Goal: Task Accomplishment & Management: Manage account settings

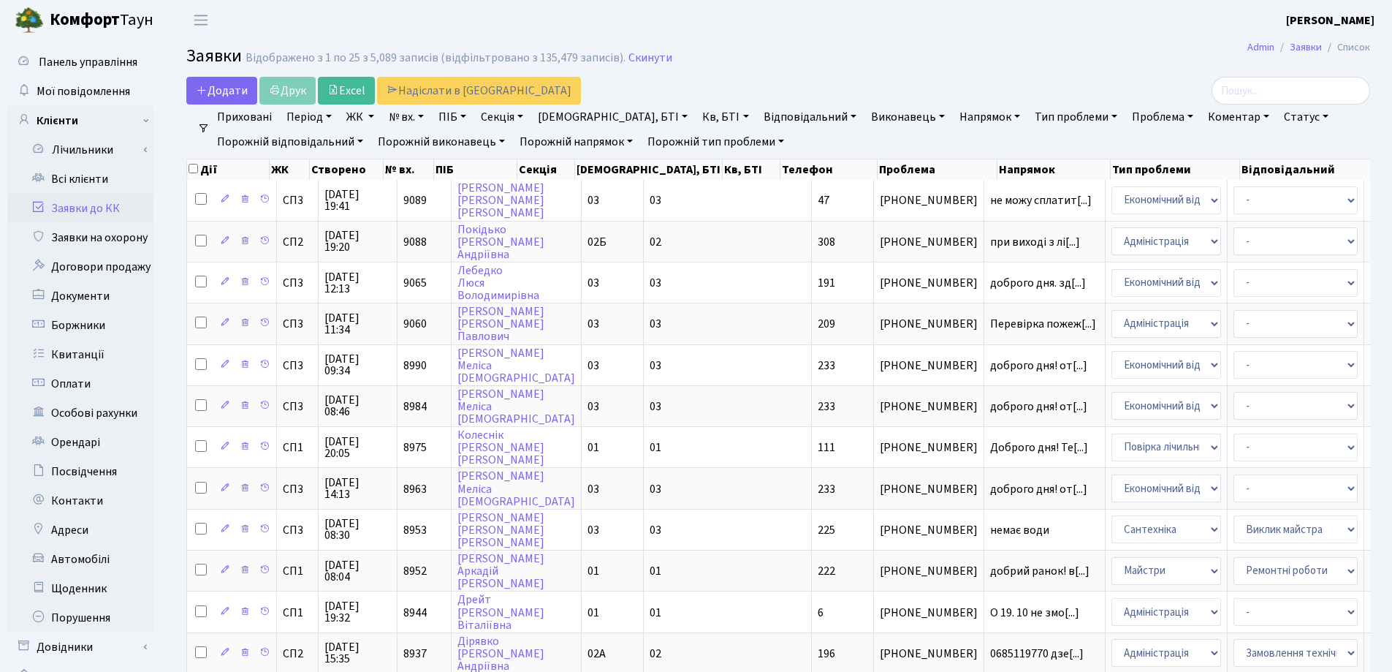
select select "25"
click at [103, 179] on link "Всі клієнти" at bounding box center [80, 178] width 146 height 29
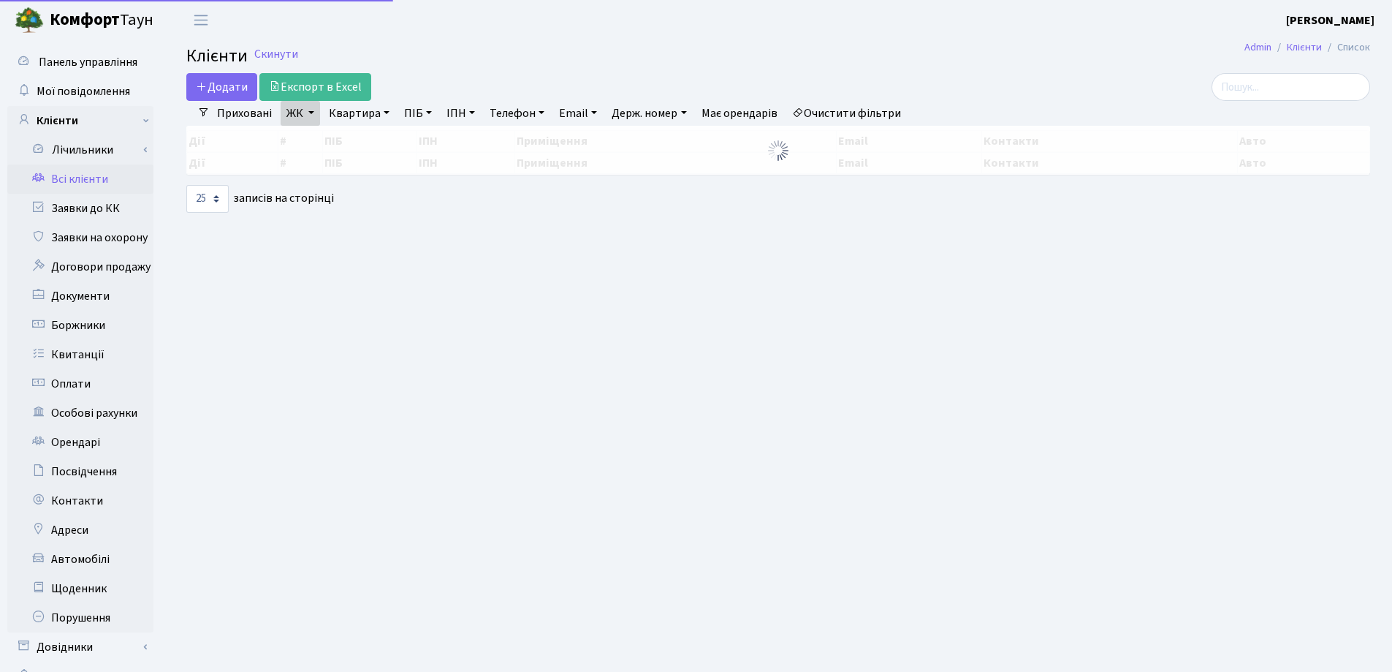
select select "25"
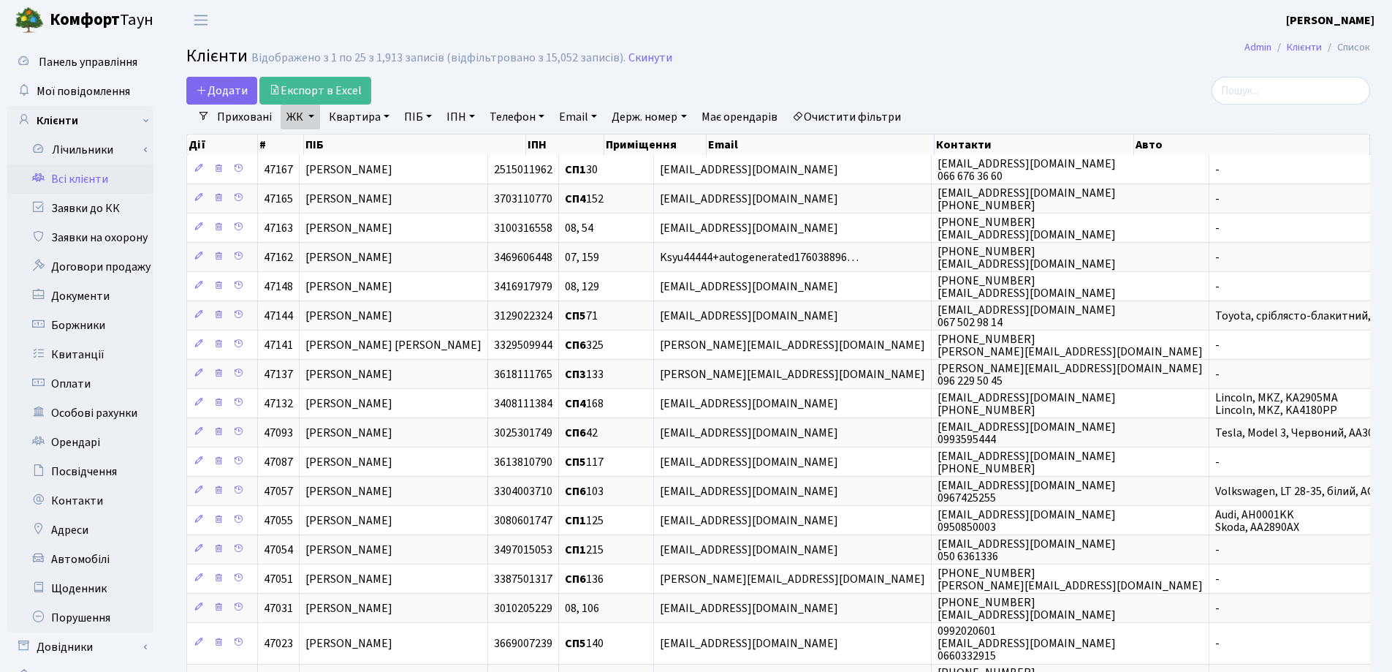
click at [385, 118] on link "Квартира" at bounding box center [359, 117] width 72 height 25
type input "61"
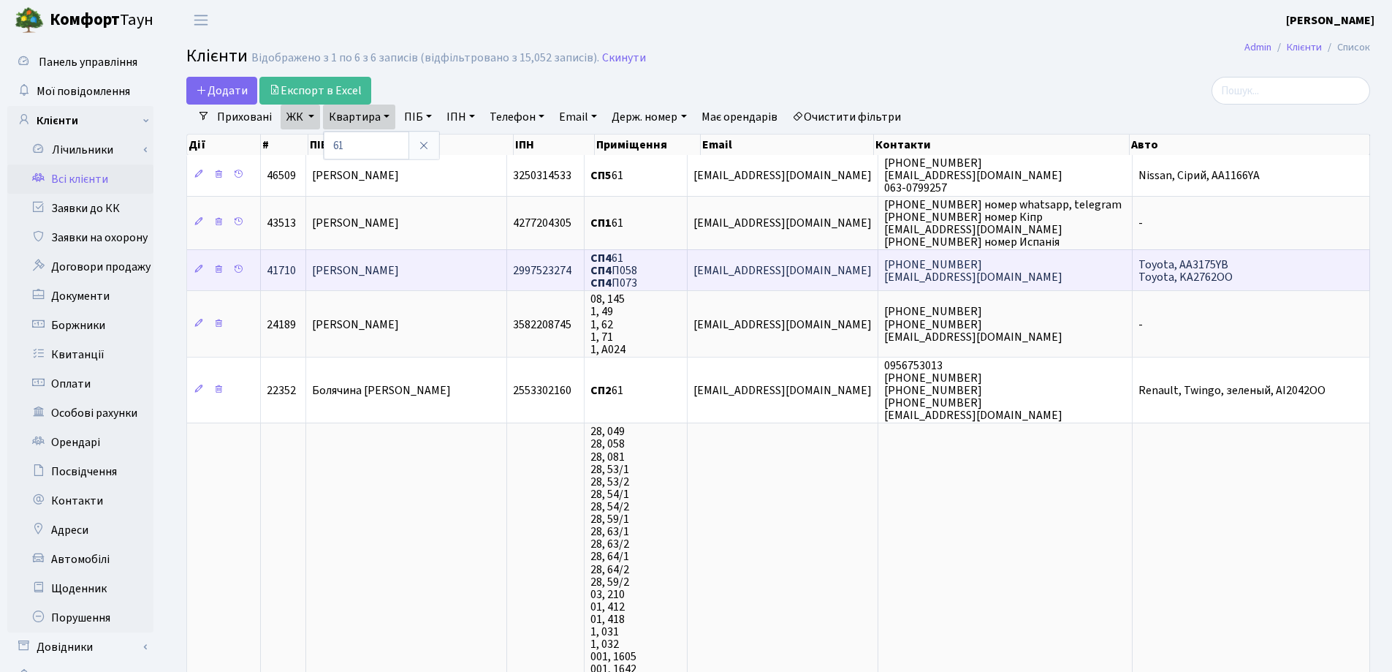
click at [485, 272] on td "[PERSON_NAME] [PERSON_NAME]" at bounding box center [406, 269] width 200 height 41
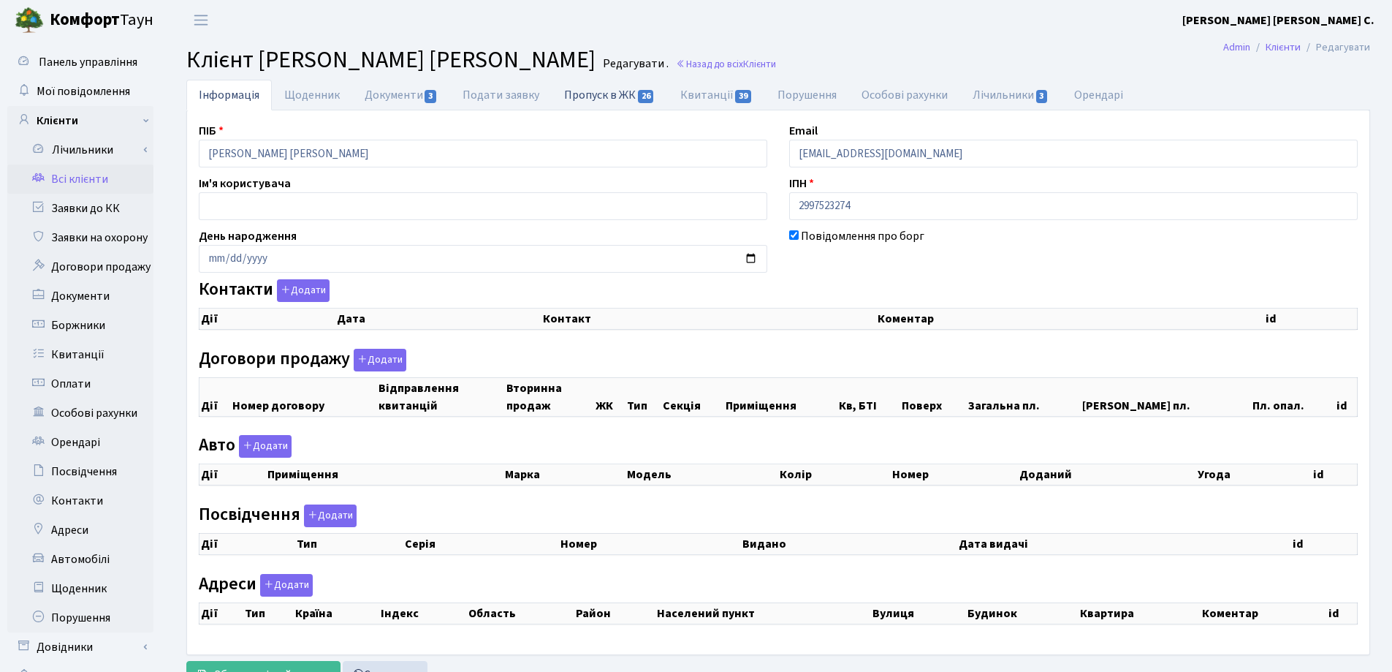
checkbox input "true"
select select "25"
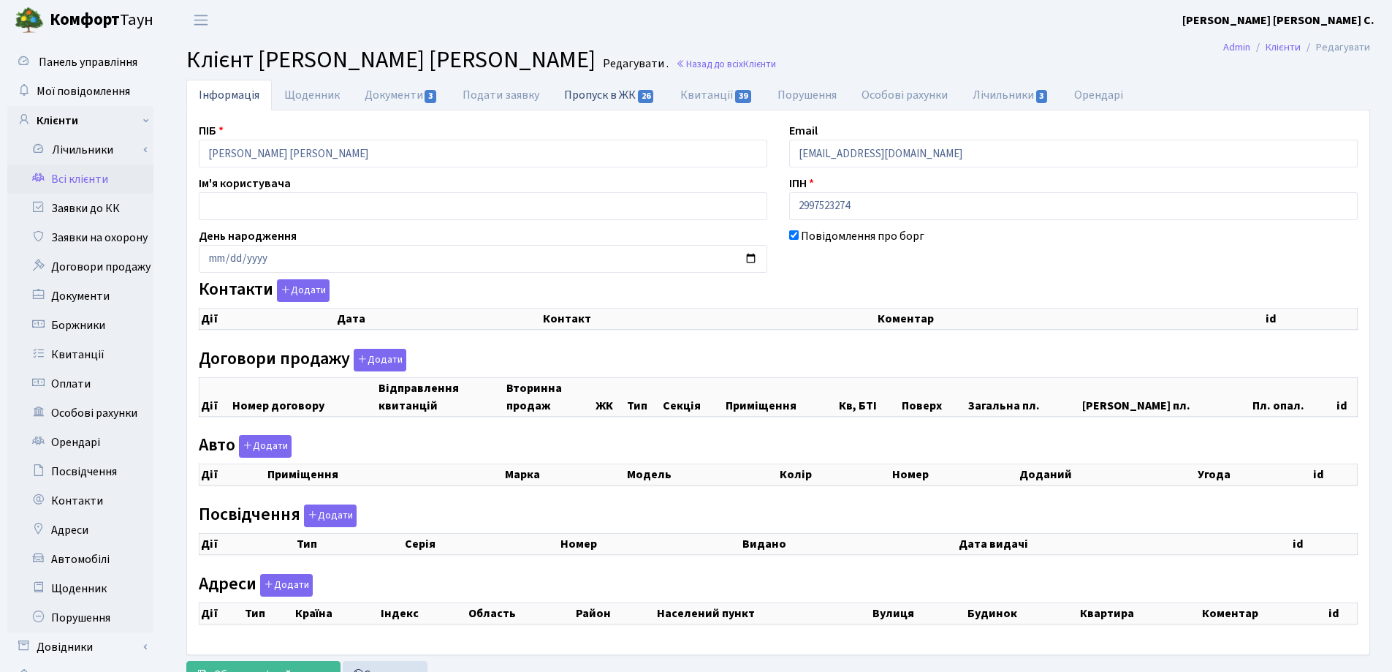
select select "25"
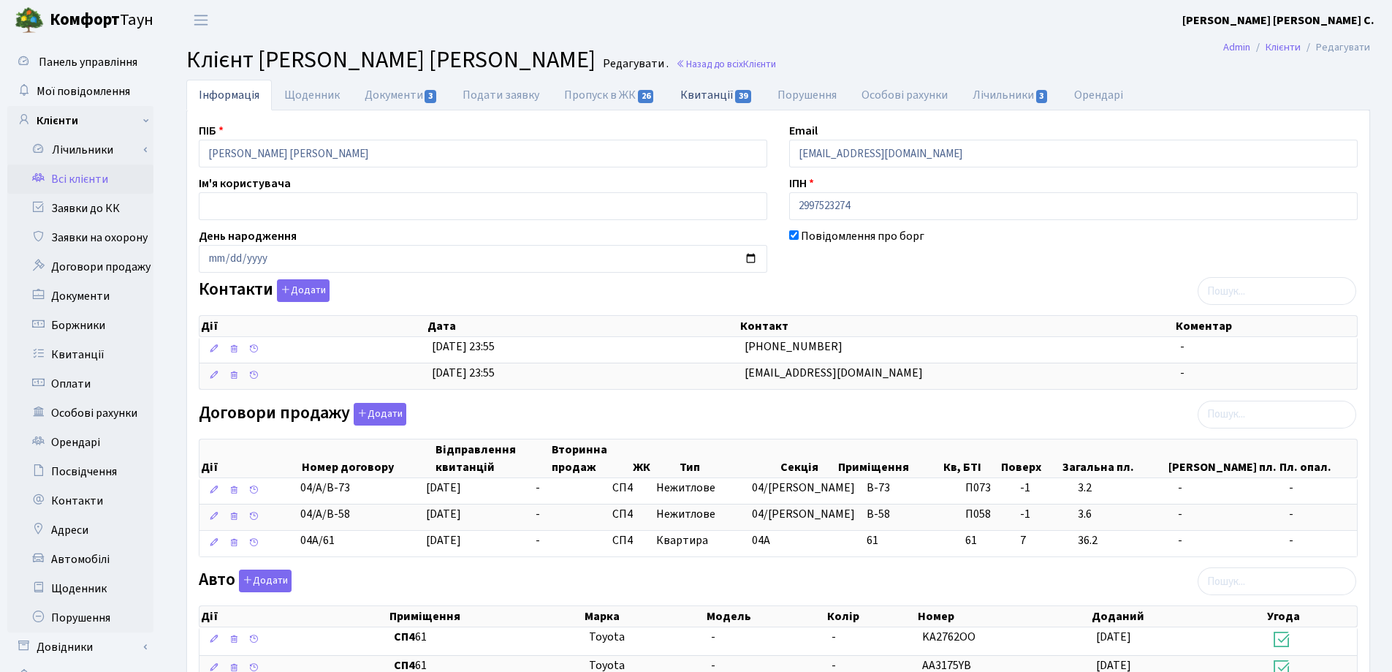
click at [688, 96] on link "Квитанції 39" at bounding box center [716, 95] width 97 height 30
select select "25"
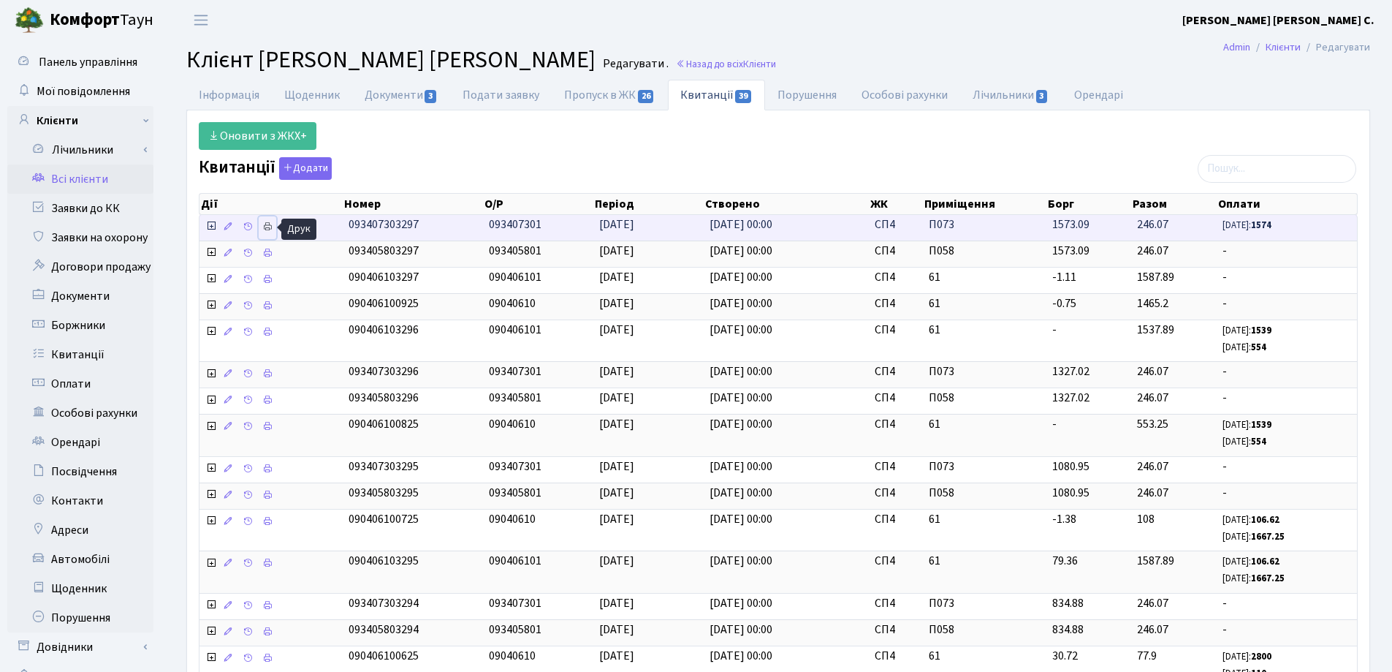
click at [269, 227] on icon at bounding box center [267, 226] width 10 height 10
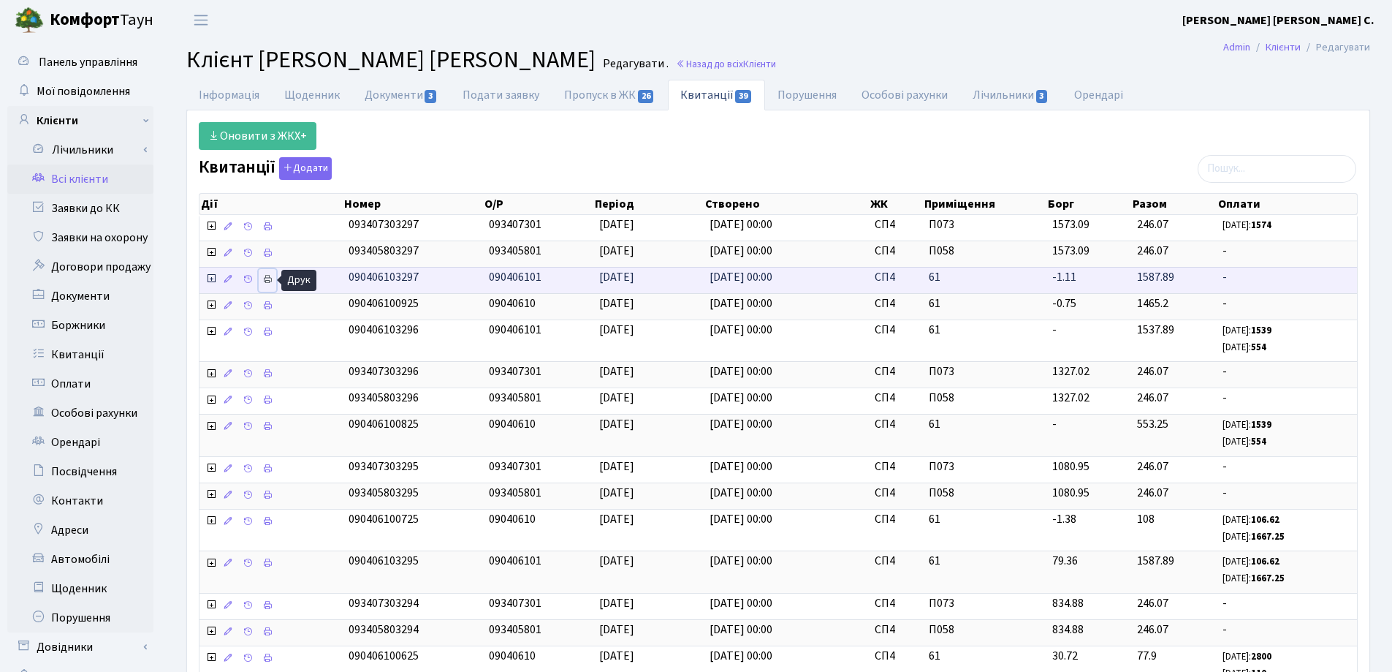
click at [262, 277] on link at bounding box center [268, 280] width 18 height 23
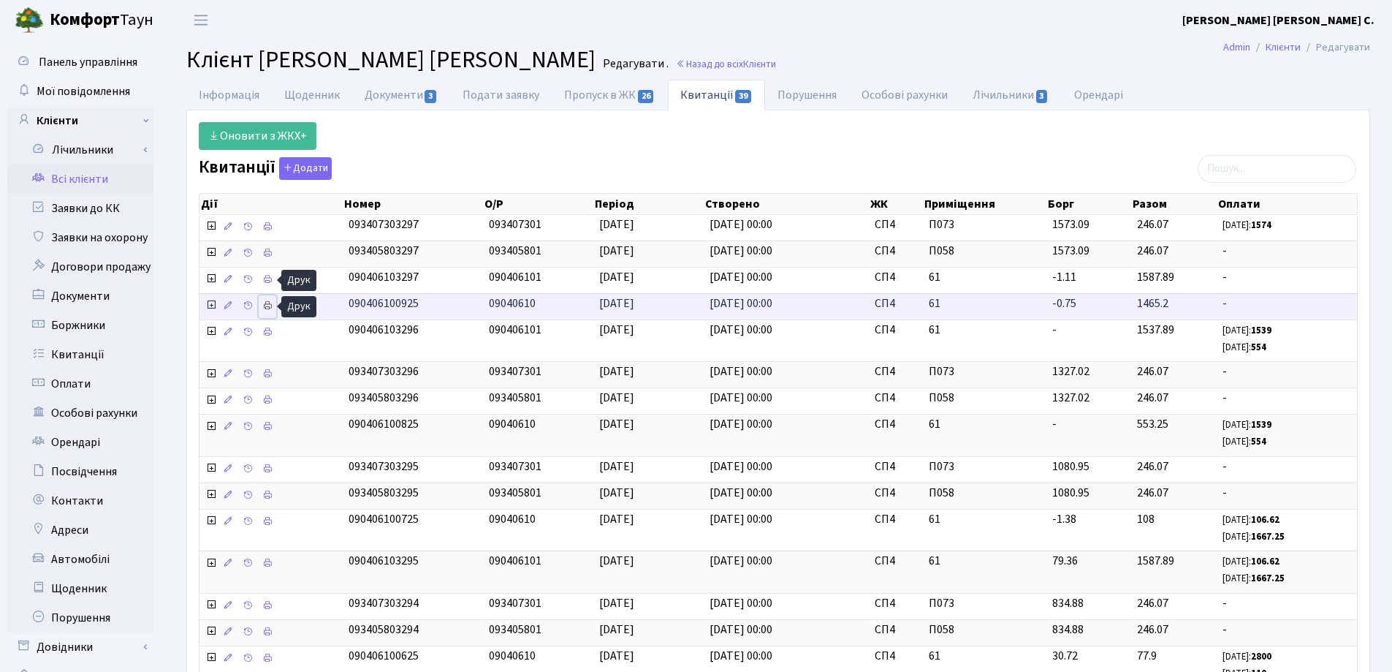
click at [270, 304] on icon at bounding box center [267, 305] width 10 height 10
click at [246, 94] on link "Інформація" at bounding box center [229, 95] width 86 height 30
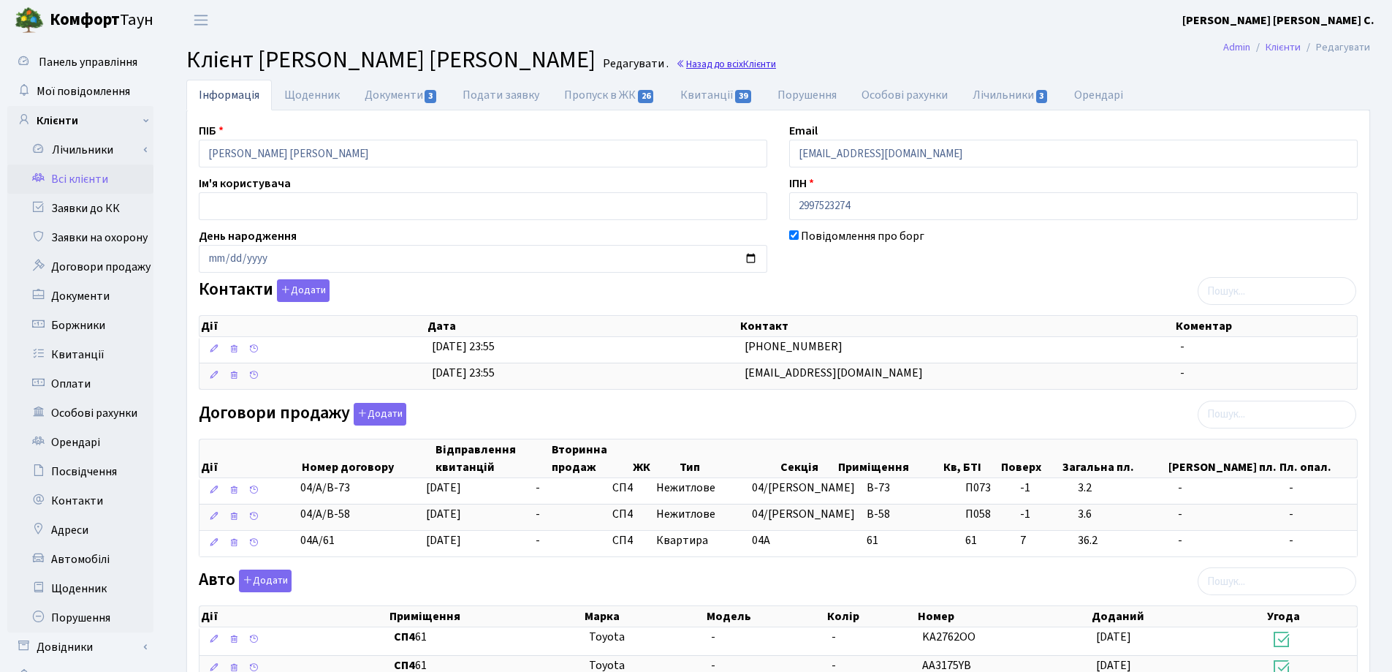
click at [712, 65] on link "Назад до всіх Клієнти" at bounding box center [726, 64] width 100 height 14
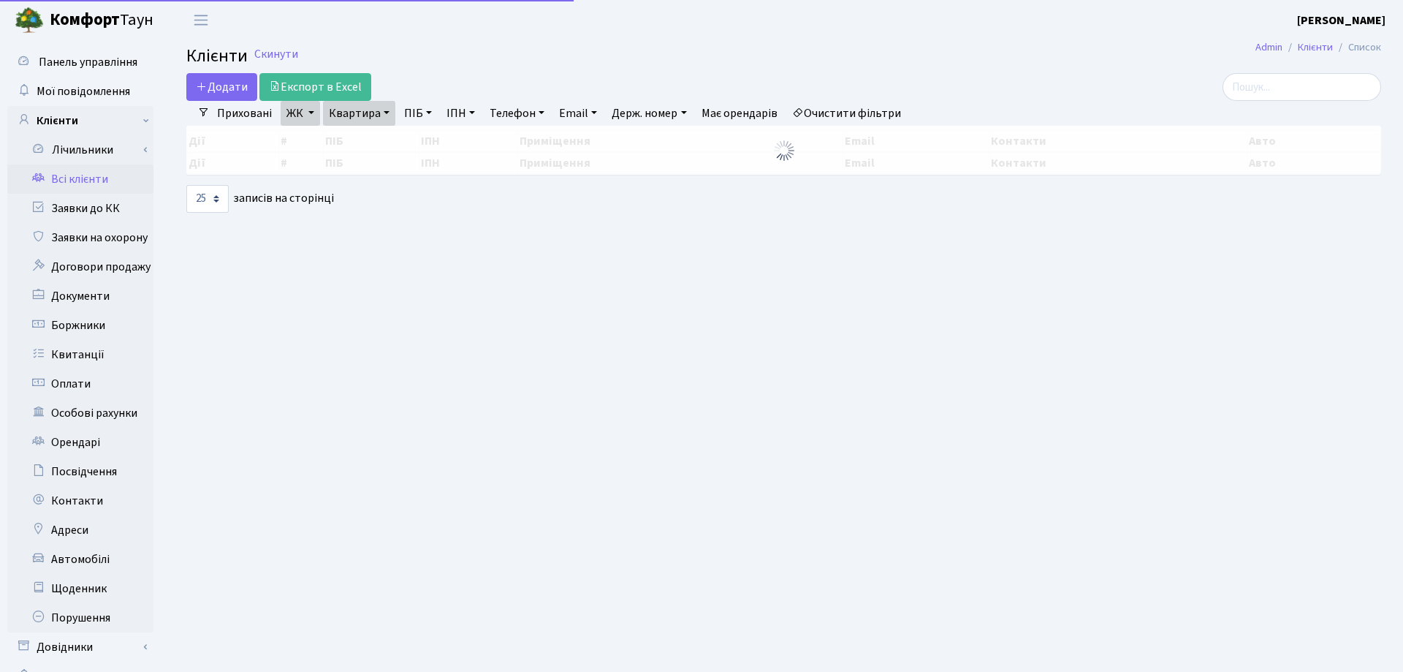
select select "25"
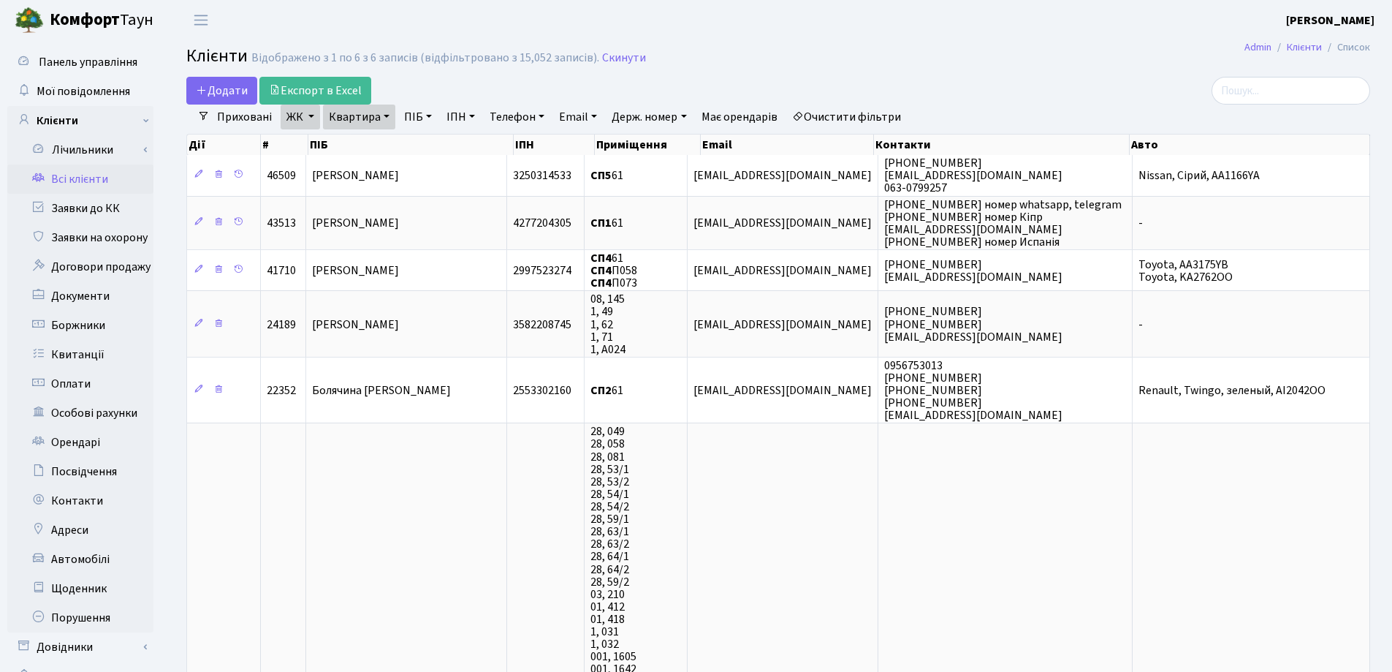
drag, startPoint x: 390, startPoint y: 115, endPoint x: 379, endPoint y: 132, distance: 20.1
click at [389, 115] on link "Квартира" at bounding box center [359, 117] width 72 height 25
click at [379, 142] on input "61" at bounding box center [367, 146] width 86 height 28
type input "6"
type input "111"
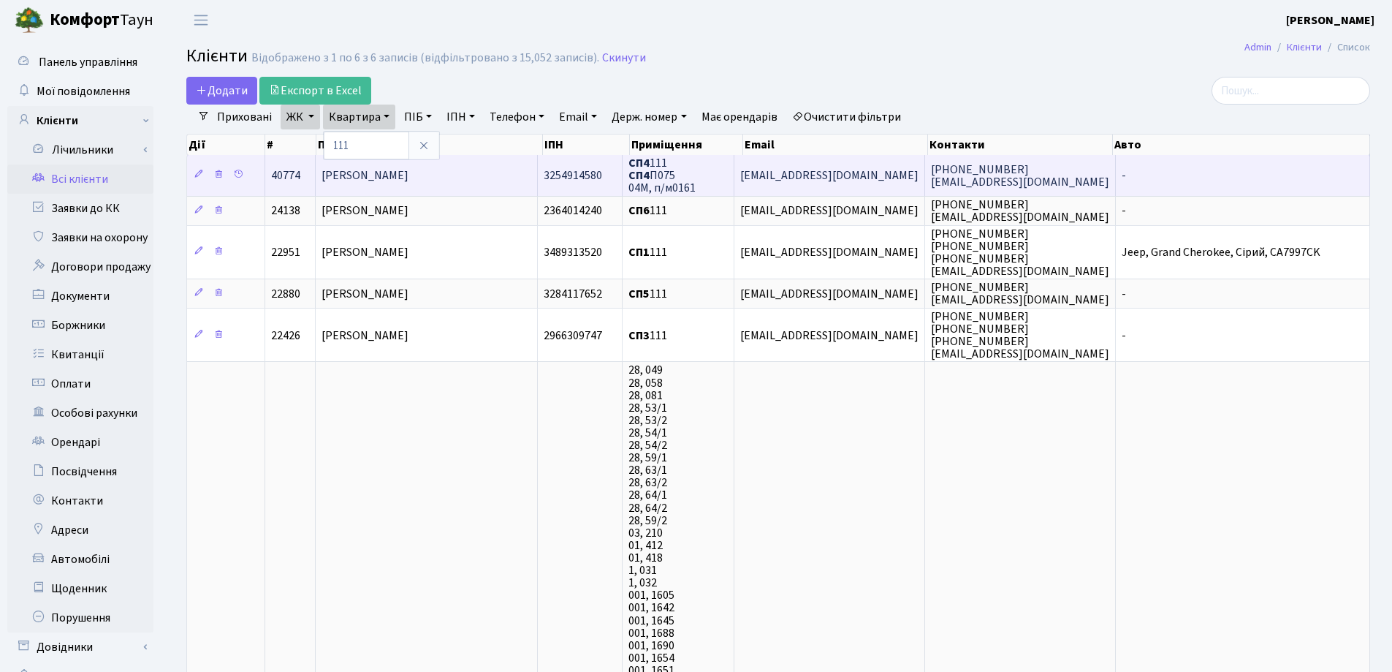
click at [471, 177] on td "[PERSON_NAME]" at bounding box center [427, 175] width 222 height 40
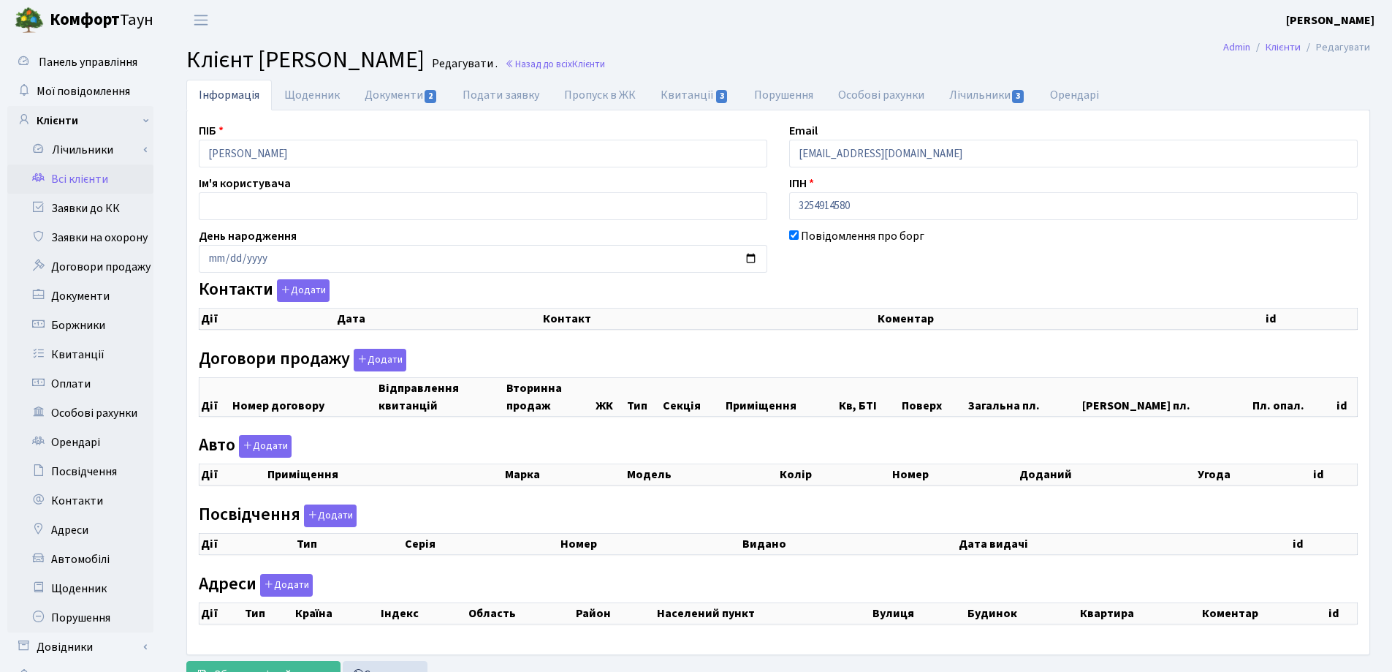
checkbox input "true"
select select "25"
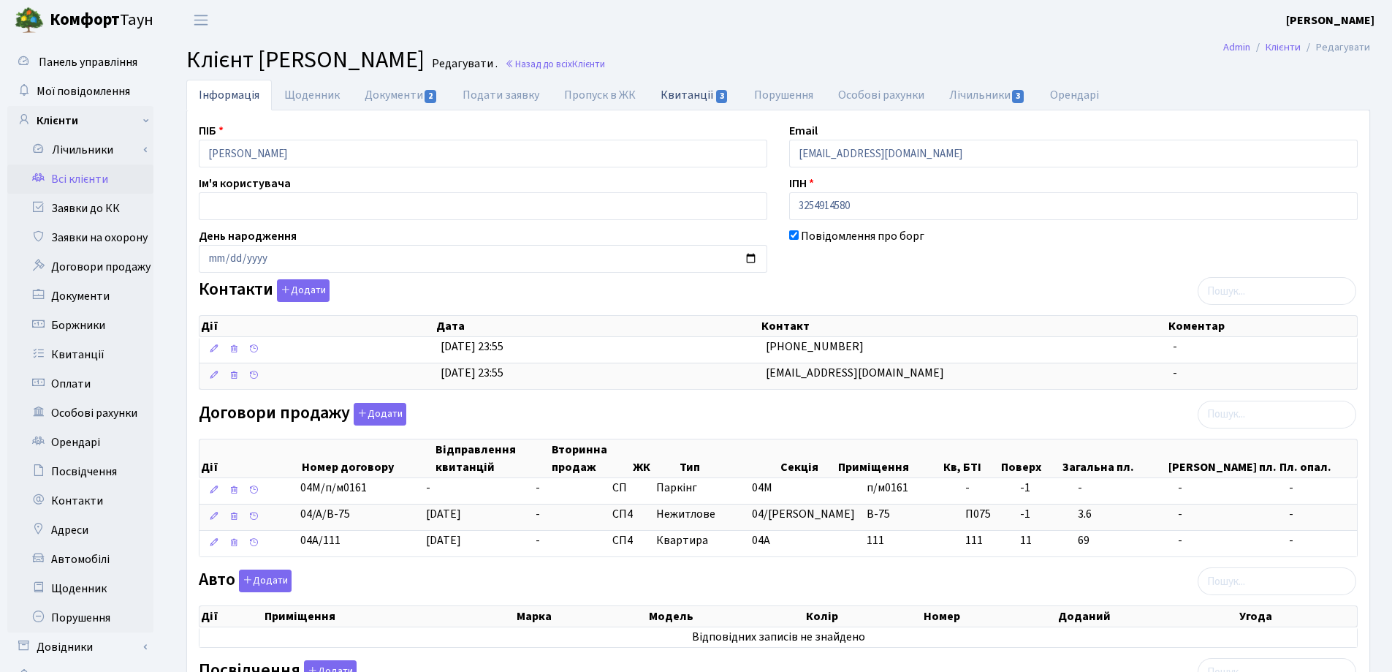
click at [679, 92] on link "Квитанції 3" at bounding box center [694, 95] width 93 height 30
select select "25"
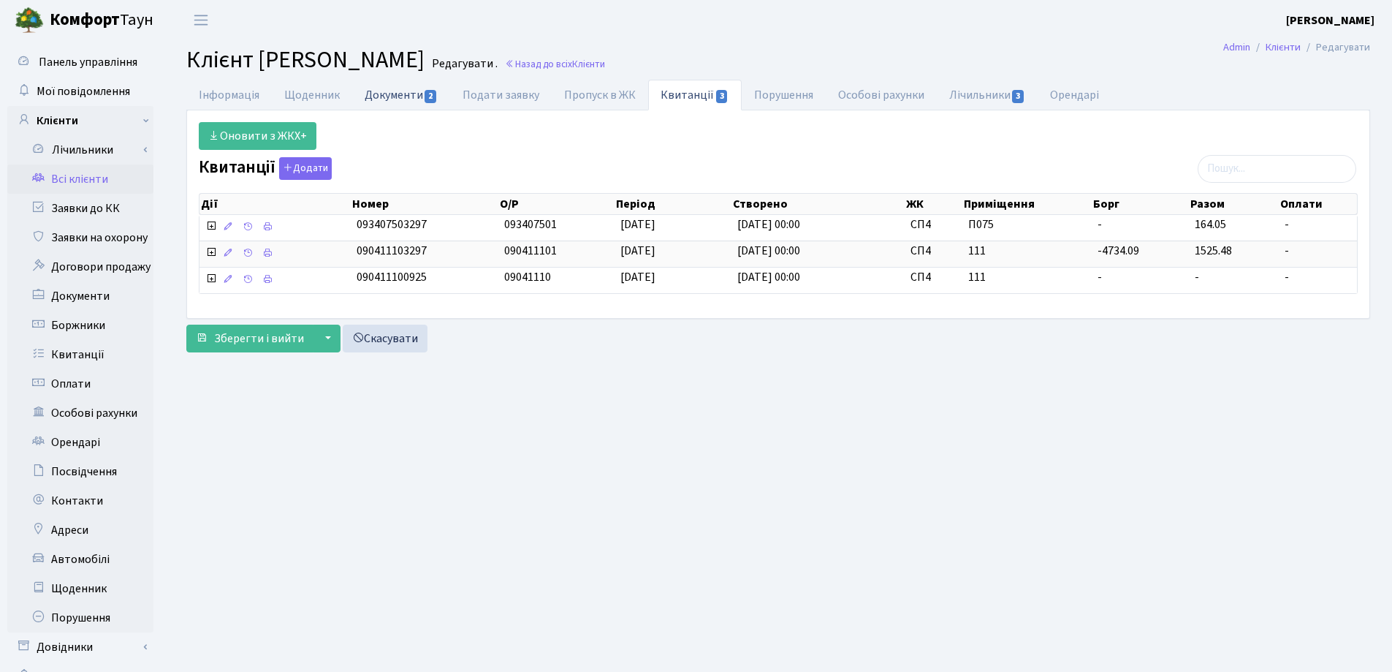
click at [392, 94] on link "Документи 2" at bounding box center [401, 95] width 98 height 30
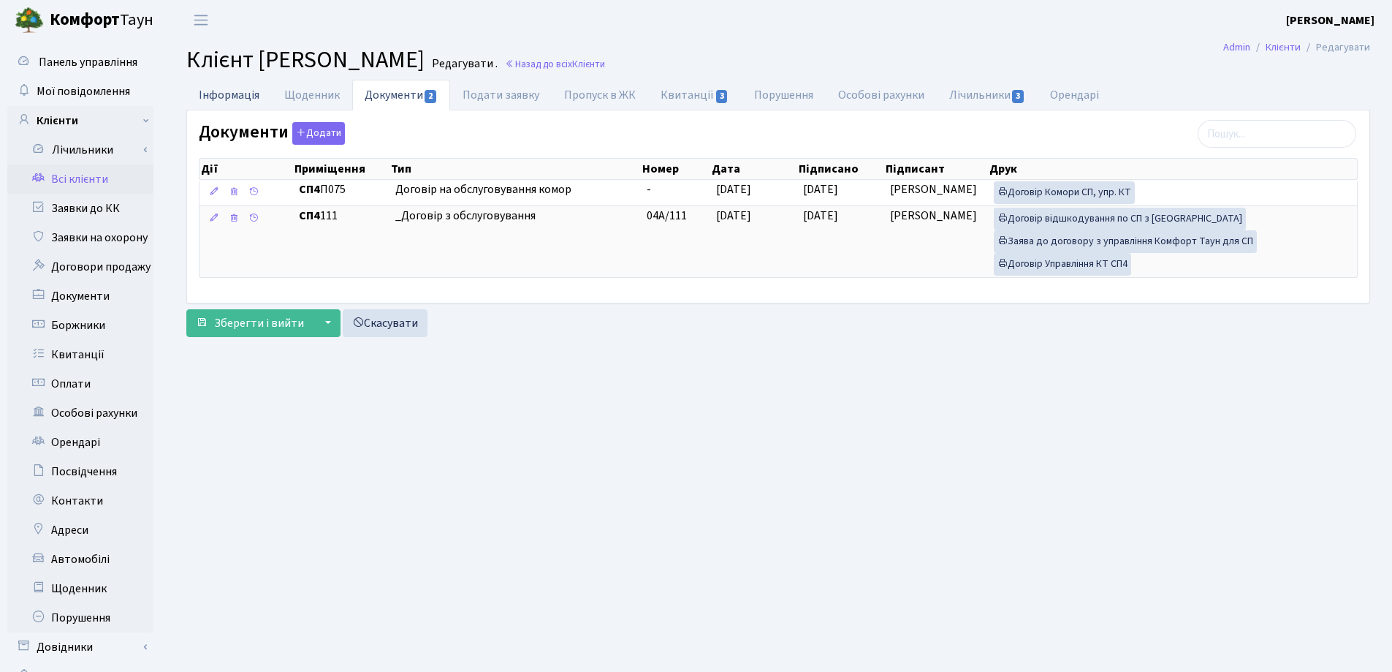
click at [230, 96] on link "Інформація" at bounding box center [229, 95] width 86 height 30
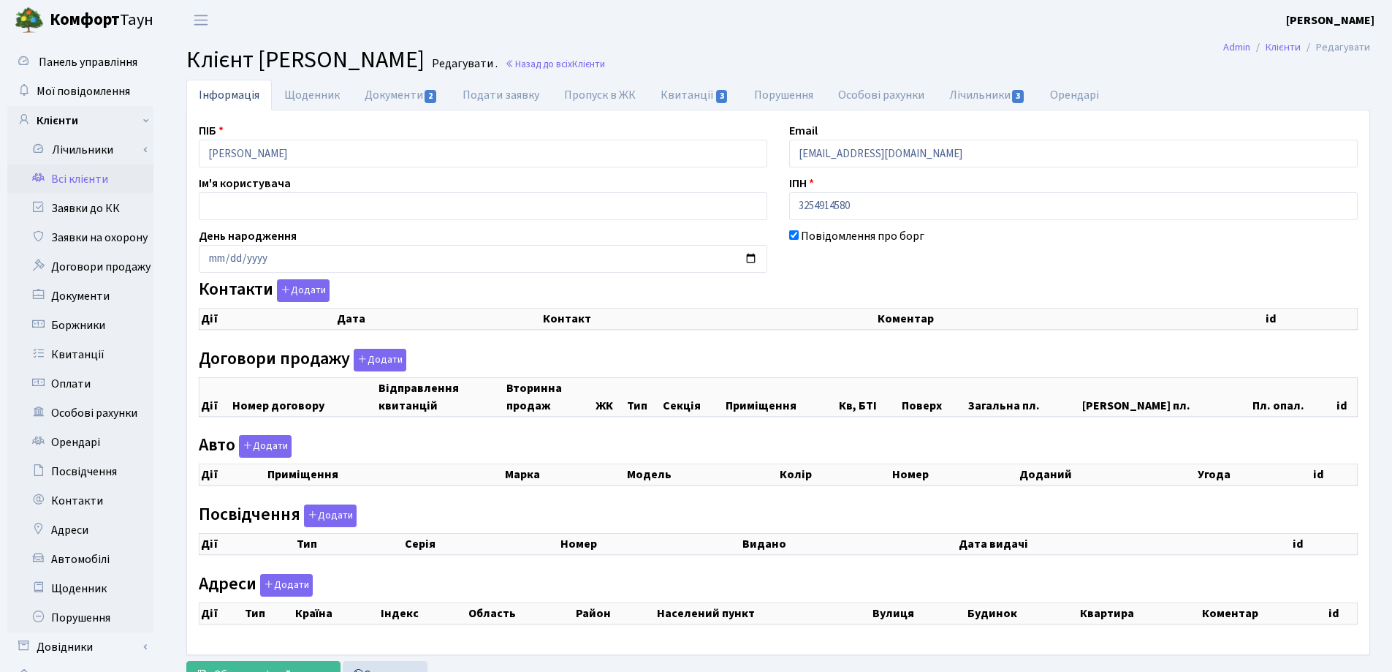
checkbox input "true"
select select "25"
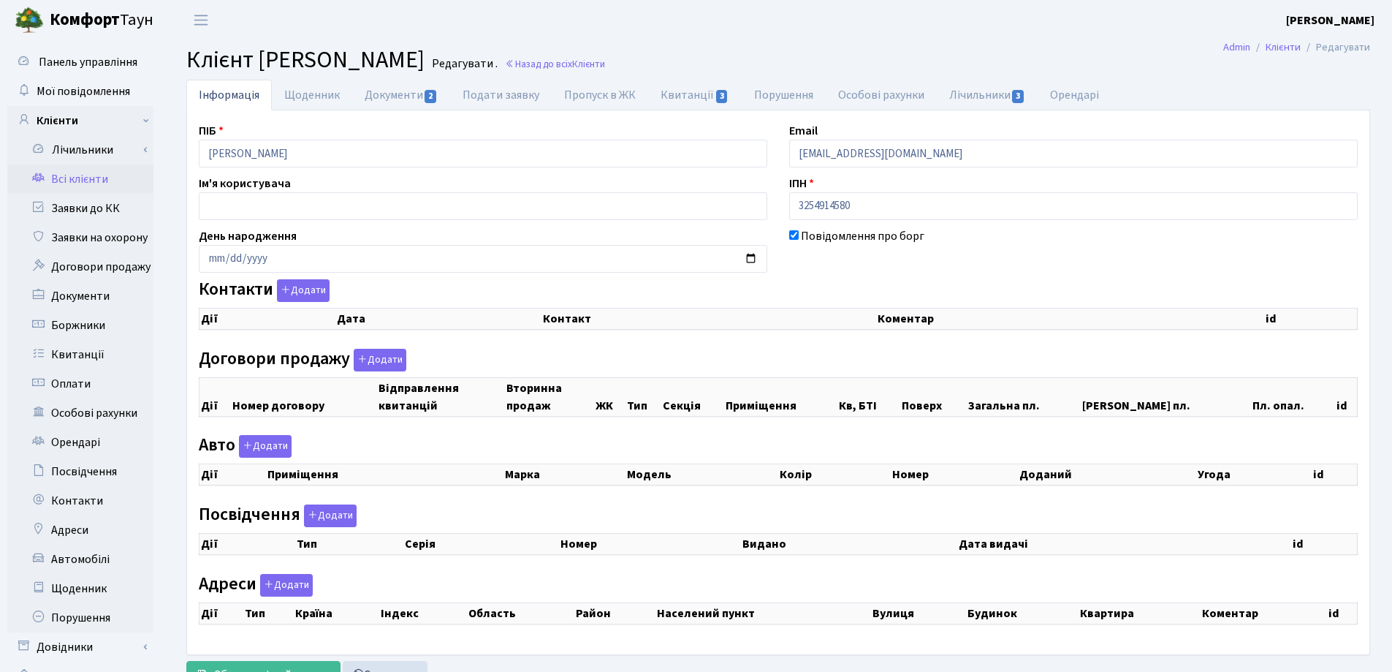
select select "25"
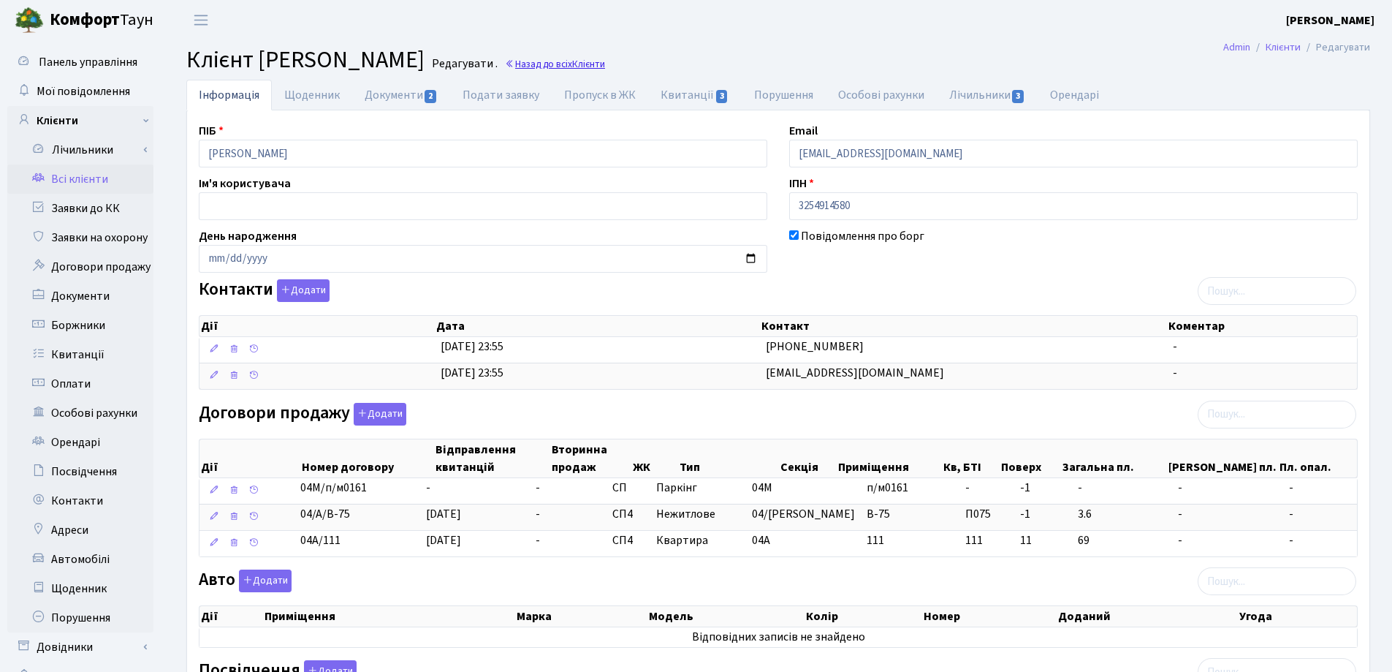
click at [605, 64] on link "Назад до всіх Клієнти" at bounding box center [555, 64] width 100 height 14
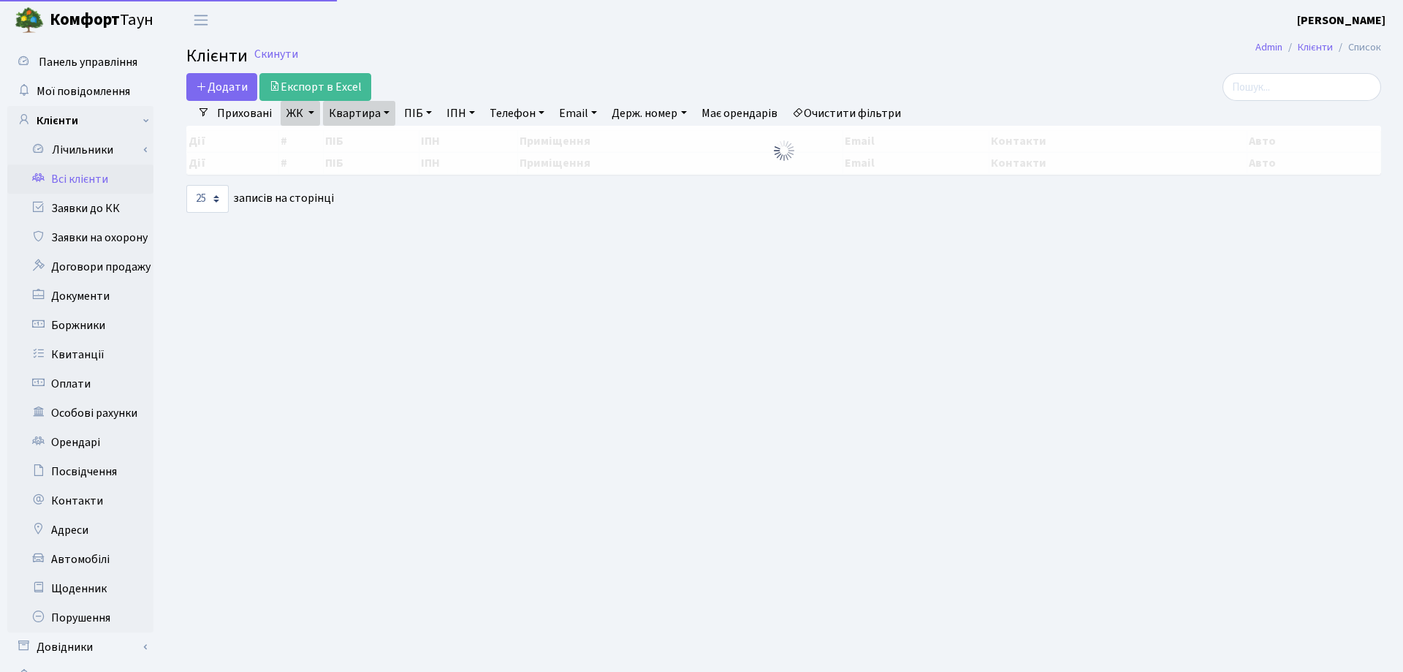
select select "25"
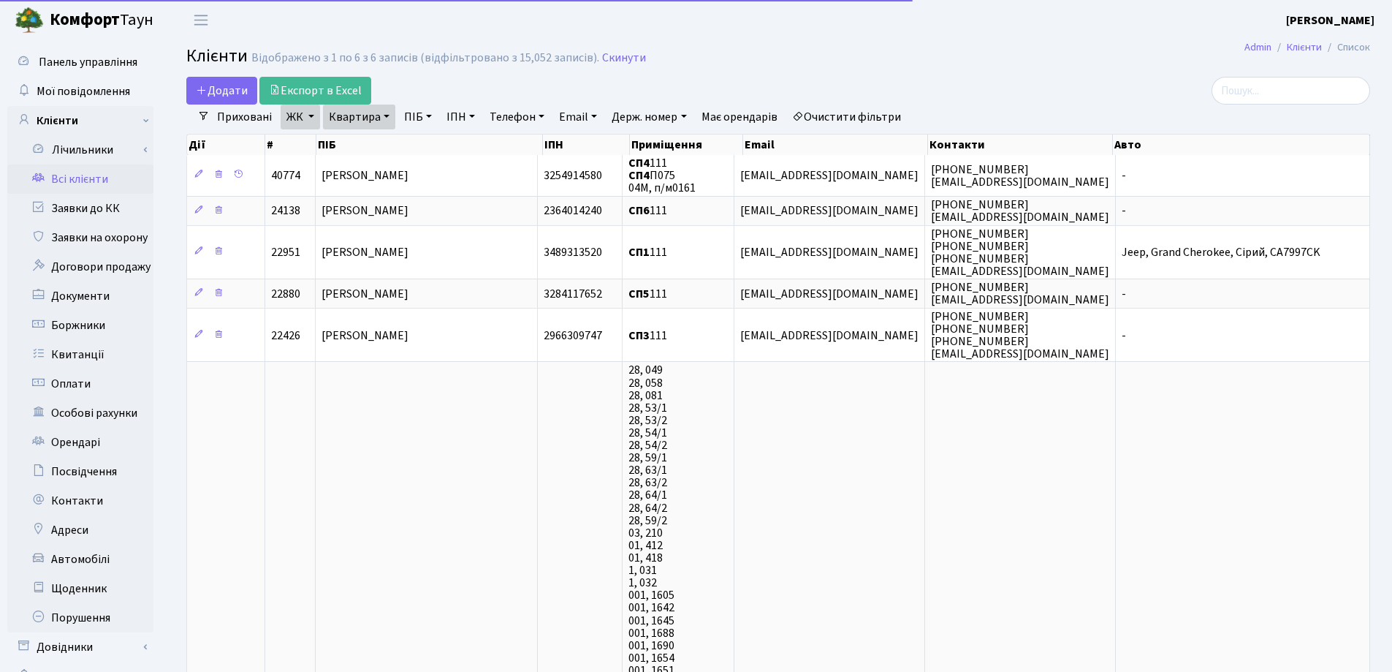
click at [388, 111] on link "Квартира" at bounding box center [359, 117] width 72 height 25
click at [383, 134] on input "111" at bounding box center [367, 146] width 86 height 28
type input "1"
type input "147"
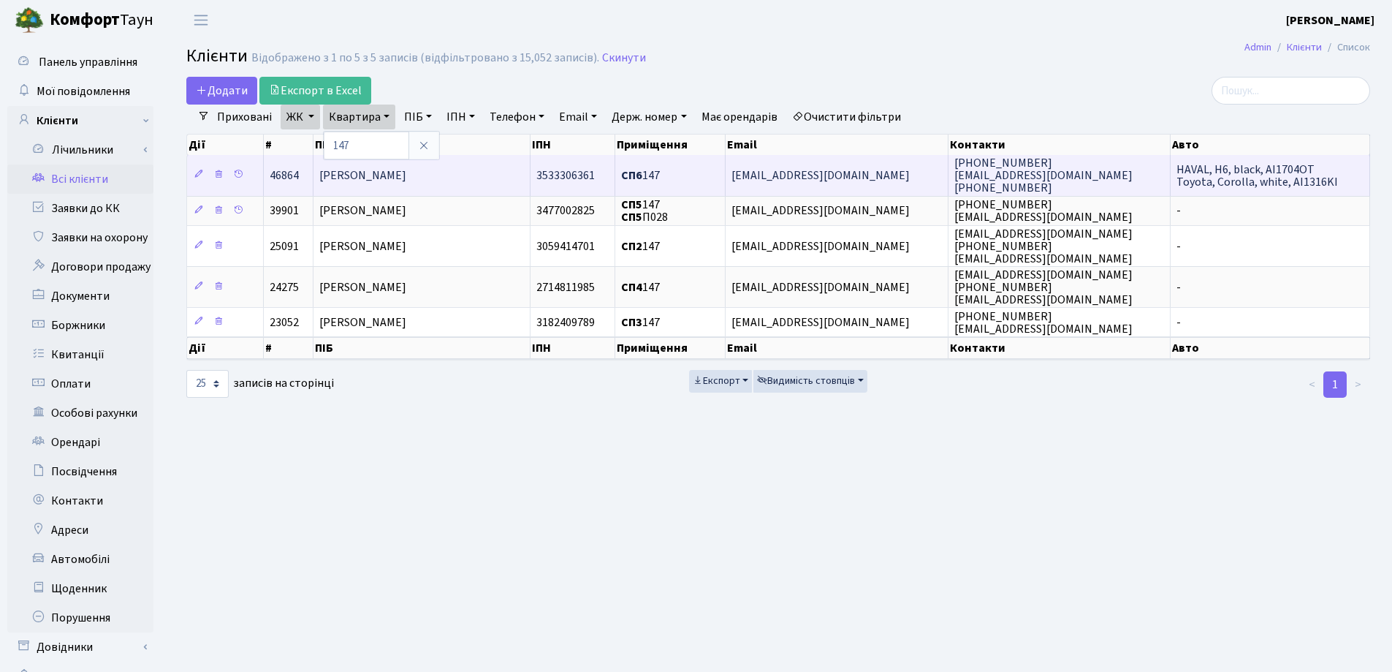
click at [479, 175] on td "[PERSON_NAME]" at bounding box center [422, 175] width 217 height 40
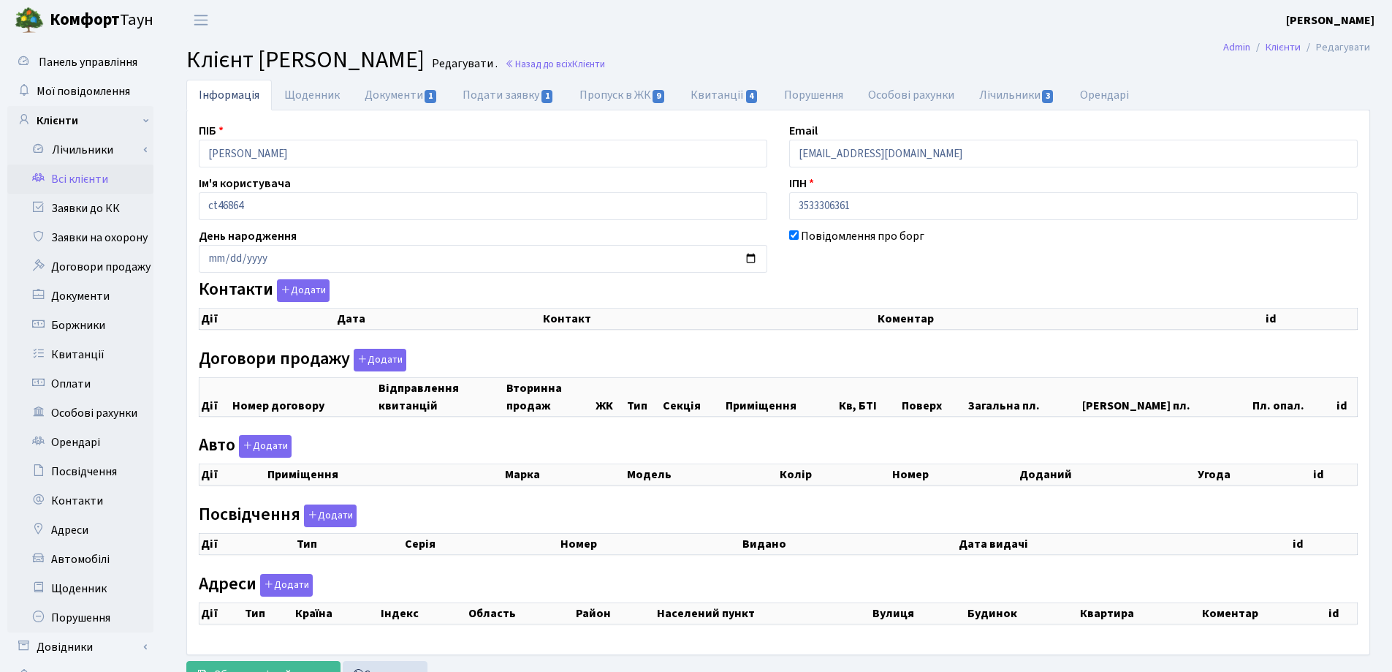
checkbox input "true"
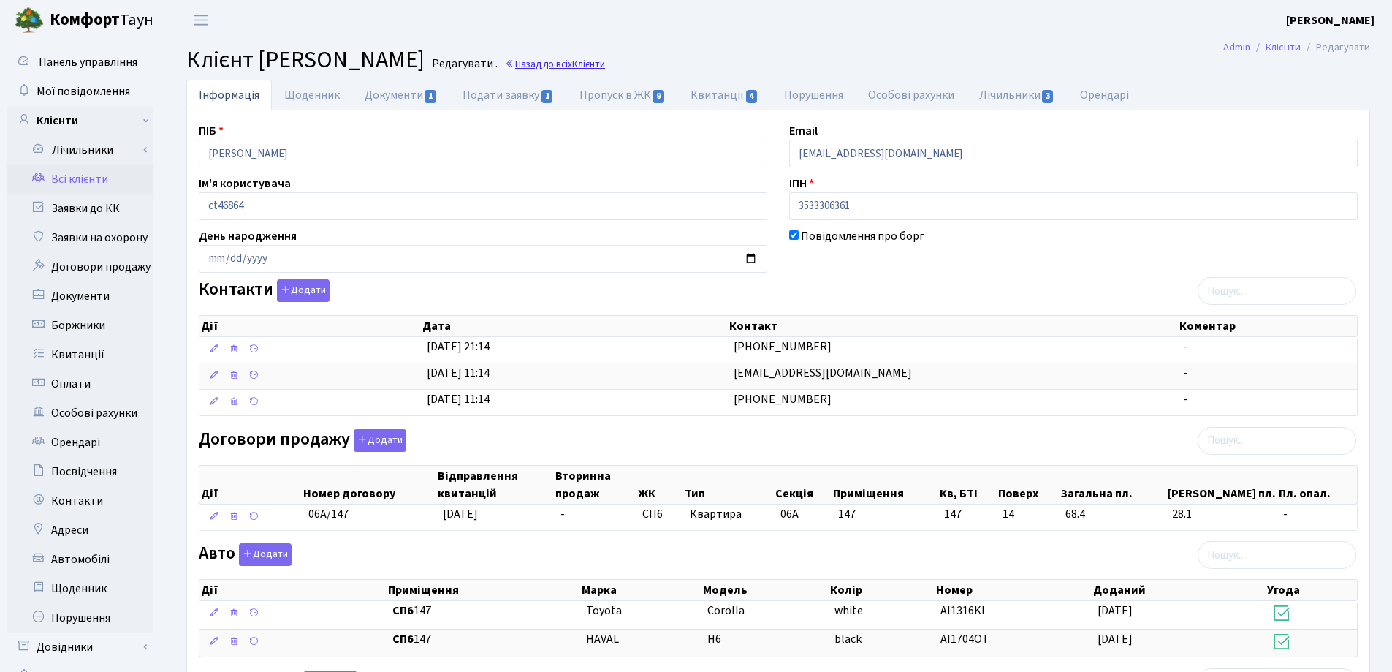
click at [605, 62] on link "Назад до всіх Клієнти" at bounding box center [555, 64] width 100 height 14
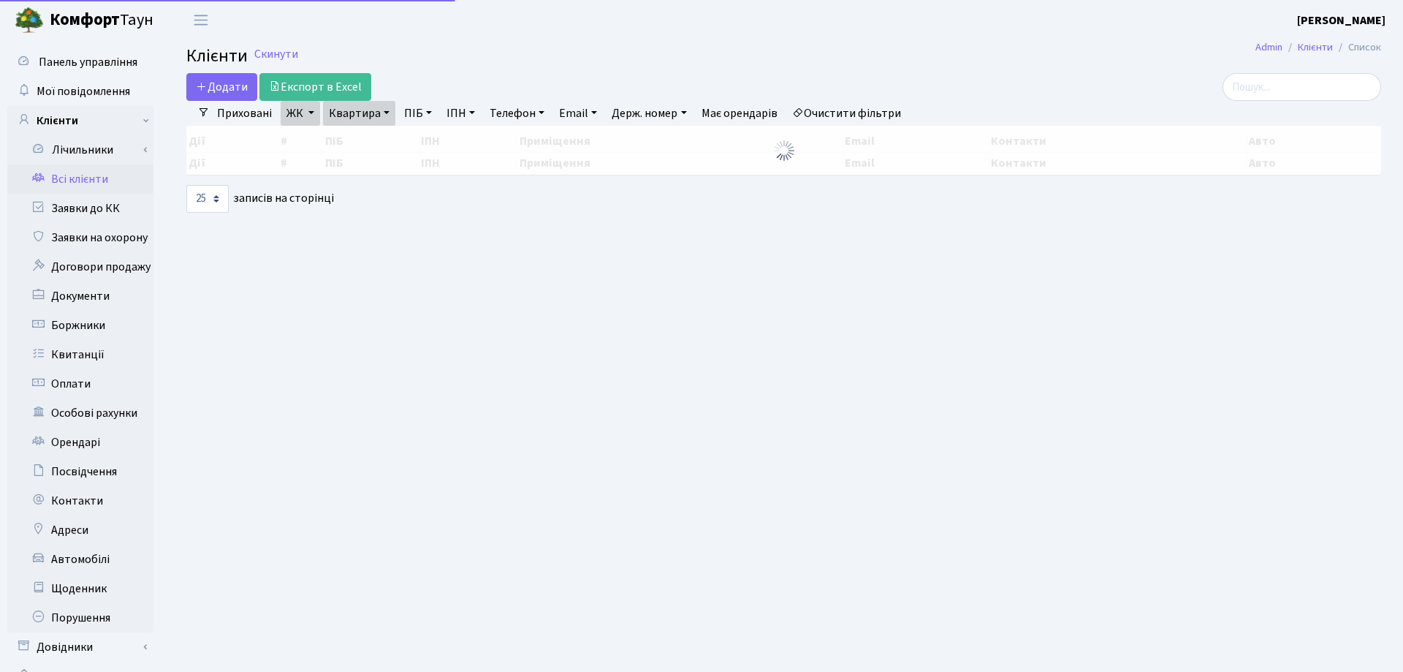
select select "25"
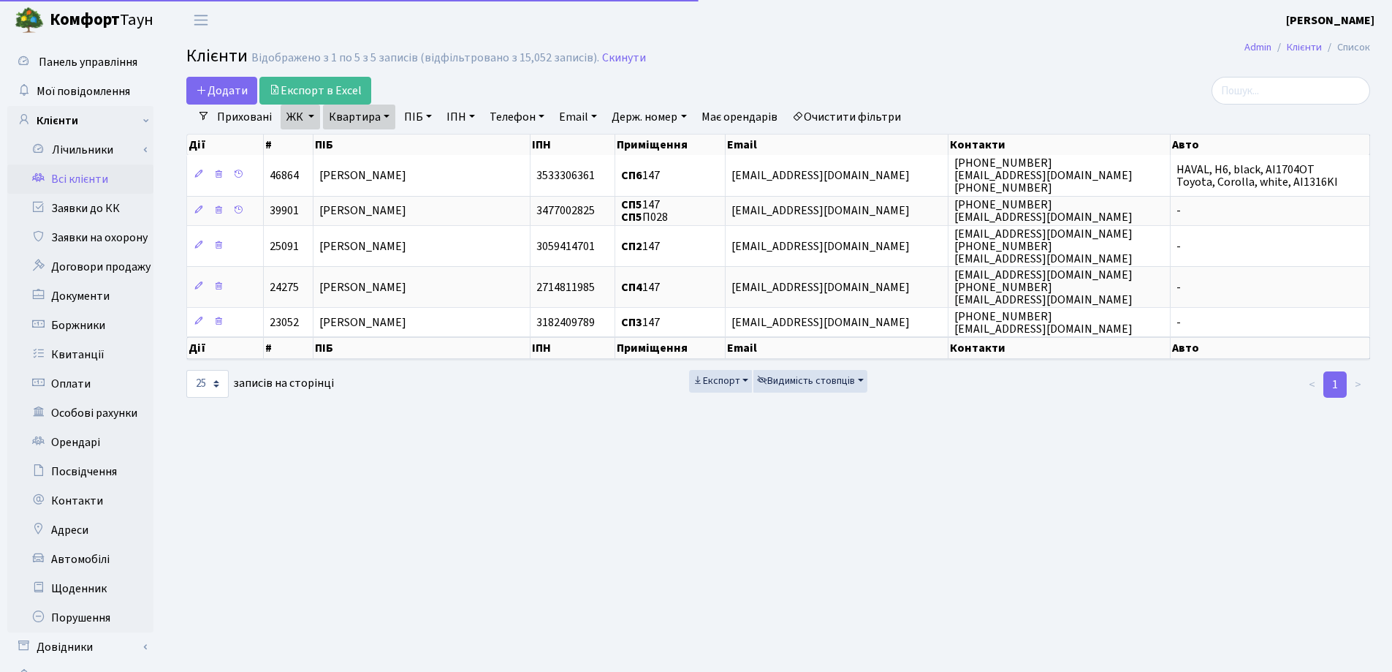
click at [384, 115] on link "Квартира" at bounding box center [359, 117] width 72 height 25
click at [384, 140] on input "147" at bounding box center [367, 146] width 86 height 28
type input "144"
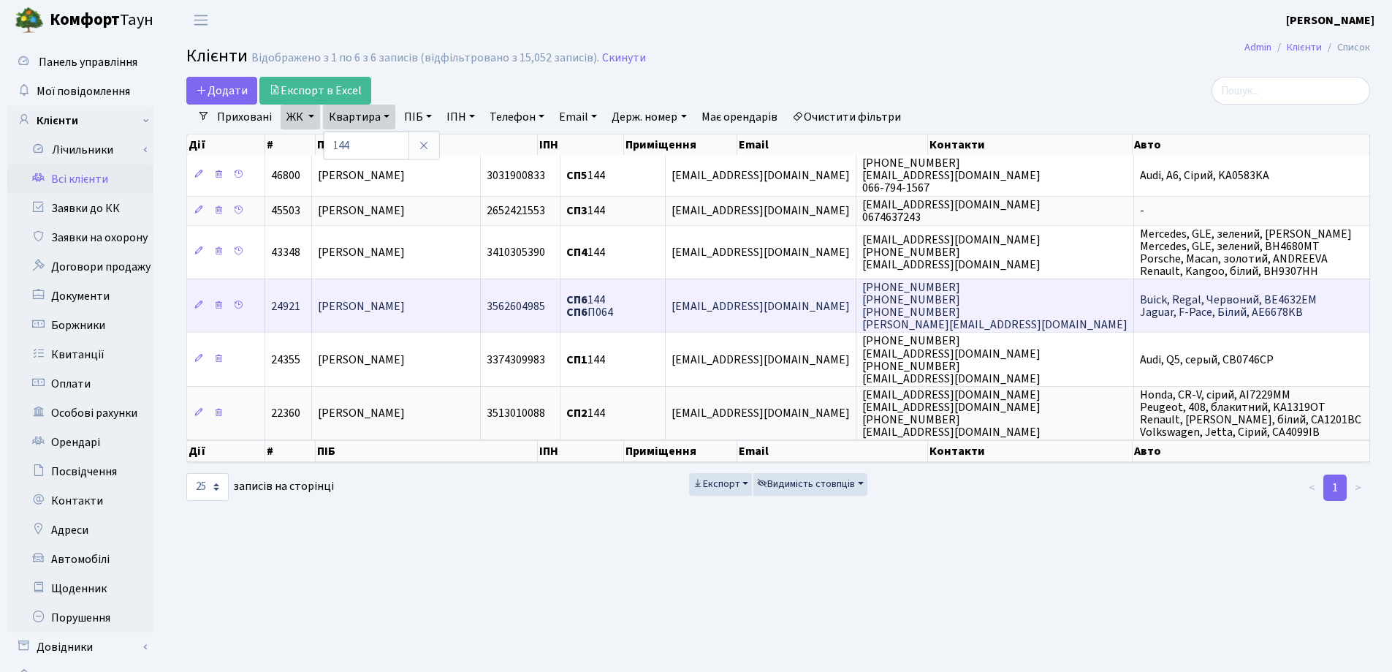
click at [469, 311] on td "[PERSON_NAME]" at bounding box center [396, 304] width 169 height 53
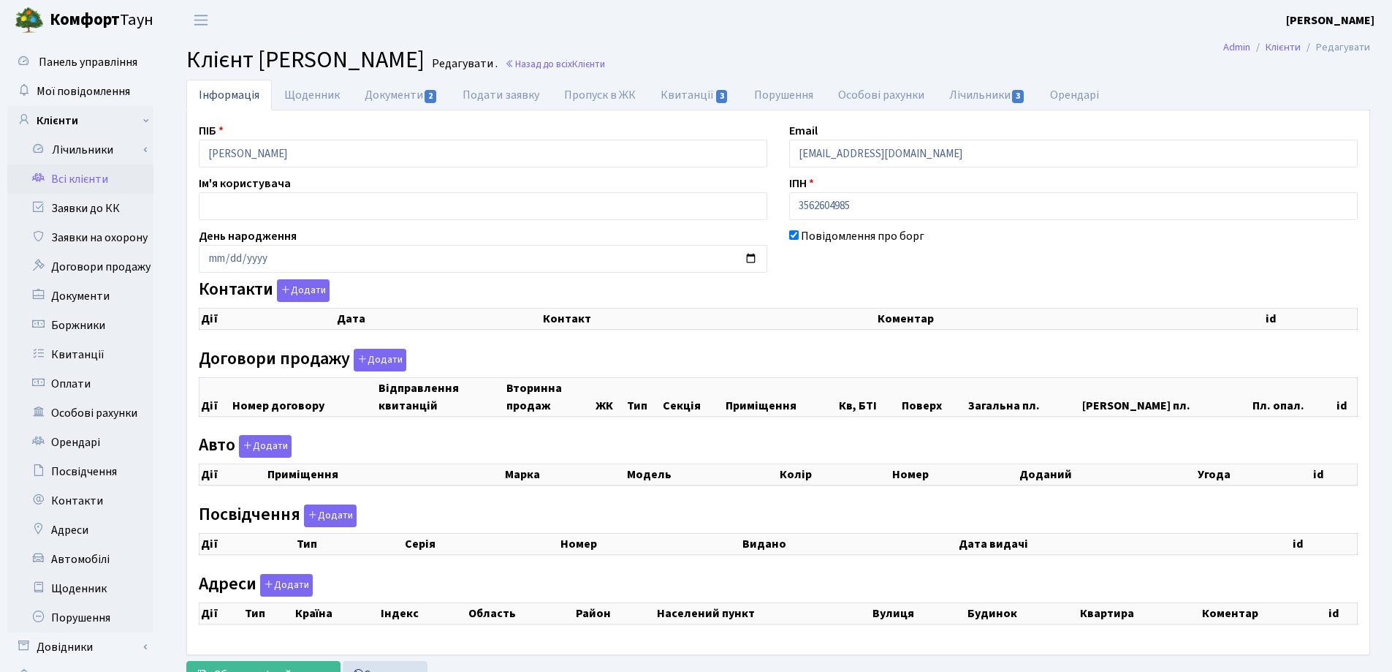
checkbox input "true"
select select "25"
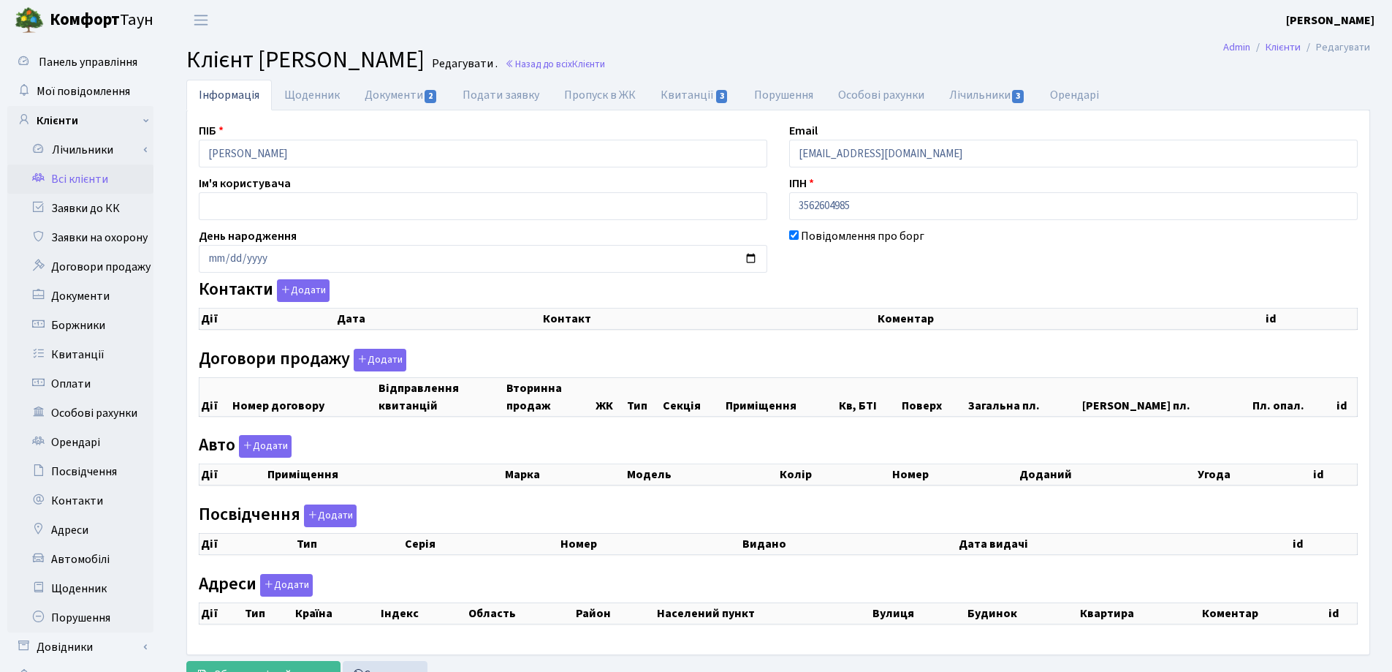
select select "25"
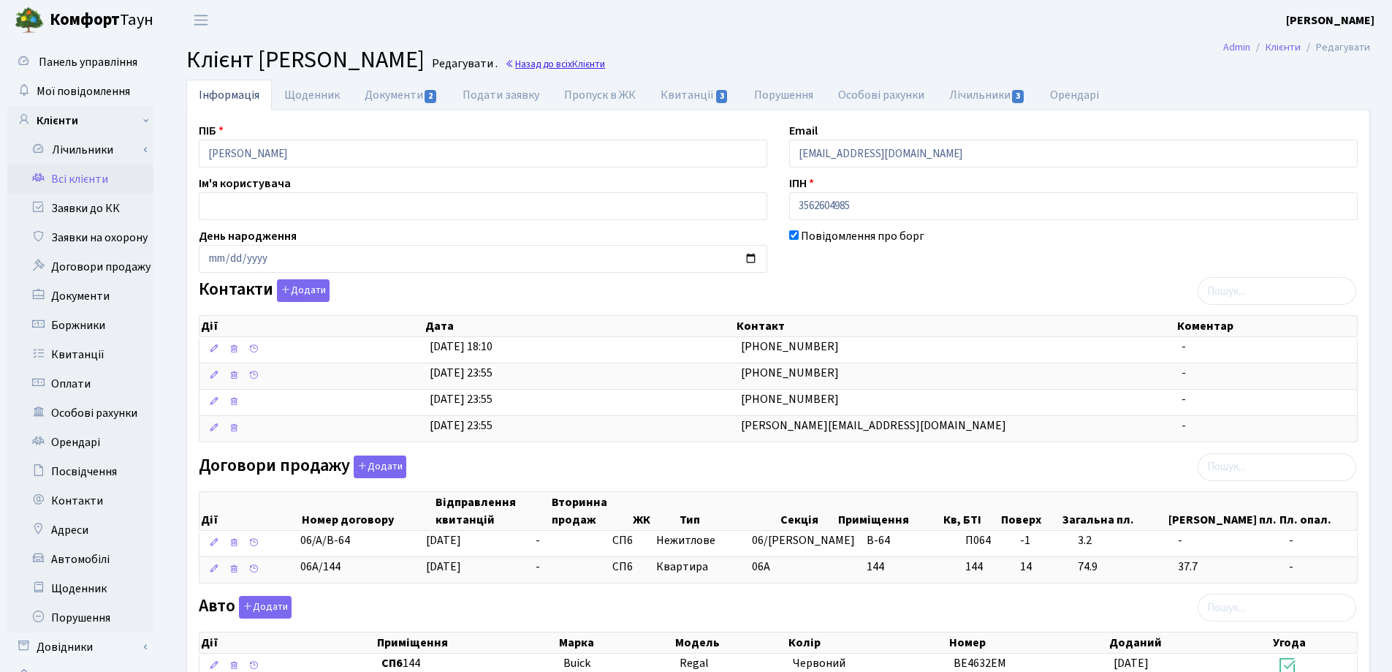
click at [605, 64] on link "Назад до всіх Клієнти" at bounding box center [555, 64] width 100 height 14
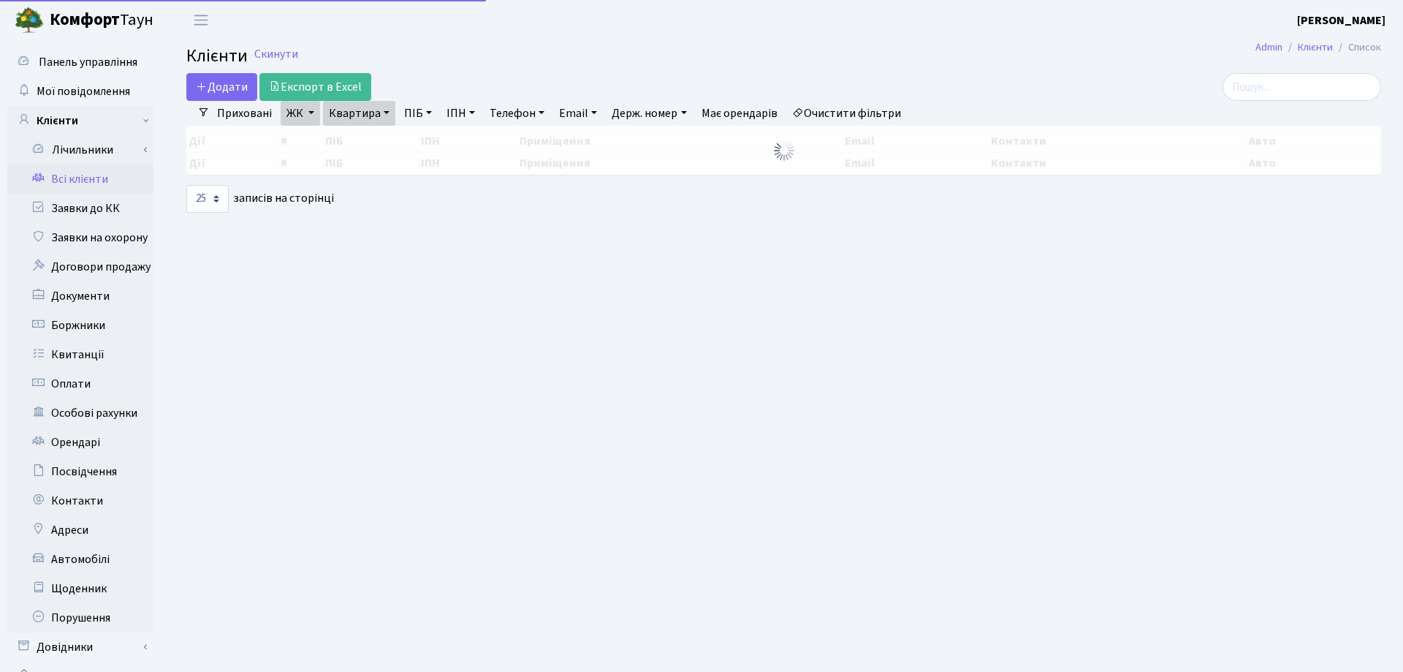
select select "25"
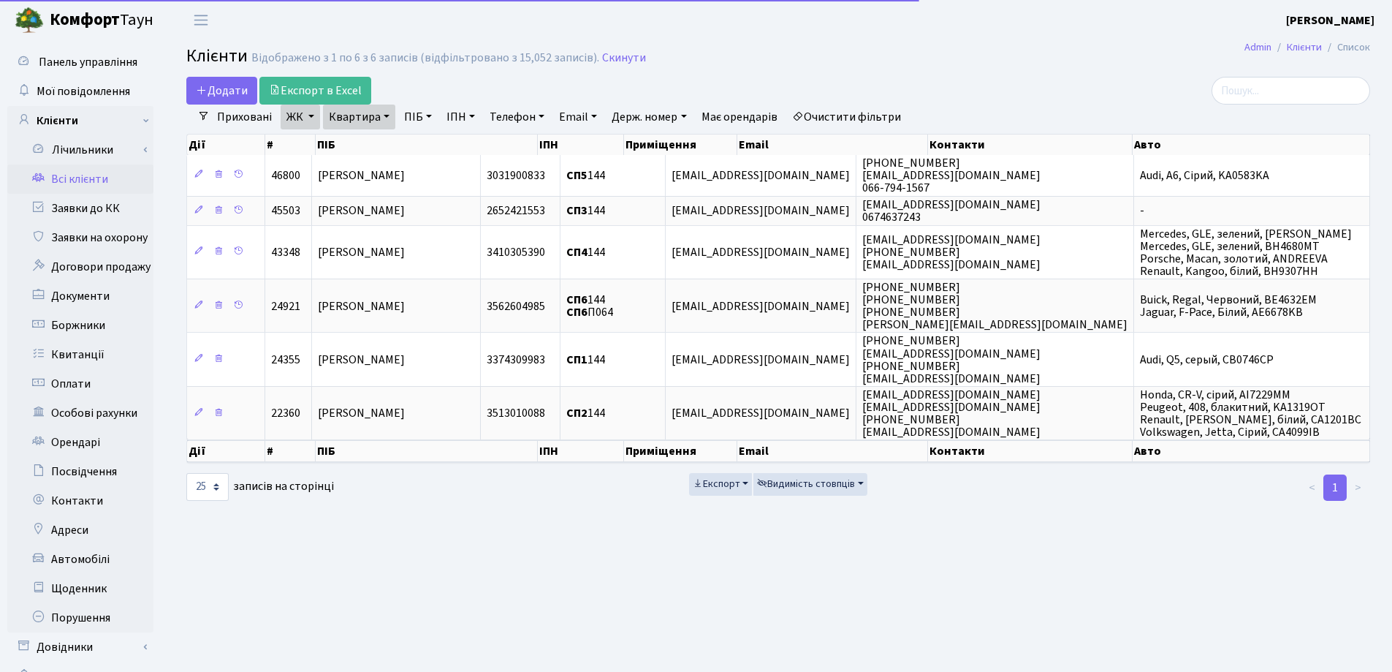
click at [385, 112] on link "Квартира" at bounding box center [359, 117] width 72 height 25
click at [378, 147] on input "144" at bounding box center [367, 146] width 86 height 28
type input "111"
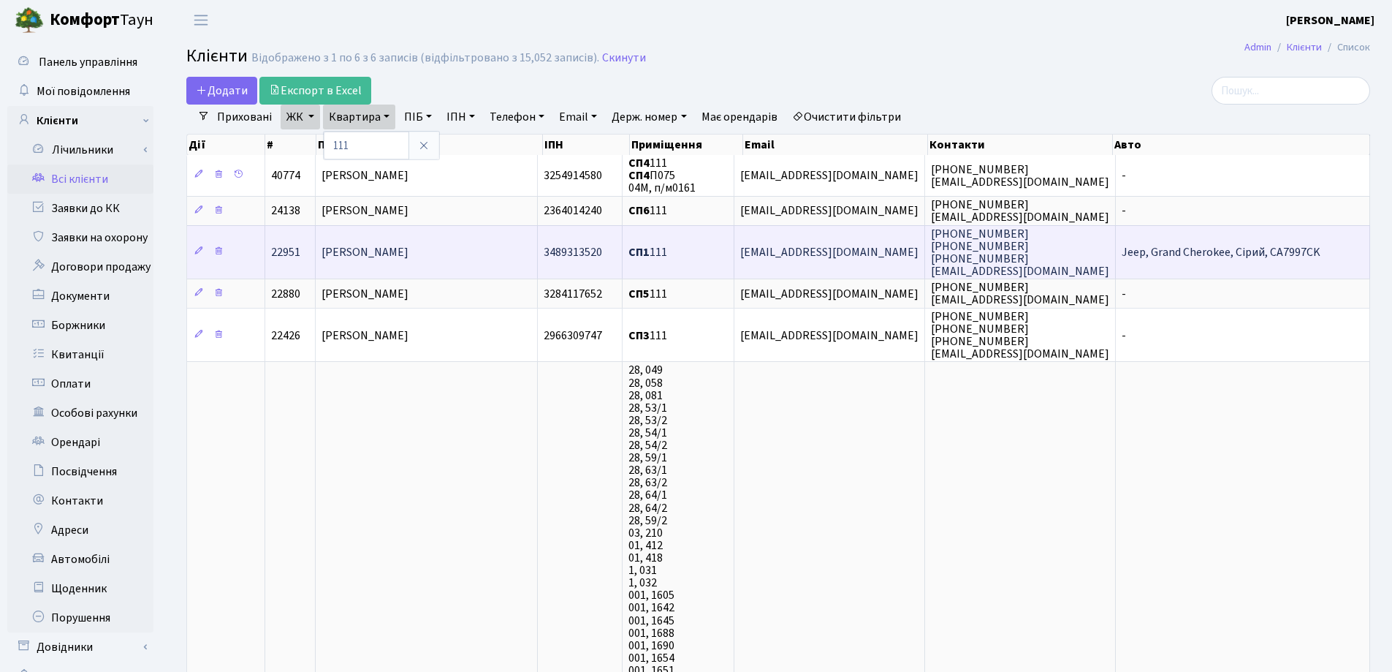
click at [474, 246] on td "Колеснік Ольга Петрівна" at bounding box center [427, 251] width 222 height 53
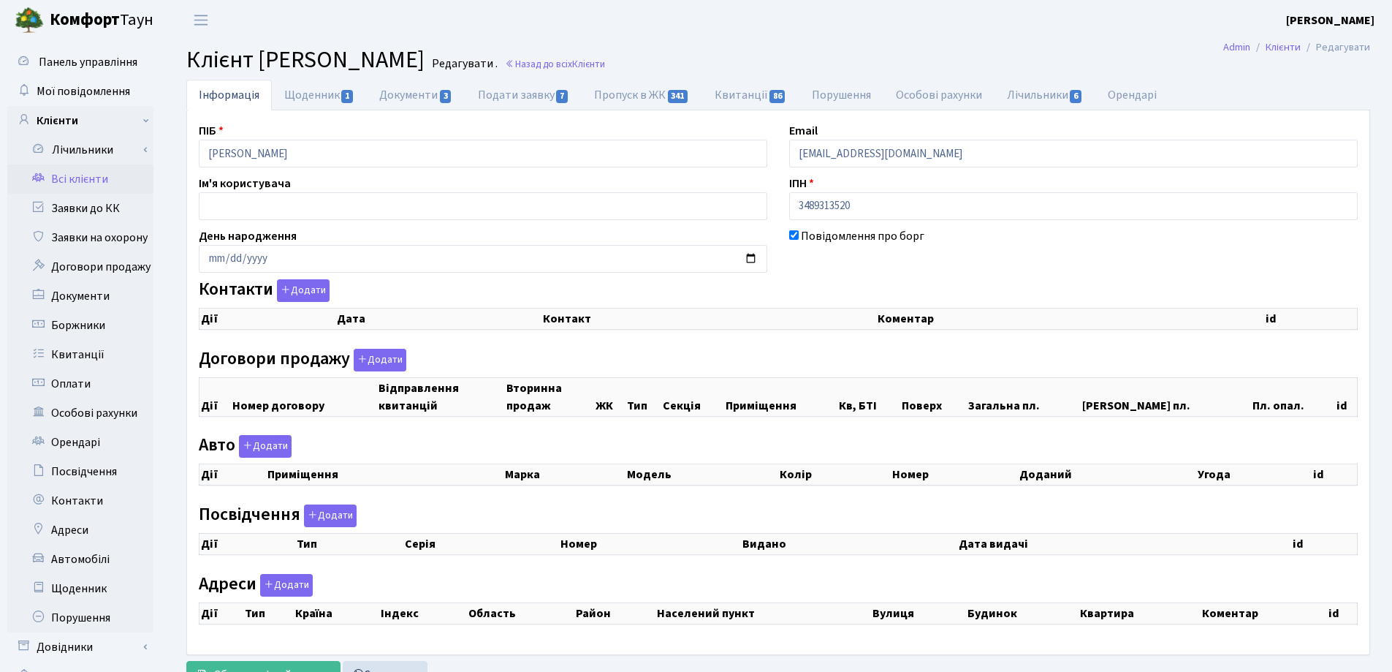
checkbox input "true"
select select "25"
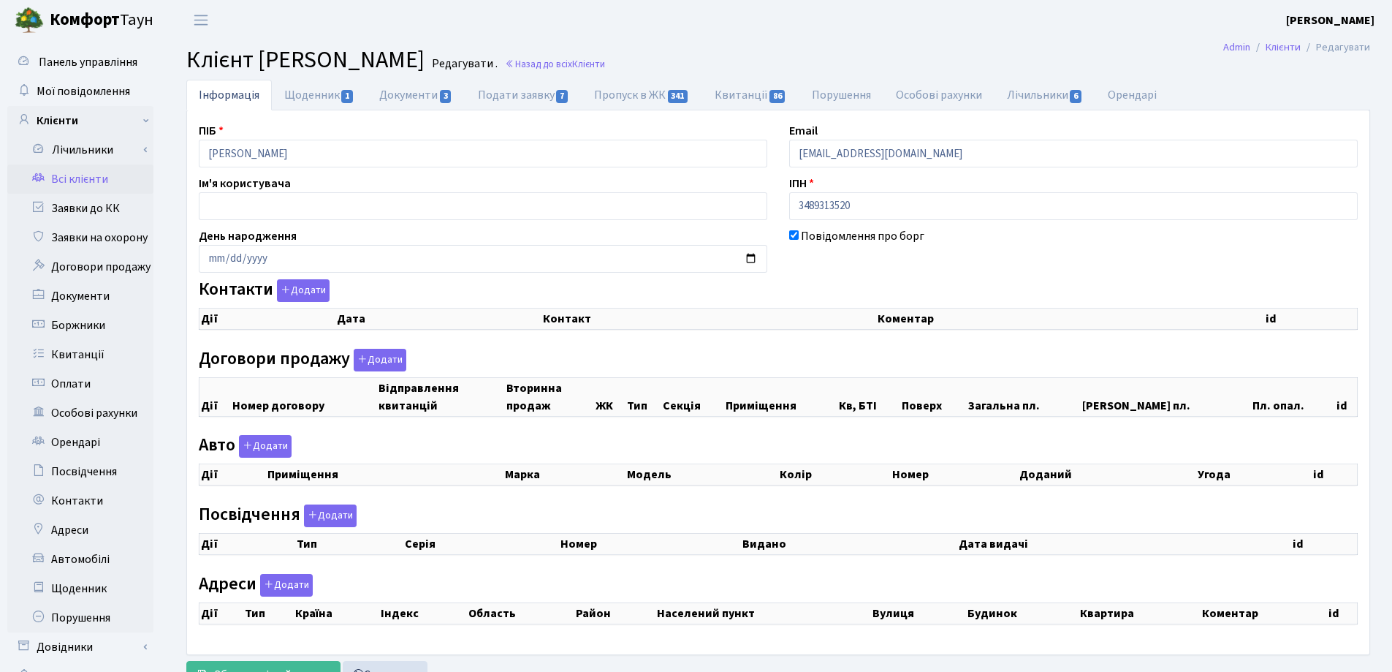
select select "25"
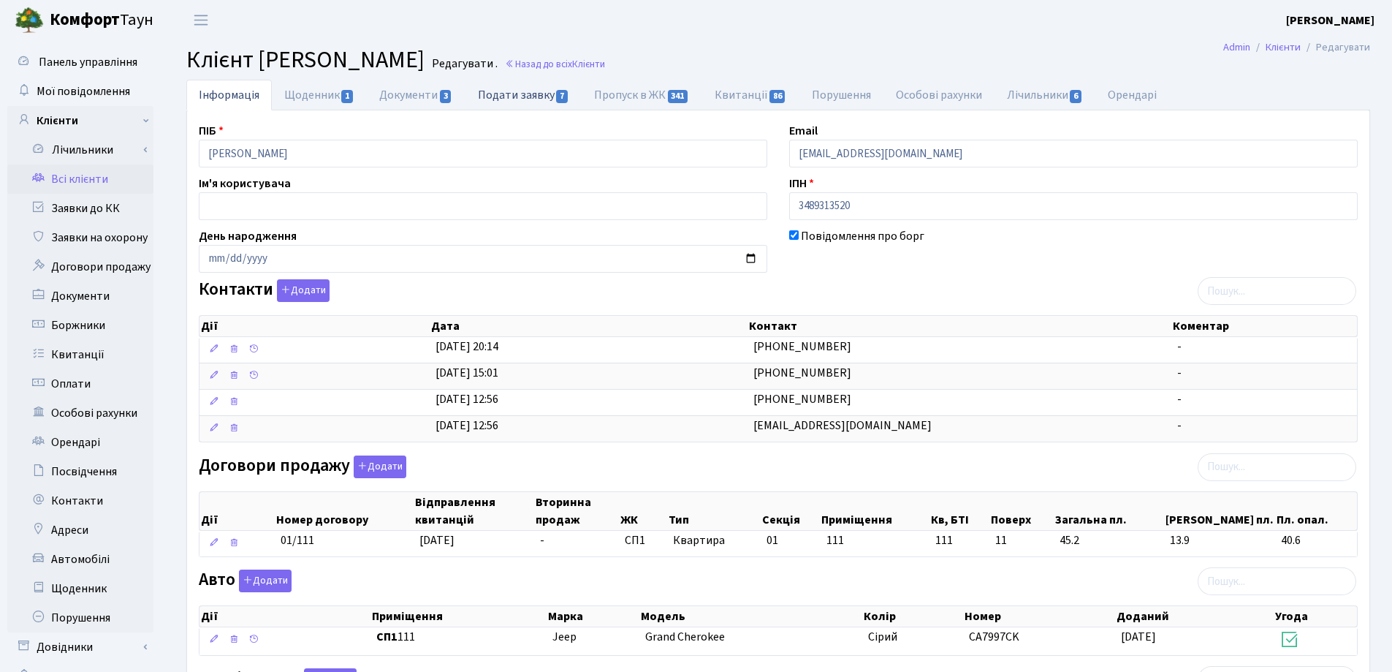
click at [514, 94] on link "Подати заявку 7" at bounding box center [524, 95] width 116 height 30
select select "25"
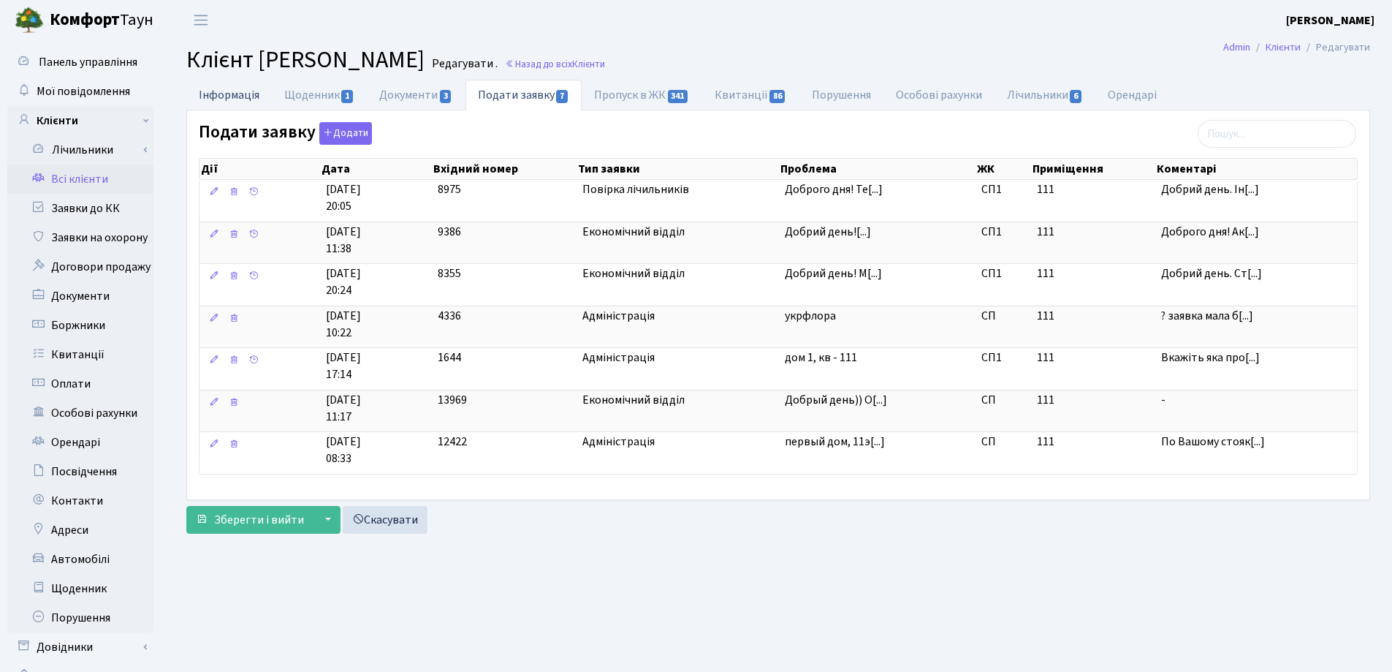
click at [214, 93] on link "Інформація" at bounding box center [229, 95] width 86 height 30
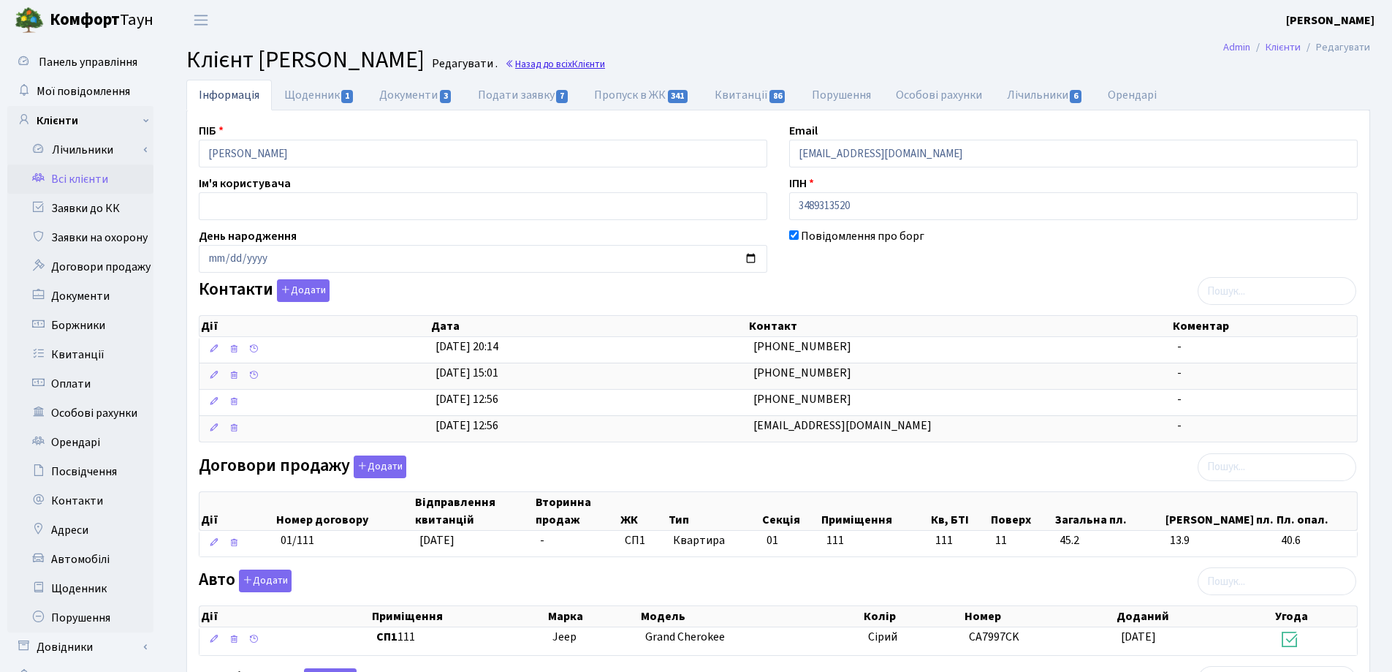
click at [605, 64] on link "Назад до всіх Клієнти" at bounding box center [555, 64] width 100 height 14
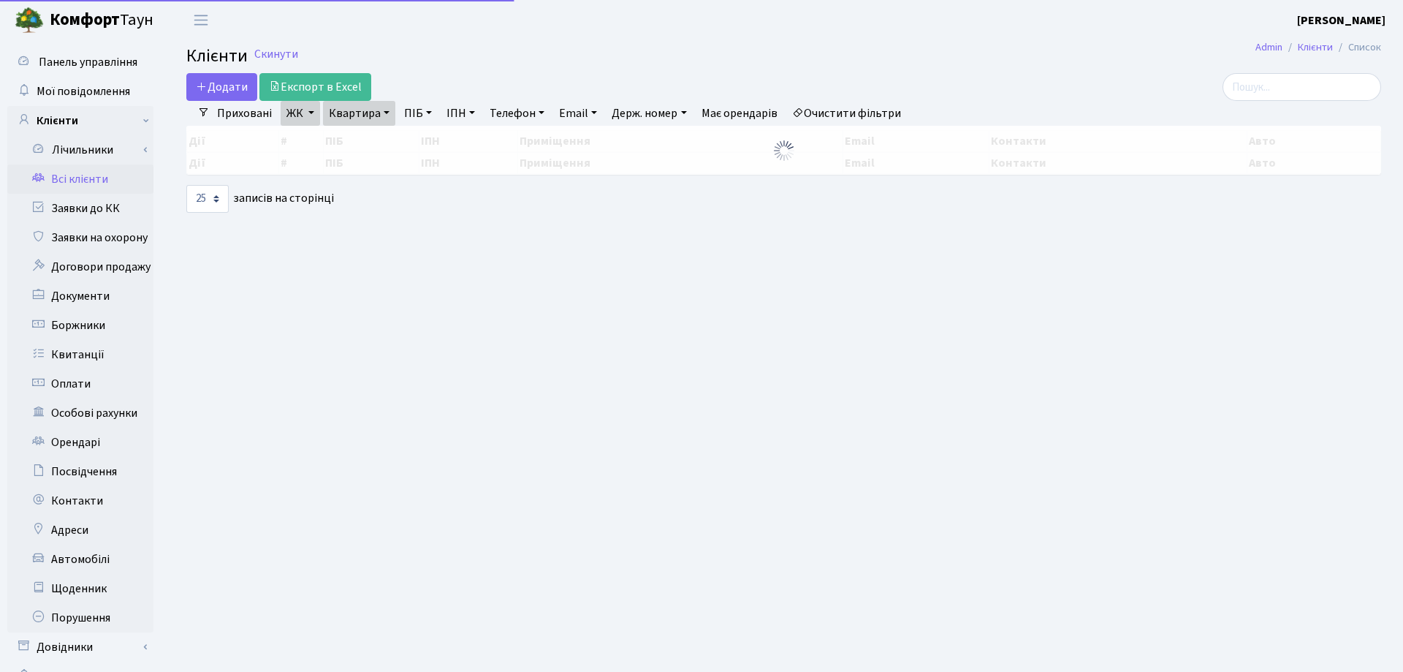
select select "25"
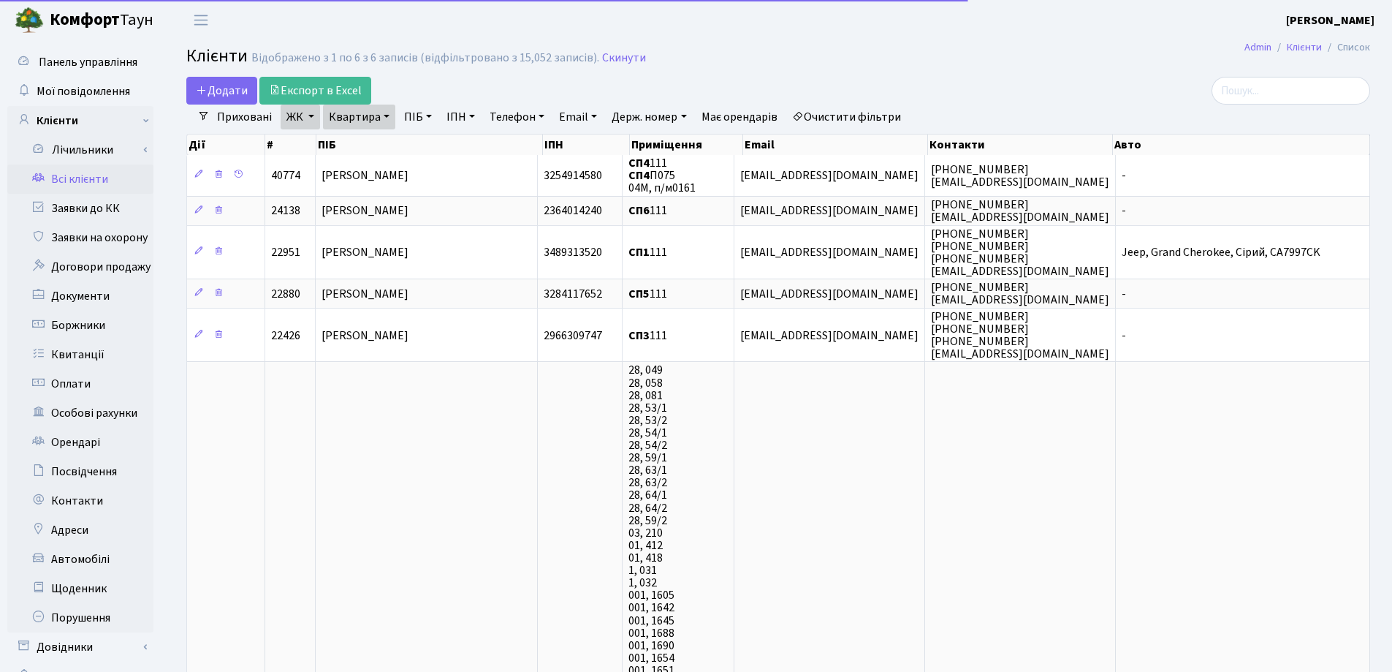
click at [382, 118] on link "Квартира" at bounding box center [359, 117] width 72 height 25
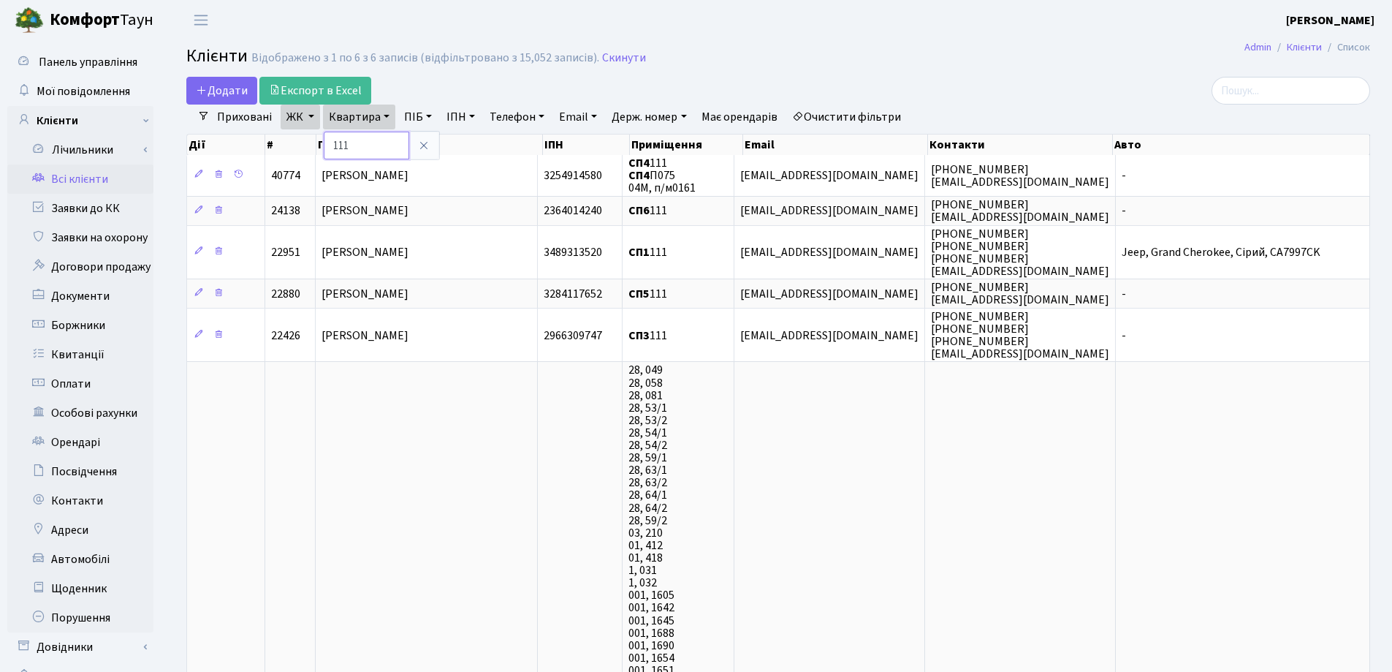
click at [386, 144] on input "111" at bounding box center [367, 146] width 86 height 28
type input "147"
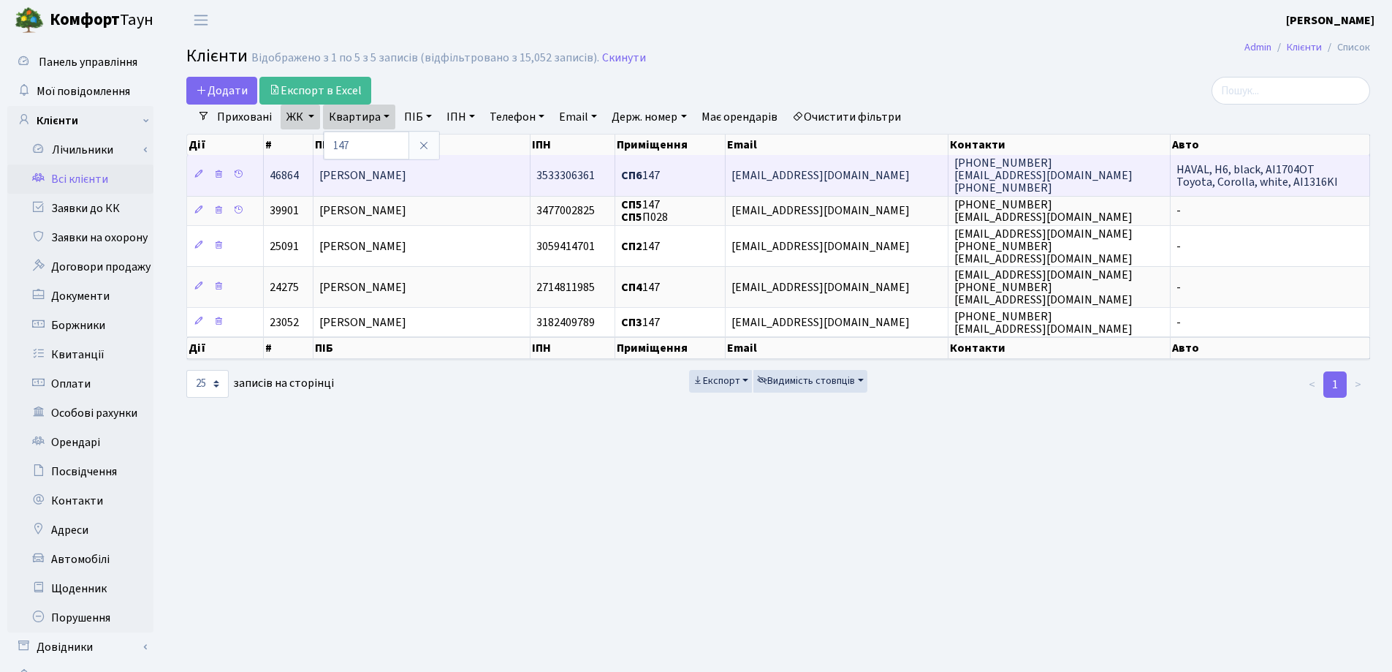
click at [425, 163] on td "Мельник Юлія Євгенівна" at bounding box center [422, 175] width 217 height 40
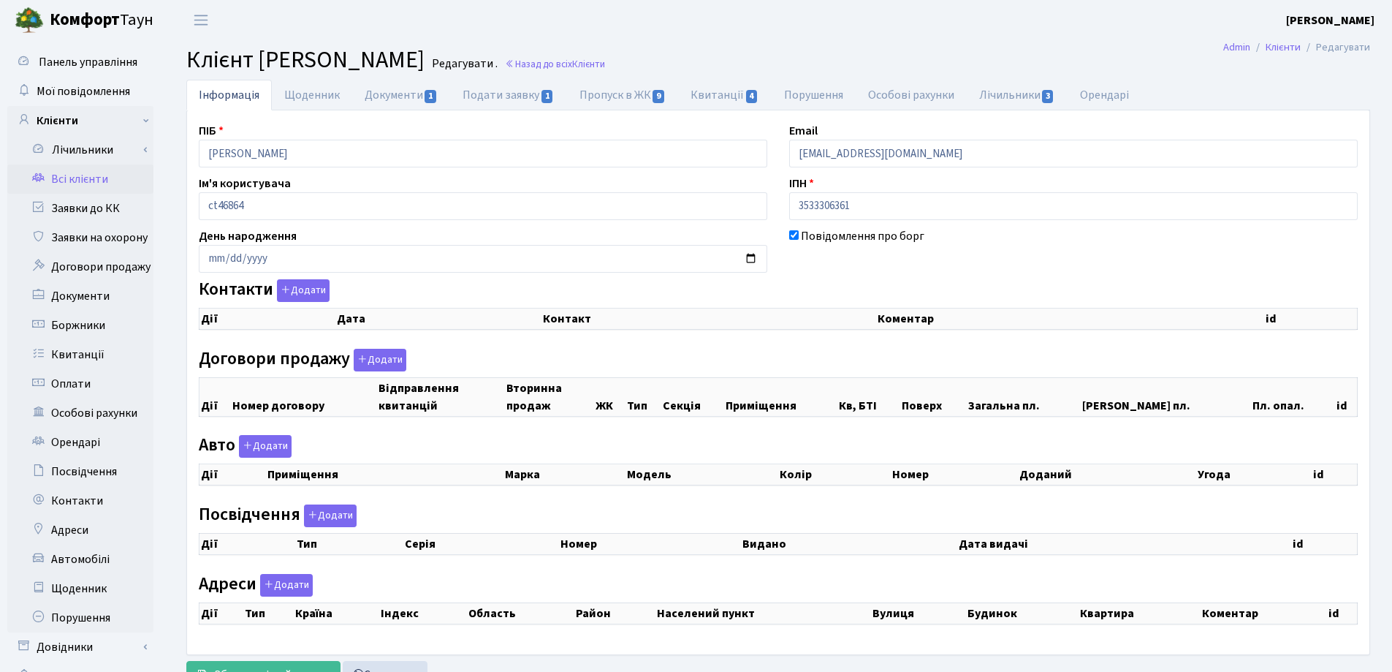
checkbox input "true"
select select "25"
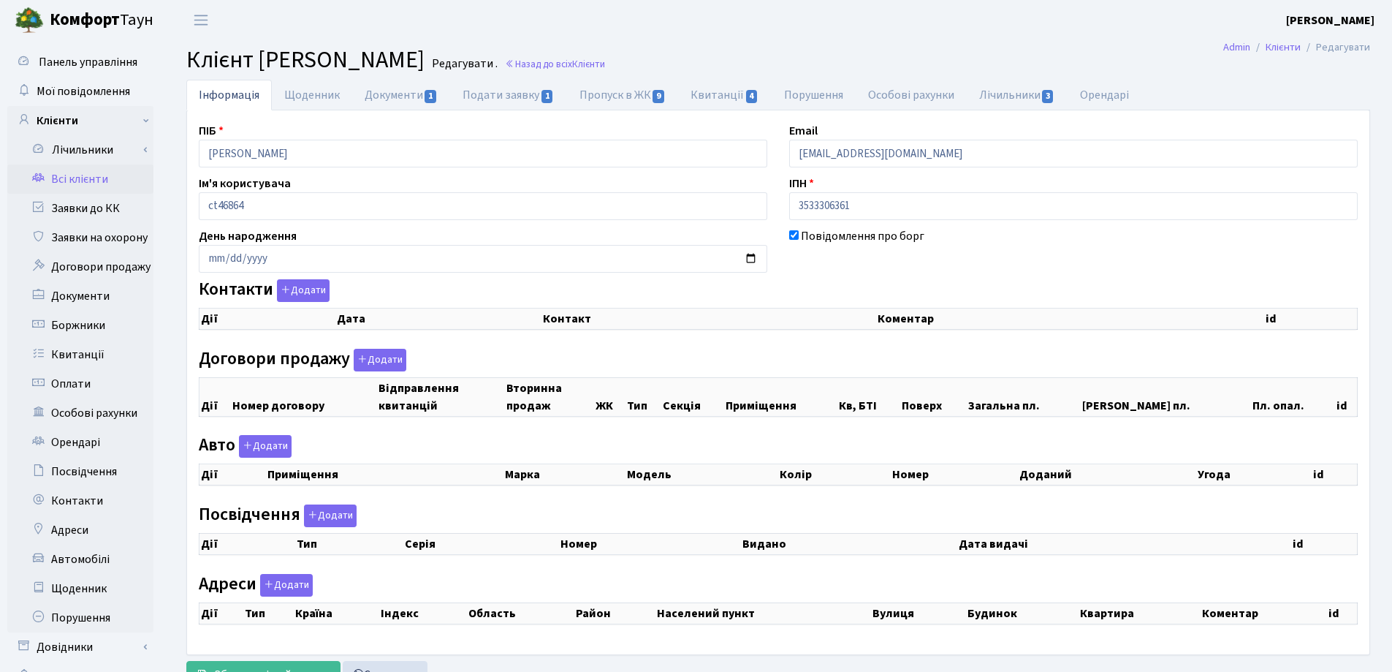
select select "25"
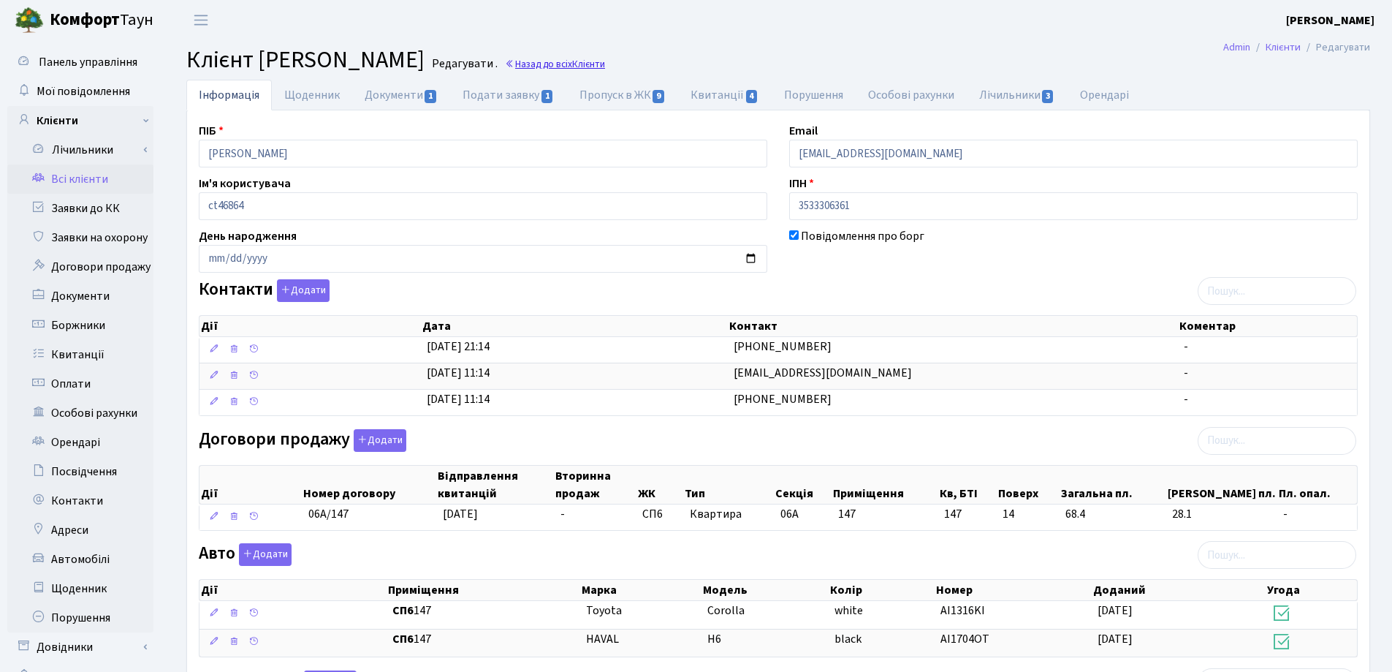
click at [605, 63] on link "Назад до всіх Клієнти" at bounding box center [555, 64] width 100 height 14
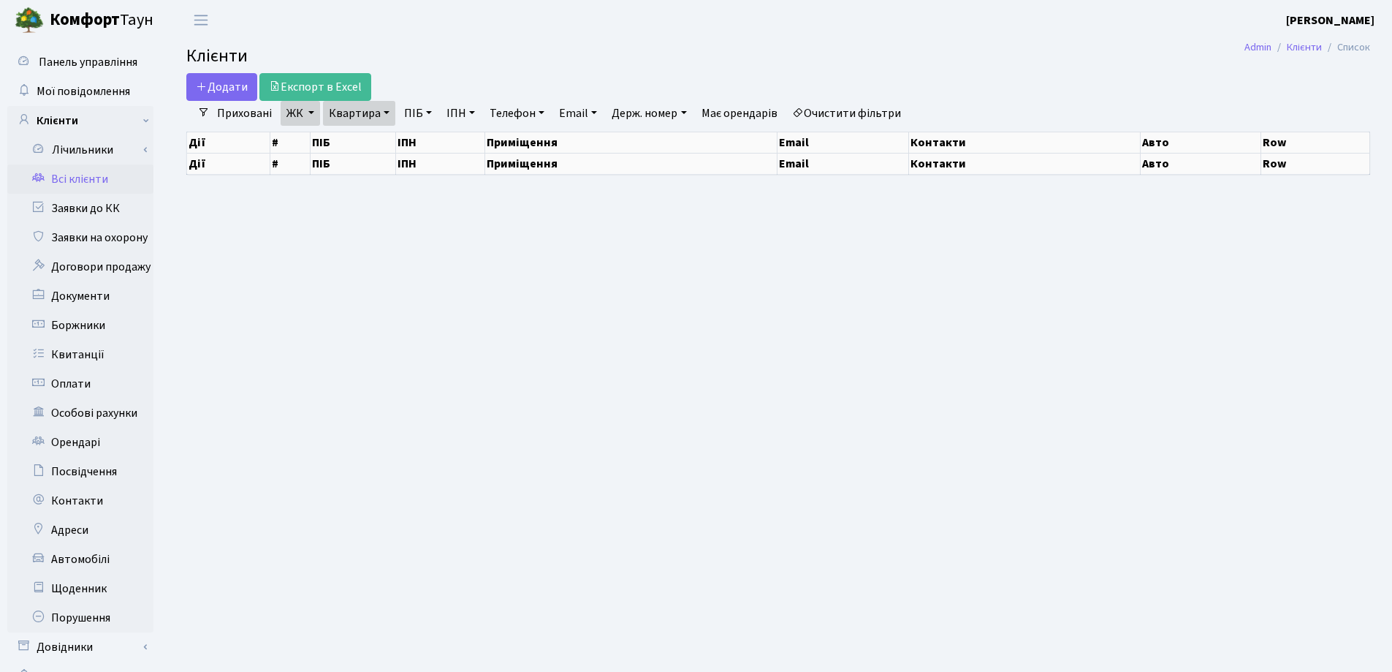
select select "25"
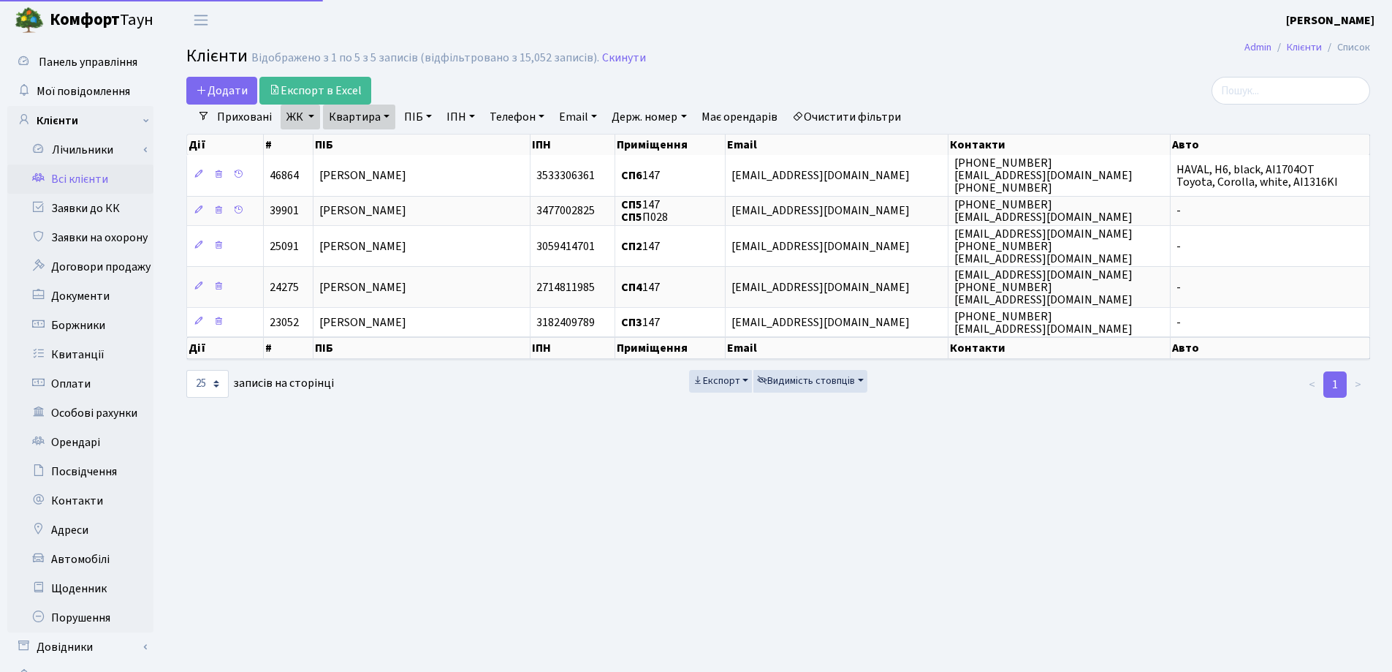
click at [382, 116] on link "Квартира" at bounding box center [359, 117] width 72 height 25
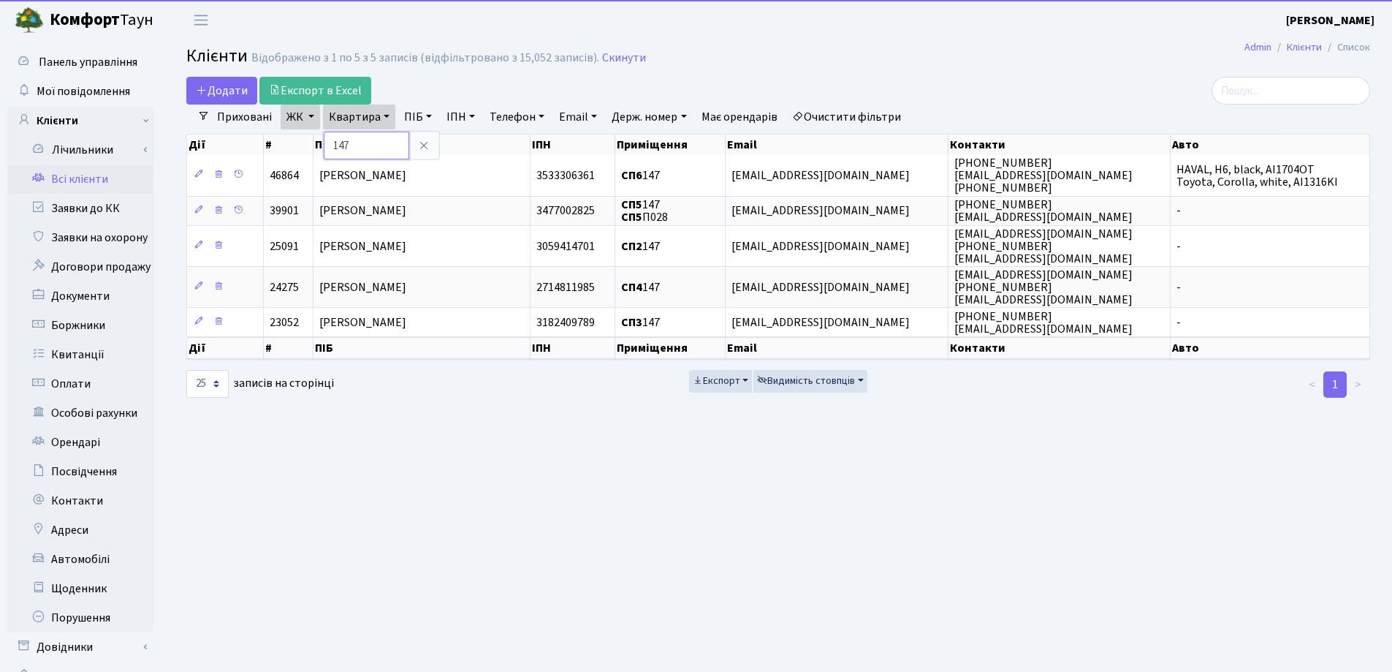
click at [384, 138] on input "147" at bounding box center [367, 146] width 86 height 28
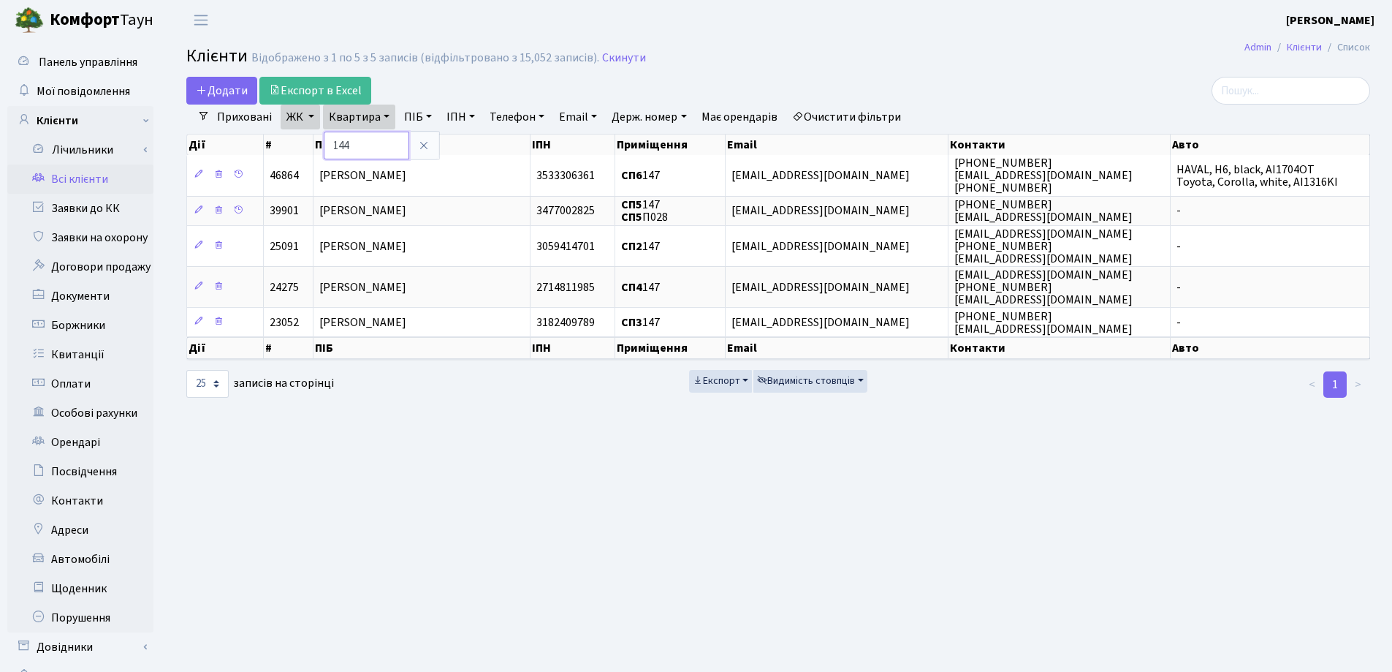
type input "144"
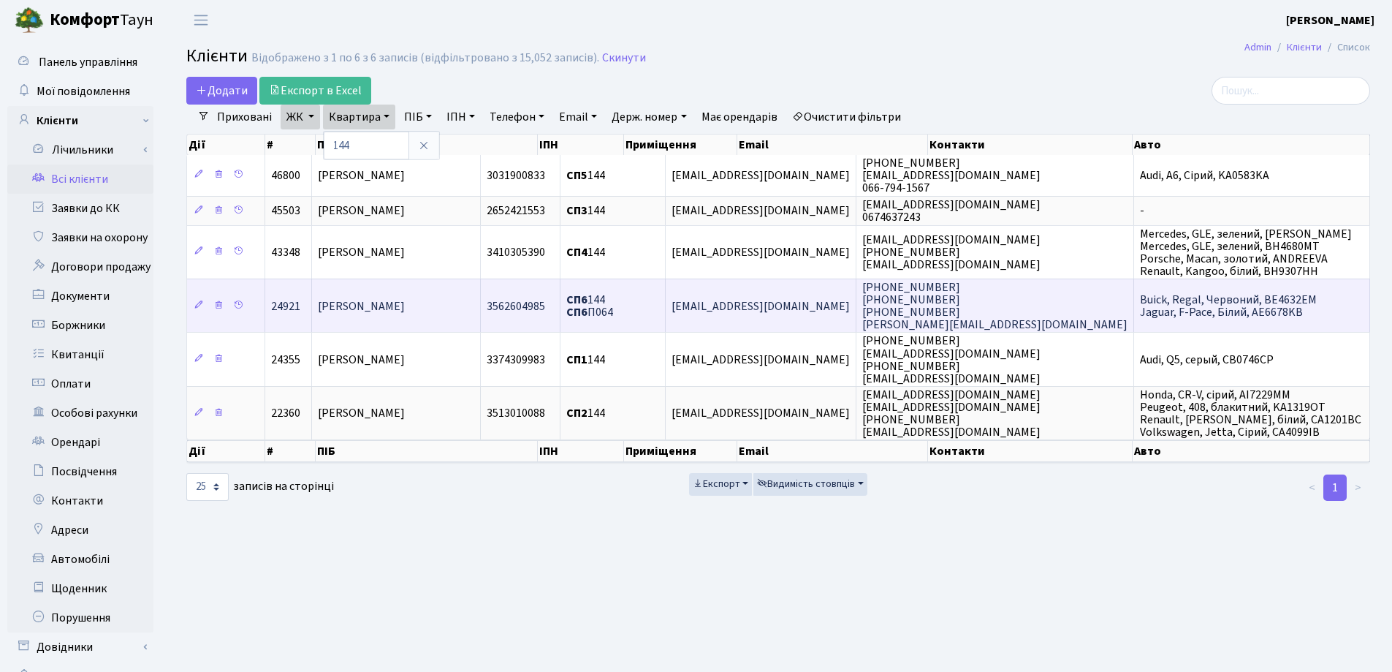
click at [405, 303] on span "[PERSON_NAME]" at bounding box center [361, 306] width 87 height 16
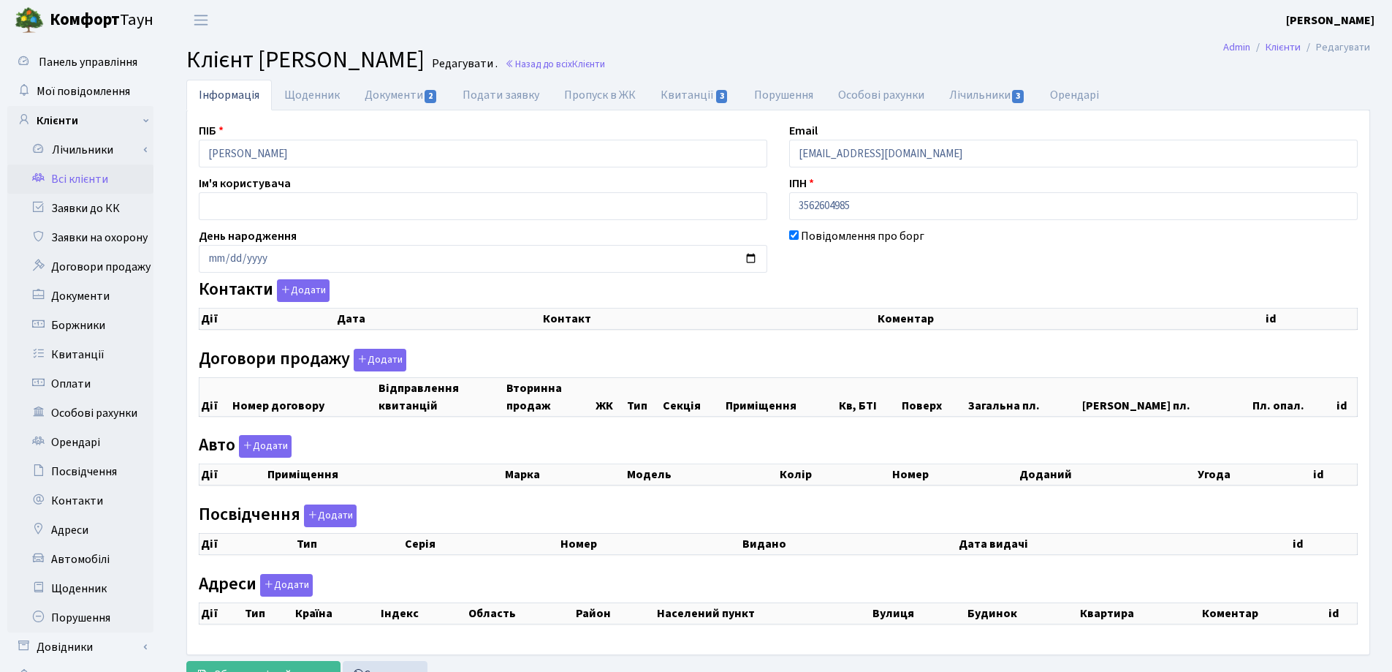
checkbox input "true"
select select "25"
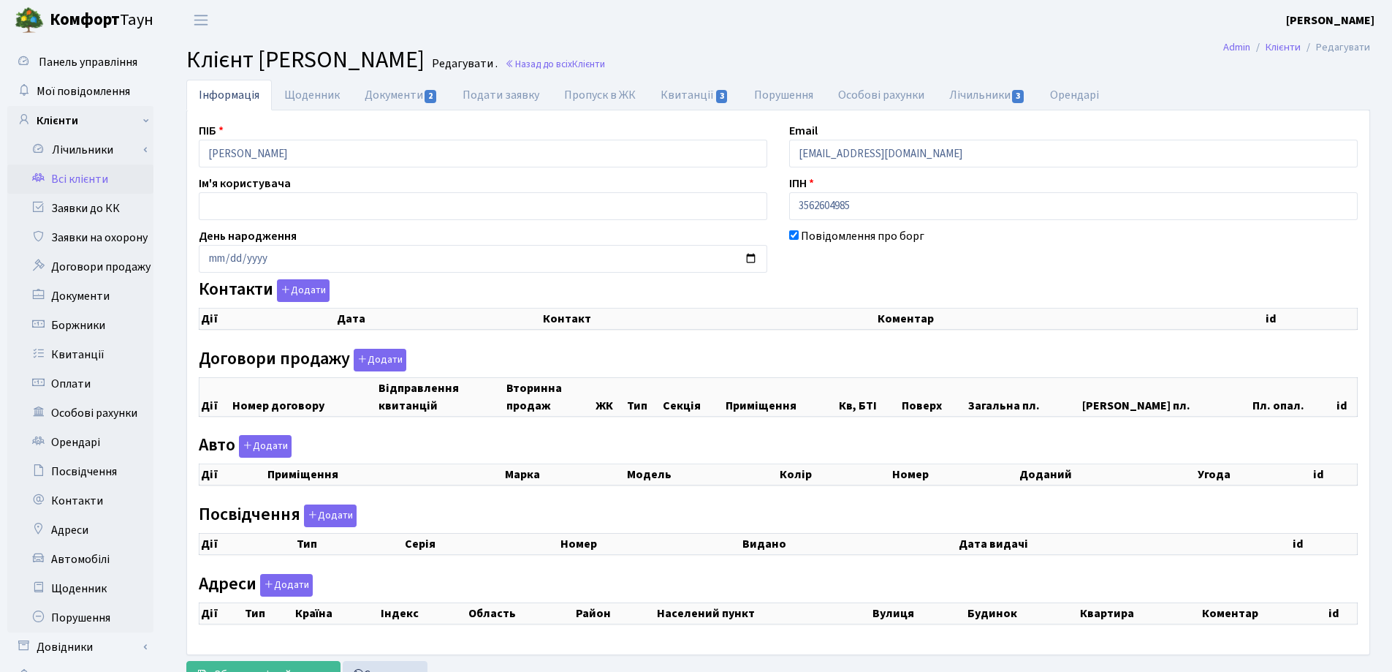
select select "25"
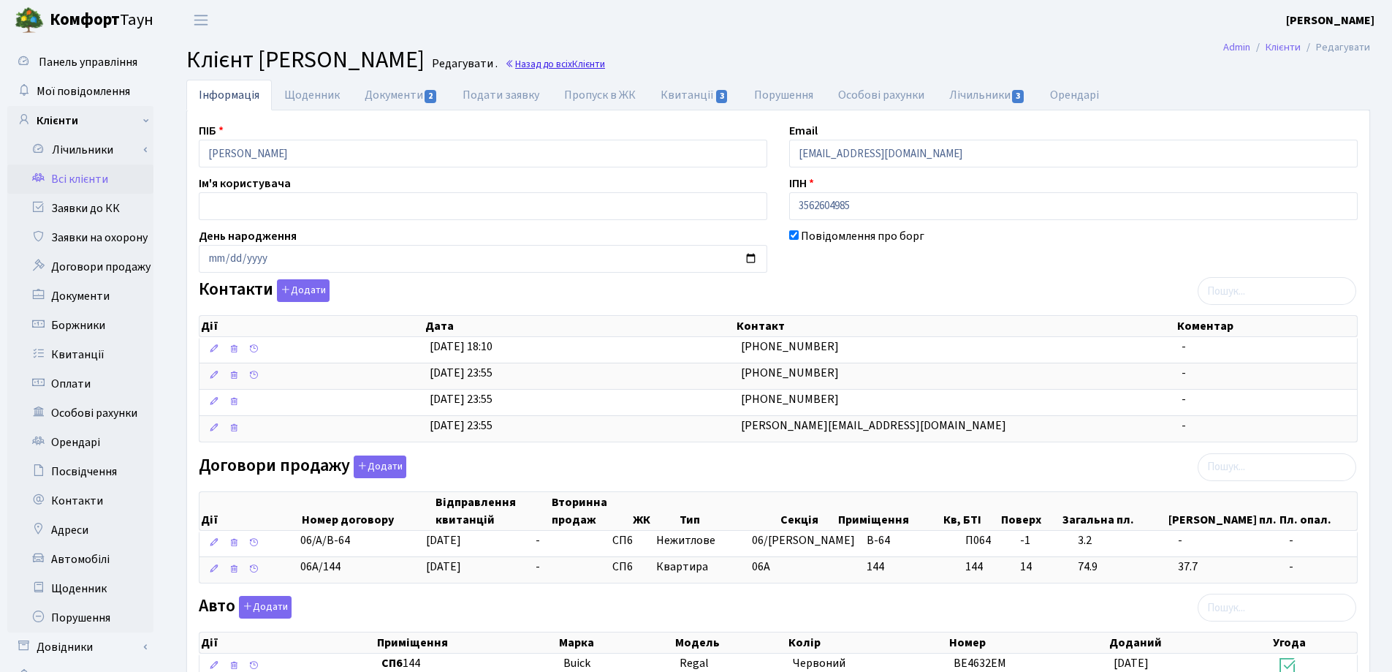
click at [605, 69] on link "Назад до всіх Клієнти" at bounding box center [555, 64] width 100 height 14
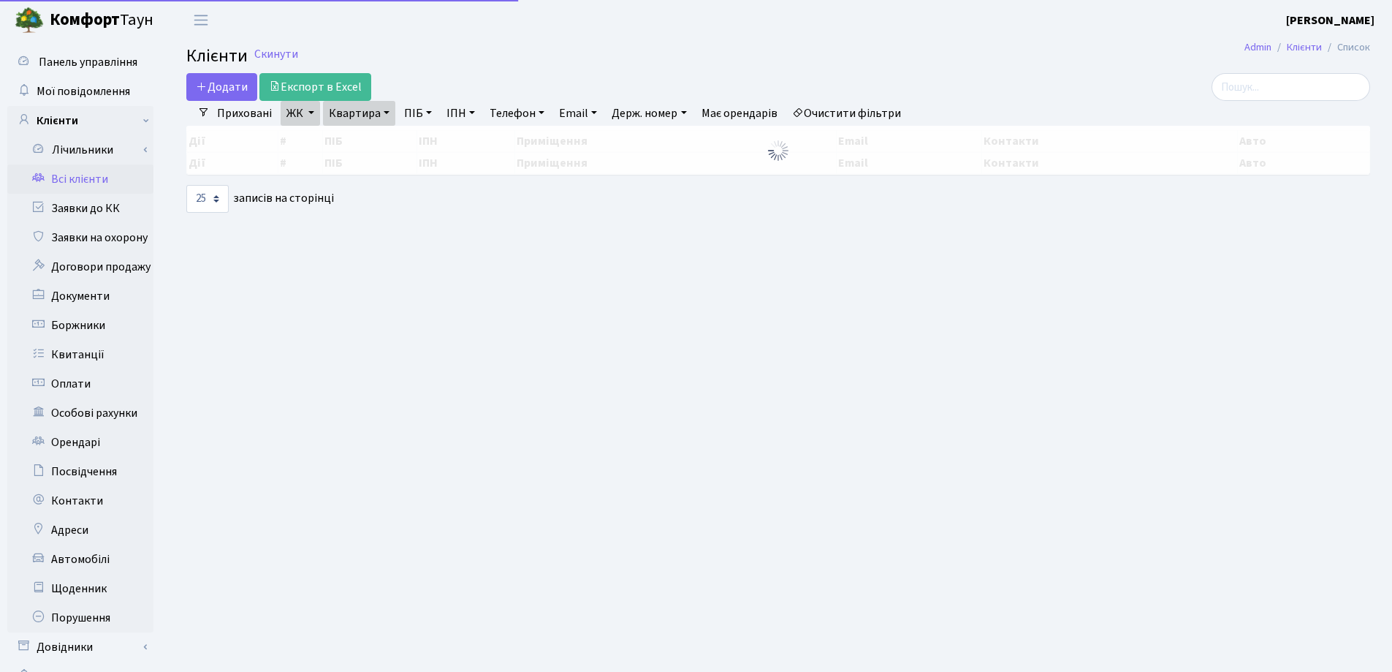
select select "25"
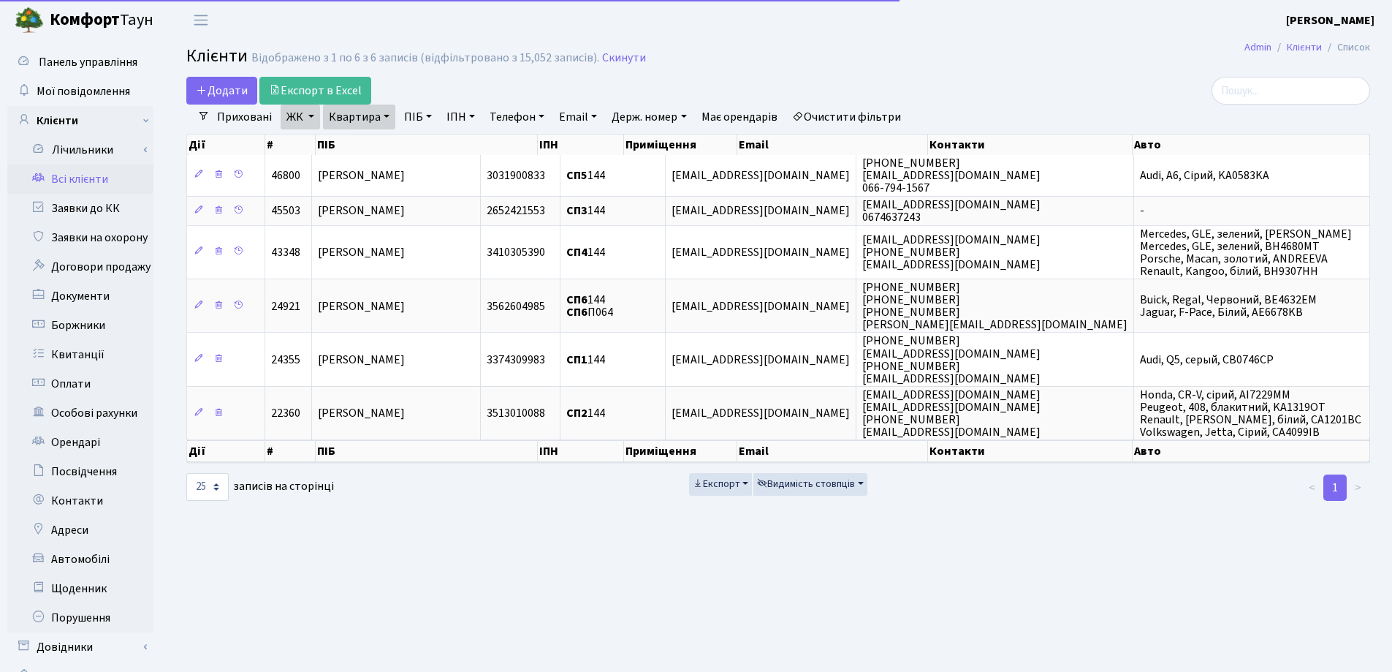
click at [384, 119] on link "Квартира" at bounding box center [359, 117] width 72 height 25
click at [421, 145] on icon at bounding box center [424, 146] width 12 height 12
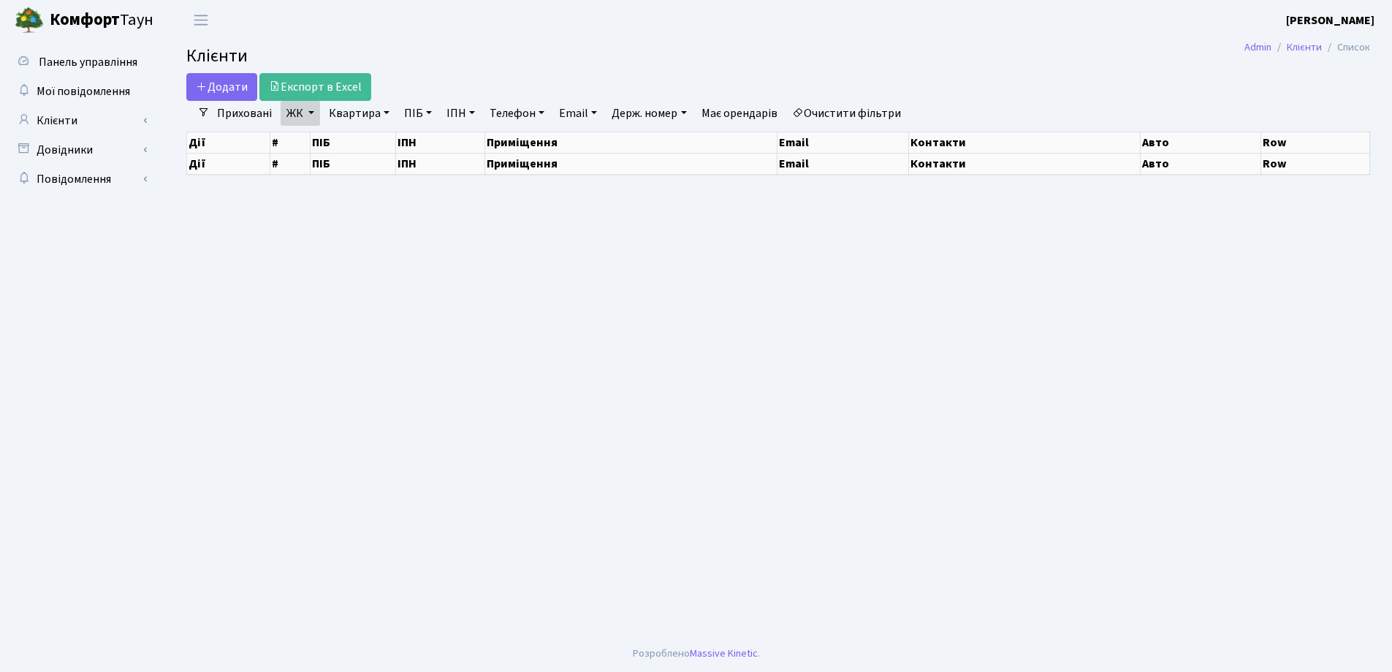
select select "25"
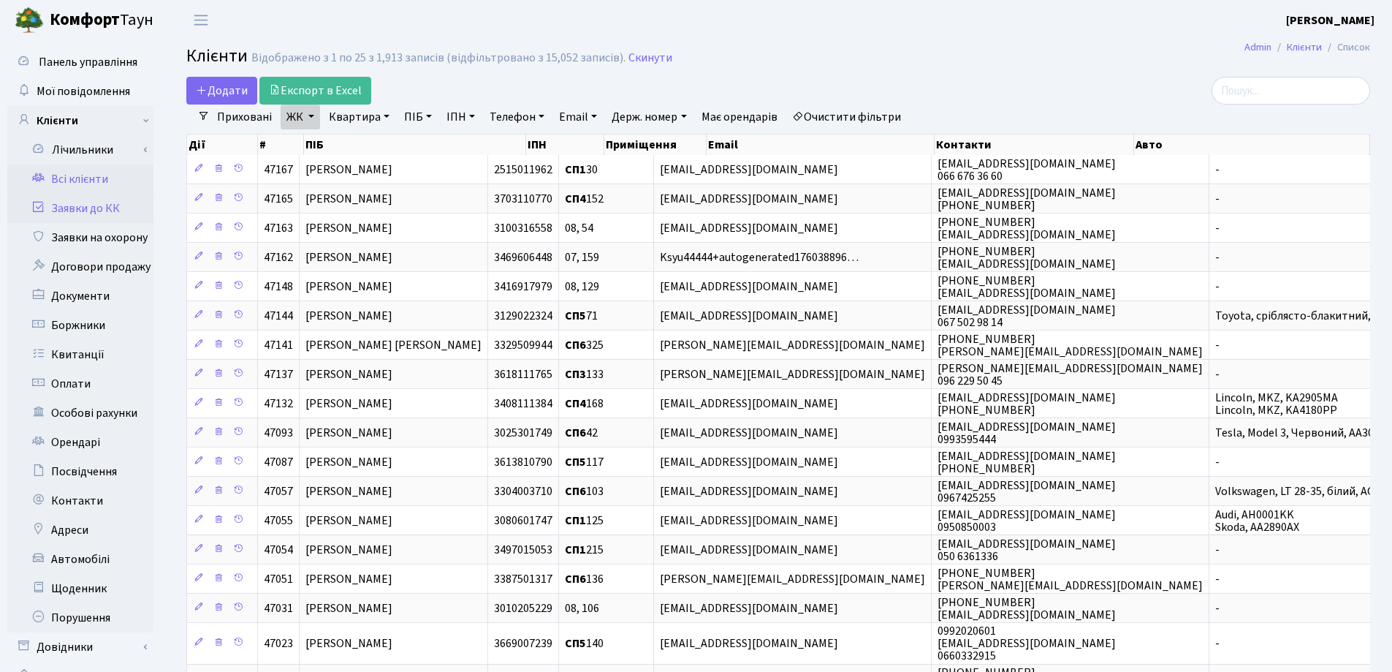
click at [83, 205] on link "Заявки до КК" at bounding box center [80, 208] width 146 height 29
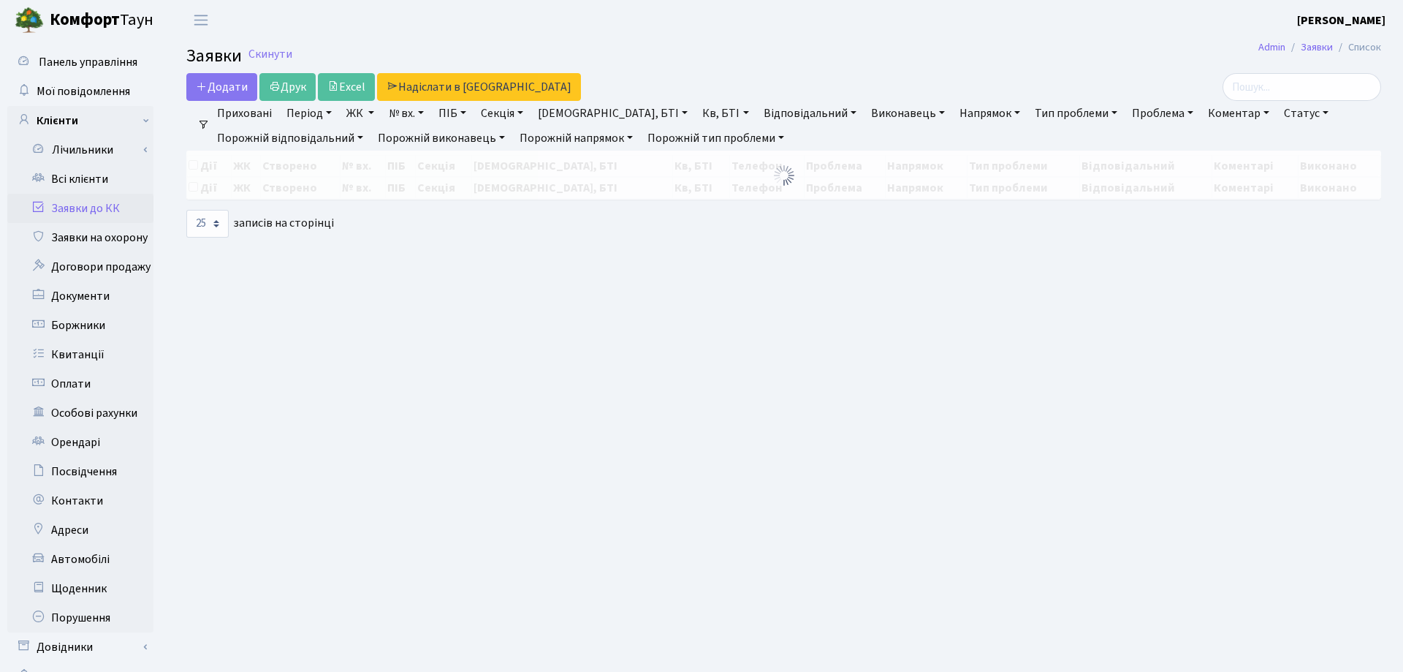
select select "25"
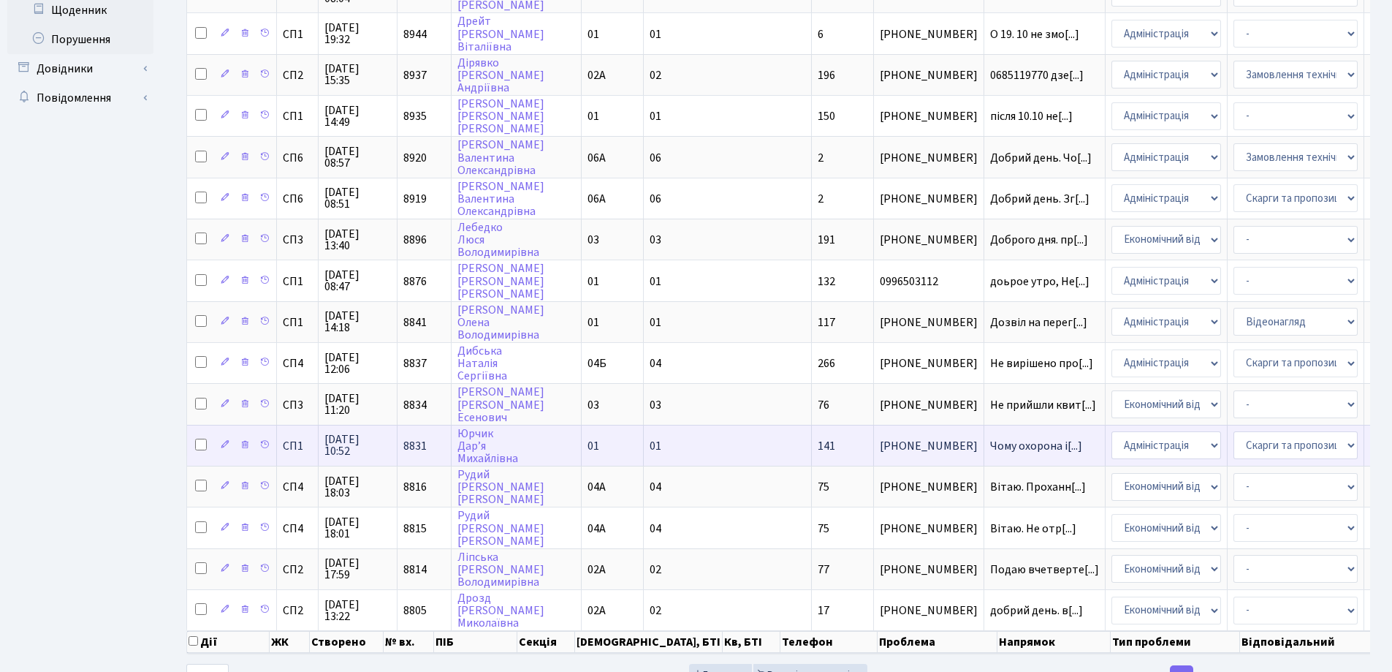
scroll to position [647, 0]
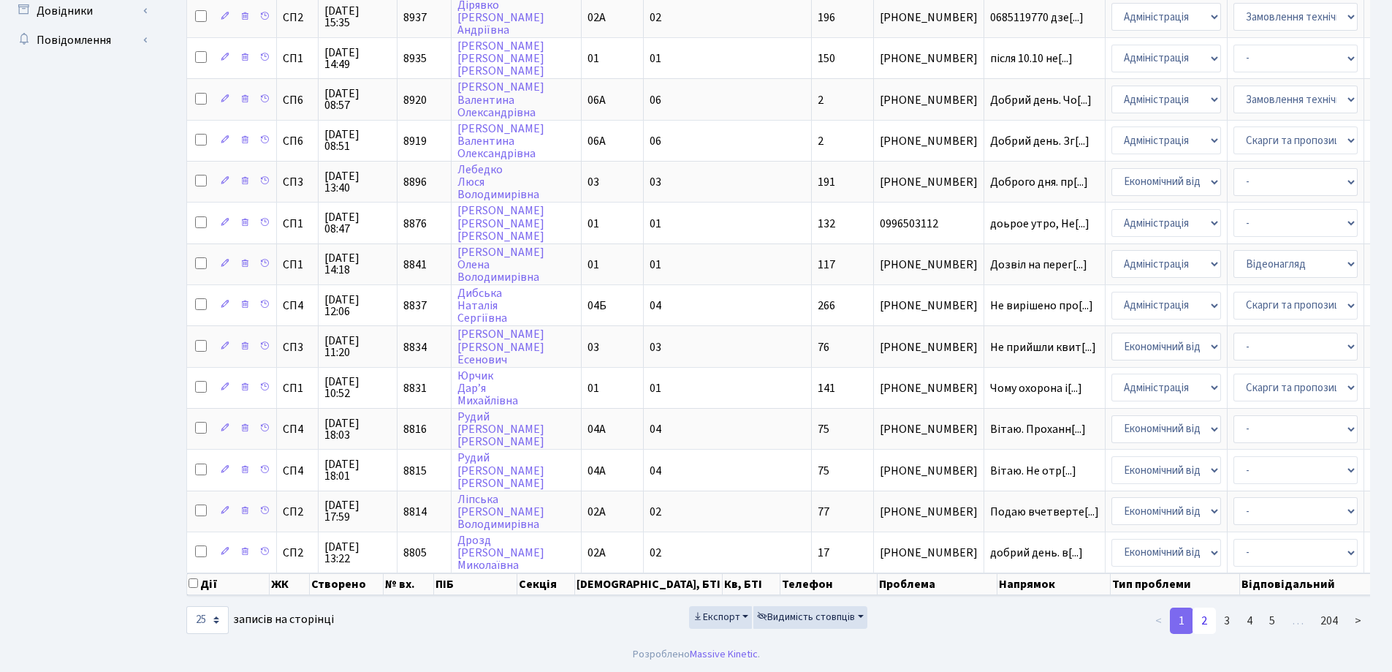
click at [1202, 625] on link "2" at bounding box center [1204, 620] width 23 height 26
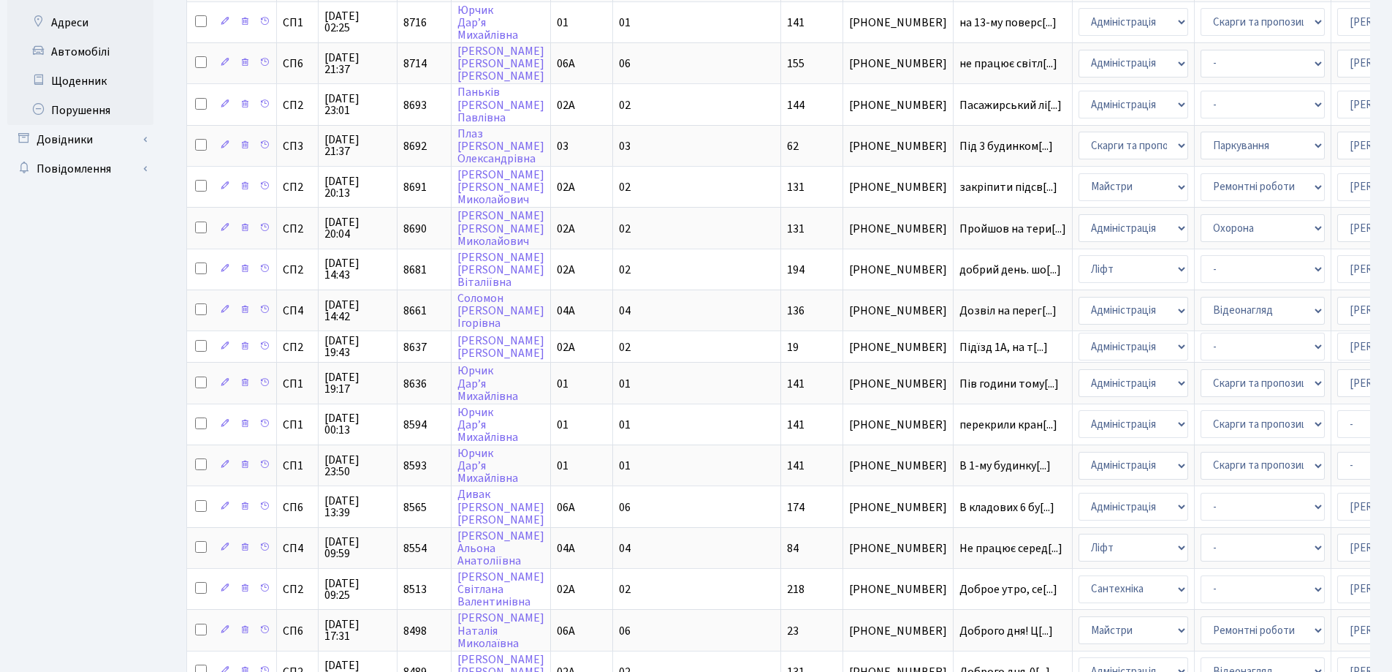
scroll to position [637, 0]
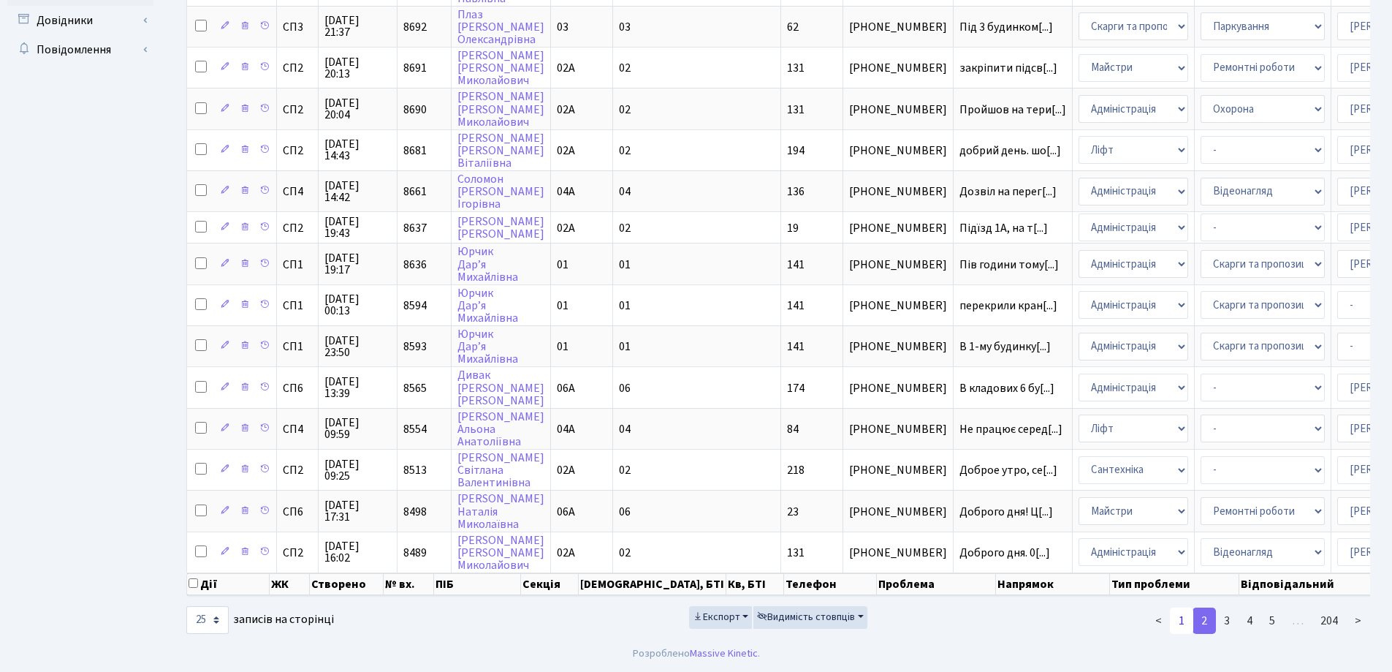
click at [1178, 621] on link "1" at bounding box center [1181, 620] width 23 height 26
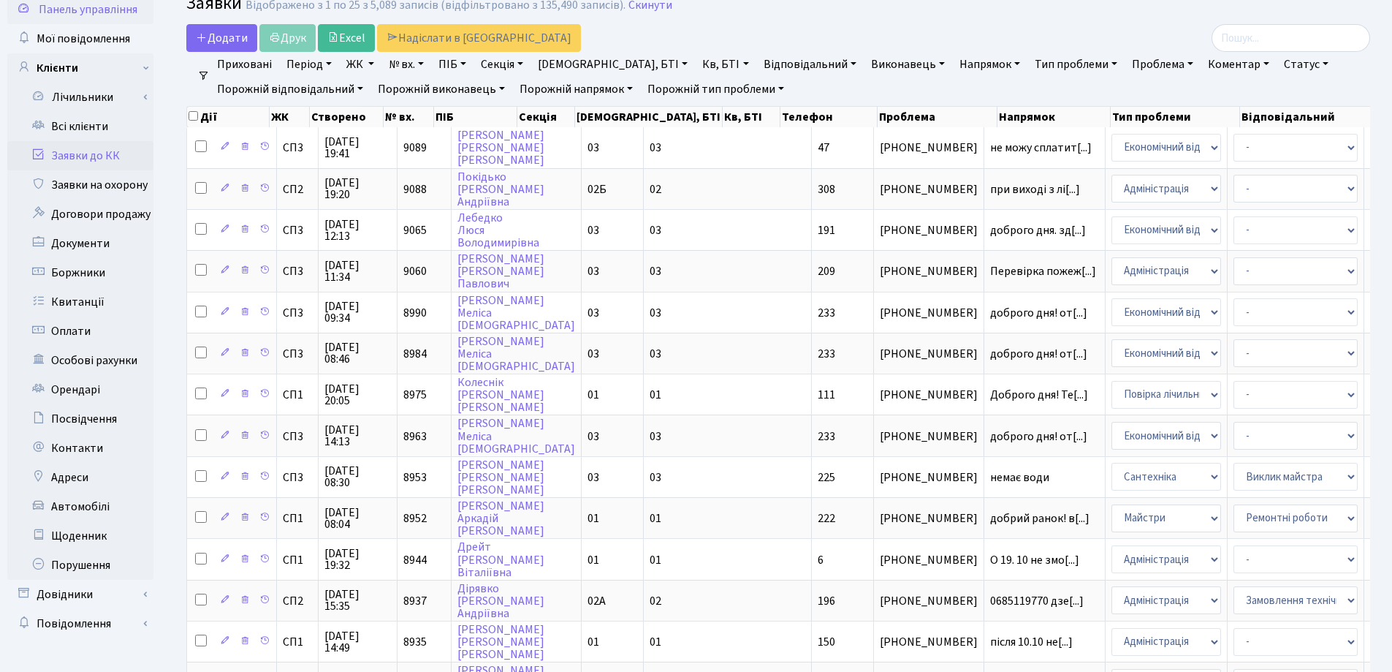
scroll to position [0, 0]
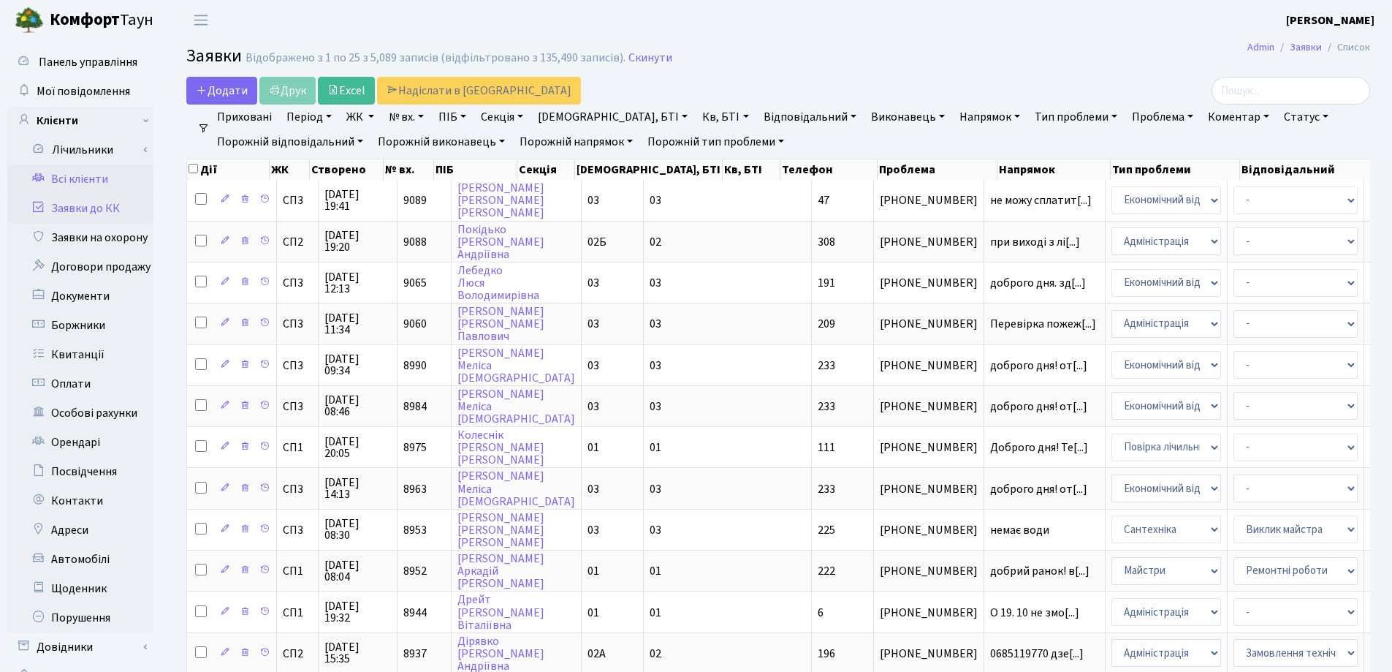
click at [69, 177] on link "Всі клієнти" at bounding box center [80, 178] width 146 height 29
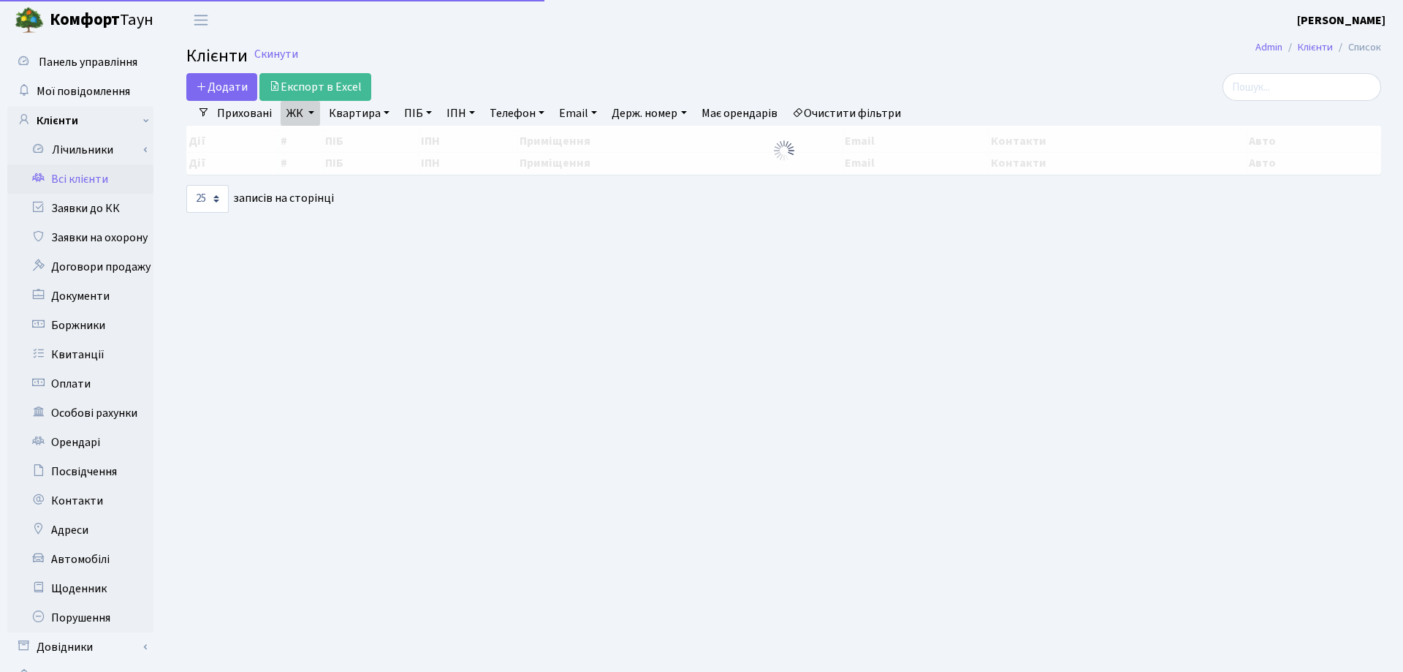
select select "25"
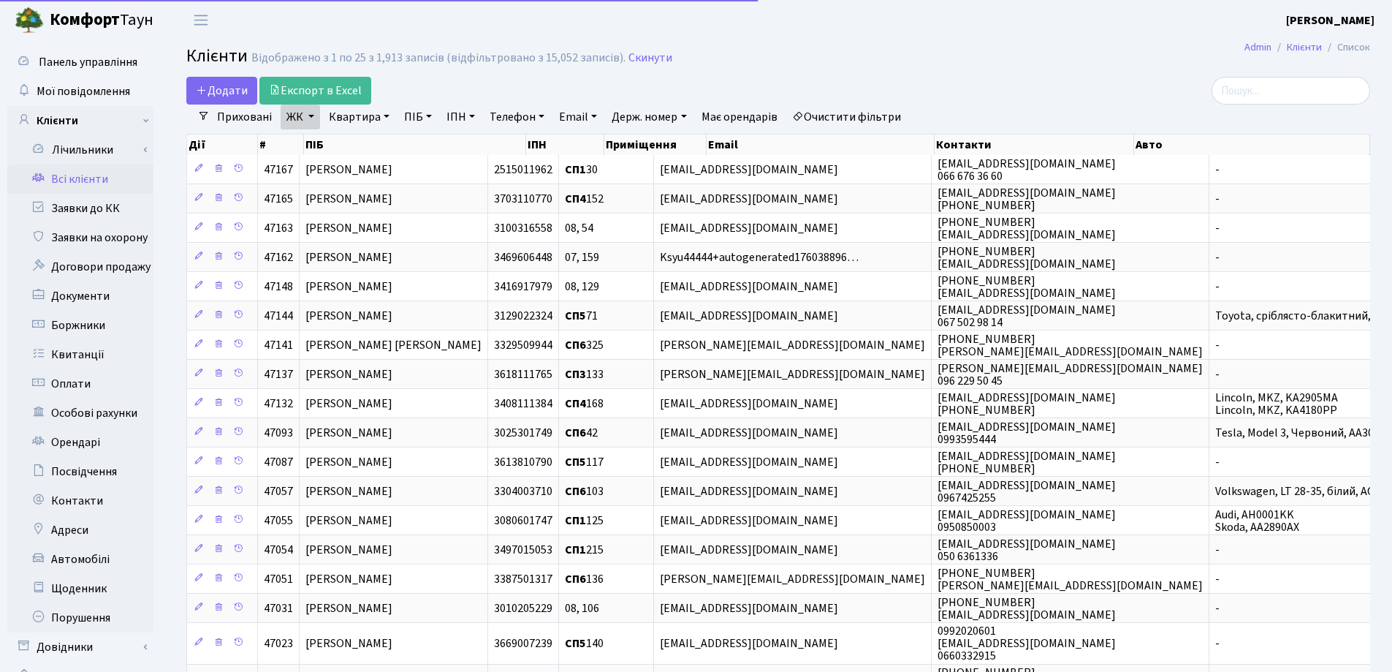
click at [382, 115] on link "Квартира" at bounding box center [359, 117] width 72 height 25
type input "108"
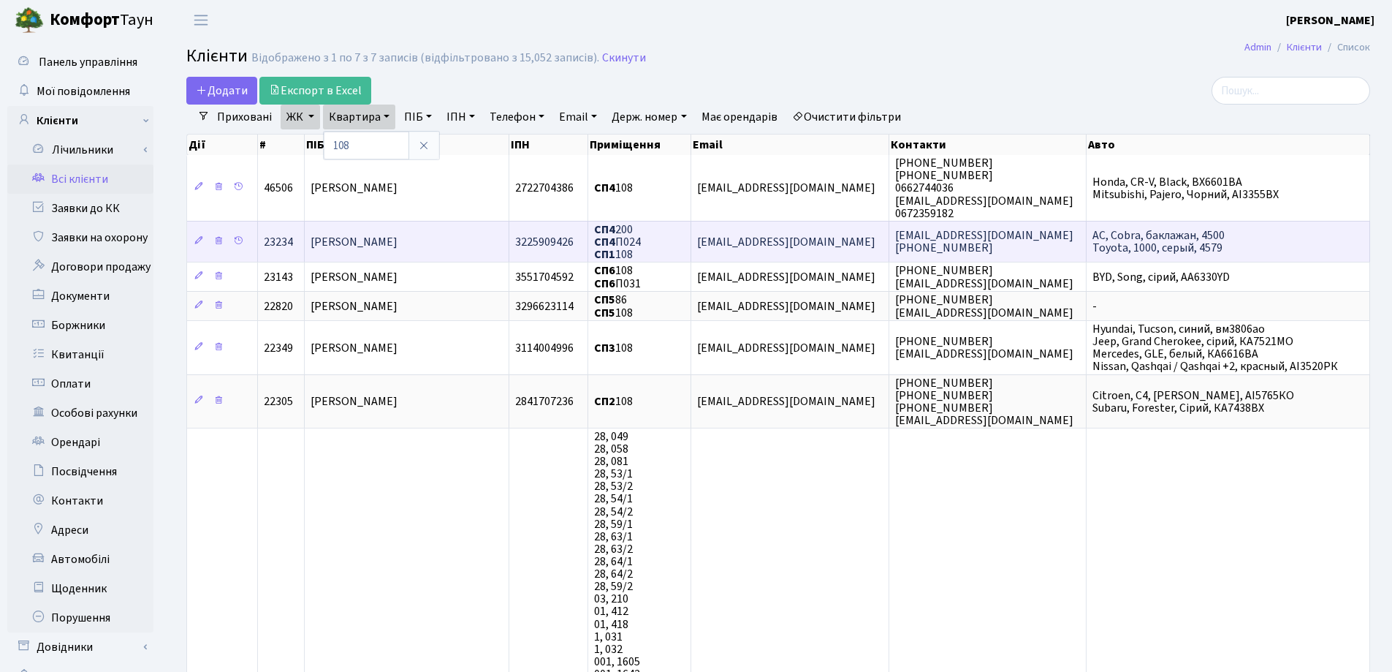
click at [398, 248] on span "[PERSON_NAME]" at bounding box center [354, 242] width 87 height 16
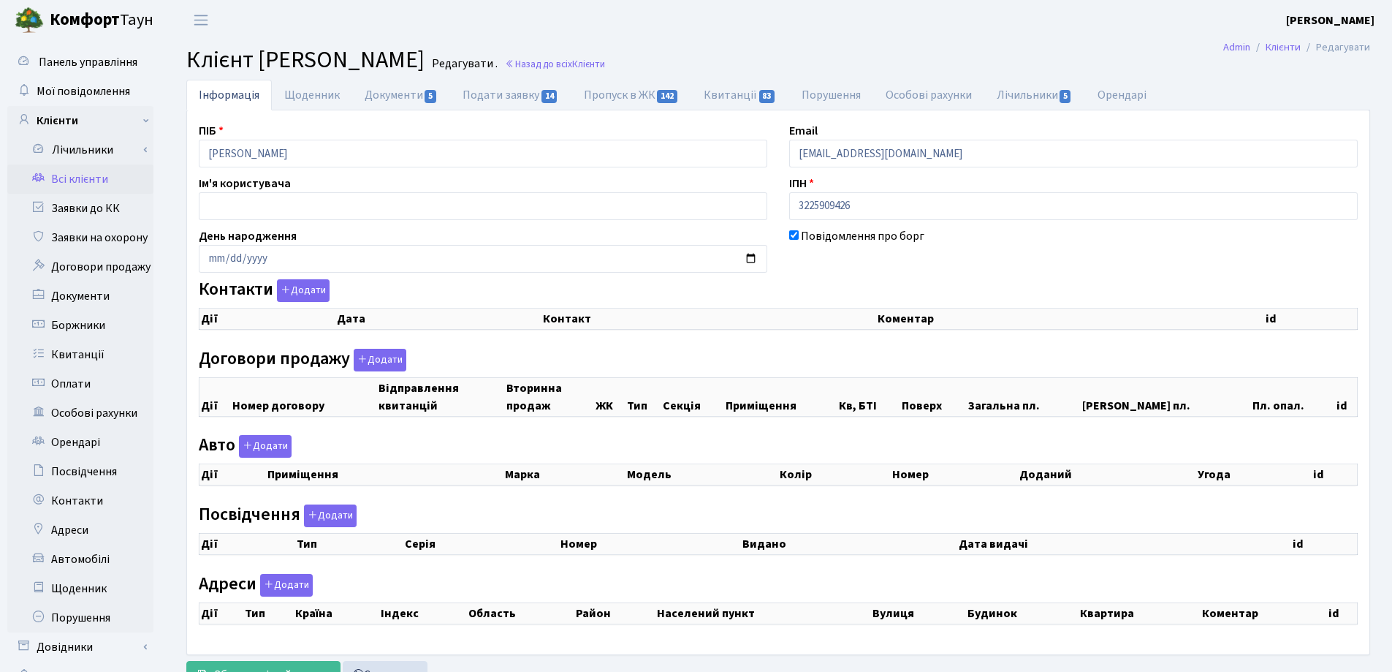
checkbox input "true"
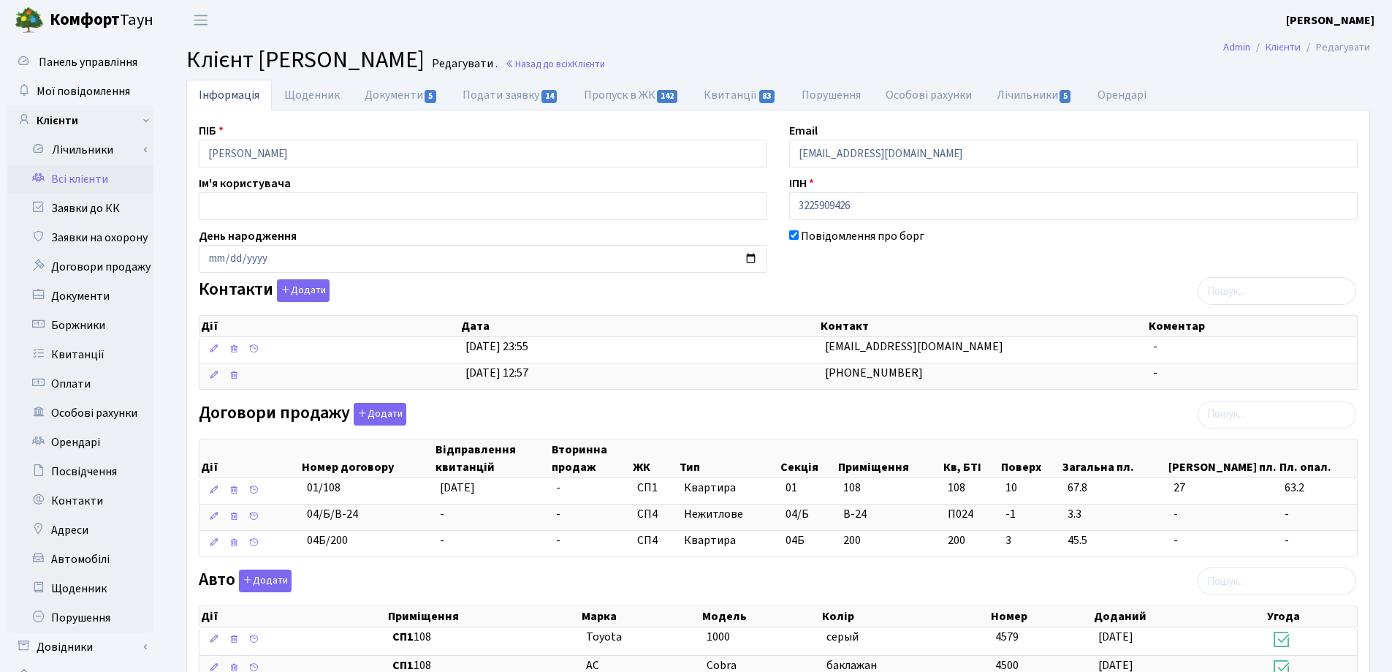
click at [477, 97] on link "Подати заявку 14" at bounding box center [510, 95] width 121 height 31
select select "25"
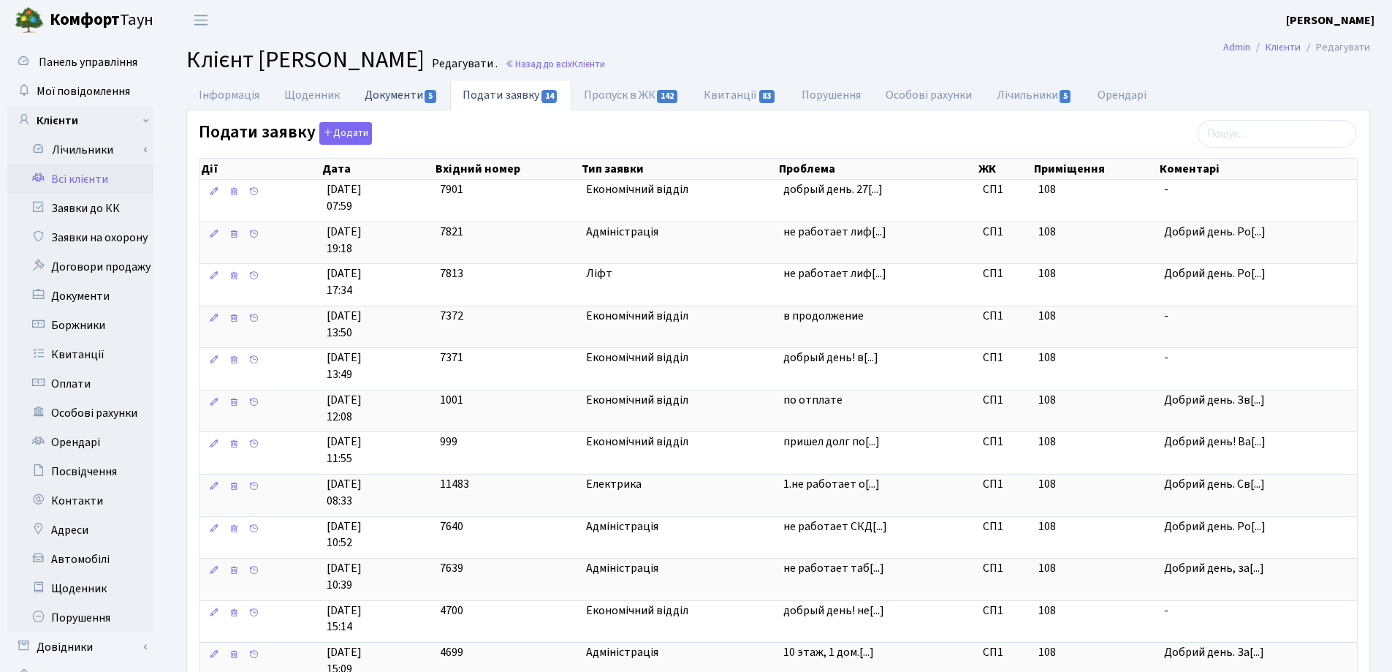
click at [387, 97] on link "Документи 5" at bounding box center [401, 95] width 98 height 30
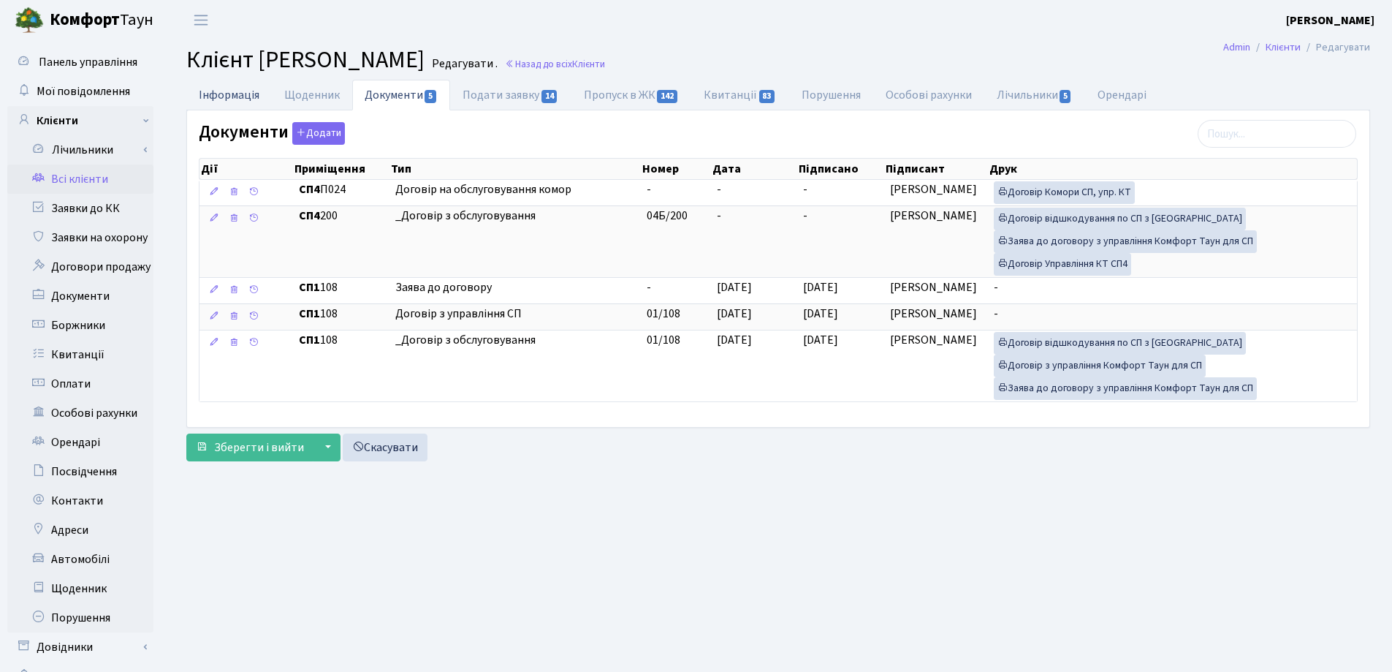
click at [216, 96] on link "Інформація" at bounding box center [229, 95] width 86 height 30
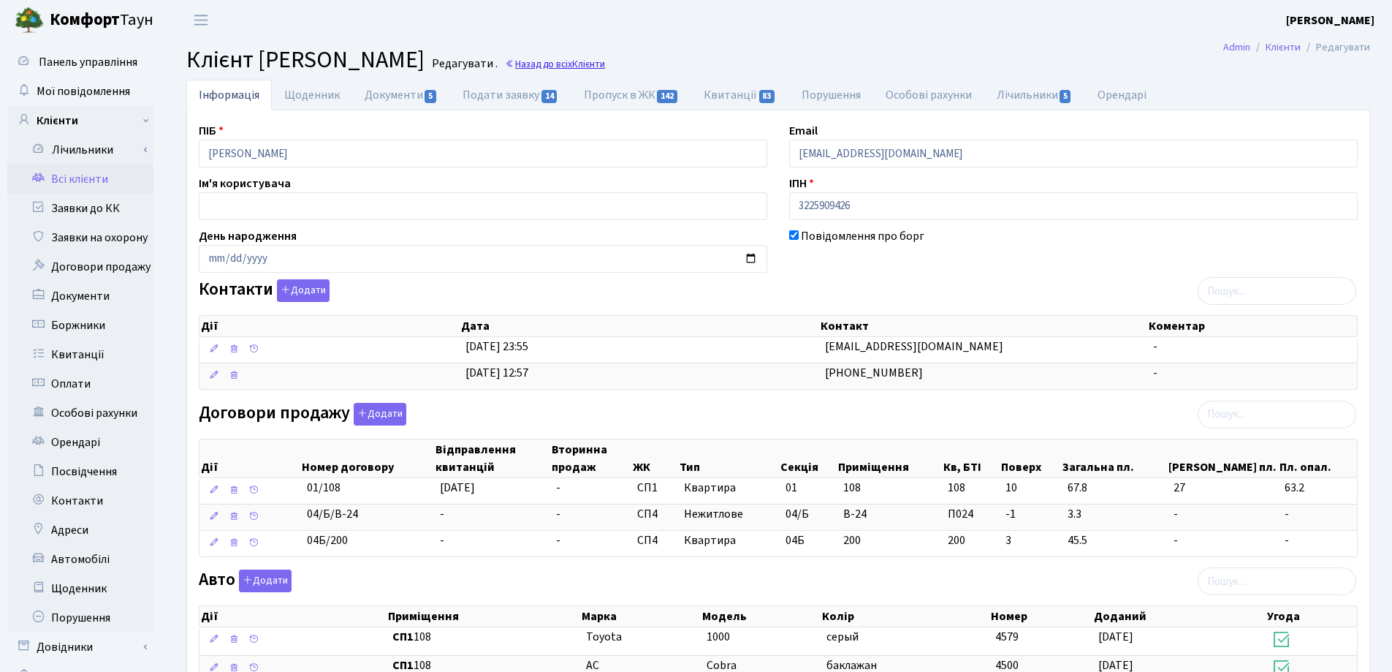
click at [605, 64] on link "Назад до всіх Клієнти" at bounding box center [555, 64] width 100 height 14
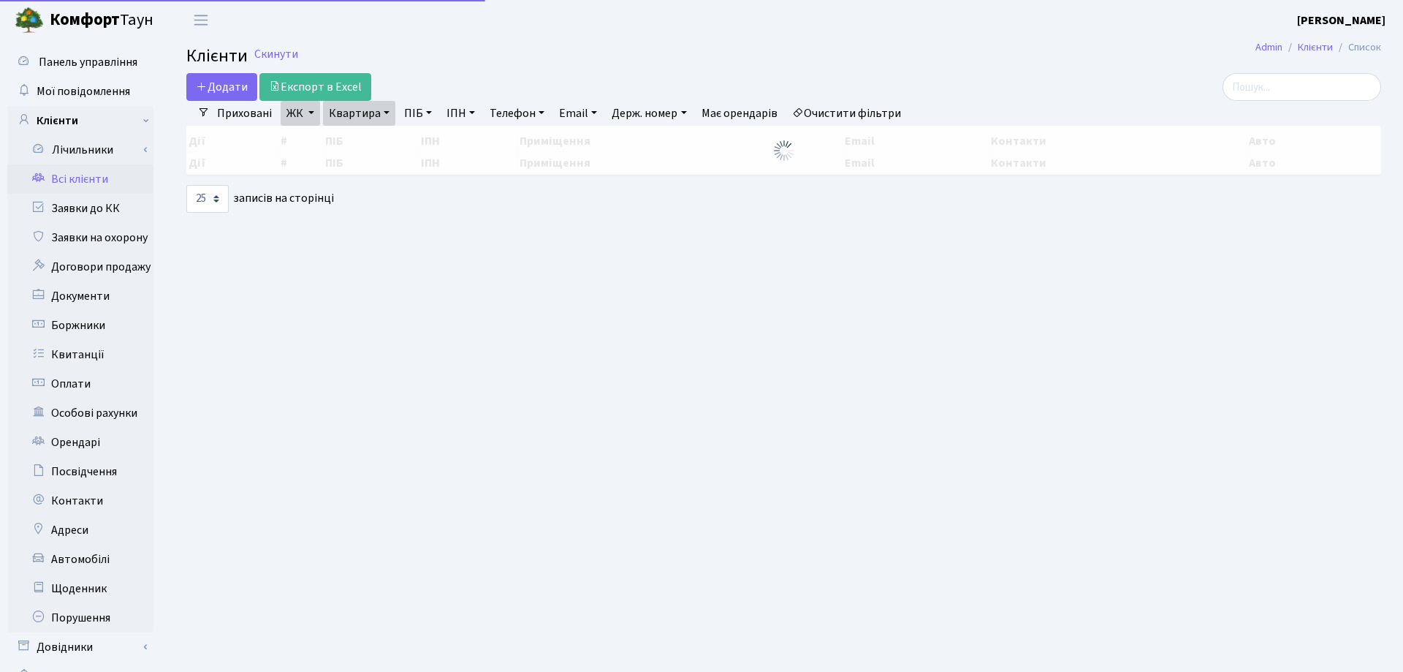
select select "25"
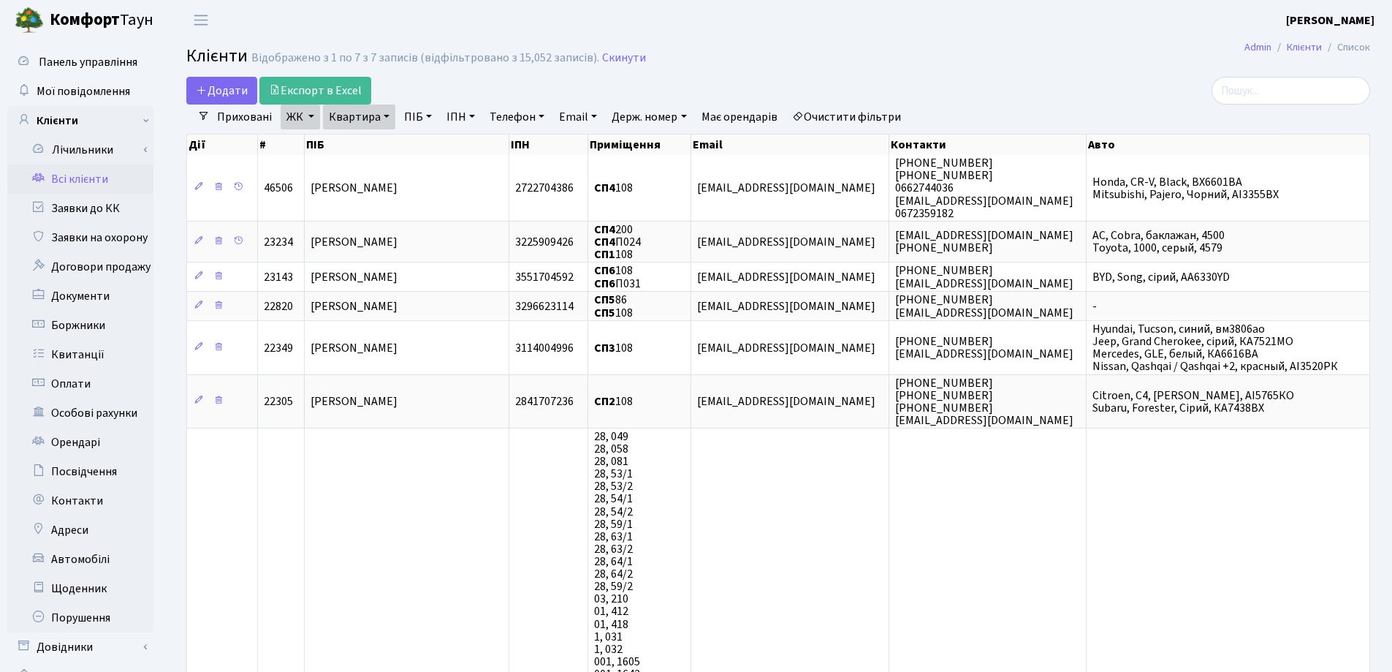
click at [384, 121] on link "Квартира" at bounding box center [359, 117] width 72 height 25
click at [413, 152] on link at bounding box center [424, 146] width 31 height 28
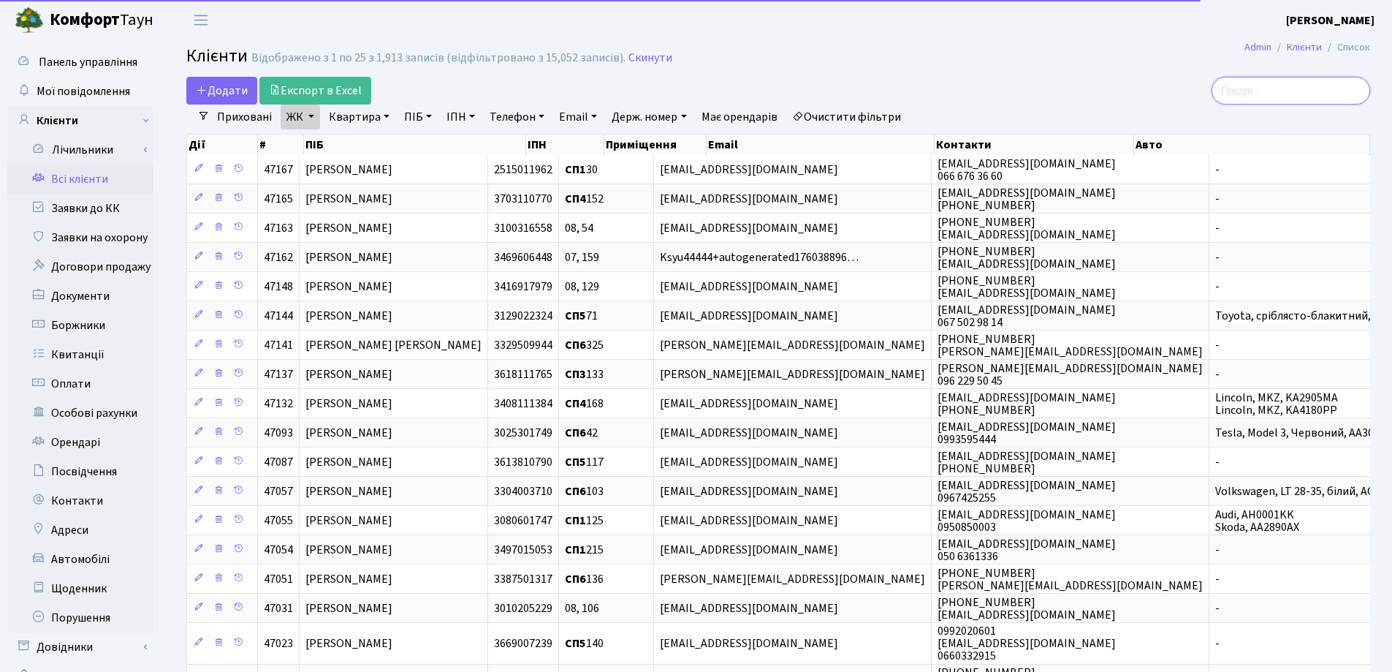
click at [1262, 84] on input "search" at bounding box center [1291, 91] width 159 height 28
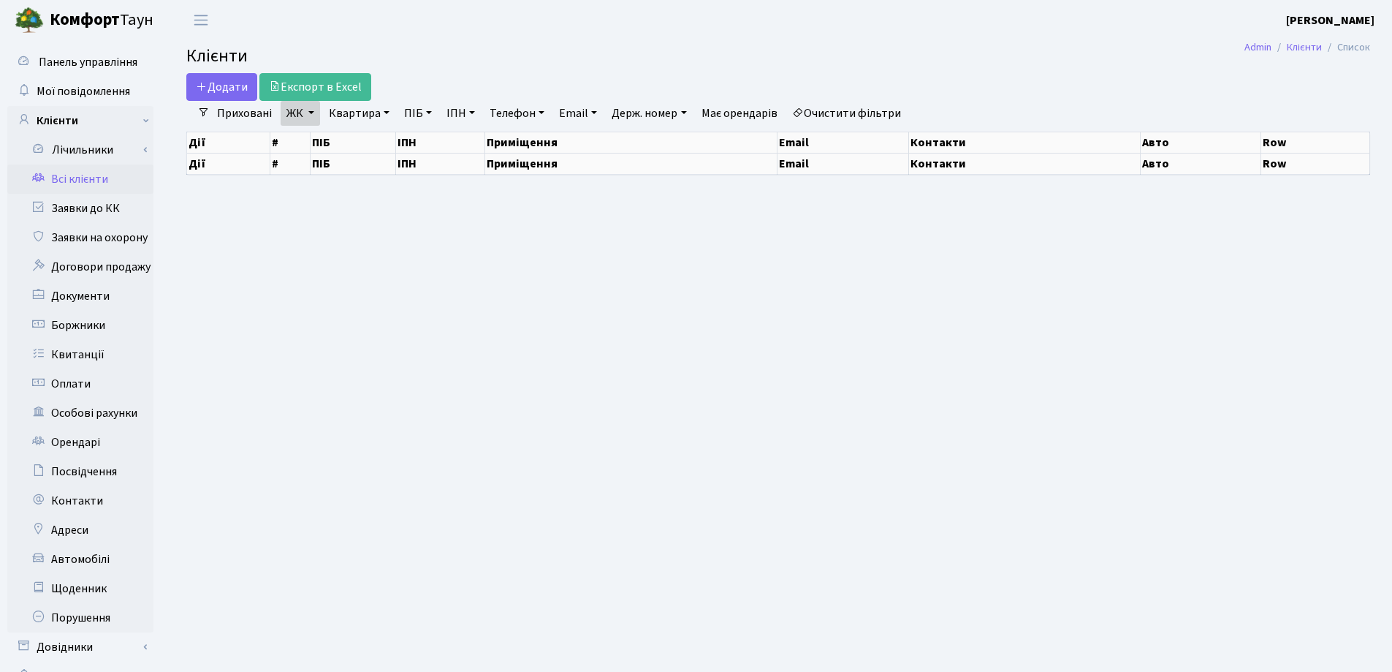
select select "25"
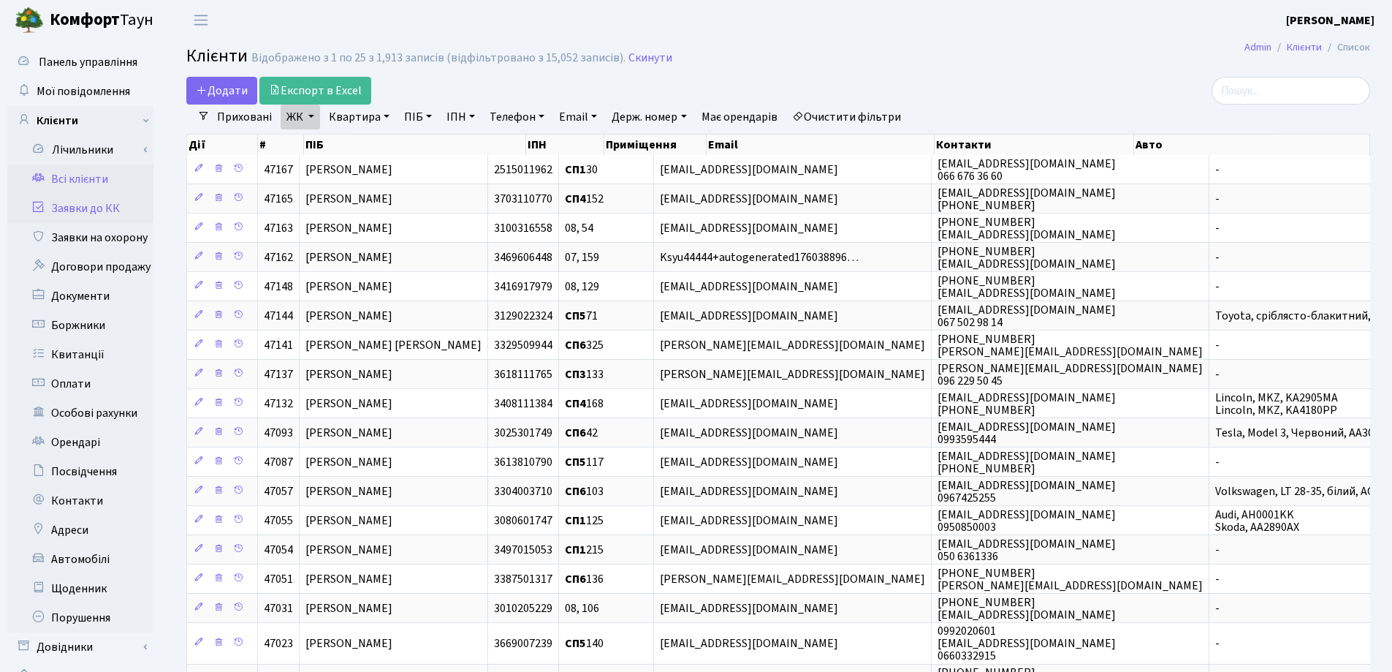
click at [105, 207] on link "Заявки до КК" at bounding box center [80, 208] width 146 height 29
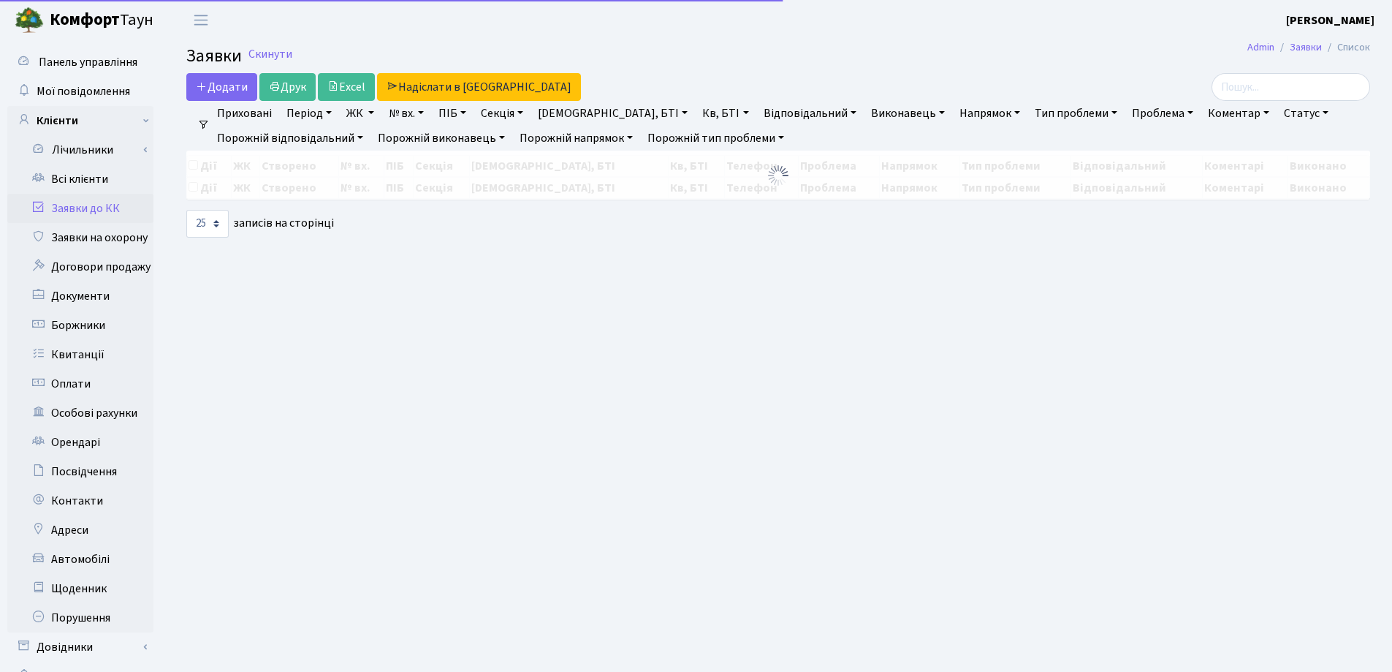
select select "25"
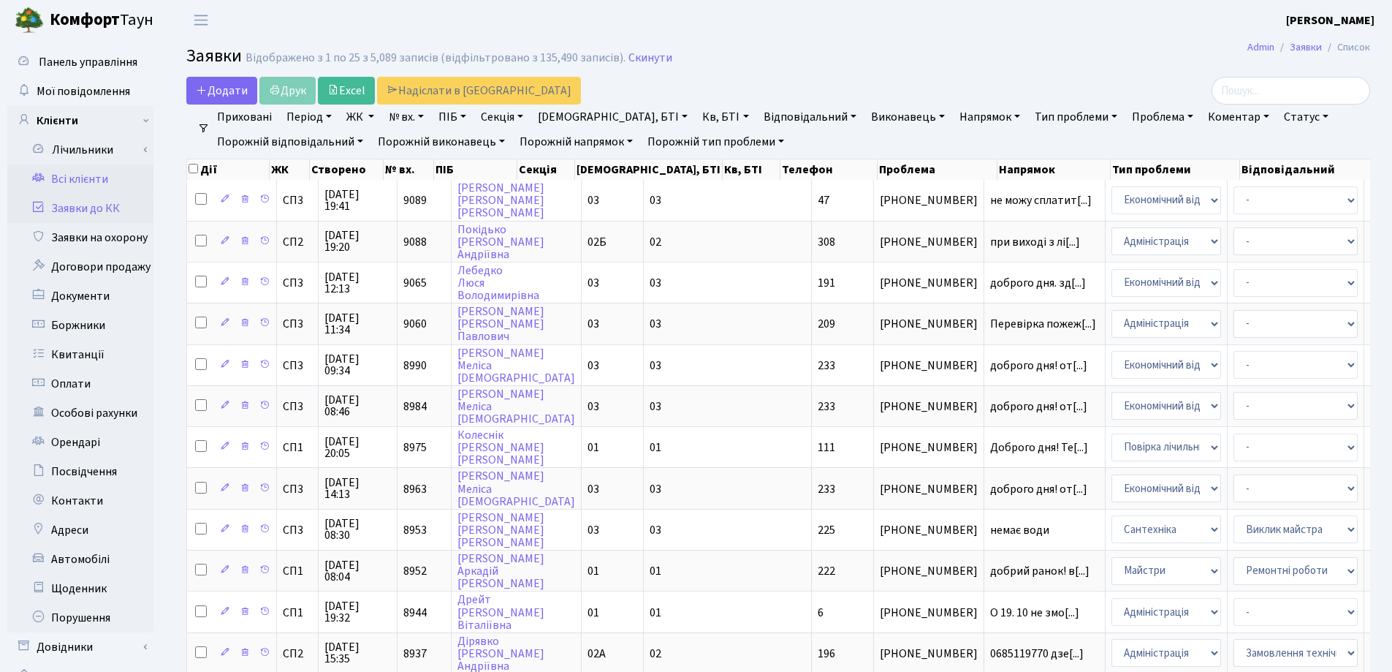
click at [94, 182] on link "Всі клієнти" at bounding box center [80, 178] width 146 height 29
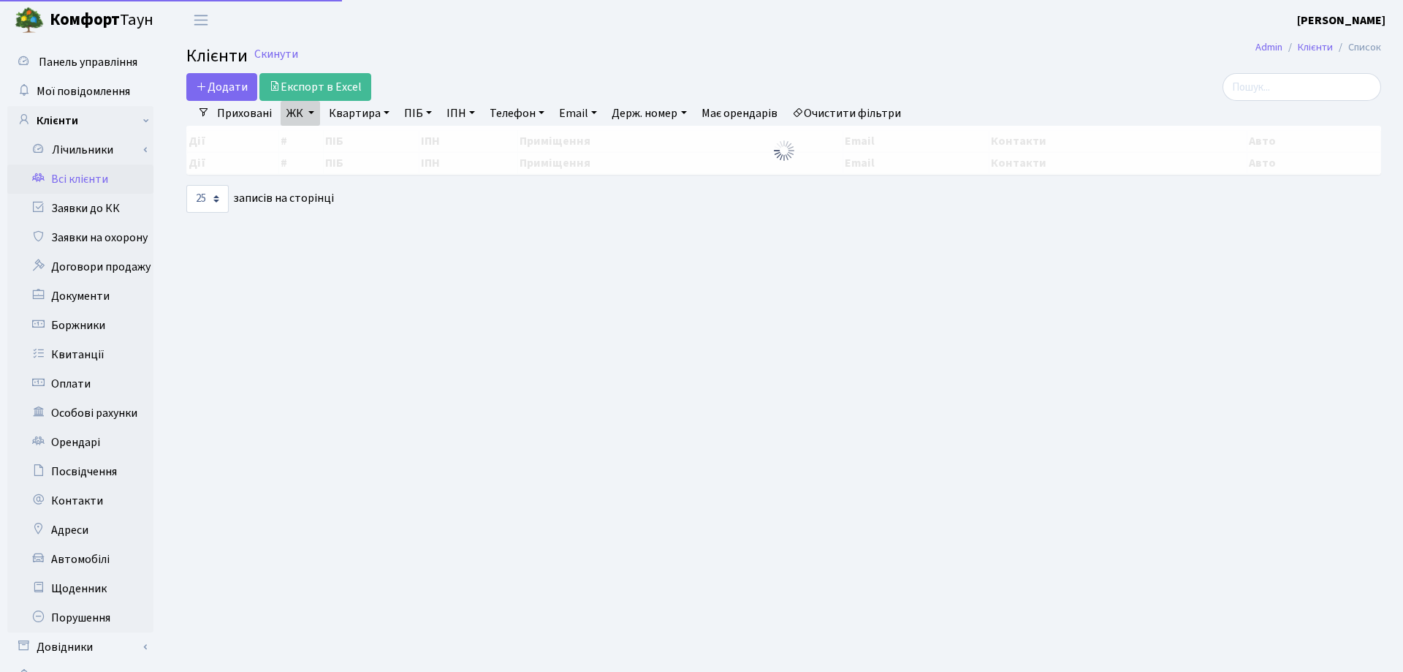
select select "25"
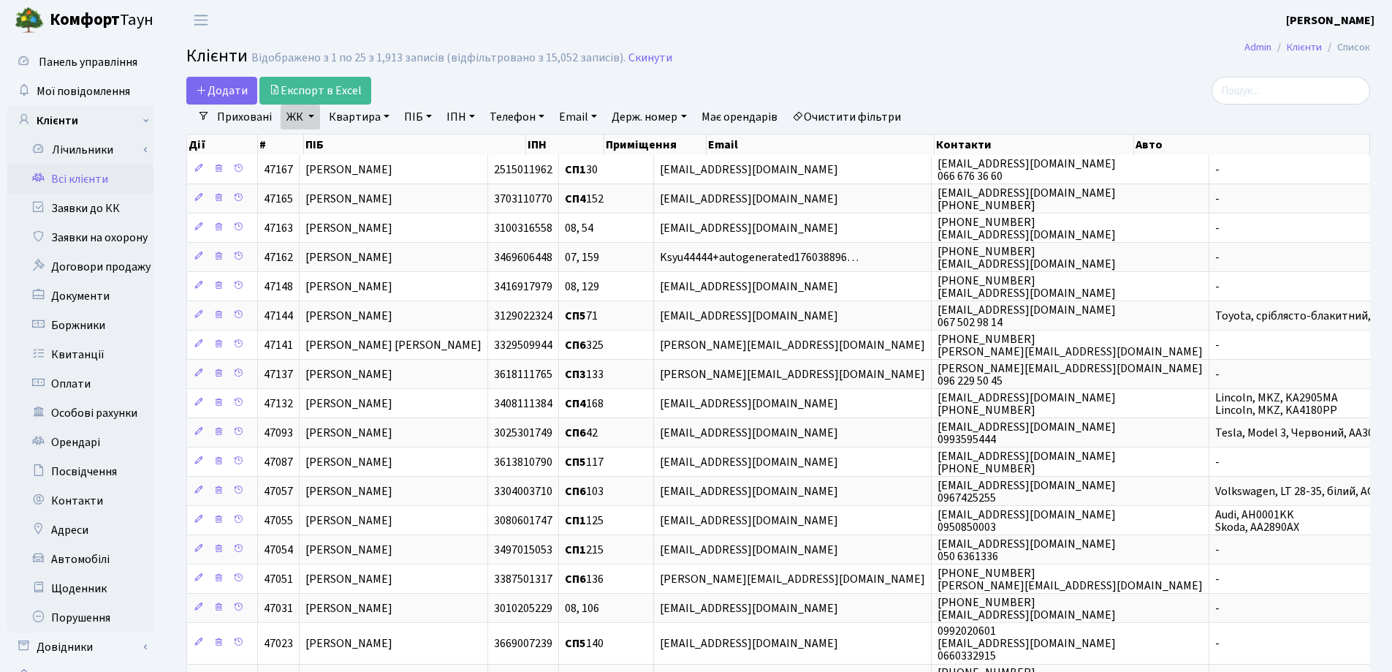
click at [385, 117] on link "Квартира" at bounding box center [359, 117] width 72 height 25
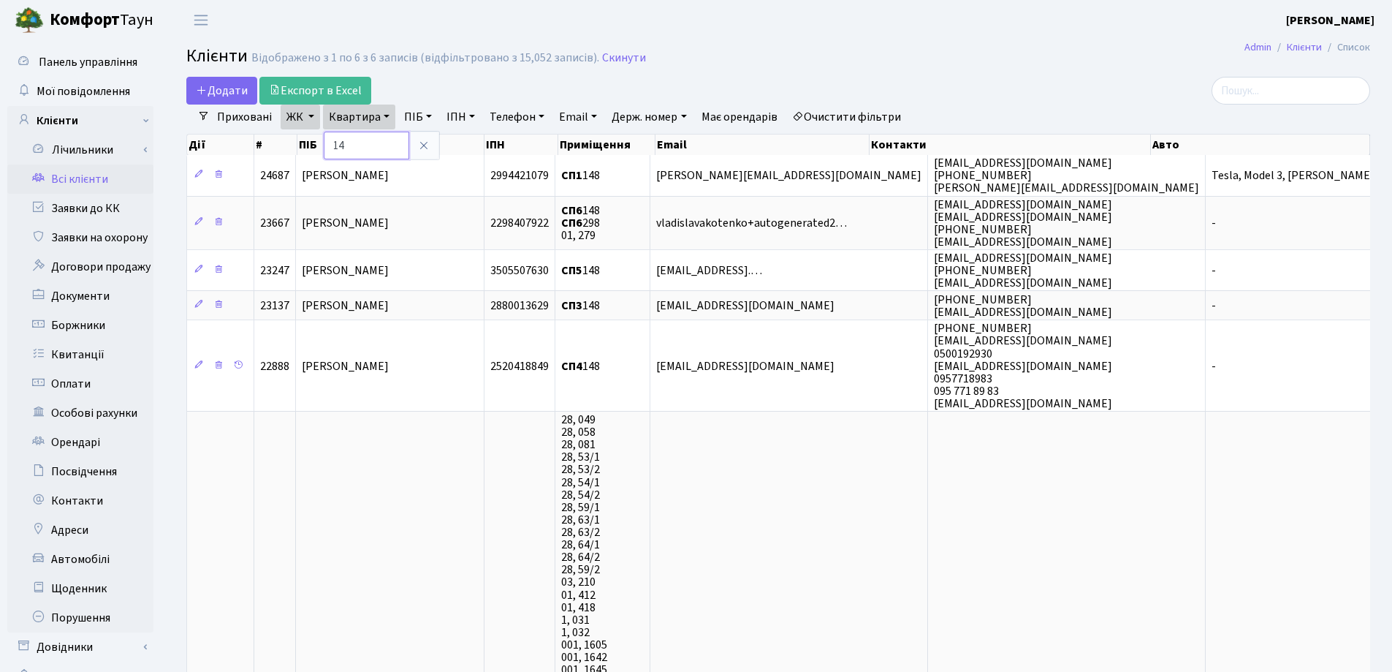
type input "1"
click at [418, 143] on icon at bounding box center [424, 146] width 12 height 12
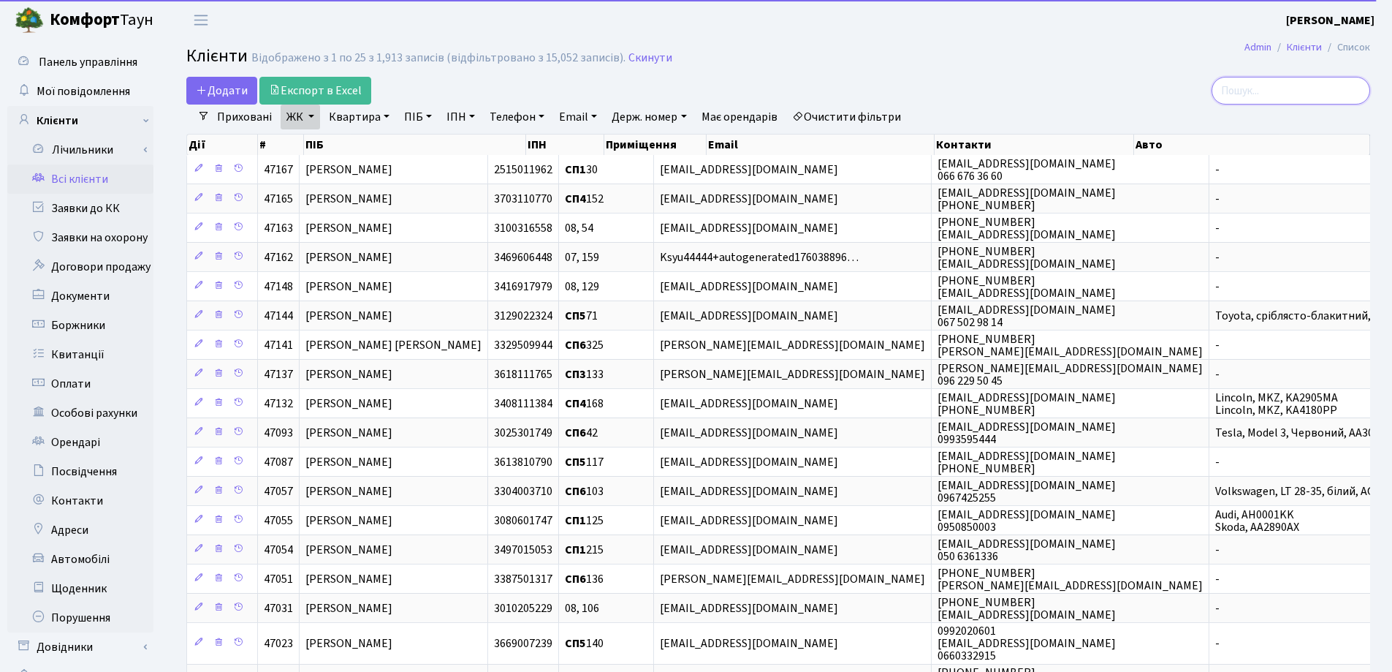
click at [1267, 89] on input "search" at bounding box center [1291, 91] width 159 height 28
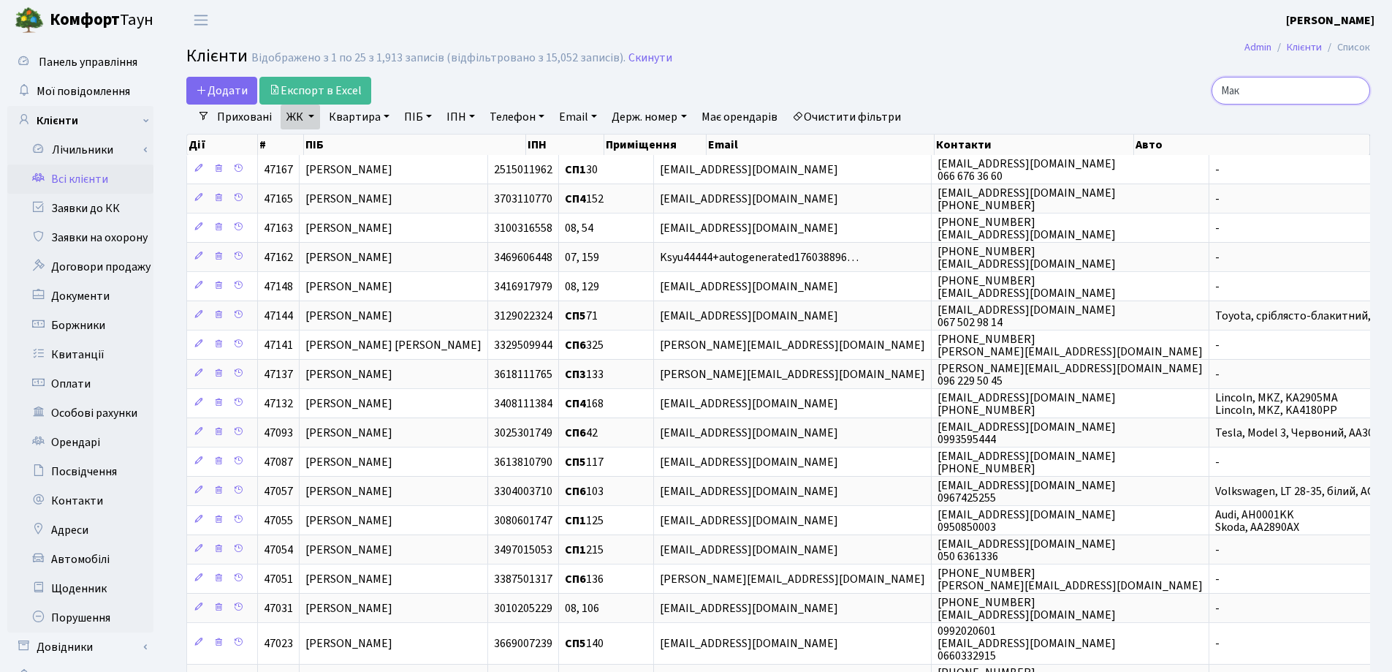
type input "Макс"
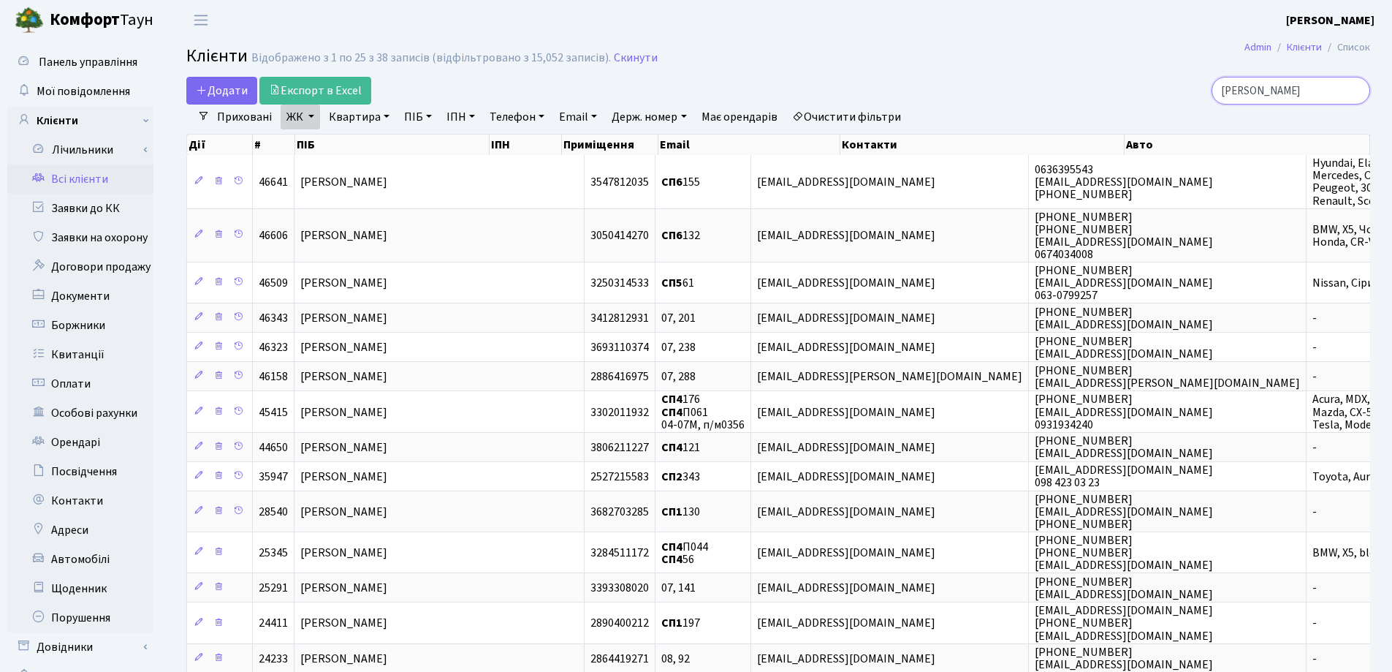
click at [1355, 92] on input "Макс" at bounding box center [1291, 91] width 159 height 28
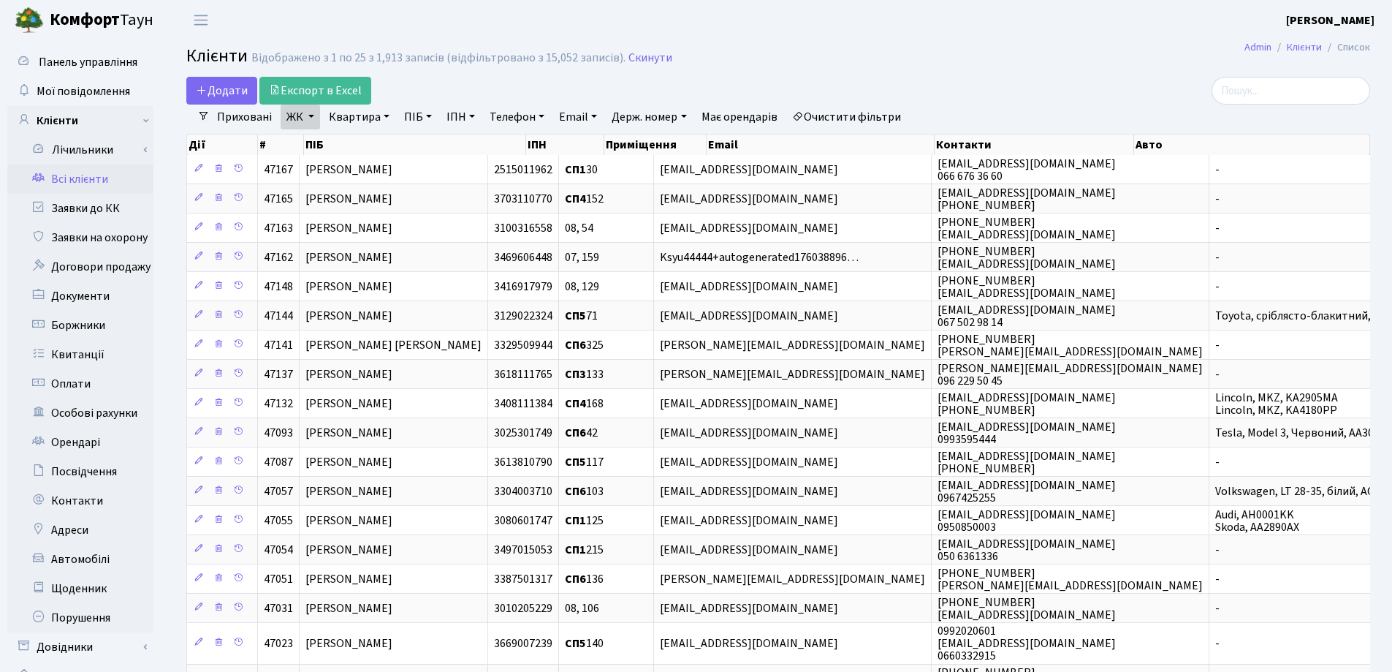
click at [384, 116] on link "Квартира" at bounding box center [359, 117] width 72 height 25
click at [383, 144] on input "text" at bounding box center [367, 146] width 86 height 28
type input "248"
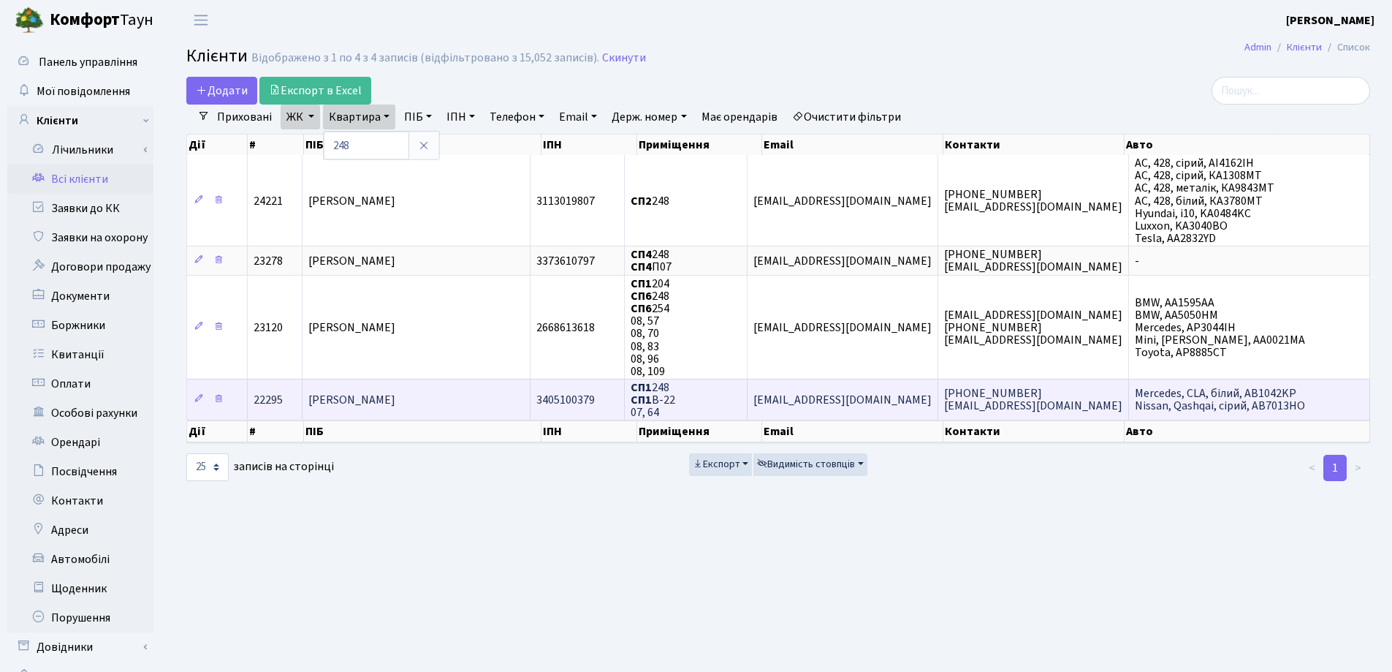
click at [480, 401] on td "Ткачук Максим Володимирович" at bounding box center [417, 399] width 228 height 41
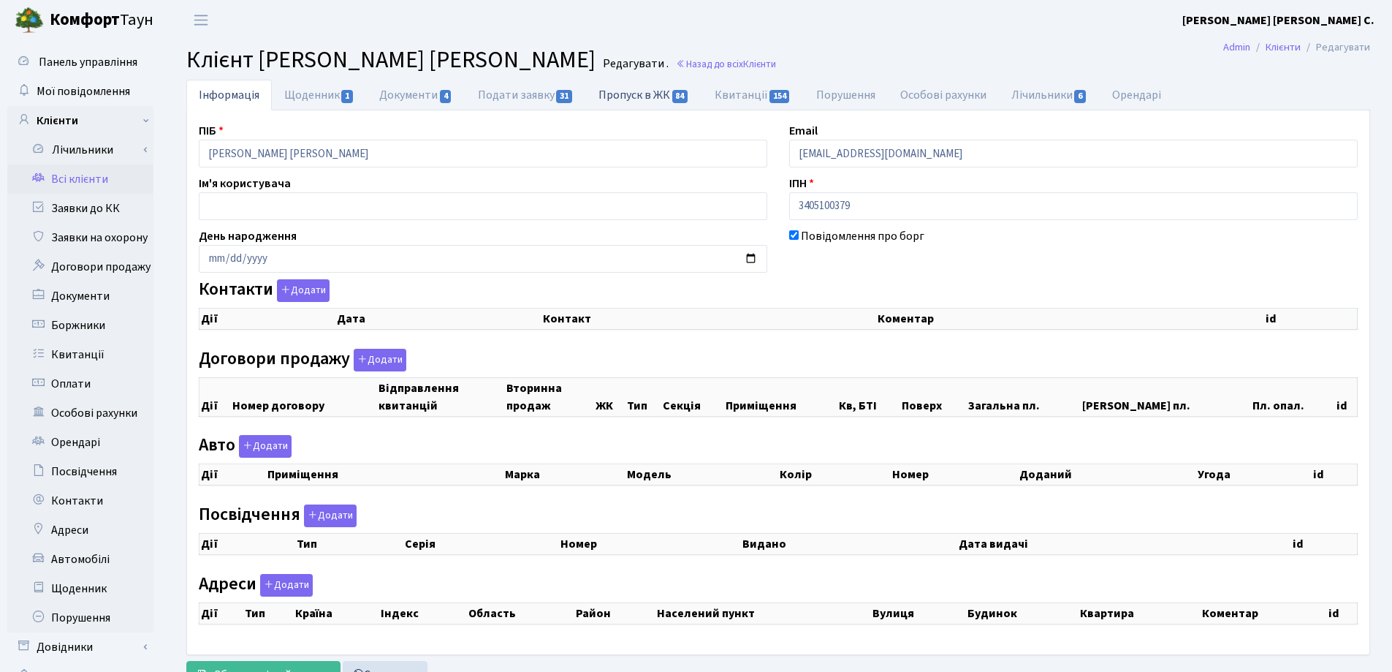
checkbox input "true"
select select "25"
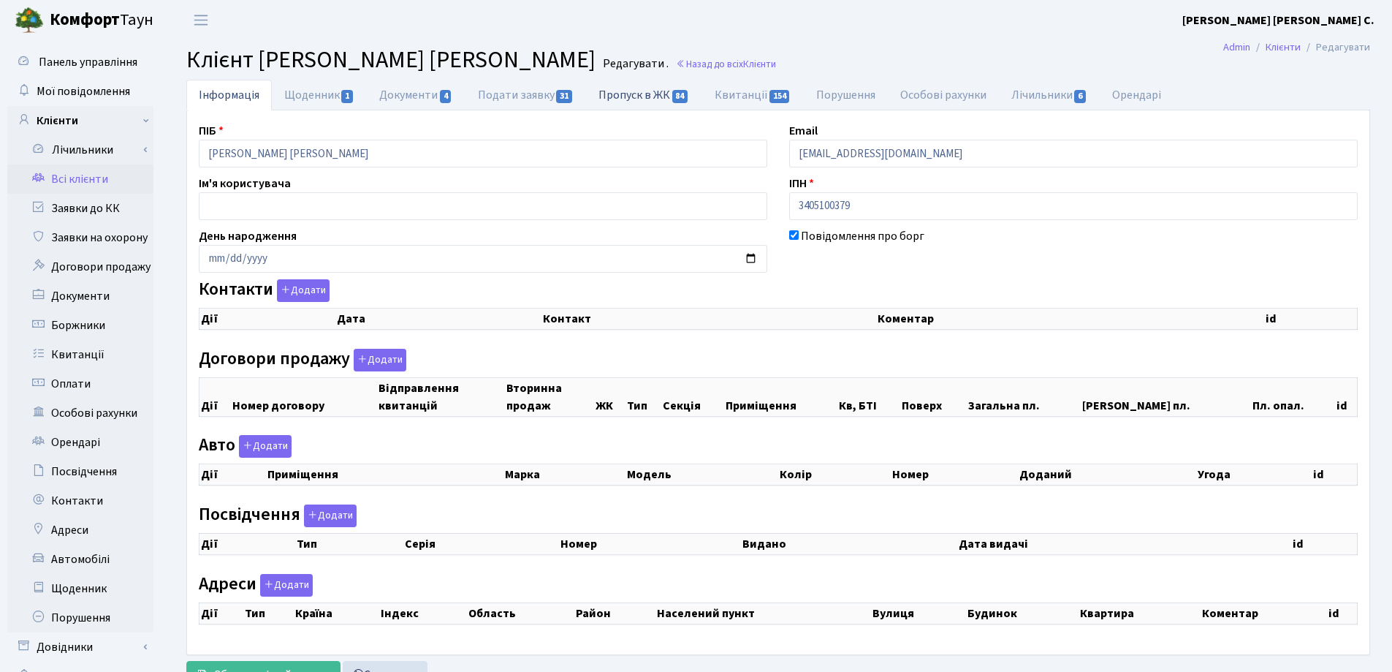
select select "25"
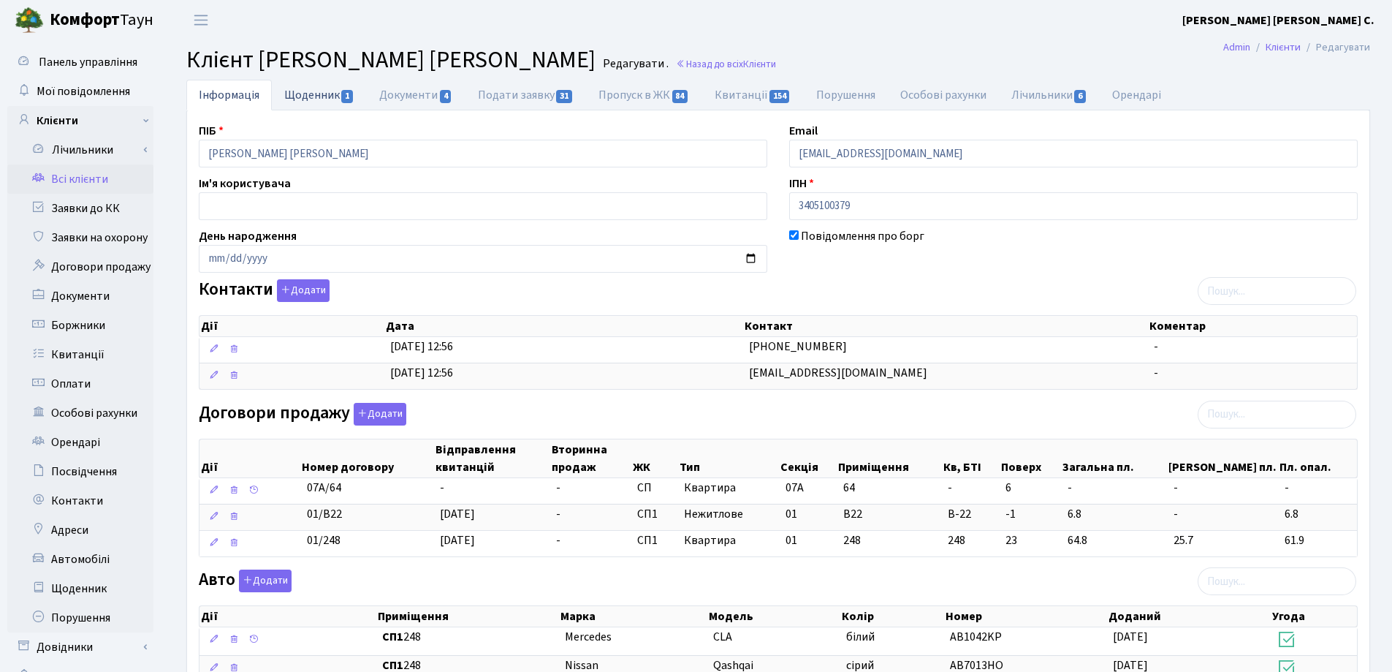
click at [311, 97] on link "Щоденник 1" at bounding box center [319, 95] width 95 height 30
select select "25"
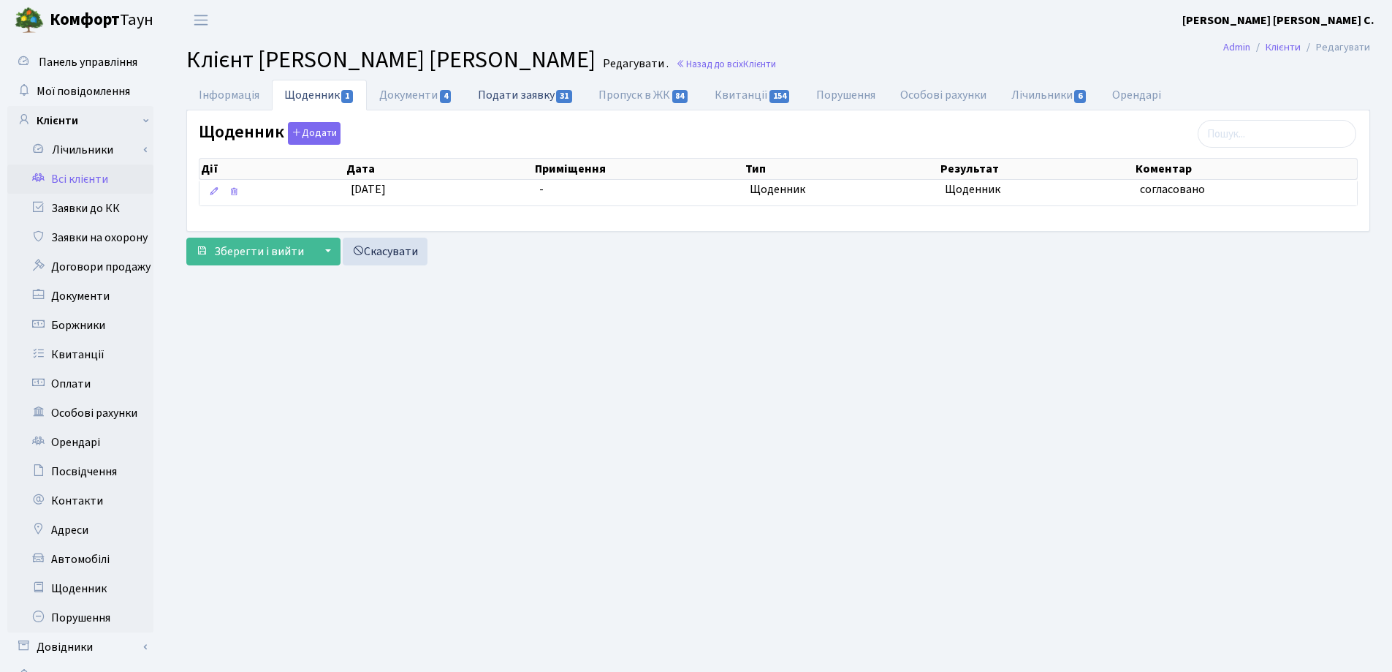
click at [494, 95] on link "Подати заявку 31" at bounding box center [526, 95] width 121 height 30
select select "25"
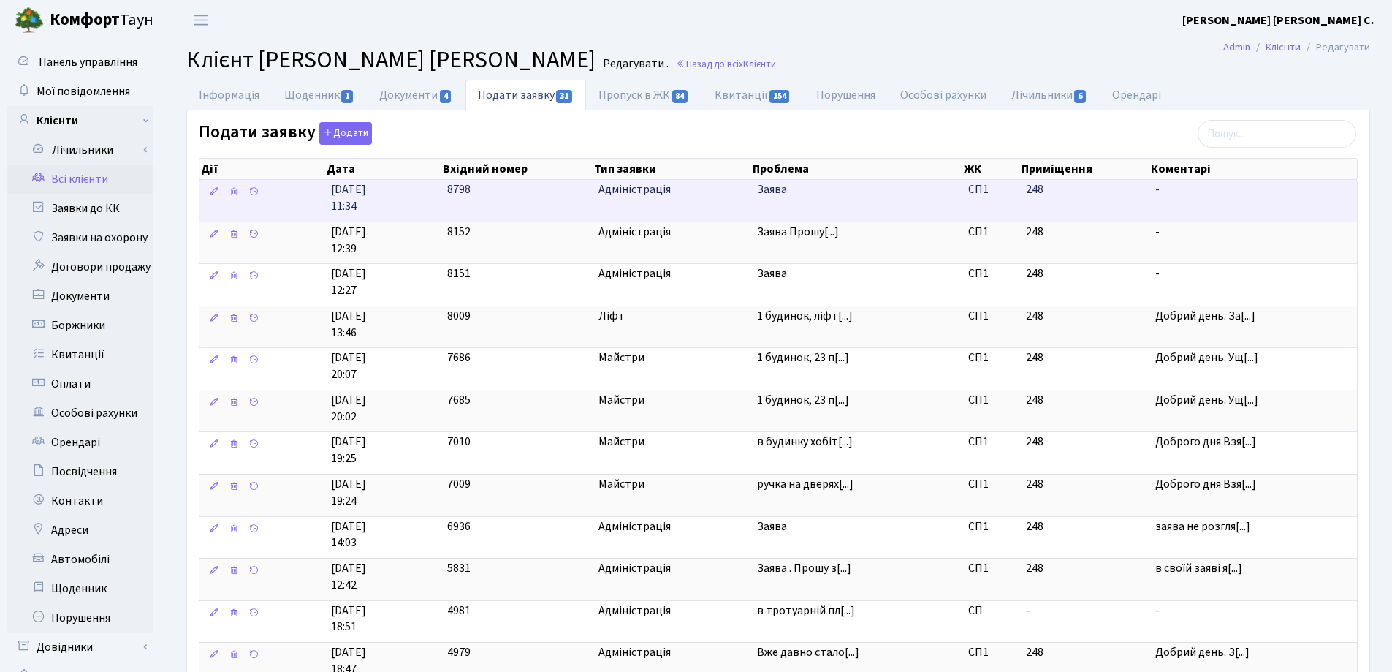
click at [789, 202] on td "Заява" at bounding box center [856, 201] width 211 height 42
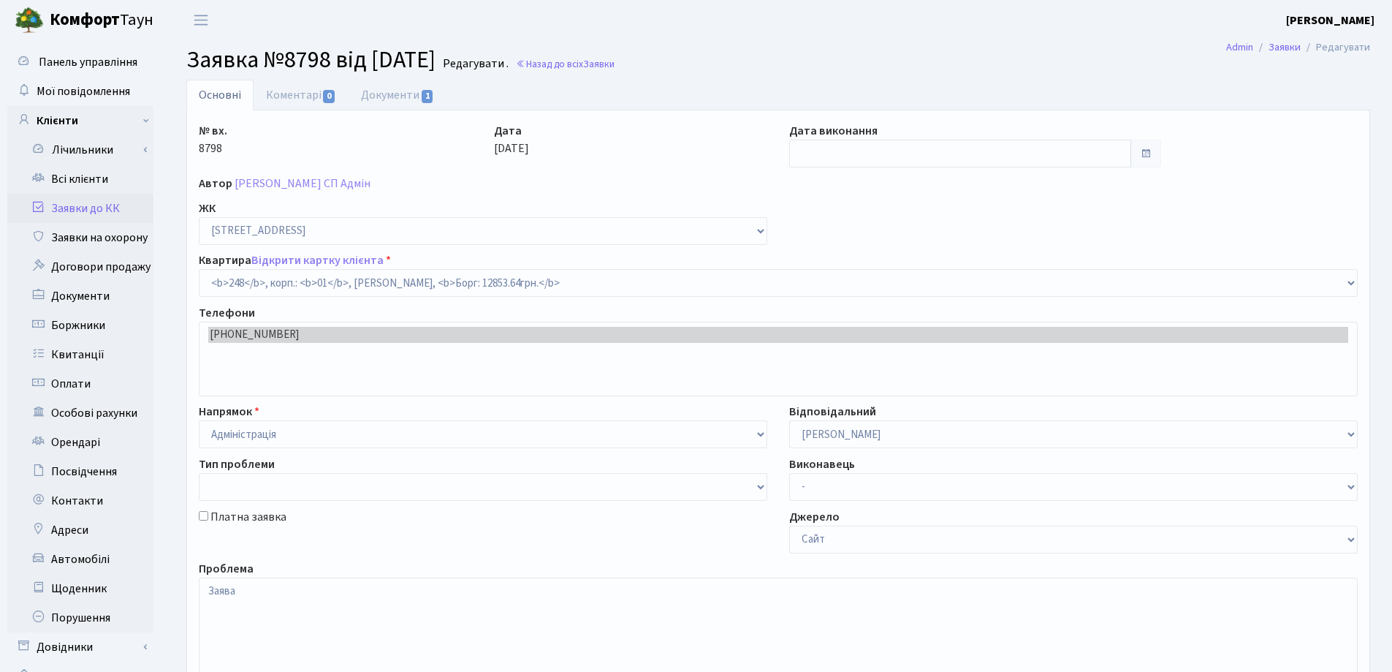
select select "20173"
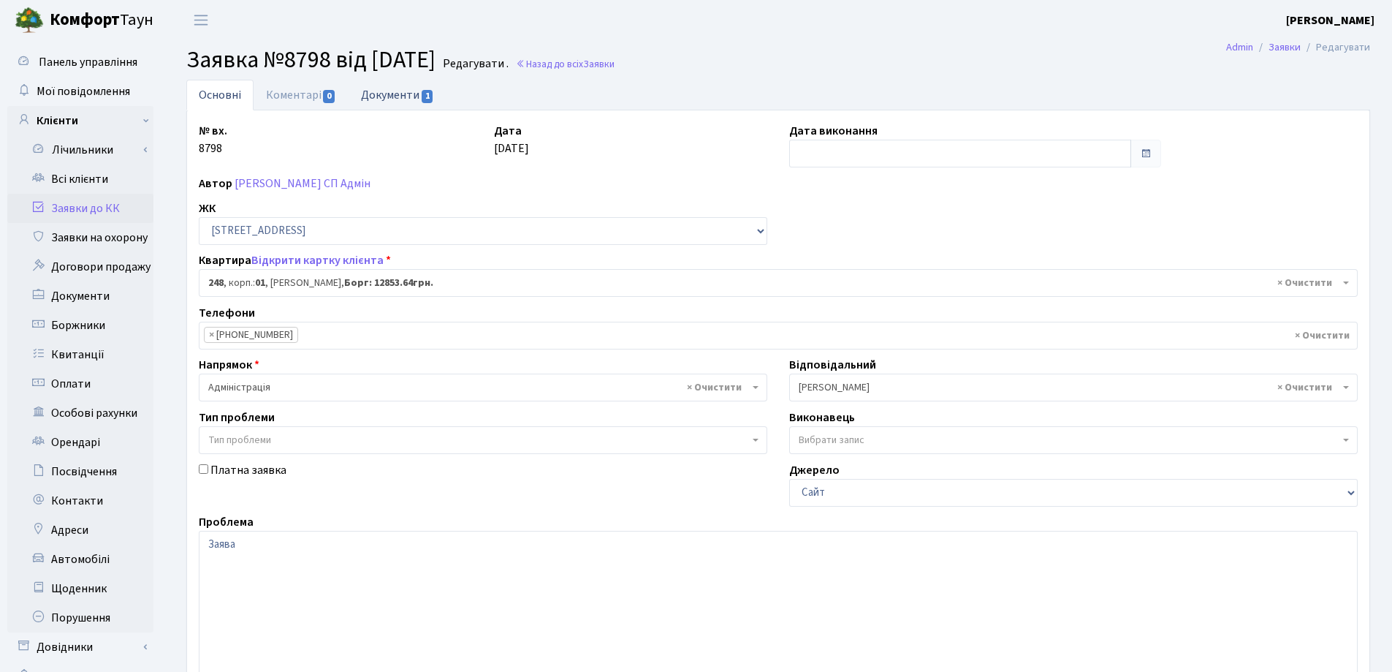
click at [388, 91] on link "Документи 1" at bounding box center [398, 95] width 98 height 30
select select "25"
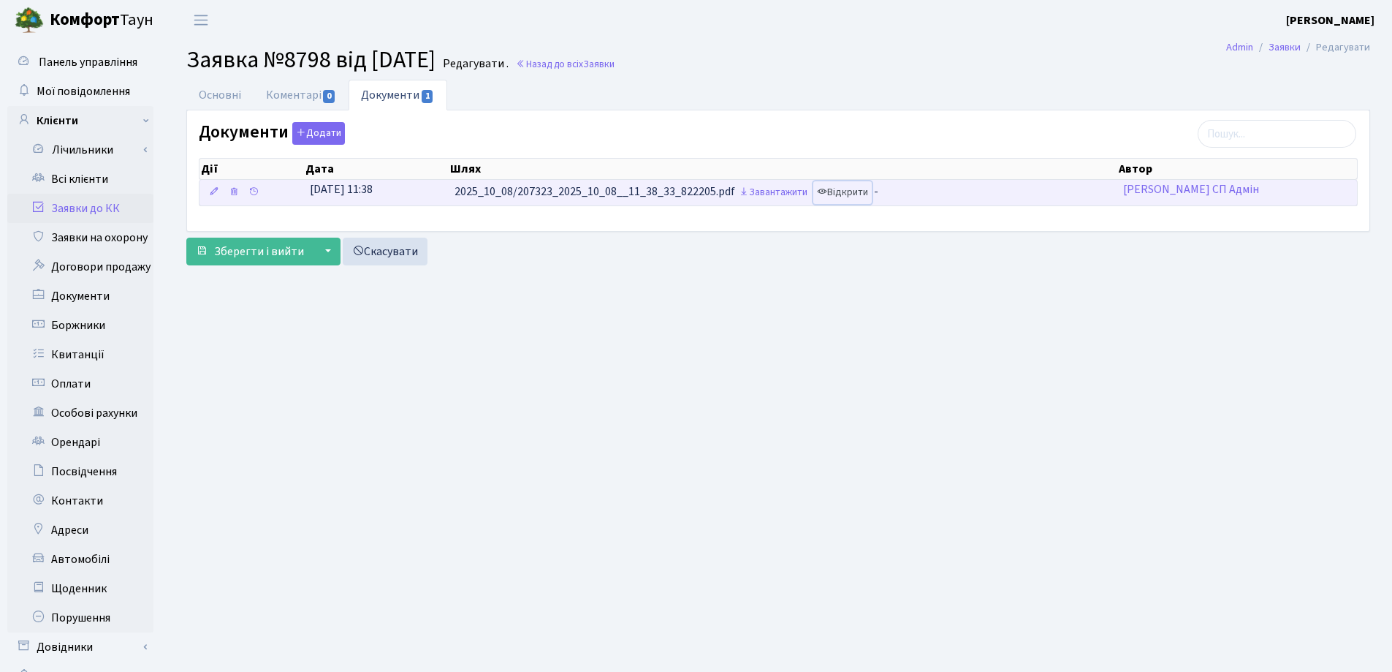
click at [866, 189] on link "Відкрити" at bounding box center [842, 192] width 58 height 23
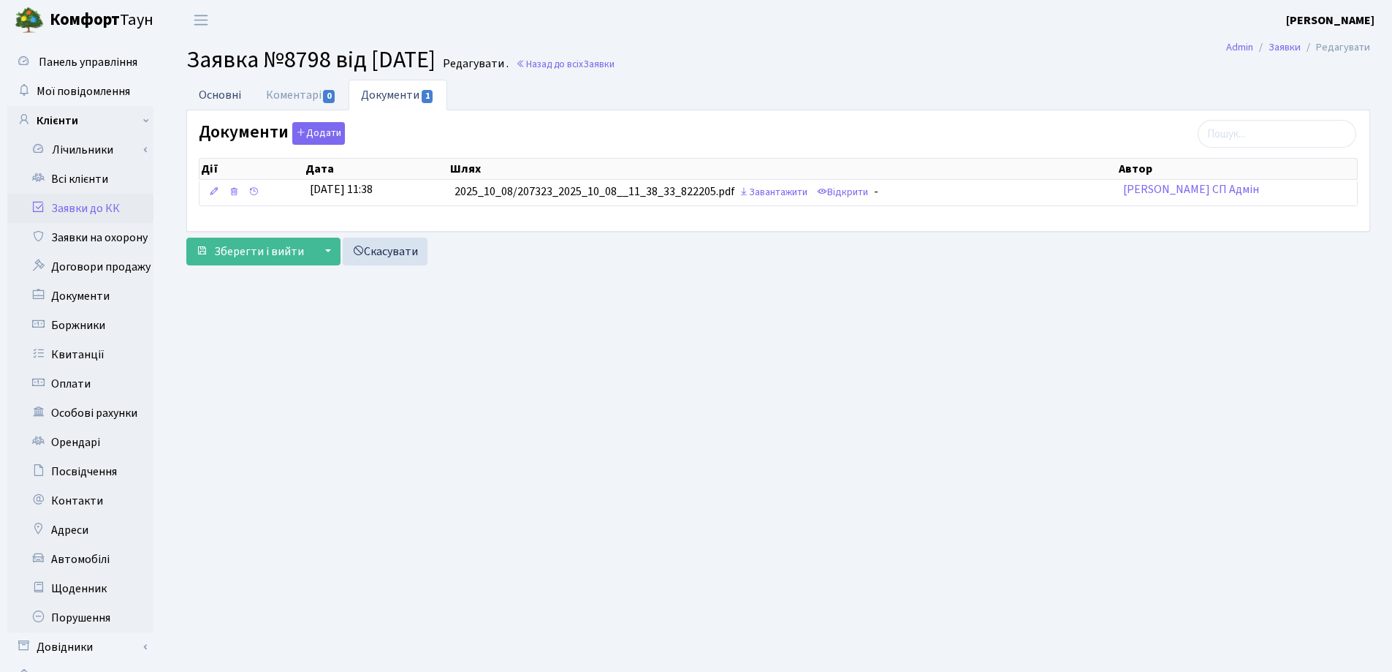
click at [221, 91] on link "Основні" at bounding box center [219, 95] width 67 height 30
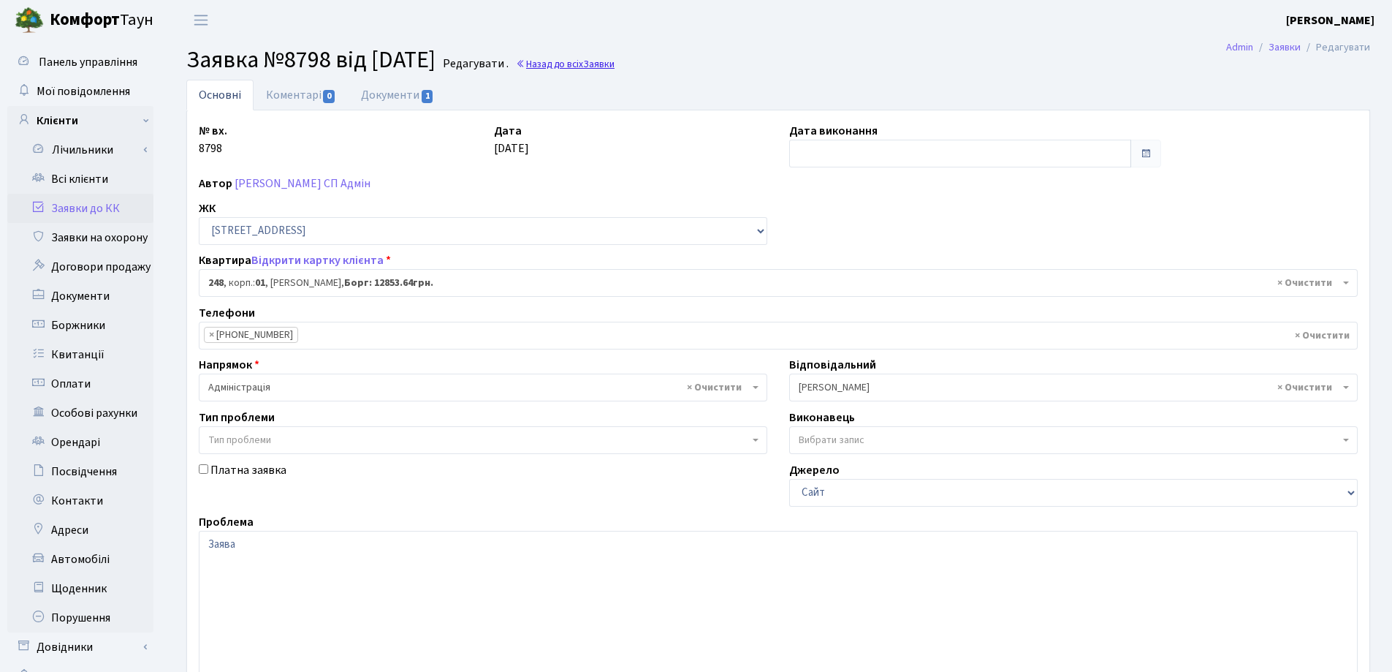
click at [577, 67] on link "Назад до всіх Заявки" at bounding box center [565, 64] width 99 height 14
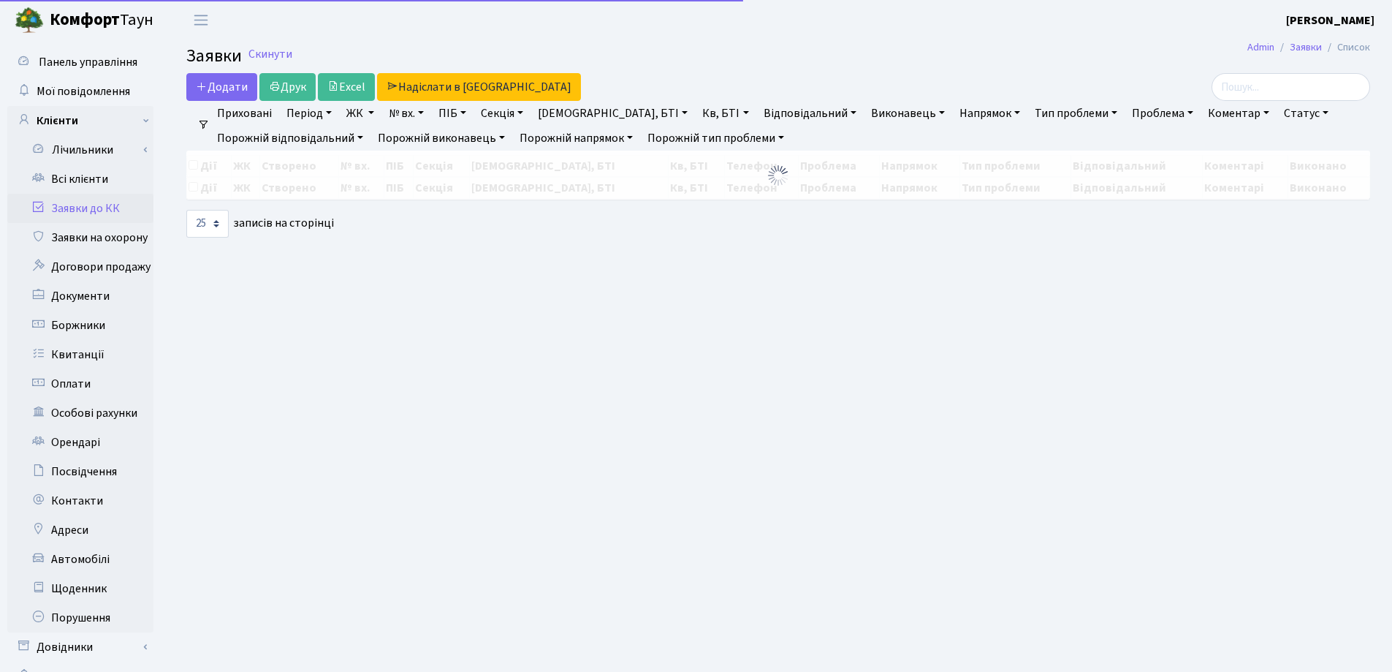
select select "25"
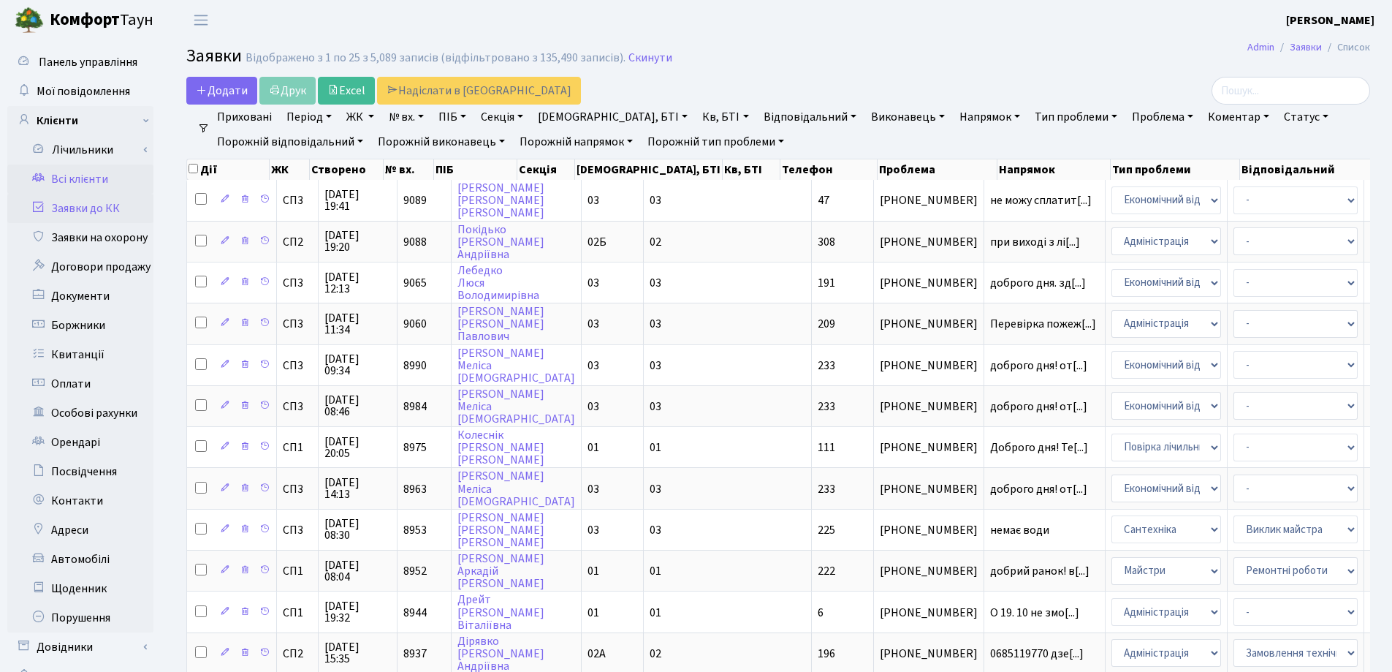
click at [107, 182] on link "Всі клієнти" at bounding box center [80, 178] width 146 height 29
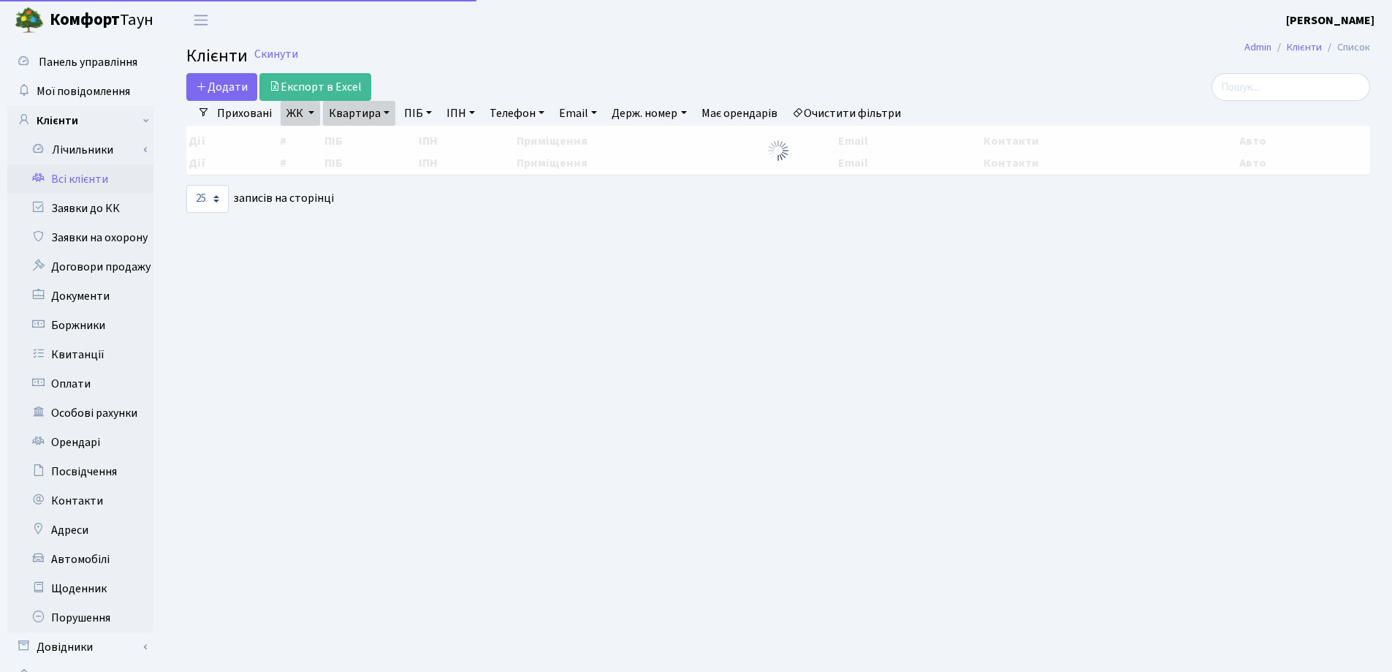
select select "25"
click at [387, 113] on link "Квартира" at bounding box center [359, 113] width 72 height 25
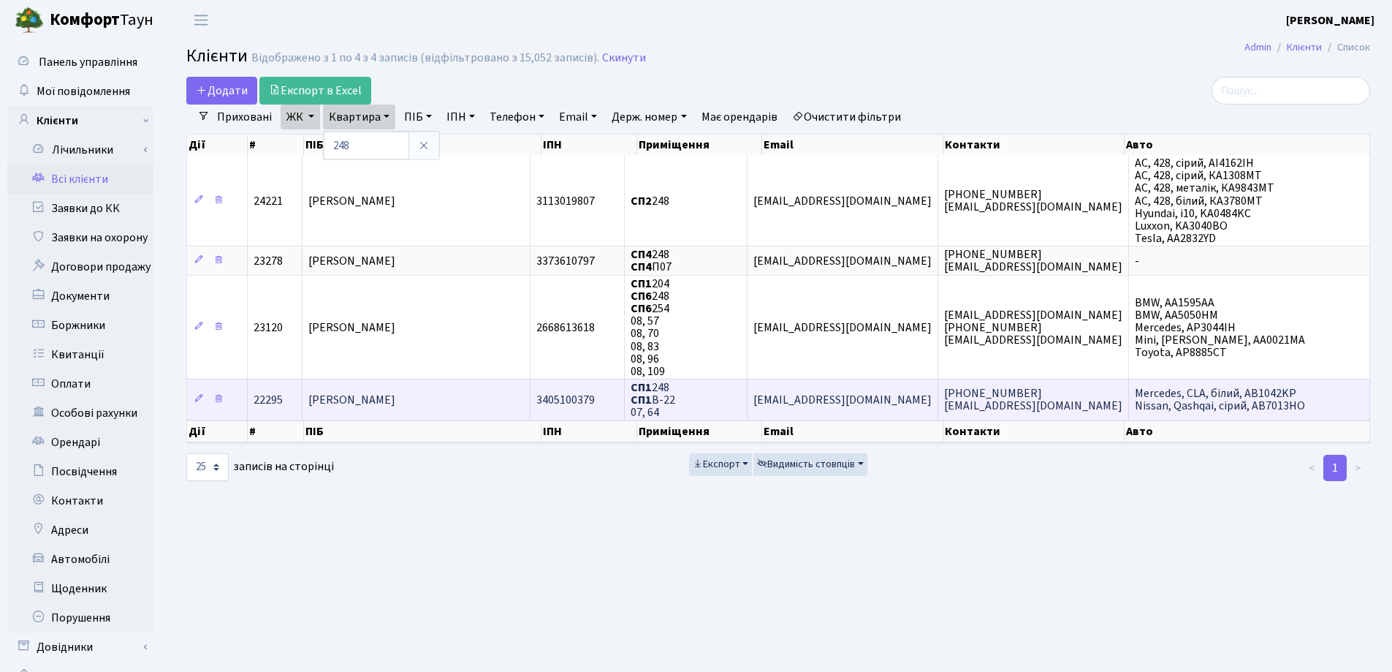
click at [395, 393] on span "[PERSON_NAME]" at bounding box center [351, 400] width 87 height 16
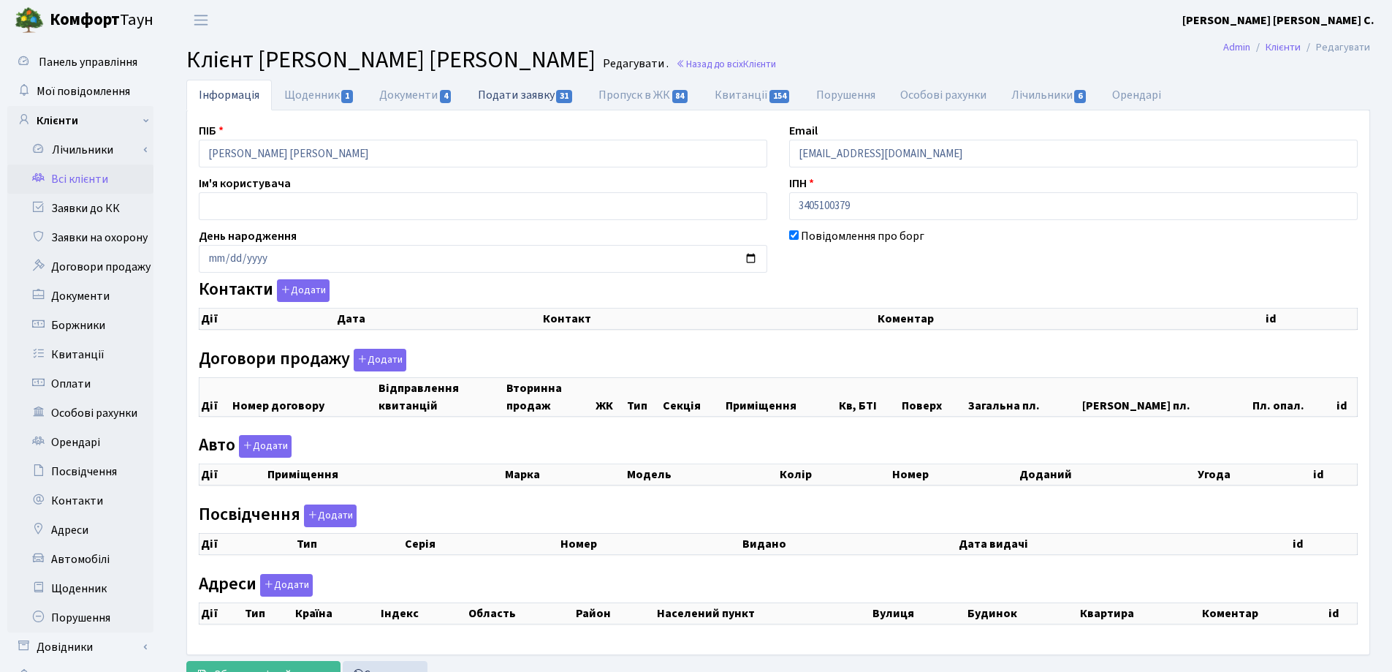
click at [509, 96] on link "Подати заявку 31" at bounding box center [526, 95] width 121 height 30
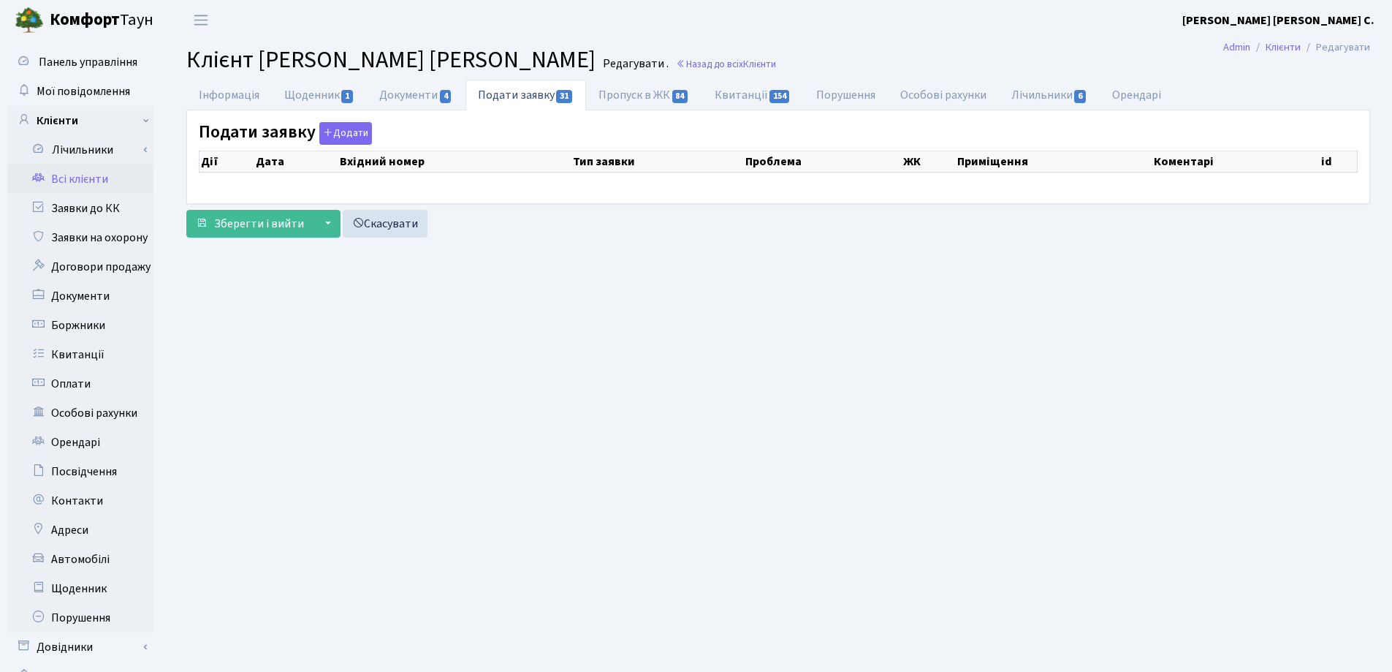
select select "25"
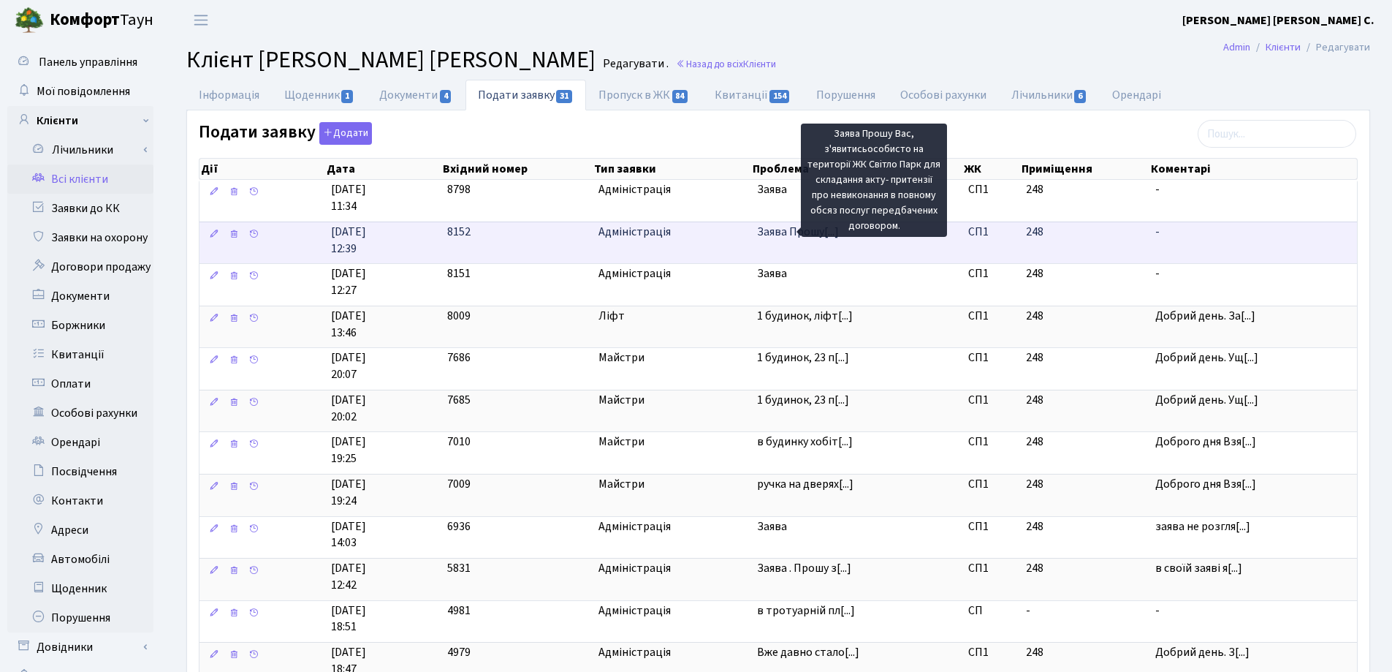
click at [774, 232] on span "Заява Прошу[...]" at bounding box center [798, 232] width 82 height 16
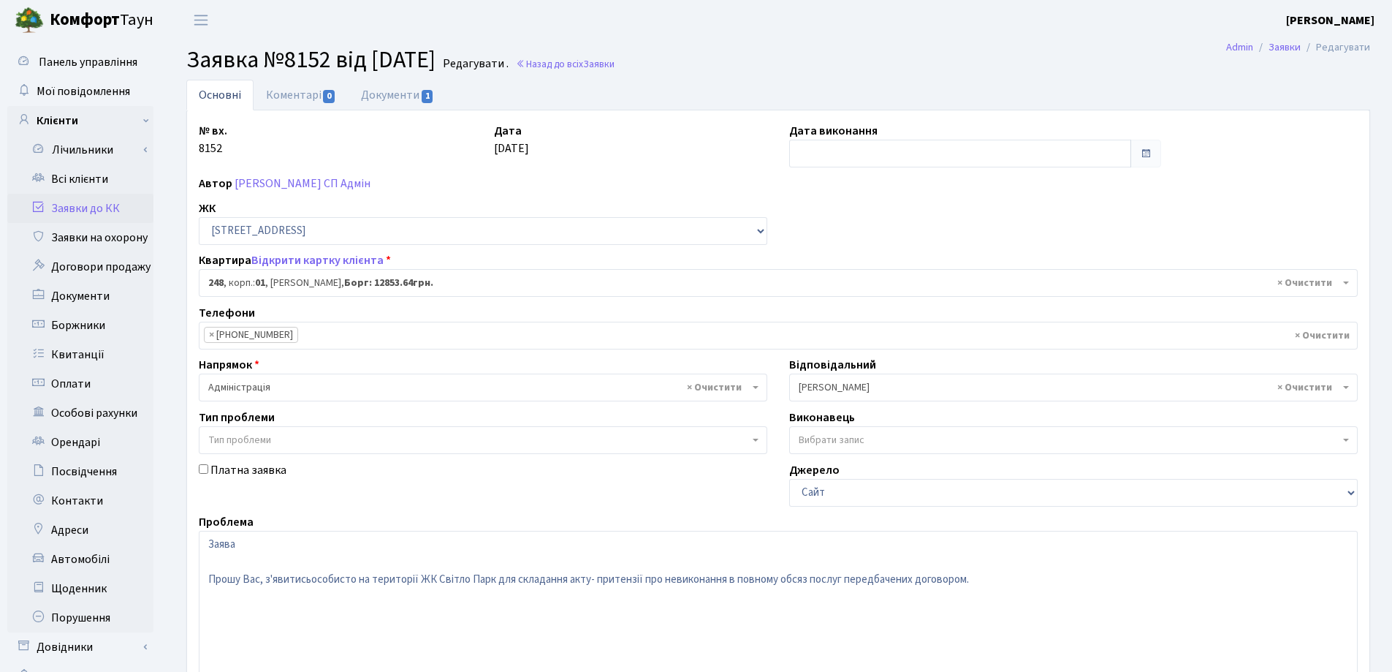
select select "20173"
click at [372, 96] on link "Документи 1" at bounding box center [398, 95] width 98 height 30
select select "25"
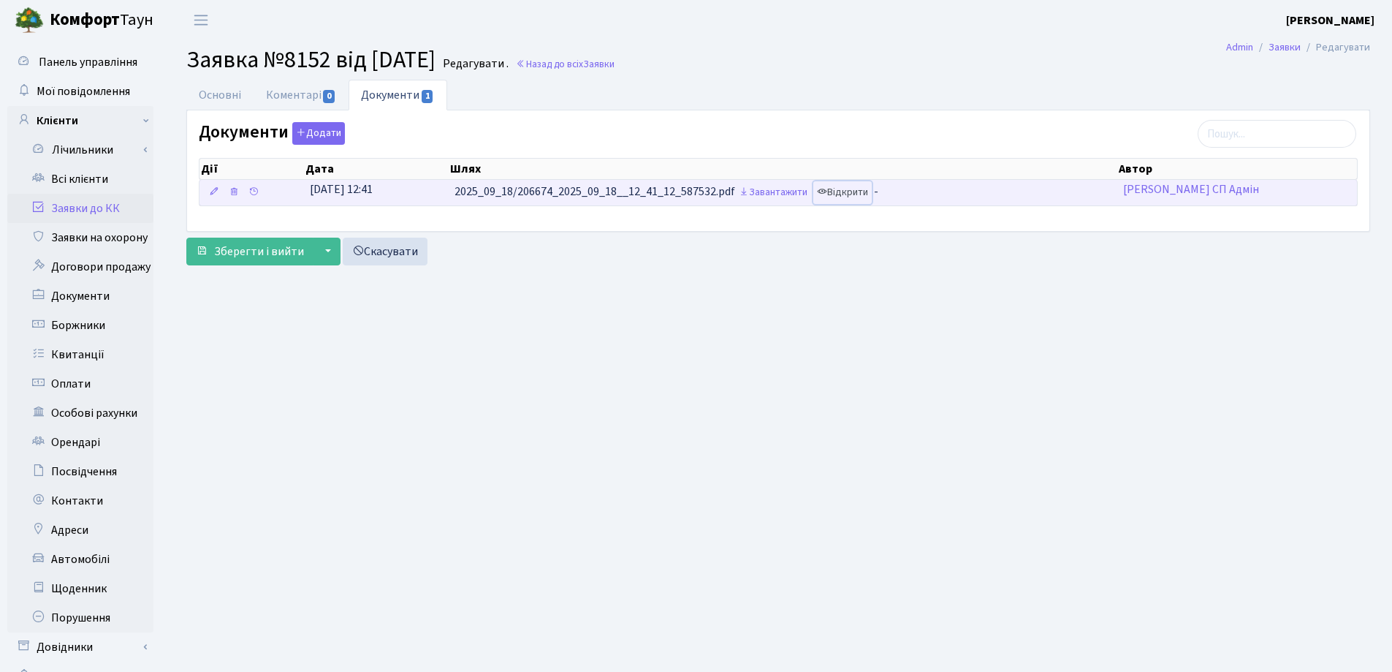
click at [844, 194] on link "Відкрити" at bounding box center [842, 192] width 58 height 23
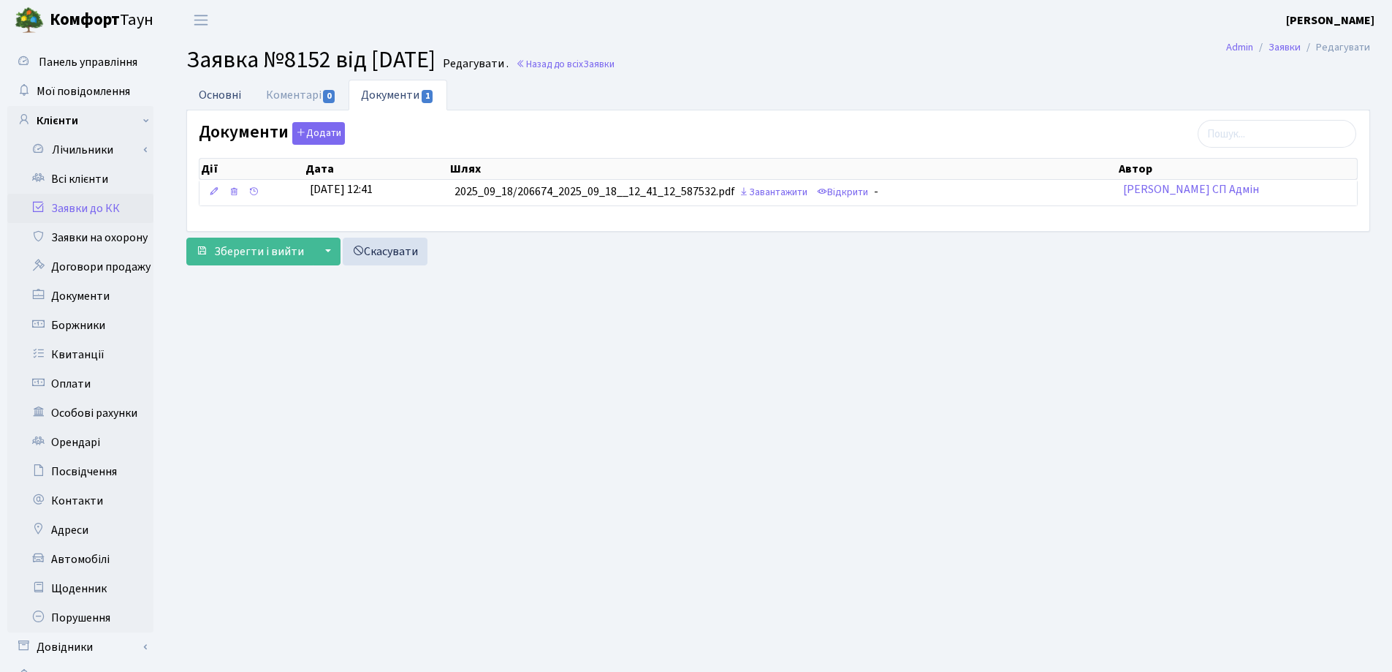
click at [215, 95] on link "Основні" at bounding box center [219, 95] width 67 height 30
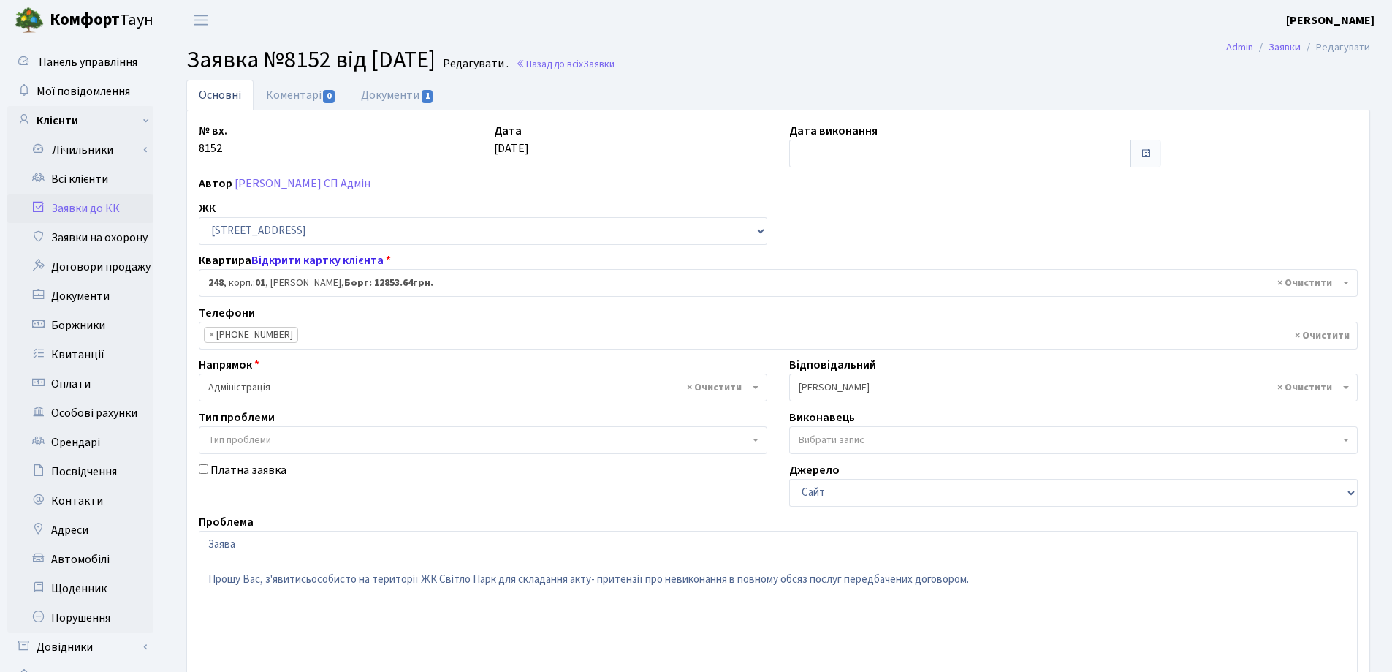
click at [299, 265] on link "Відкрити картку клієнта" at bounding box center [317, 260] width 132 height 16
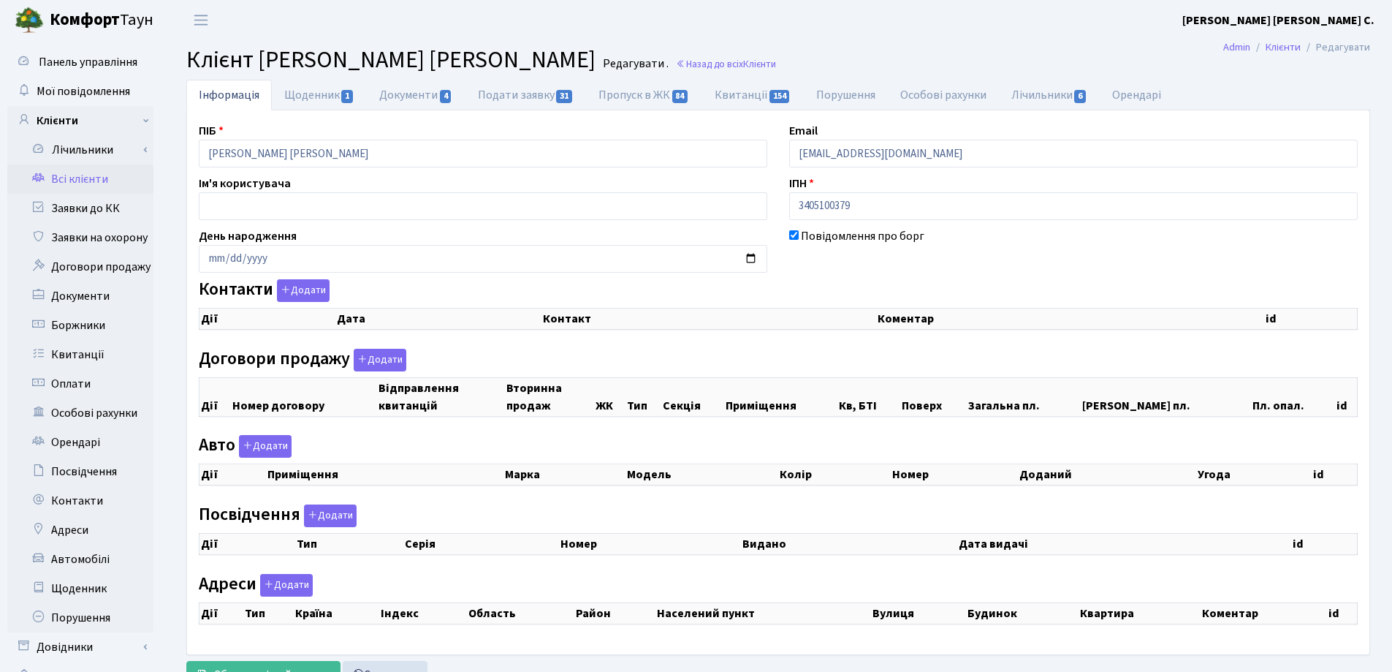
checkbox input "true"
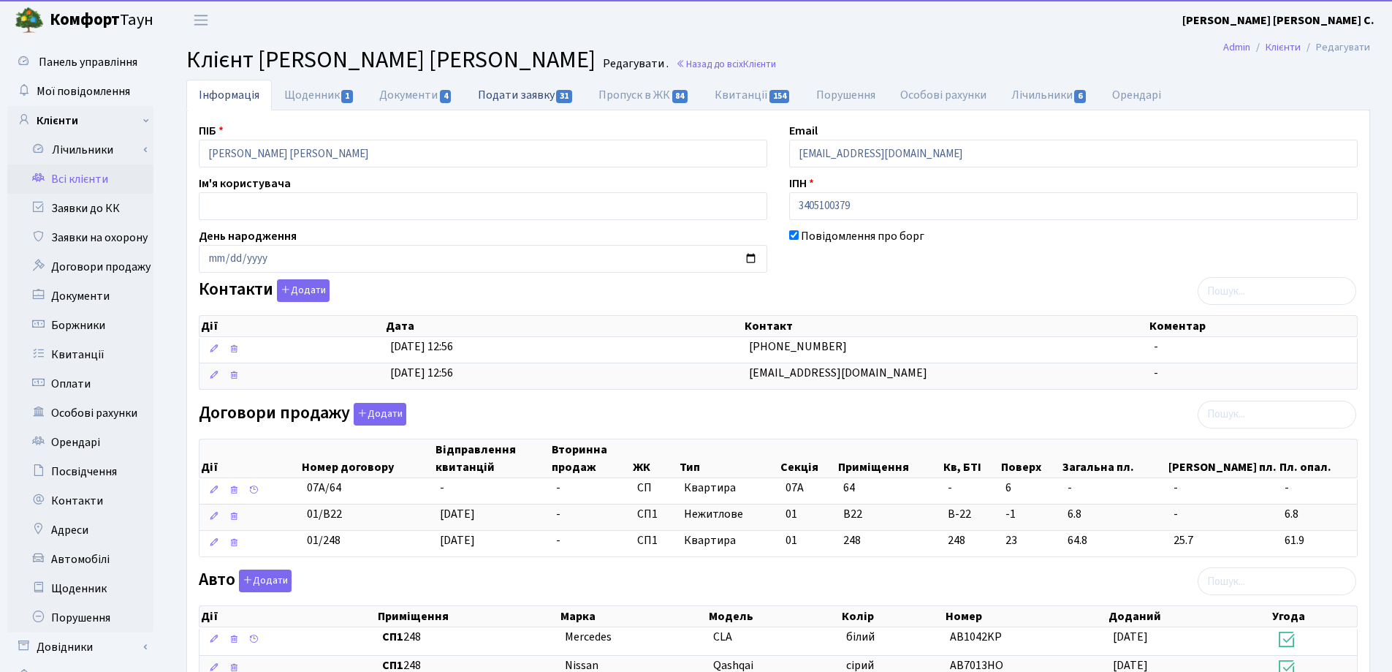
click at [515, 96] on link "Подати заявку 31" at bounding box center [526, 95] width 121 height 30
select select "25"
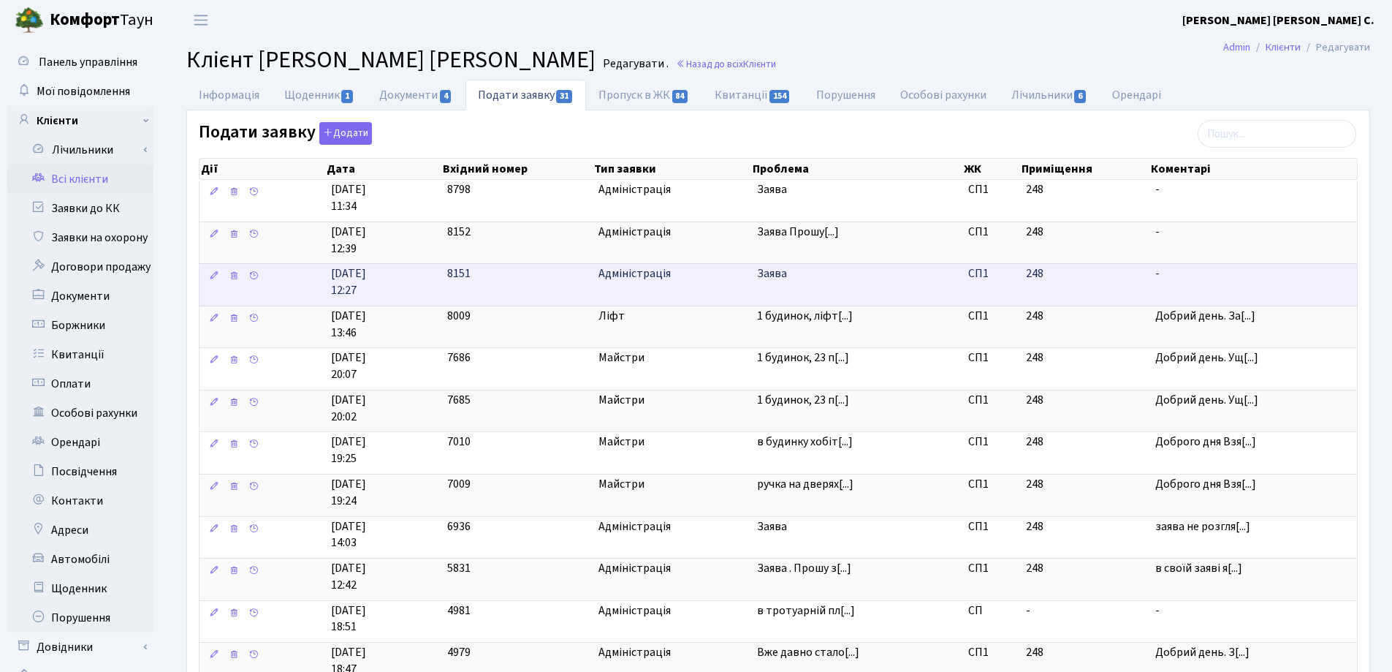
click at [761, 273] on span "Заява" at bounding box center [857, 273] width 200 height 17
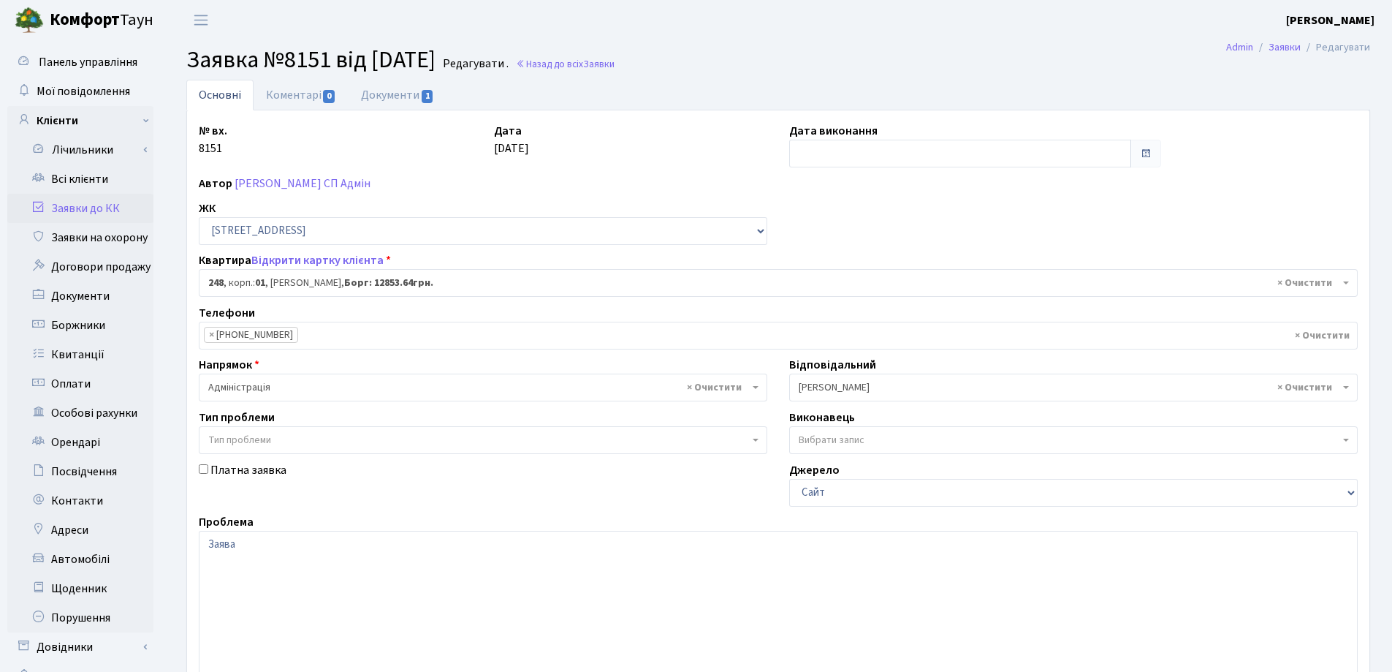
select select "20173"
click at [369, 92] on link "Документи 1" at bounding box center [398, 95] width 98 height 30
select select "25"
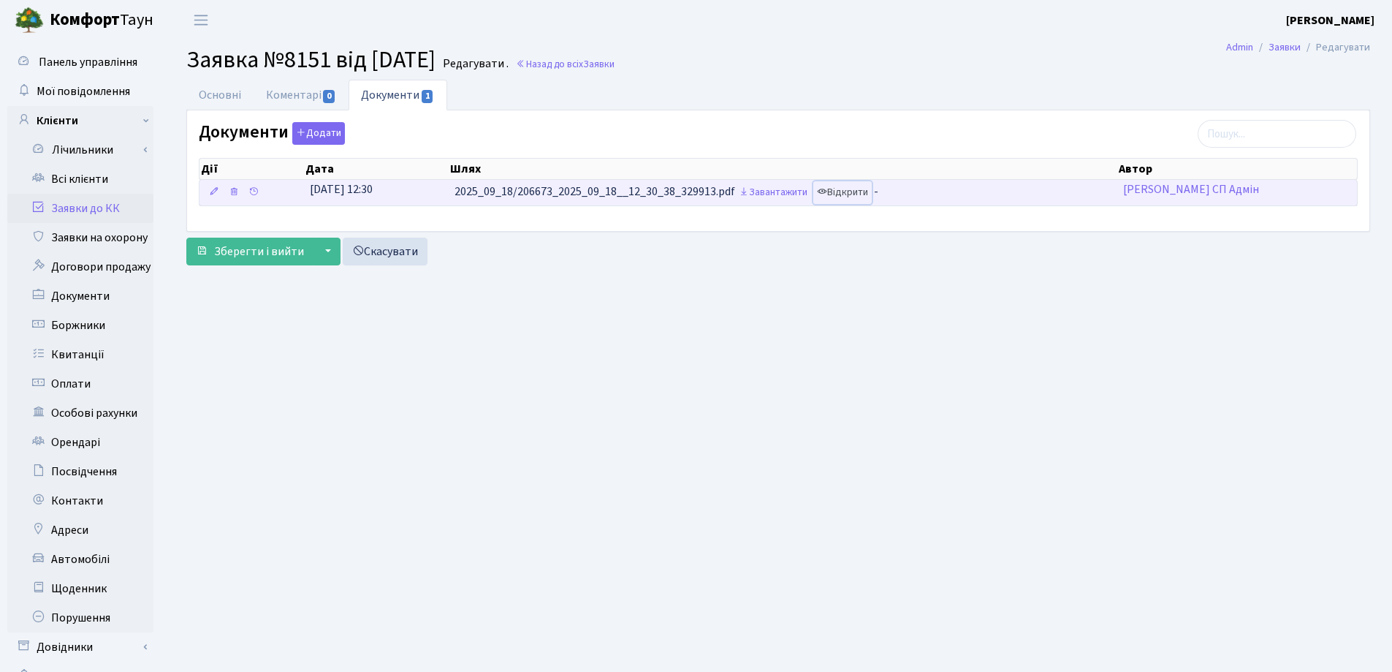
click at [854, 192] on link "Відкрити" at bounding box center [842, 192] width 58 height 23
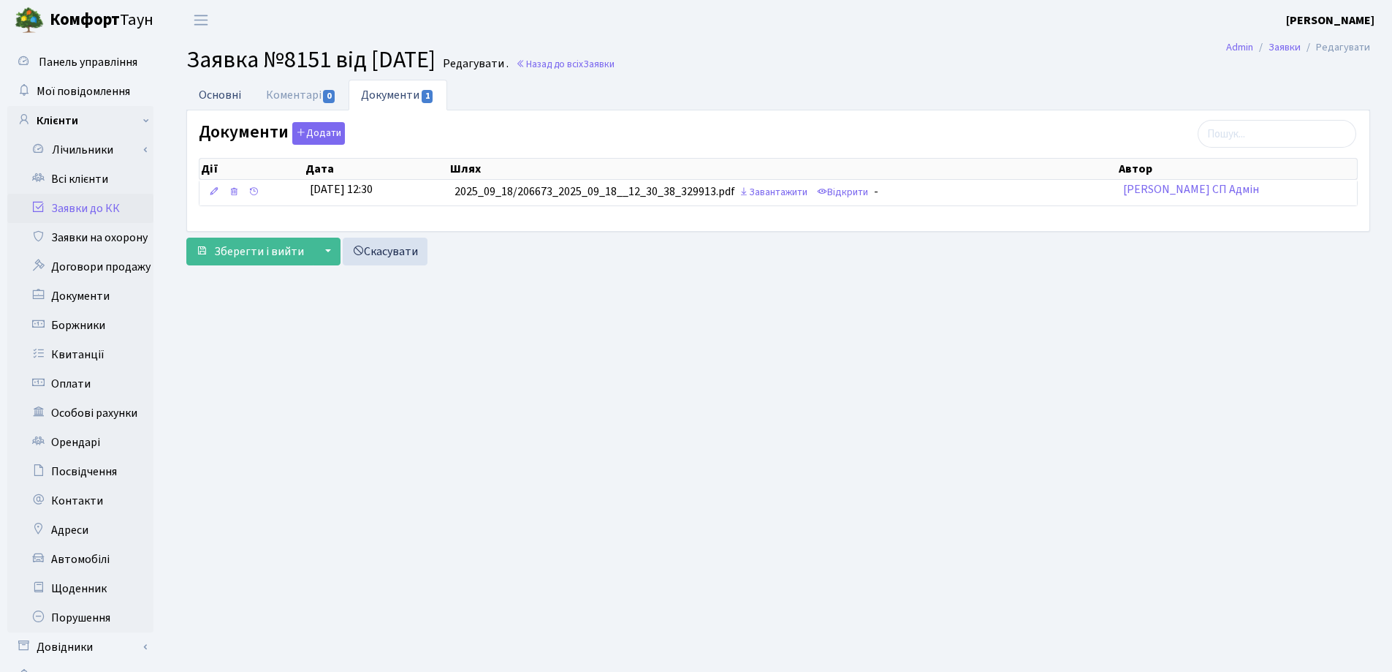
click at [218, 90] on link "Основні" at bounding box center [219, 95] width 67 height 30
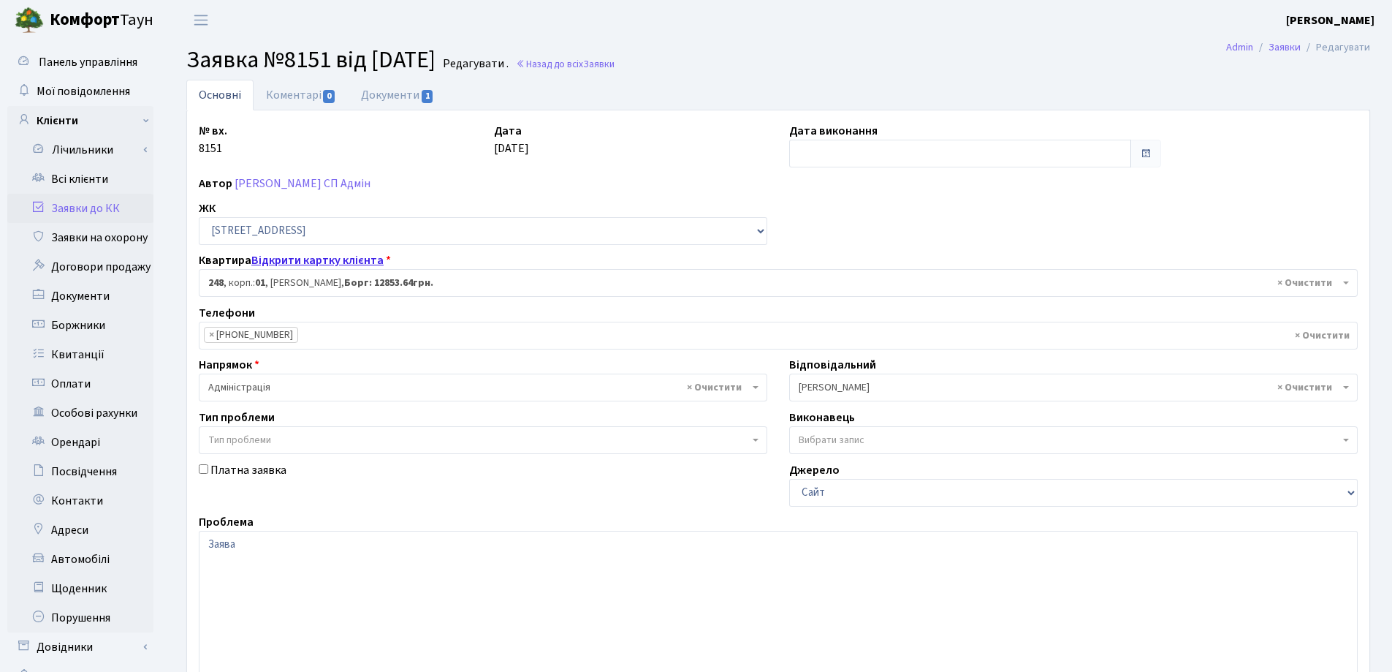
click at [302, 267] on link "Відкрити картку клієнта" at bounding box center [317, 260] width 132 height 16
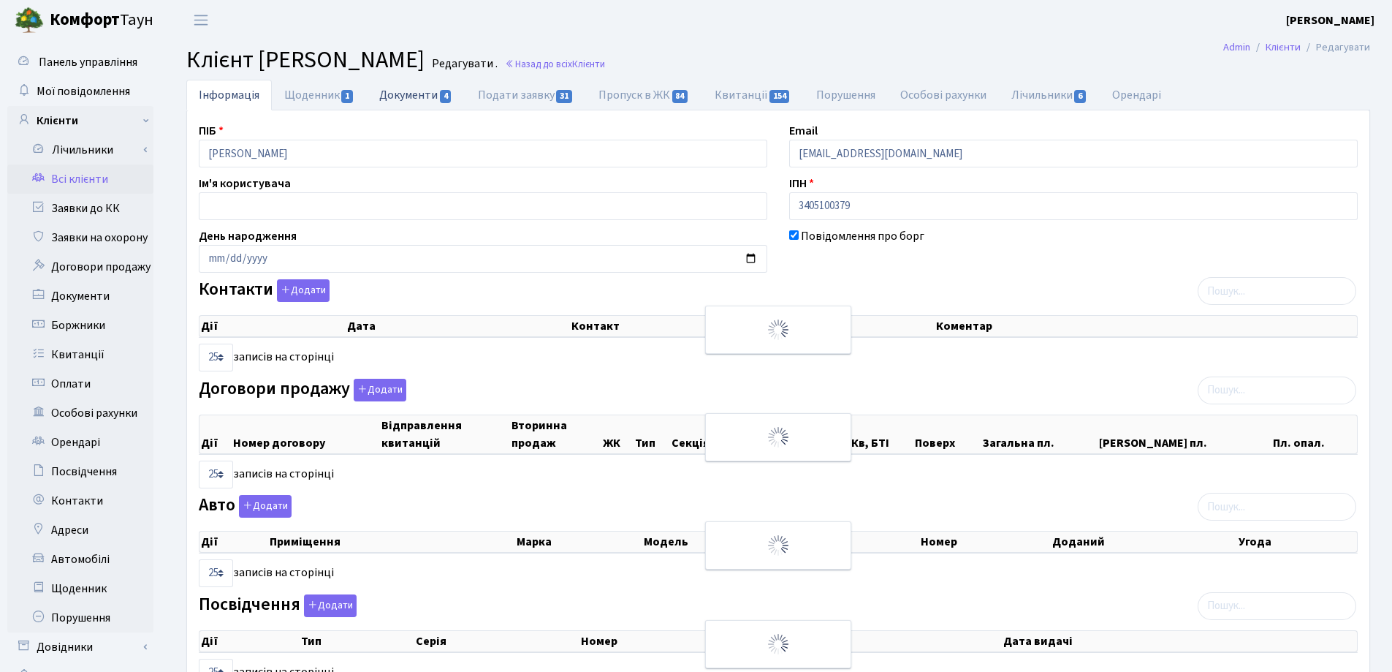
click at [432, 91] on link "Документи 4" at bounding box center [416, 95] width 98 height 30
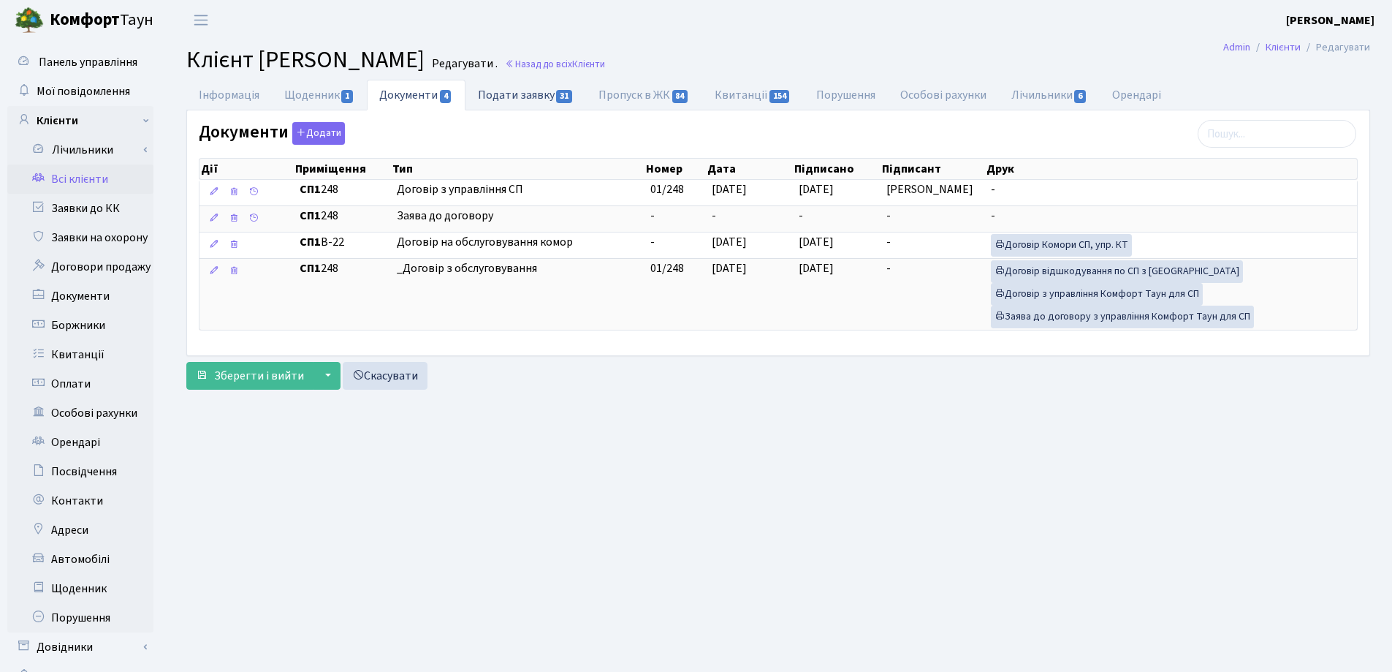
click at [510, 94] on link "Подати заявку 31" at bounding box center [526, 95] width 121 height 30
select select "25"
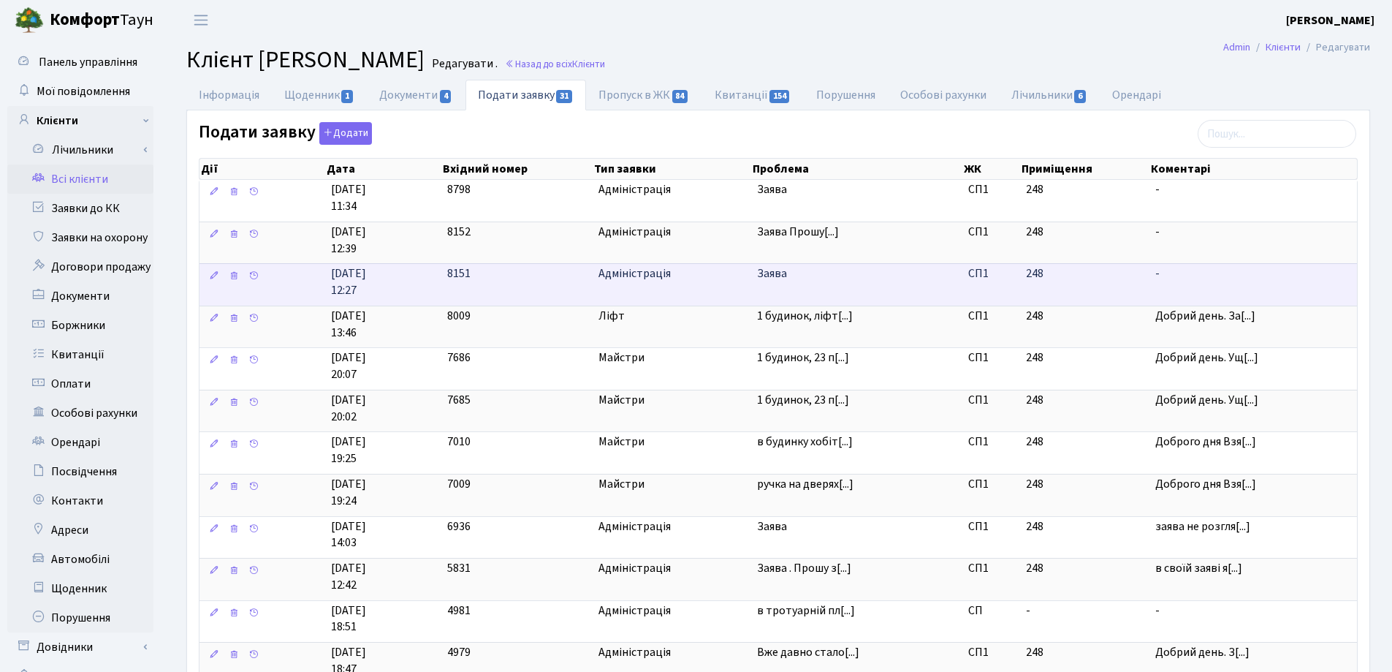
click at [786, 274] on span "Заява" at bounding box center [857, 273] width 200 height 17
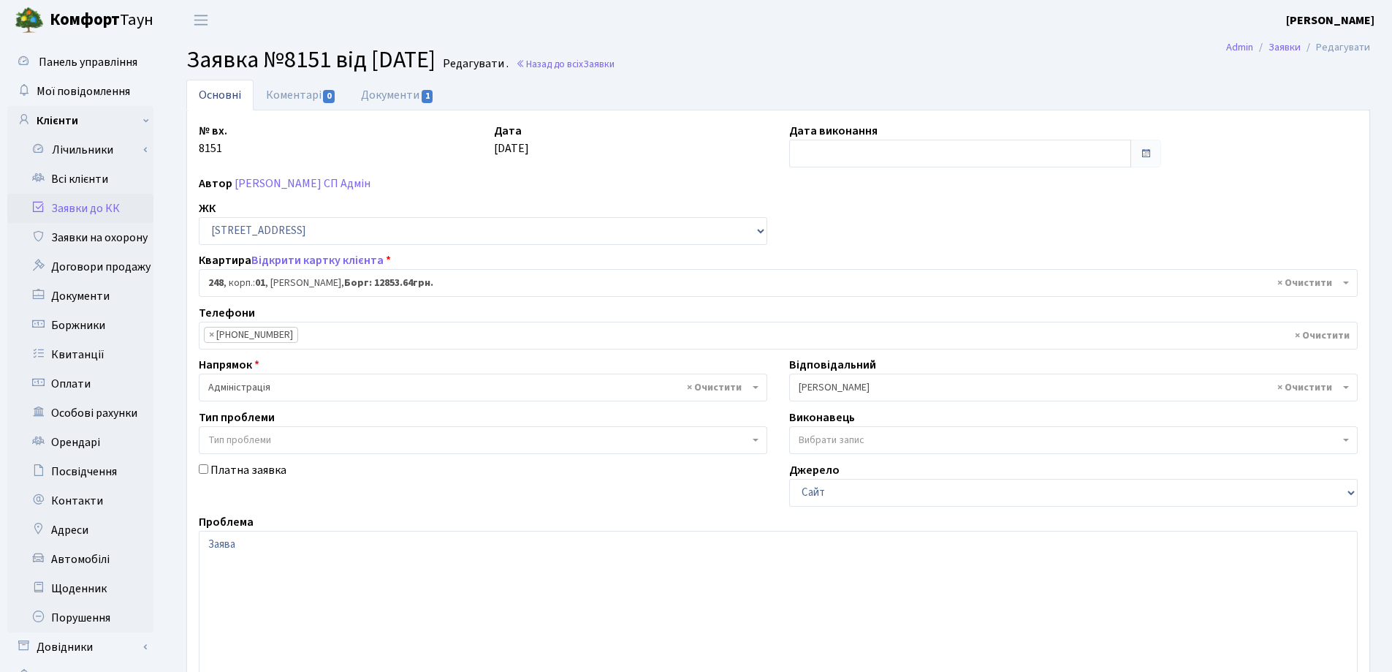
select select "20173"
click at [379, 94] on link "Документи 1" at bounding box center [398, 95] width 98 height 30
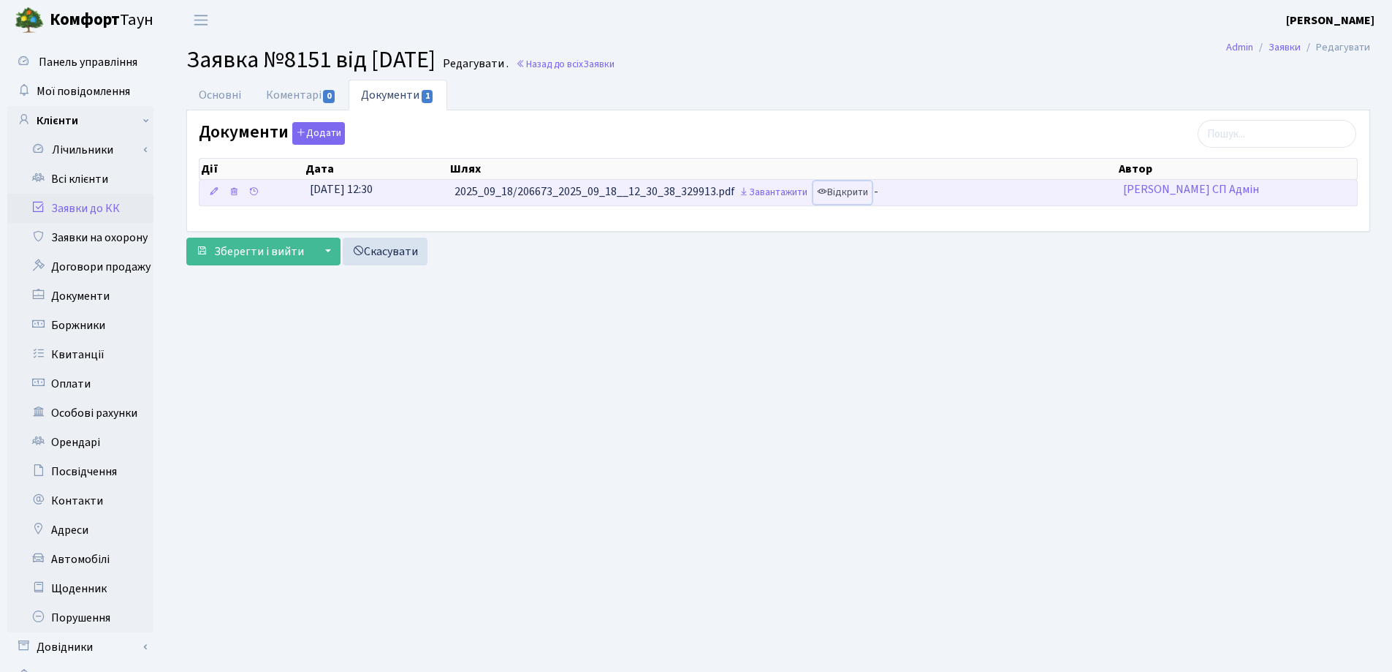
click at [835, 194] on link "Відкрити" at bounding box center [842, 192] width 58 height 23
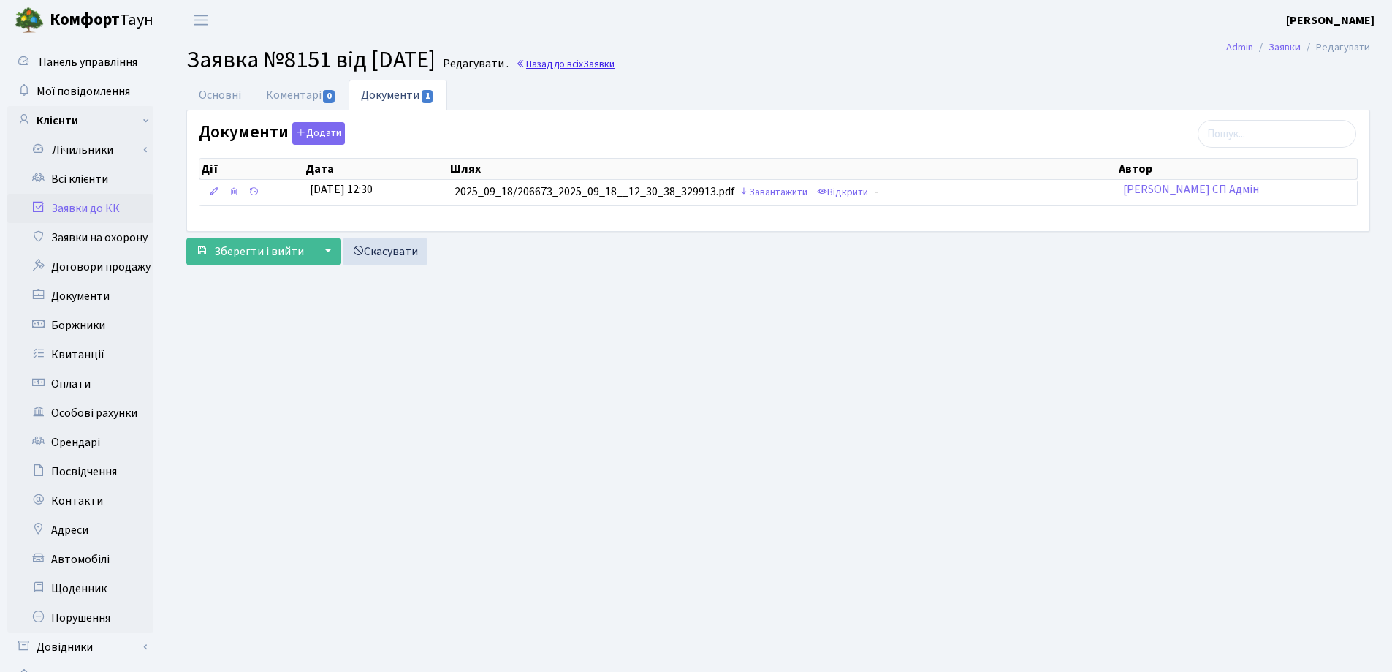
click at [590, 61] on link "Назад до всіх Заявки" at bounding box center [565, 64] width 99 height 14
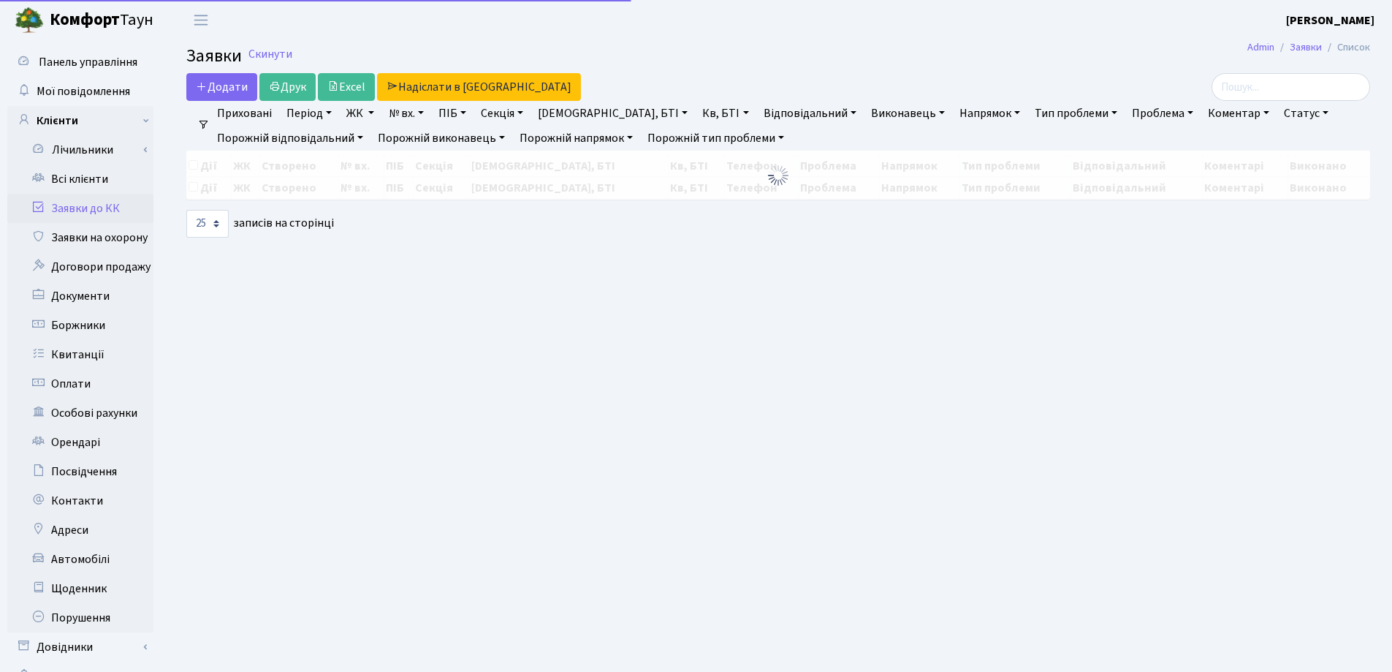
select select "25"
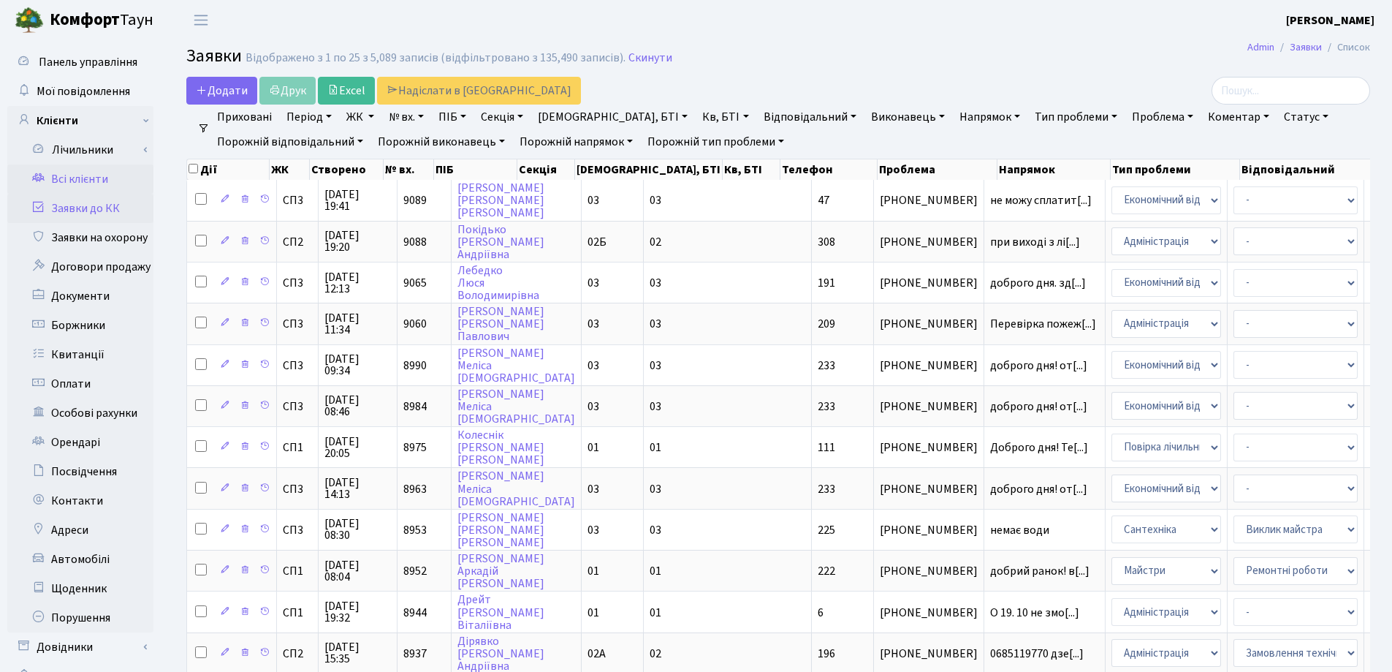
click at [77, 181] on link "Всі клієнти" at bounding box center [80, 178] width 146 height 29
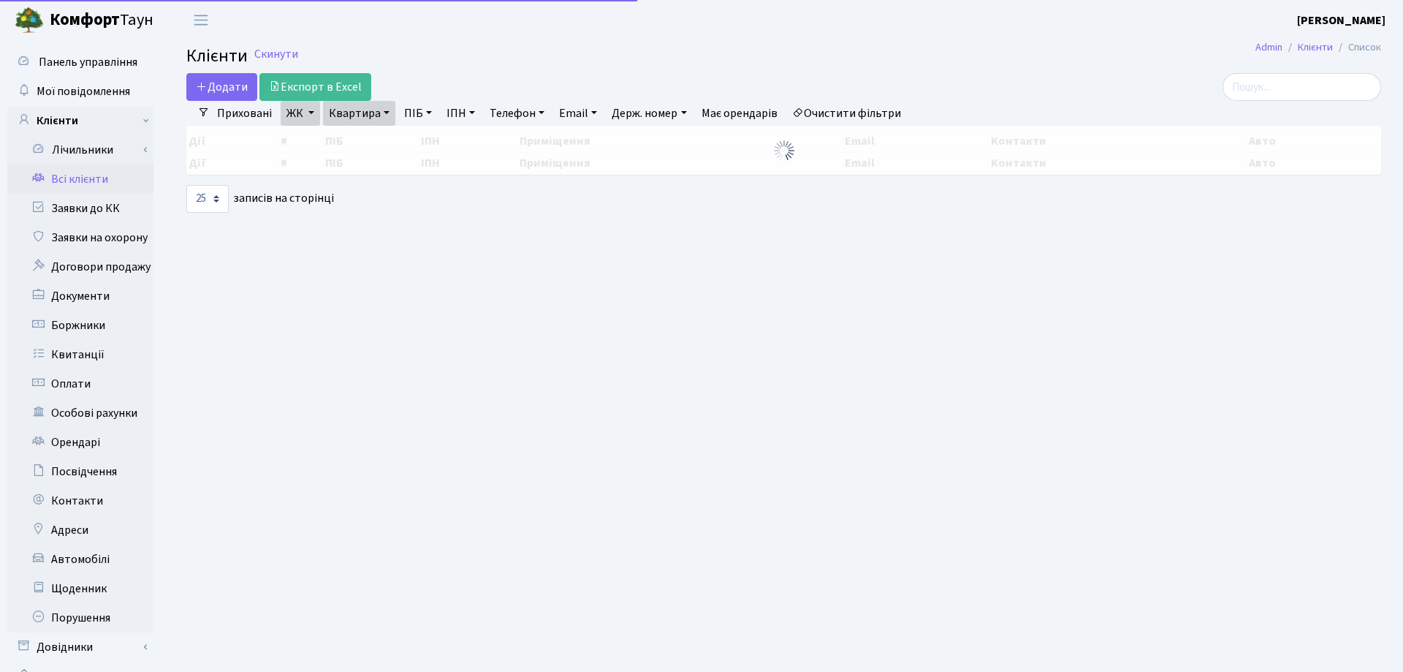
select select "25"
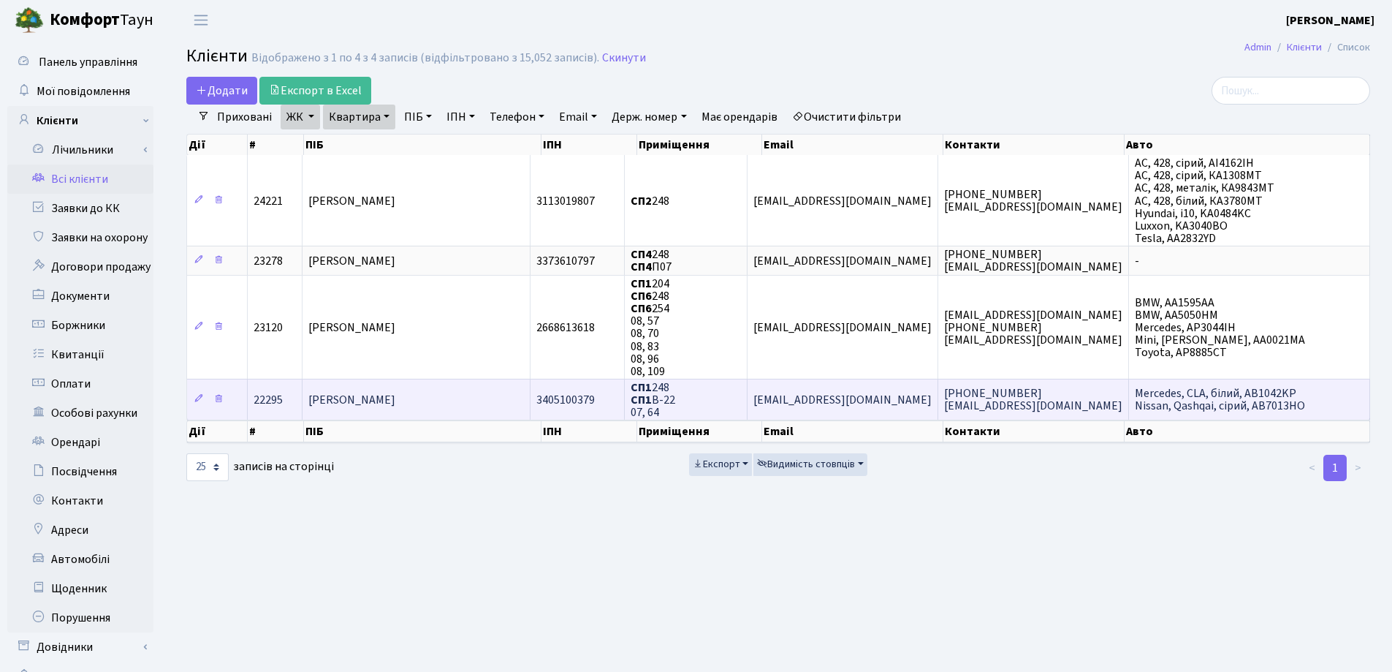
click at [395, 401] on span "[PERSON_NAME]" at bounding box center [351, 400] width 87 height 16
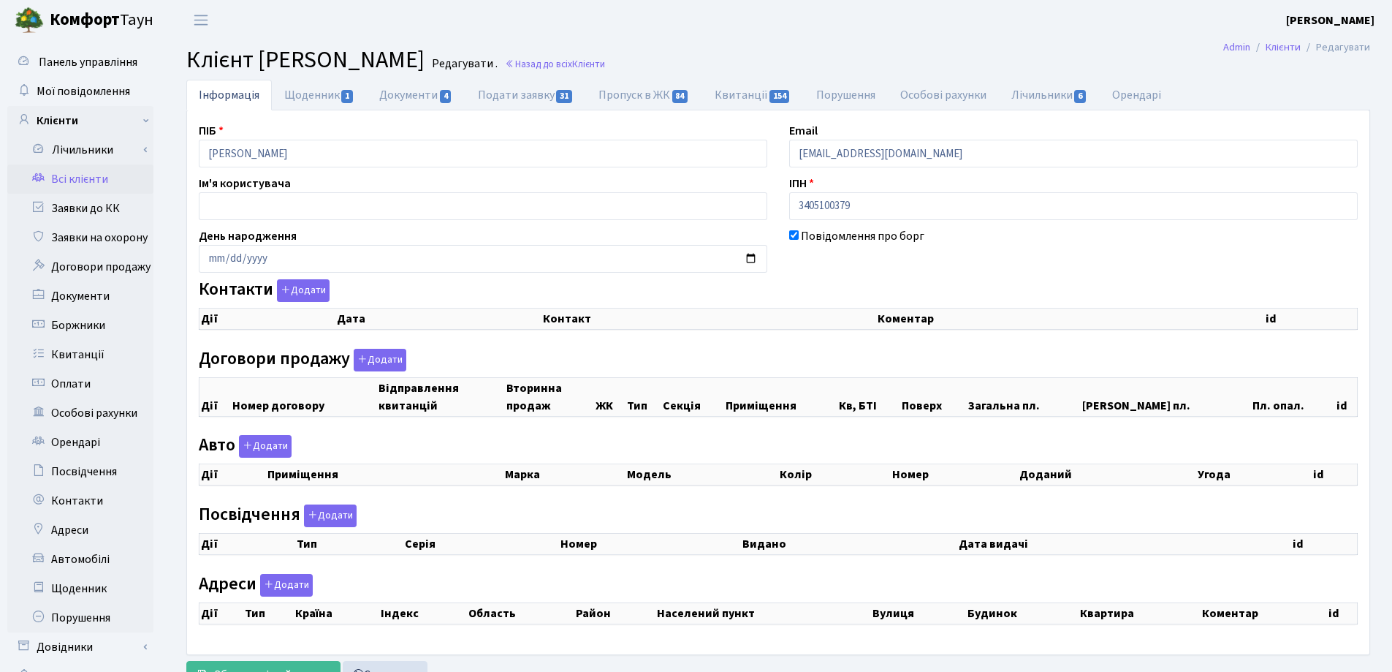
checkbox input "true"
select select "25"
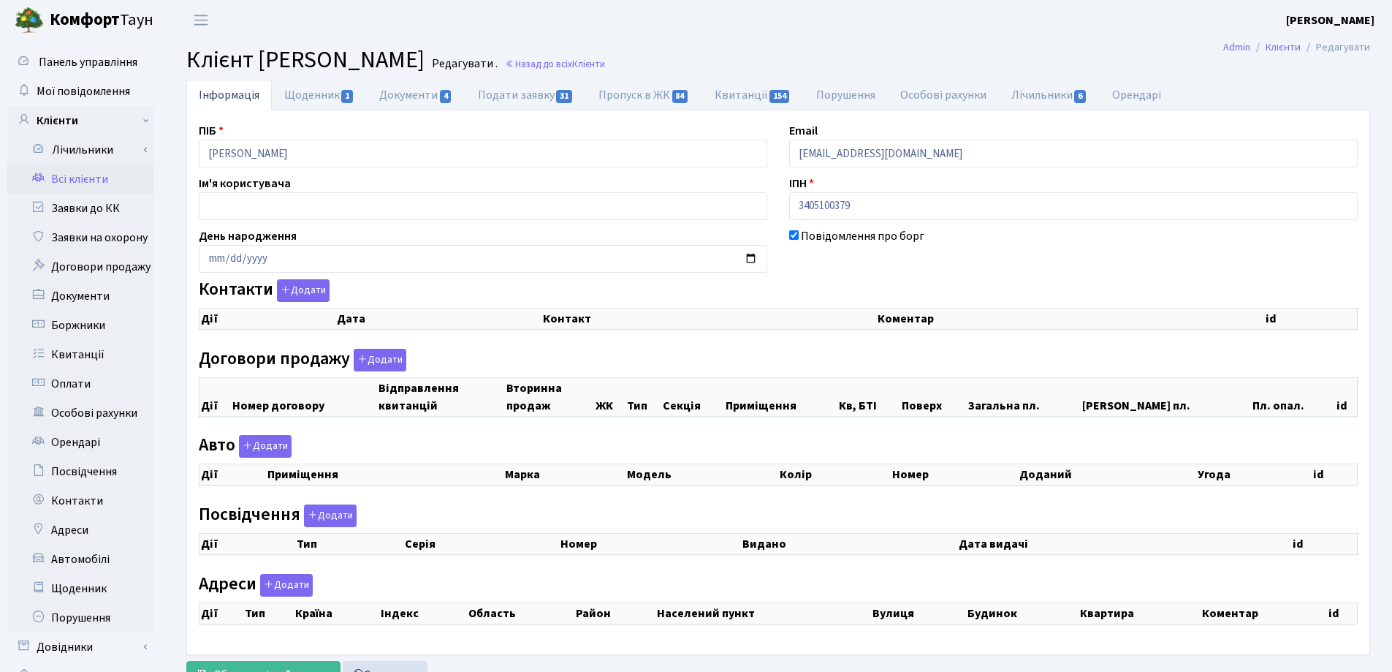
select select "25"
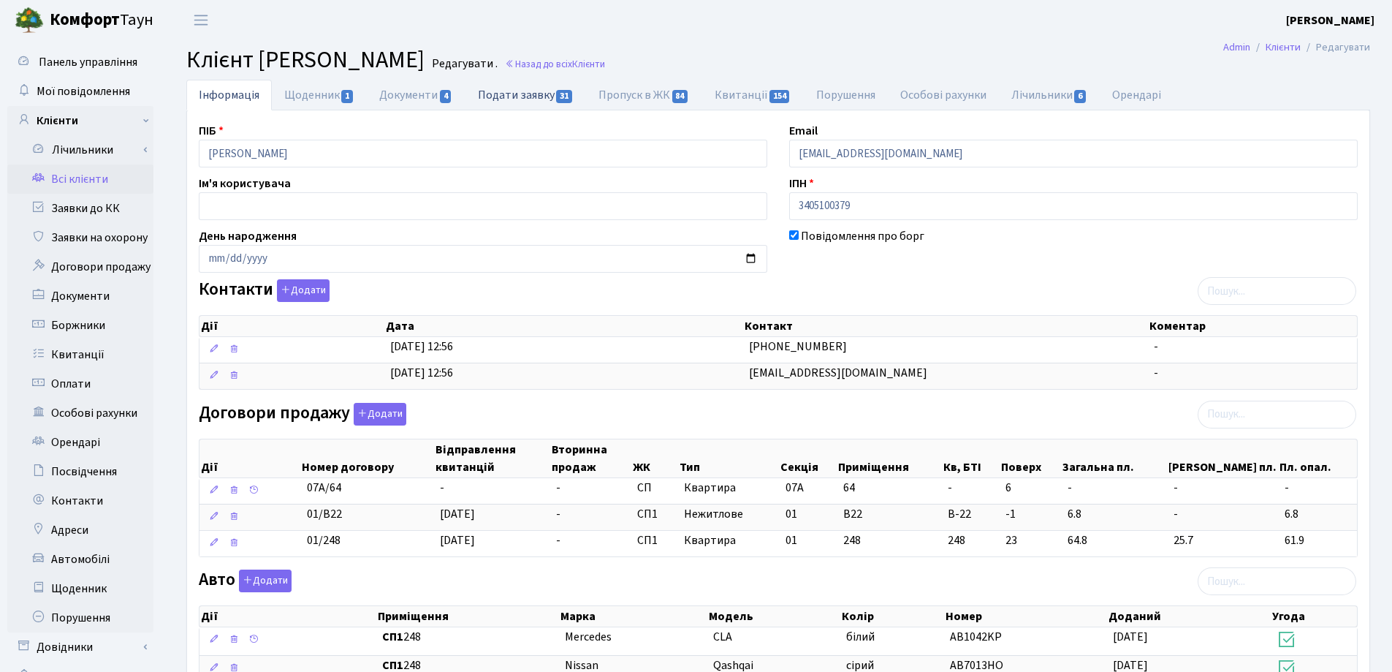
click at [499, 96] on link "Подати заявку 31" at bounding box center [526, 95] width 121 height 30
select select "25"
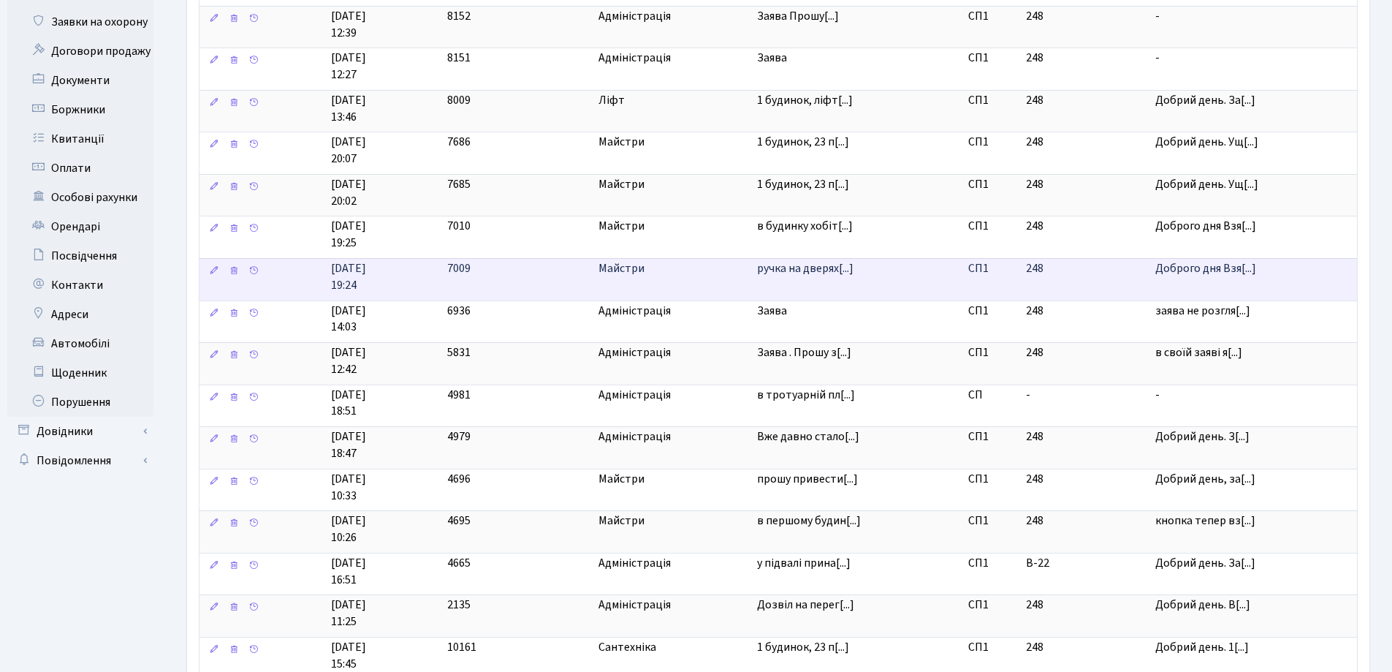
scroll to position [219, 0]
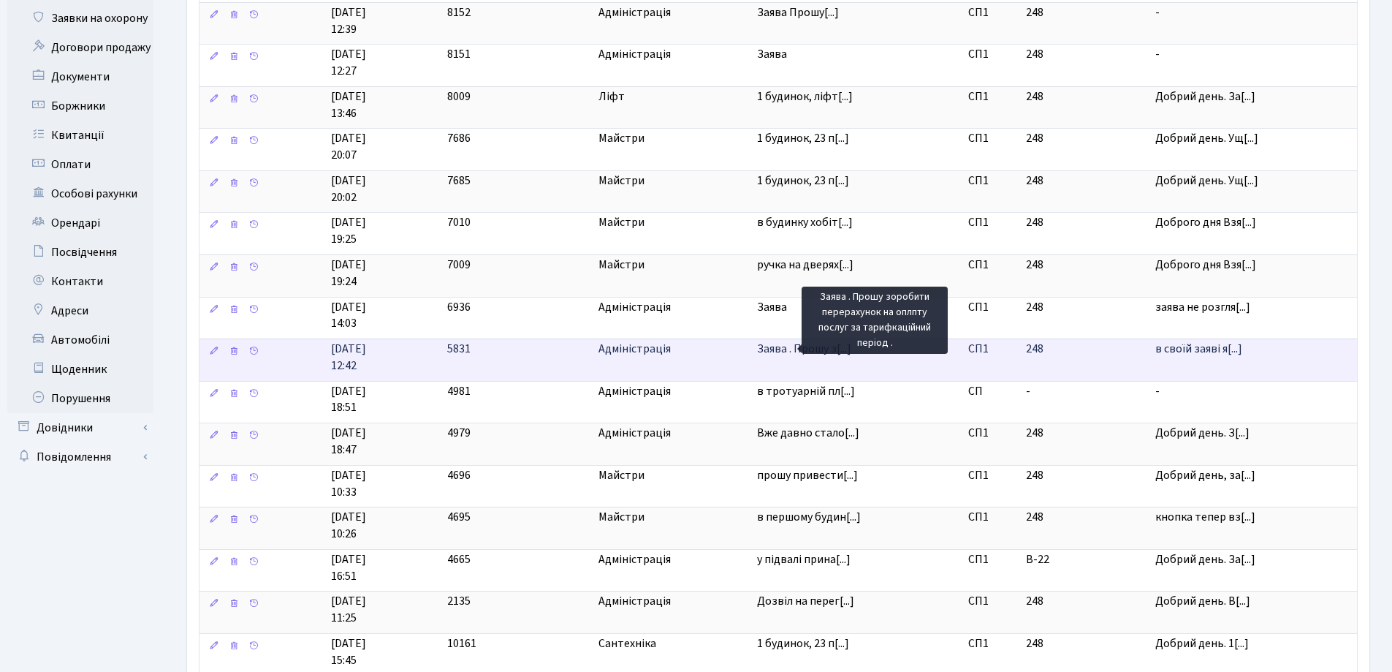
click at [791, 350] on span "Заява . Прошу з[...]" at bounding box center [804, 349] width 94 height 16
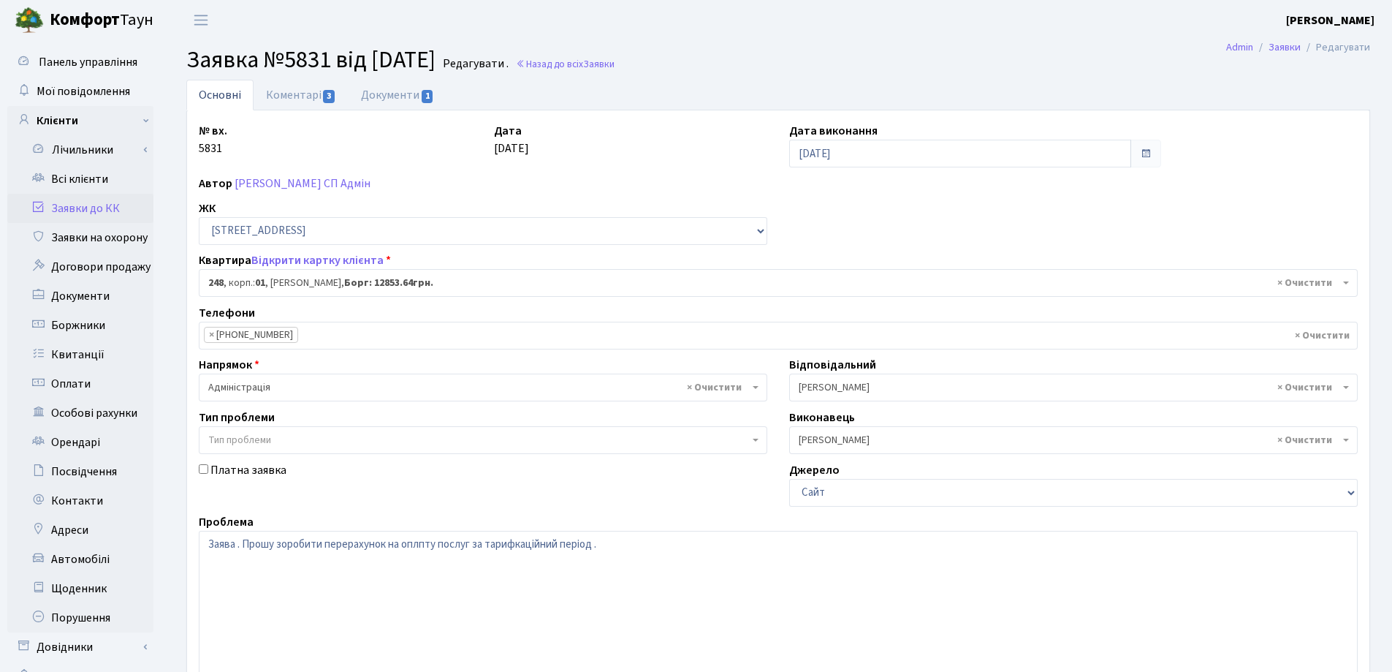
select select "20173"
click at [288, 546] on textarea "Заява . Прошу зоробити перерахунок на оплпту послуг за тарифкаційний період ." at bounding box center [778, 624] width 1159 height 186
click at [425, 547] on textarea "Заява . Прошу зоробити перерахунок на оплпту послуг за тарифкаційний період ." at bounding box center [778, 624] width 1159 height 186
type textarea "Заява . Прошу зробити перерахунок на оплату послуг за тарифкаційний період ."
click at [401, 92] on link "Документи 1" at bounding box center [398, 95] width 98 height 30
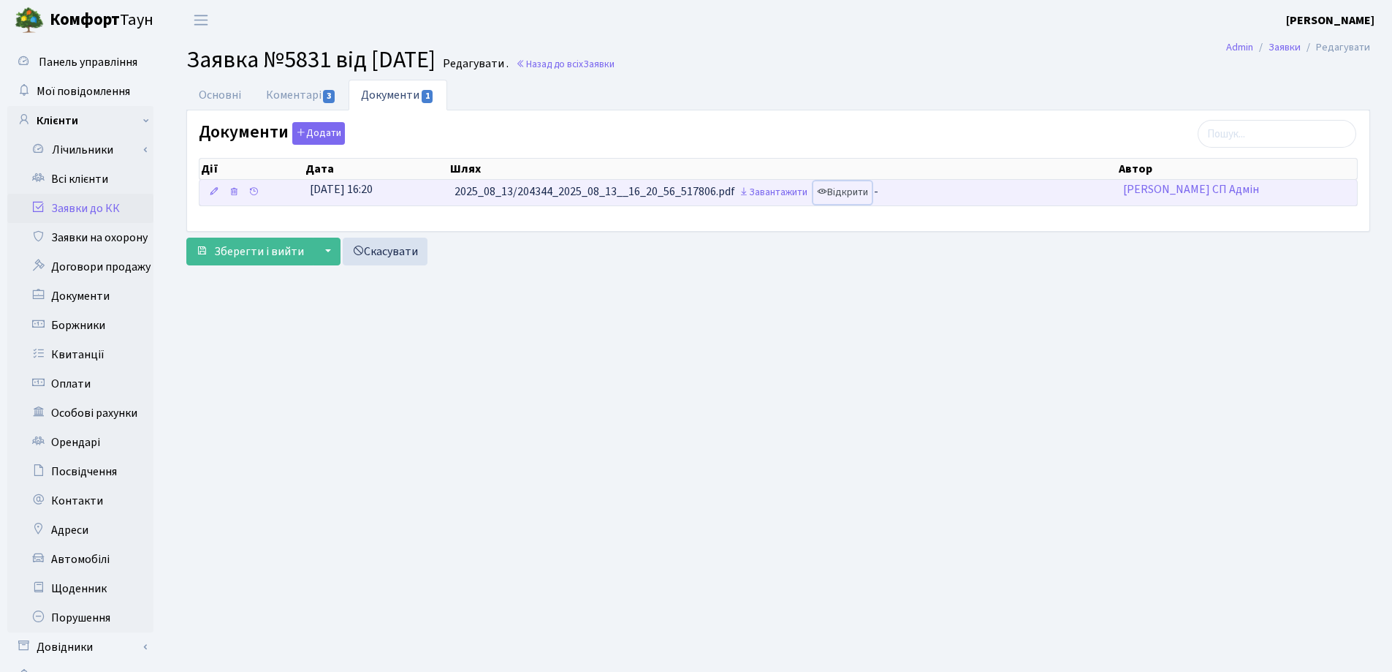
click at [832, 189] on link "Відкрити" at bounding box center [842, 192] width 58 height 23
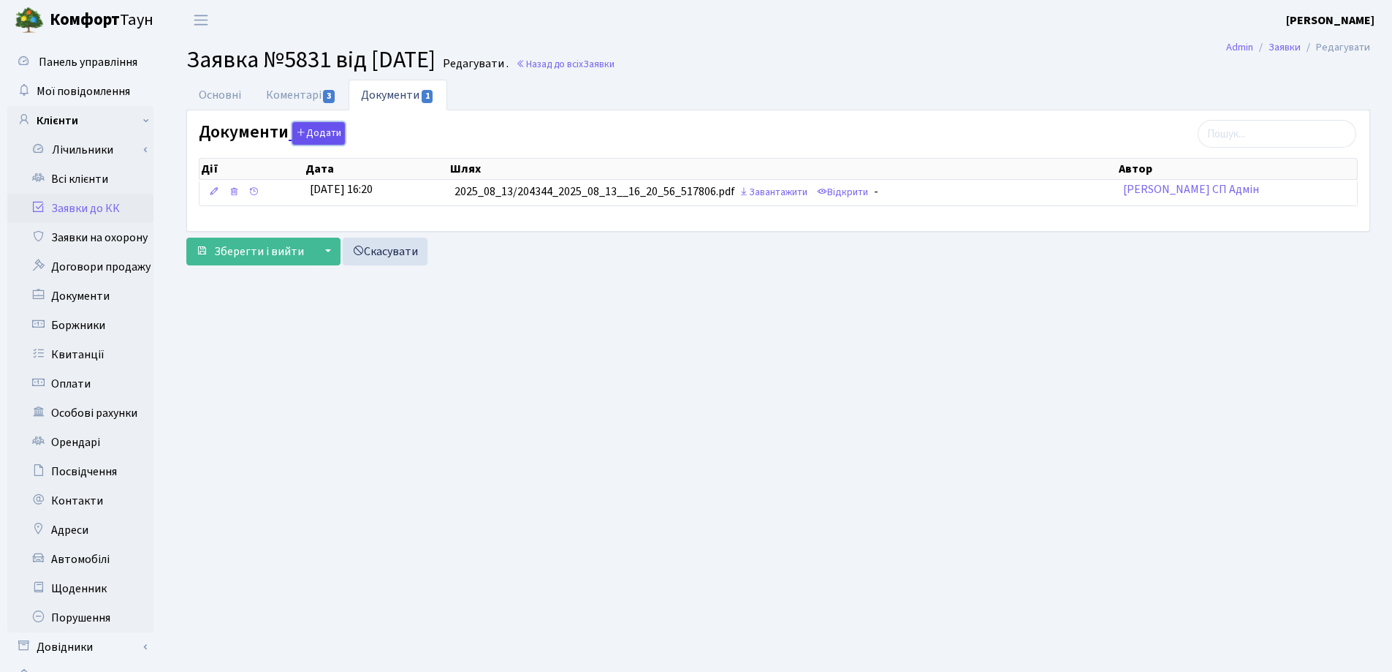
click at [315, 132] on button "Додати" at bounding box center [318, 133] width 53 height 23
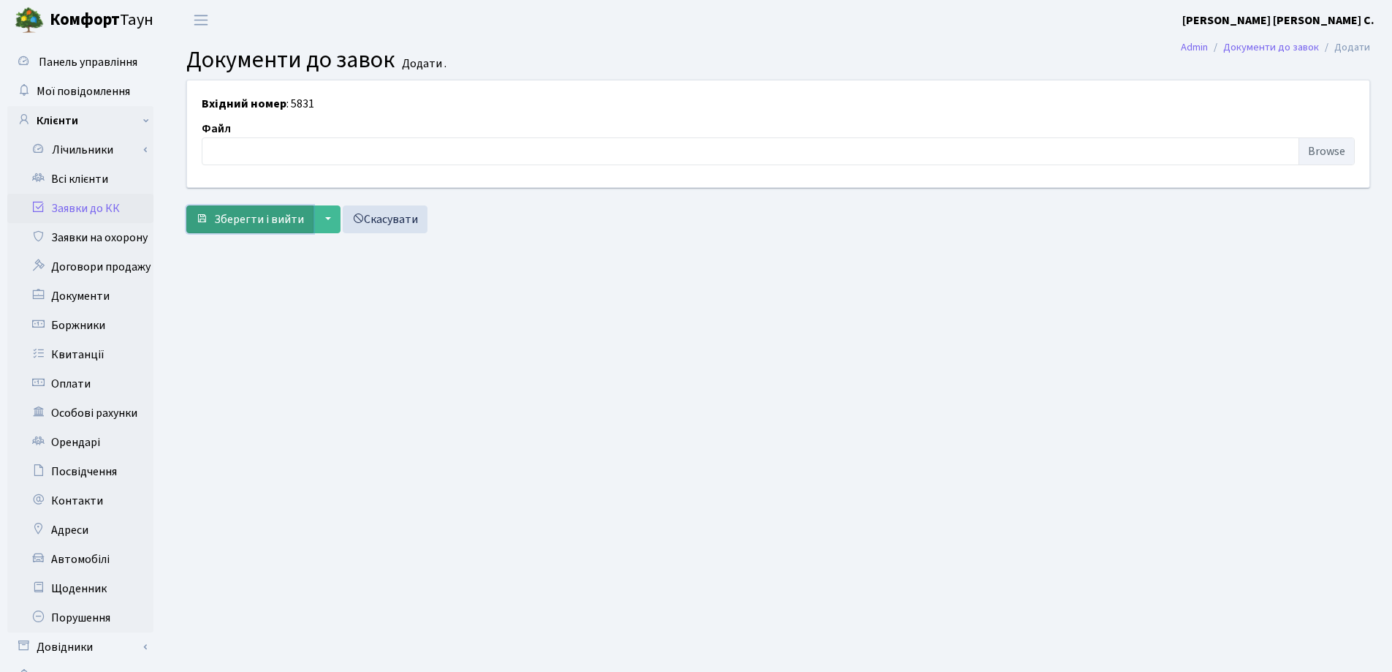
click at [286, 216] on span "Зберегти і вийти" at bounding box center [259, 219] width 90 height 16
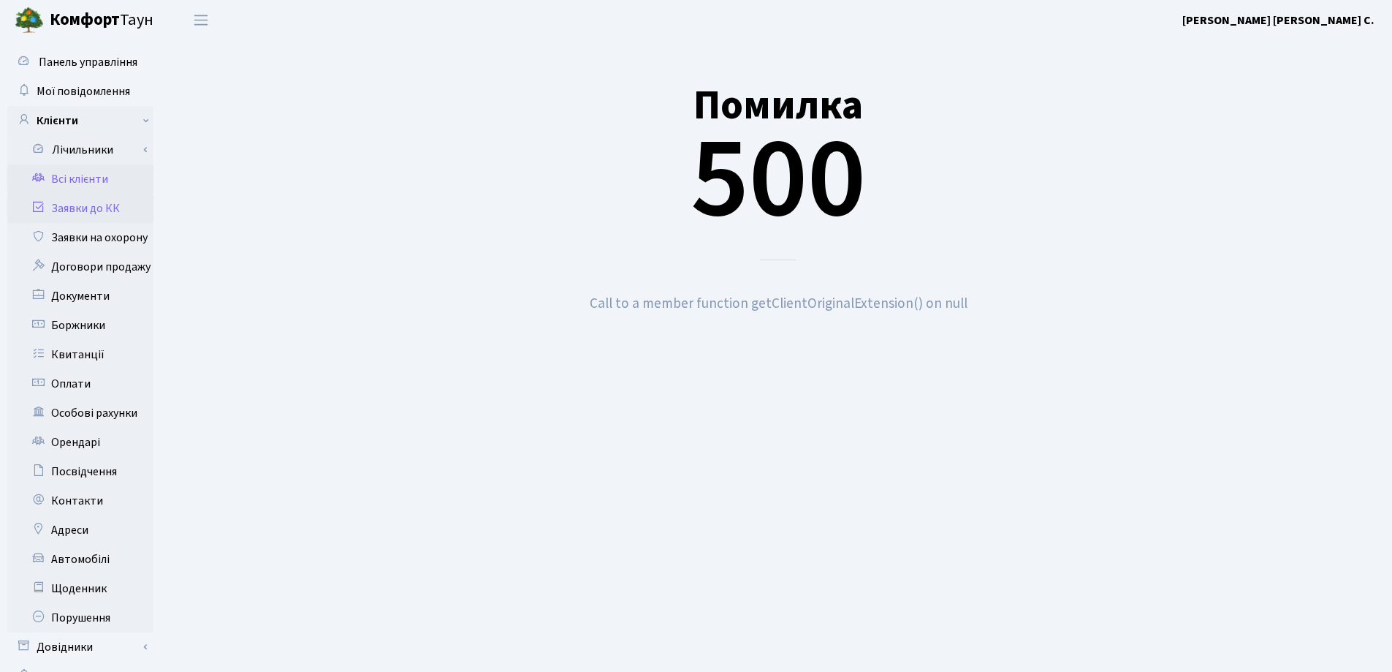
click at [77, 175] on link "Всі клієнти" at bounding box center [80, 178] width 146 height 29
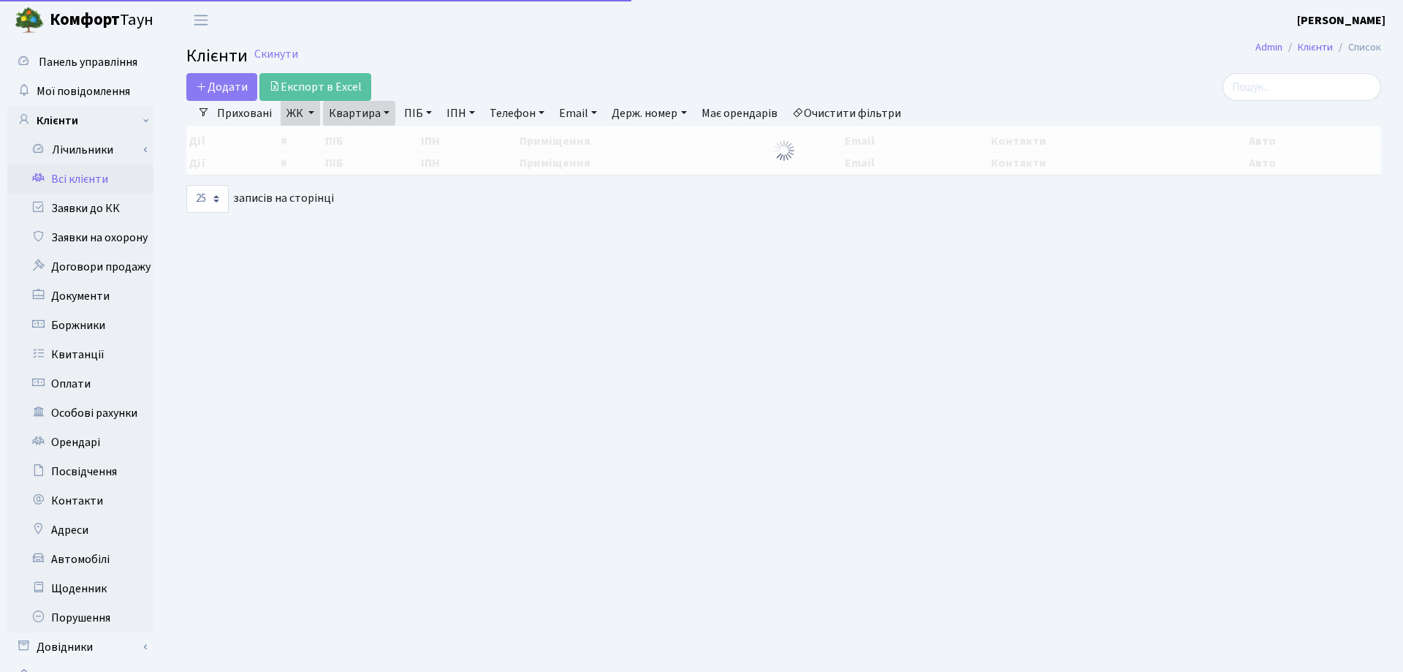
select select "25"
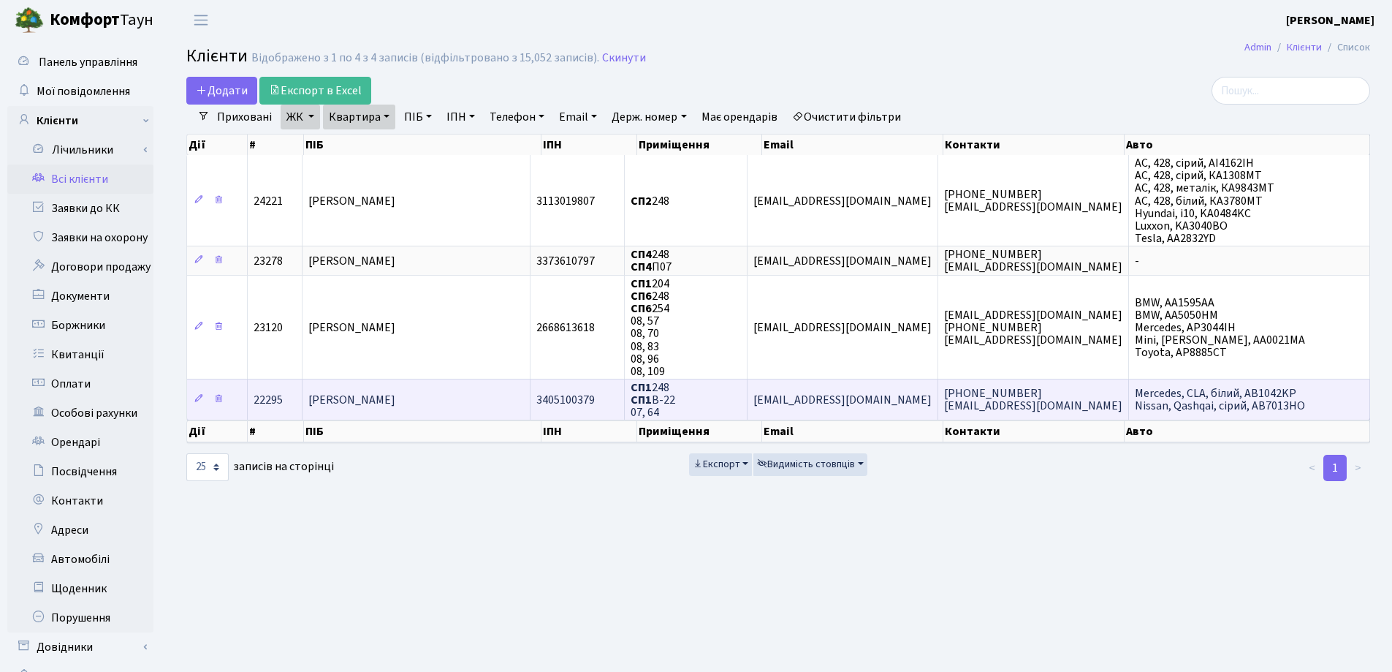
click at [477, 398] on td "[PERSON_NAME]" at bounding box center [417, 399] width 228 height 41
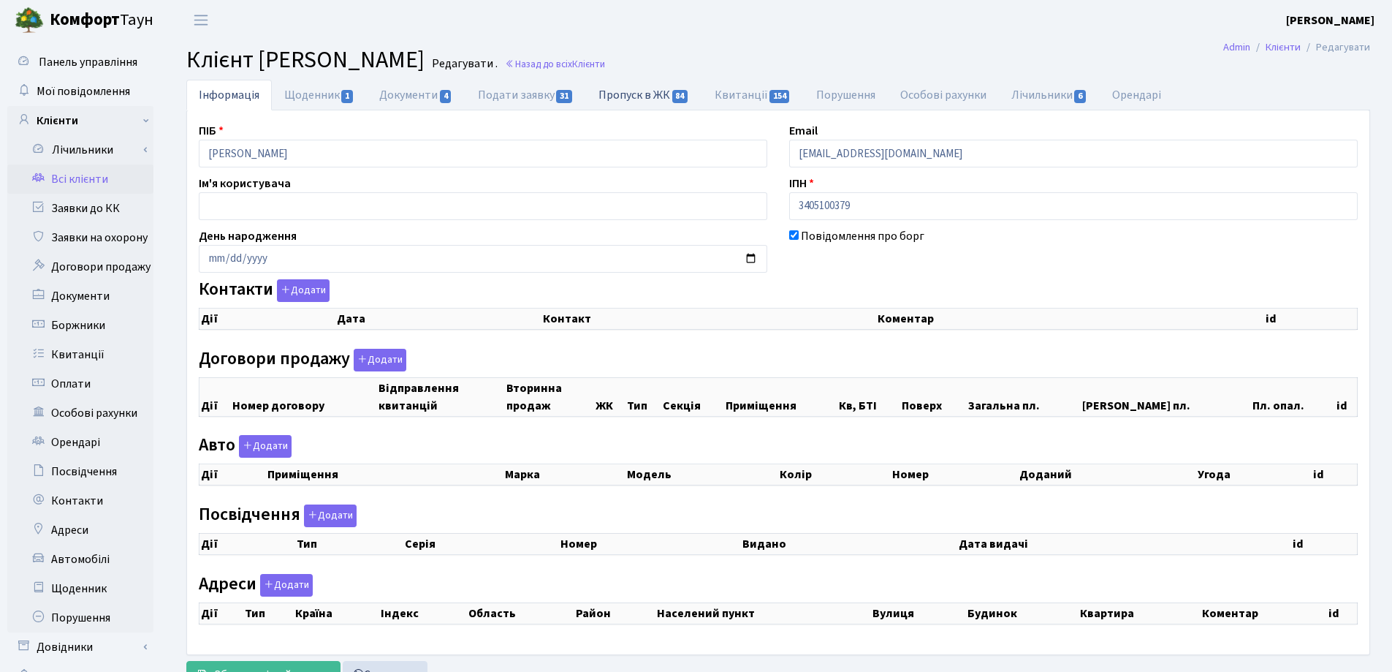
checkbox input "true"
select select "25"
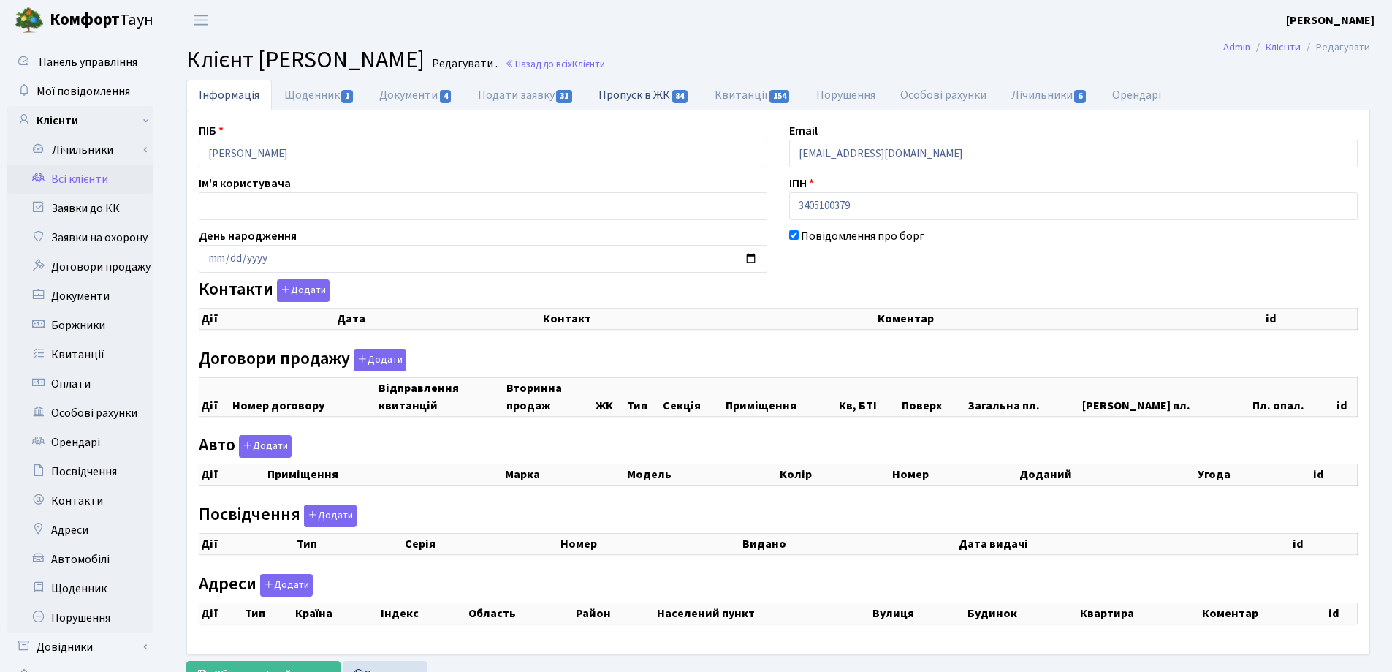
select select "25"
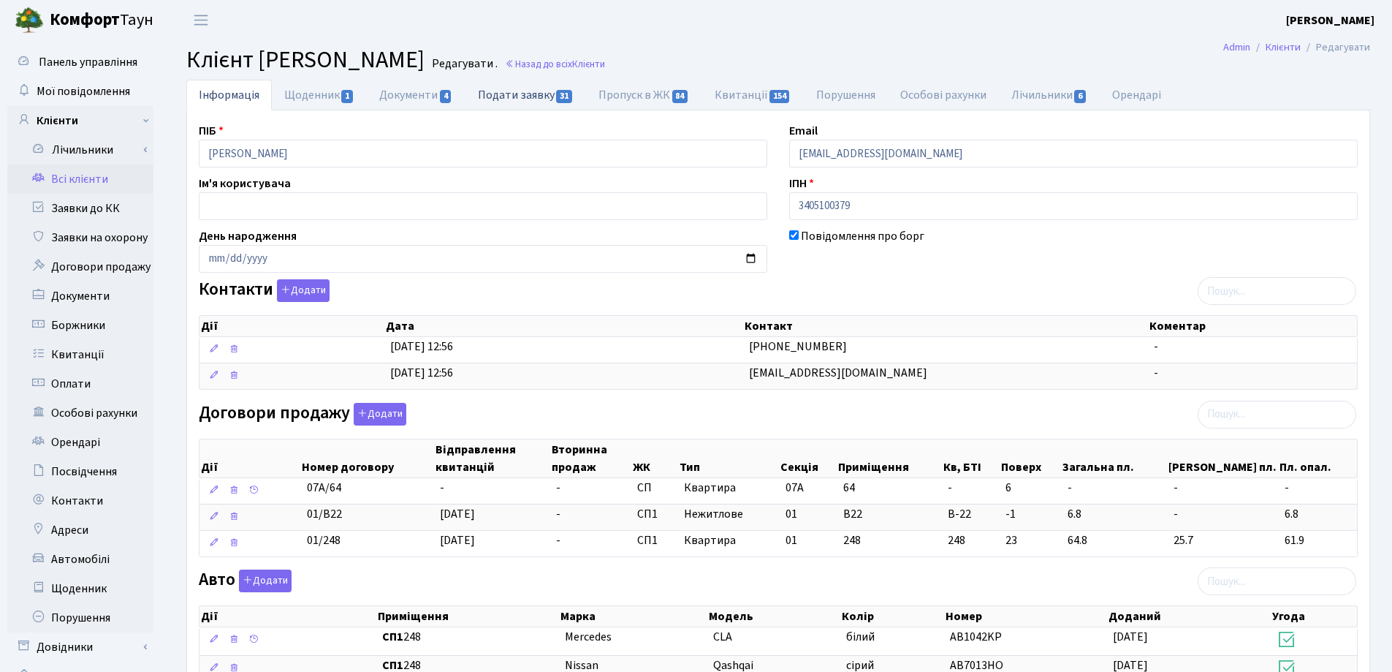
click at [517, 96] on link "Подати заявку 31" at bounding box center [526, 95] width 121 height 30
select select "25"
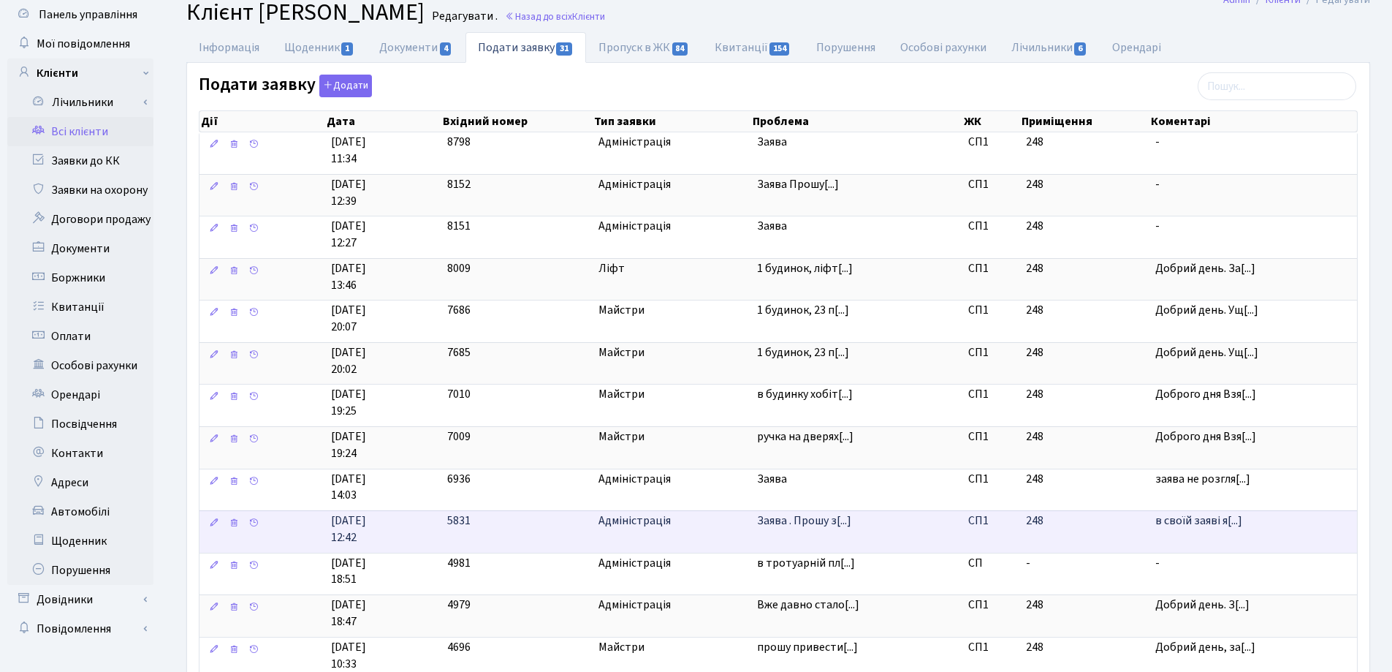
scroll to position [73, 0]
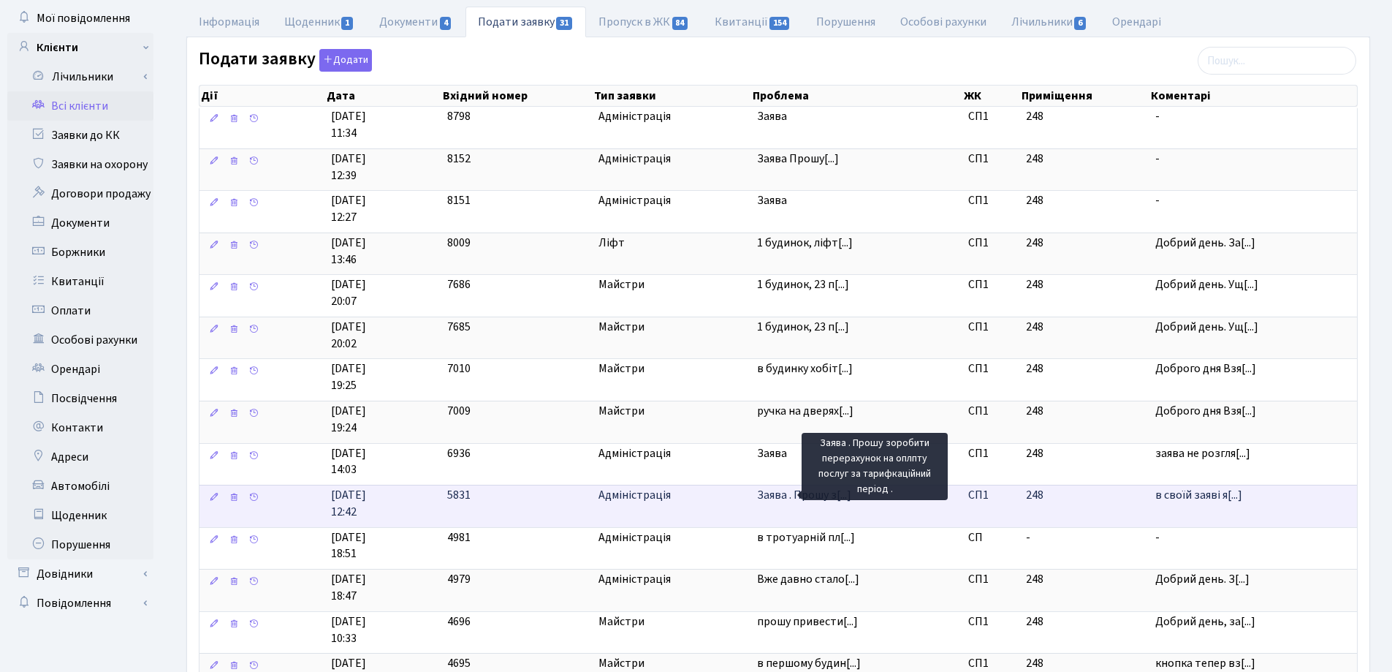
click at [803, 501] on span "Заява . Прошу з[...]" at bounding box center [804, 495] width 94 height 16
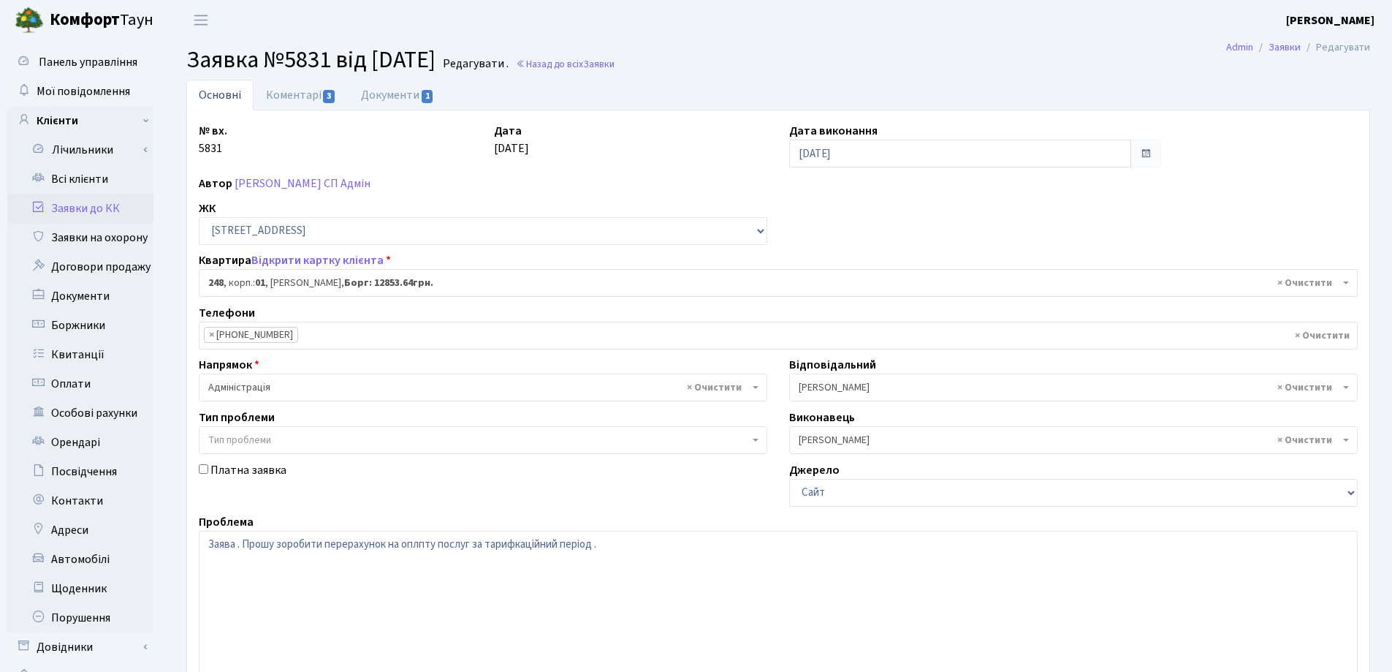
select select "20173"
click at [292, 96] on link "Коментарі 3" at bounding box center [301, 95] width 95 height 30
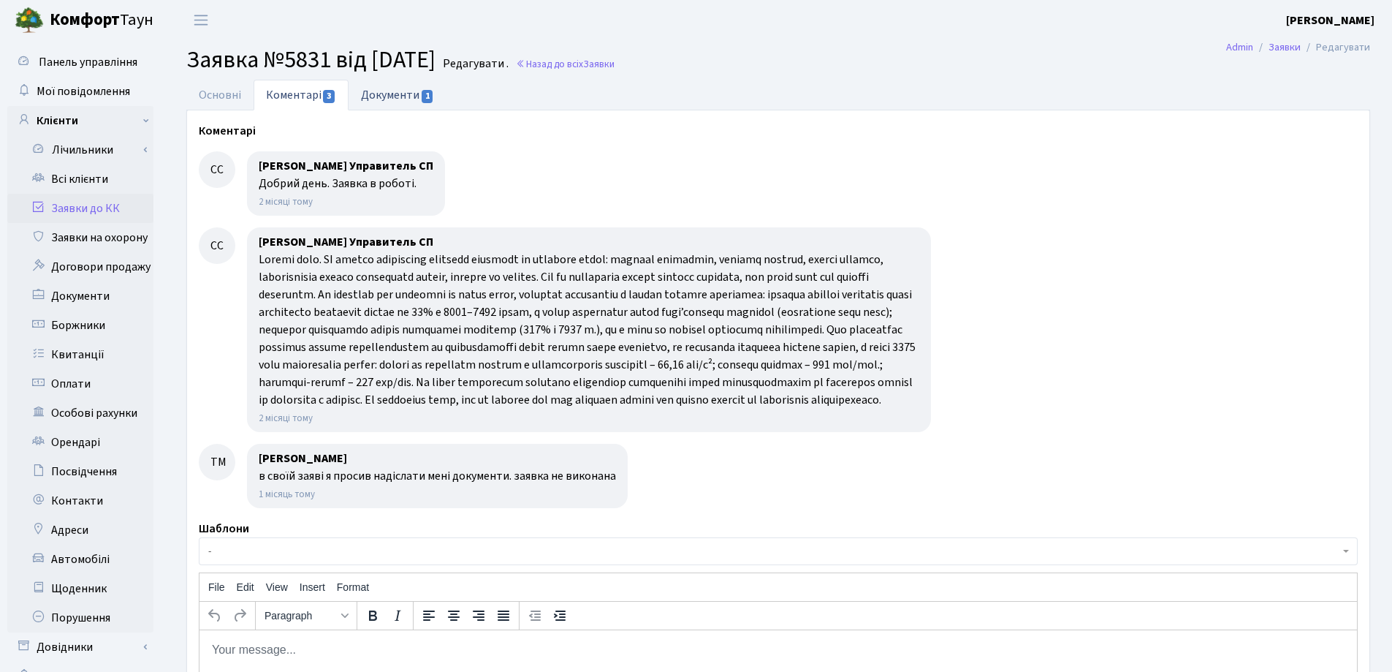
click at [364, 95] on link "Документи 1" at bounding box center [398, 95] width 98 height 30
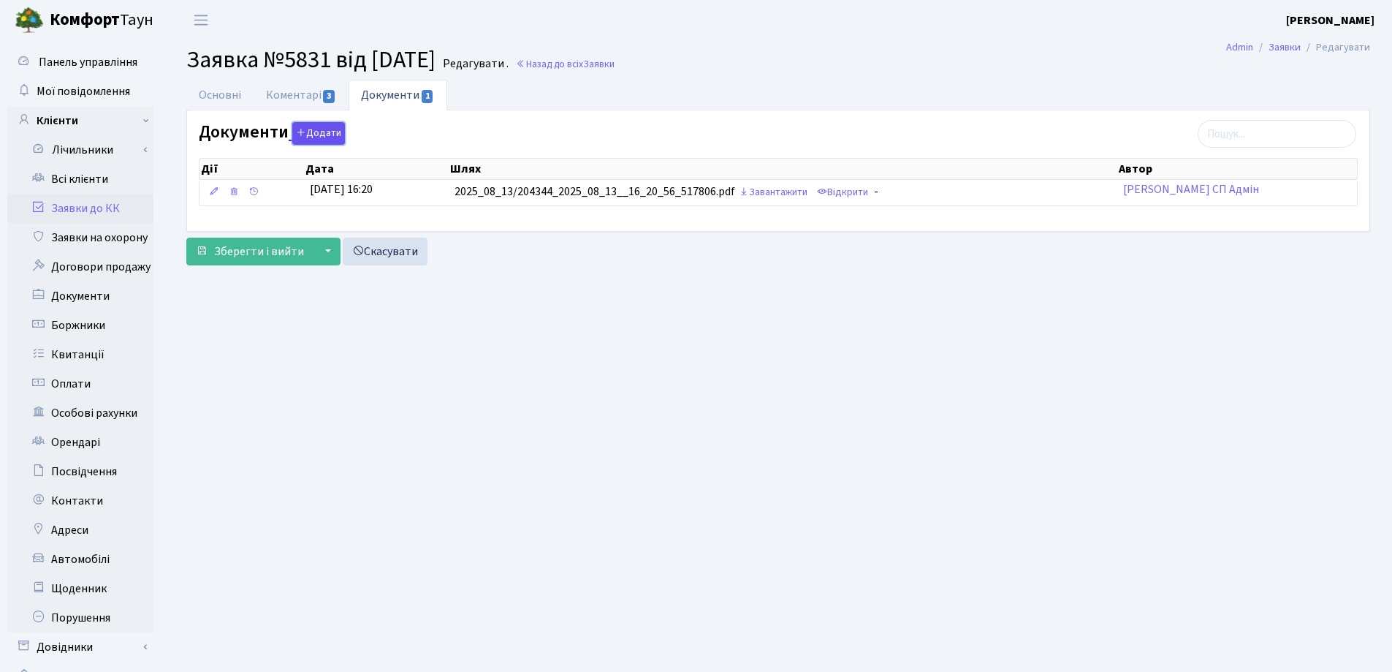
click at [307, 133] on button "Додати" at bounding box center [318, 133] width 53 height 23
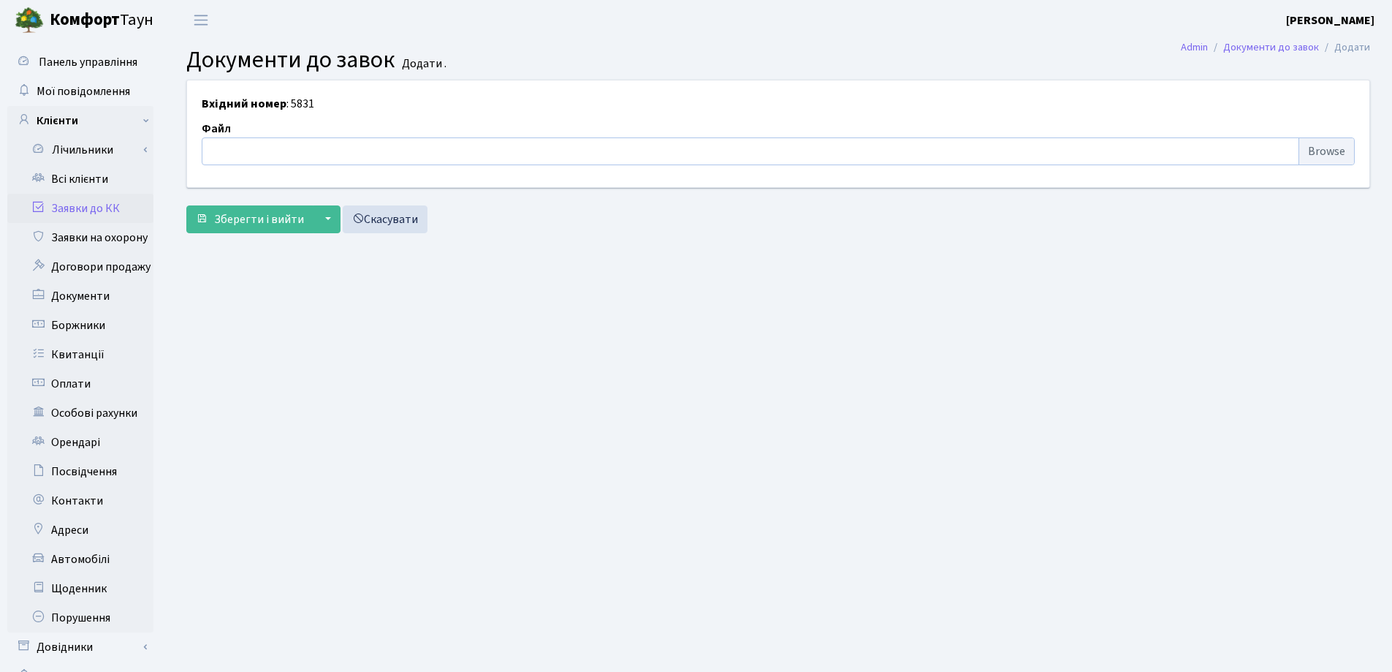
click at [288, 158] on input "file" at bounding box center [778, 151] width 1153 height 28
type input "C:\fakepath\IMG_0003.pdf"
click at [253, 225] on span "Зберегти і вийти" at bounding box center [259, 219] width 90 height 16
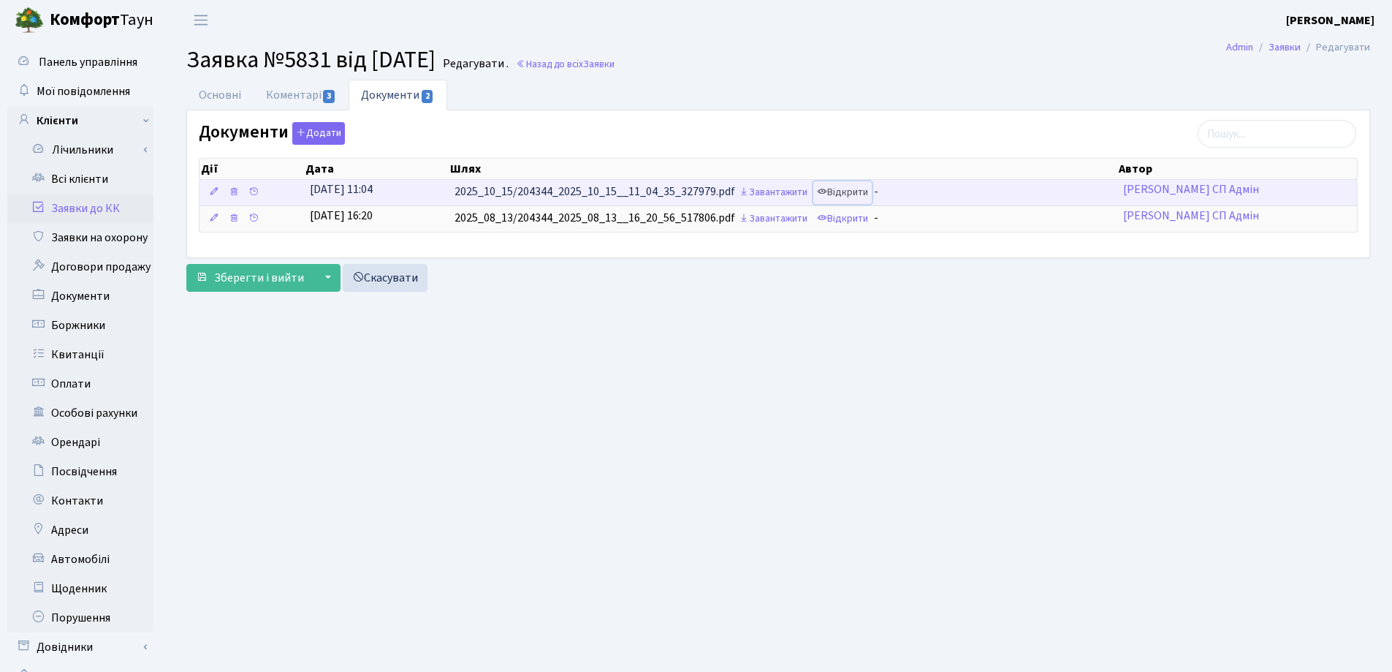
click at [854, 195] on link "Відкрити" at bounding box center [842, 192] width 58 height 23
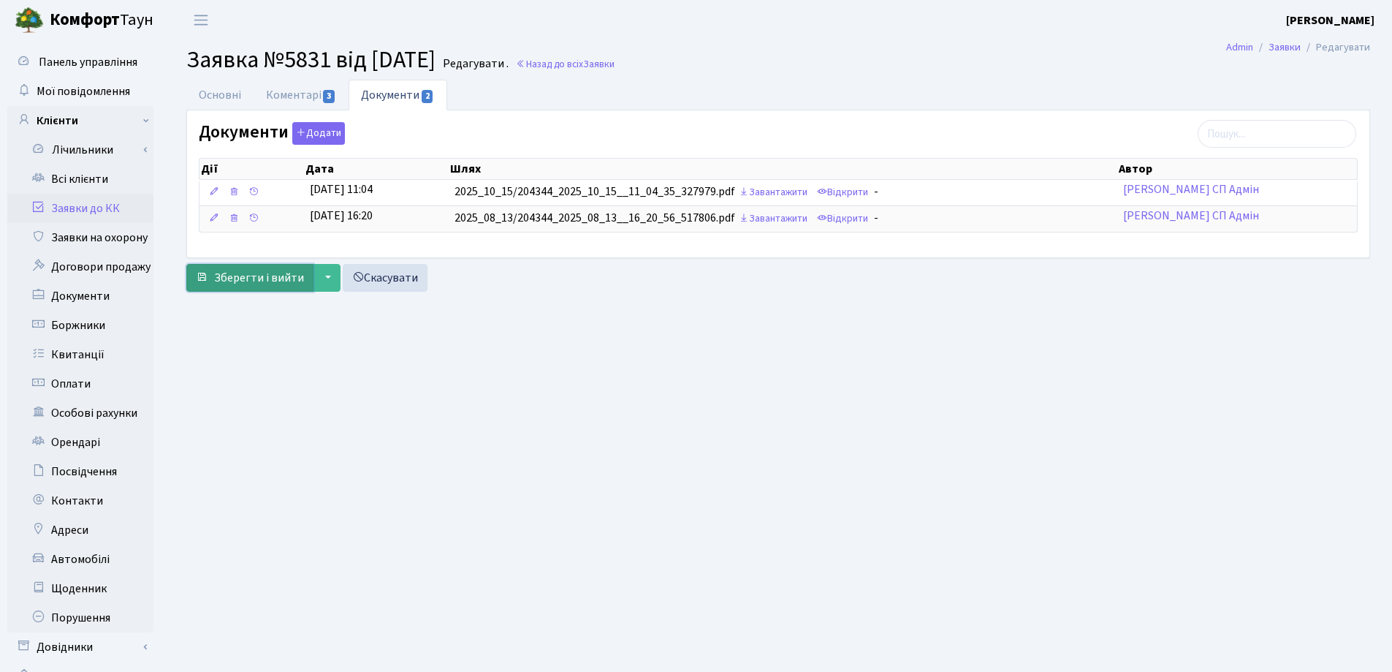
click at [256, 276] on span "Зберегти і вийти" at bounding box center [259, 278] width 90 height 16
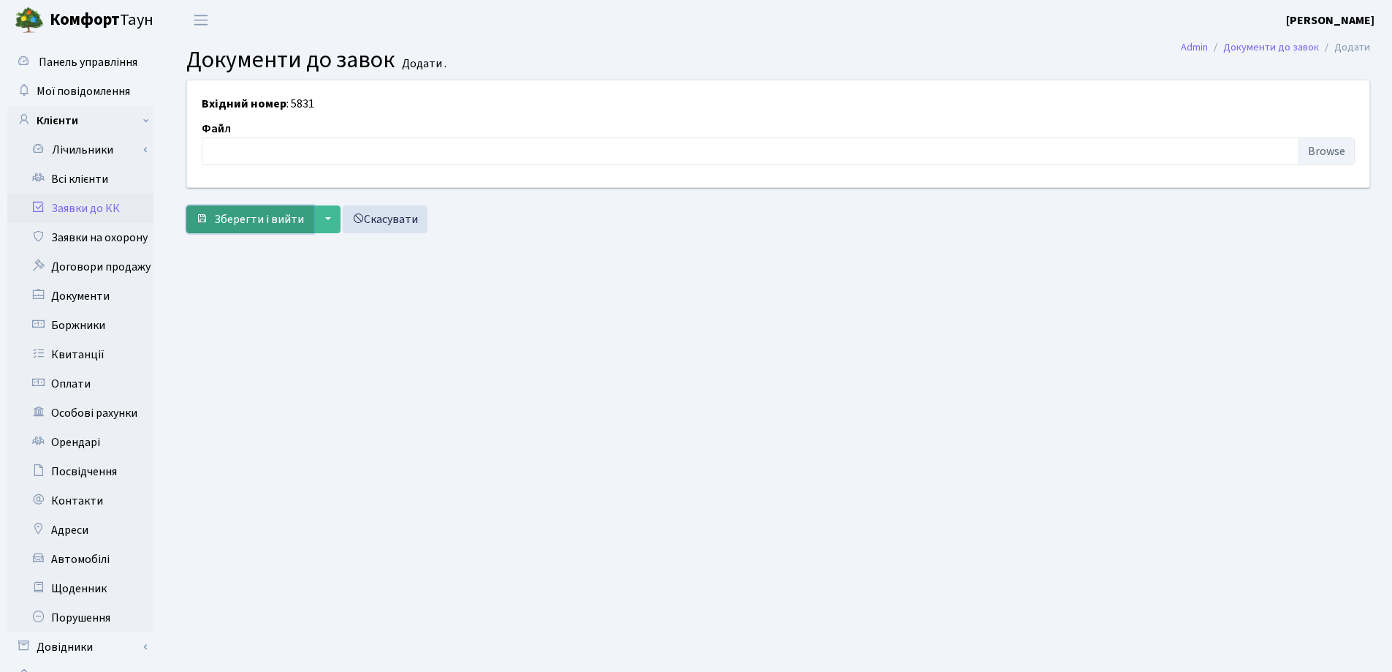
click at [266, 219] on span "Зберегти і вийти" at bounding box center [259, 219] width 90 height 16
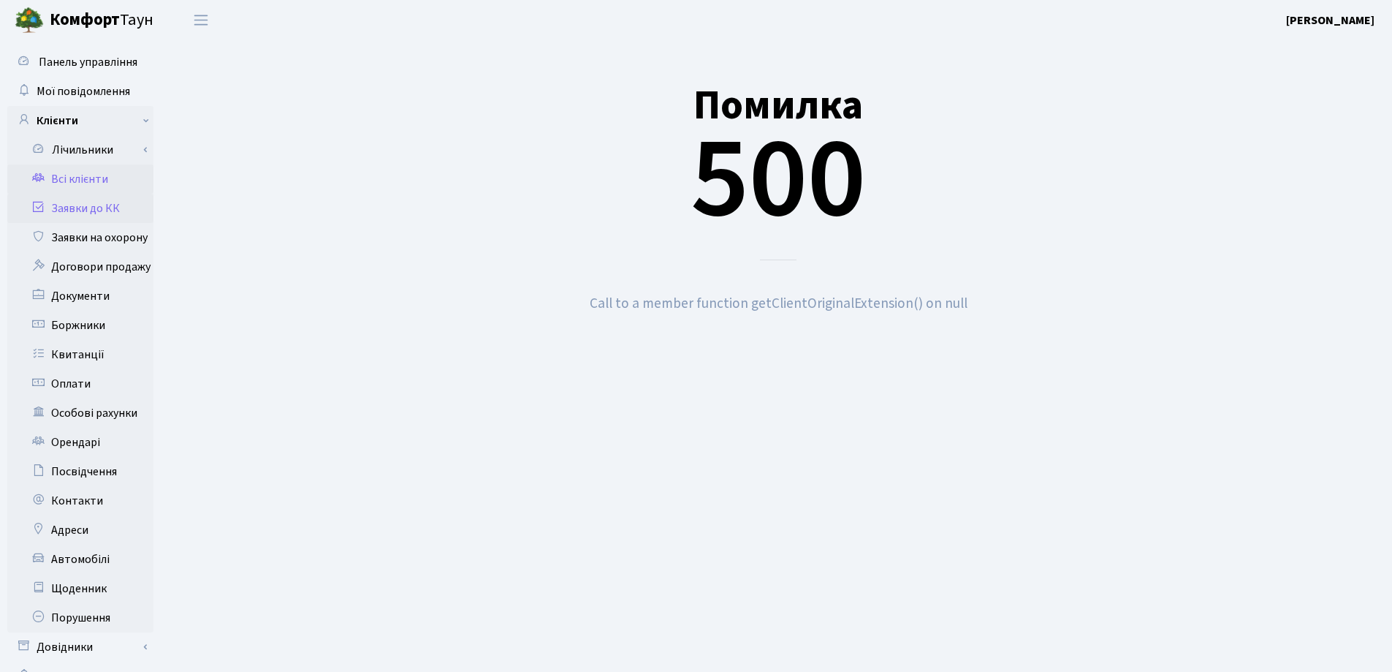
click at [94, 181] on link "Всі клієнти" at bounding box center [80, 178] width 146 height 29
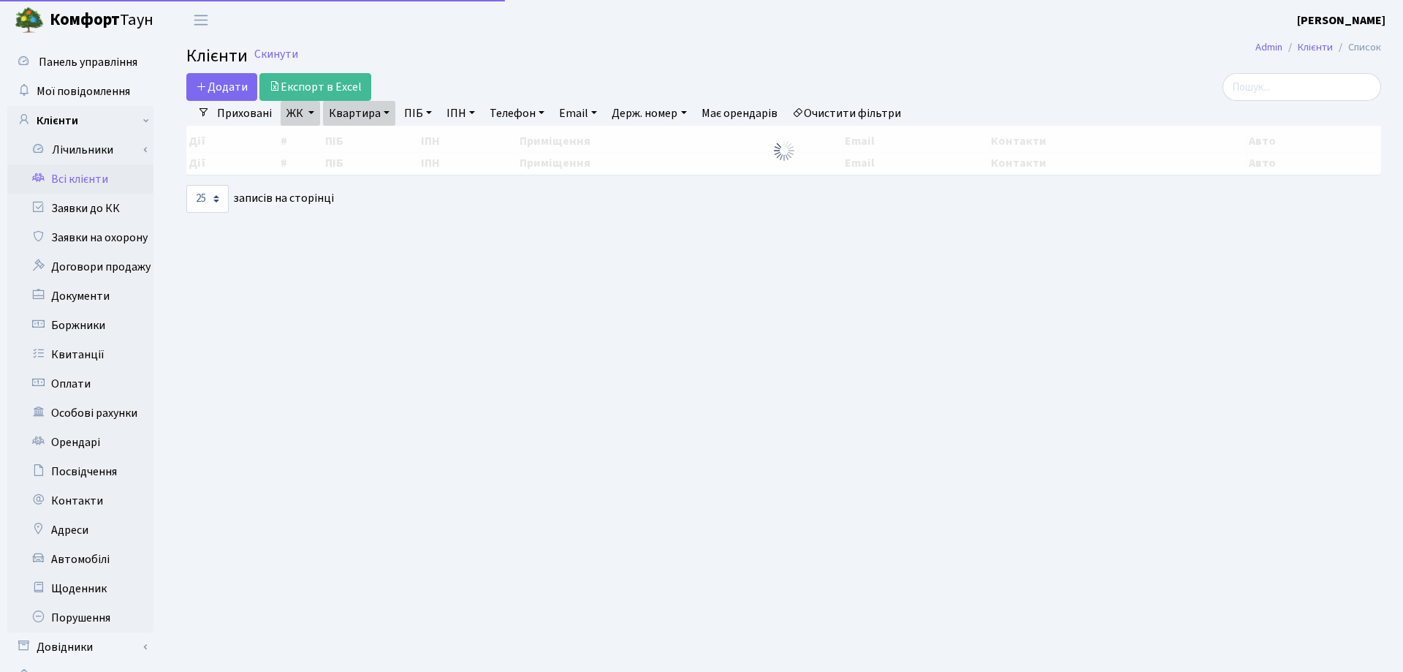
select select "25"
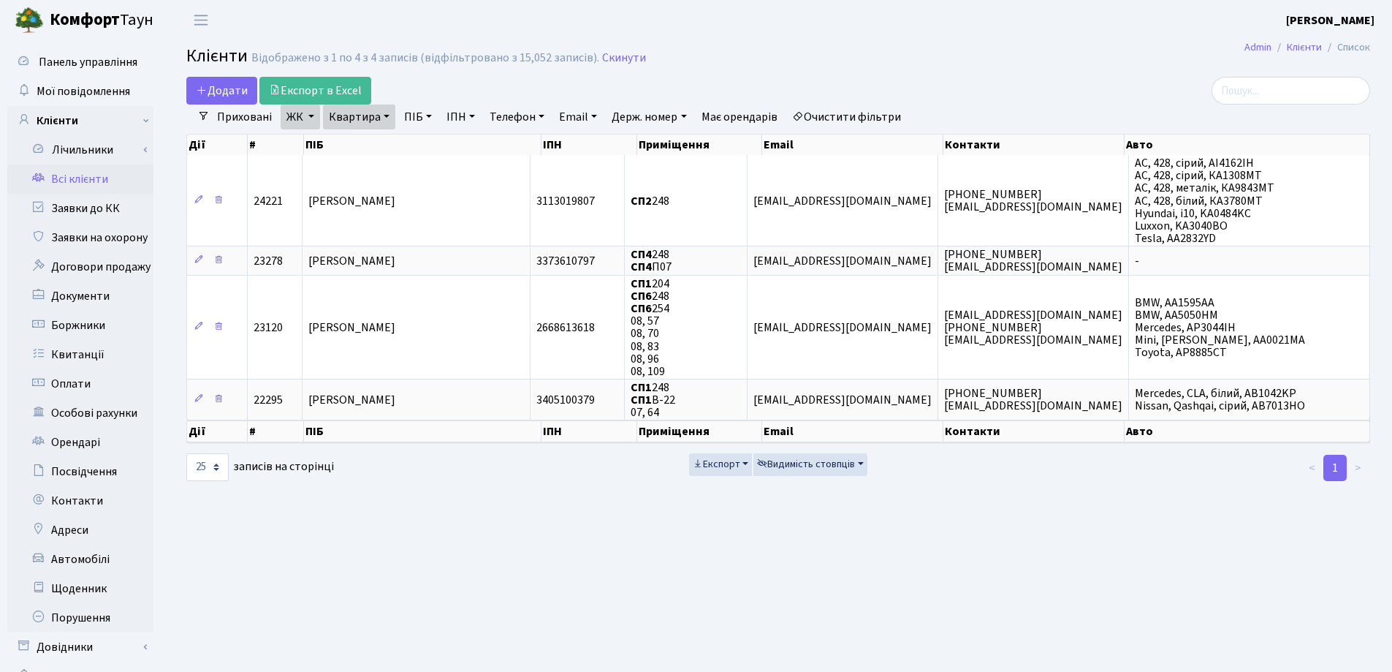
click at [381, 117] on link "Квартира" at bounding box center [359, 117] width 72 height 25
click at [427, 146] on icon at bounding box center [424, 146] width 12 height 12
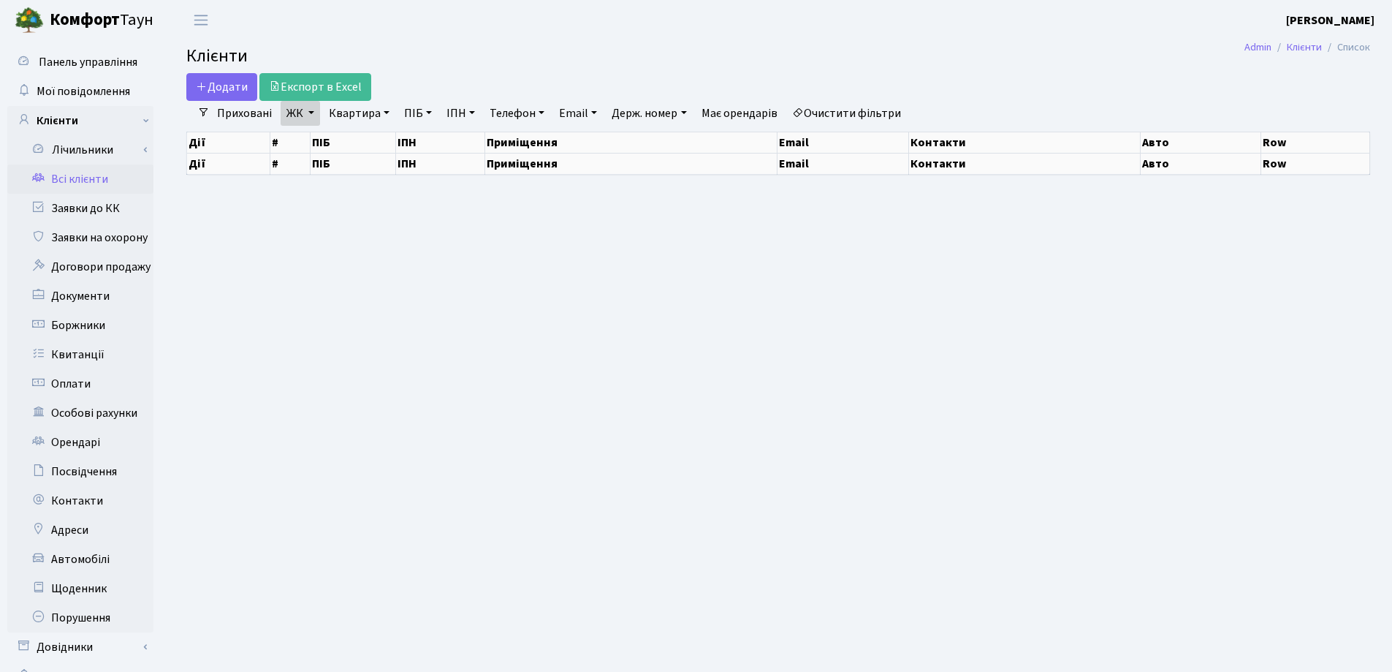
select select "25"
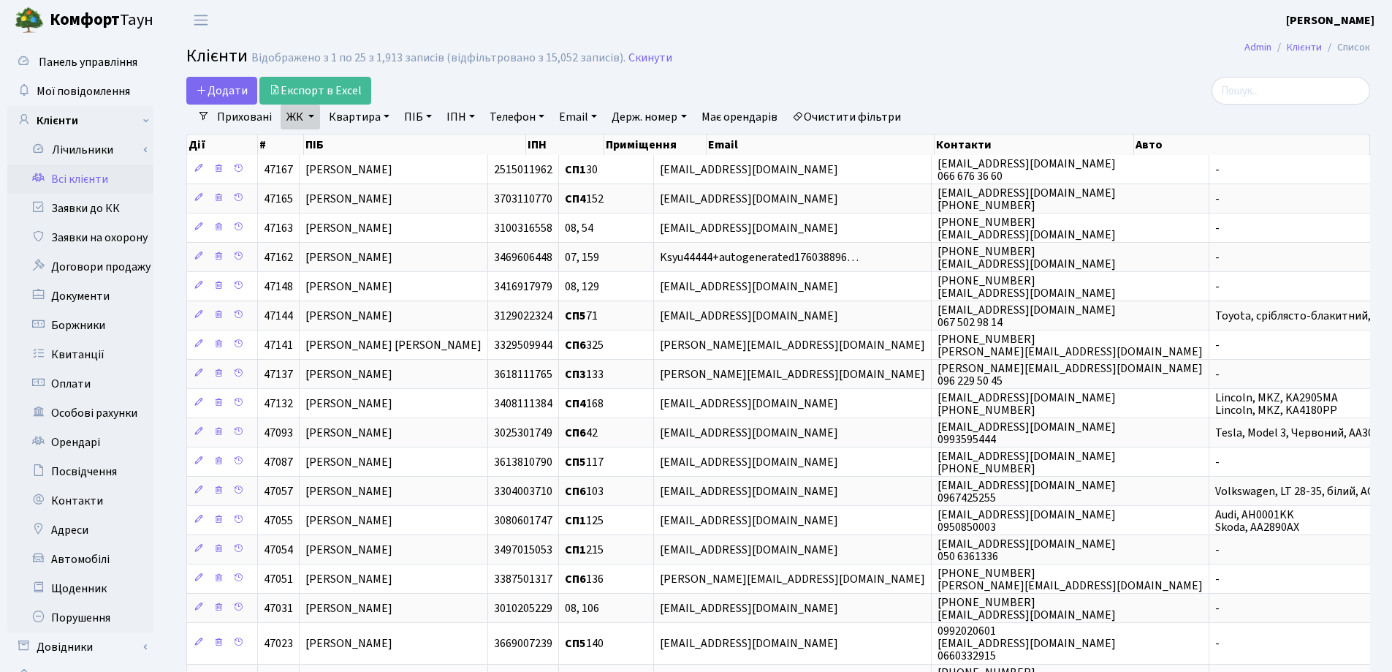
click at [384, 117] on link "Квартира" at bounding box center [359, 117] width 72 height 25
type input "12"
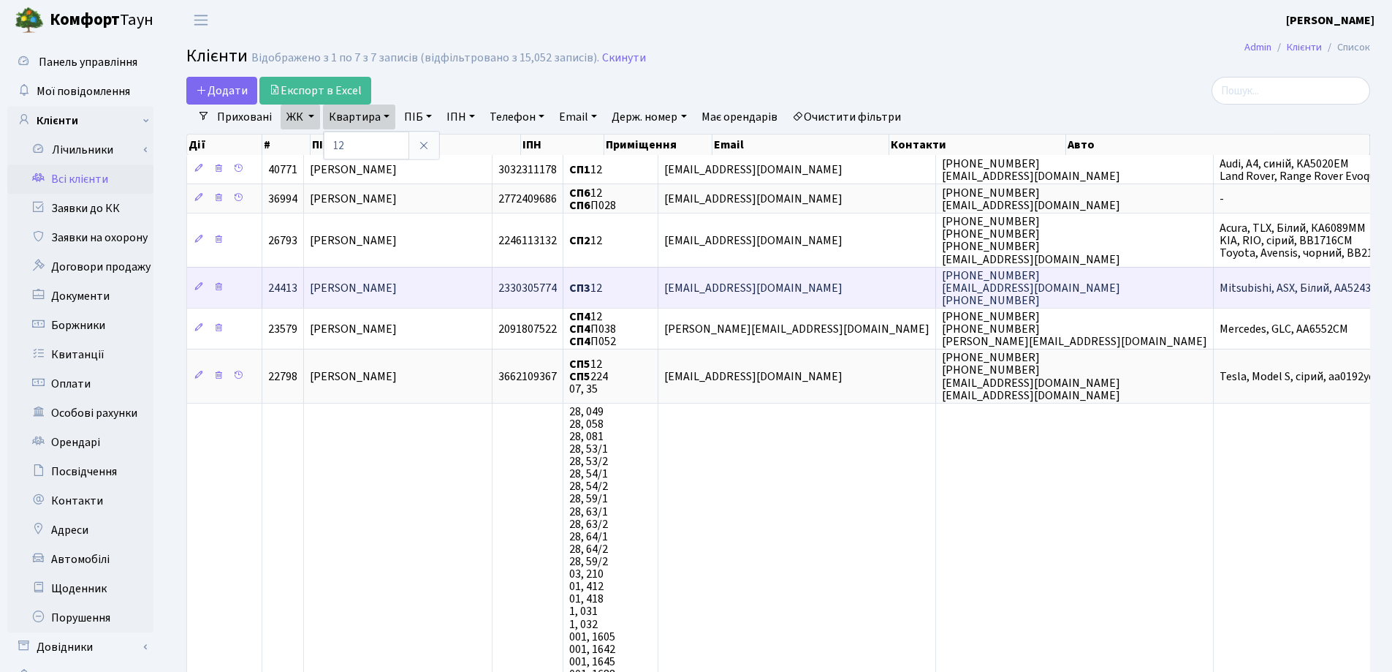
click at [397, 283] on span "[PERSON_NAME]" at bounding box center [353, 288] width 87 height 16
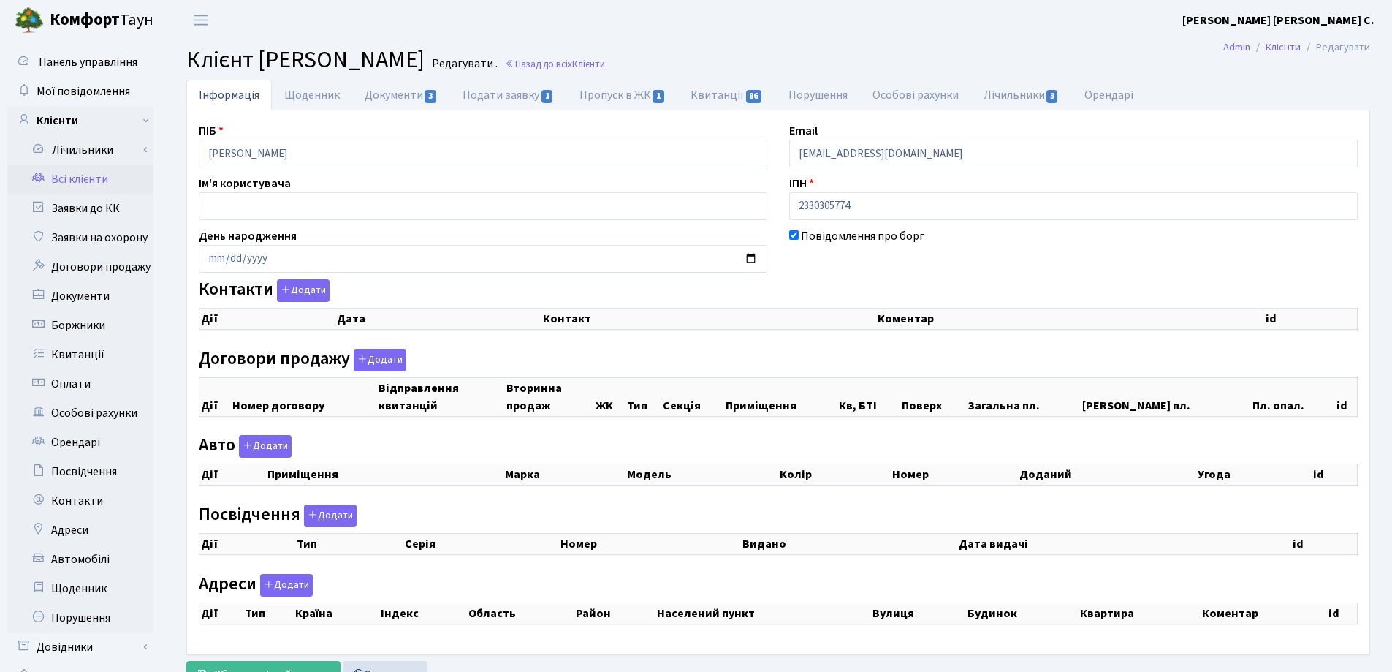
select select "25"
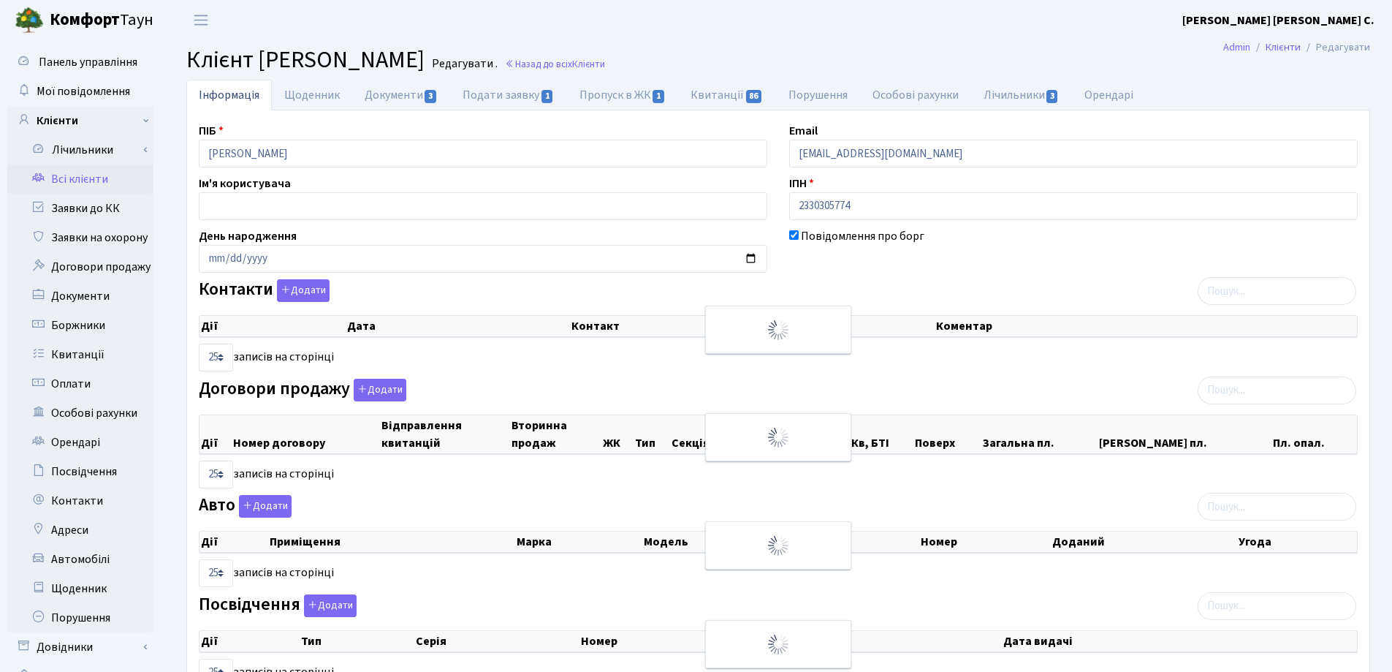
checkbox input "true"
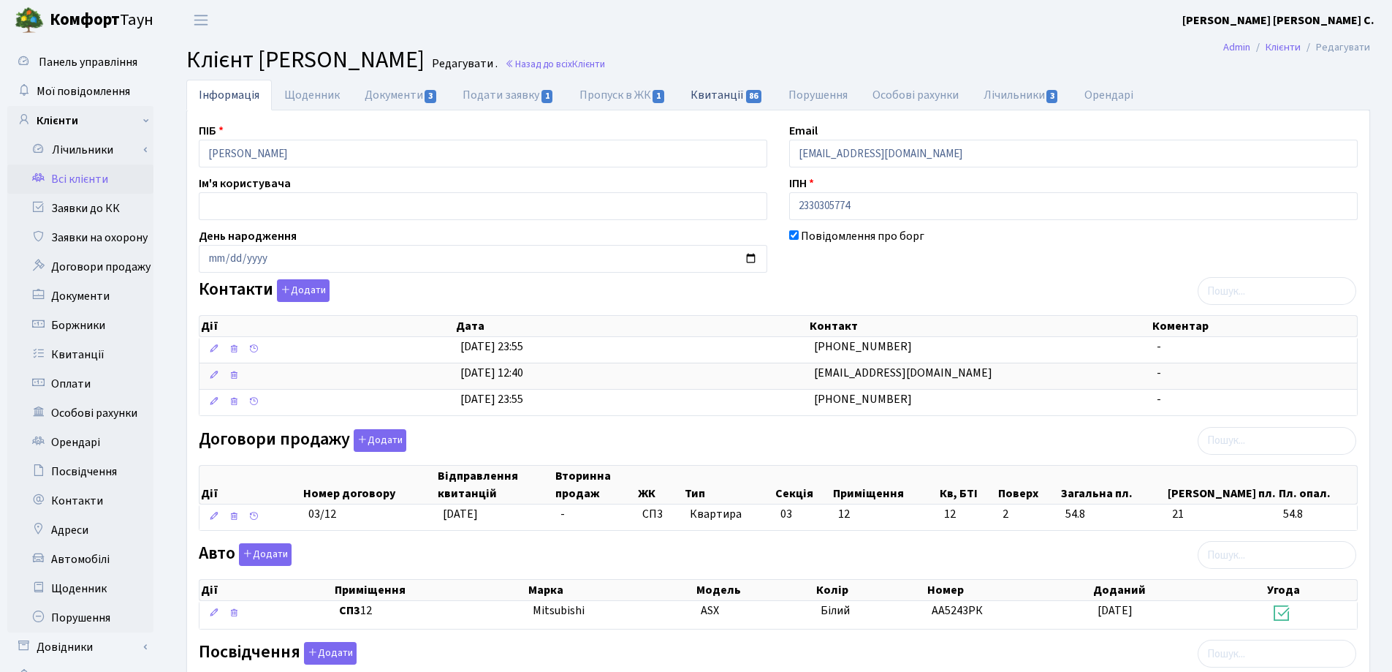
click at [713, 98] on link "Квитанції 86" at bounding box center [726, 95] width 97 height 30
select select "25"
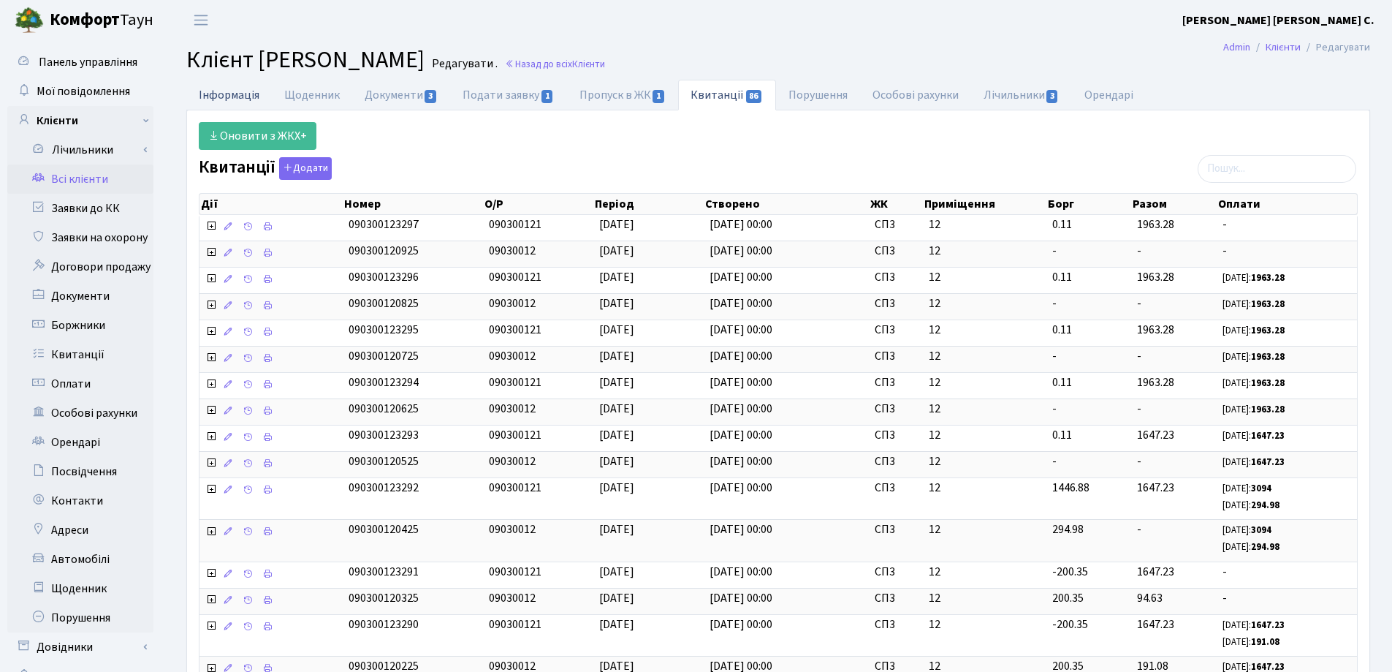
click at [220, 96] on link "Інформація" at bounding box center [229, 95] width 86 height 30
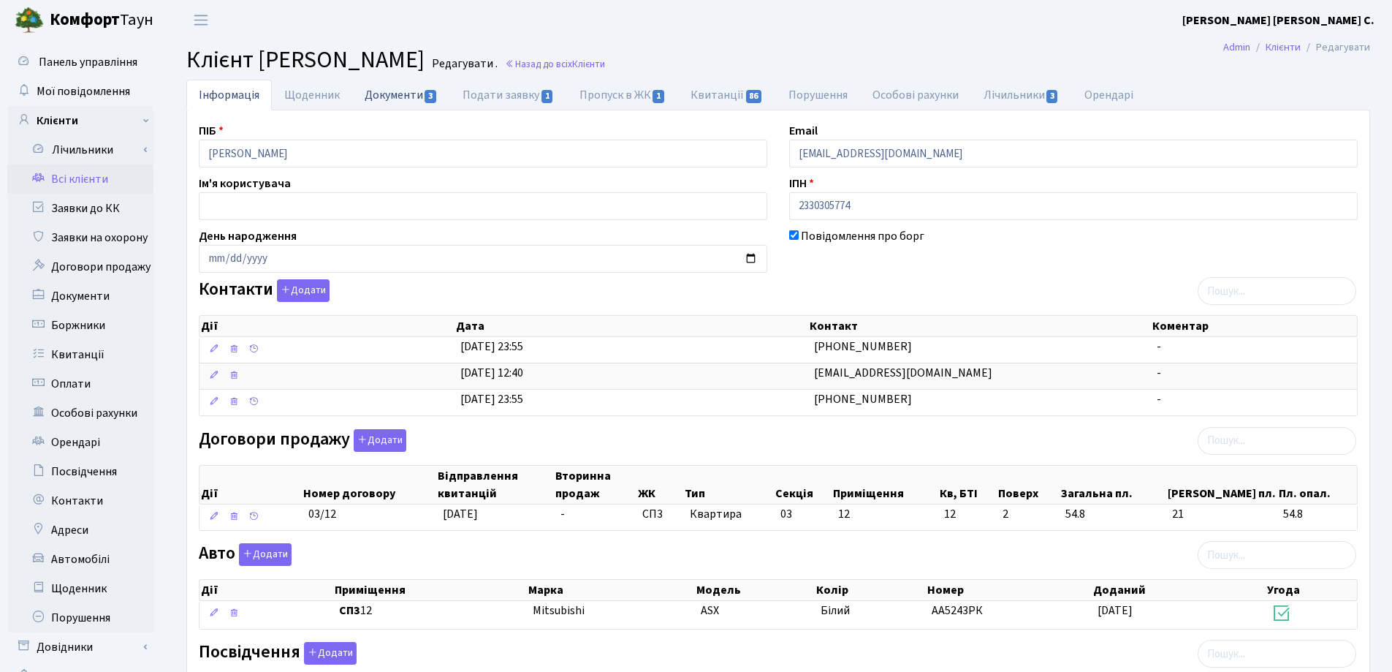
click at [387, 97] on link "Документи 3" at bounding box center [401, 95] width 98 height 30
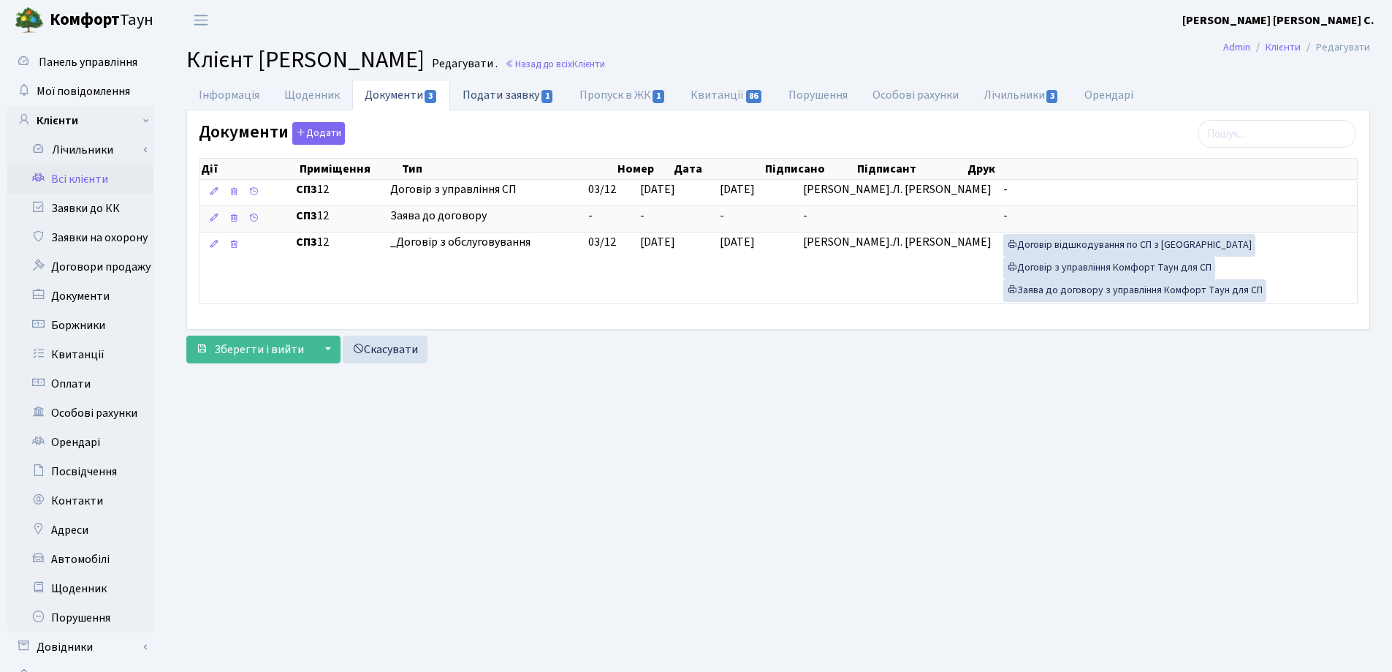
click at [488, 100] on link "Подати заявку 1" at bounding box center [508, 95] width 116 height 30
select select "25"
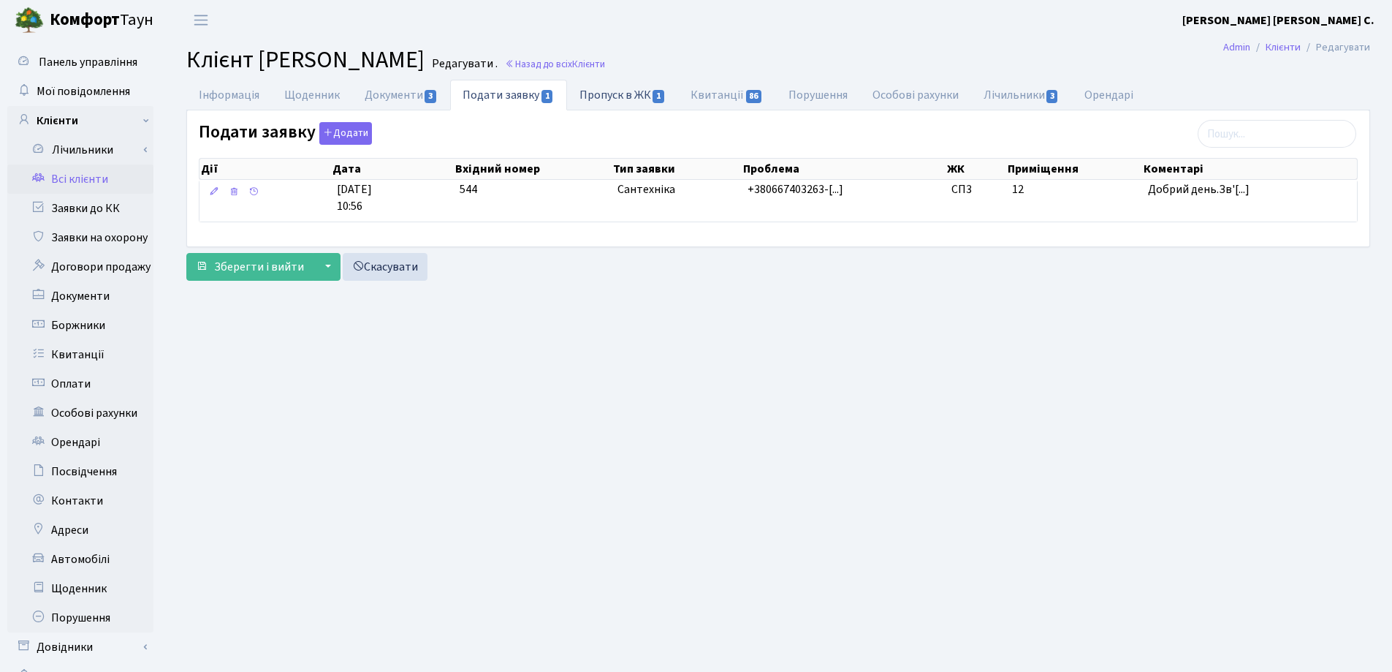
click at [620, 94] on link "Пропуск в ЖК 1" at bounding box center [622, 95] width 111 height 30
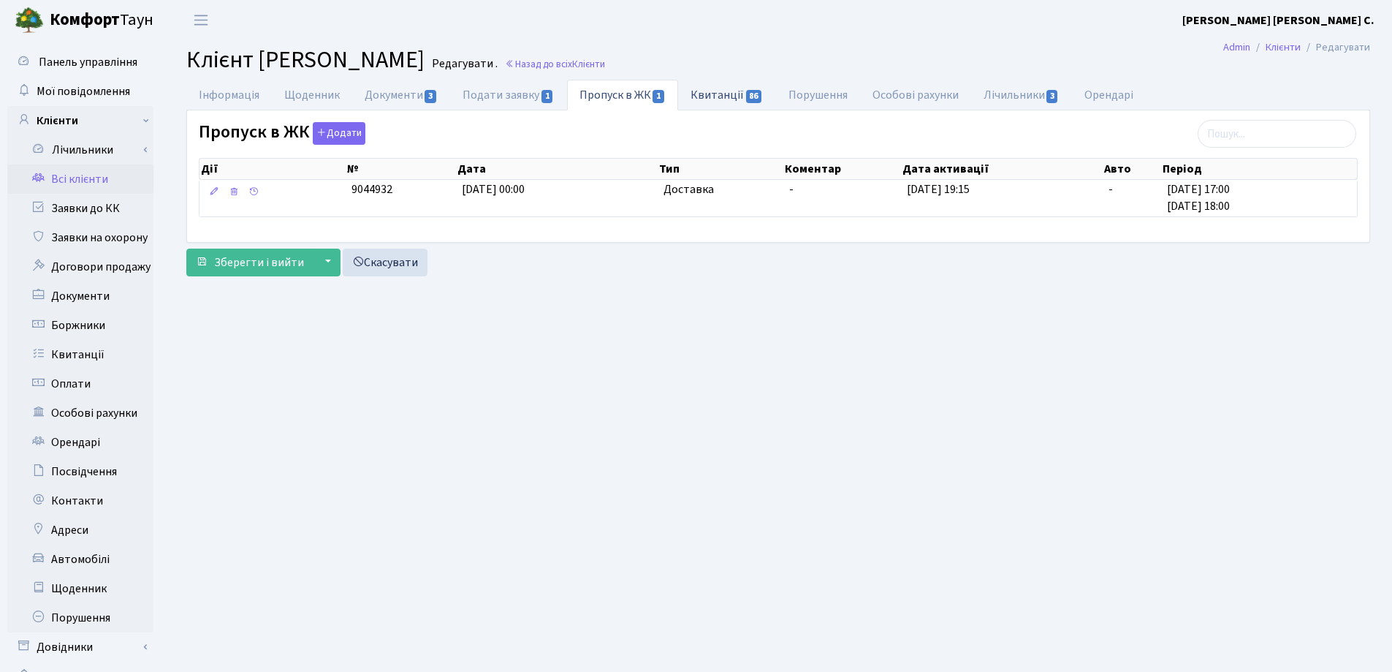
click at [705, 95] on link "Квитанції 86" at bounding box center [726, 95] width 97 height 30
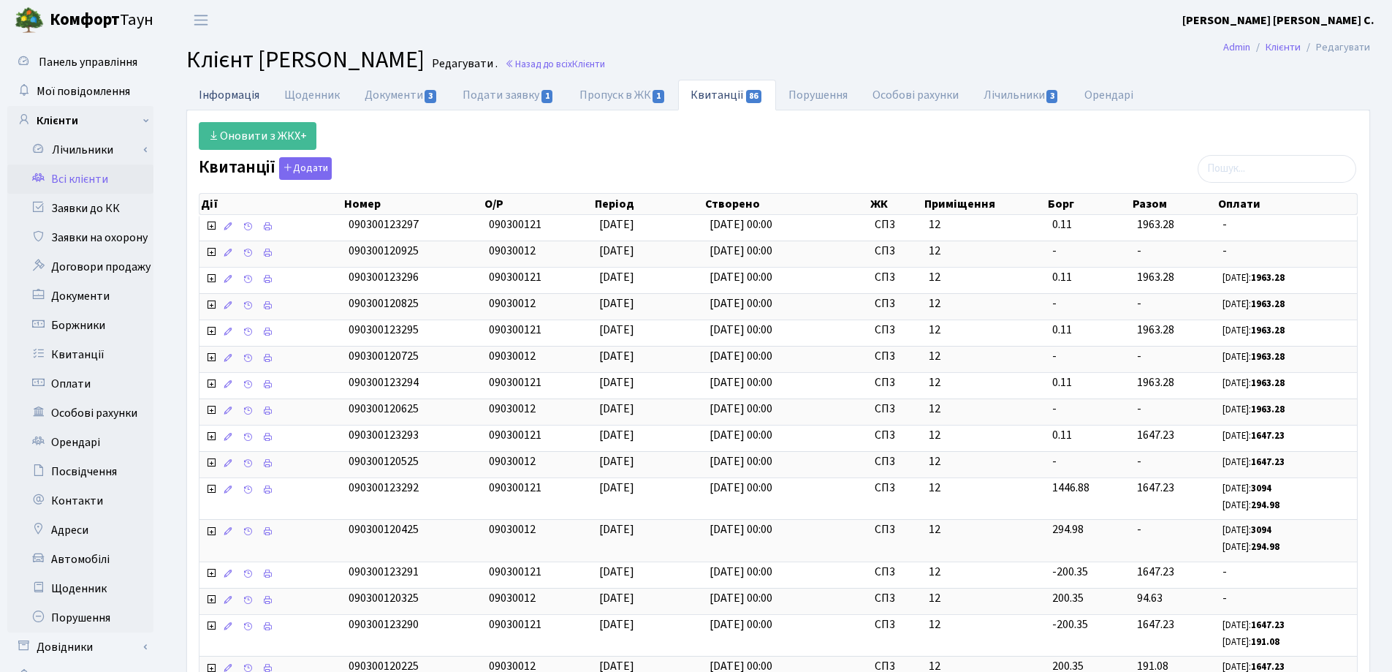
click at [223, 96] on link "Інформація" at bounding box center [229, 95] width 86 height 30
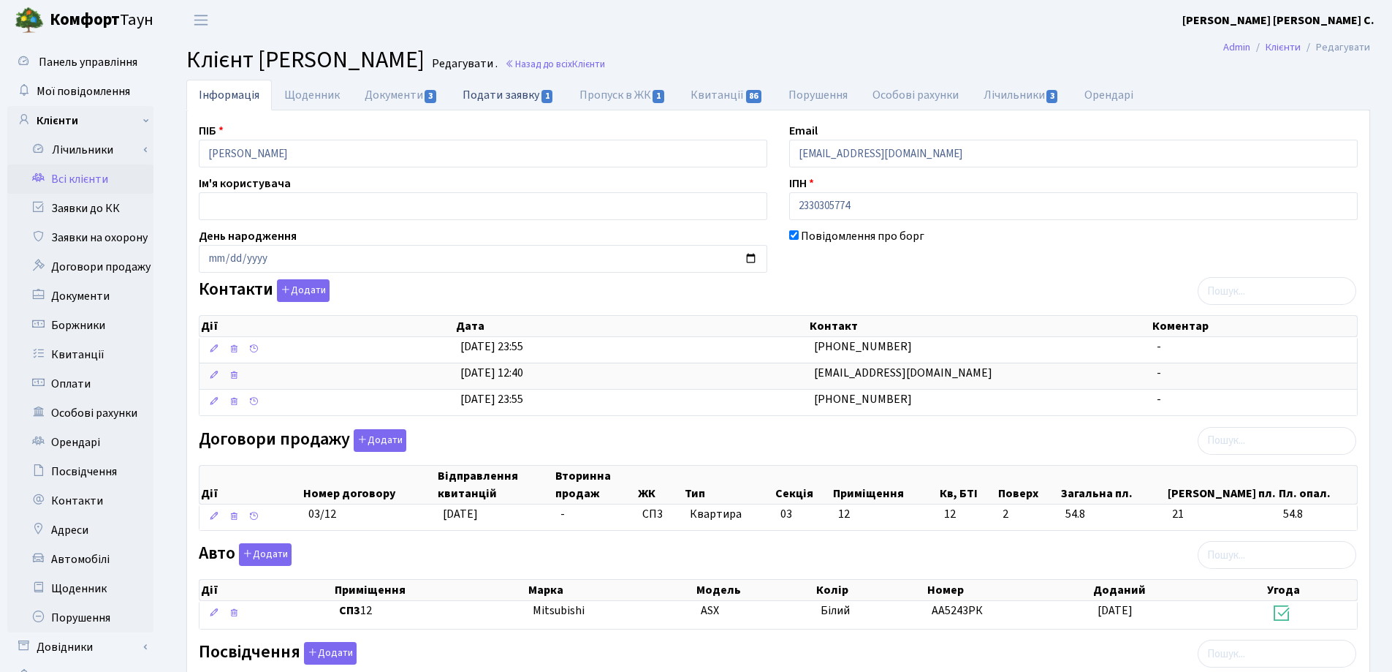
click at [512, 96] on link "Подати заявку 1" at bounding box center [508, 95] width 116 height 30
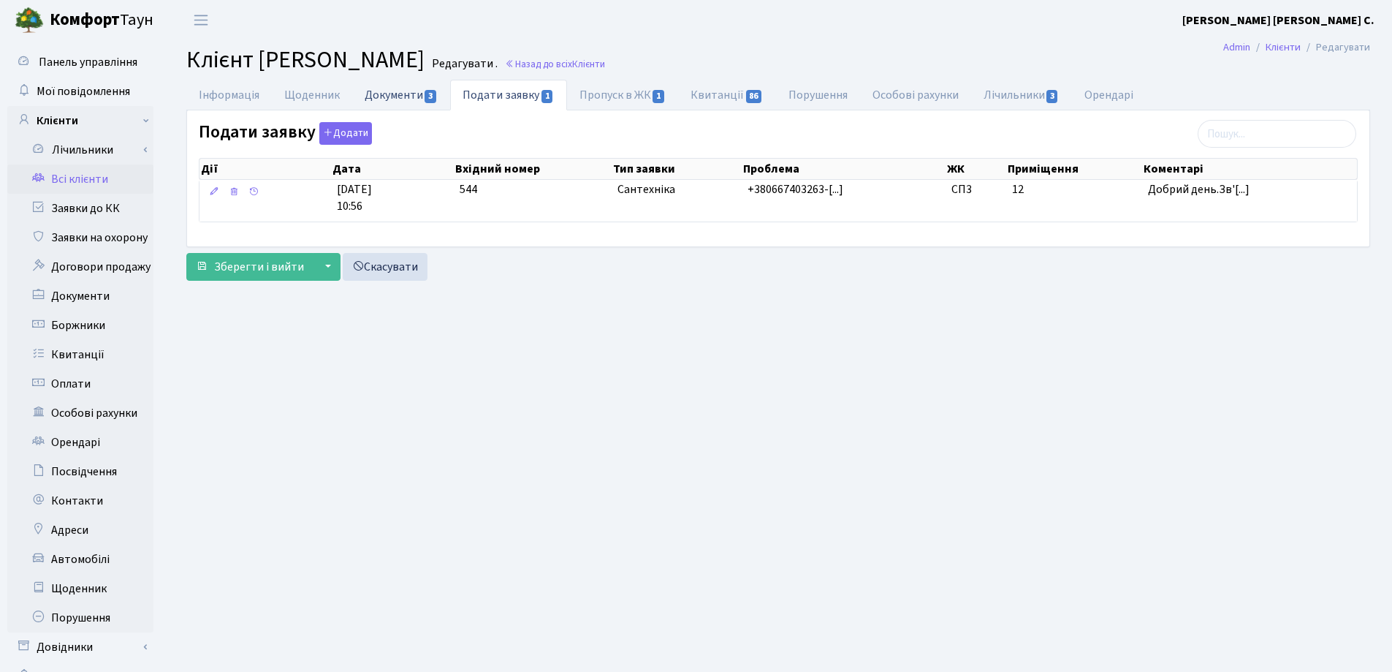
click at [368, 102] on link "Документи 3" at bounding box center [401, 95] width 98 height 30
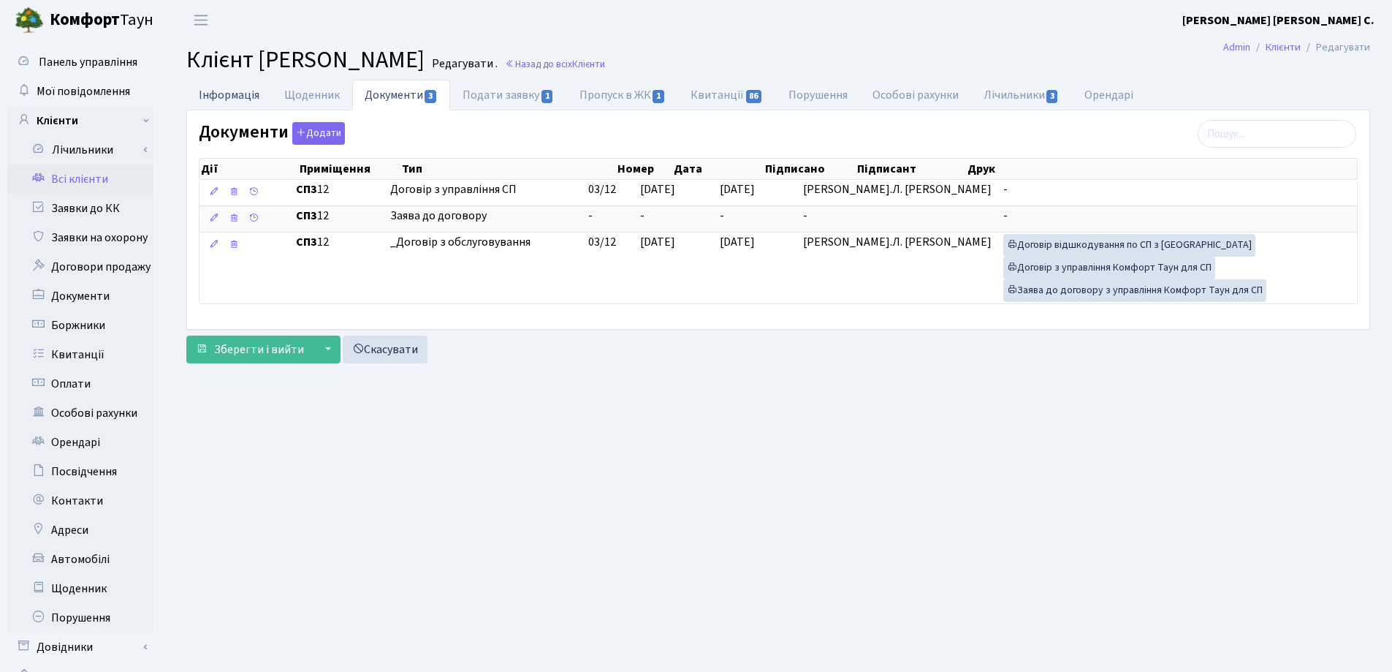
click at [218, 96] on link "Інформація" at bounding box center [229, 95] width 86 height 30
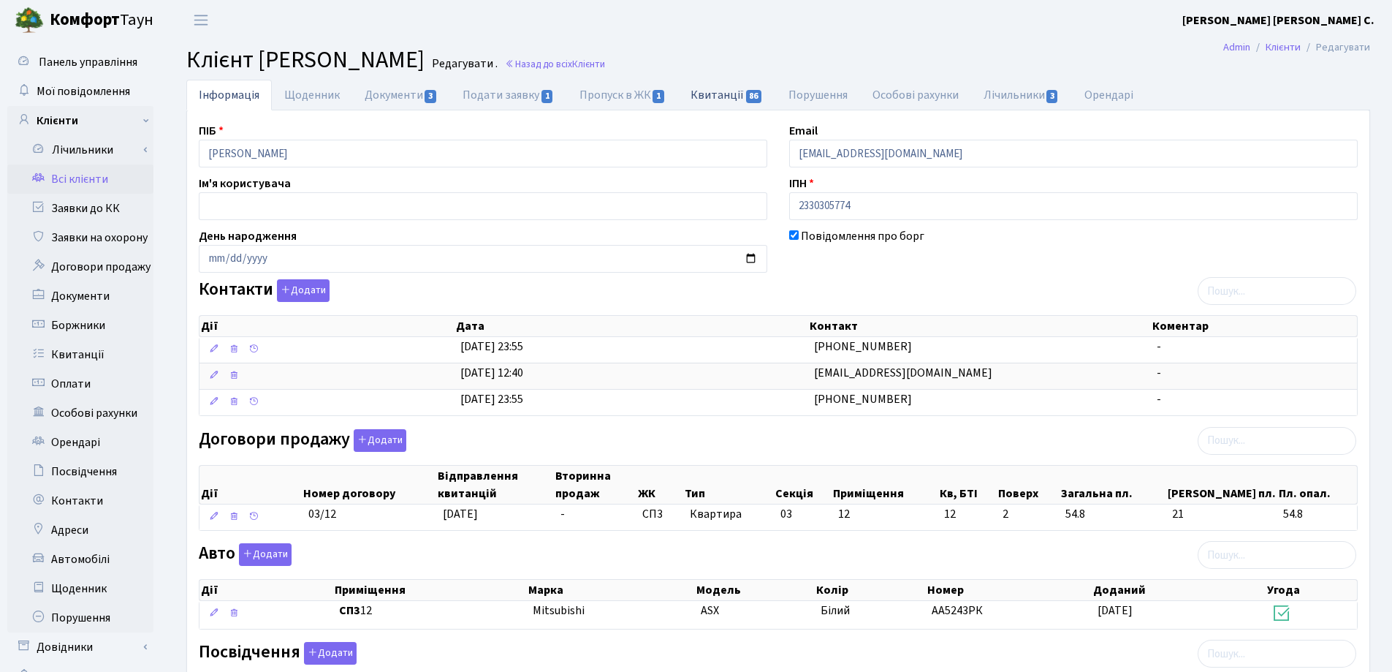
click at [699, 92] on link "Квитанції 86" at bounding box center [726, 95] width 97 height 30
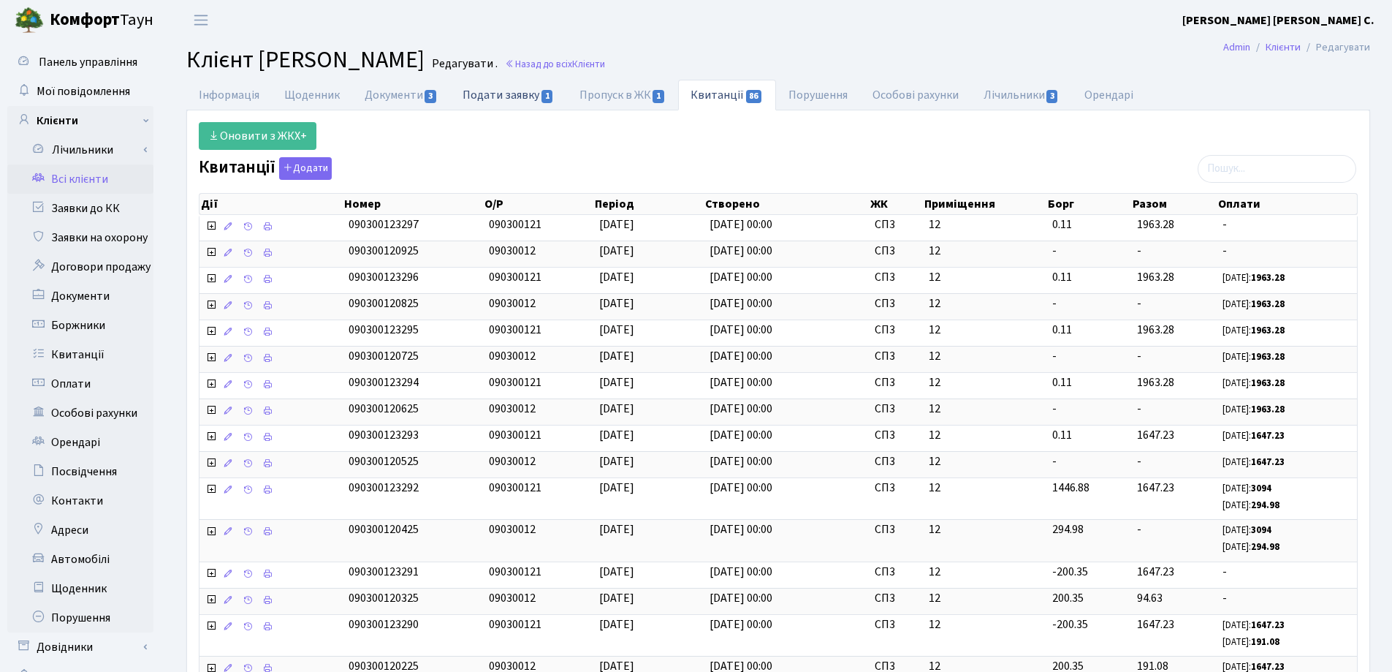
click at [493, 89] on link "Подати заявку 1" at bounding box center [508, 95] width 116 height 30
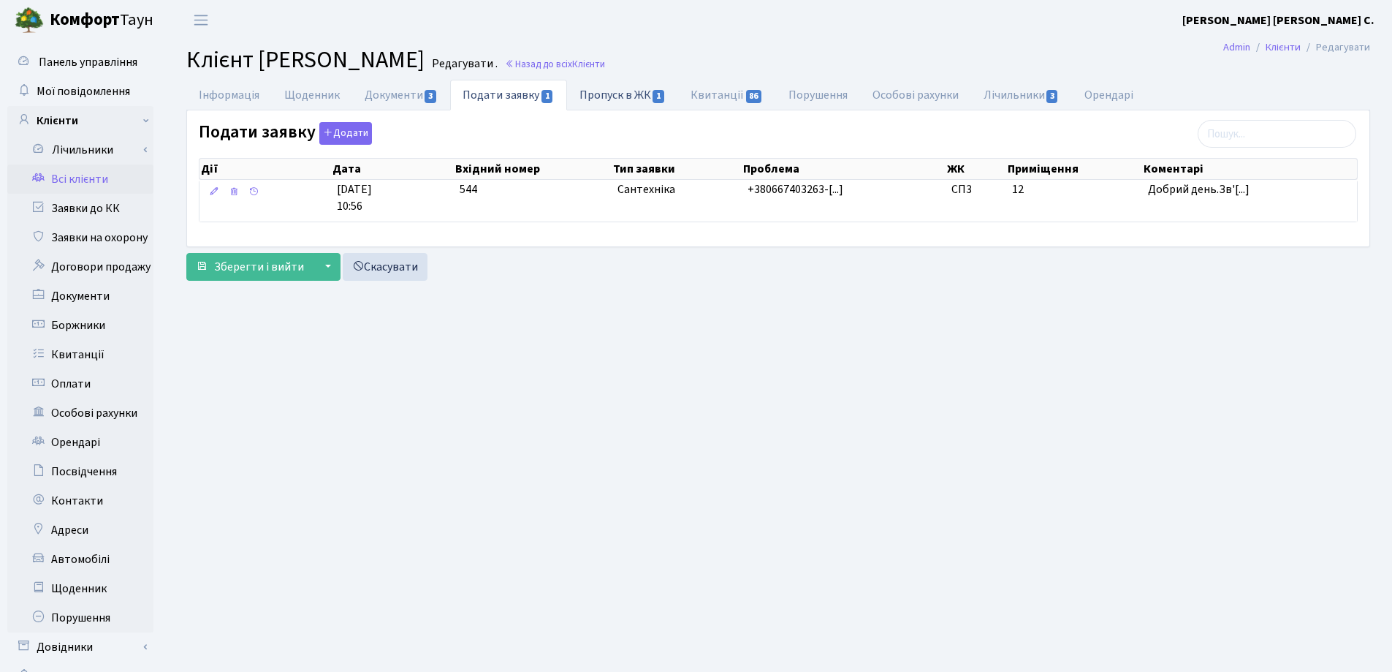
click at [622, 92] on link "Пропуск в ЖК 1" at bounding box center [622, 95] width 111 height 30
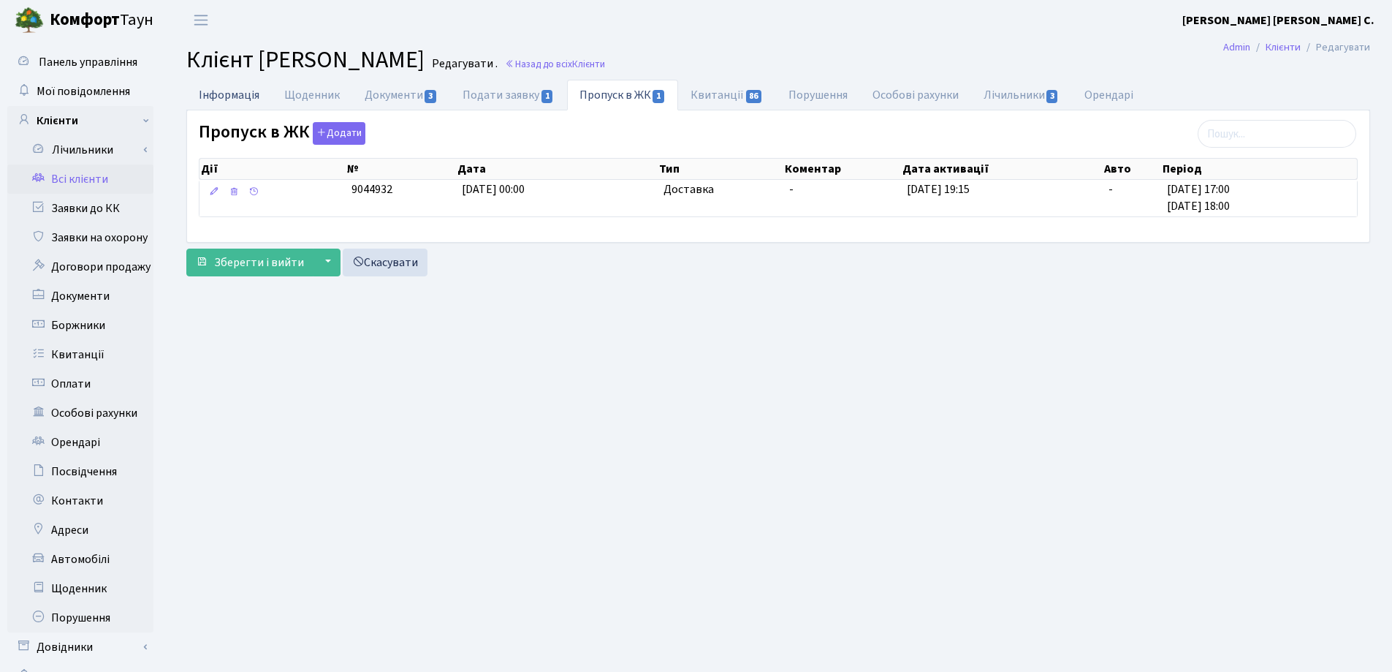
click at [225, 96] on link "Інформація" at bounding box center [229, 95] width 86 height 30
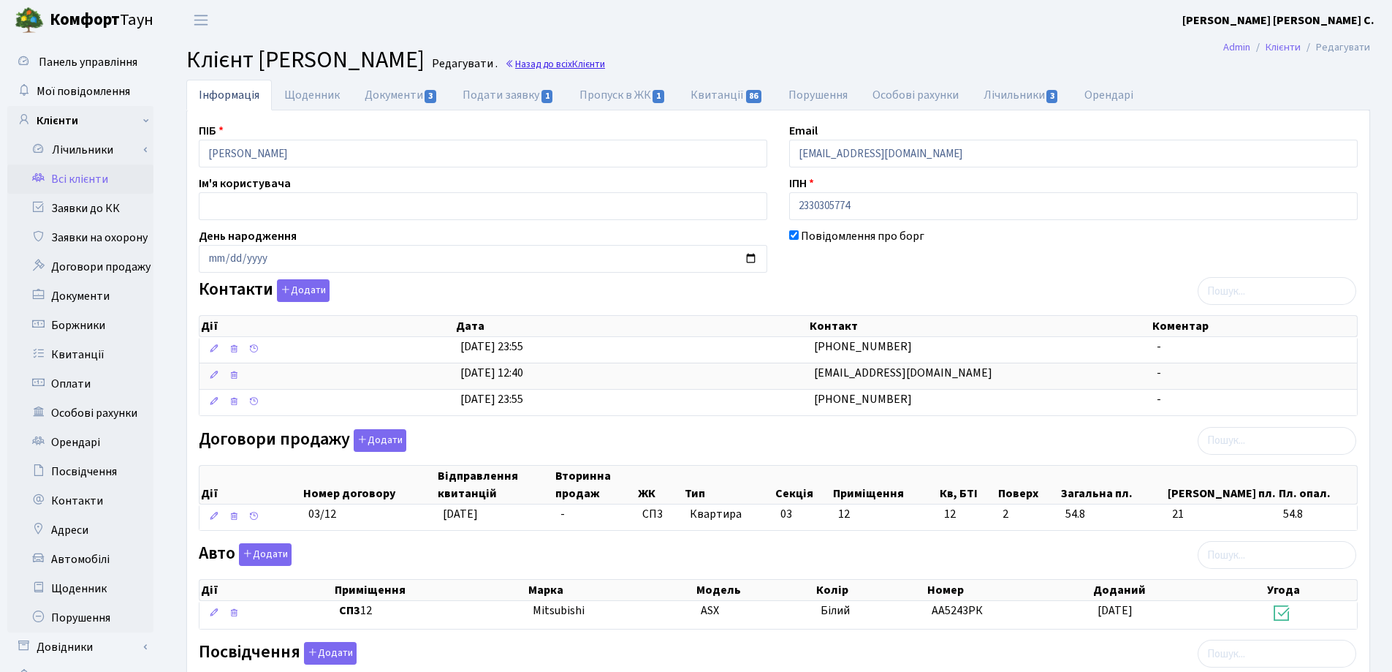
click at [605, 62] on link "Назад до всіх Клієнти" at bounding box center [555, 64] width 100 height 14
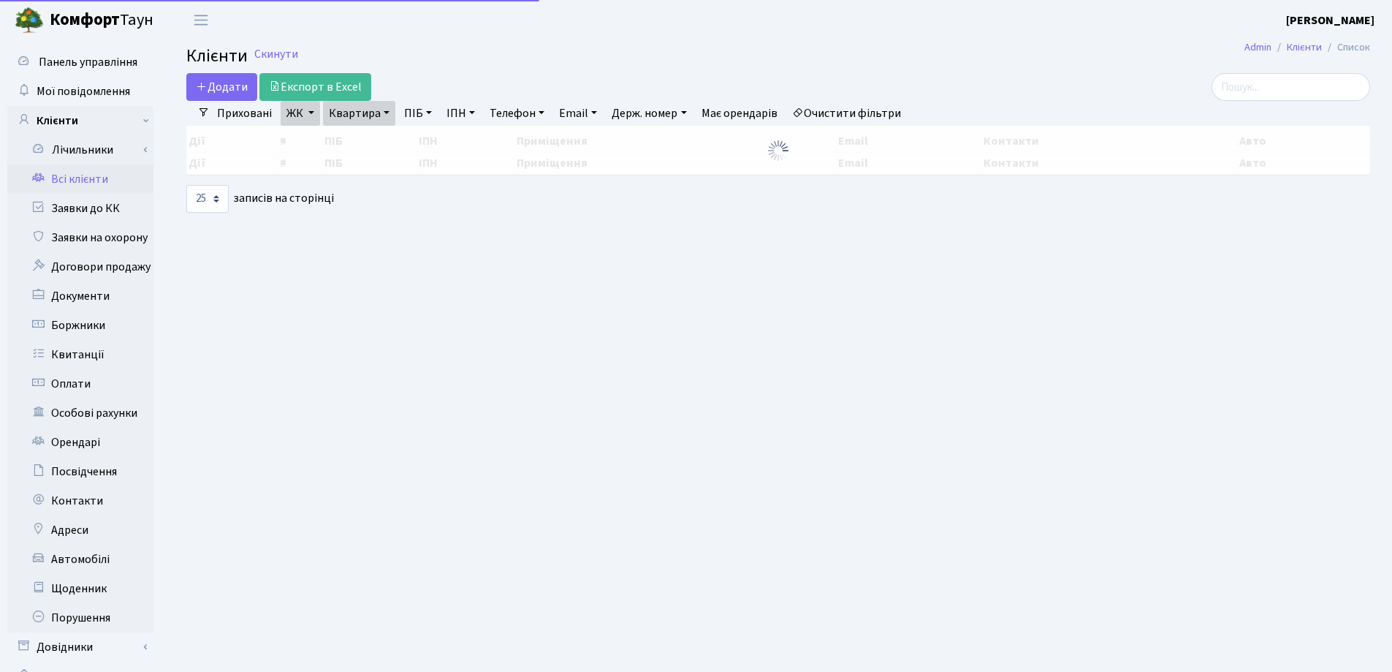
select select "25"
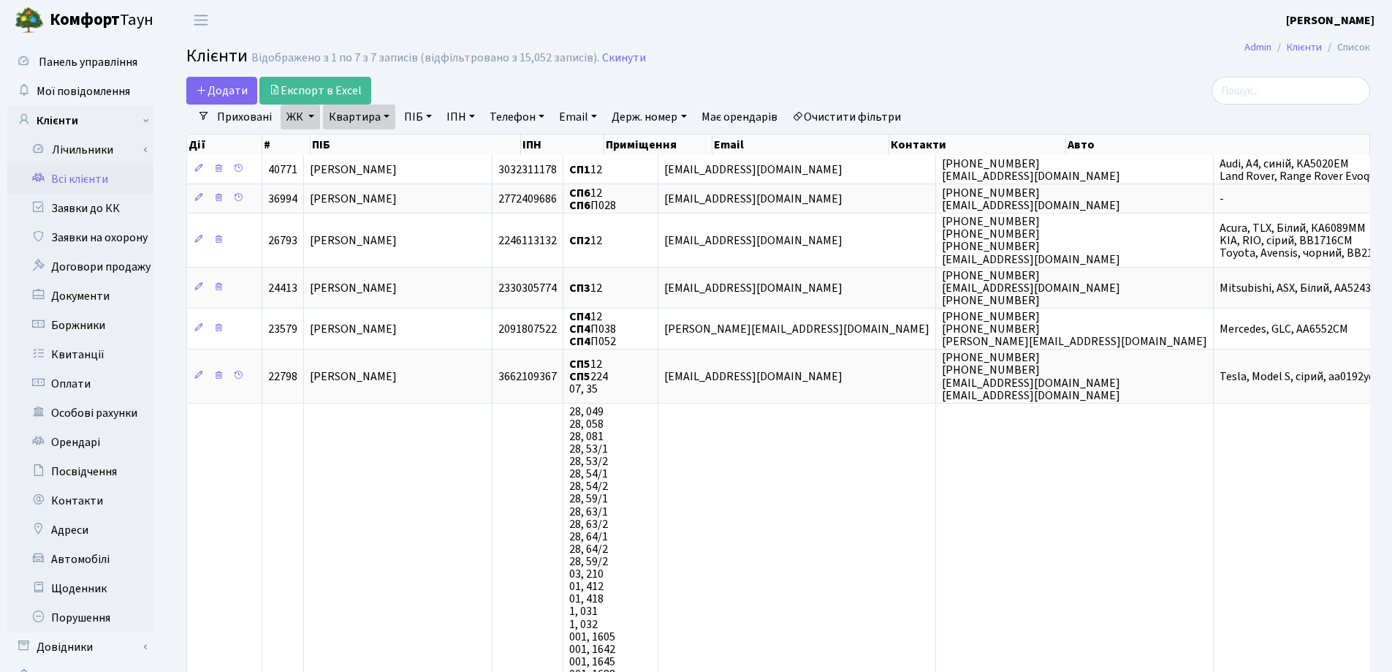
click at [387, 115] on link "Квартира" at bounding box center [359, 117] width 72 height 25
click at [377, 148] on input "12" at bounding box center [367, 146] width 86 height 28
type input "1"
type input "248"
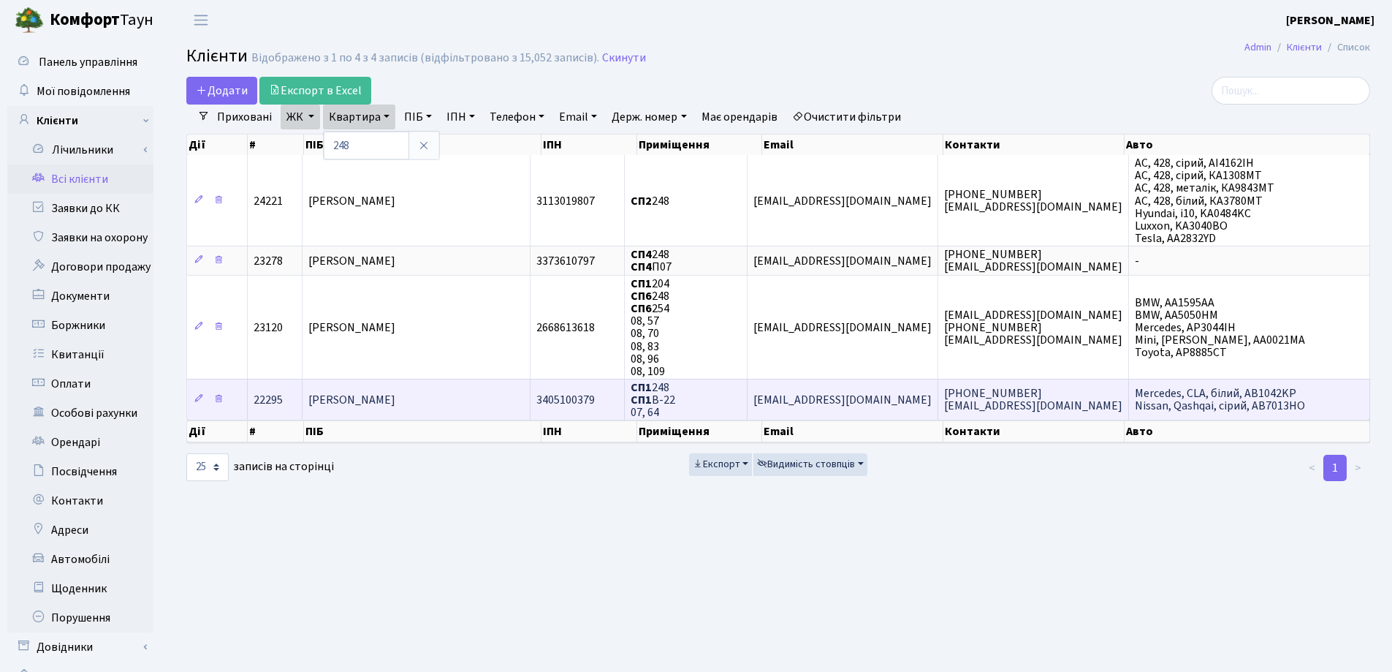
click at [395, 392] on span "[PERSON_NAME]" at bounding box center [351, 400] width 87 height 16
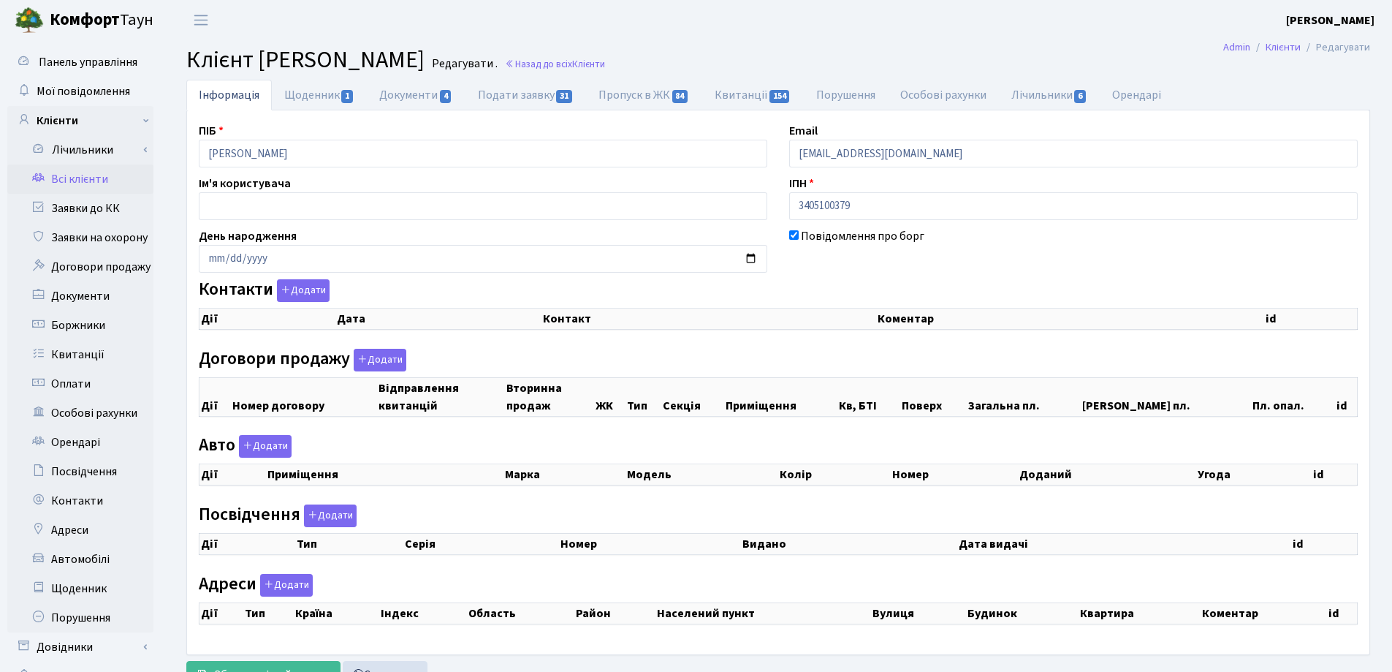
checkbox input "true"
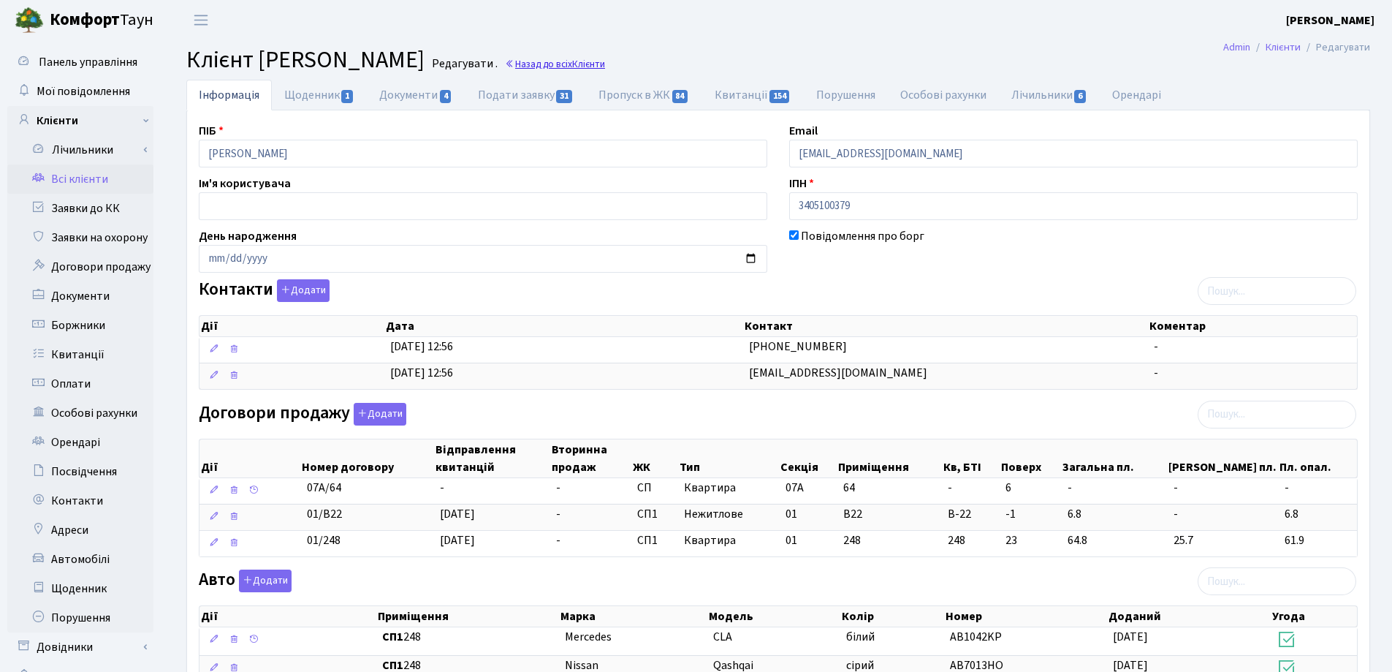
click at [605, 67] on link "Назад до всіх Клієнти" at bounding box center [555, 64] width 100 height 14
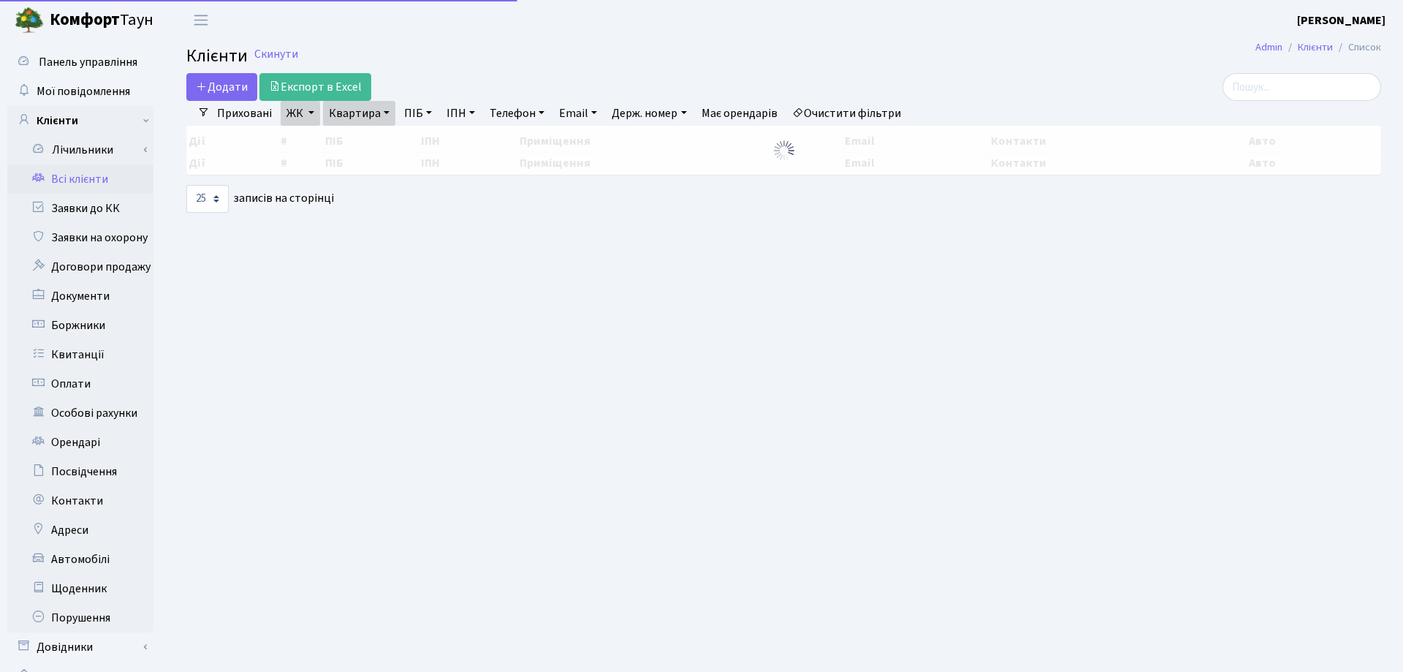
select select "25"
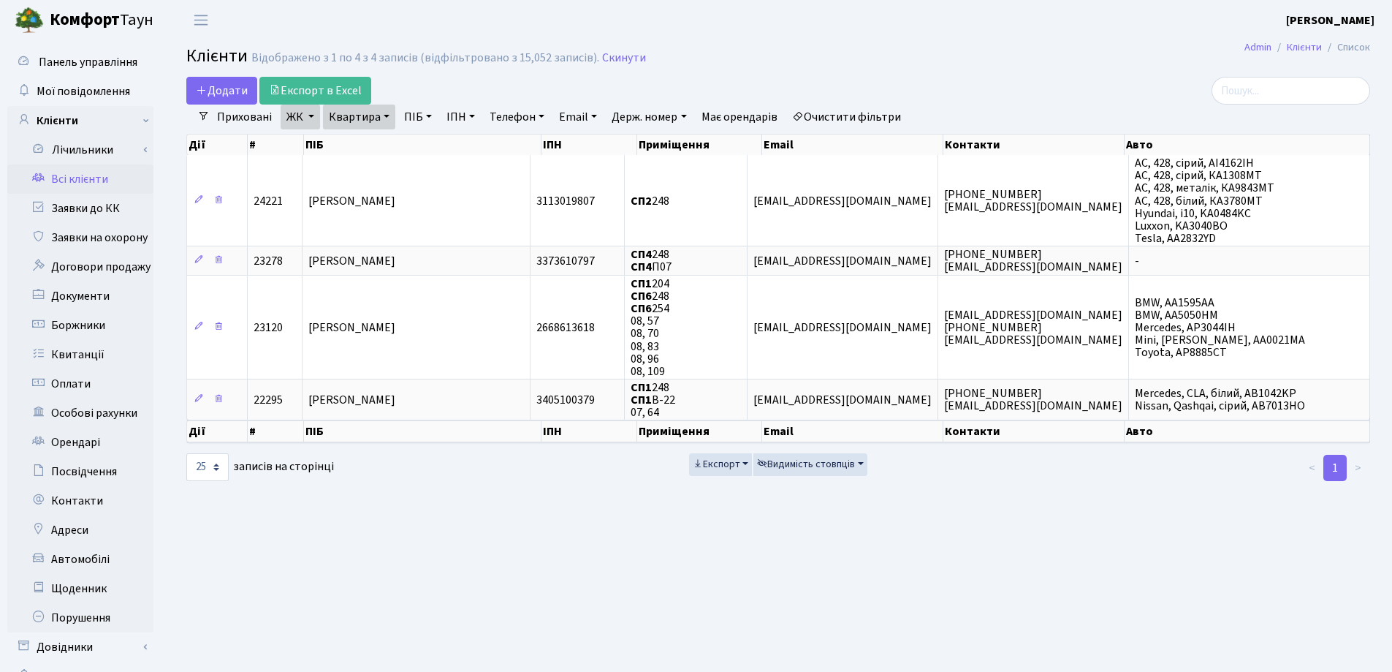
click at [384, 112] on link "Квартира" at bounding box center [359, 117] width 72 height 25
click at [420, 146] on icon at bounding box center [424, 146] width 12 height 12
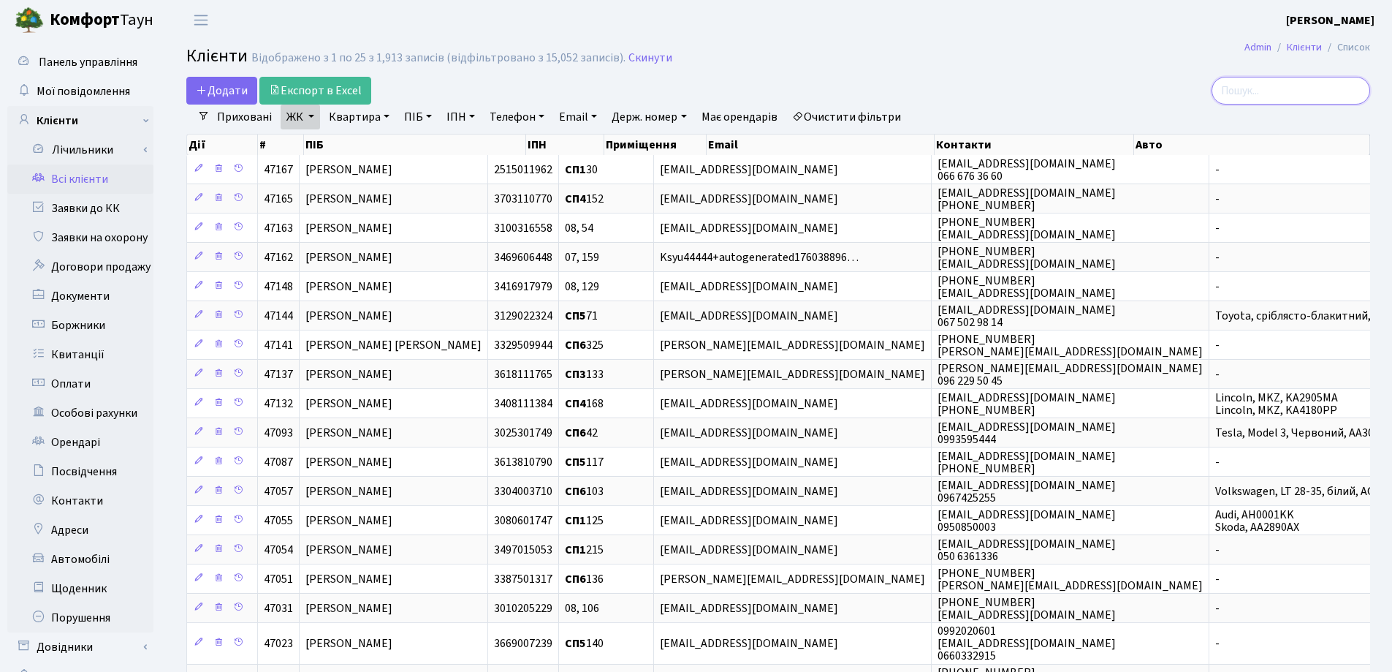
click at [1245, 87] on input "search" at bounding box center [1291, 91] width 159 height 28
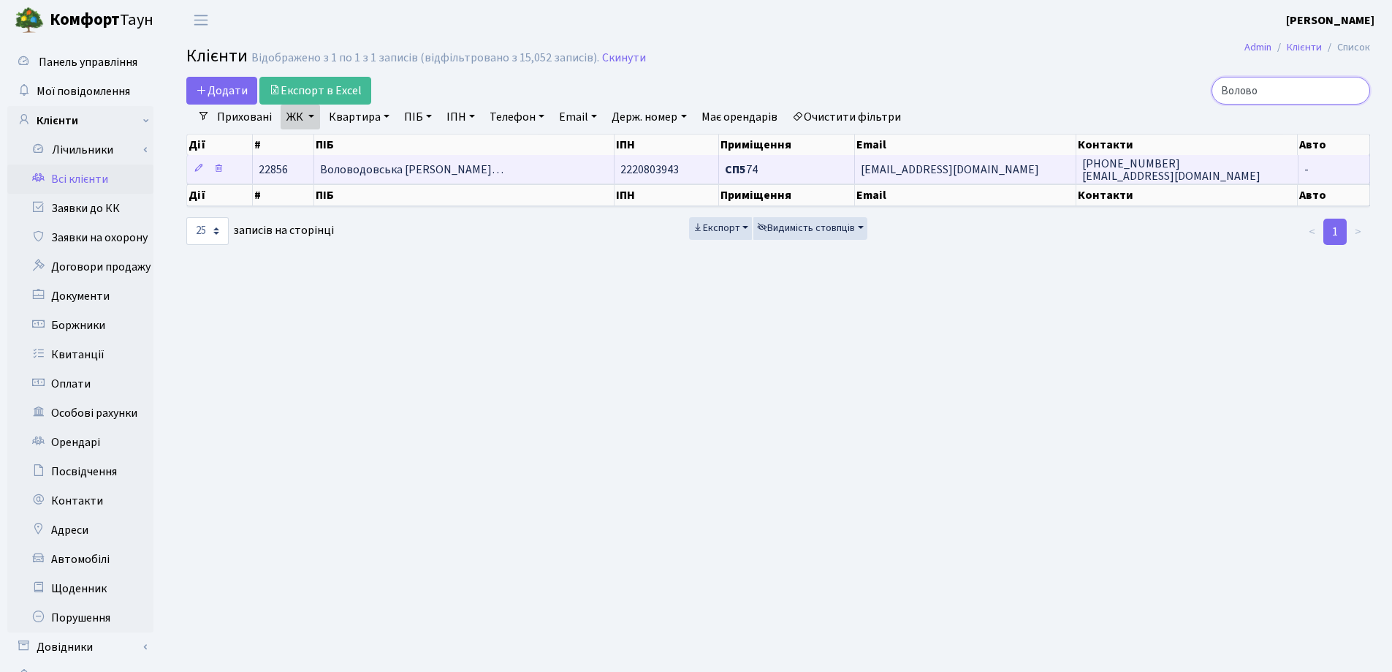
type input "Волово"
click at [504, 165] on span "Воловодовська [PERSON_NAME]…" at bounding box center [411, 170] width 183 height 16
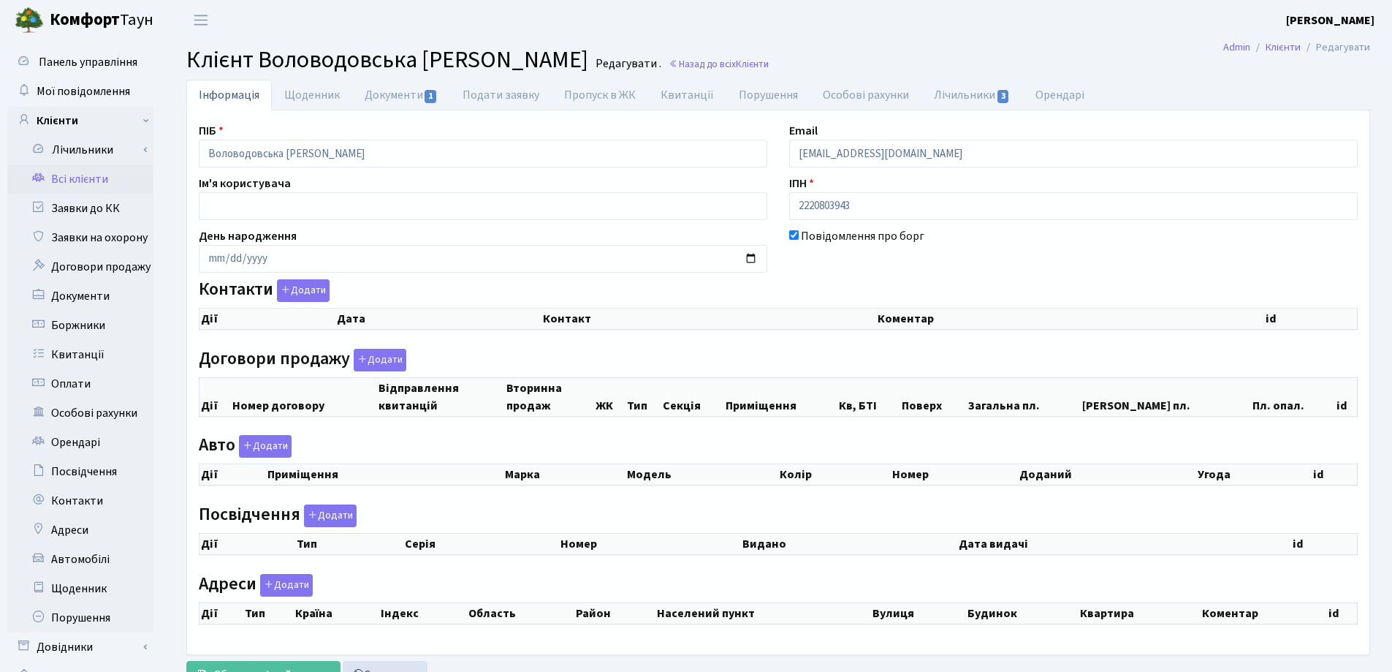
checkbox input "true"
select select "25"
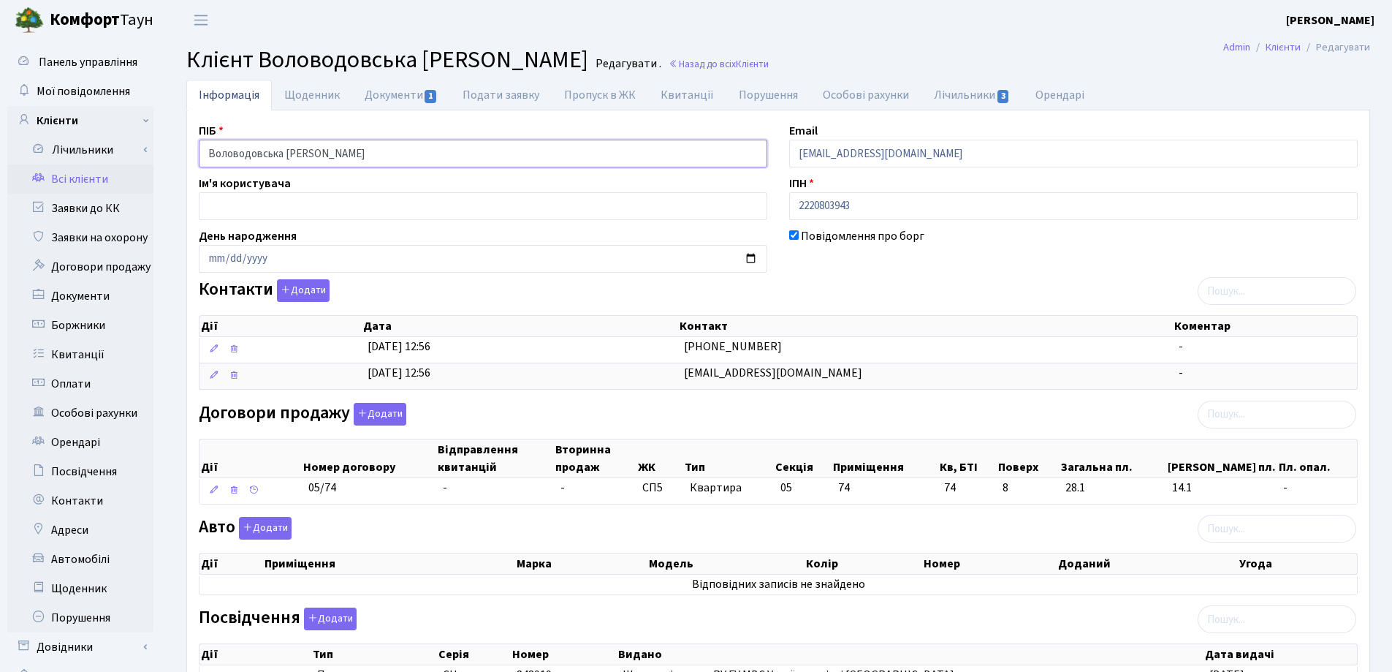
drag, startPoint x: 417, startPoint y: 156, endPoint x: 124, endPoint y: 174, distance: 292.9
click at [124, 174] on div "Панель управління Мої повідомлення Клієнти Лічильники Показання" at bounding box center [696, 499] width 1392 height 919
click at [659, 4] on header "[PERSON_NAME] [PERSON_NAME] Мій обліковий запис Вийти" at bounding box center [696, 20] width 1392 height 40
click at [763, 65] on link "Назад до всіх Клієнти" at bounding box center [719, 64] width 100 height 14
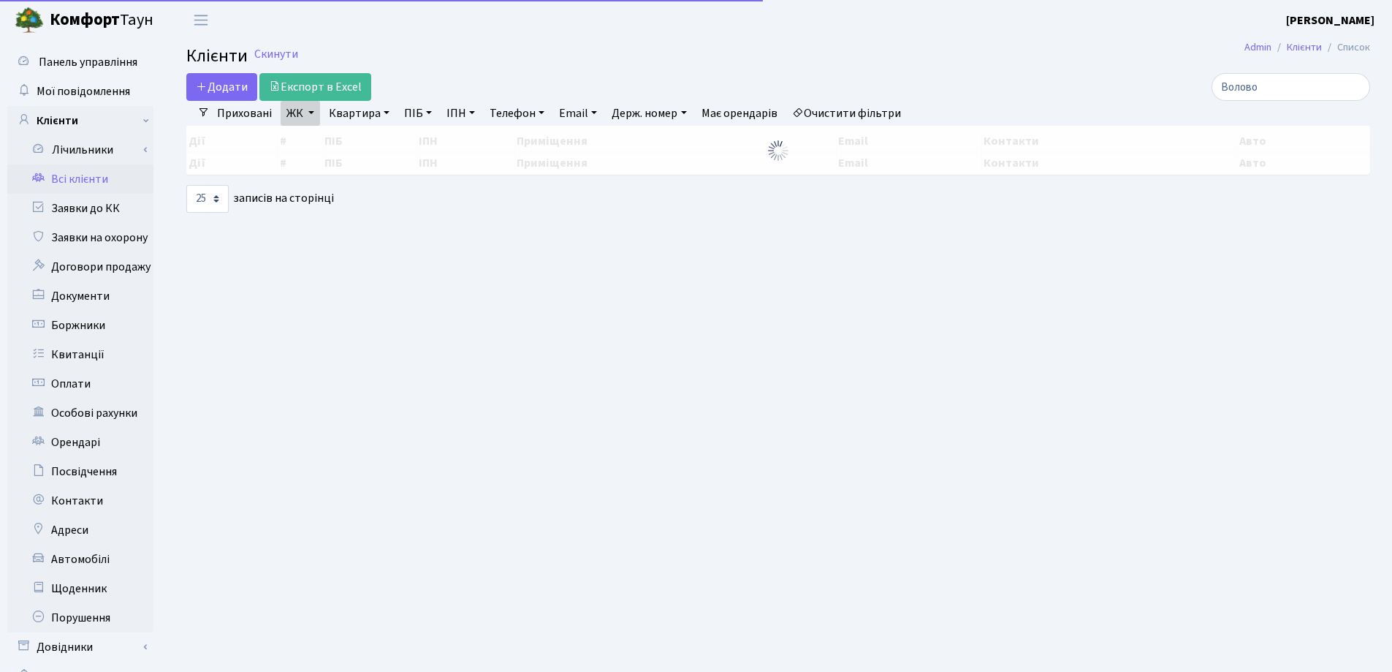
select select "25"
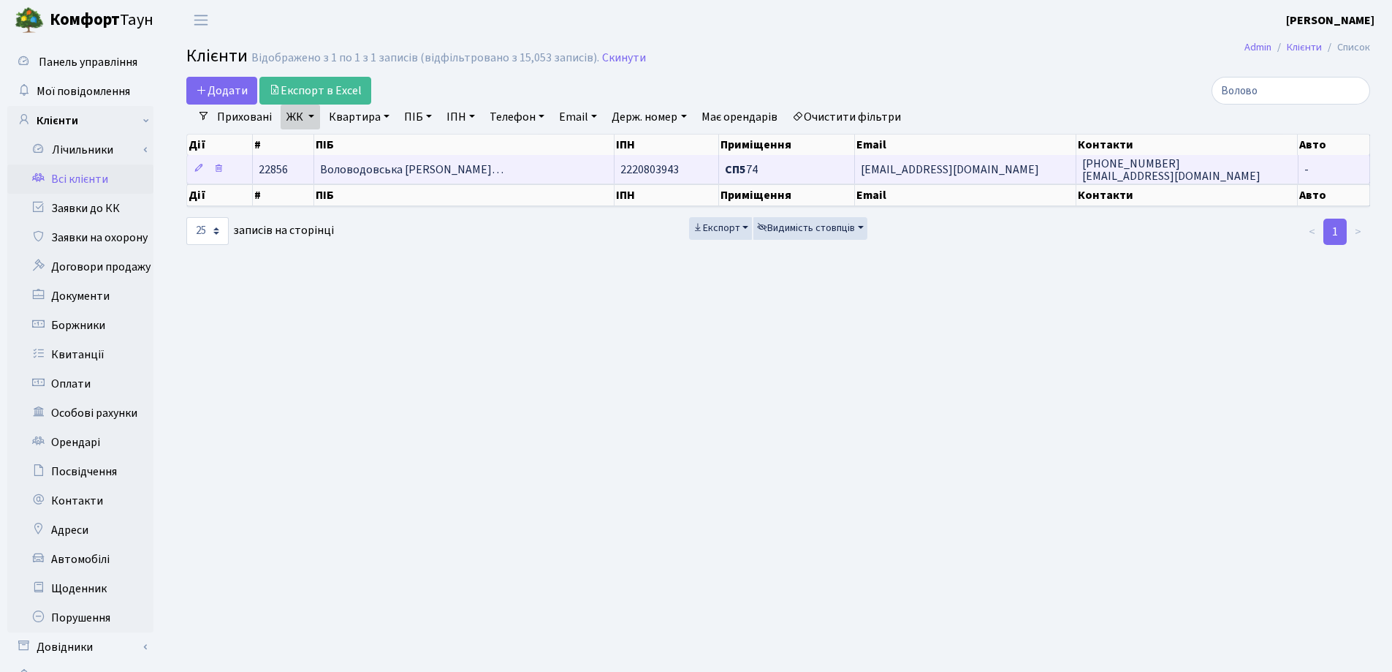
click at [404, 169] on span "Воловодовська Лілія Олександрівн…" at bounding box center [411, 170] width 183 height 16
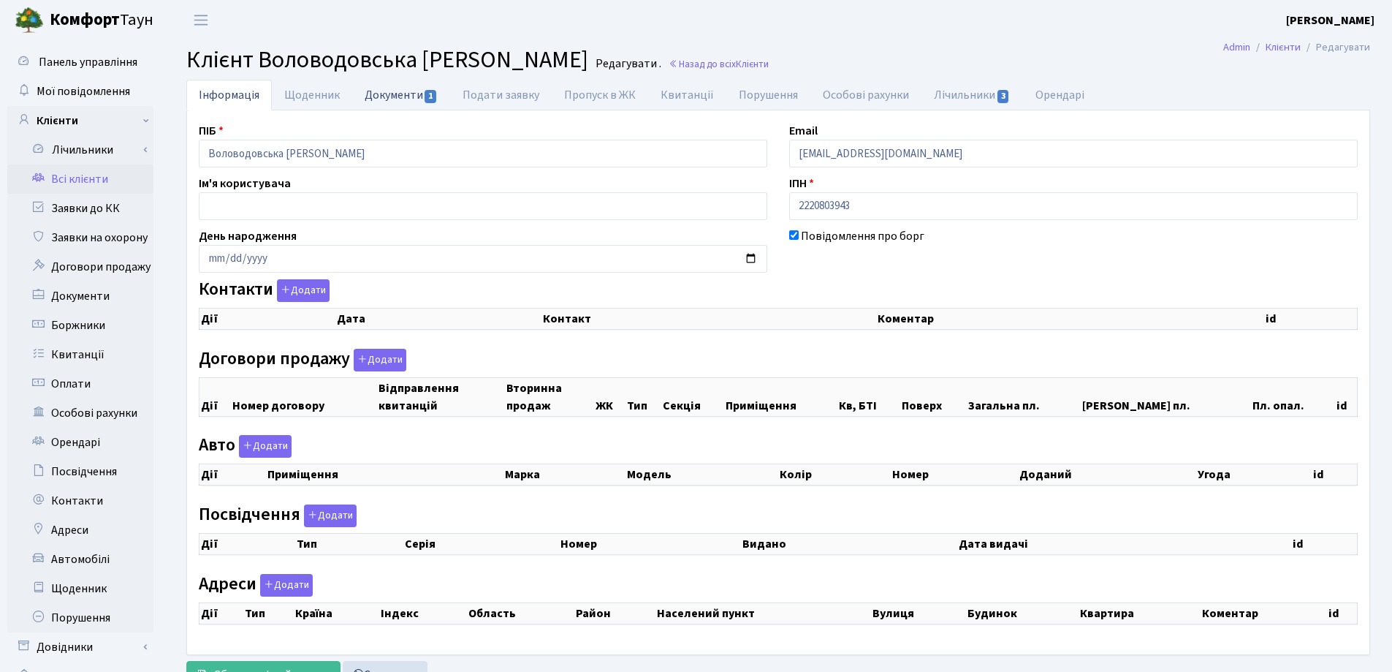
checkbox input "true"
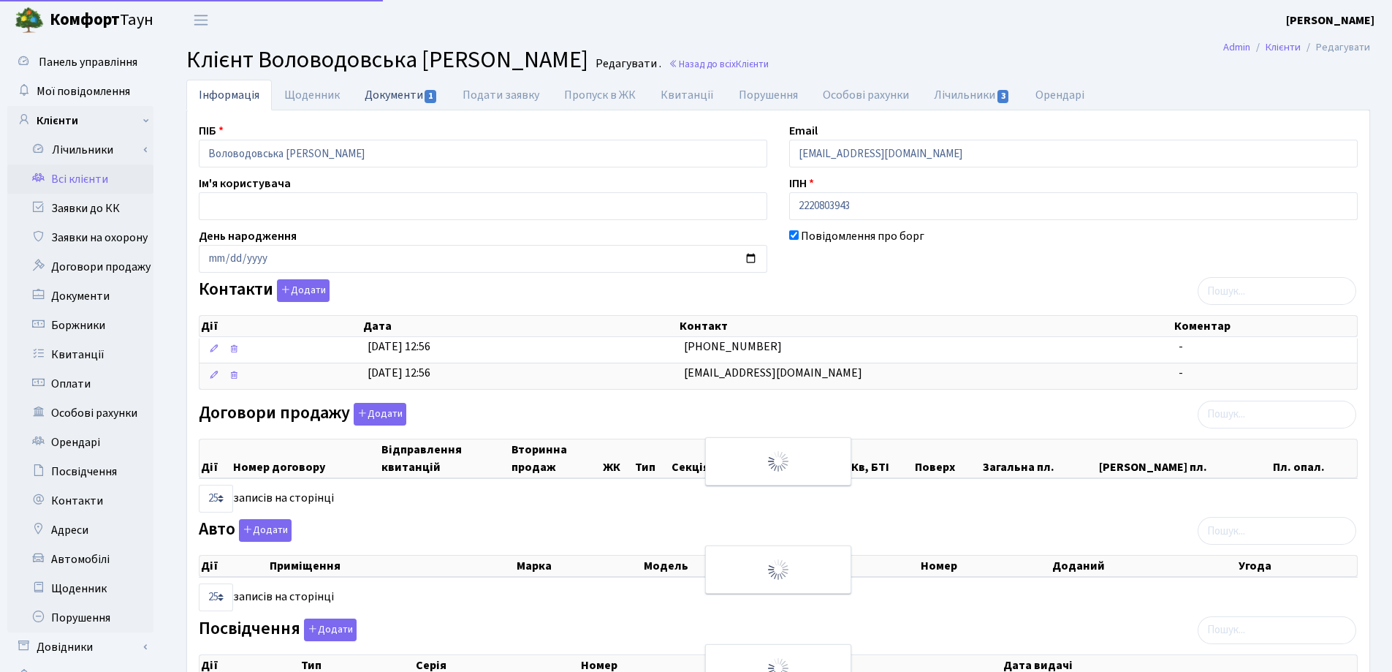
click at [388, 91] on link "Документи 1" at bounding box center [401, 95] width 98 height 30
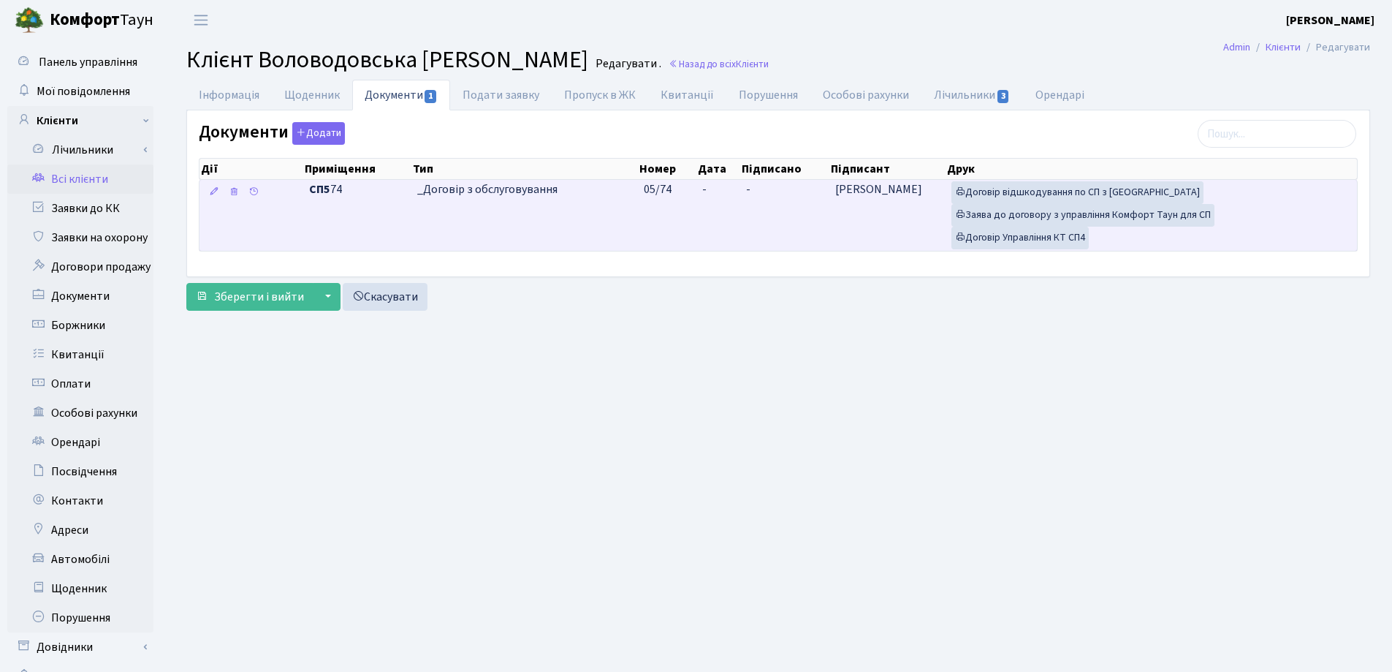
click at [713, 188] on td "-" at bounding box center [718, 215] width 43 height 71
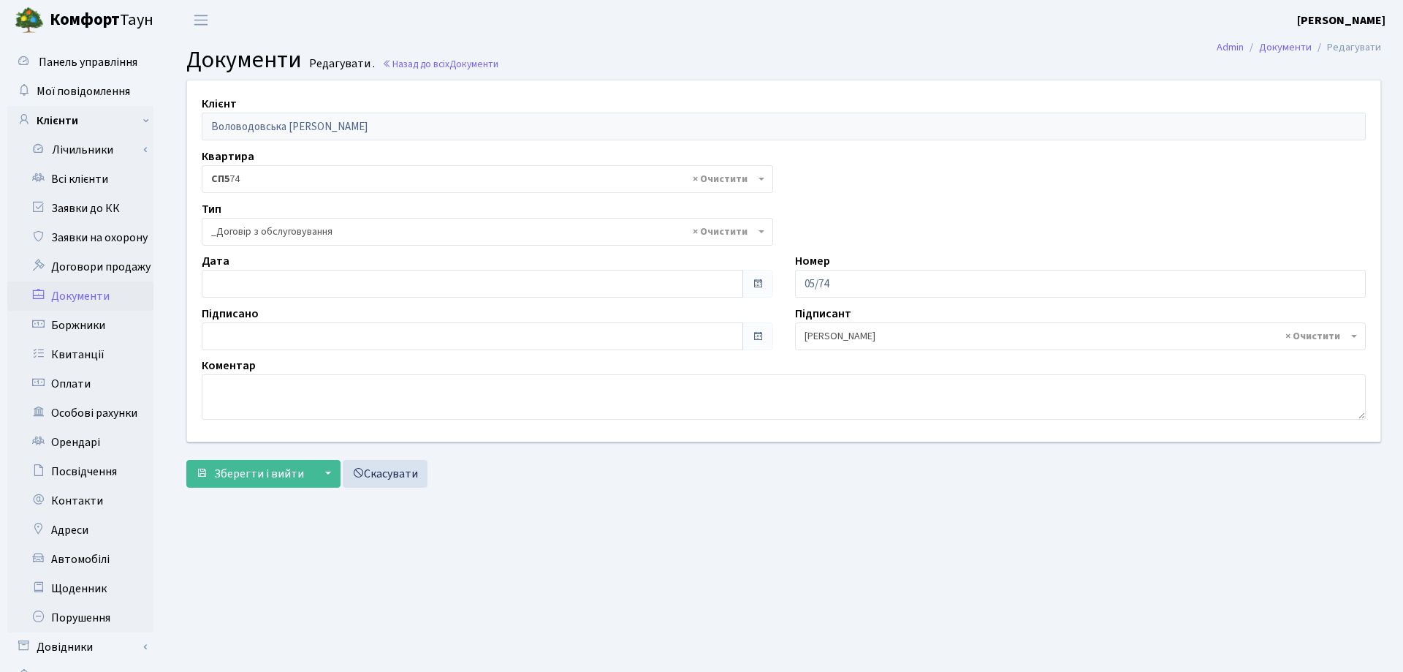
select select "289"
type input "[DATE]"
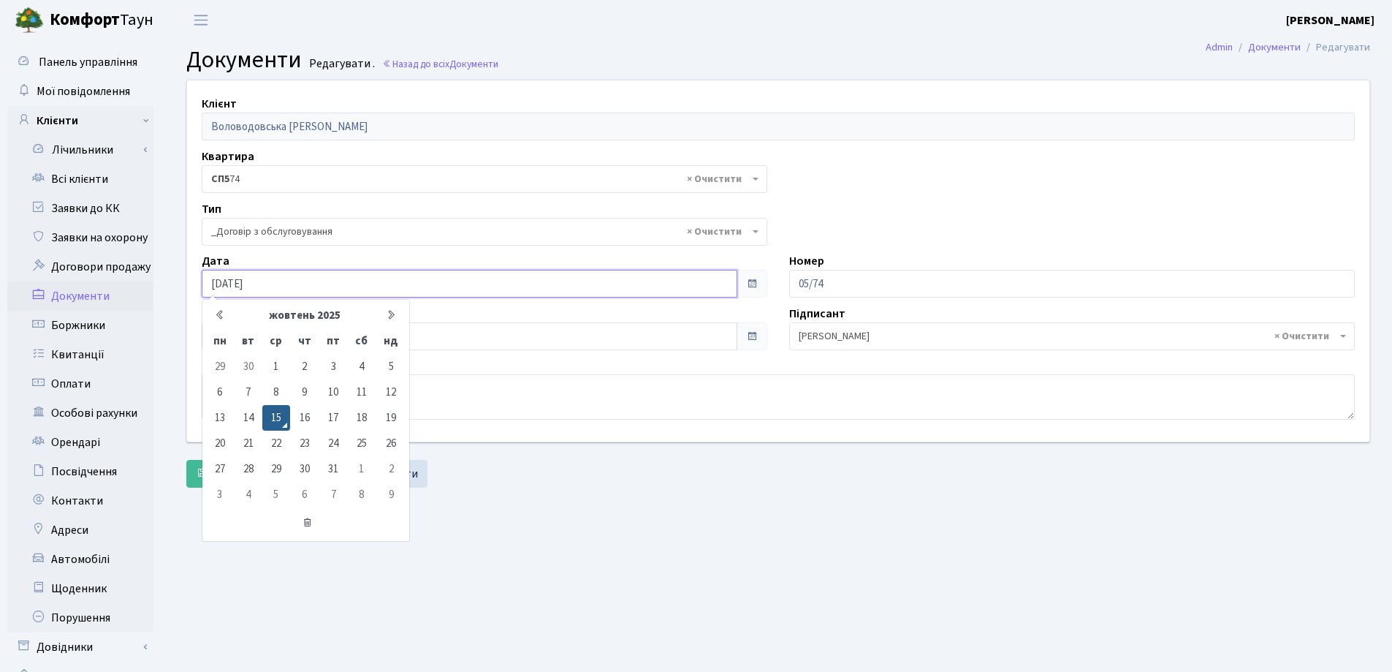
click at [377, 275] on input "[DATE]" at bounding box center [470, 284] width 536 height 28
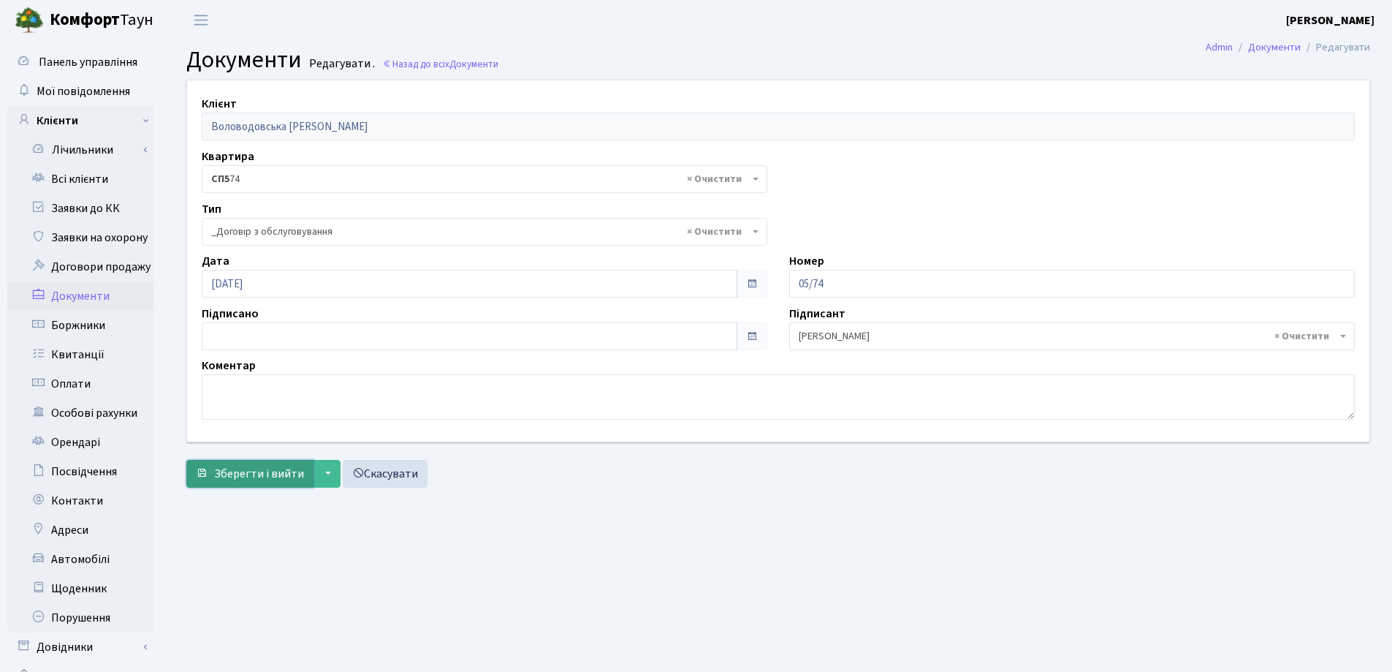
click at [230, 470] on span "Зберегти і вийти" at bounding box center [259, 474] width 90 height 16
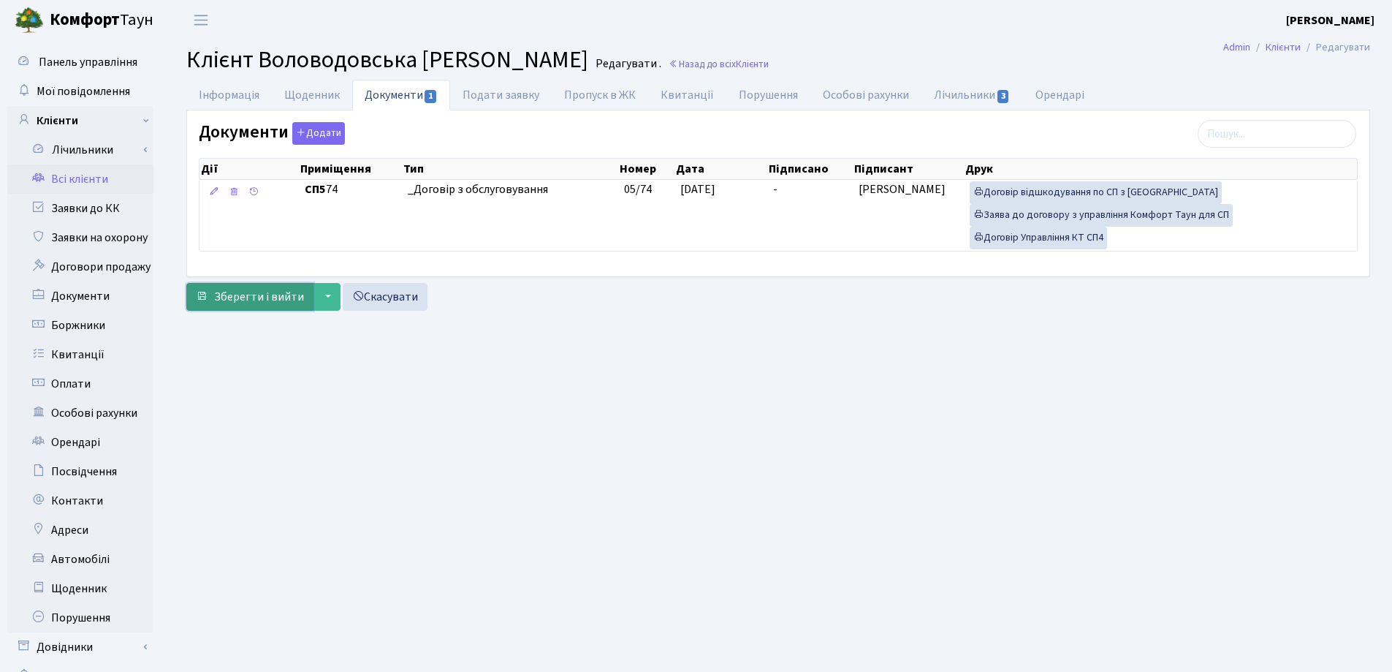
click at [255, 302] on span "Зберегти і вийти" at bounding box center [259, 297] width 90 height 16
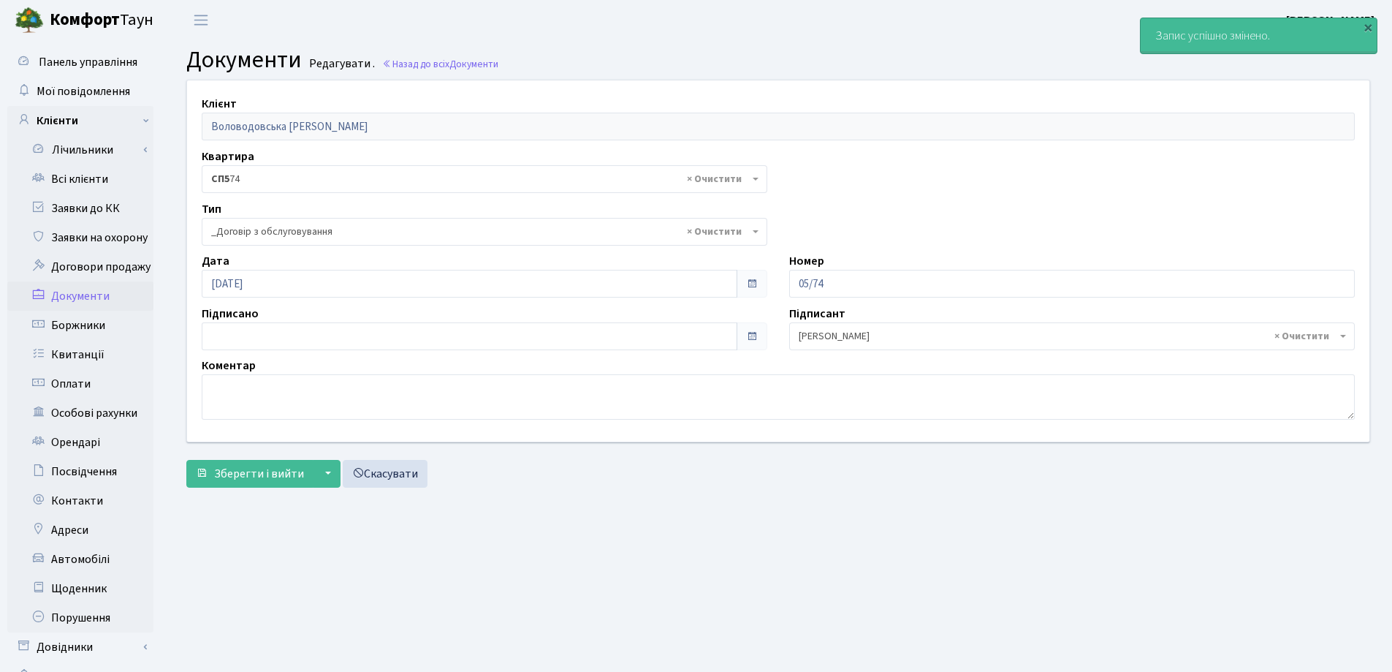
select select "289"
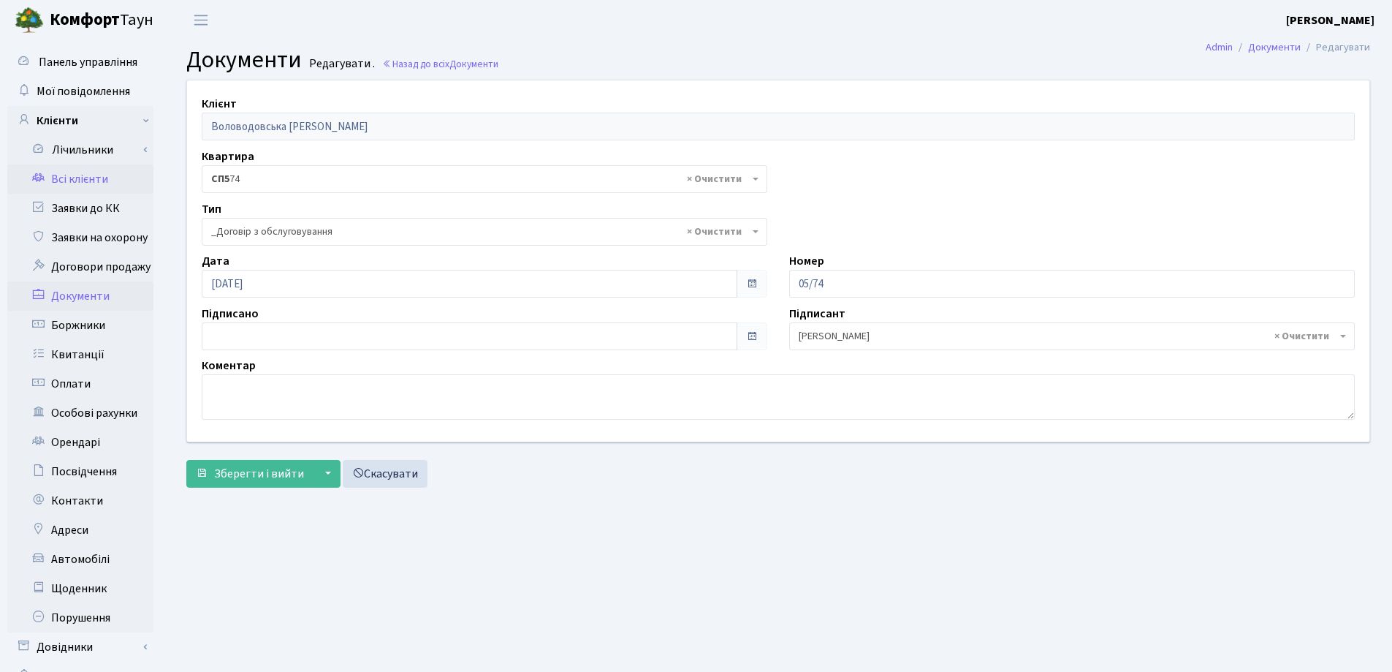
click at [64, 187] on link "Всі клієнти" at bounding box center [80, 178] width 146 height 29
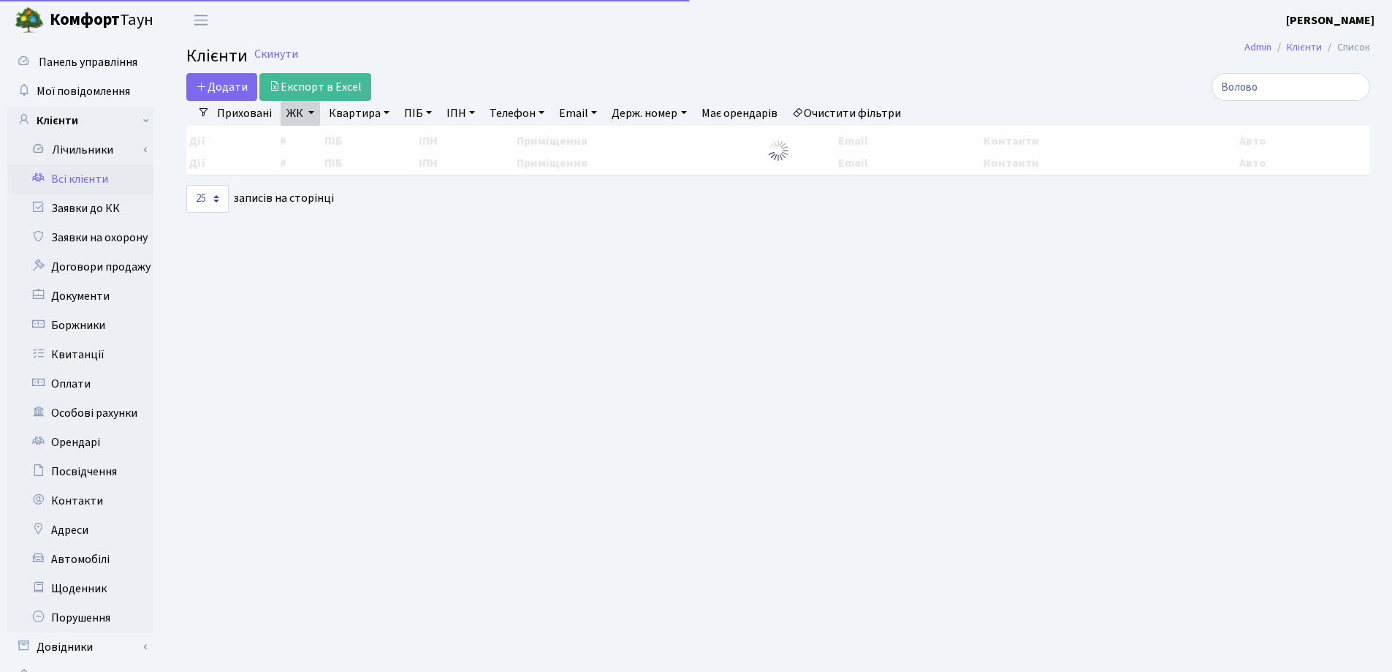
select select "25"
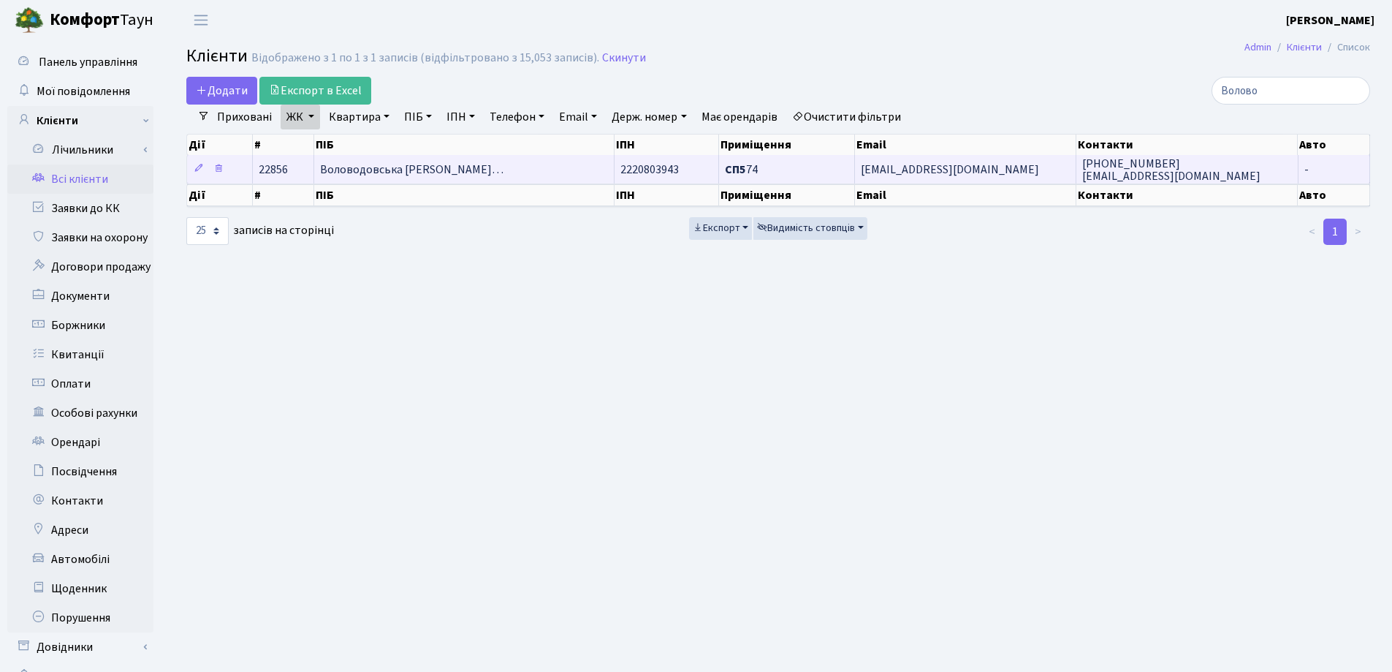
click at [539, 175] on td "Воловодовська [PERSON_NAME]…" at bounding box center [464, 169] width 301 height 29
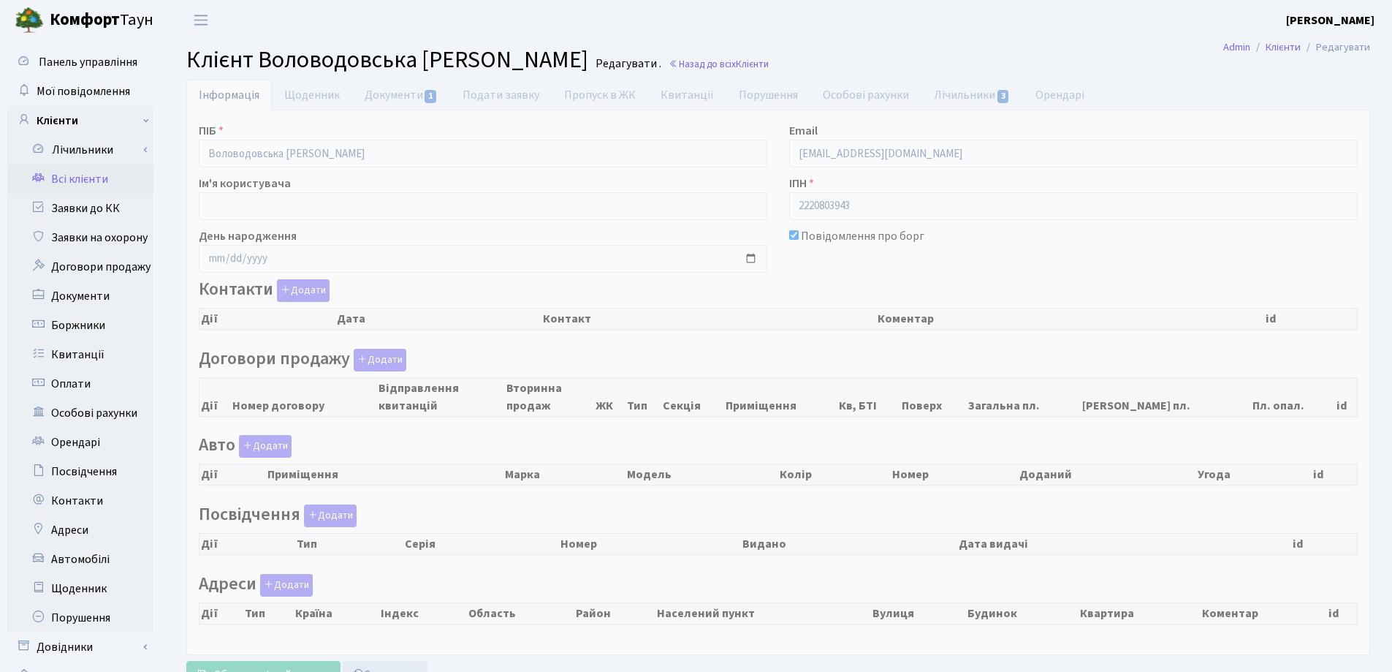
checkbox input "true"
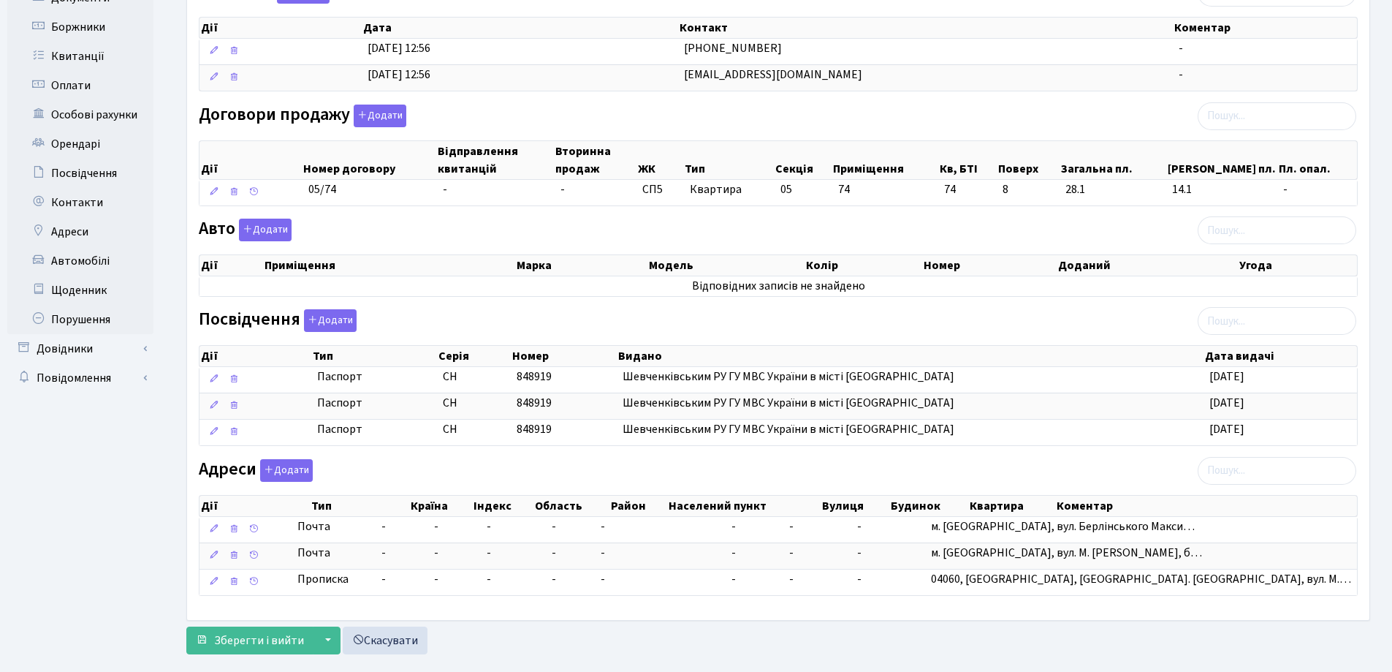
scroll to position [325, 0]
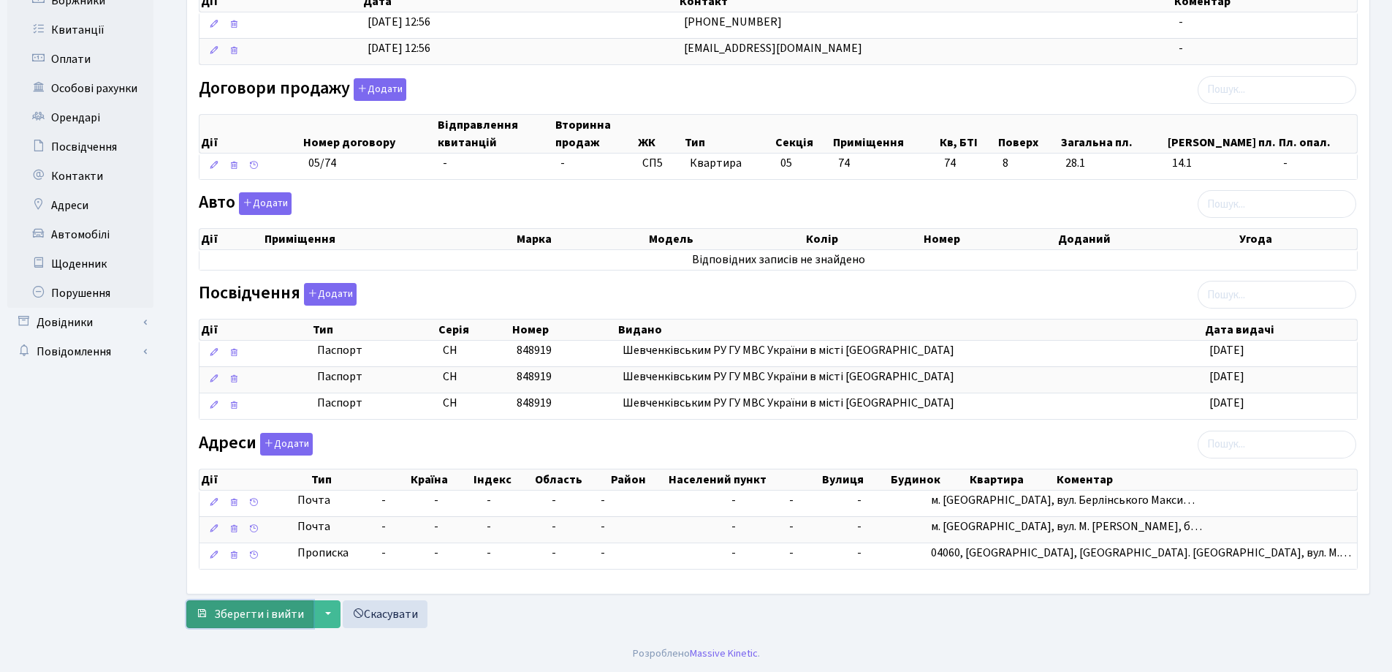
click at [272, 622] on span "Зберегти і вийти" at bounding box center [259, 614] width 90 height 16
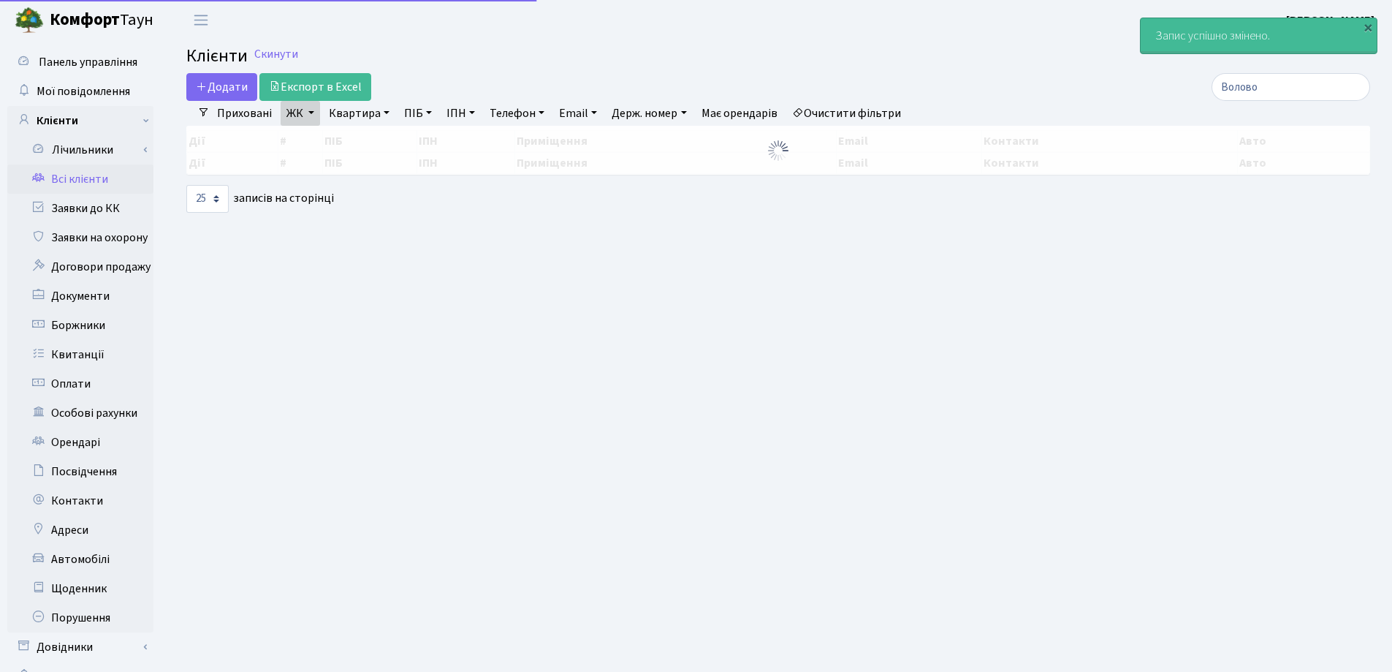
select select "25"
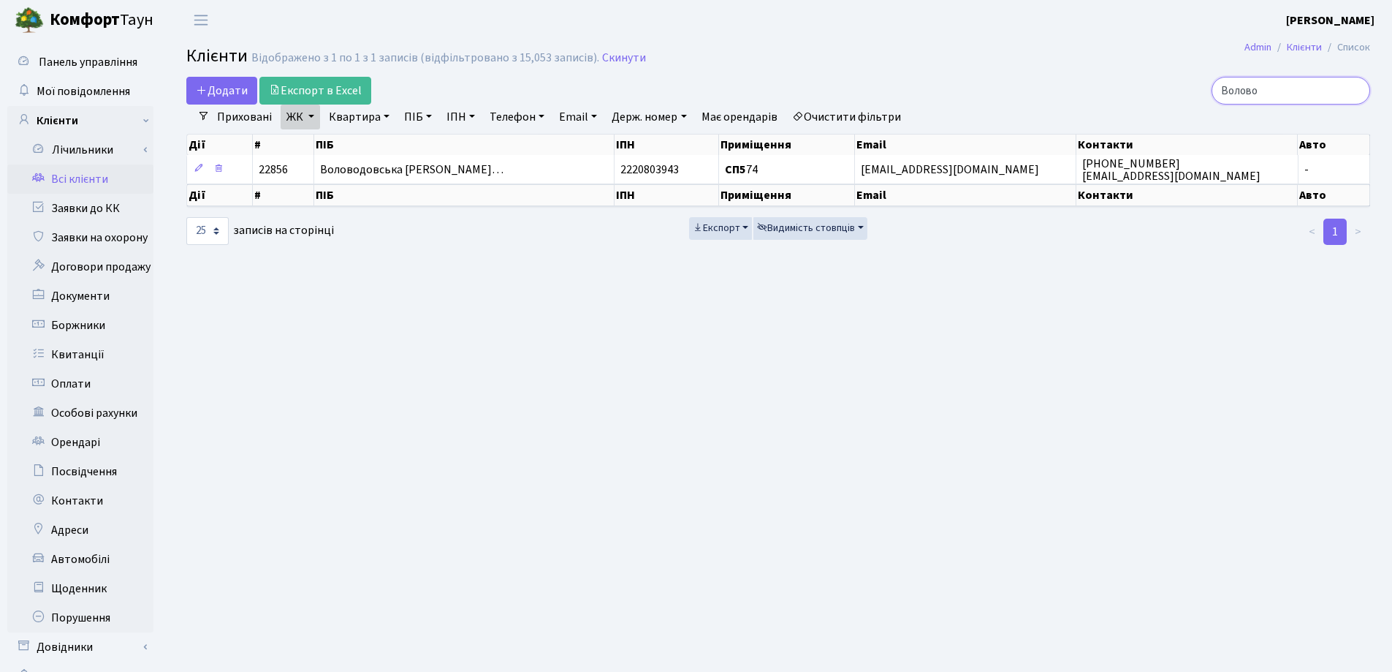
click at [1358, 88] on input "Волово" at bounding box center [1291, 91] width 159 height 28
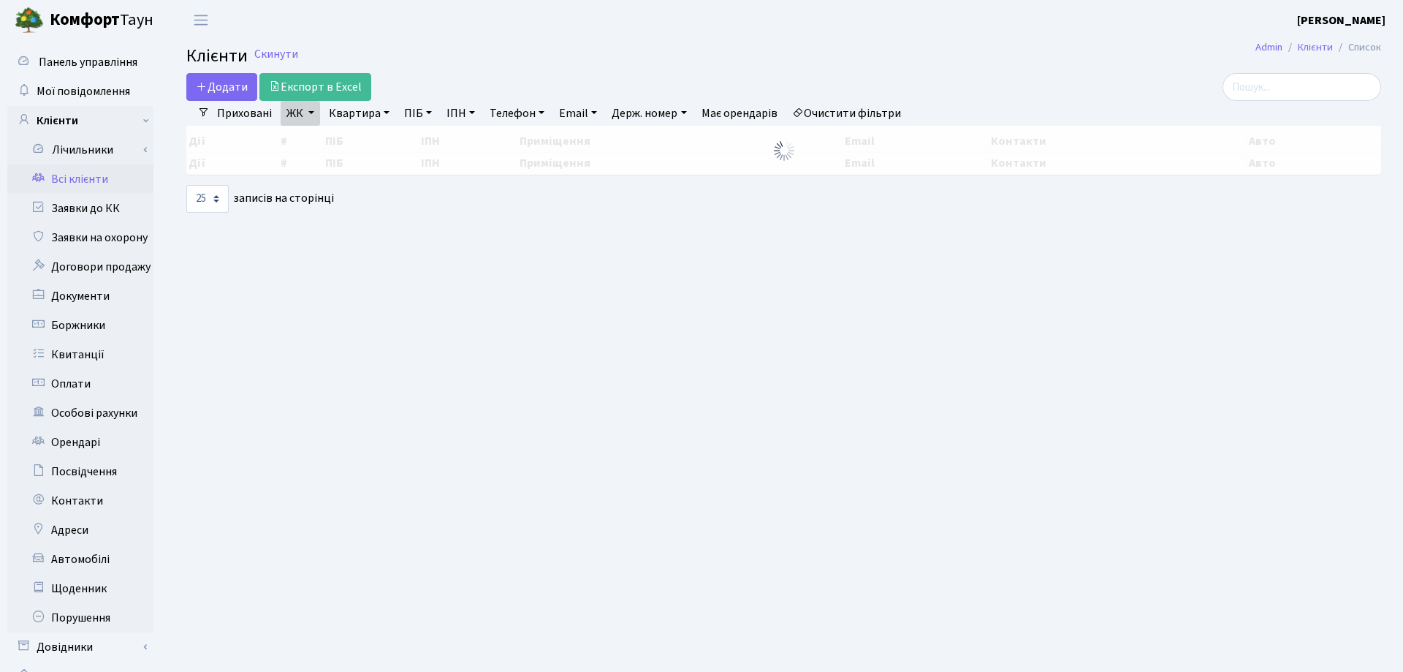
select select "25"
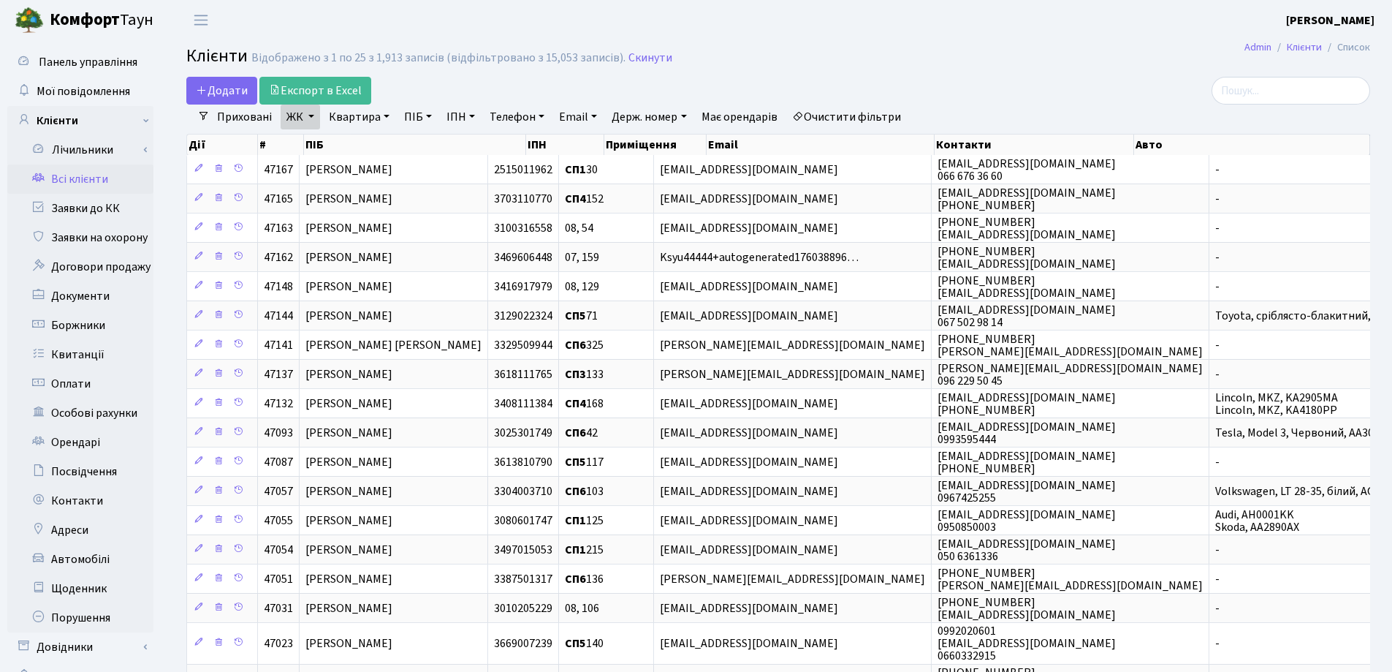
click at [386, 116] on link "Квартира" at bounding box center [359, 117] width 72 height 25
type input "74"
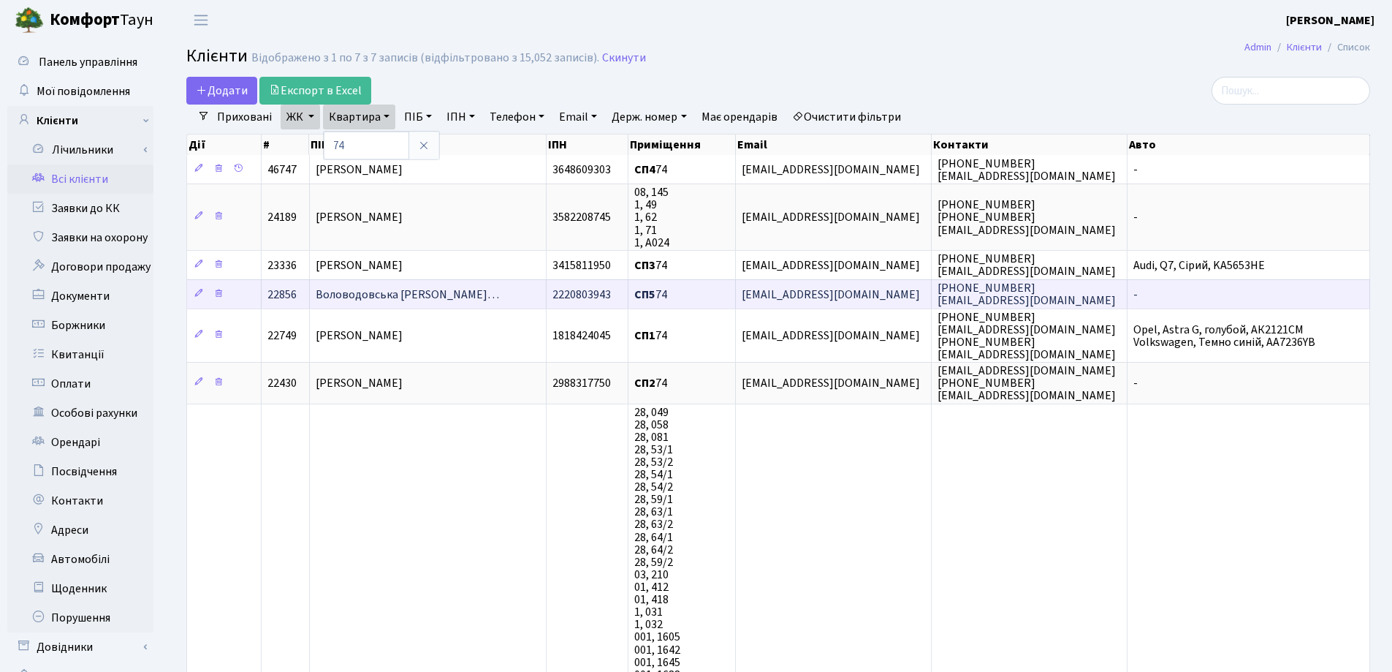
click at [474, 289] on span "Воловодовська Лілія Олександрівн…" at bounding box center [407, 295] width 183 height 16
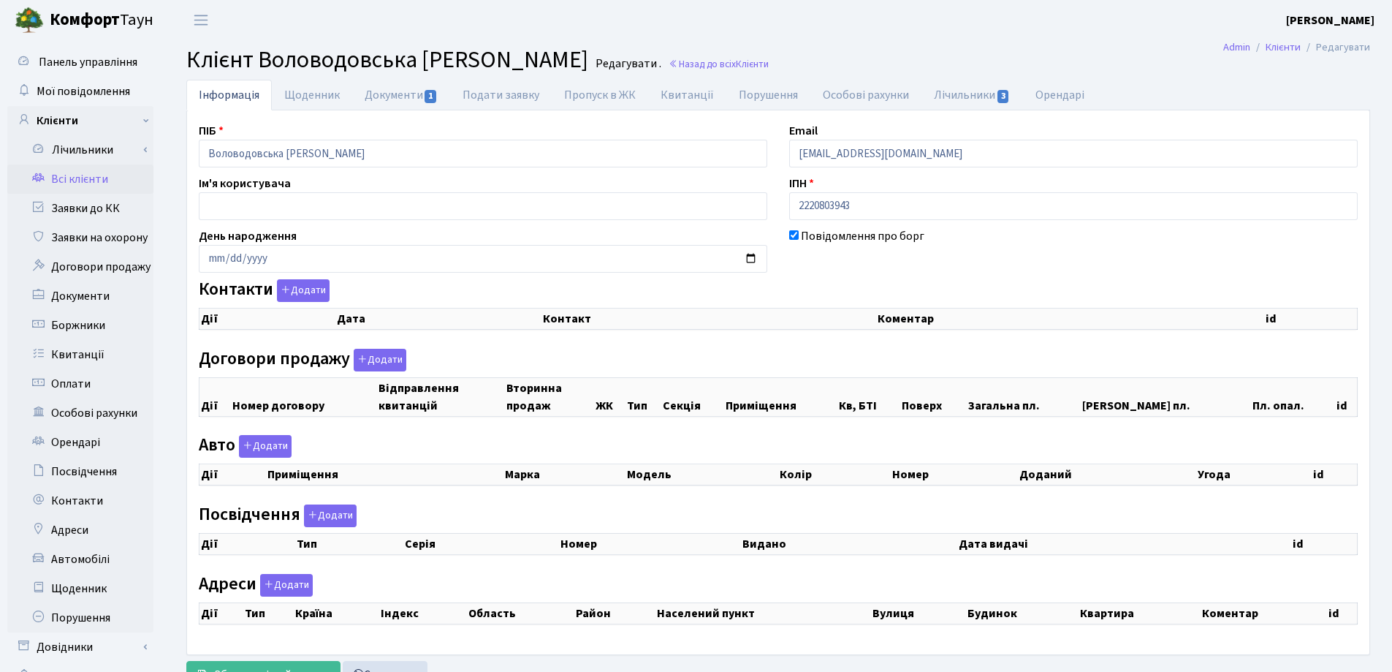
checkbox input "true"
select select "25"
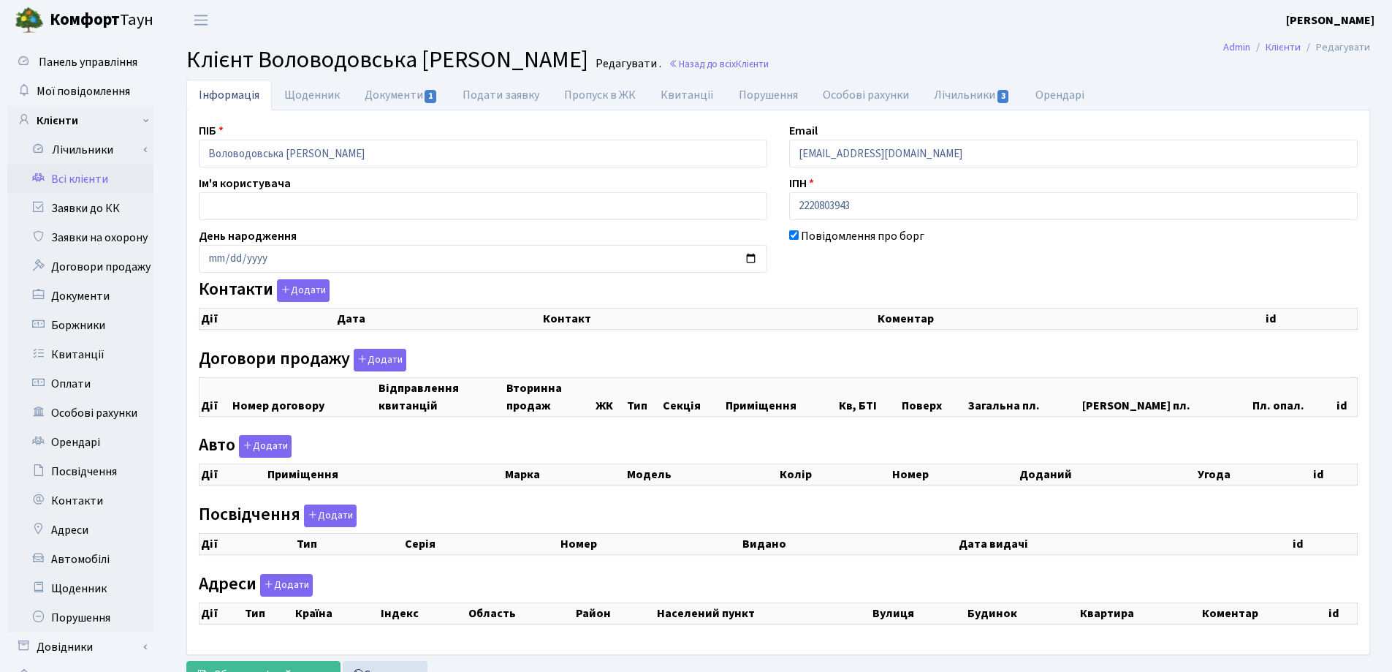
select select "25"
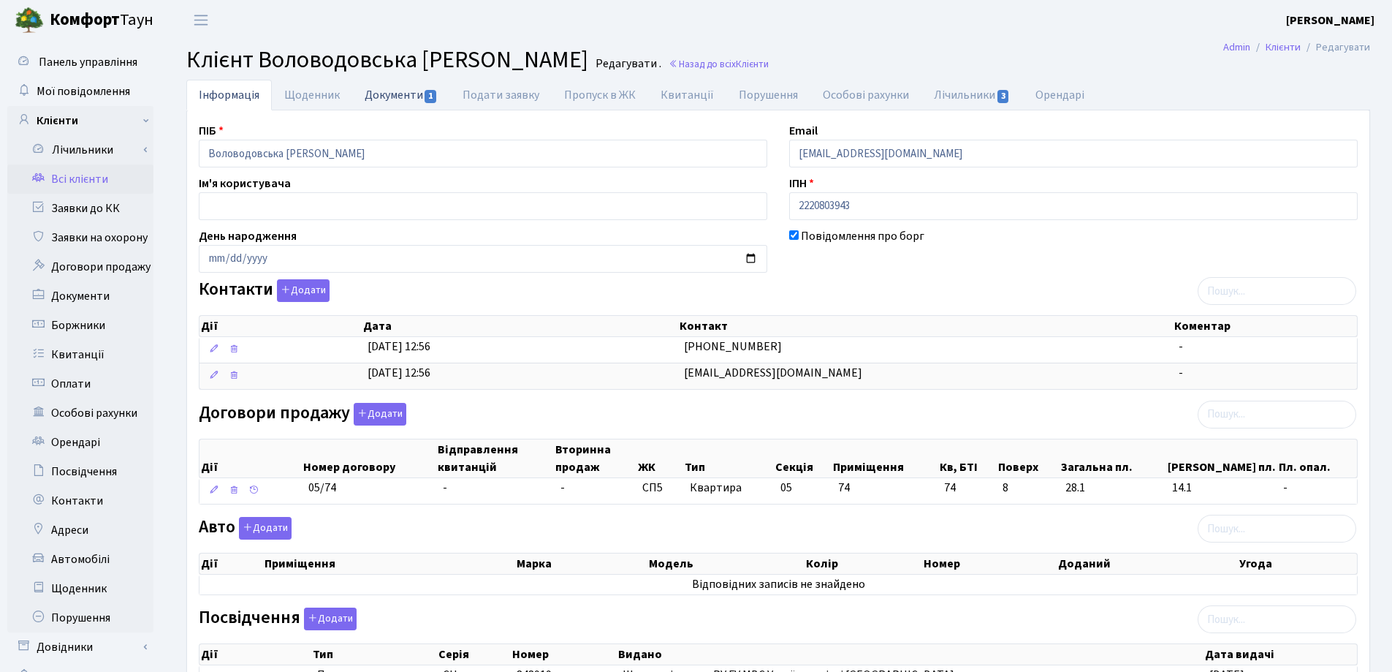
click at [384, 100] on link "Документи 1" at bounding box center [401, 95] width 98 height 30
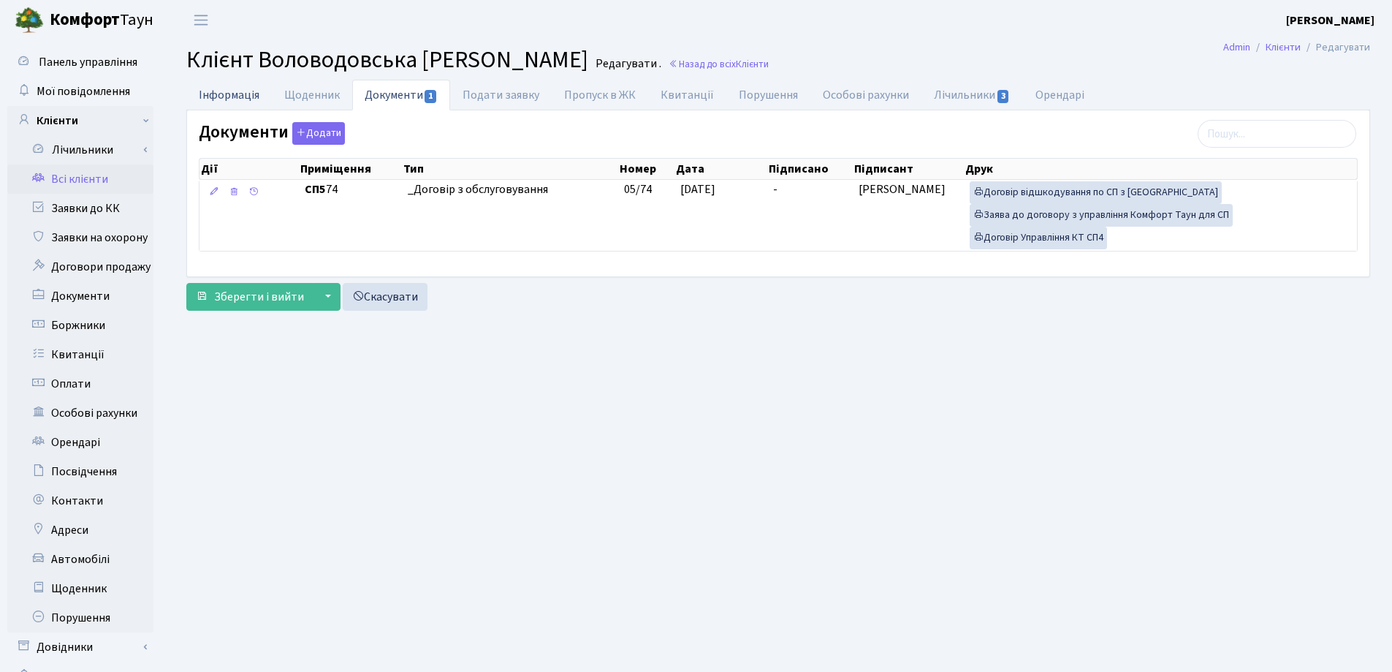
click at [229, 94] on link "Інформація" at bounding box center [229, 95] width 86 height 30
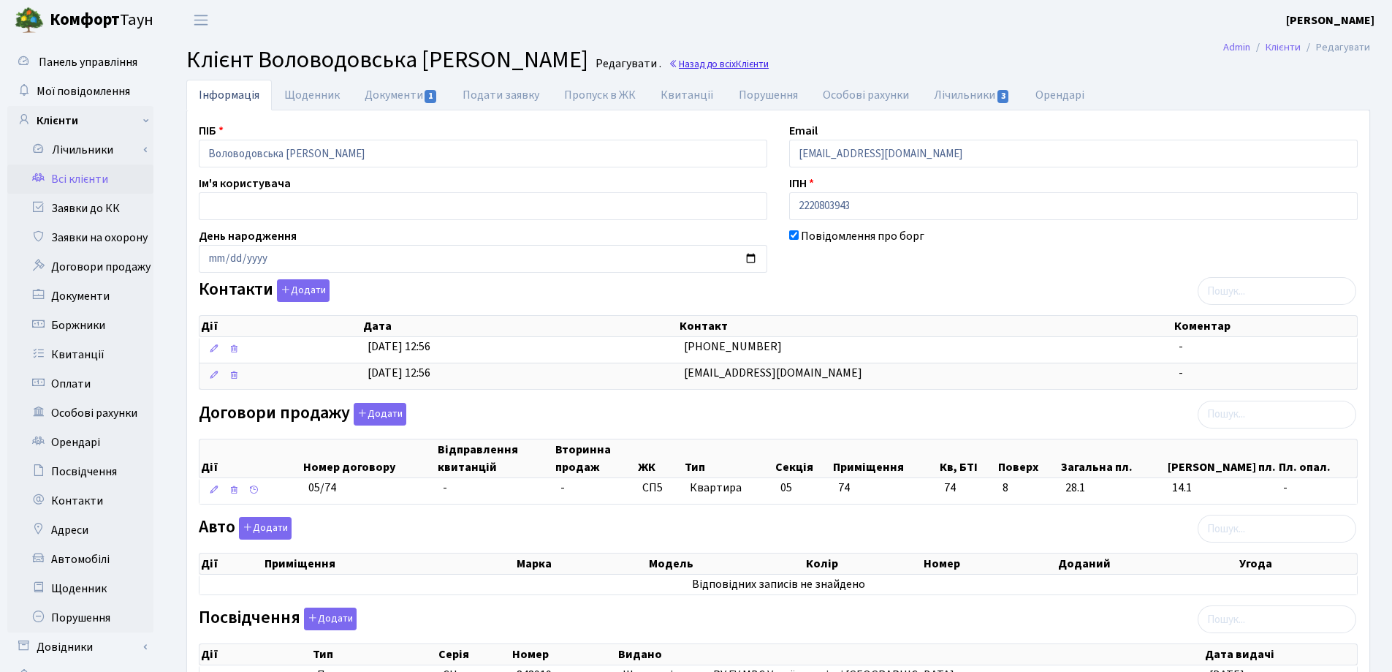
click at [762, 62] on link "Назад до всіх Клієнти" at bounding box center [719, 64] width 100 height 14
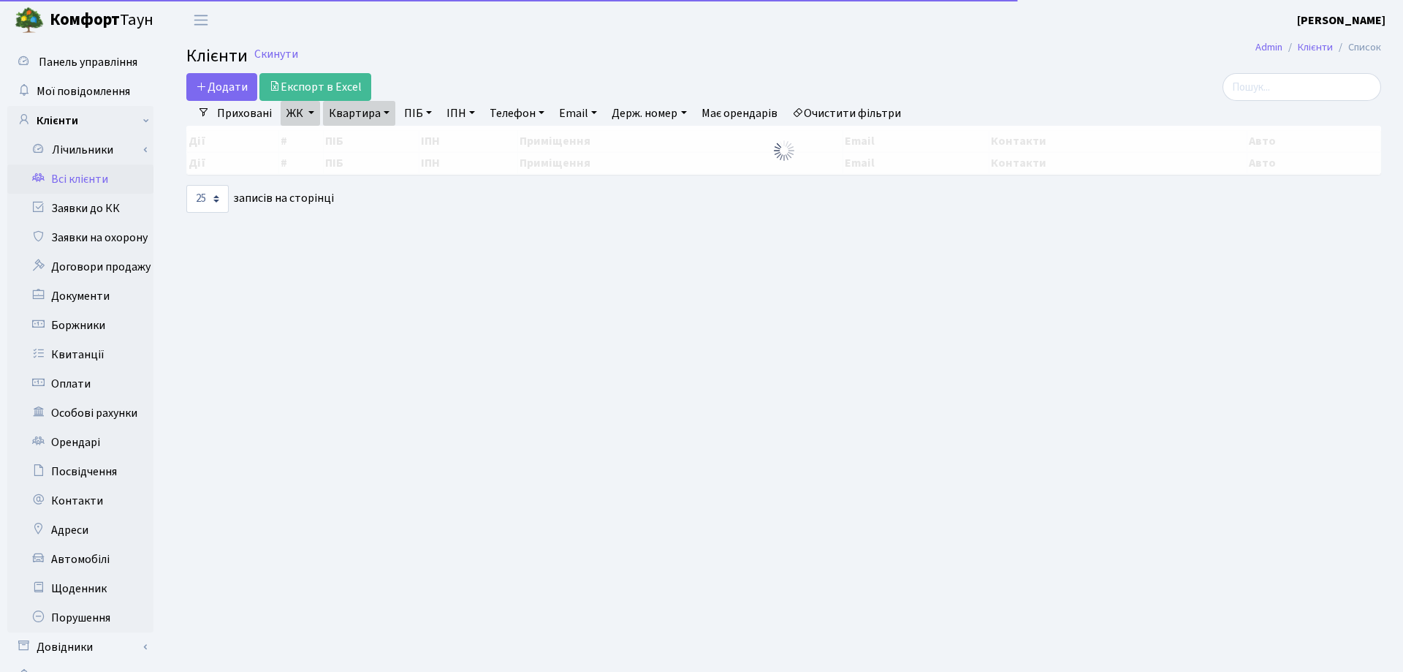
select select "25"
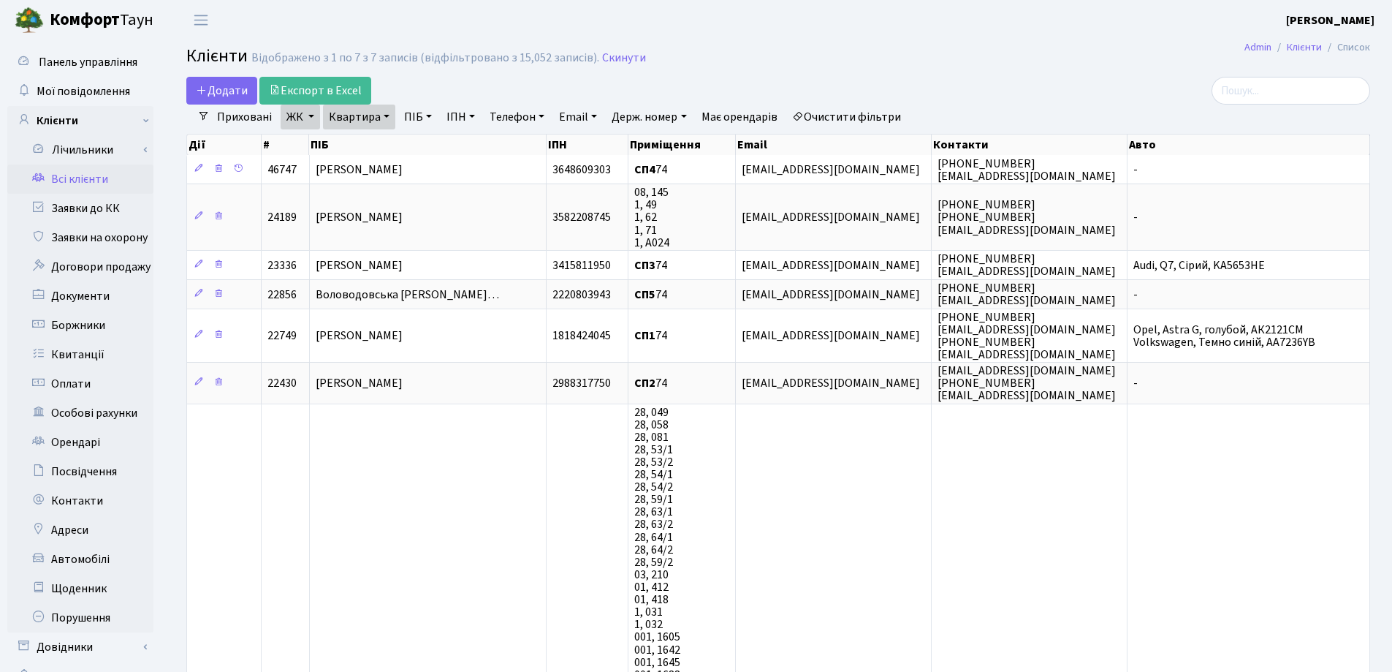
drag, startPoint x: 384, startPoint y: 117, endPoint x: 390, endPoint y: 147, distance: 30.7
click at [383, 118] on link "Квартира" at bounding box center [359, 117] width 72 height 25
click at [428, 146] on link at bounding box center [424, 146] width 31 height 28
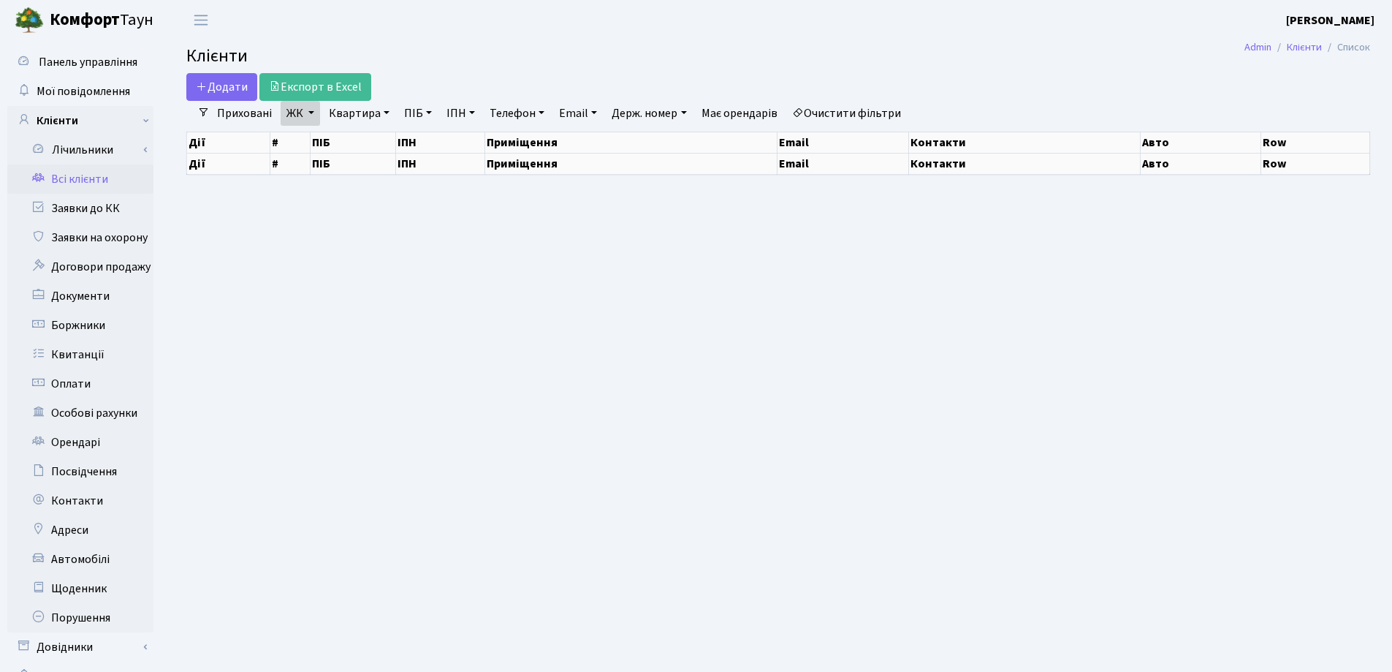
select select "25"
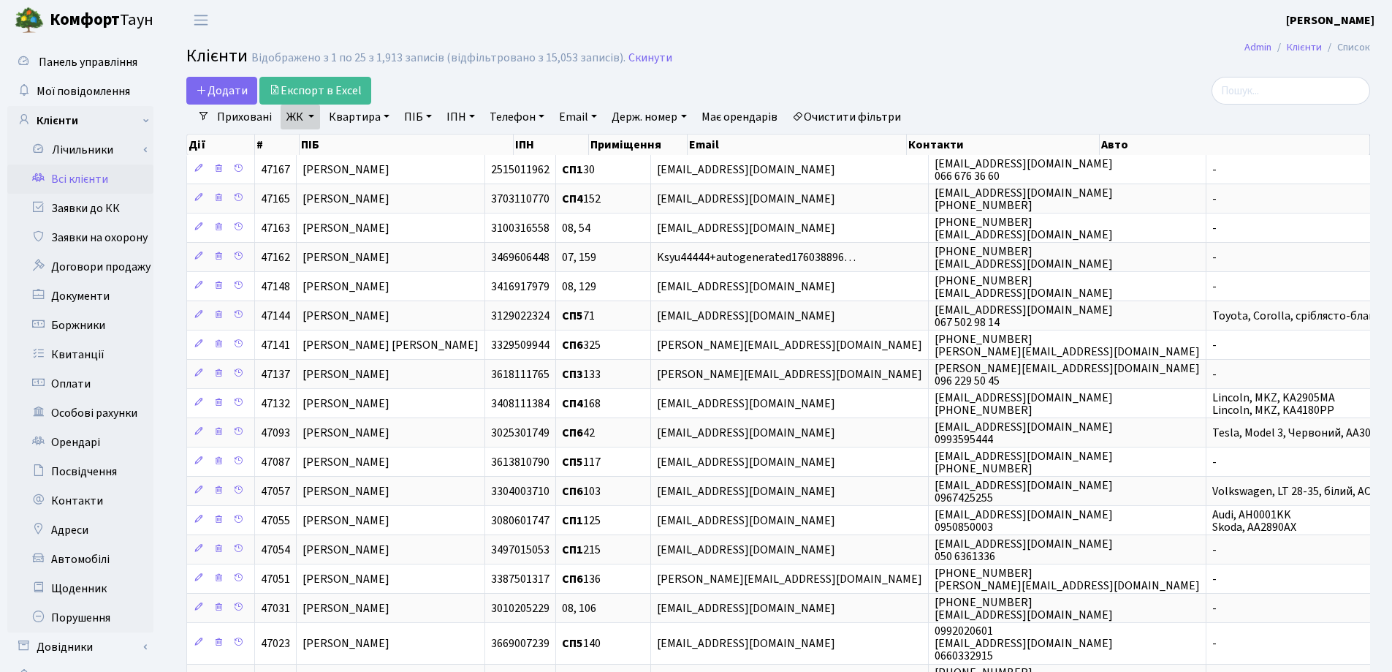
click at [756, 62] on h2 "Клієнти Відображено з 1 по 25 з 1,913 записів (відфільтровано з 15,053 записів)…" at bounding box center [778, 58] width 1184 height 25
click at [387, 115] on link "Квартира" at bounding box center [359, 117] width 72 height 25
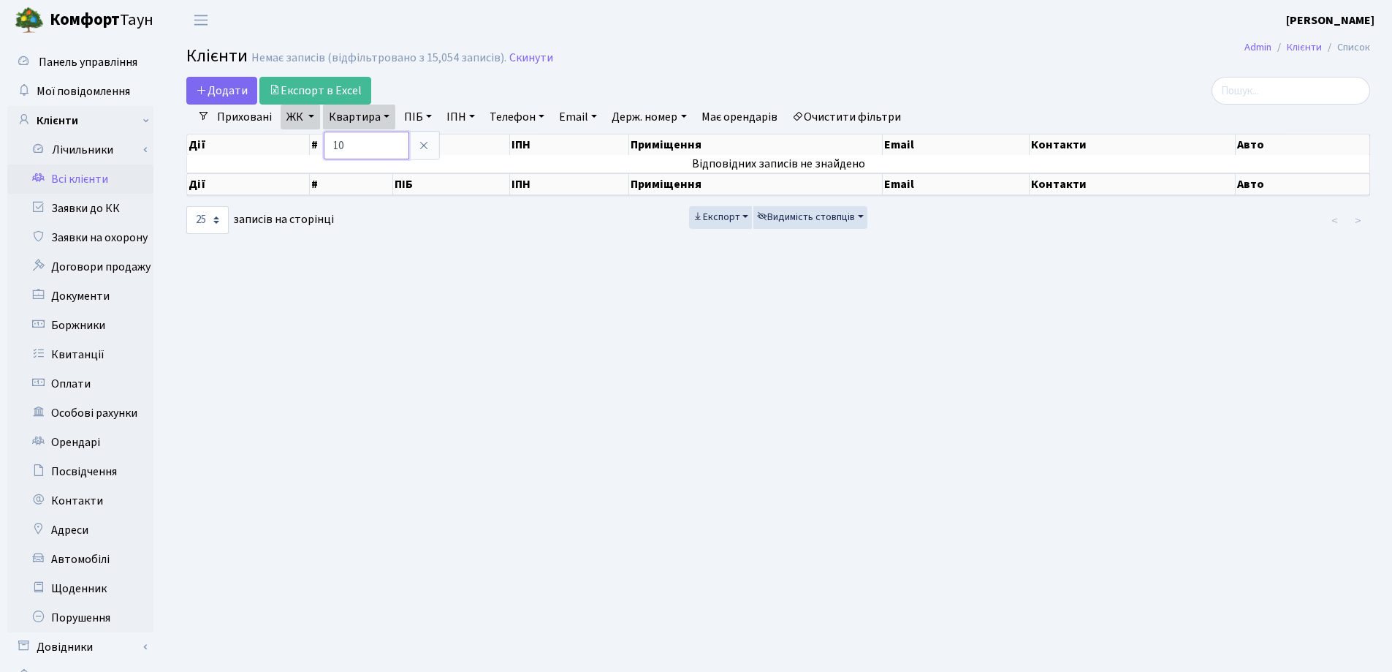
type input "1"
type input "П"
click at [425, 151] on icon at bounding box center [424, 146] width 12 height 12
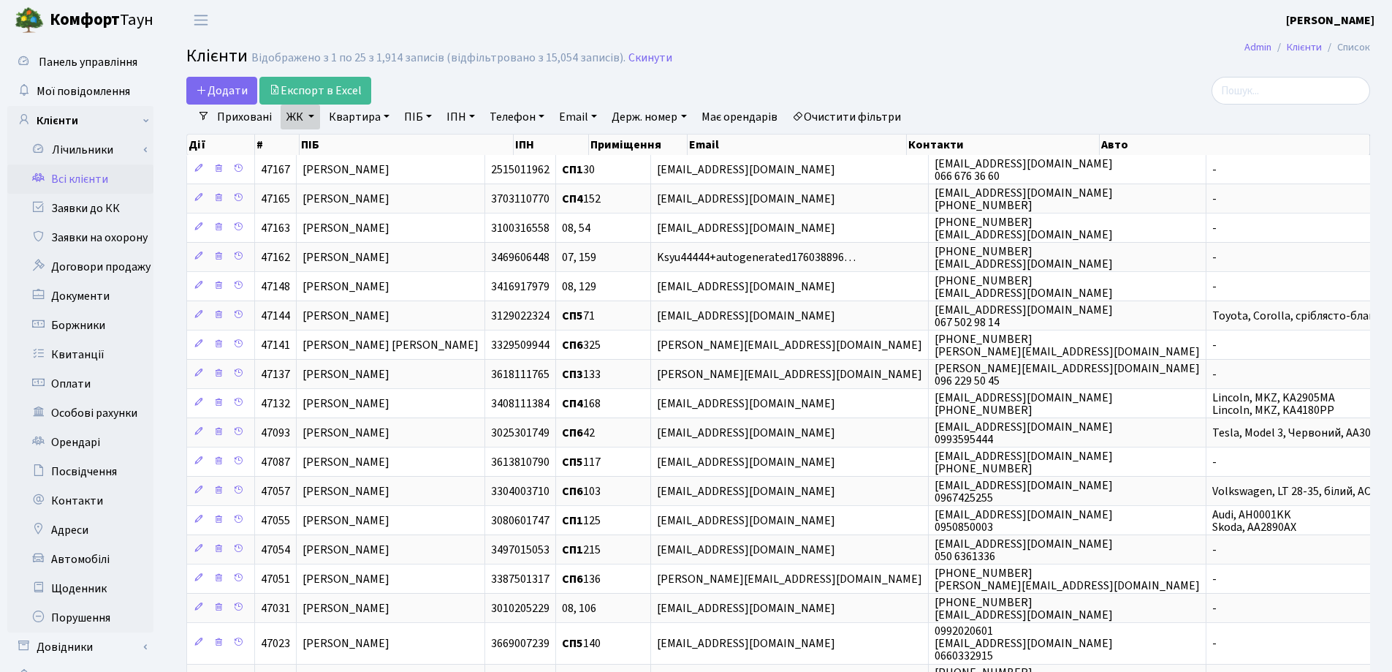
click at [384, 115] on link "Квартира" at bounding box center [359, 117] width 72 height 25
click at [386, 137] on input "text" at bounding box center [367, 146] width 86 height 28
type input "296"
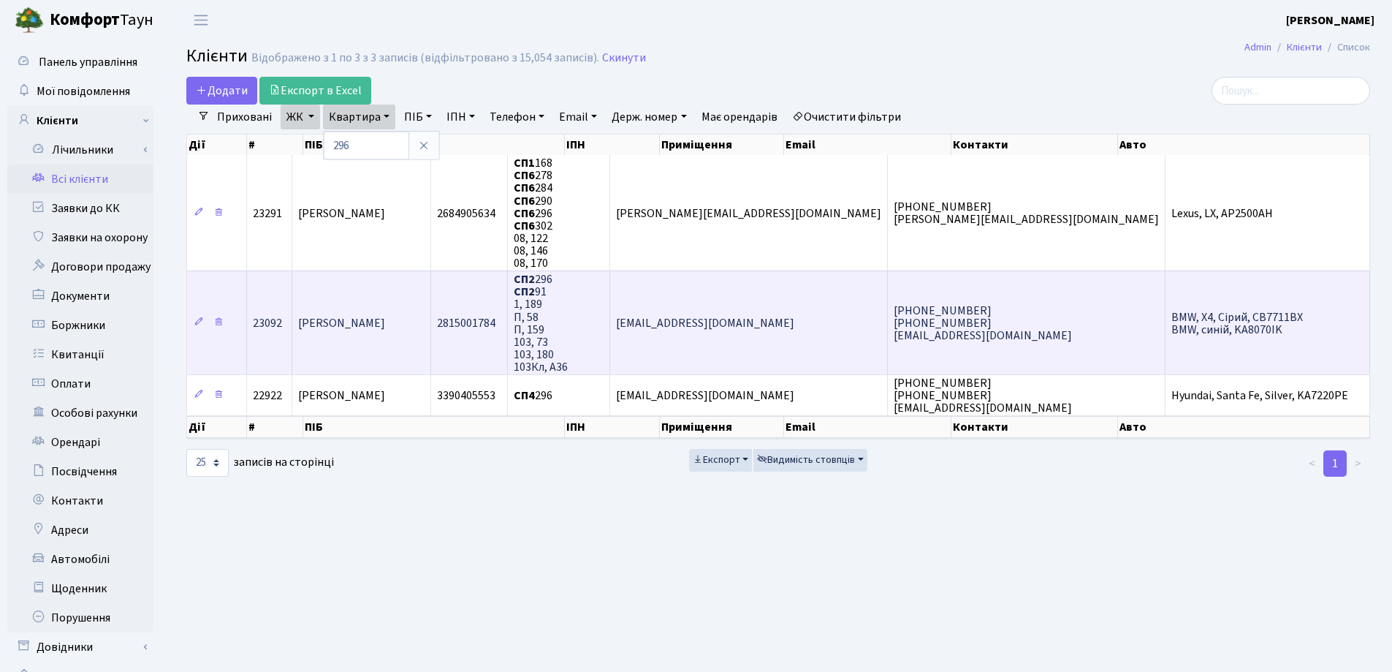
click at [385, 320] on span "[PERSON_NAME]" at bounding box center [341, 323] width 87 height 16
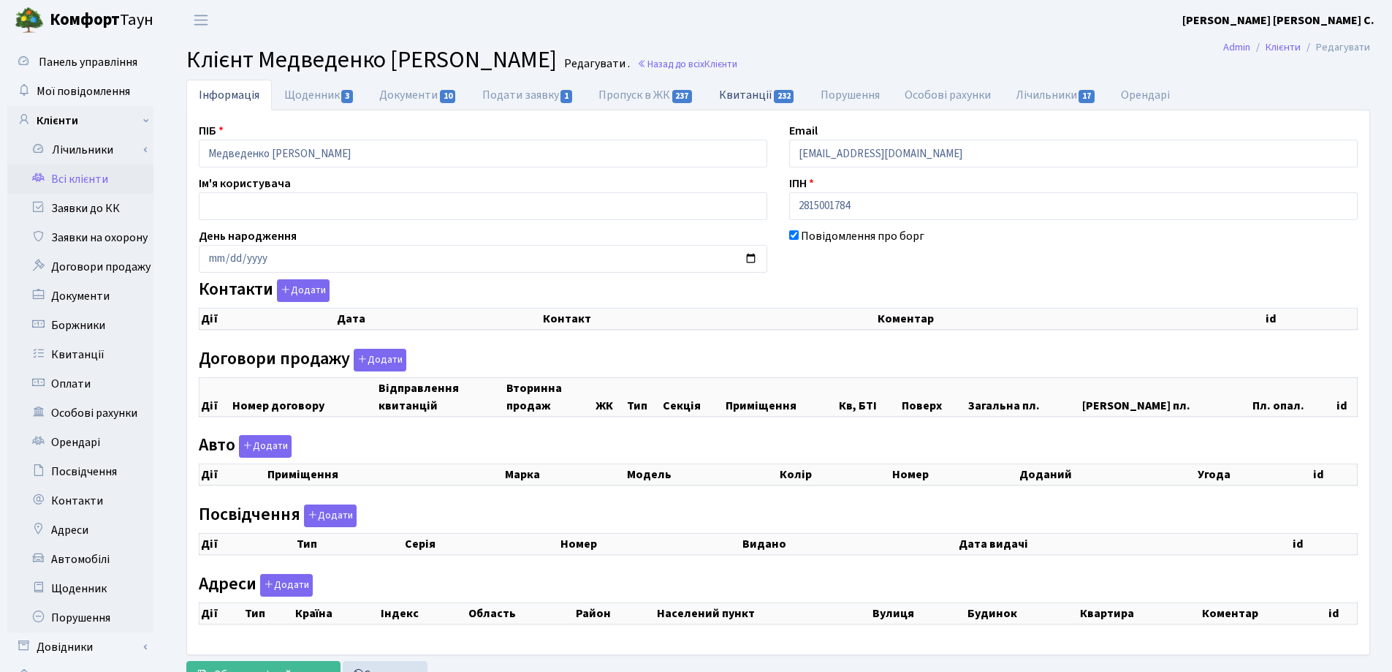
checkbox input "true"
select select "25"
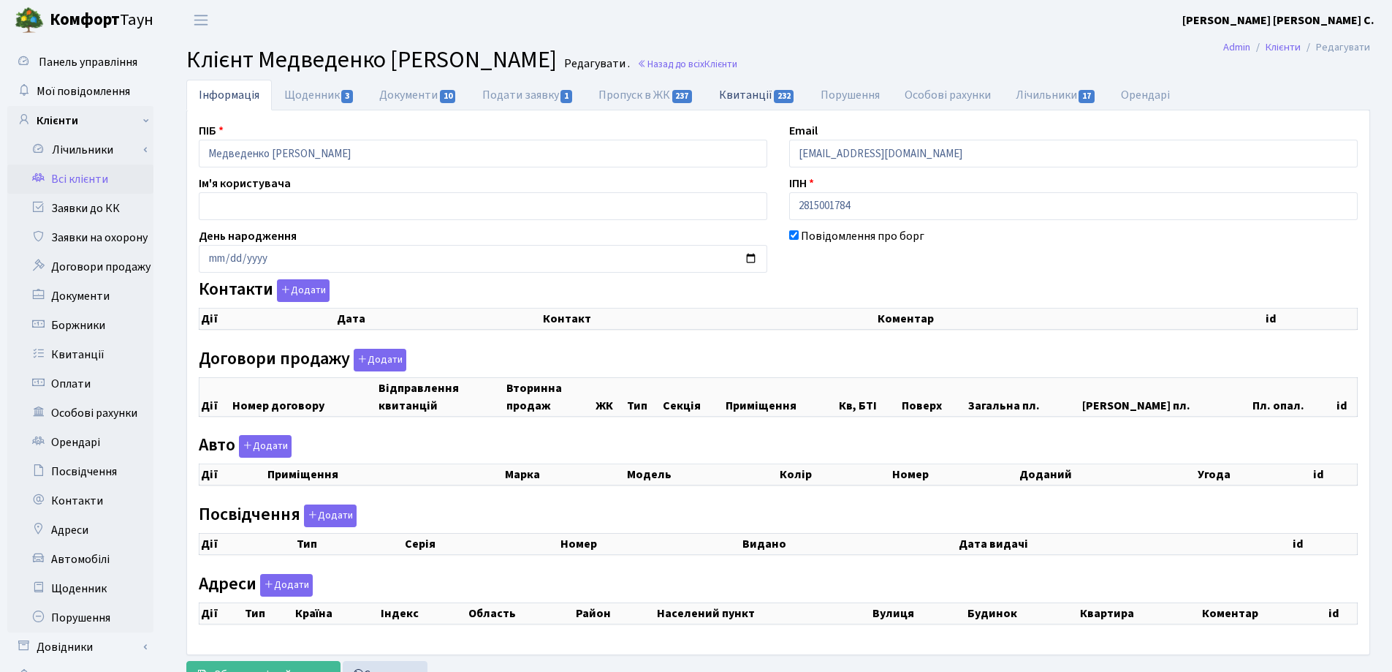
select select "25"
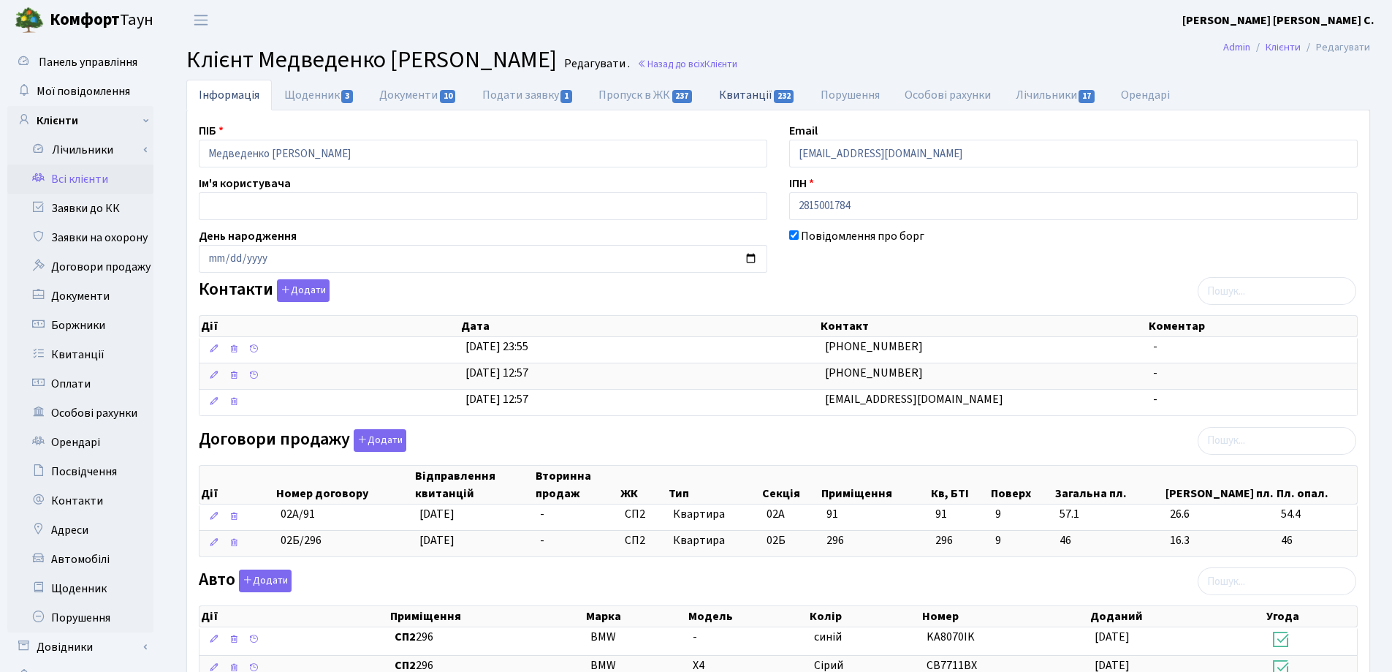
click at [740, 95] on link "Квитанції 232" at bounding box center [758, 95] width 102 height 30
select select "25"
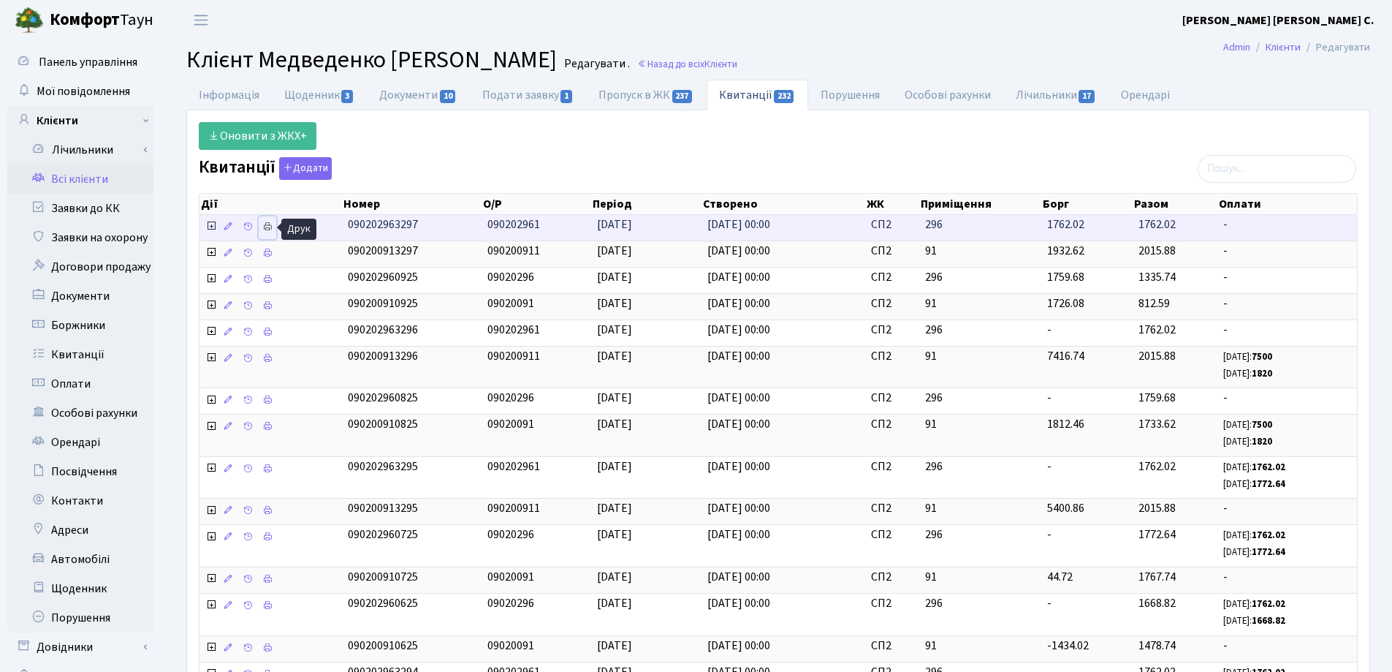
click at [265, 226] on icon at bounding box center [267, 226] width 10 height 10
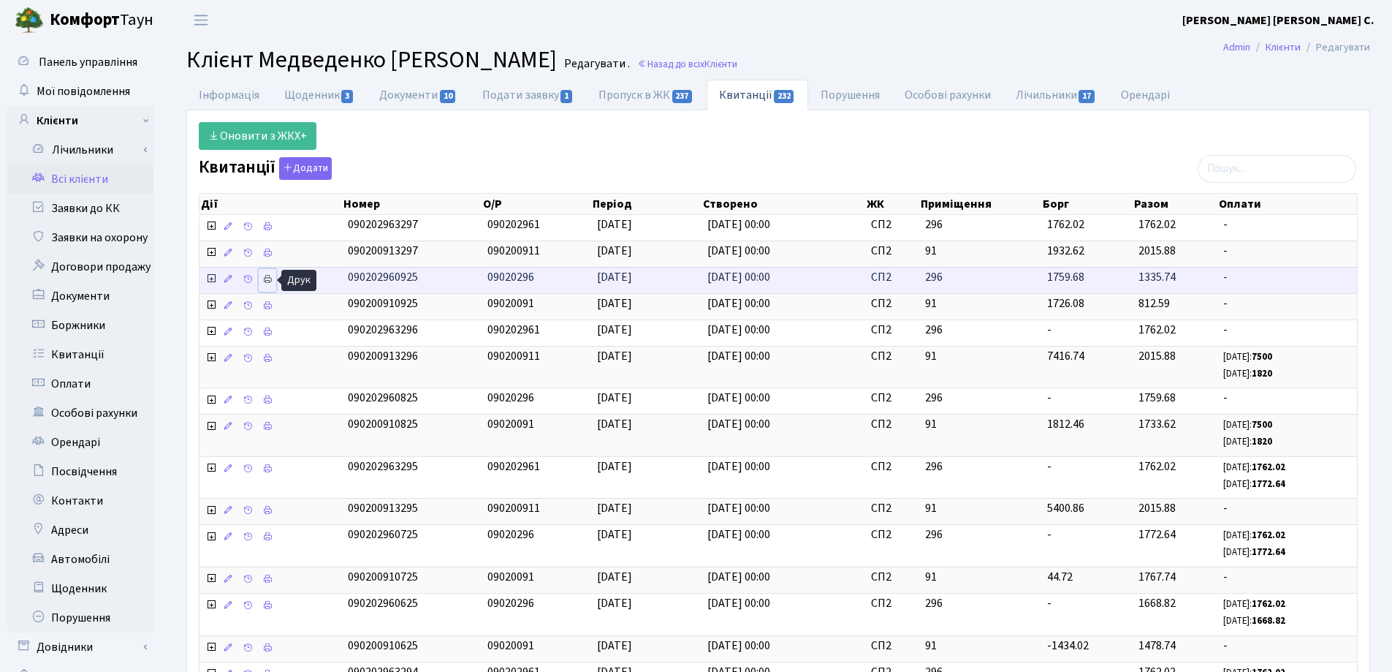
click at [268, 278] on icon at bounding box center [267, 279] width 10 height 10
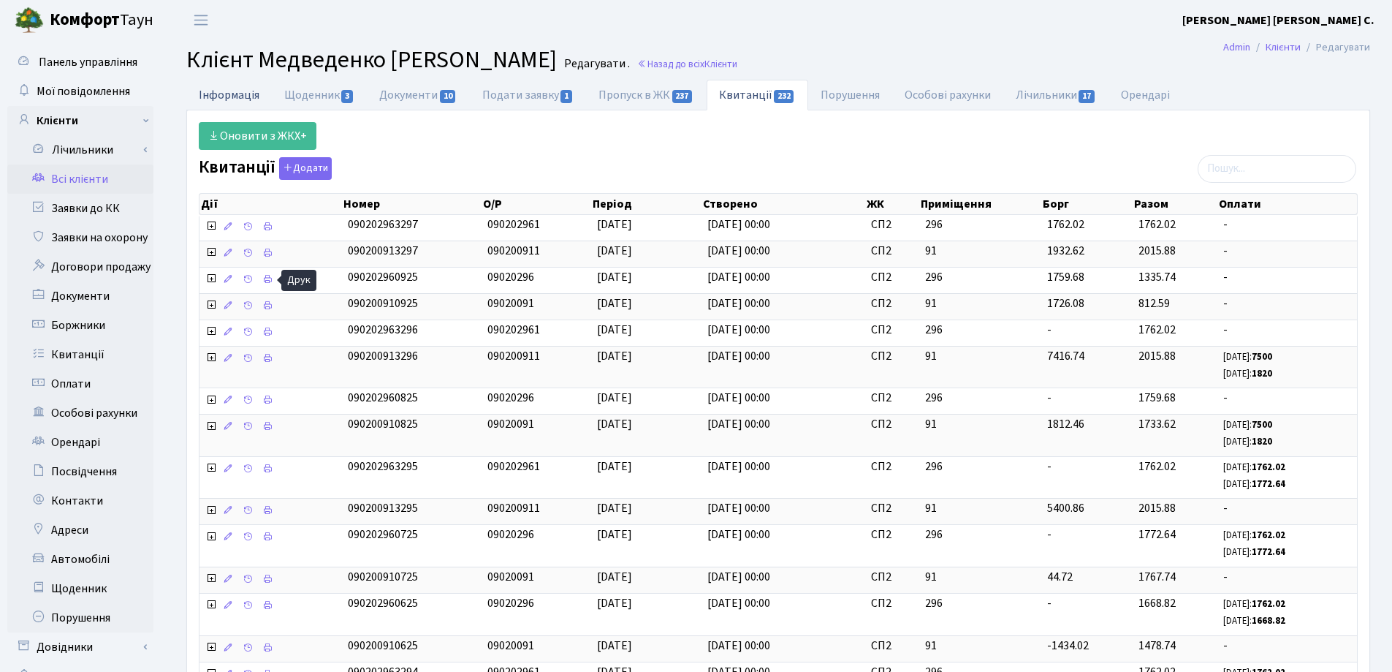
click at [236, 94] on link "Інформація" at bounding box center [229, 95] width 86 height 30
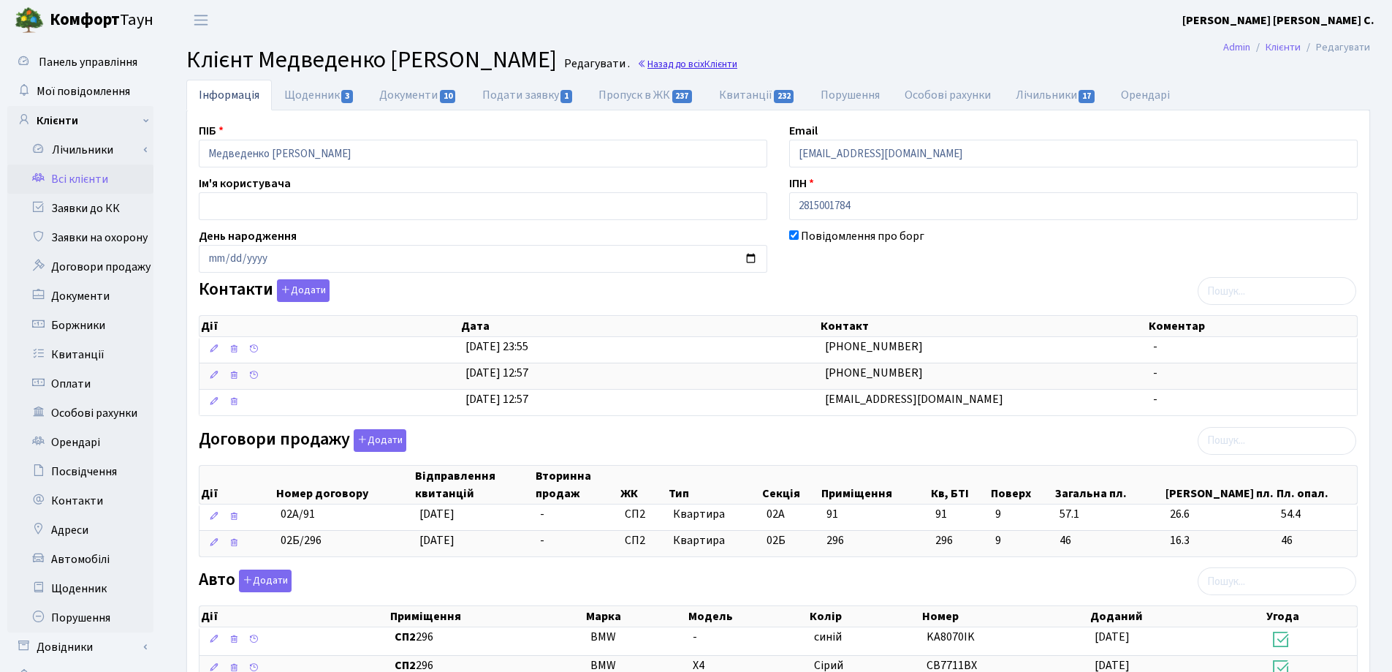
click at [692, 65] on link "Назад до всіх Клієнти" at bounding box center [687, 64] width 100 height 14
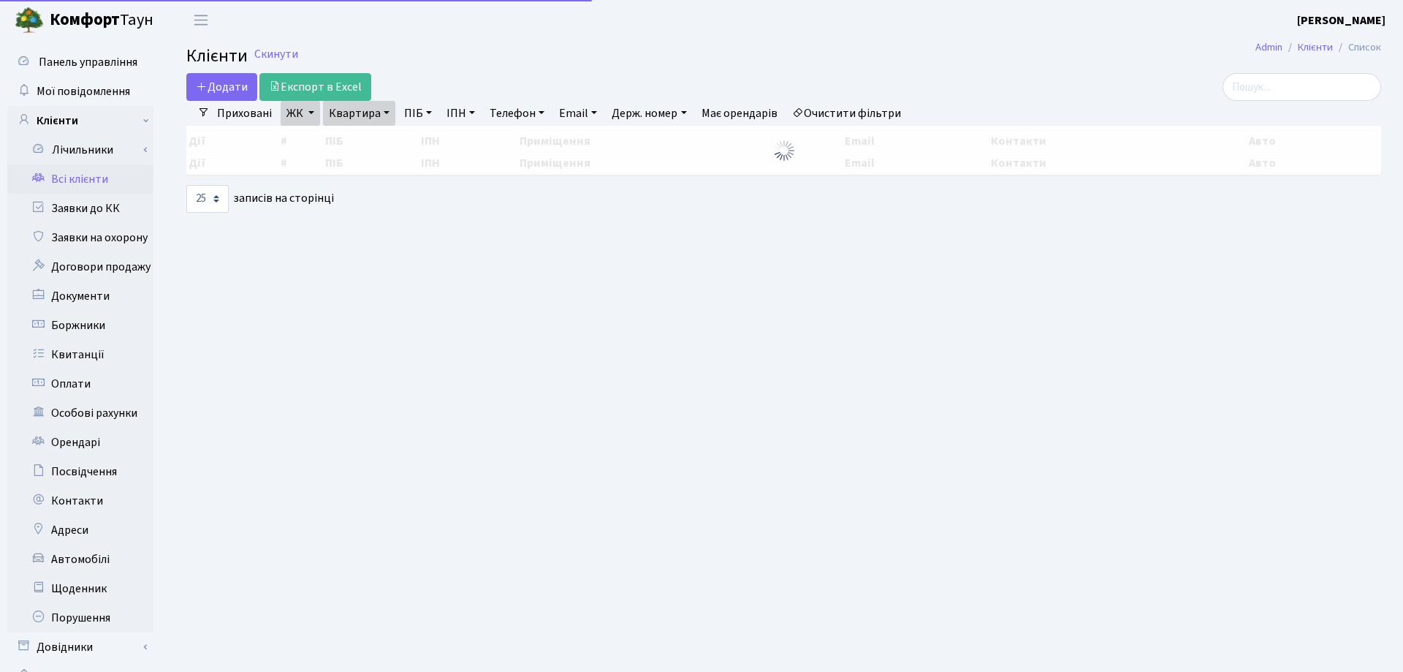
select select "25"
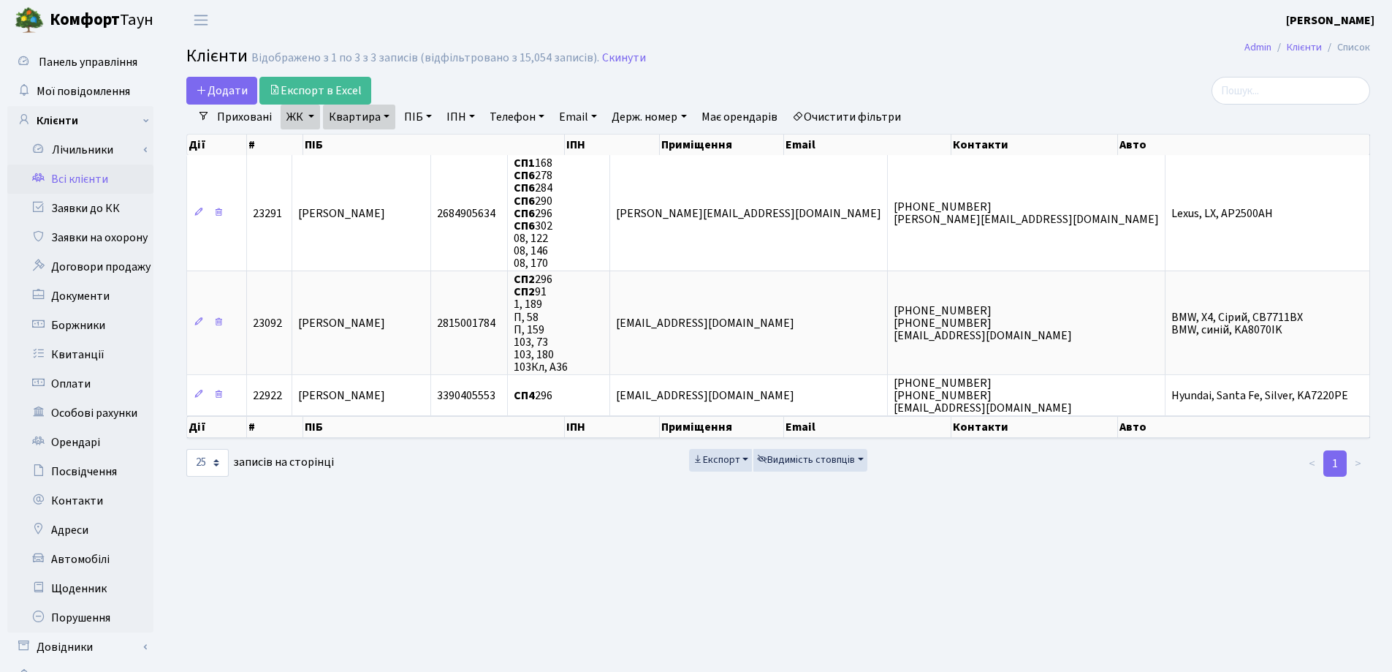
click at [384, 115] on link "Квартира" at bounding box center [359, 117] width 72 height 25
click at [421, 147] on icon at bounding box center [424, 146] width 12 height 12
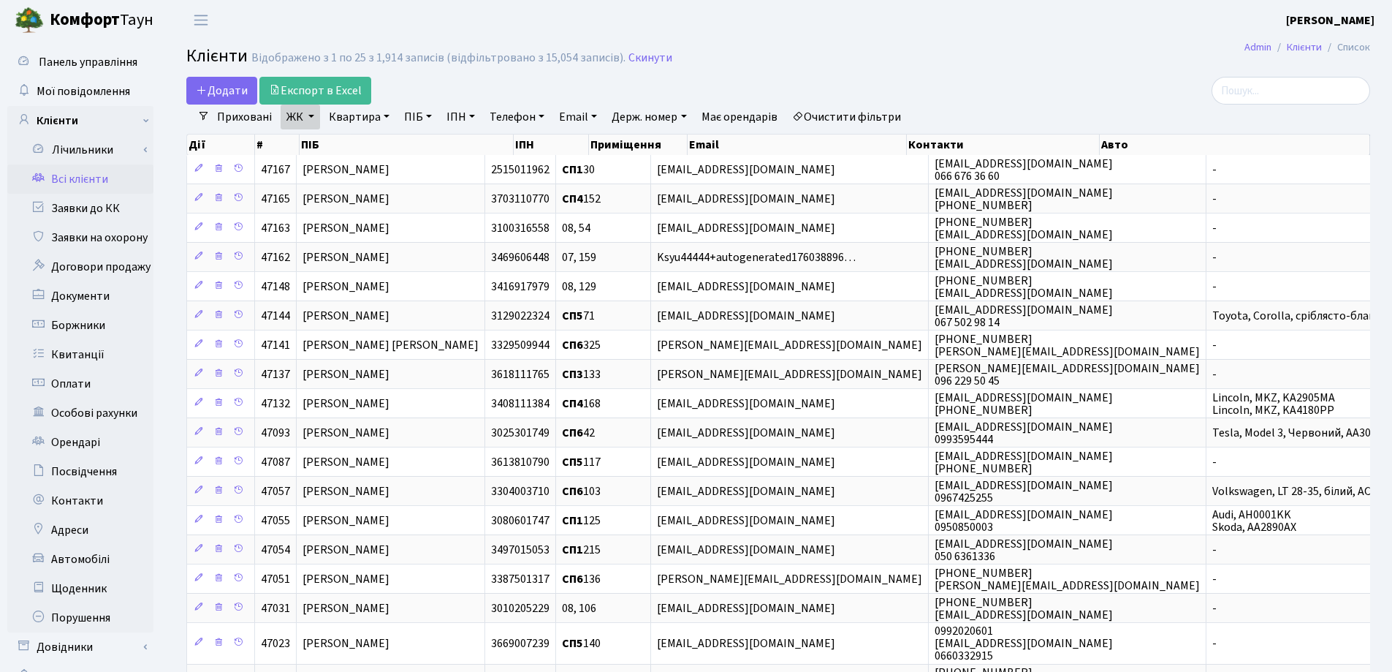
click at [386, 116] on link "Квартира" at bounding box center [359, 117] width 72 height 25
click at [383, 144] on input "text" at bounding box center [367, 146] width 86 height 28
type input "248"
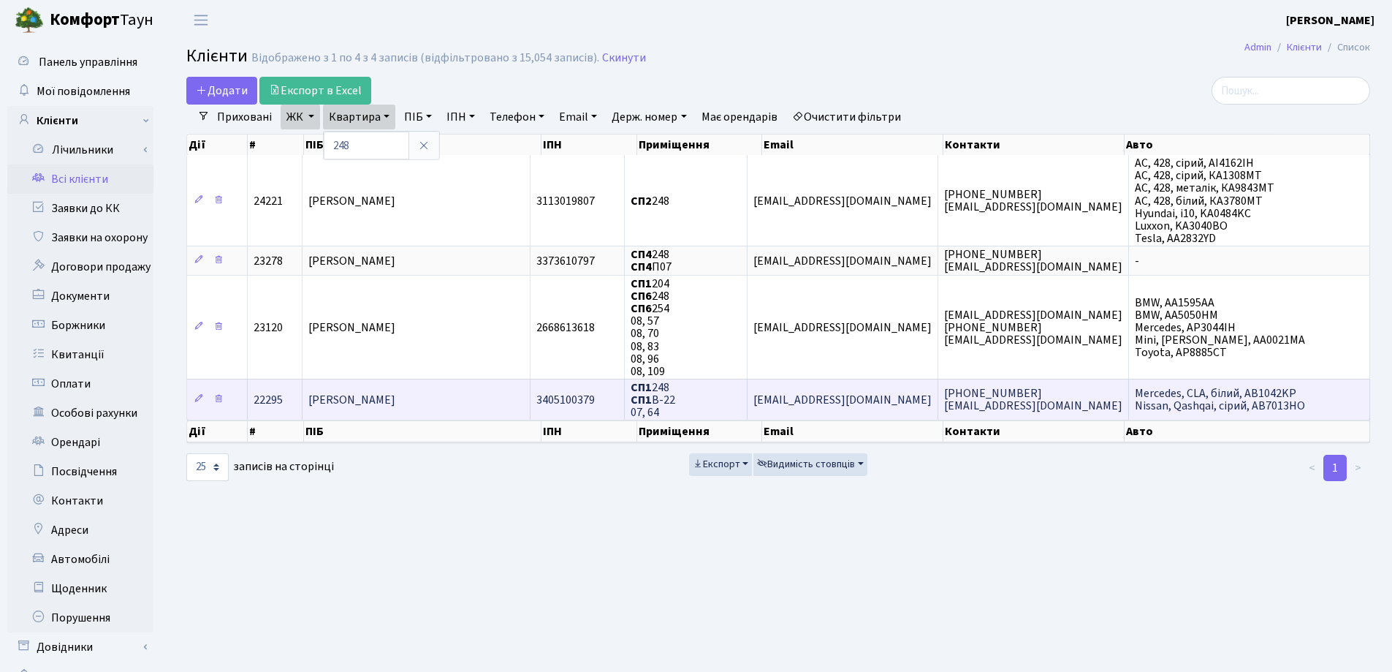
click at [395, 401] on span "[PERSON_NAME]" at bounding box center [351, 400] width 87 height 16
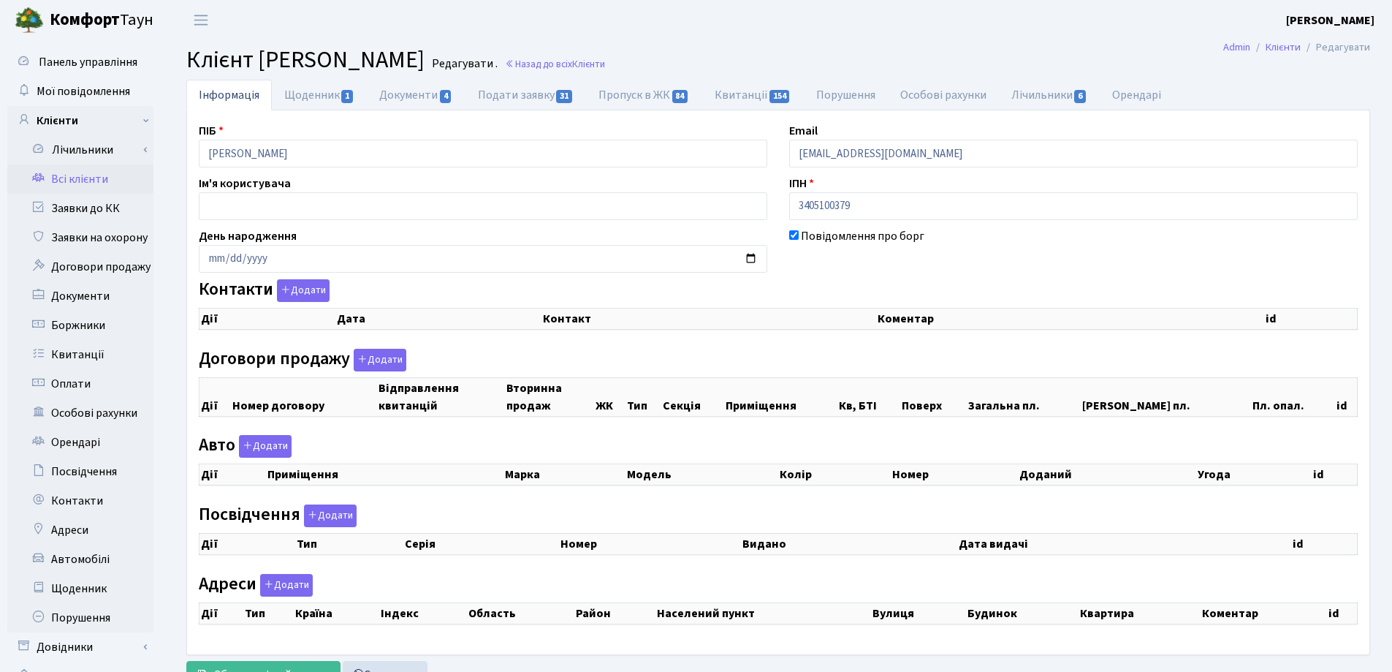
checkbox input "true"
select select "25"
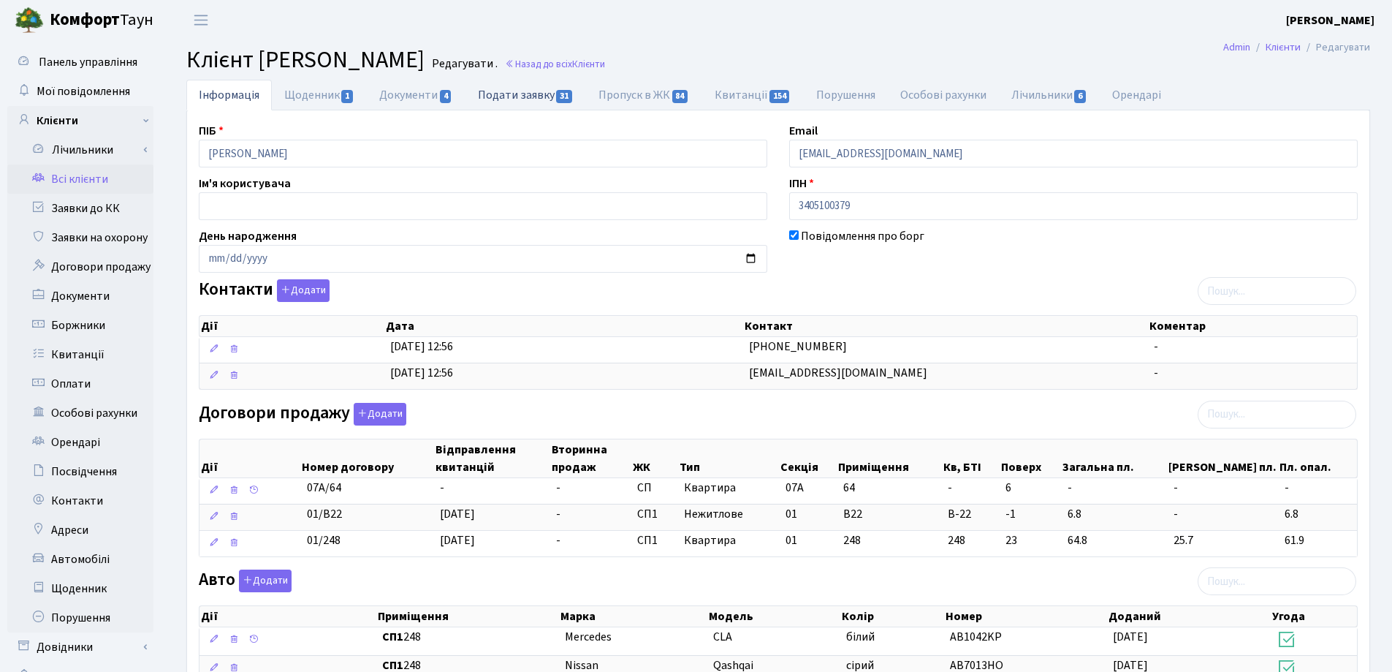
click at [504, 99] on link "Подати заявку 31" at bounding box center [526, 95] width 121 height 30
select select "25"
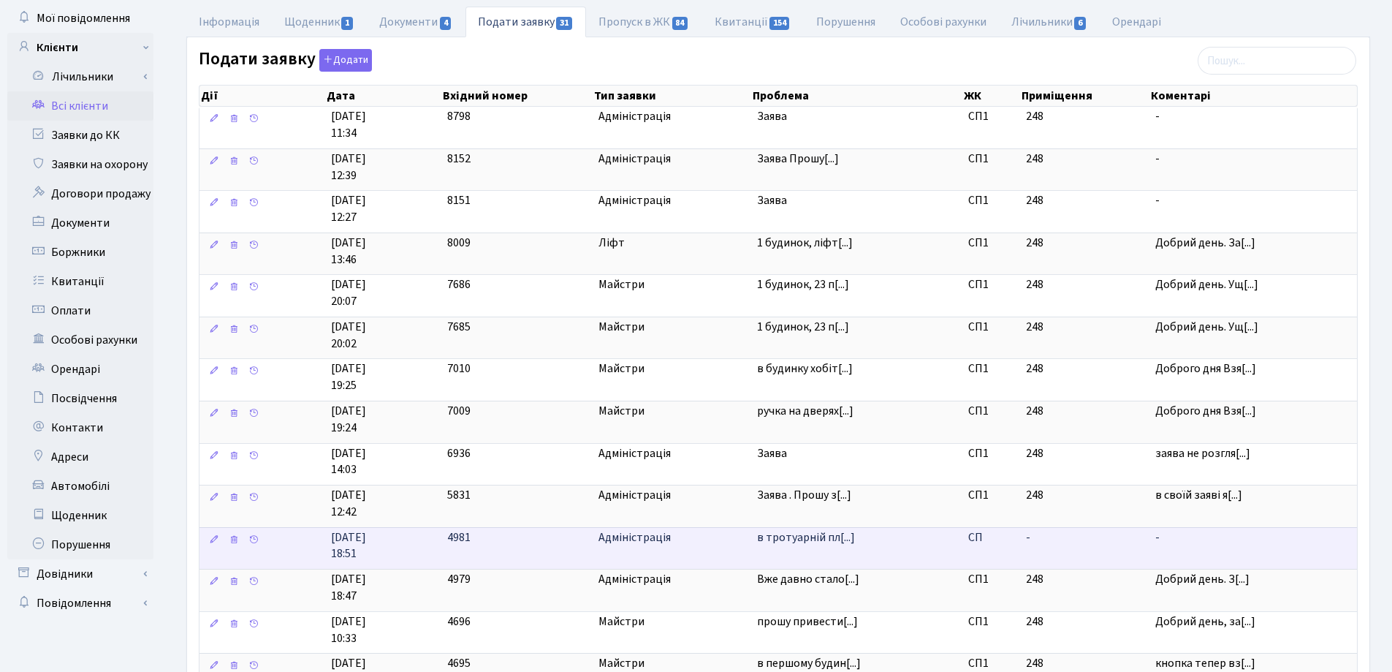
scroll to position [146, 0]
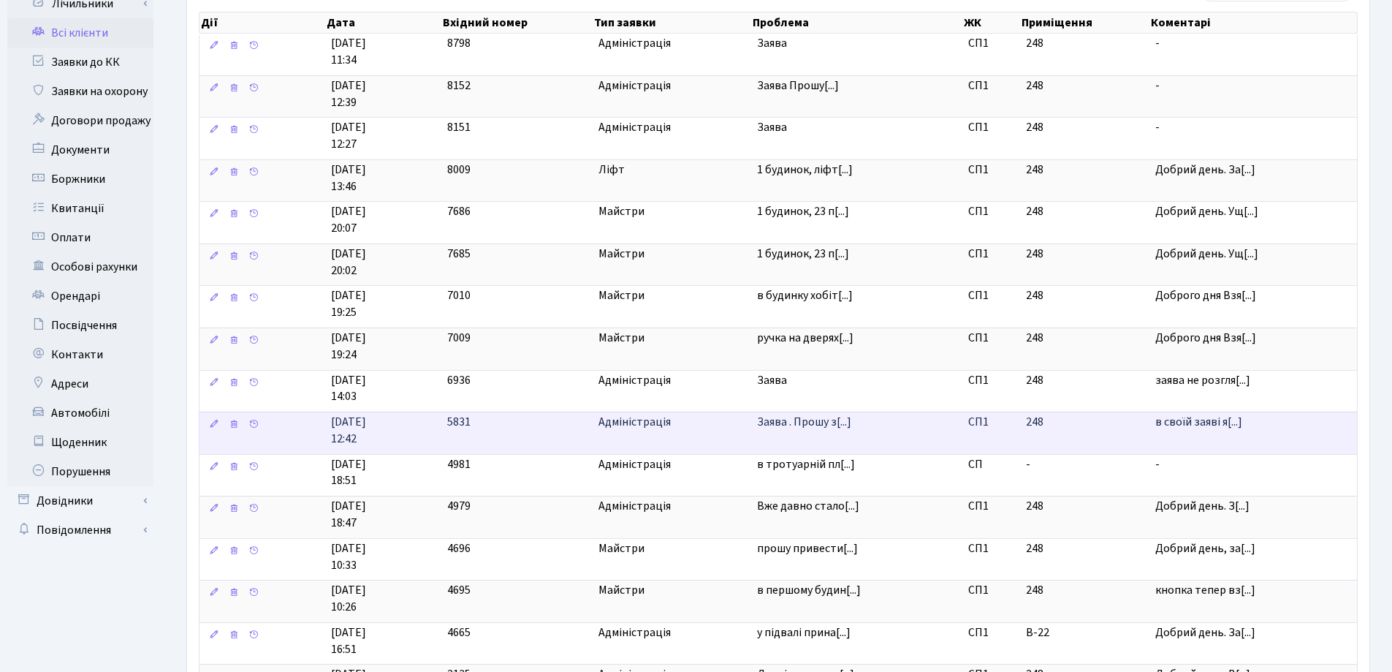
click at [763, 440] on td "Заява . Прошу з[...]" at bounding box center [856, 432] width 211 height 42
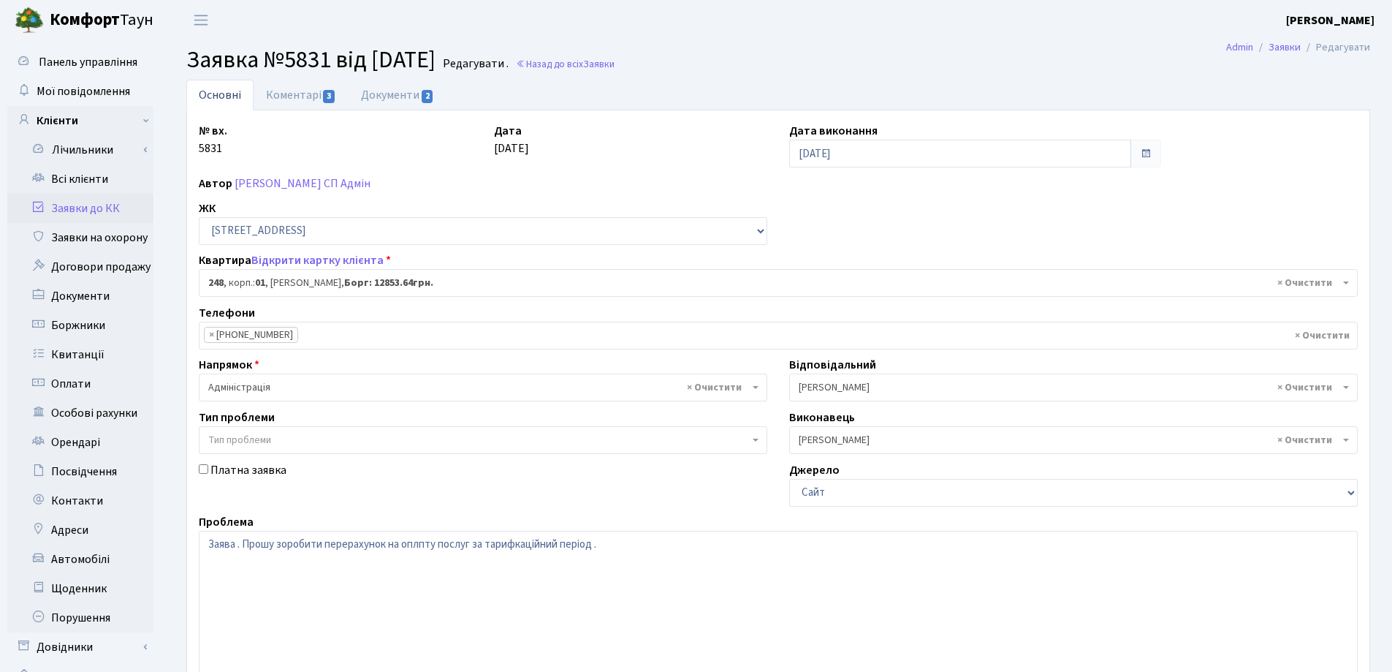
select select "20173"
click at [392, 96] on link "Документи 2" at bounding box center [398, 95] width 98 height 30
select select "25"
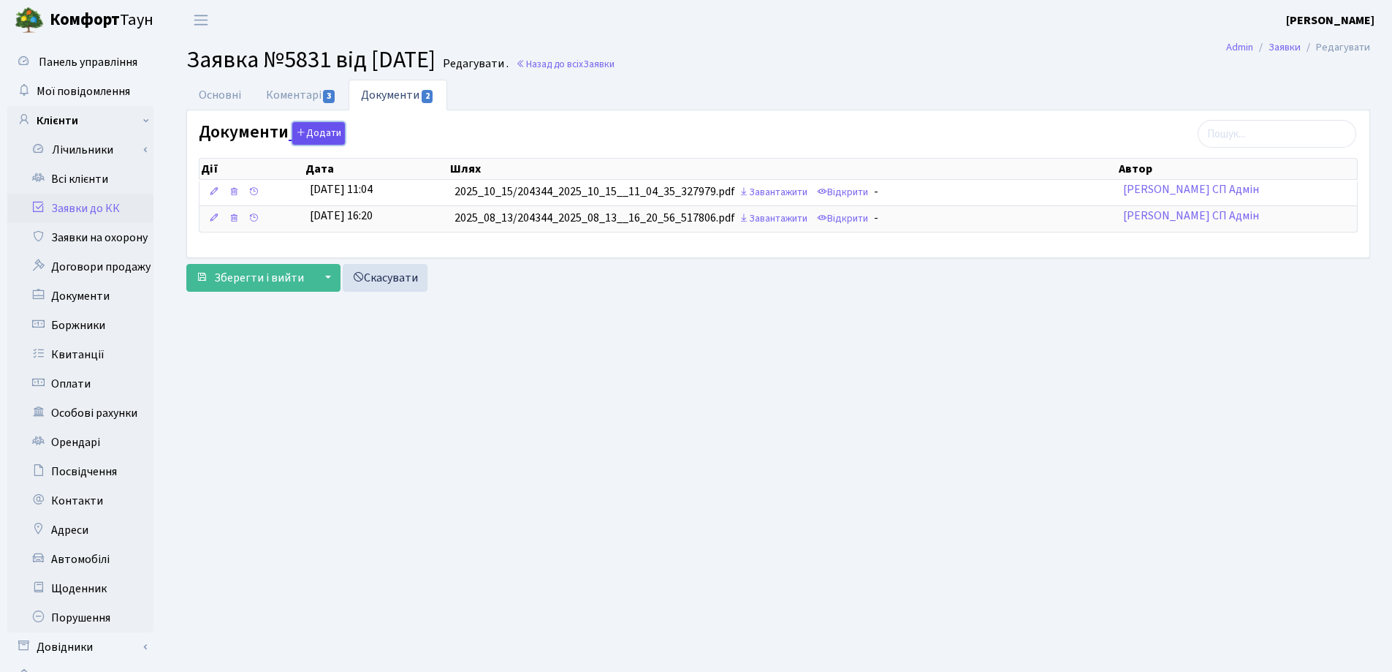
click at [311, 134] on button "Додати" at bounding box center [318, 133] width 53 height 23
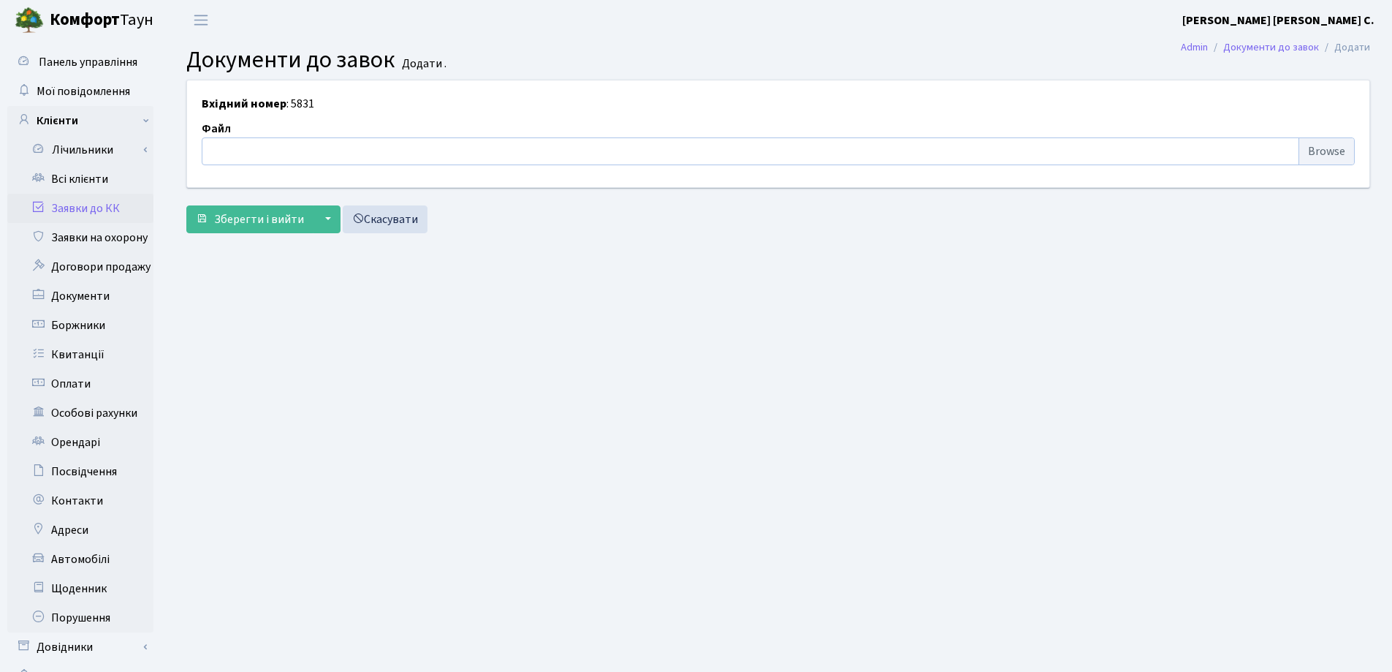
click at [305, 147] on input "file" at bounding box center [778, 151] width 1153 height 28
type input "C:\fakepath\IMG_0004.pdf"
click at [300, 148] on input "file" at bounding box center [778, 151] width 1153 height 28
click at [268, 148] on input "file" at bounding box center [778, 151] width 1153 height 28
type input "C:\fakepath\IMG_0004.pdf"
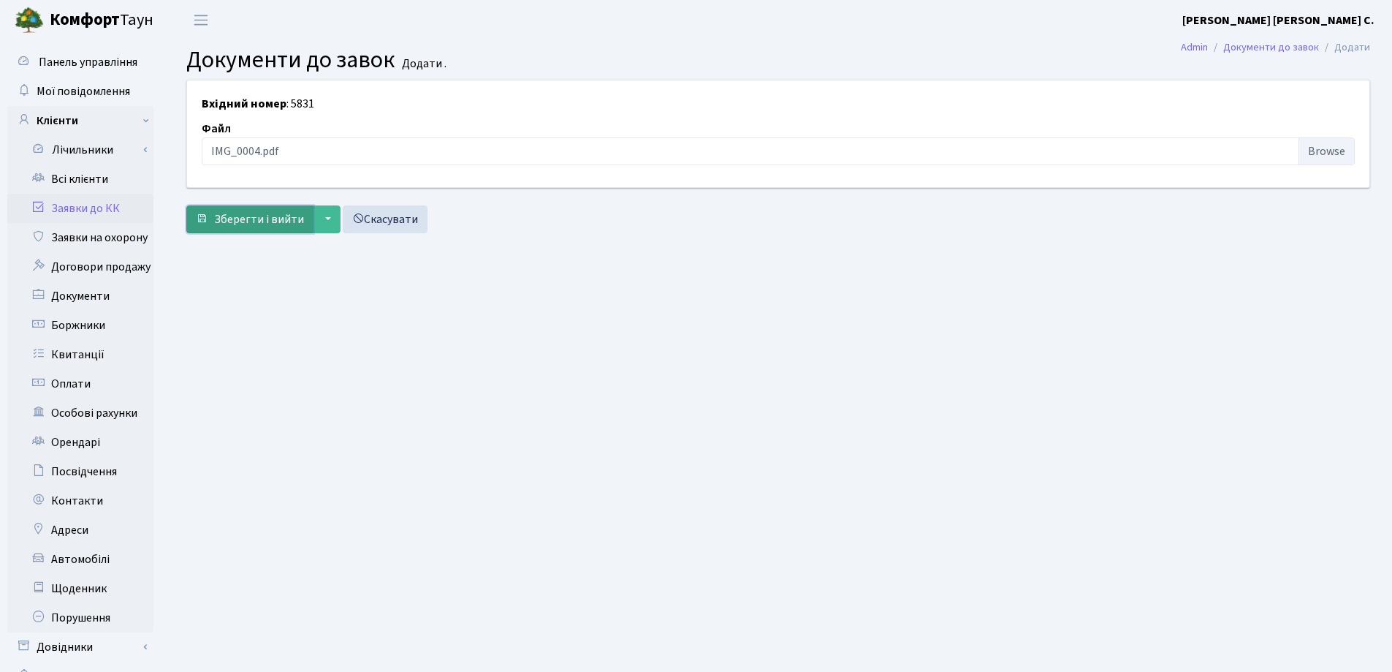
click at [242, 214] on span "Зберегти і вийти" at bounding box center [259, 219] width 90 height 16
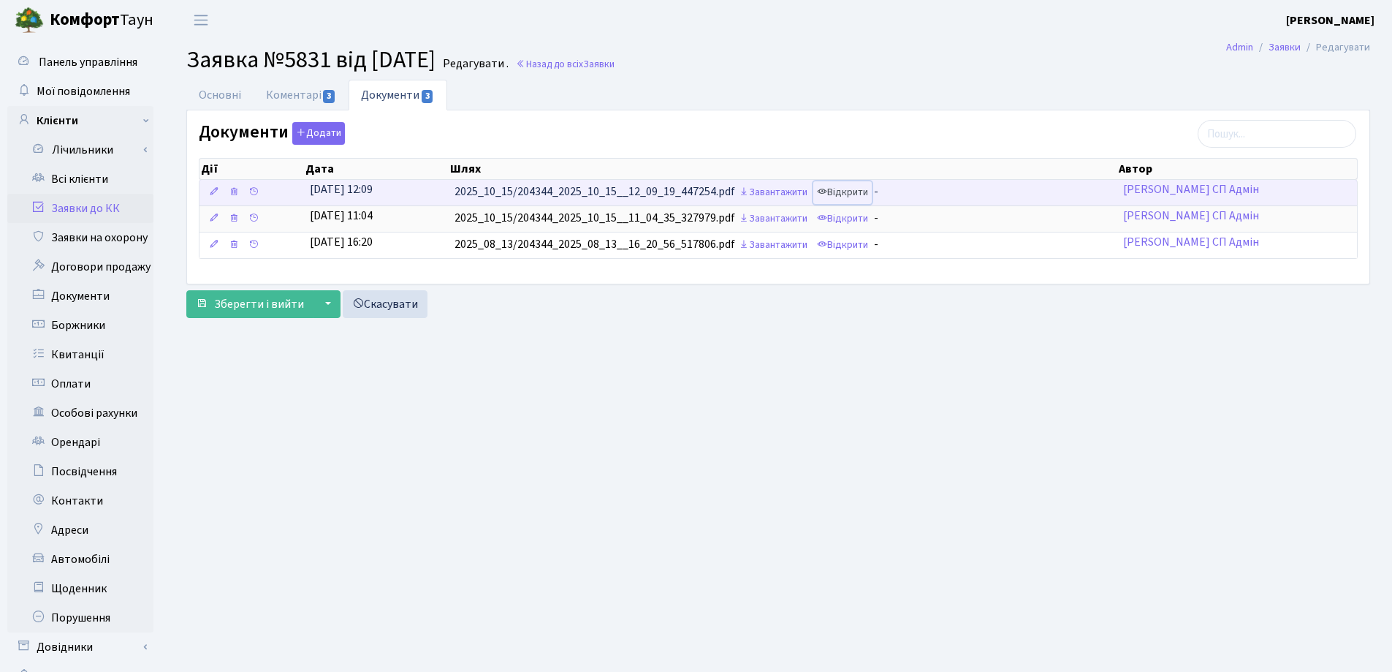
click at [835, 191] on link "Відкрити" at bounding box center [842, 192] width 58 height 23
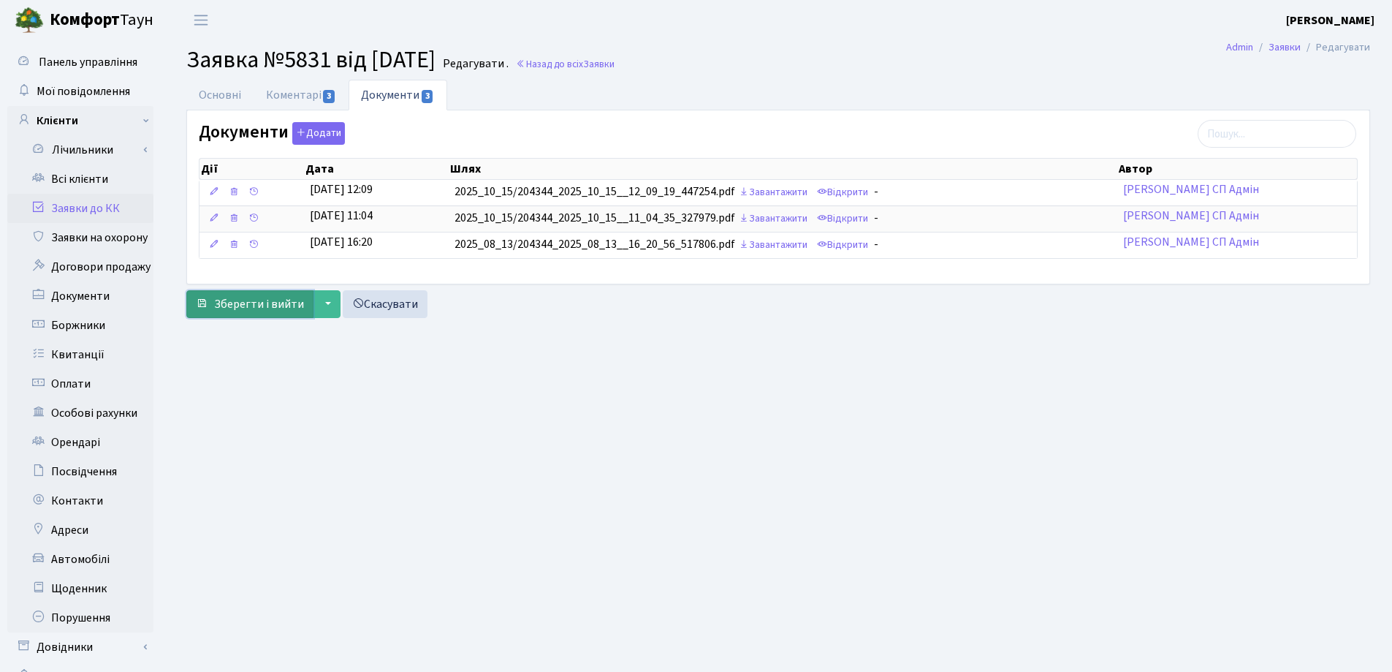
click at [266, 302] on span "Зберегти і вийти" at bounding box center [259, 304] width 90 height 16
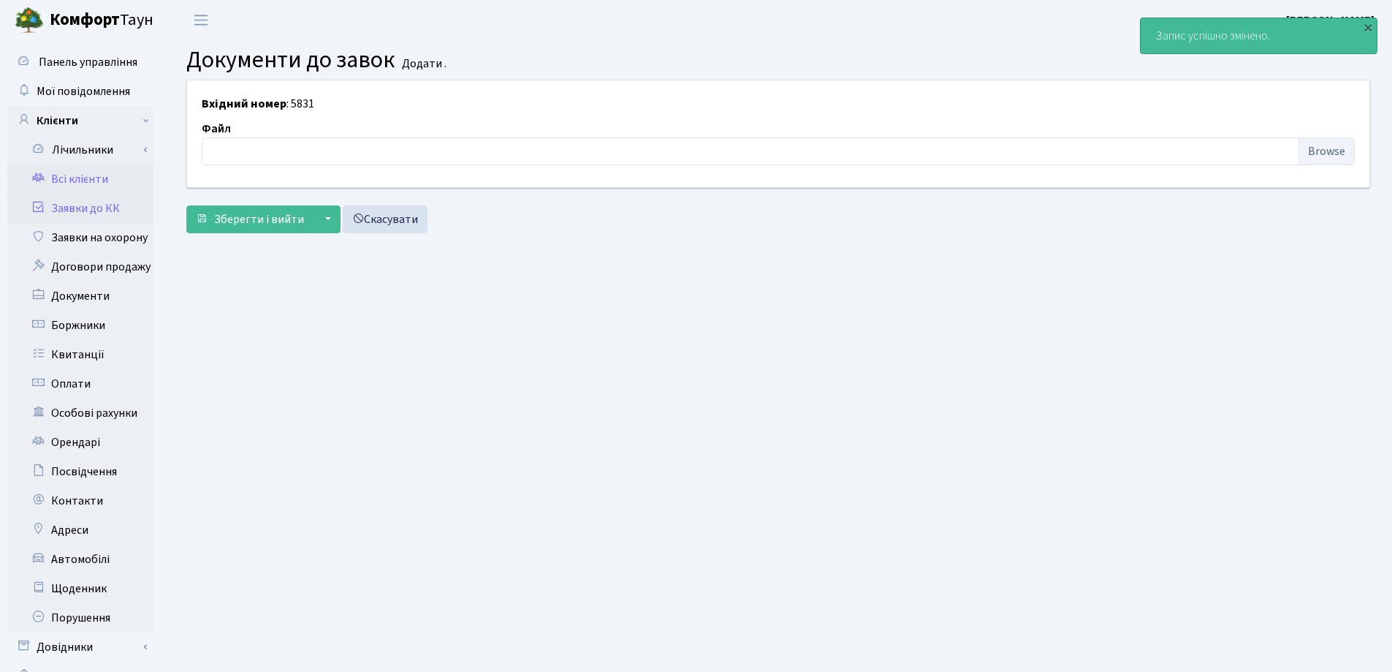
click at [71, 178] on link "Всі клієнти" at bounding box center [80, 178] width 146 height 29
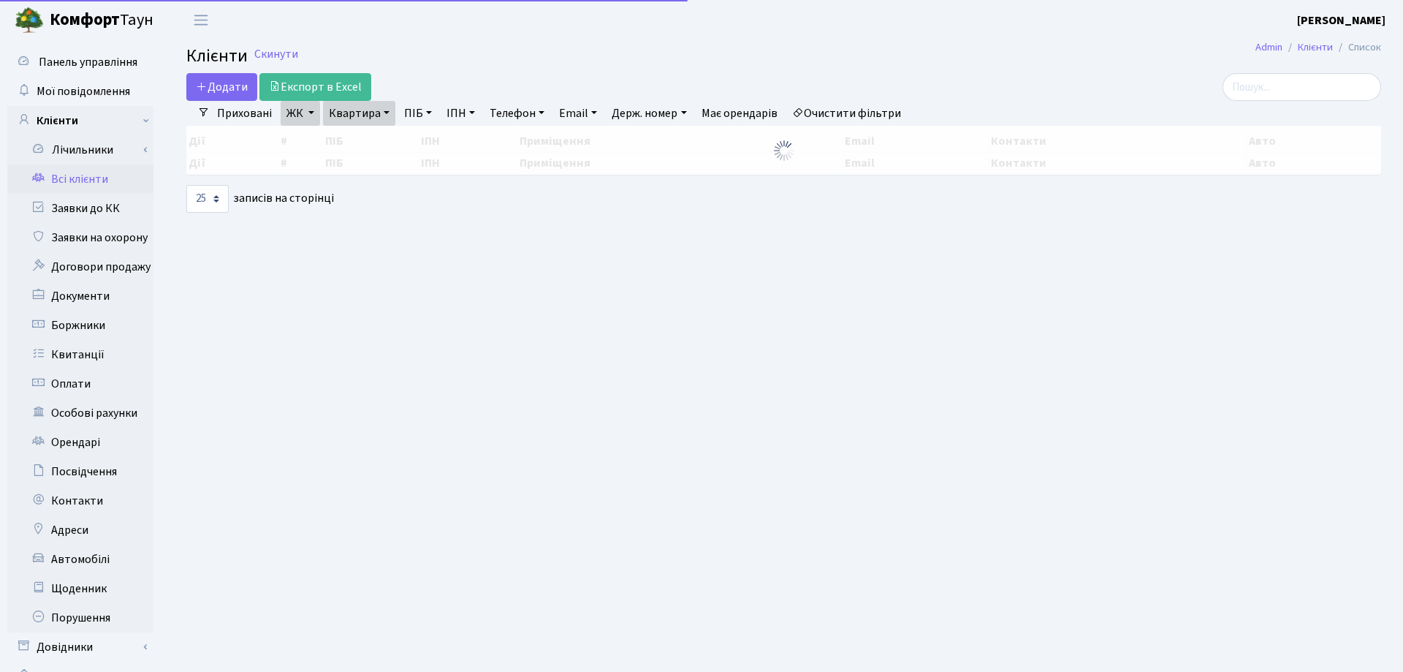
select select "25"
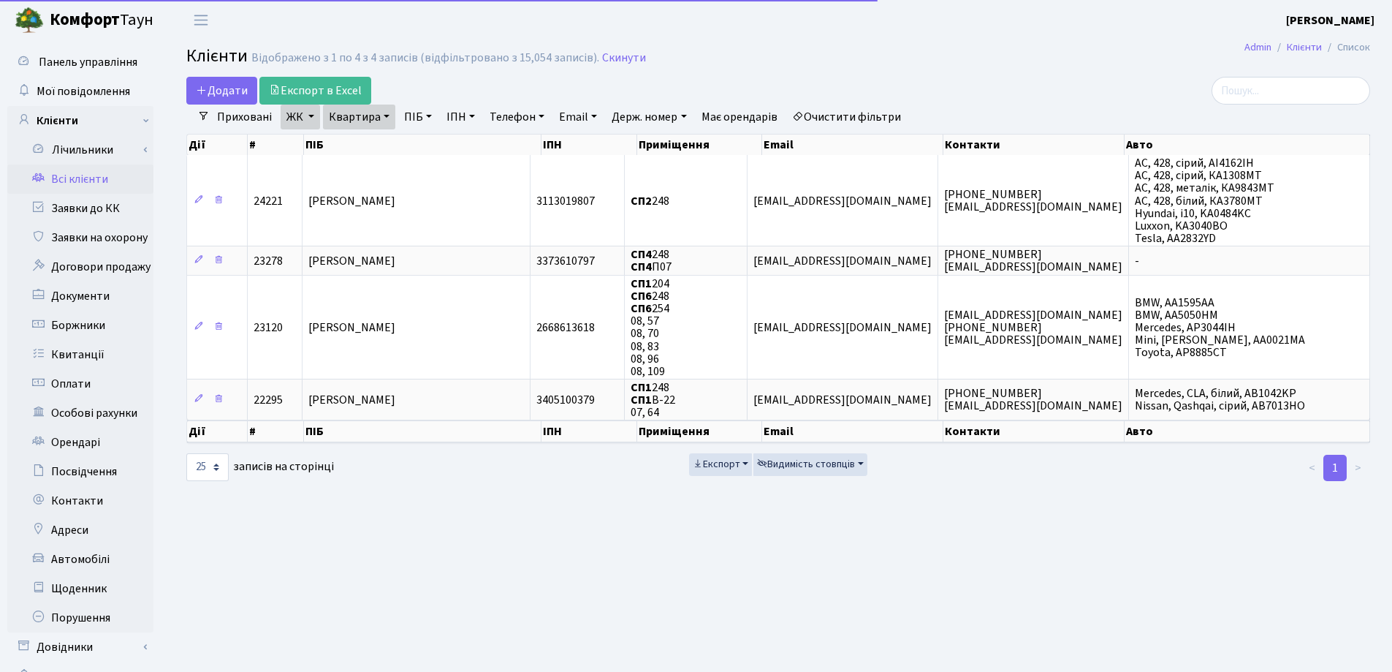
click at [384, 115] on link "Квартира" at bounding box center [359, 117] width 72 height 25
click at [419, 150] on icon at bounding box center [424, 146] width 12 height 12
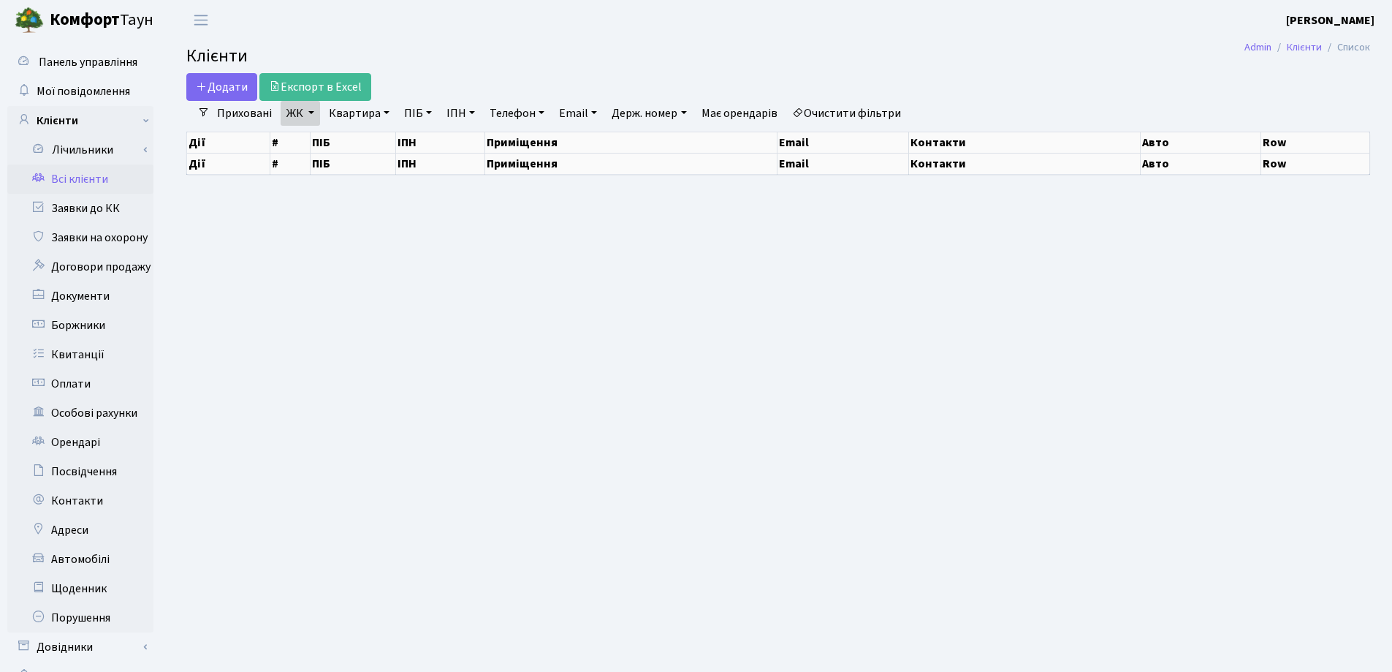
select select "25"
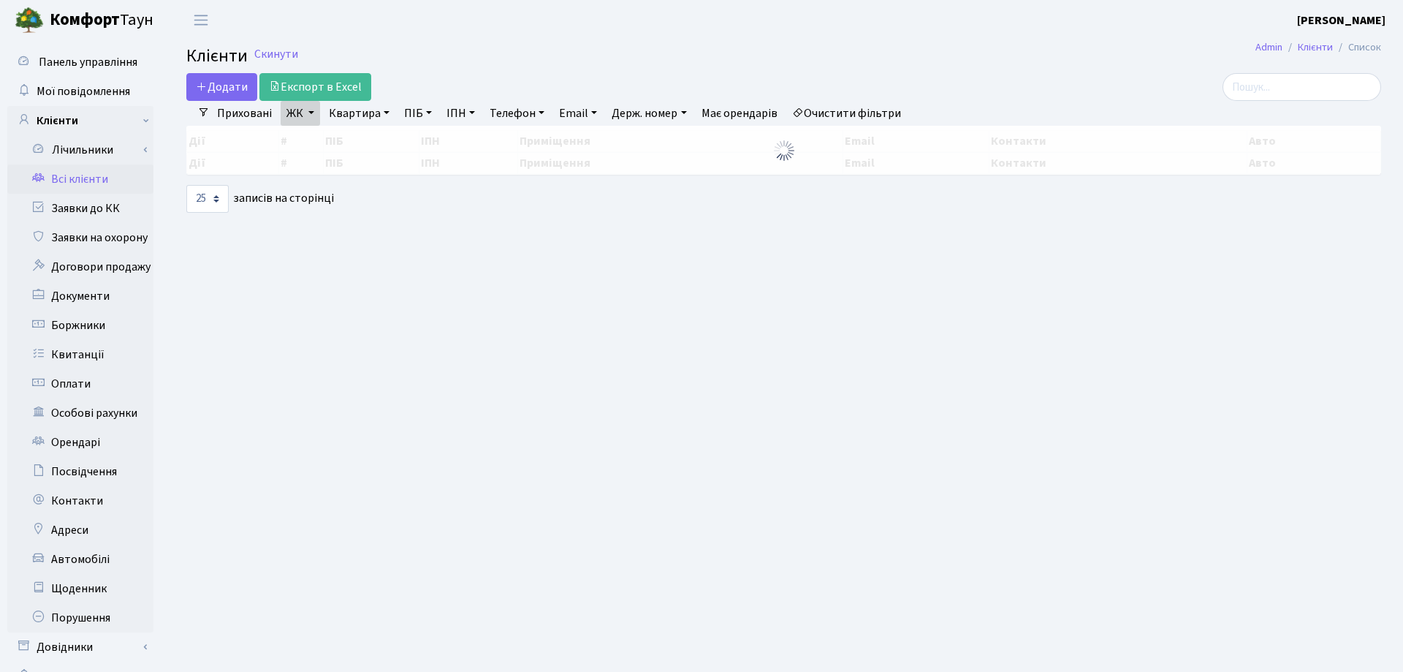
select select "25"
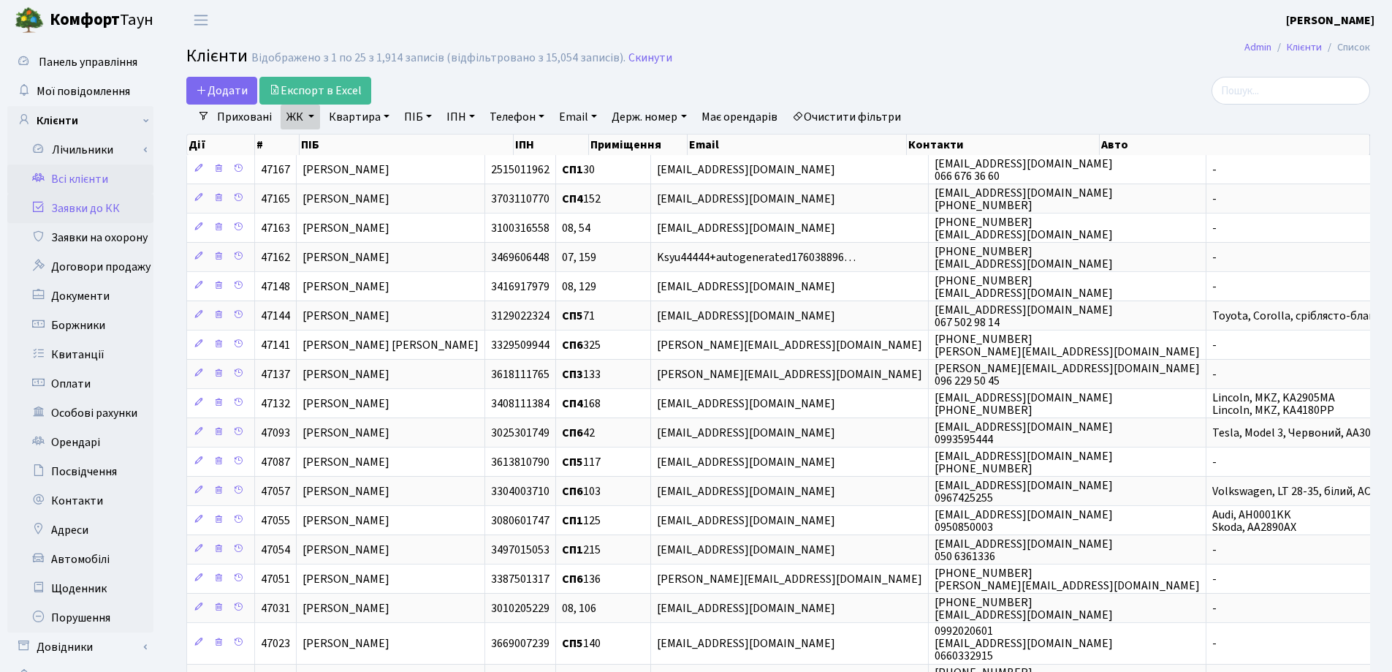
click at [67, 211] on link "Заявки до КК" at bounding box center [80, 208] width 146 height 29
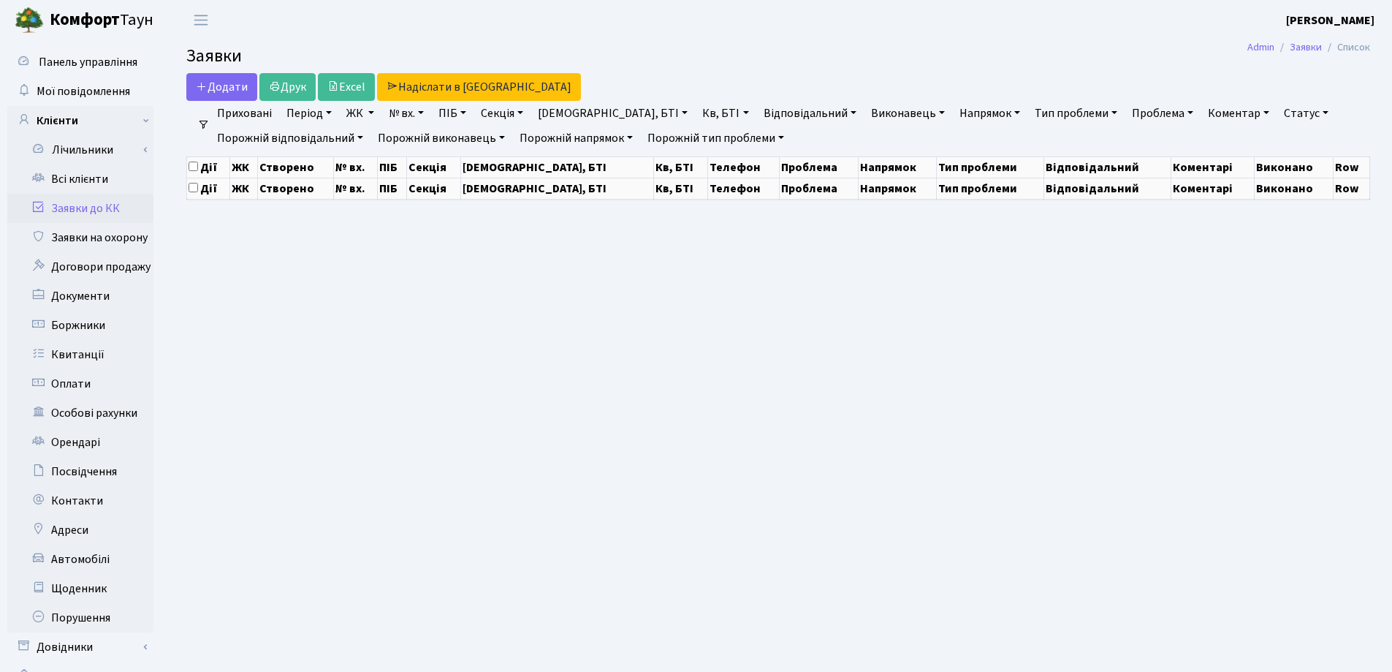
select select "25"
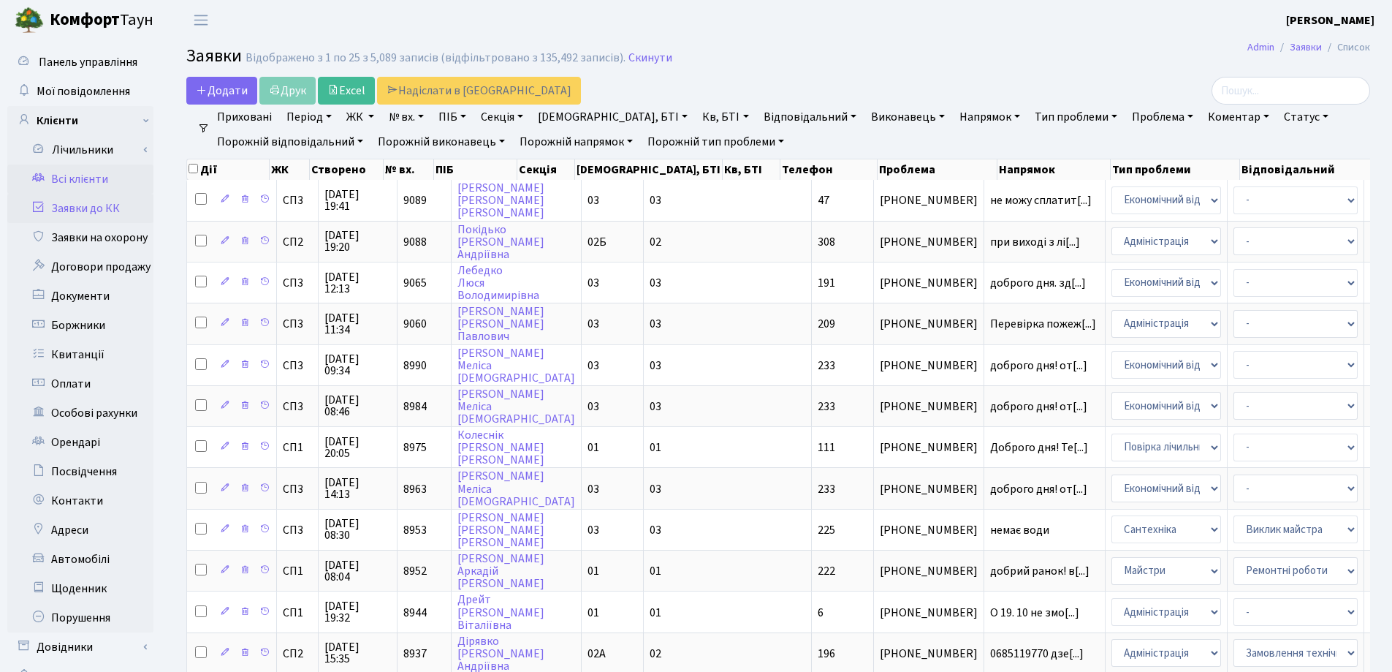
click at [84, 181] on link "Всі клієнти" at bounding box center [80, 178] width 146 height 29
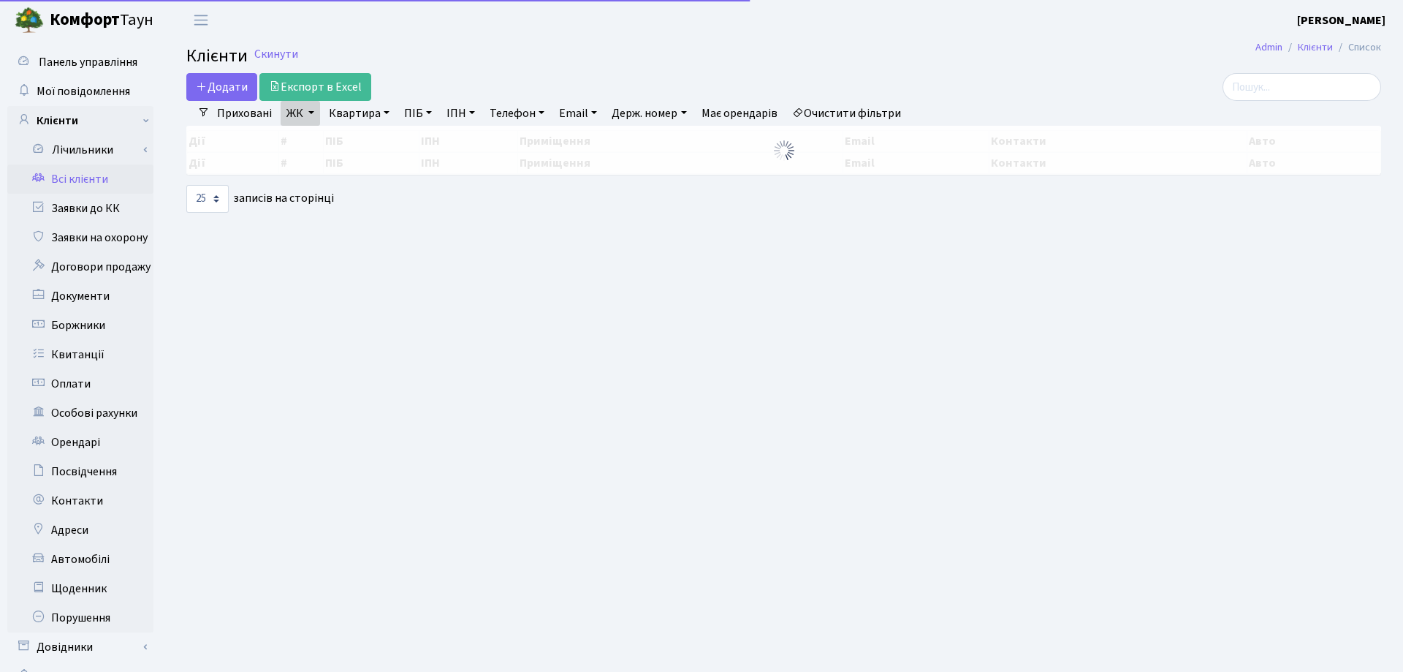
select select "25"
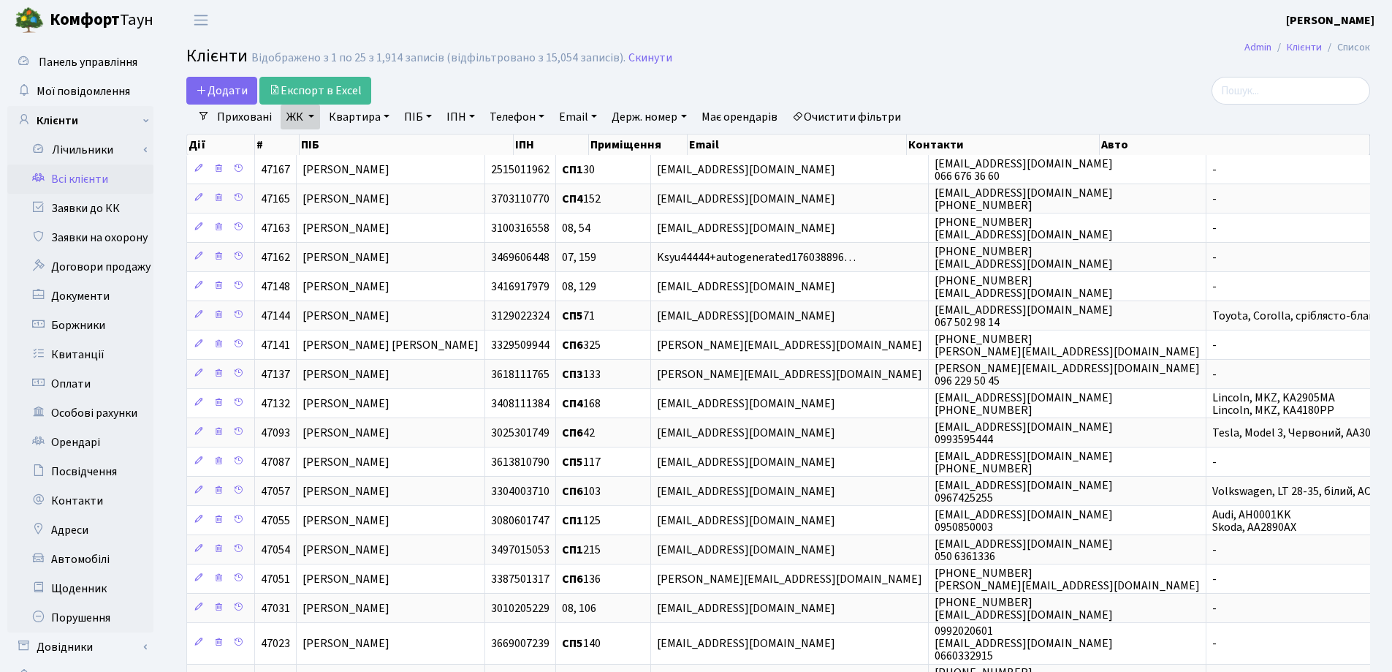
click at [385, 119] on link "Квартира" at bounding box center [359, 117] width 72 height 25
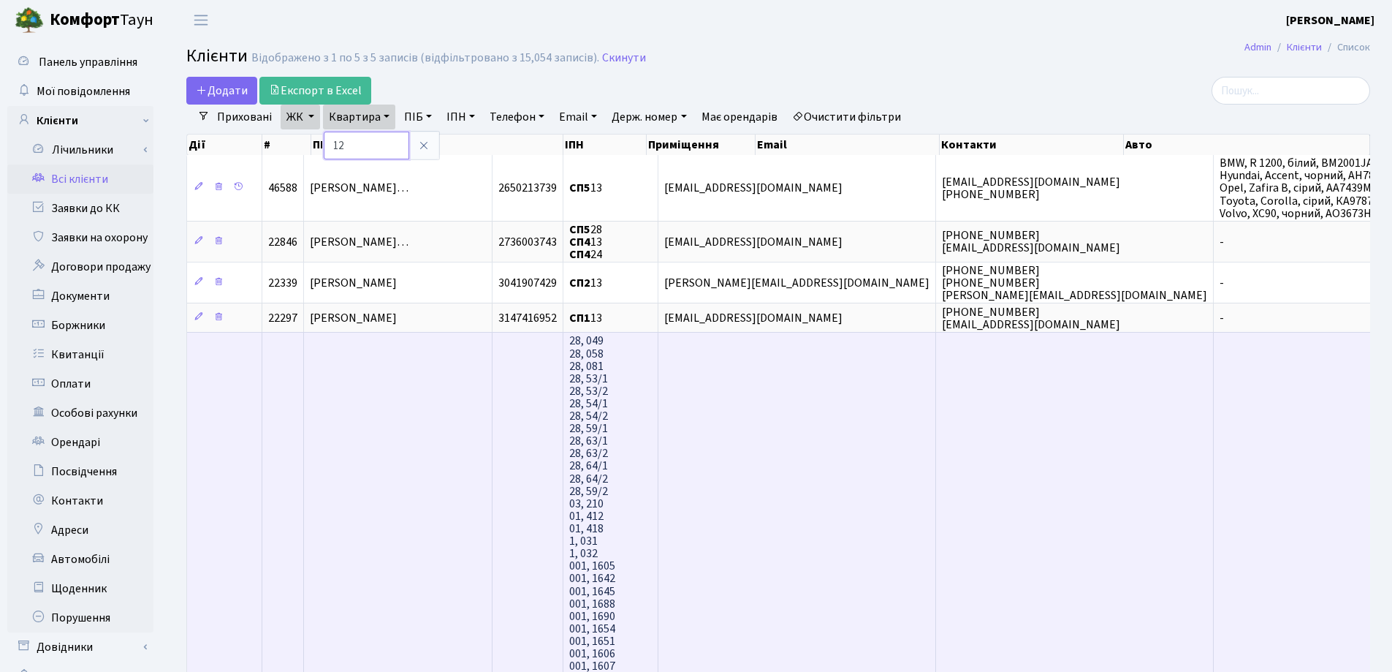
type input "12"
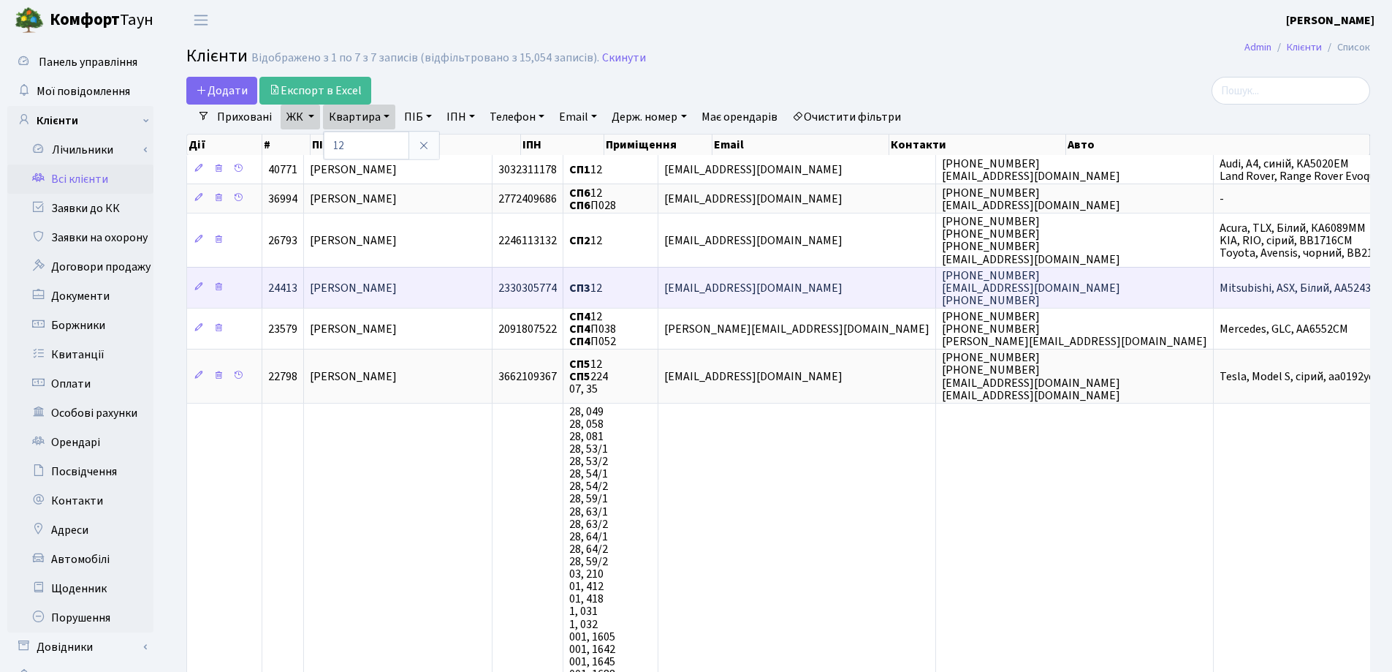
click at [397, 285] on span "[PERSON_NAME]" at bounding box center [353, 288] width 87 height 16
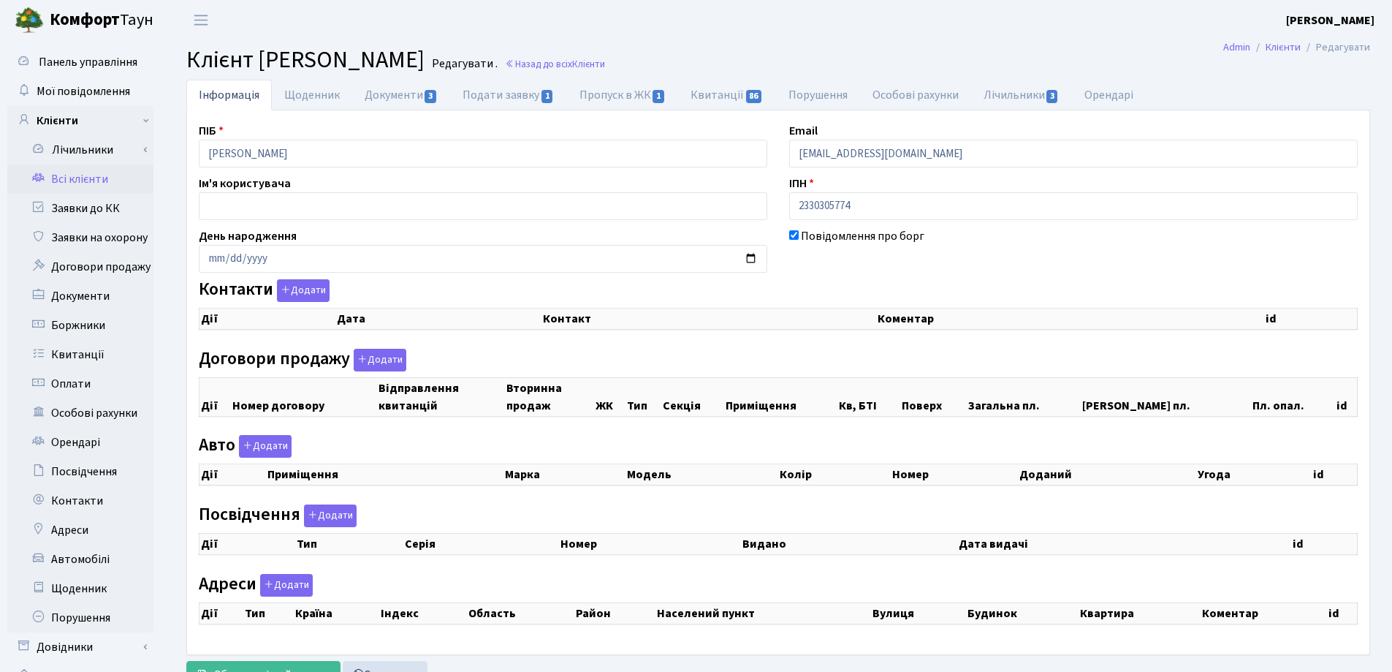
checkbox input "true"
select select "25"
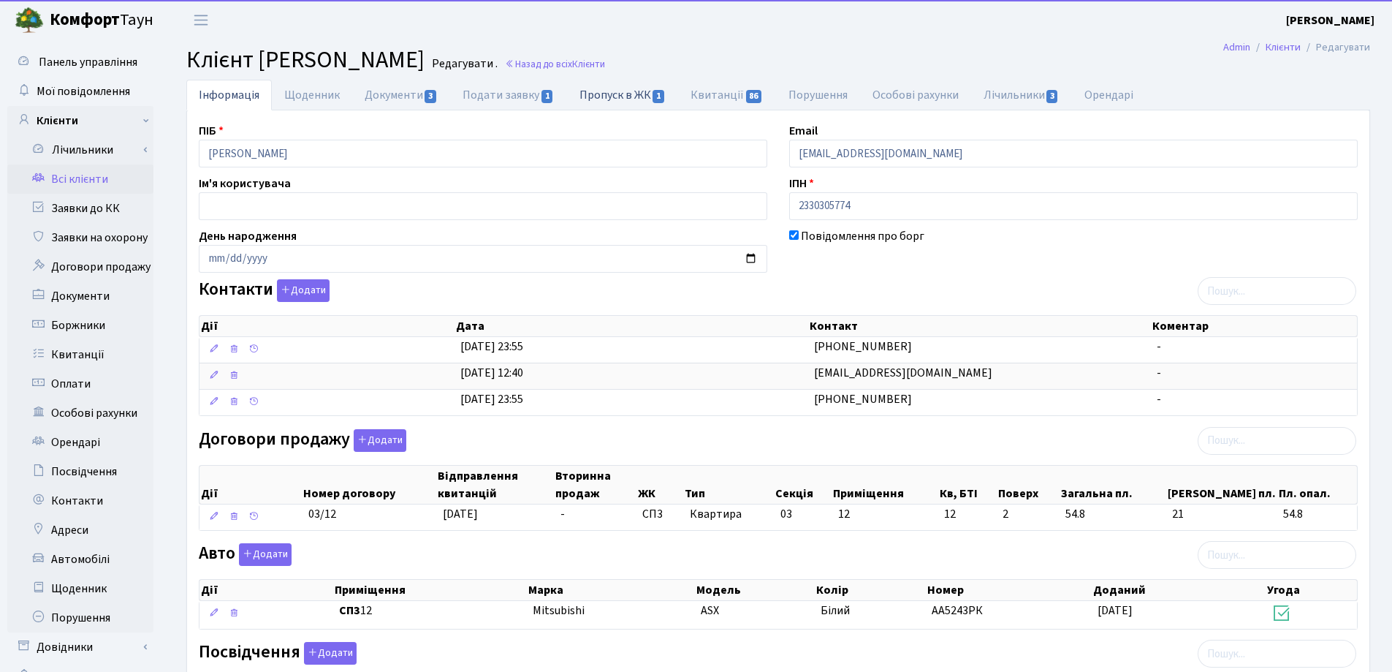
click at [614, 97] on link "Пропуск в ЖК 1" at bounding box center [622, 95] width 111 height 30
select select "25"
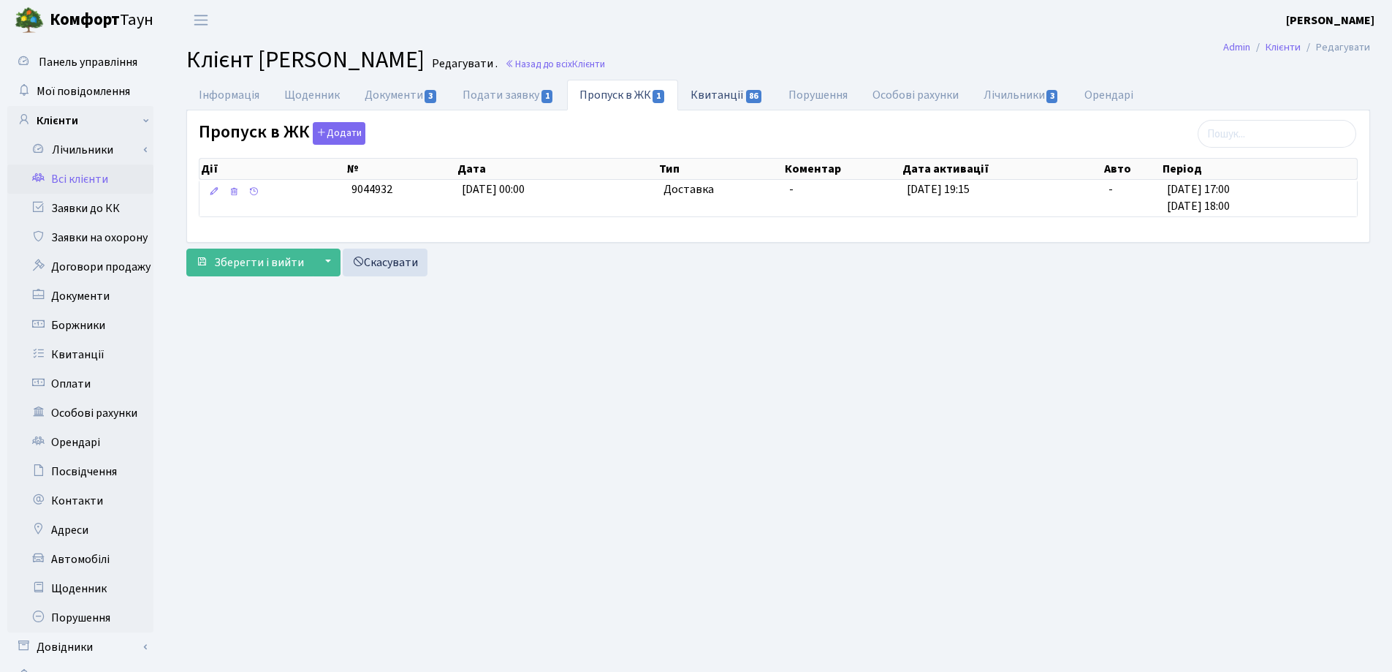
click at [702, 92] on link "Квитанції 86" at bounding box center [726, 95] width 97 height 30
select select "25"
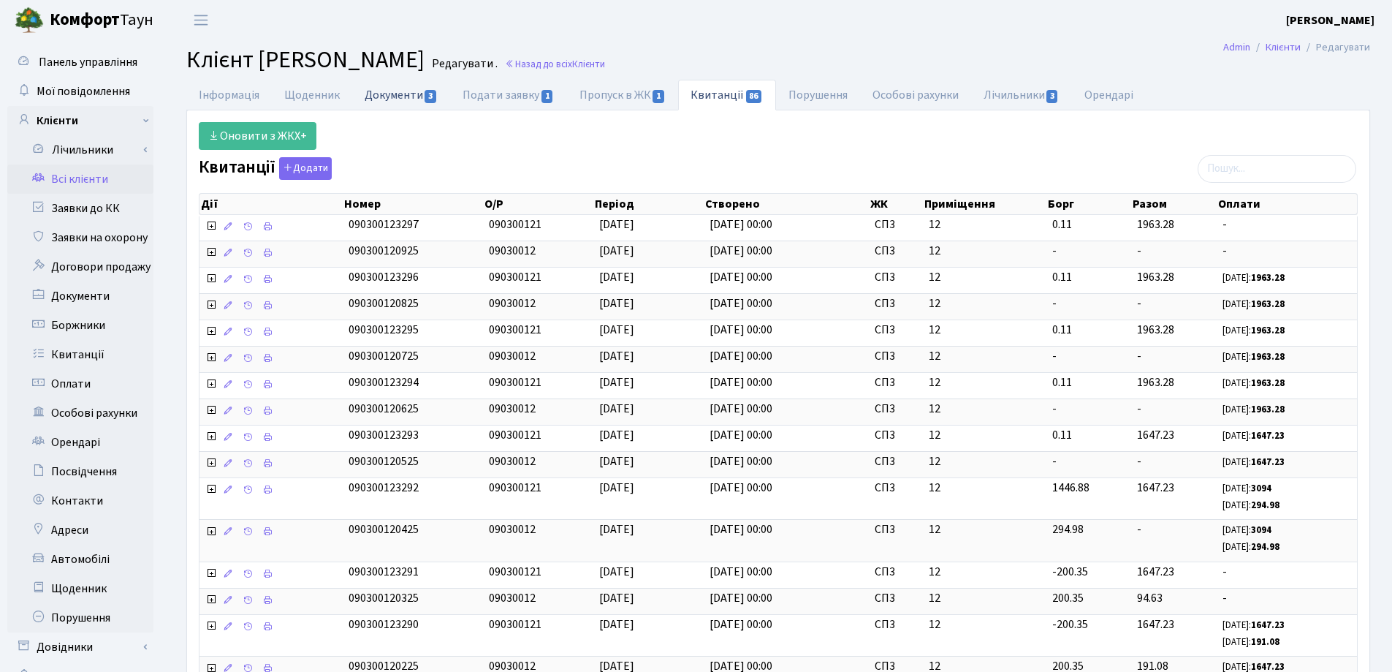
click at [403, 97] on link "Документи 3" at bounding box center [401, 95] width 98 height 30
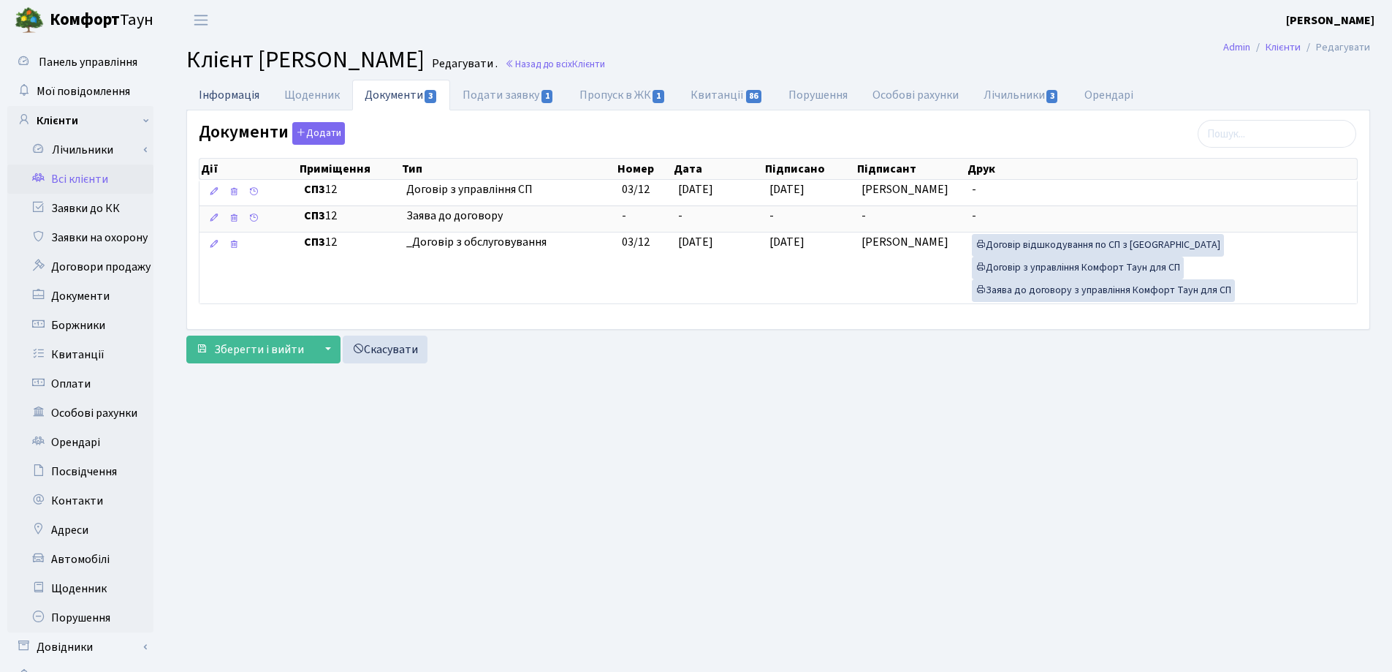
click at [243, 97] on link "Інформація" at bounding box center [229, 95] width 86 height 30
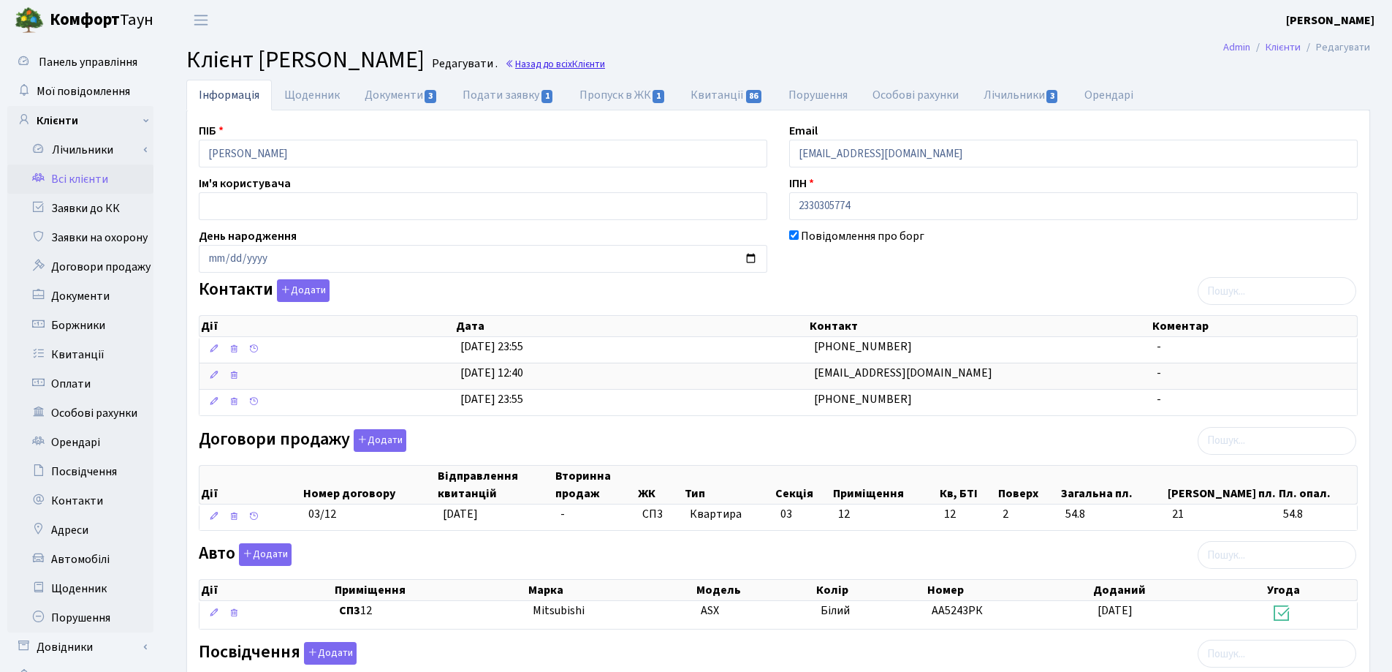
click at [605, 64] on link "Назад до всіх Клієнти" at bounding box center [555, 64] width 100 height 14
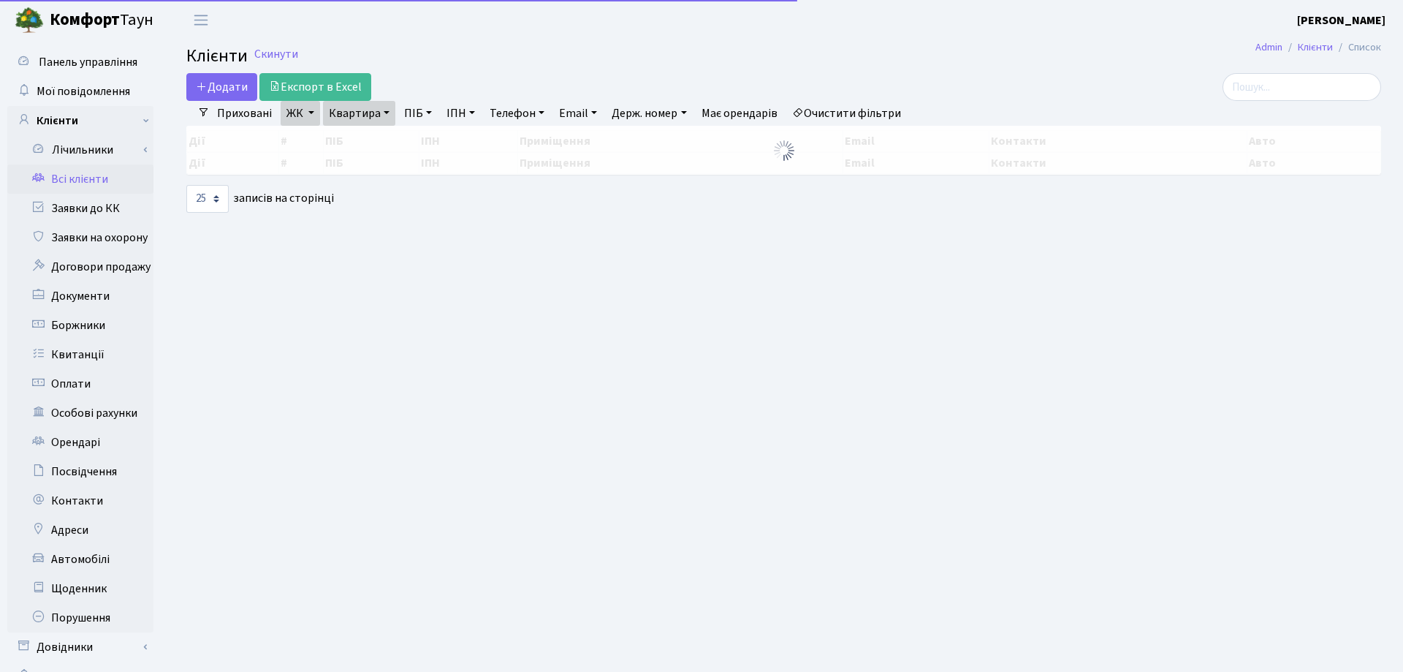
select select "25"
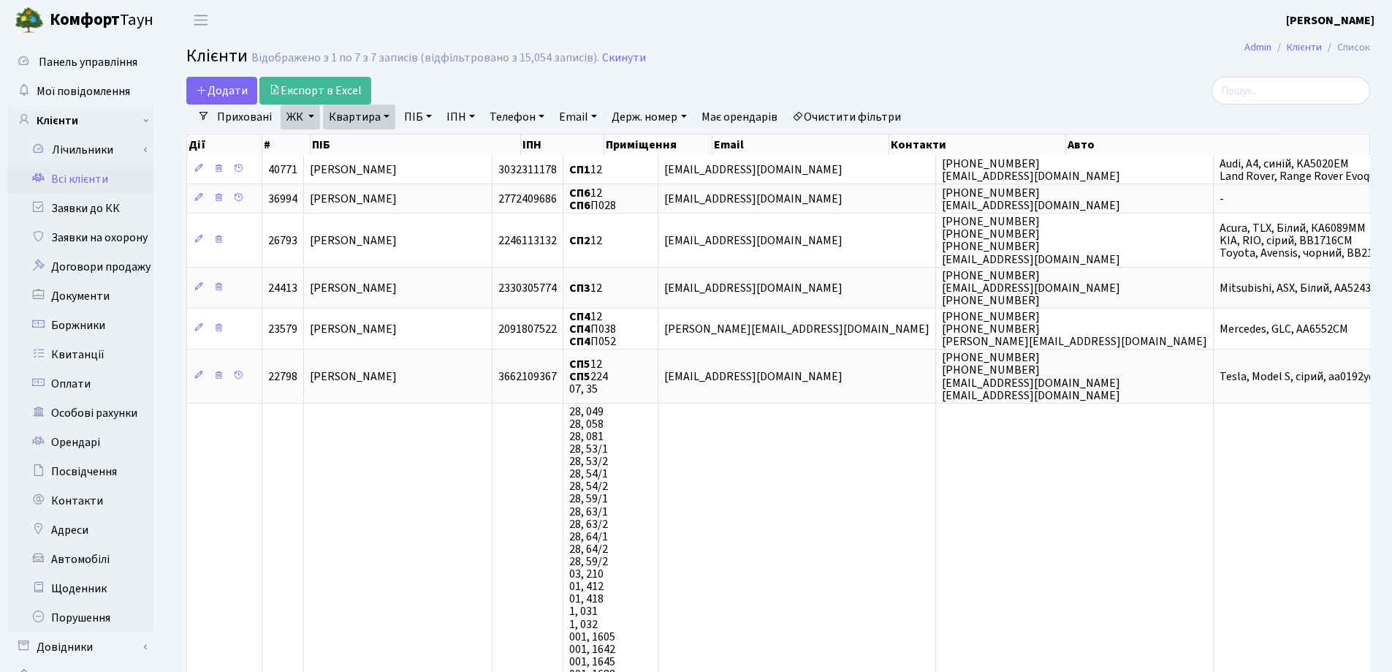
click at [387, 120] on link "Квартира" at bounding box center [359, 117] width 72 height 25
click at [420, 141] on icon at bounding box center [424, 146] width 12 height 12
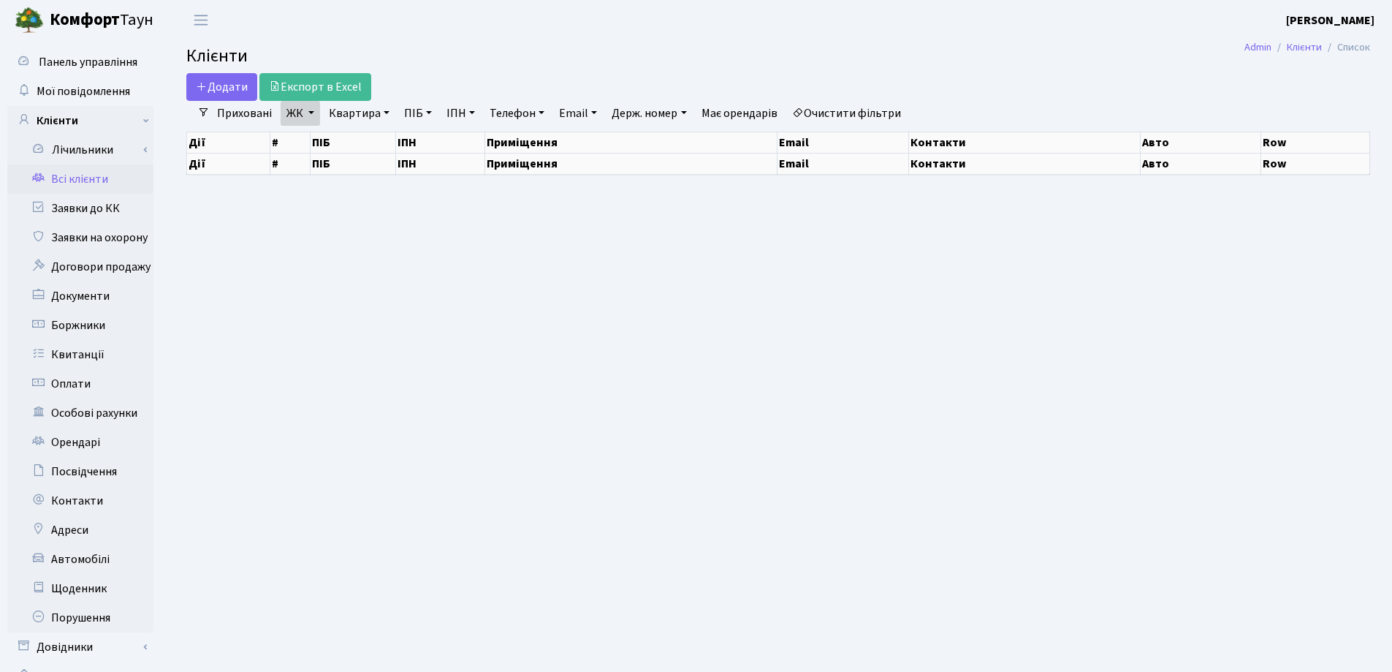
select select "25"
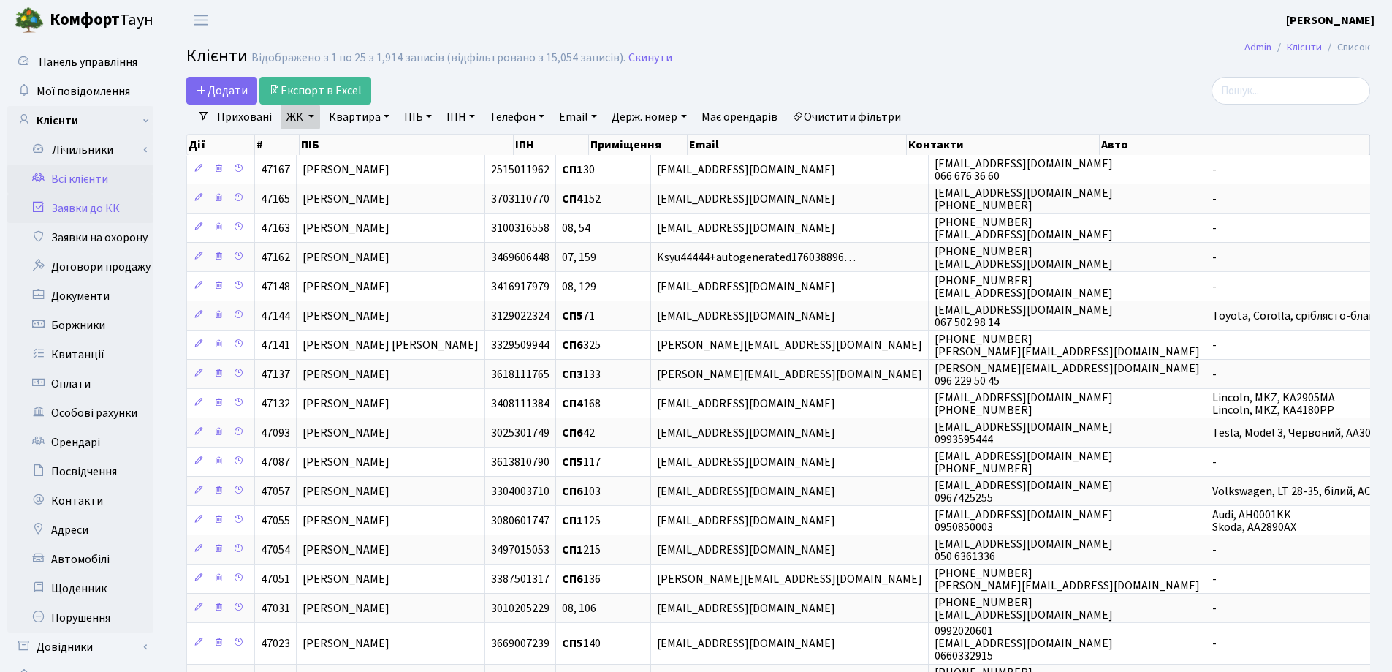
click at [86, 205] on link "Заявки до КК" at bounding box center [80, 208] width 146 height 29
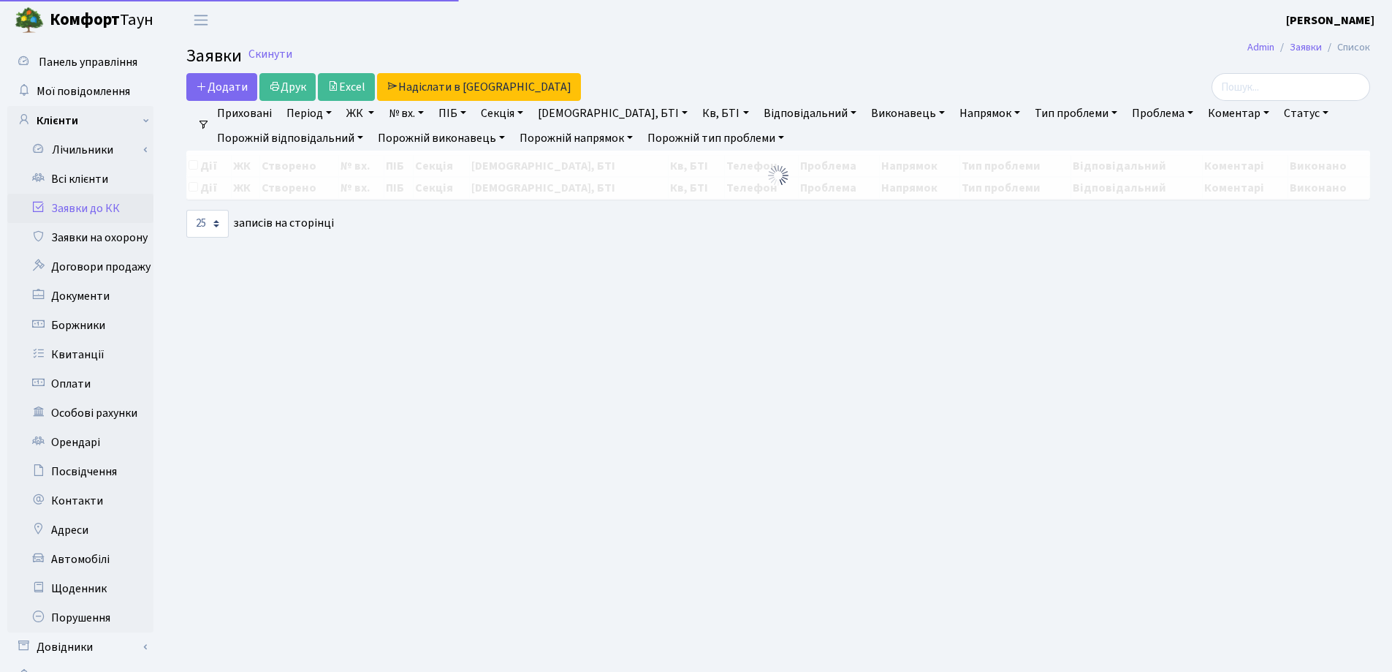
select select "25"
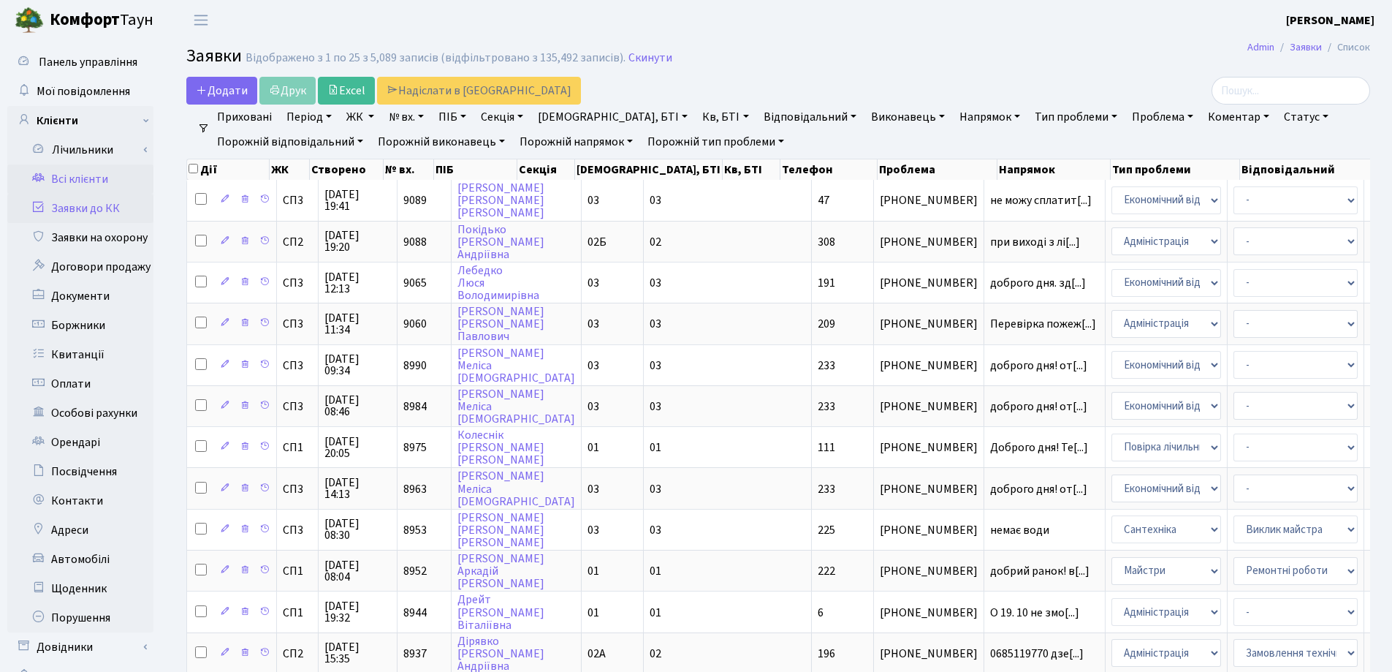
click at [84, 177] on link "Всі клієнти" at bounding box center [80, 178] width 146 height 29
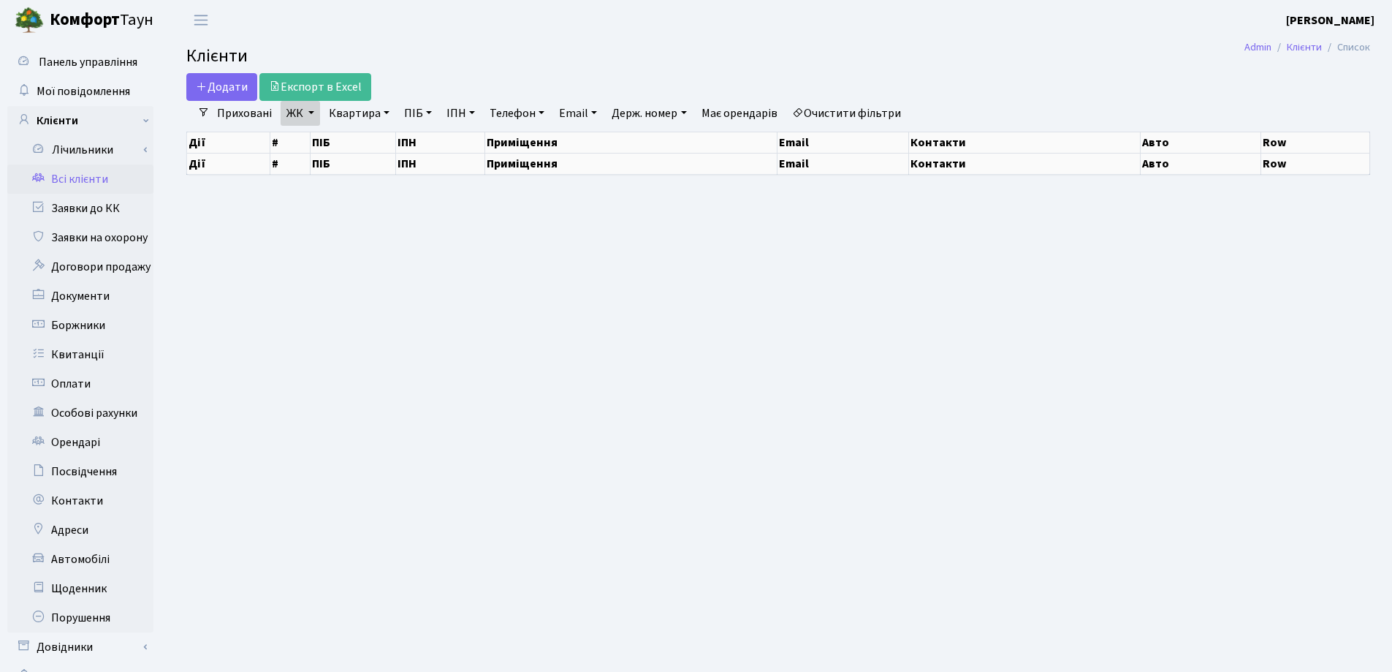
select select "25"
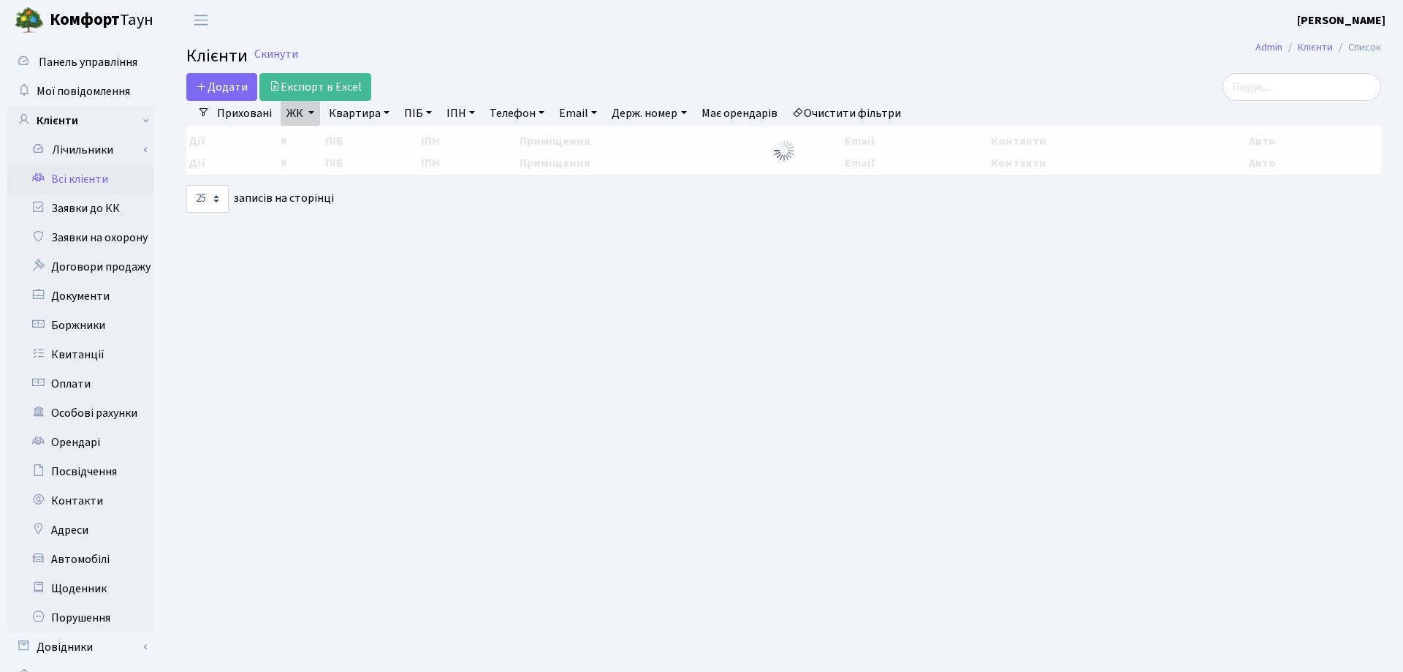
select select "25"
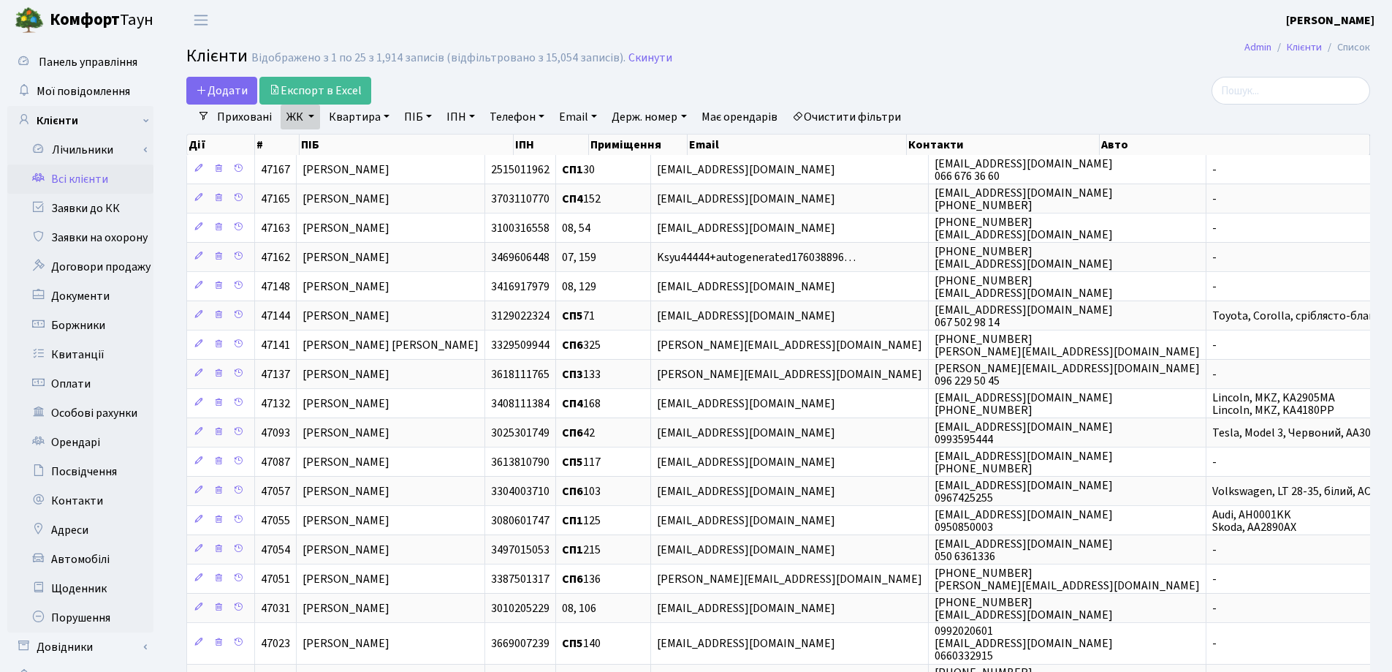
click at [382, 137] on th "ПІБ" at bounding box center [407, 144] width 214 height 20
click at [387, 118] on link "Квартира" at bounding box center [359, 117] width 72 height 25
type input "152"
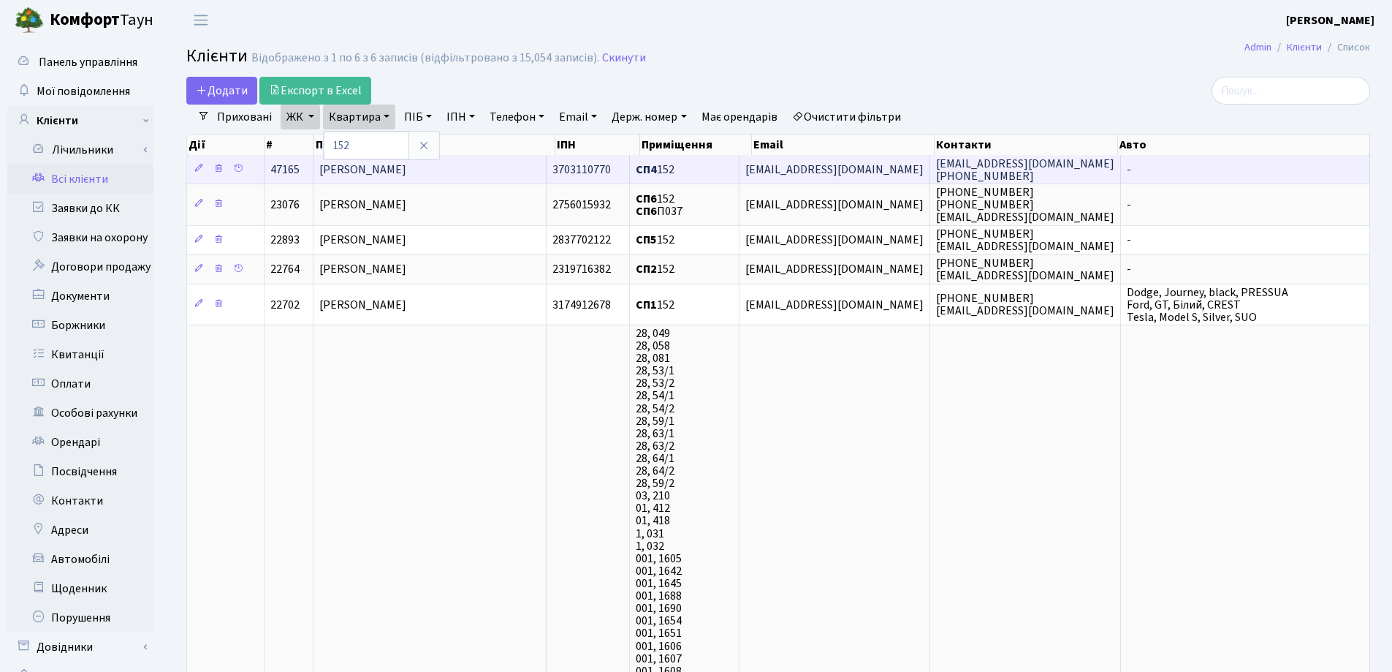
click at [485, 167] on td "[PERSON_NAME]" at bounding box center [431, 169] width 234 height 29
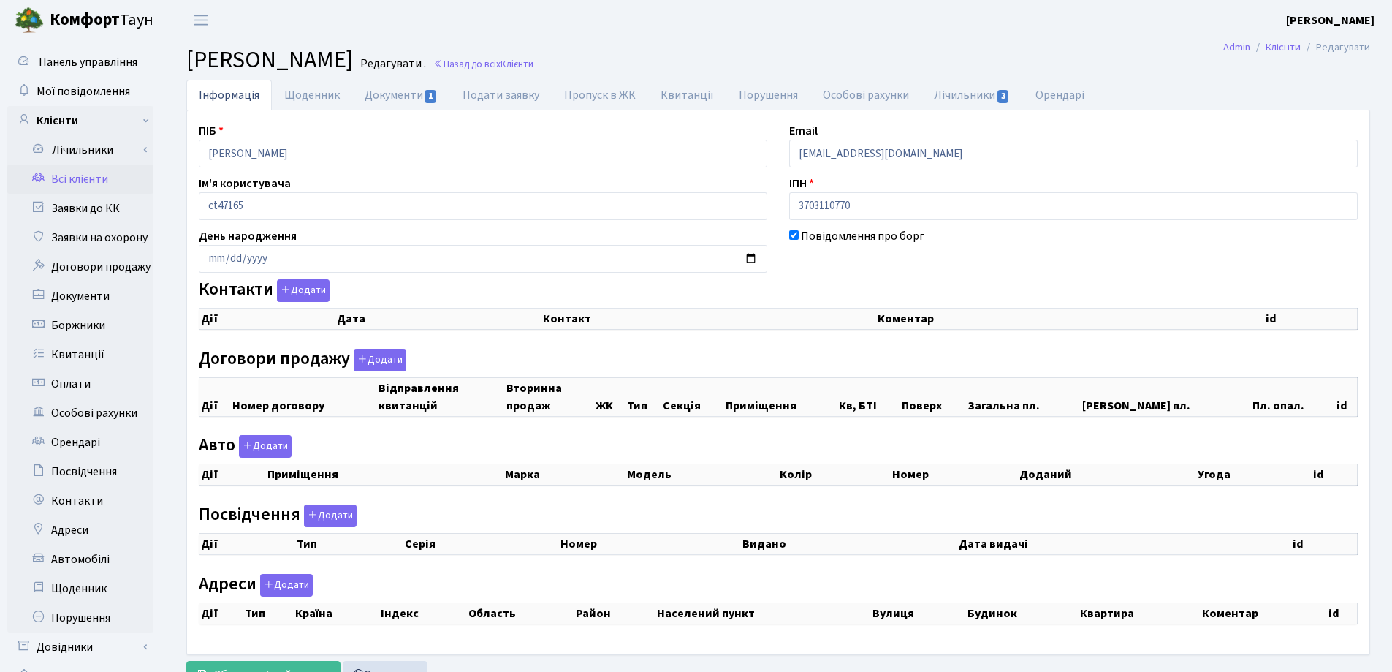
checkbox input "true"
select select "25"
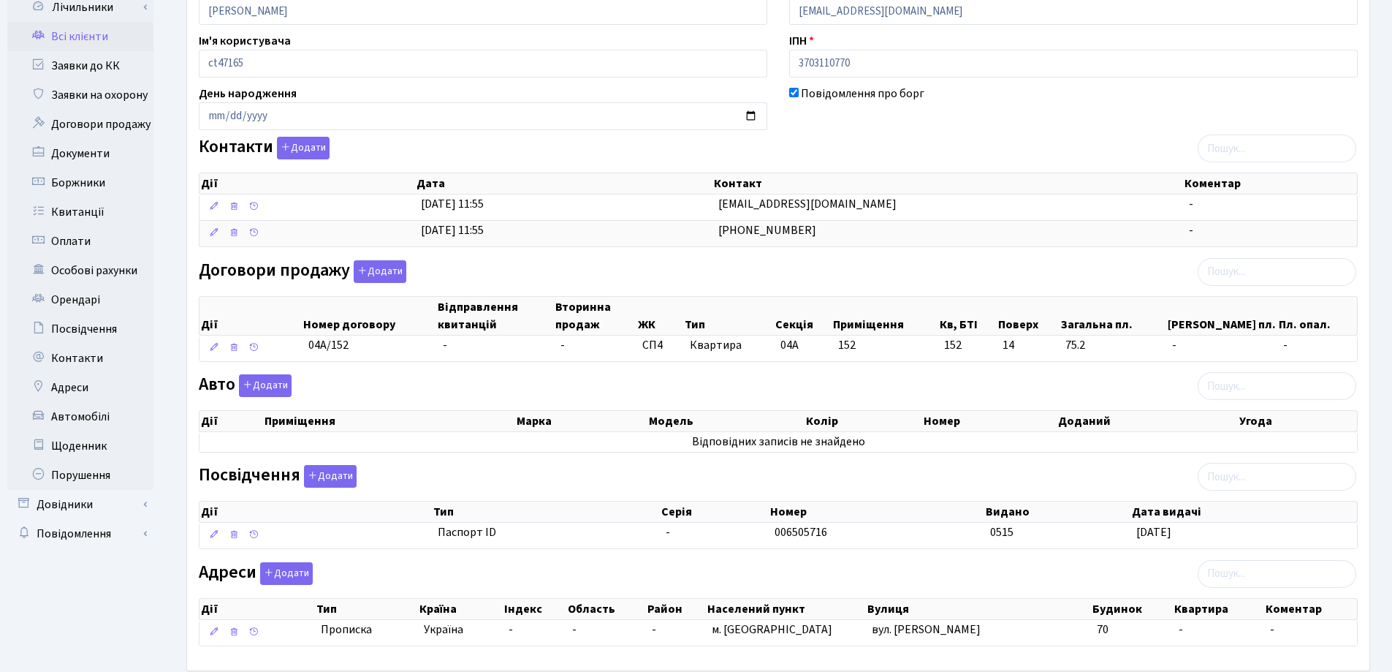
scroll to position [219, 0]
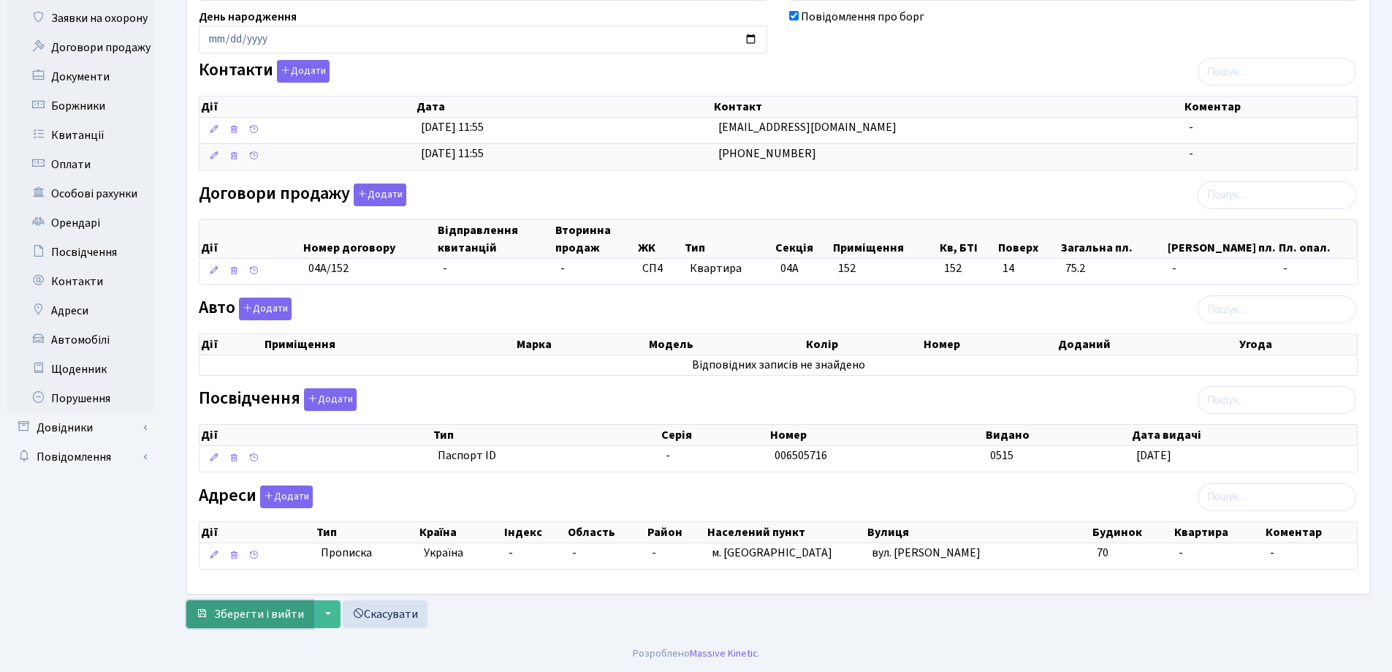
click at [243, 612] on span "Зберегти і вийти" at bounding box center [259, 614] width 90 height 16
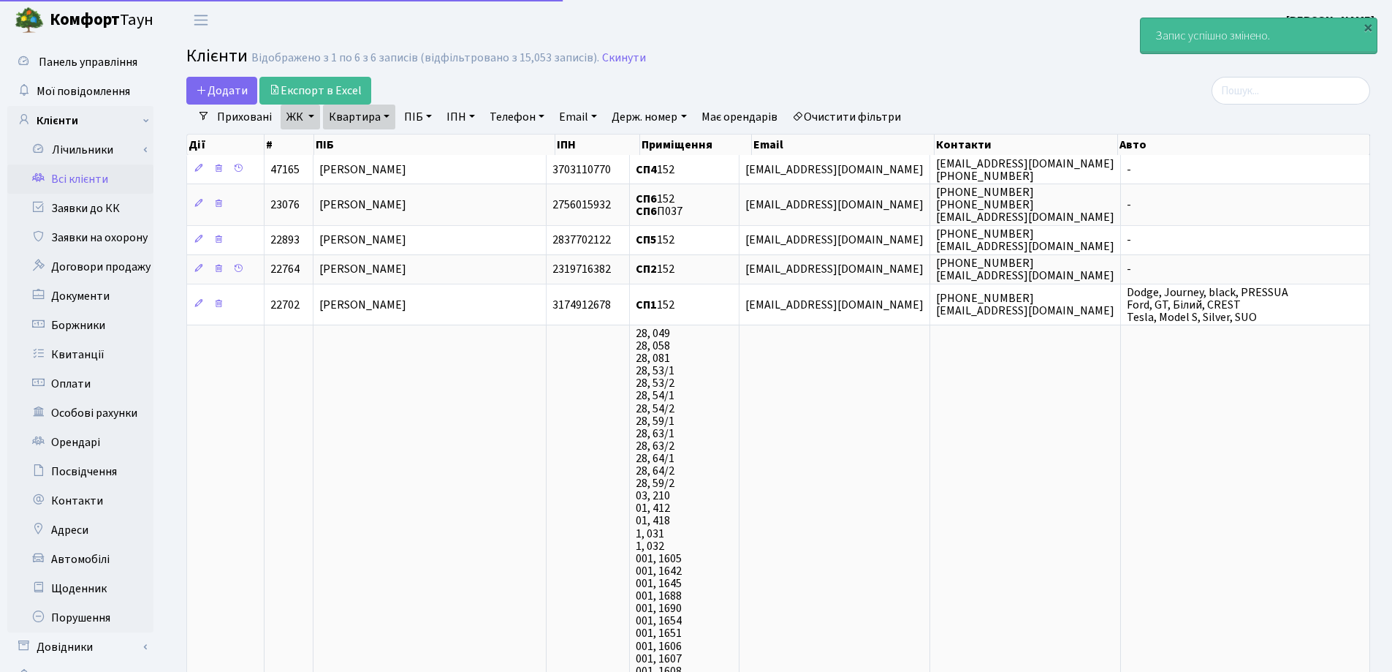
select select "25"
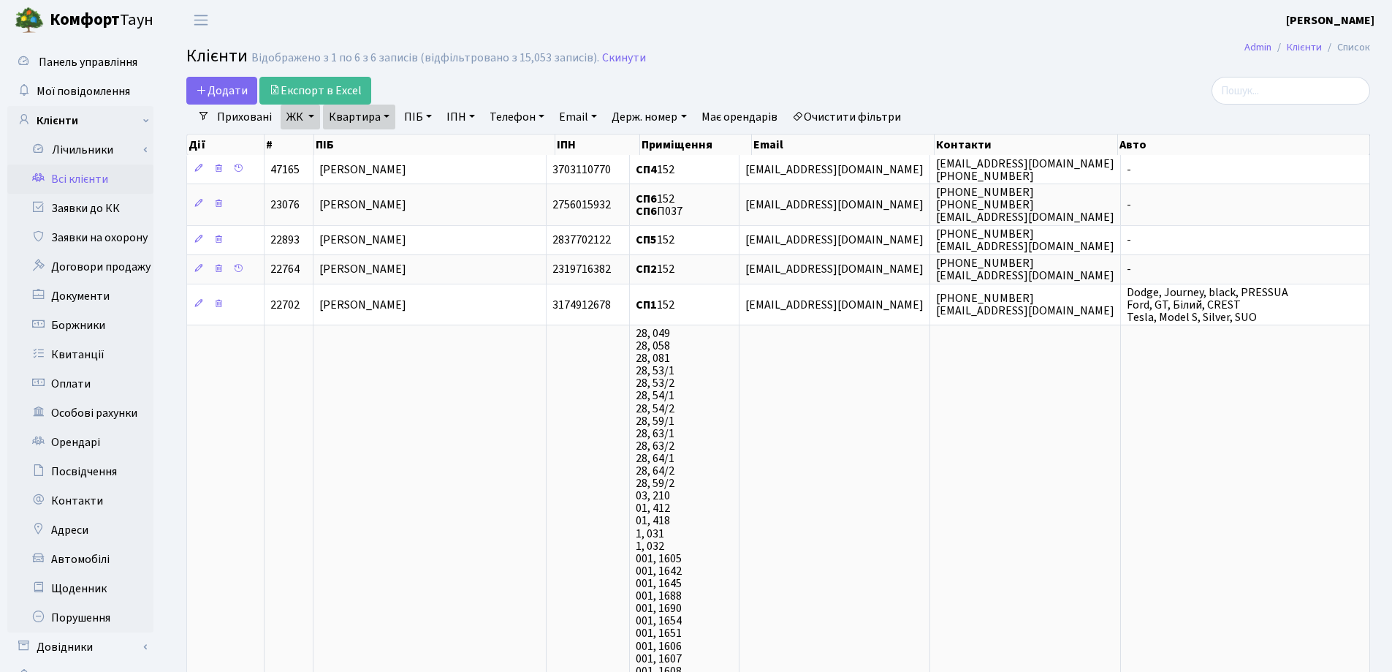
click at [384, 117] on link "Квартира" at bounding box center [359, 117] width 72 height 25
click at [371, 156] on input "152" at bounding box center [367, 146] width 86 height 28
type input "1"
type input "П1"
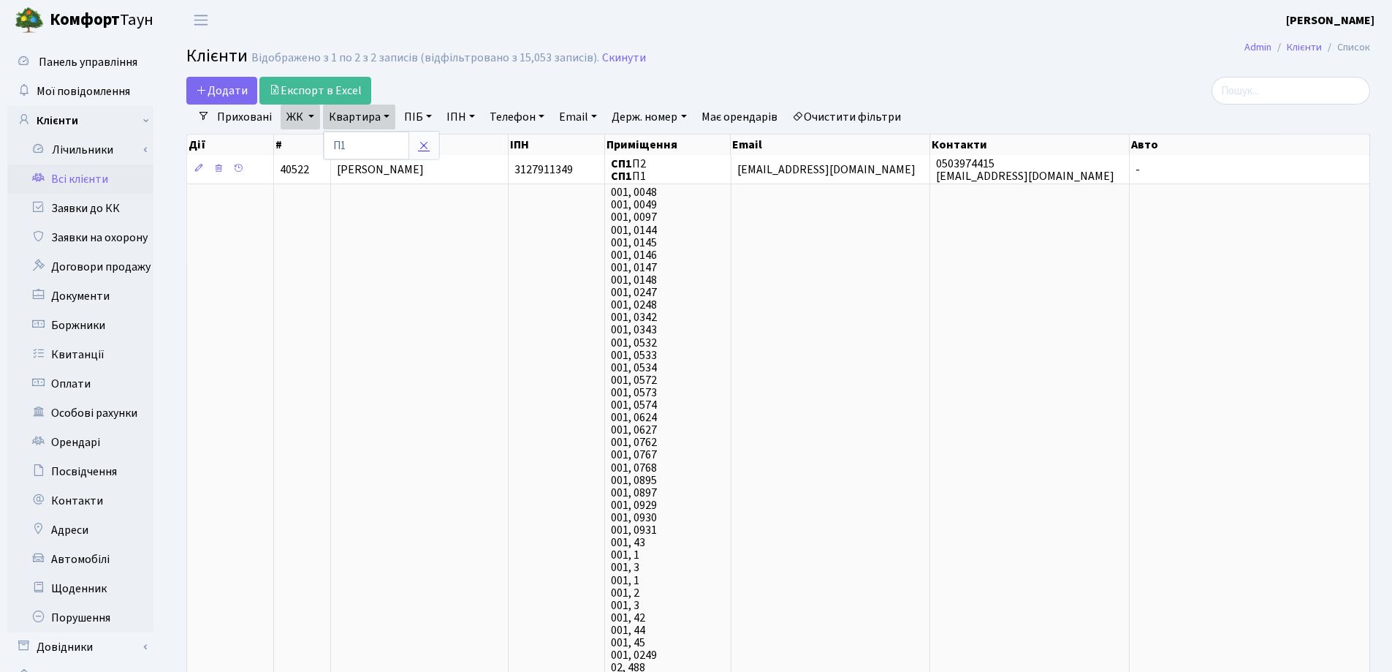
click at [420, 148] on icon at bounding box center [424, 146] width 12 height 12
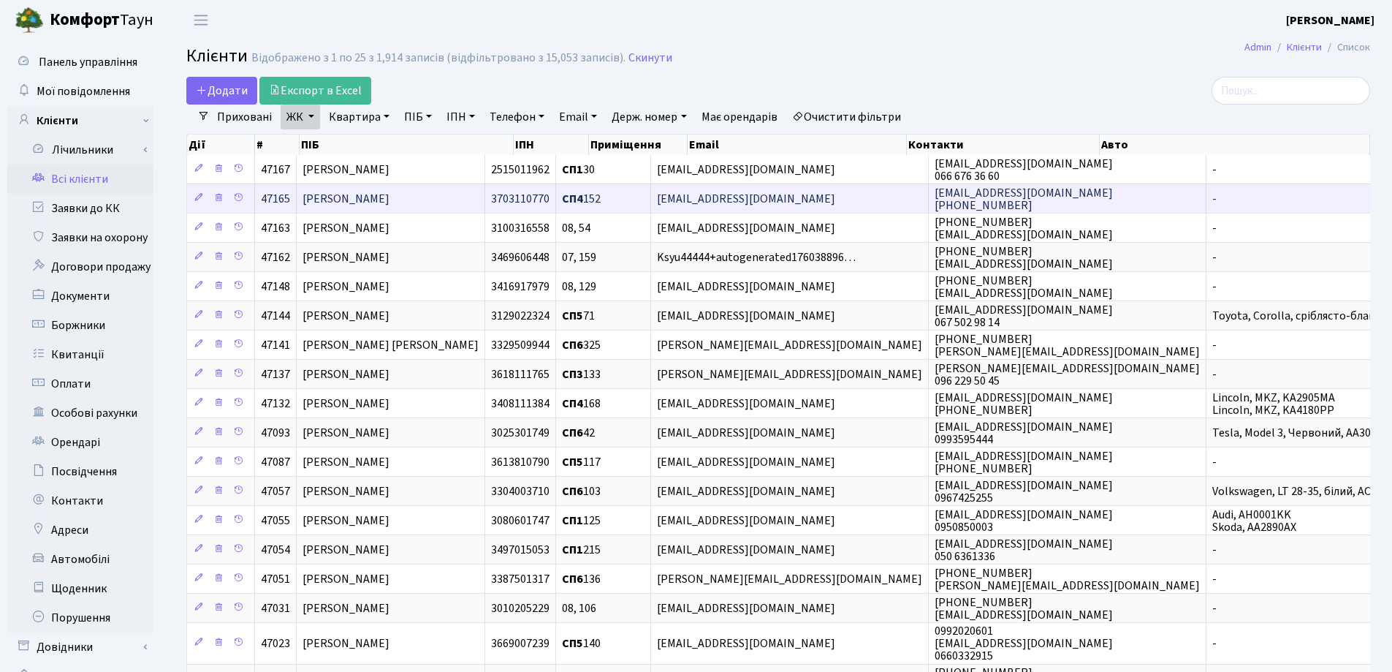
click at [390, 197] on span "[PERSON_NAME]" at bounding box center [346, 199] width 87 height 16
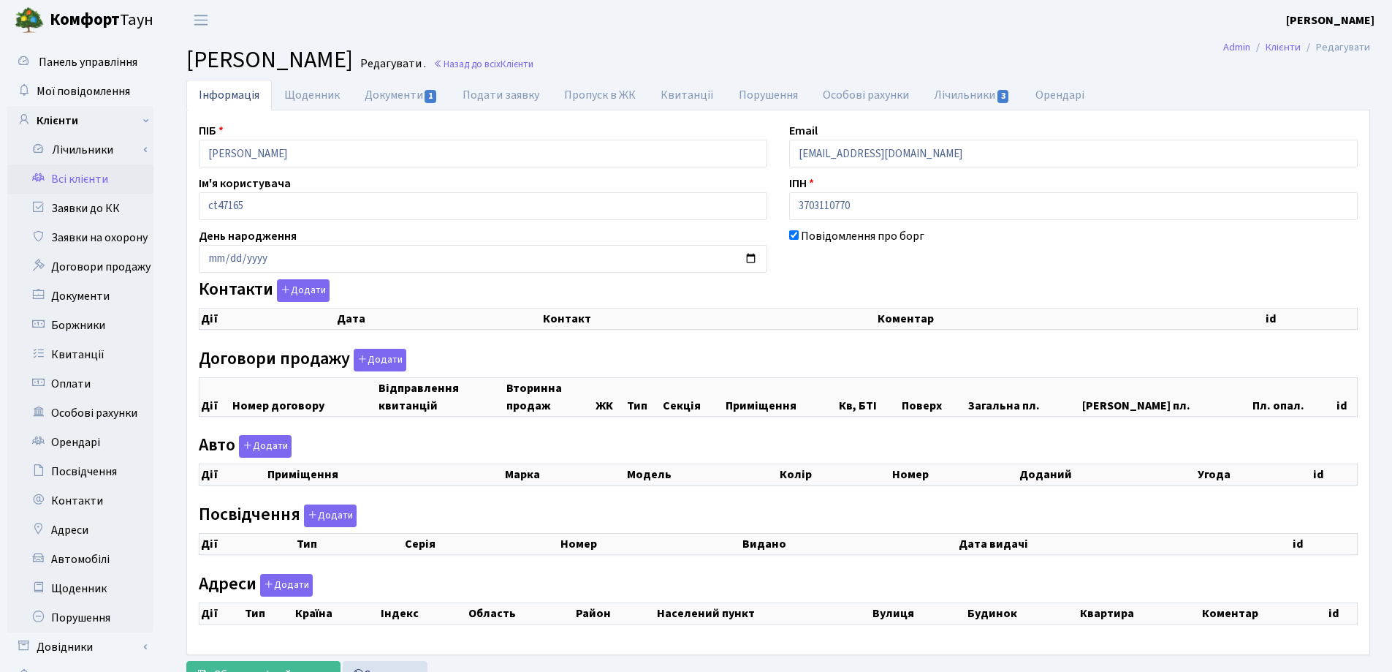
checkbox input "true"
select select "25"
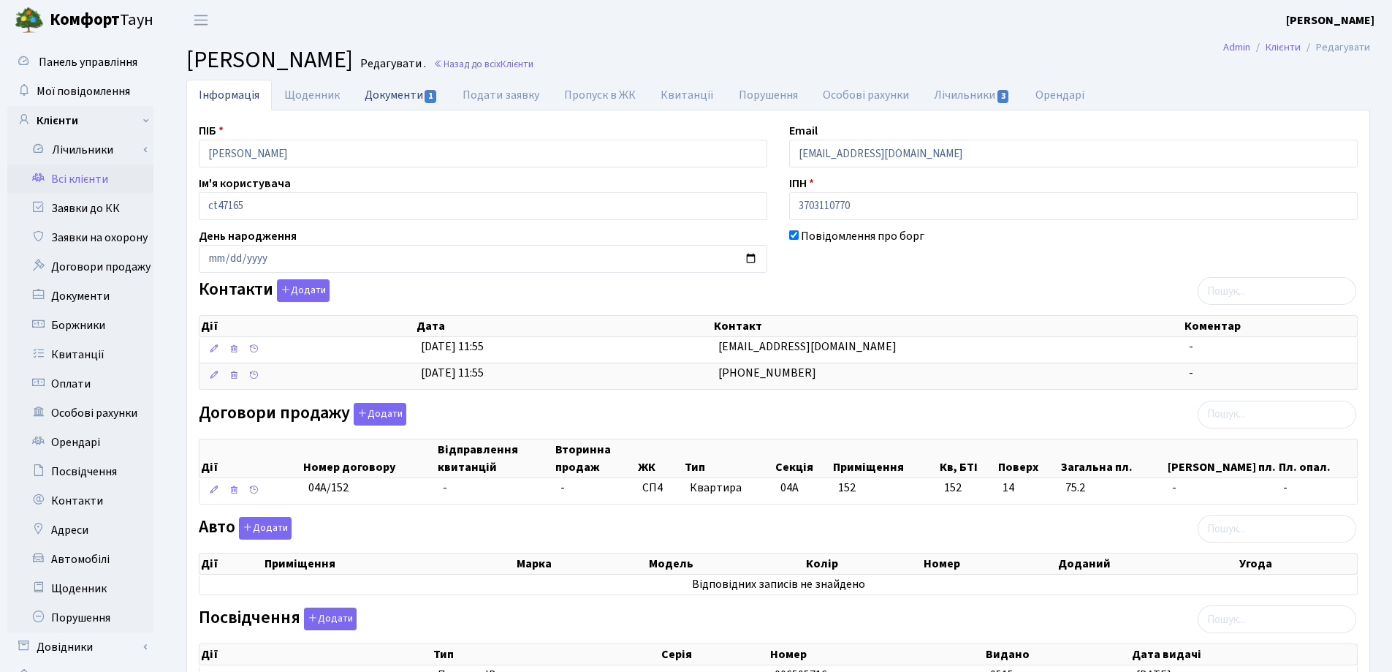
click at [392, 92] on link "Документи 1" at bounding box center [401, 95] width 98 height 30
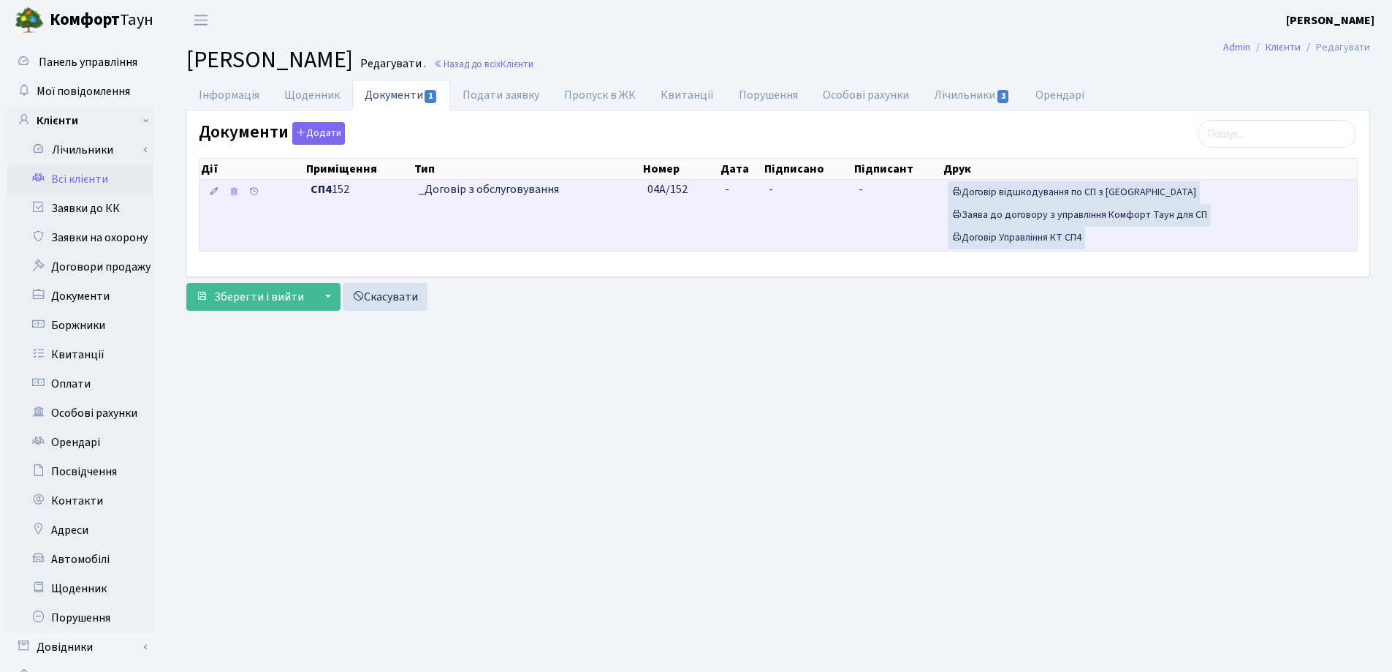
click at [746, 188] on td "-" at bounding box center [741, 215] width 44 height 71
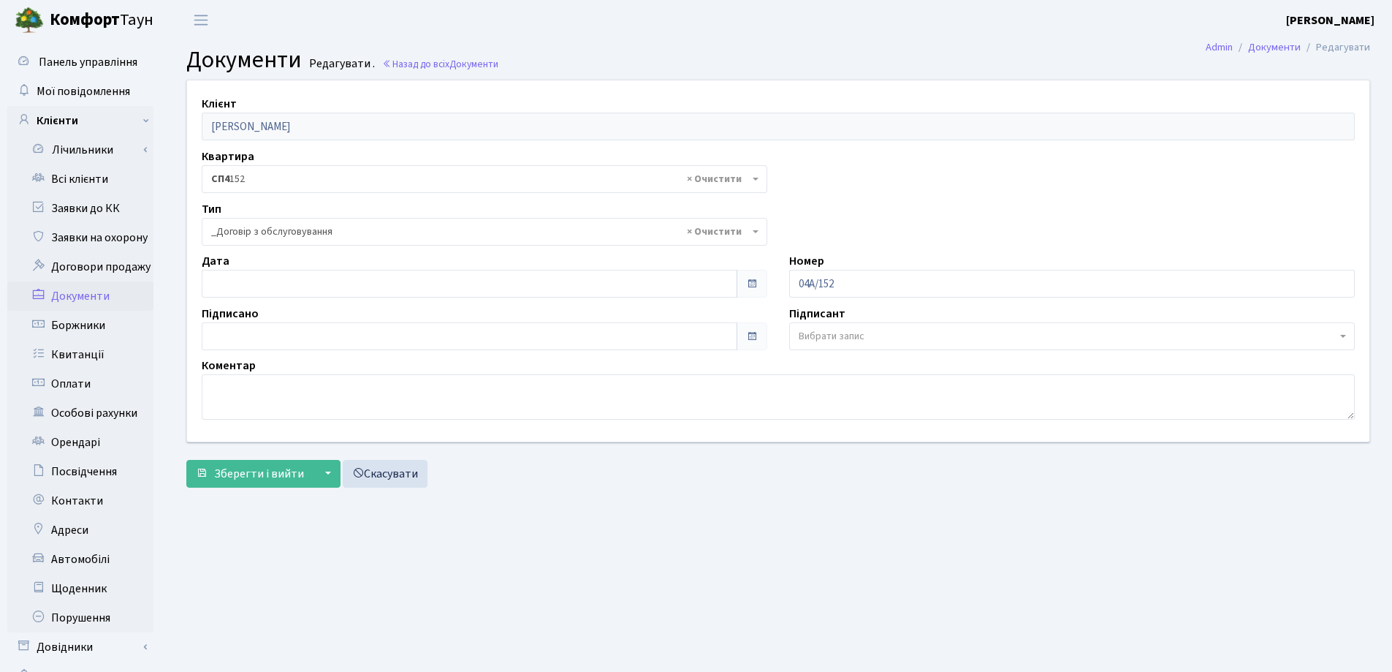
select select "289"
type input "[DATE]"
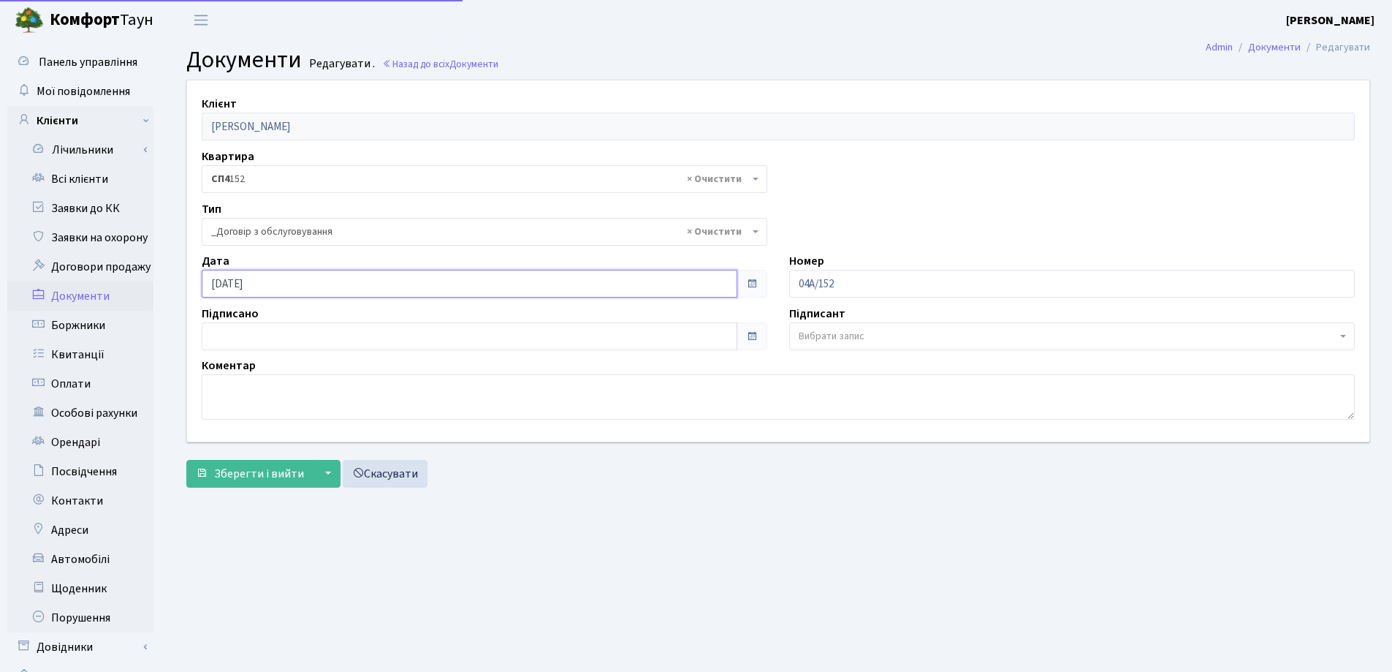
click at [318, 278] on input "[DATE]" at bounding box center [470, 284] width 536 height 28
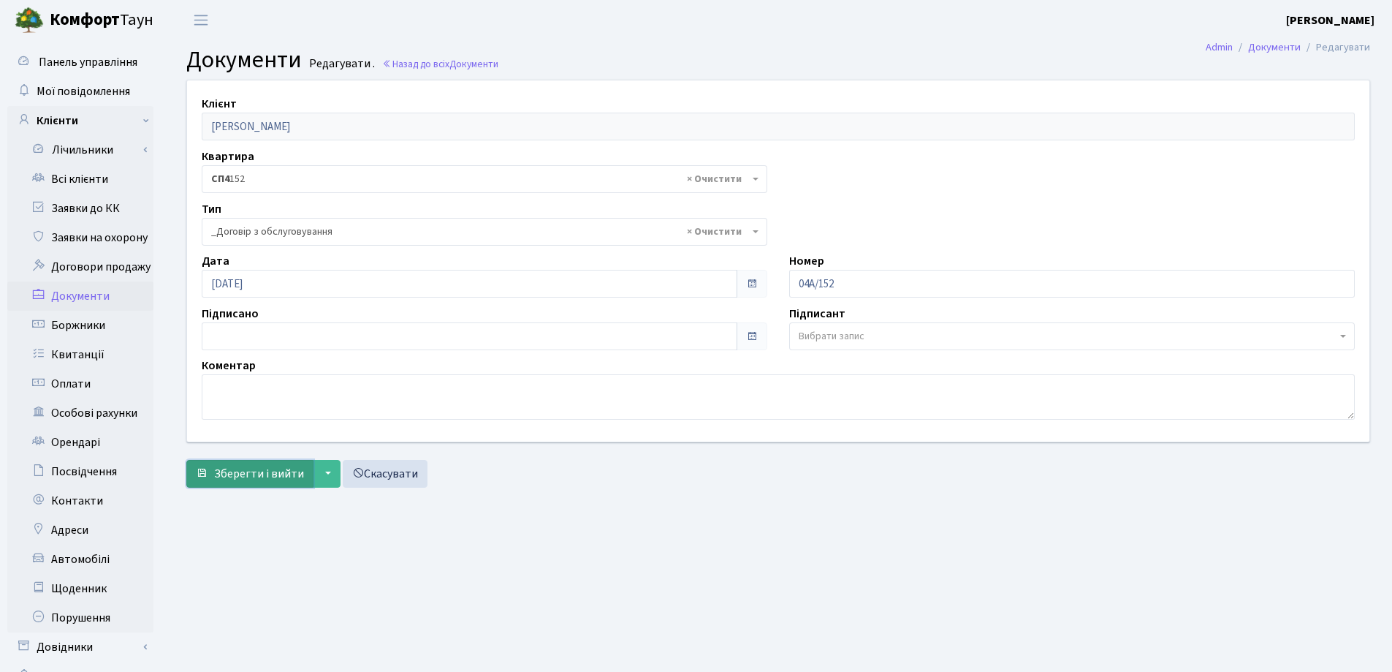
click at [253, 477] on span "Зберегти і вийти" at bounding box center [259, 474] width 90 height 16
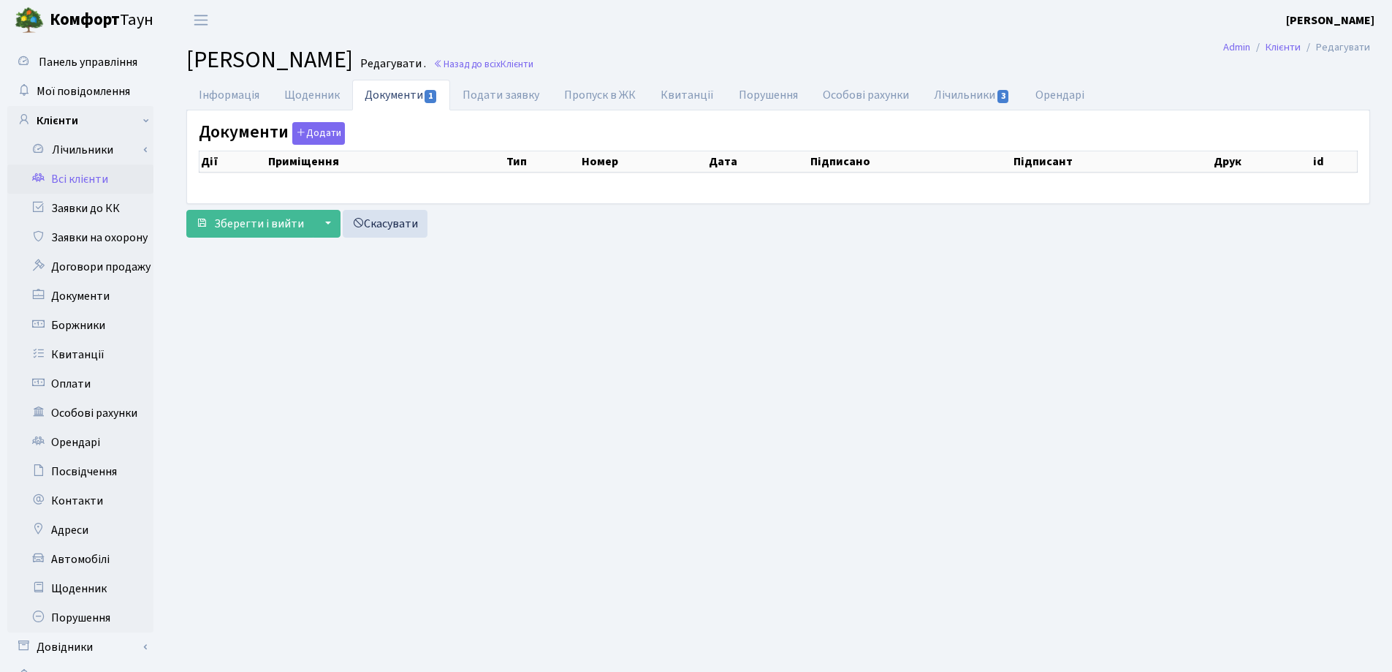
select select "25"
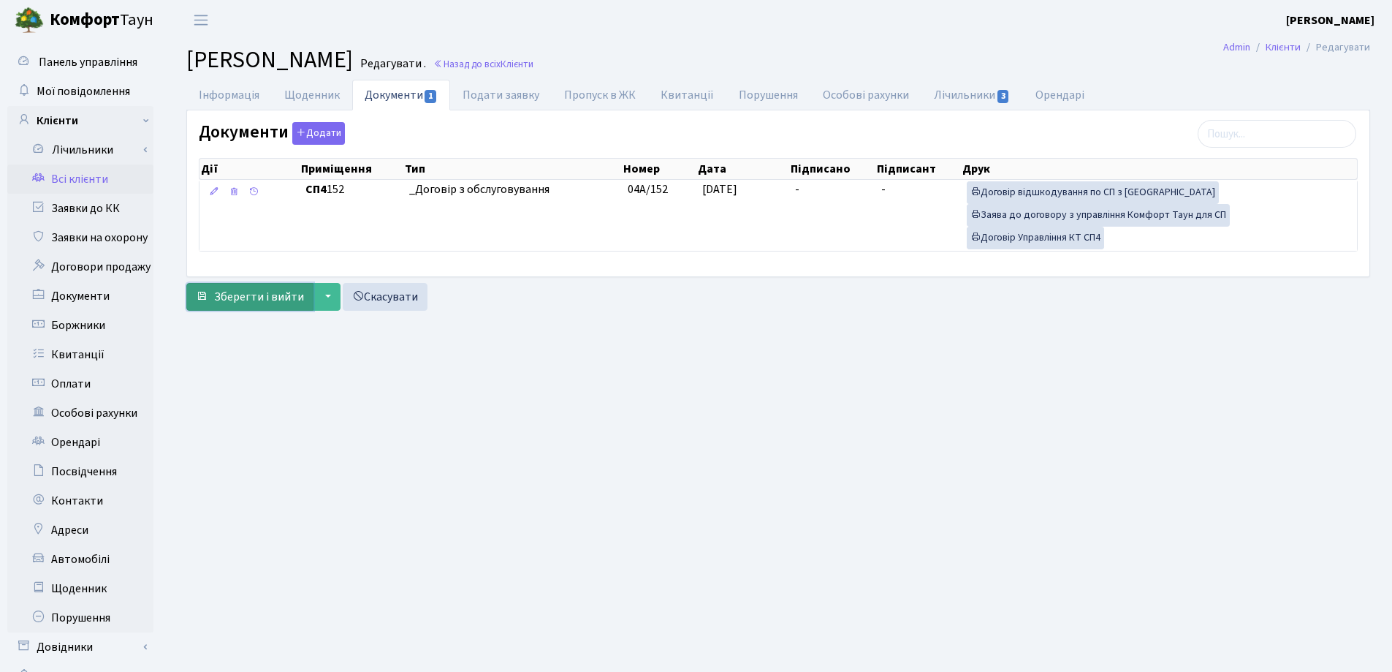
click at [225, 294] on span "Зберегти і вийти" at bounding box center [259, 297] width 90 height 16
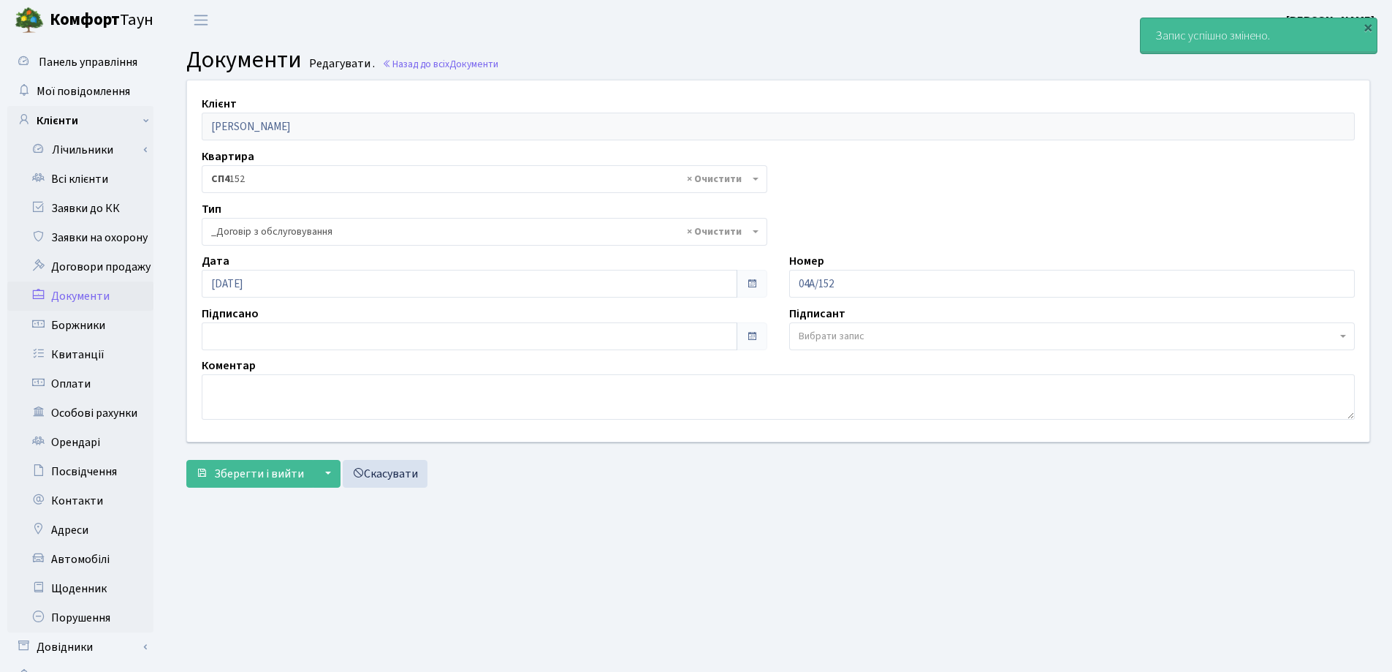
select select "289"
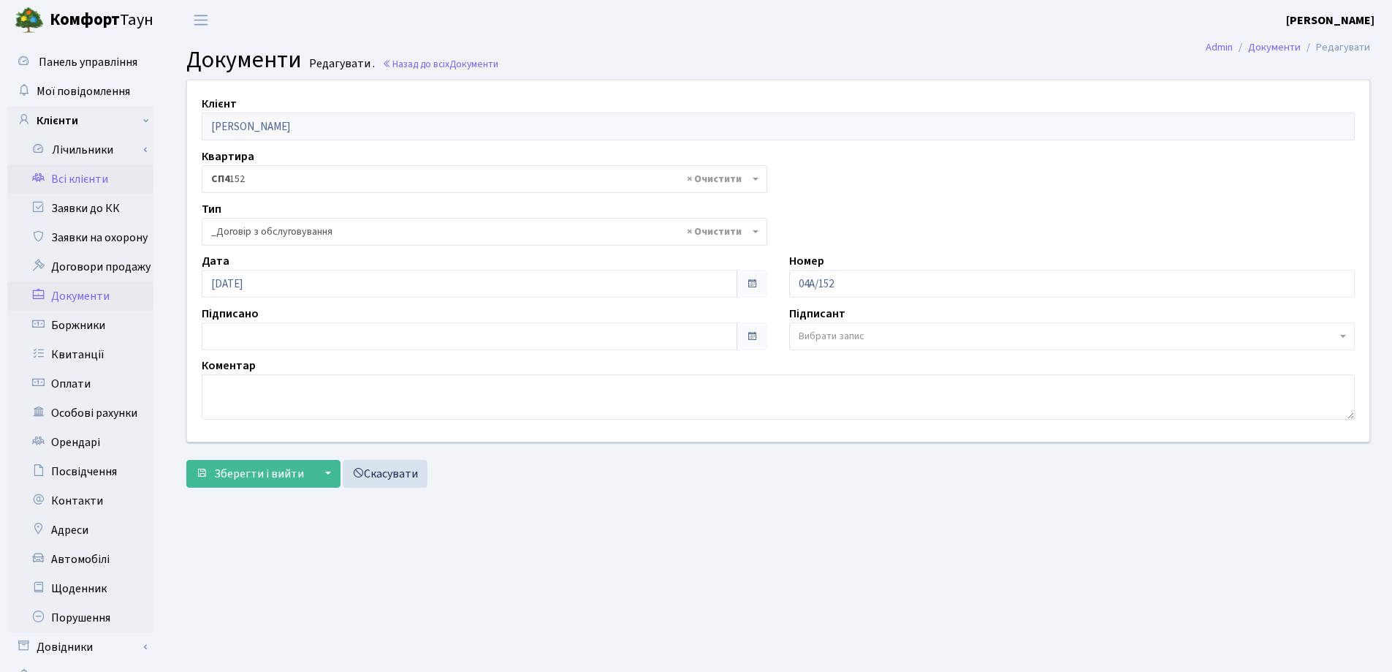
click at [60, 179] on link "Всі клієнти" at bounding box center [80, 178] width 146 height 29
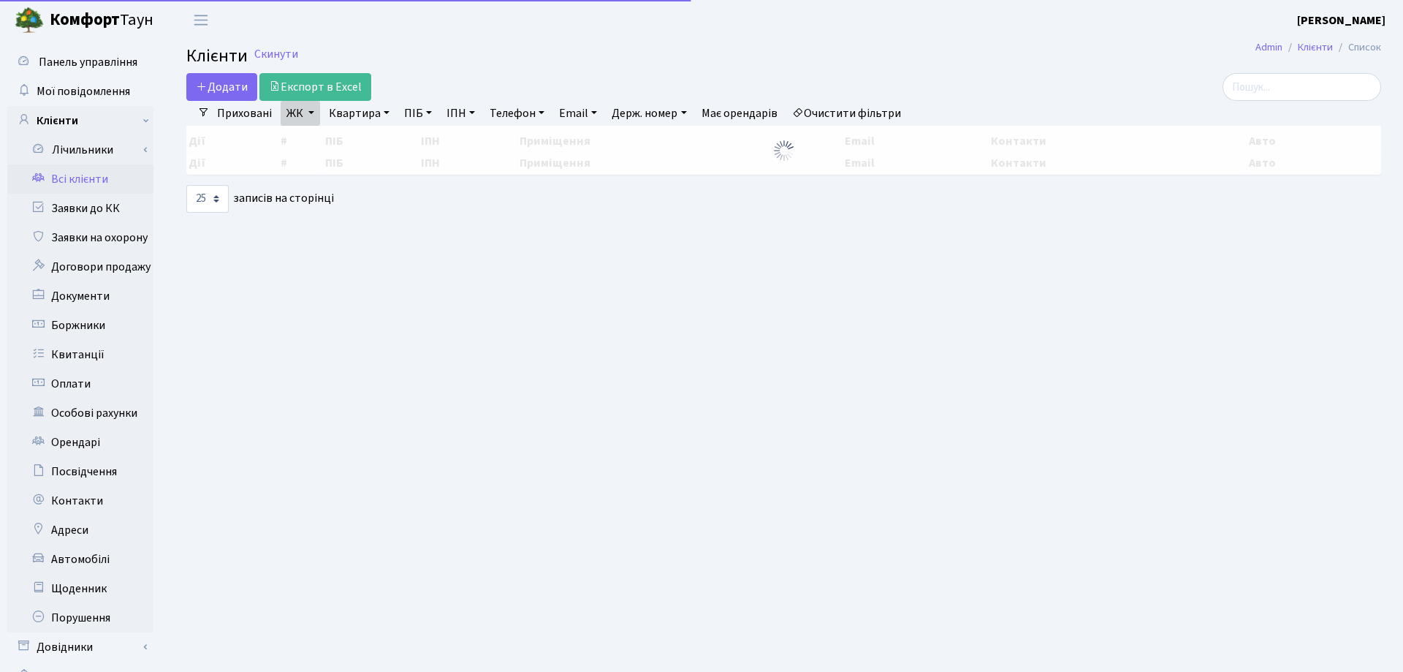
select select "25"
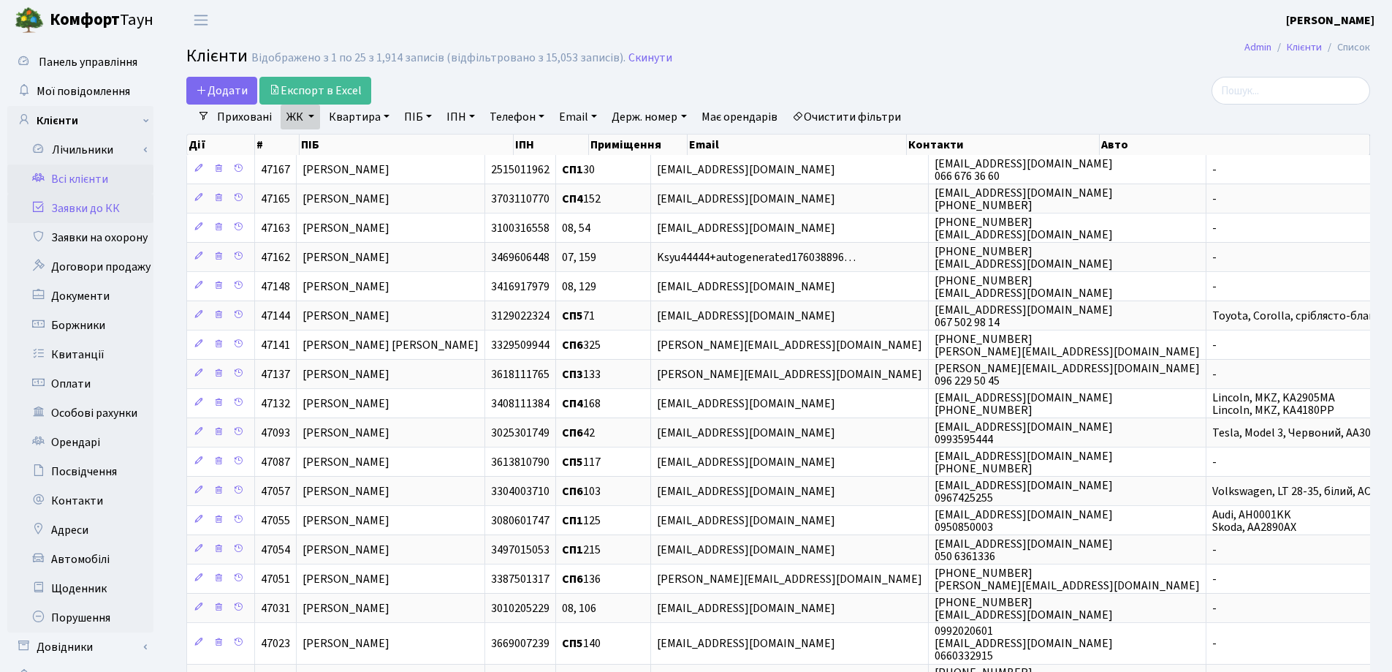
click at [92, 209] on link "Заявки до КК" at bounding box center [80, 208] width 146 height 29
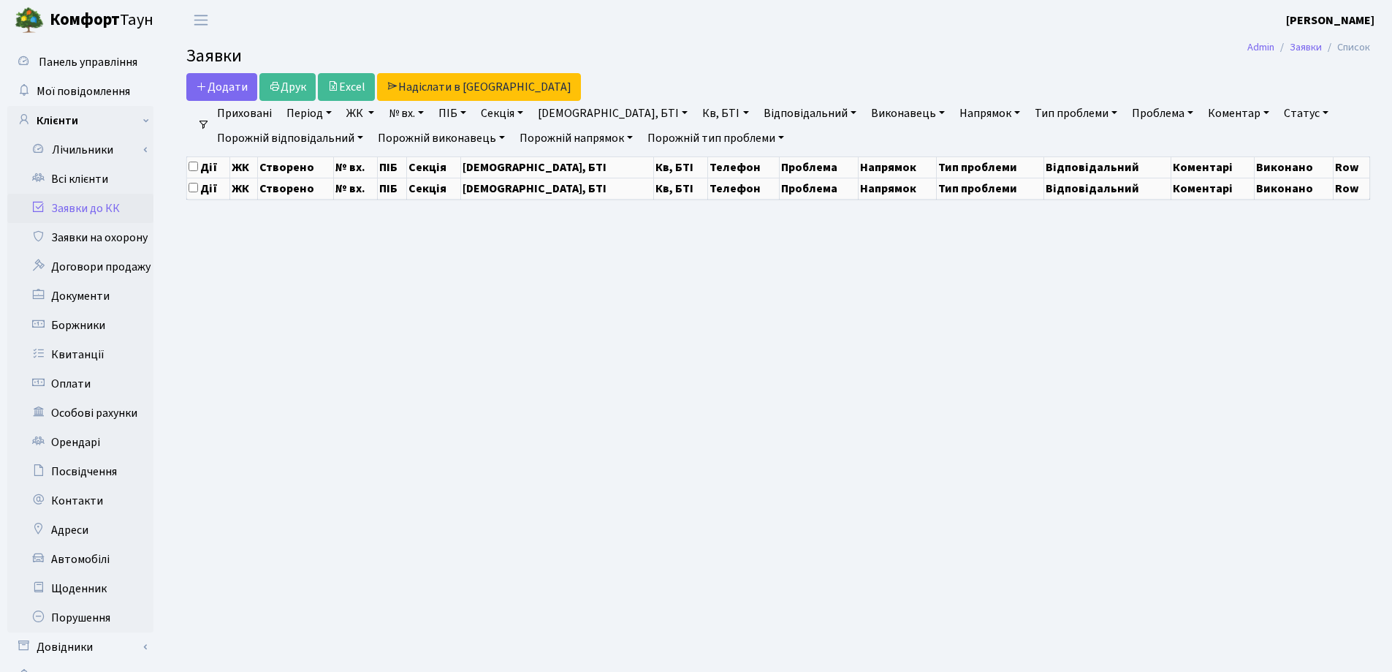
select select "25"
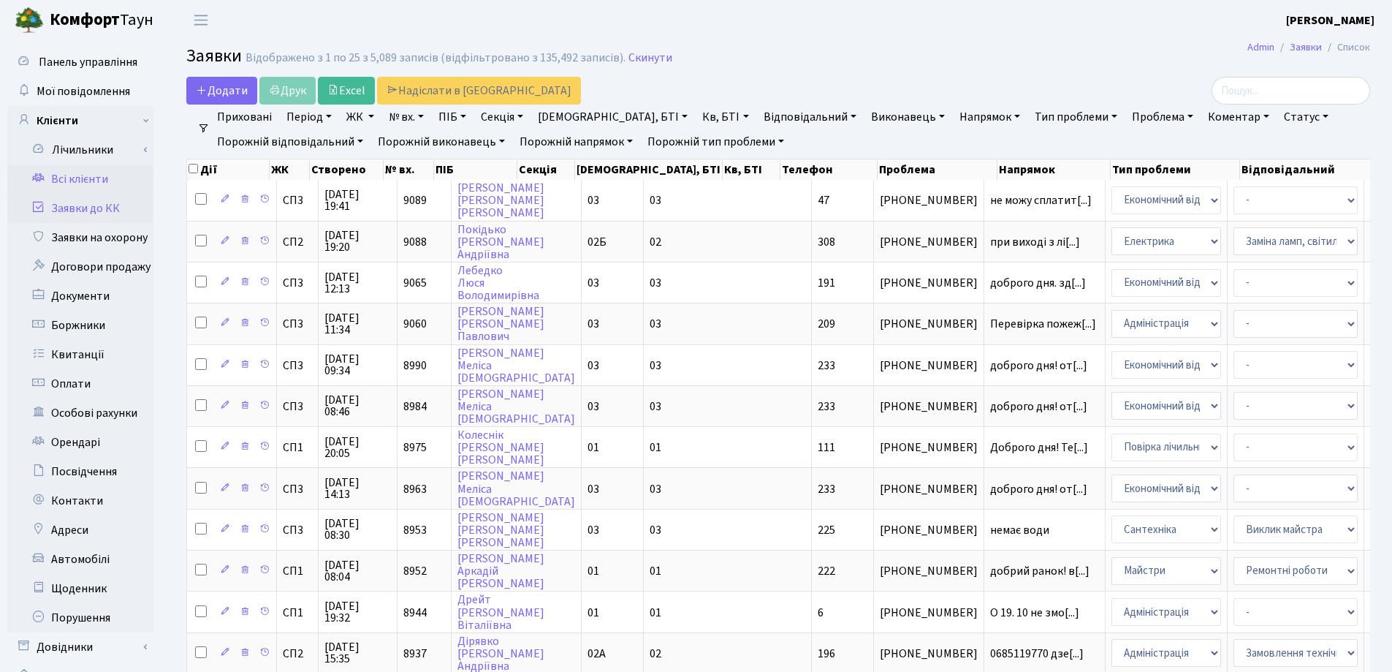
click at [80, 176] on link "Всі клієнти" at bounding box center [80, 178] width 146 height 29
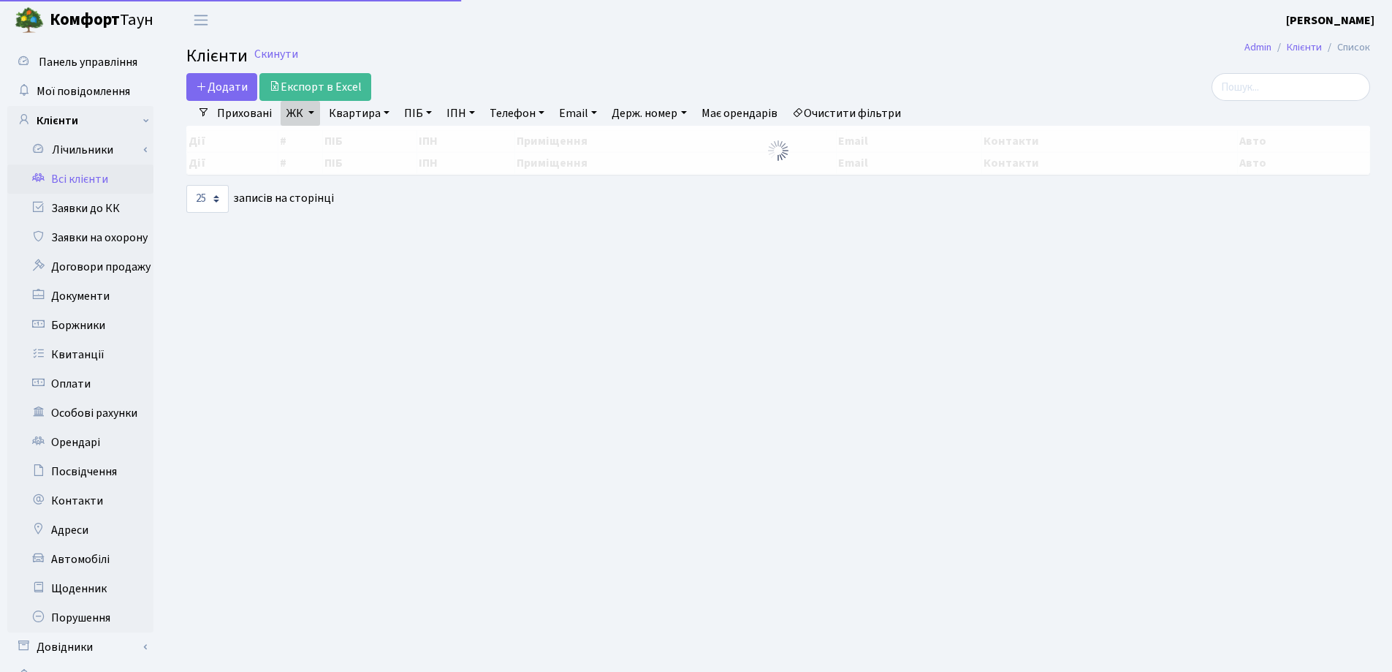
select select "25"
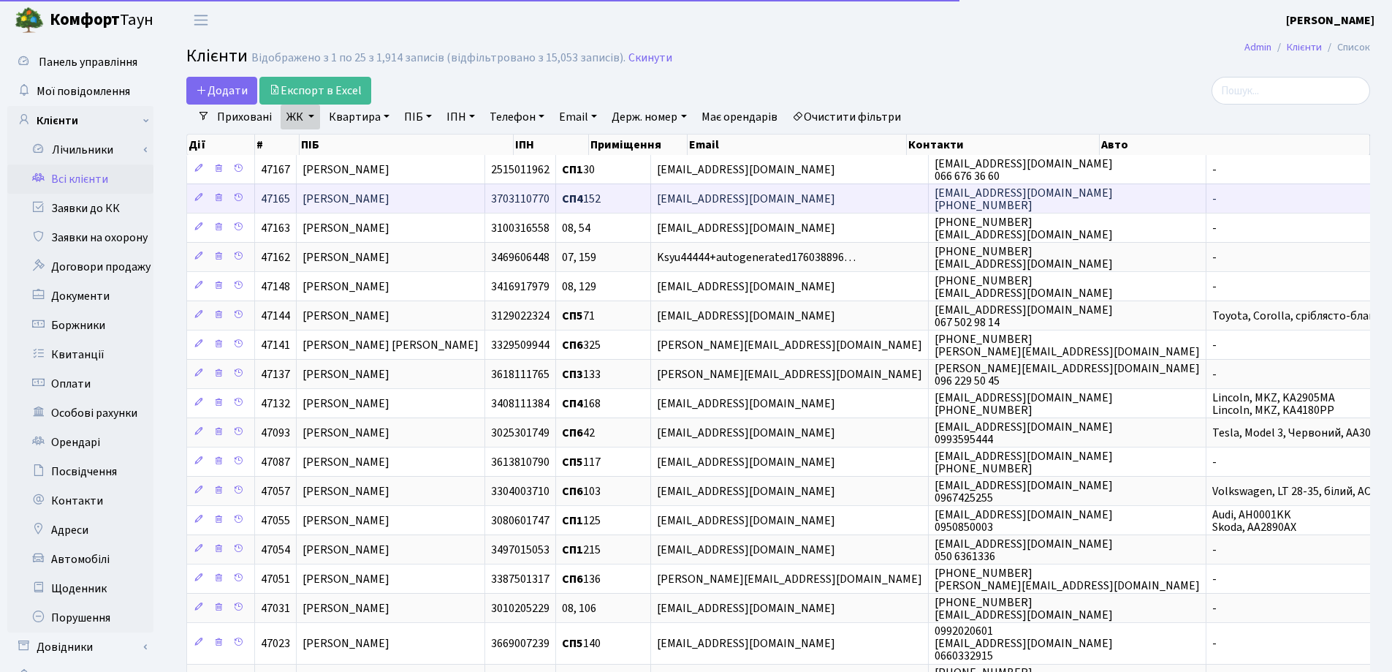
click at [370, 200] on span "[PERSON_NAME]" at bounding box center [346, 199] width 87 height 16
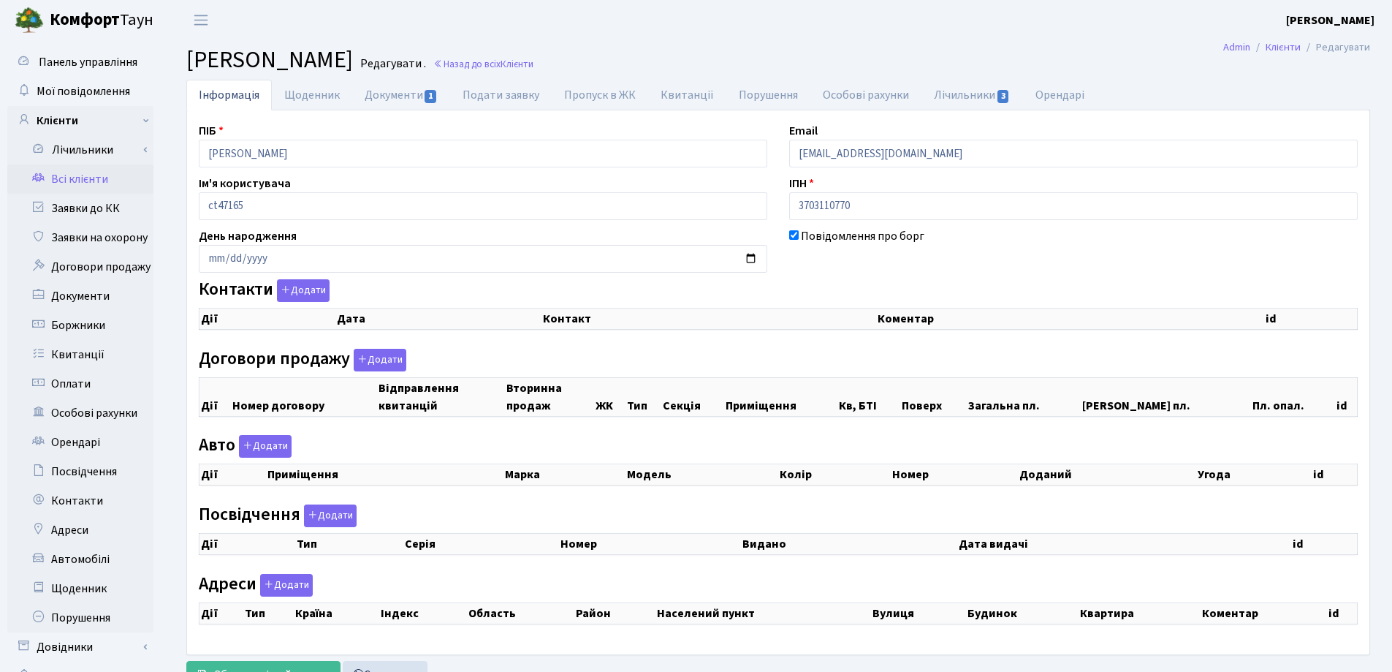
checkbox input "true"
select select "25"
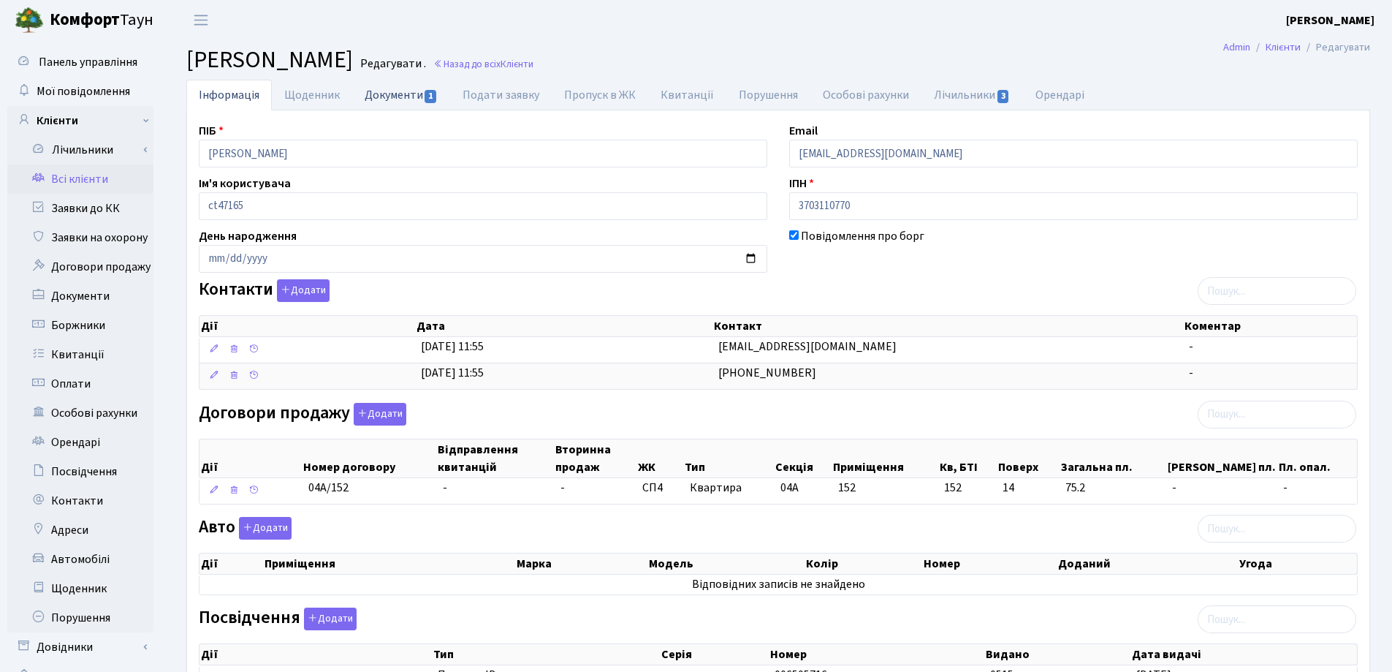
click at [393, 94] on link "Документи 1" at bounding box center [401, 95] width 98 height 30
select select "25"
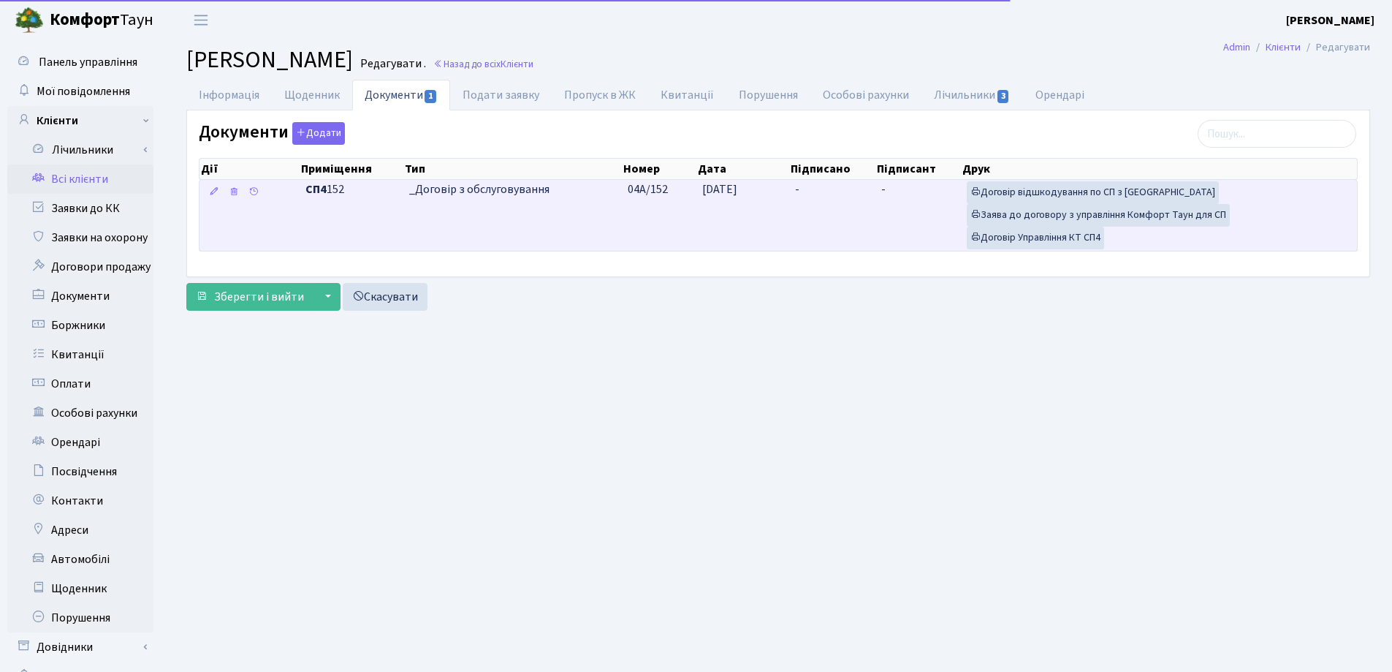
click at [818, 187] on td "-" at bounding box center [832, 215] width 86 height 71
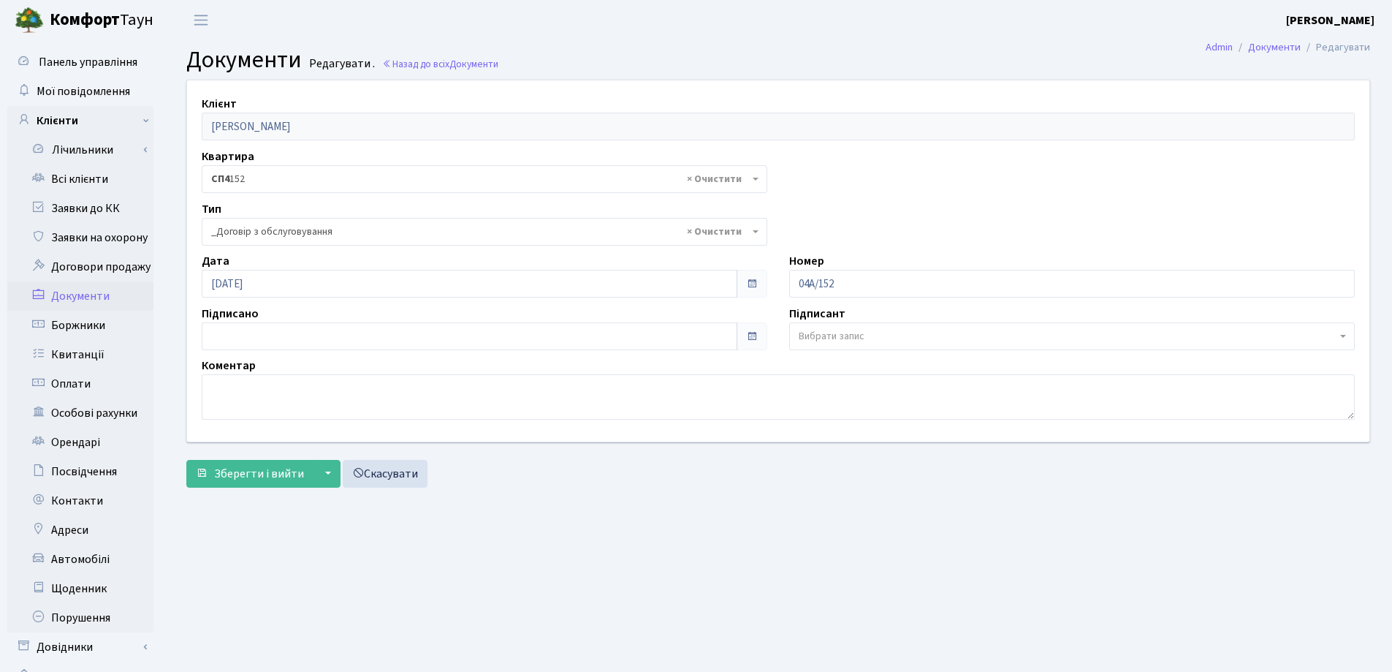
select select "289"
type input "[DATE]"
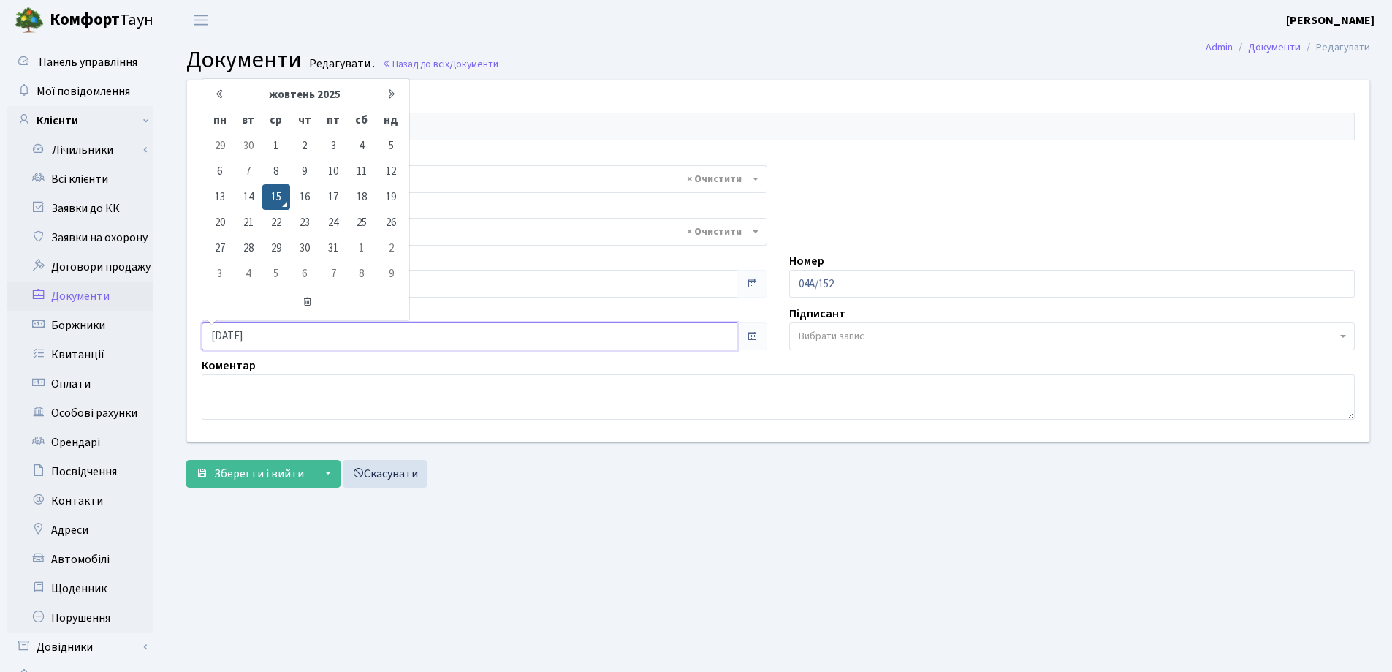
click at [397, 333] on input "[DATE]" at bounding box center [470, 336] width 536 height 28
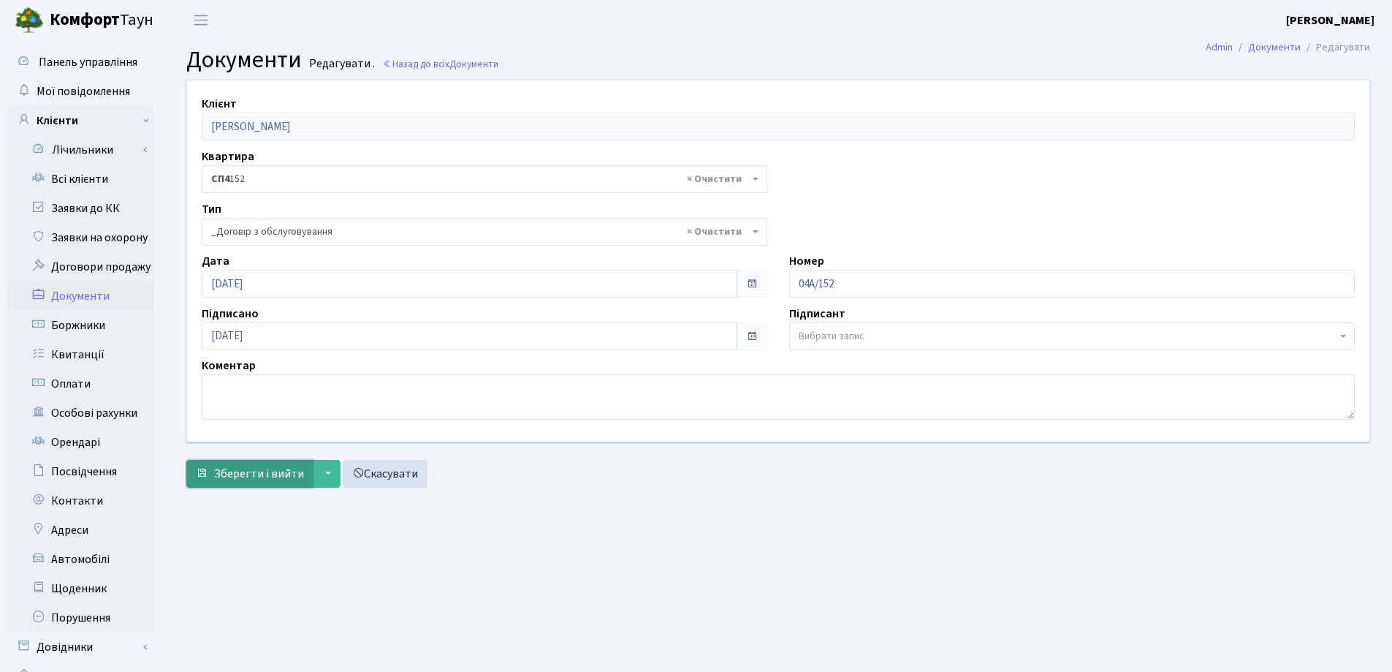
click at [256, 470] on span "Зберегти і вийти" at bounding box center [259, 474] width 90 height 16
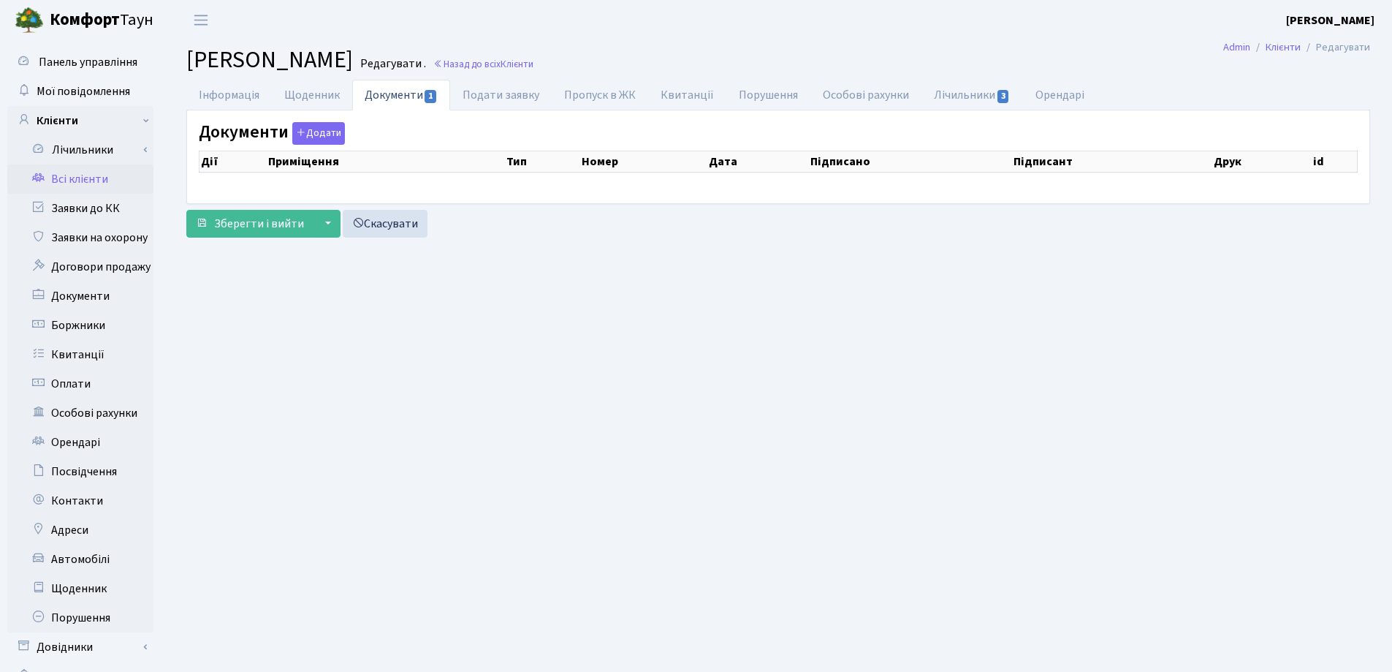
checkbox input "true"
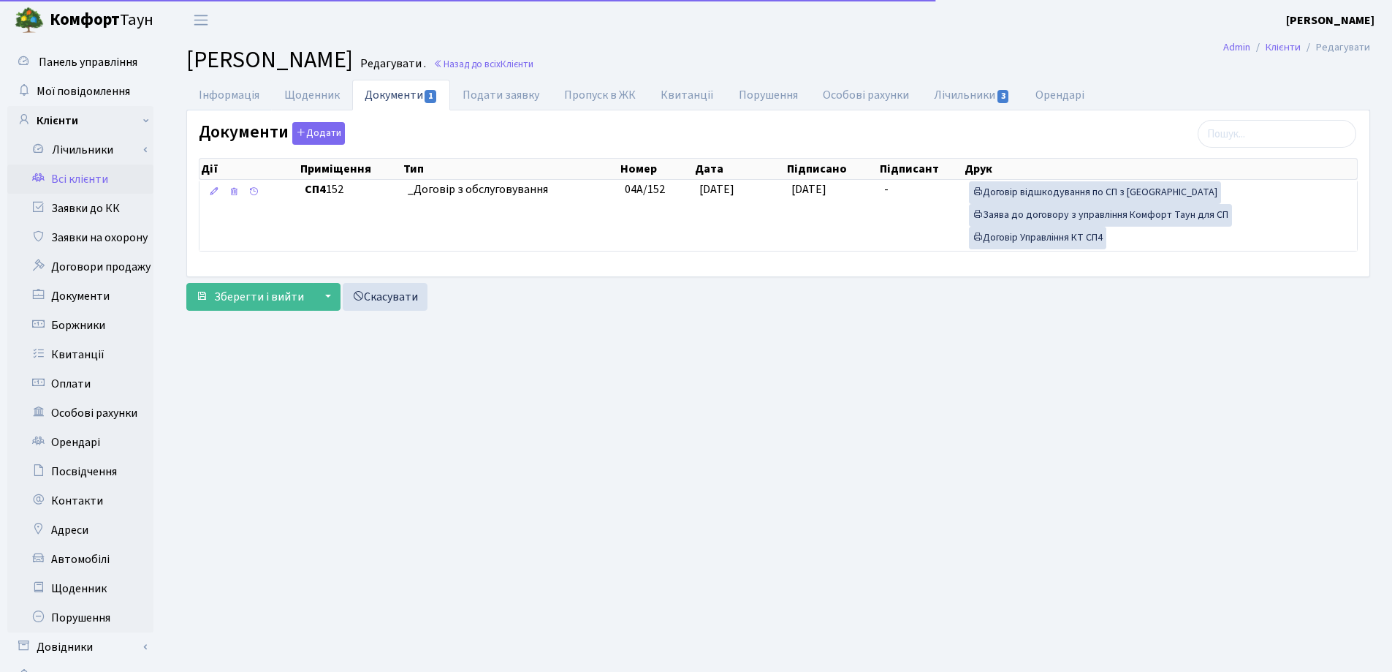
click at [225, 92] on link "Інформація" at bounding box center [229, 95] width 86 height 31
select select "25"
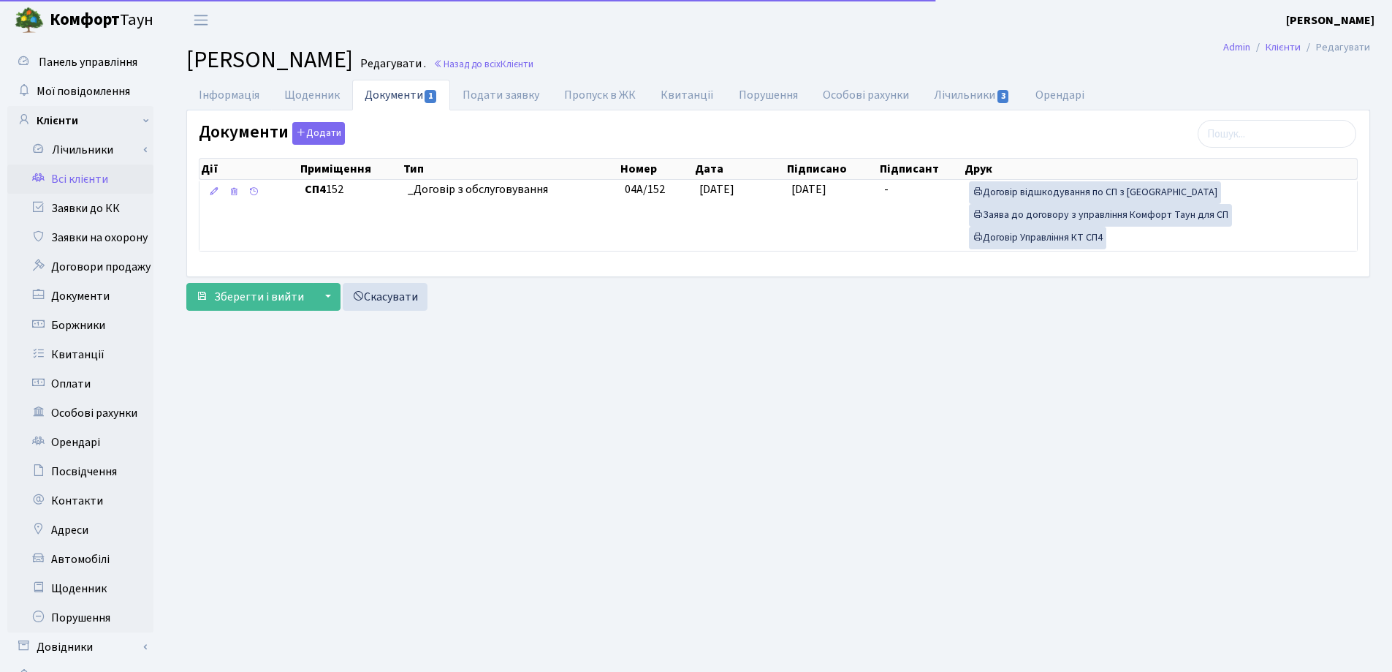
select select "25"
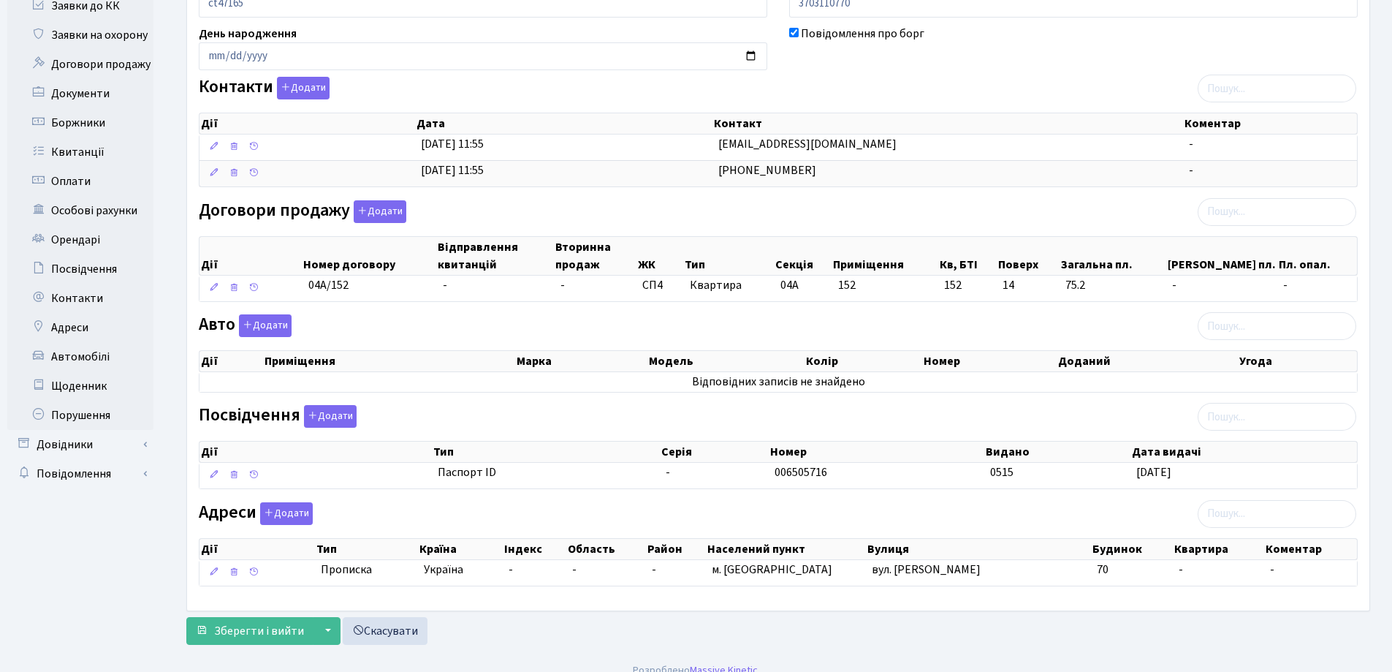
scroll to position [219, 0]
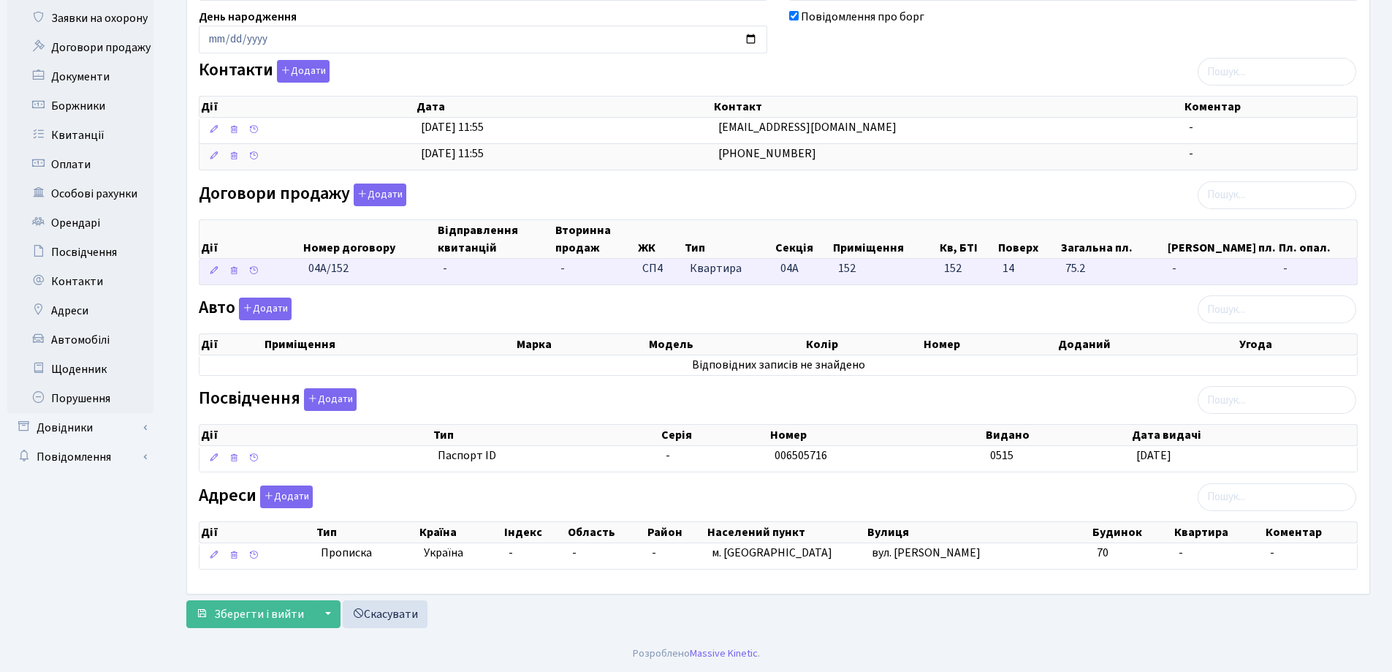
click at [450, 268] on td "-" at bounding box center [496, 272] width 118 height 26
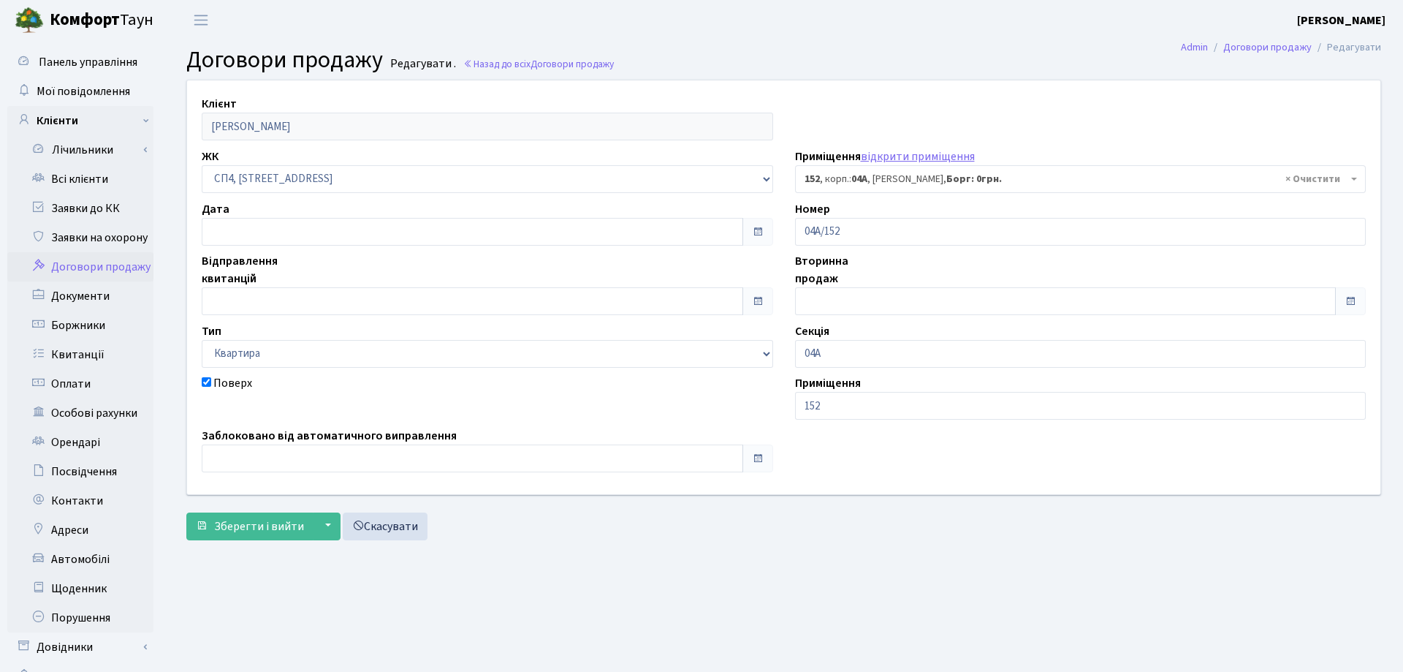
select select "21180"
click at [295, 227] on input "text" at bounding box center [470, 232] width 536 height 28
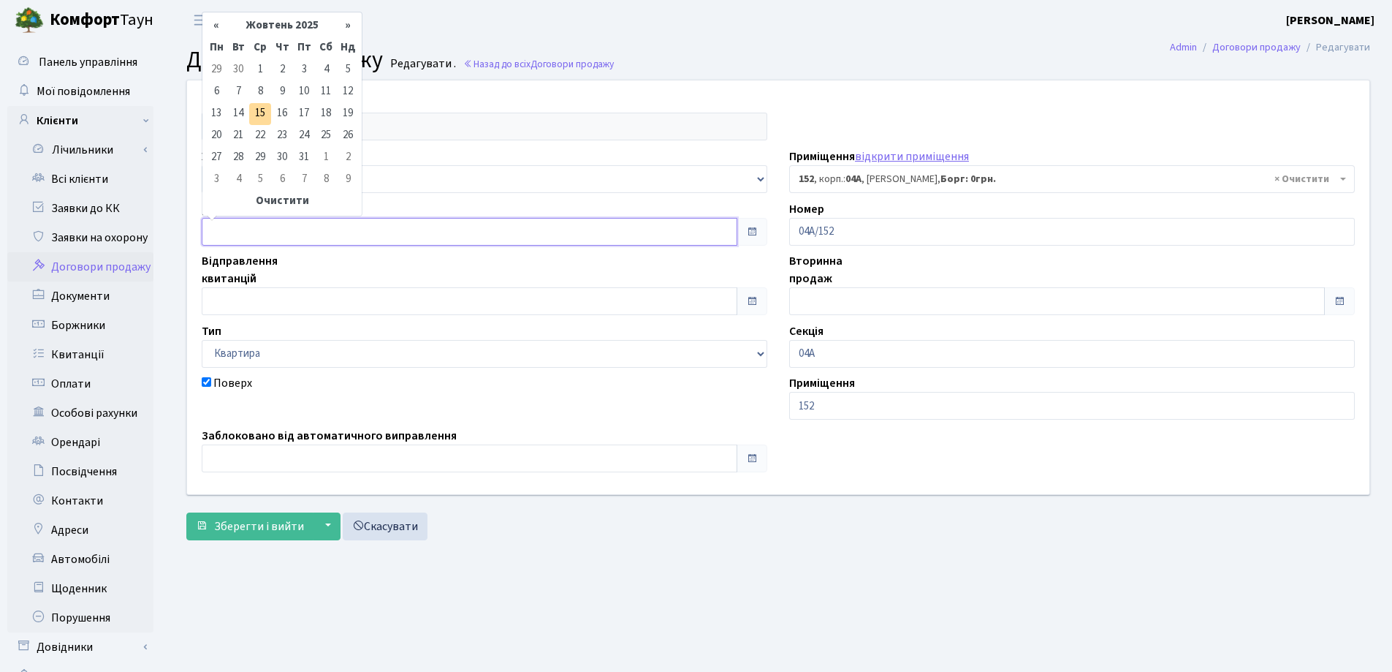
type input "[DATE]"
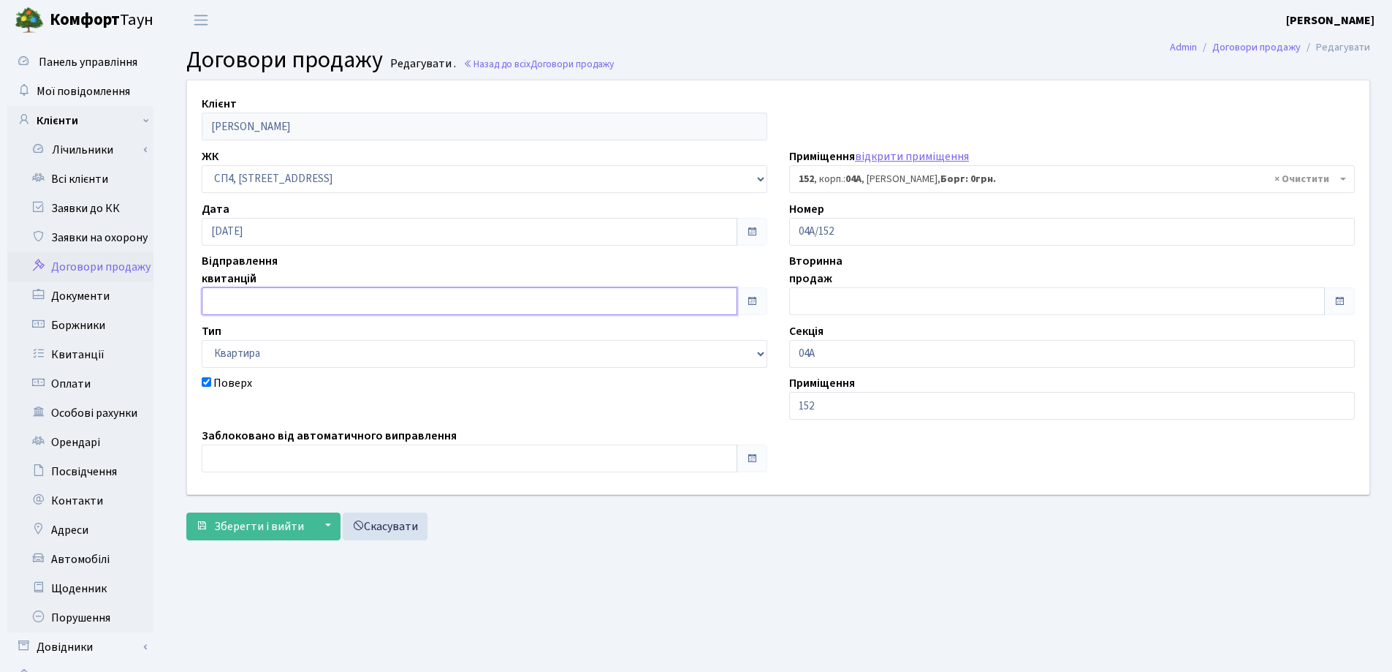
click at [295, 296] on input "text" at bounding box center [470, 301] width 536 height 28
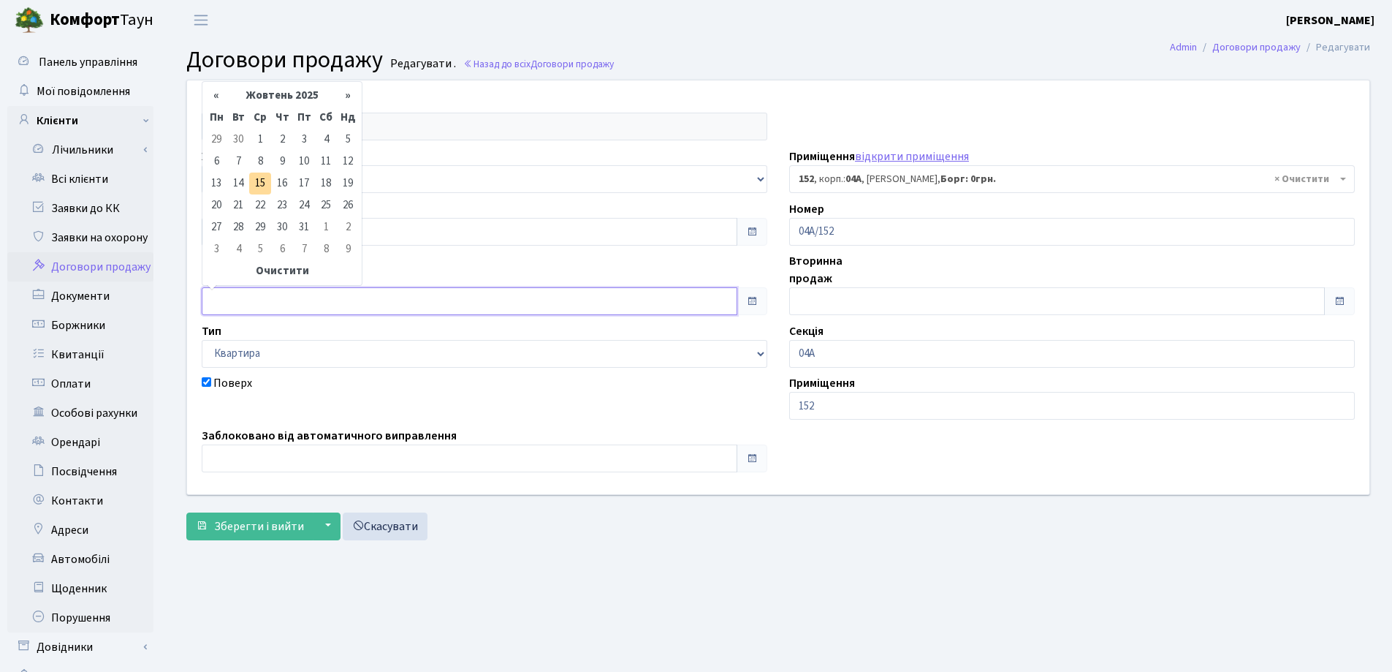
type input "[DATE]"
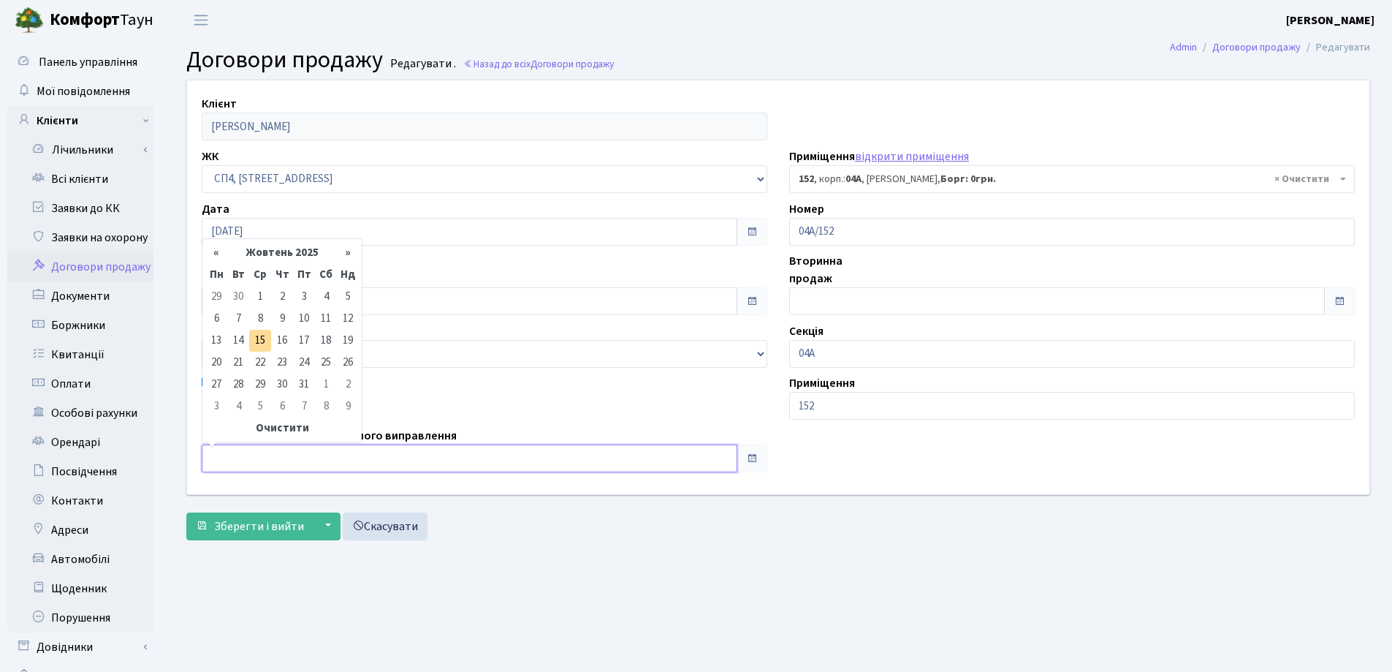
click at [271, 445] on input "text" at bounding box center [470, 458] width 536 height 28
type input "[DATE]"
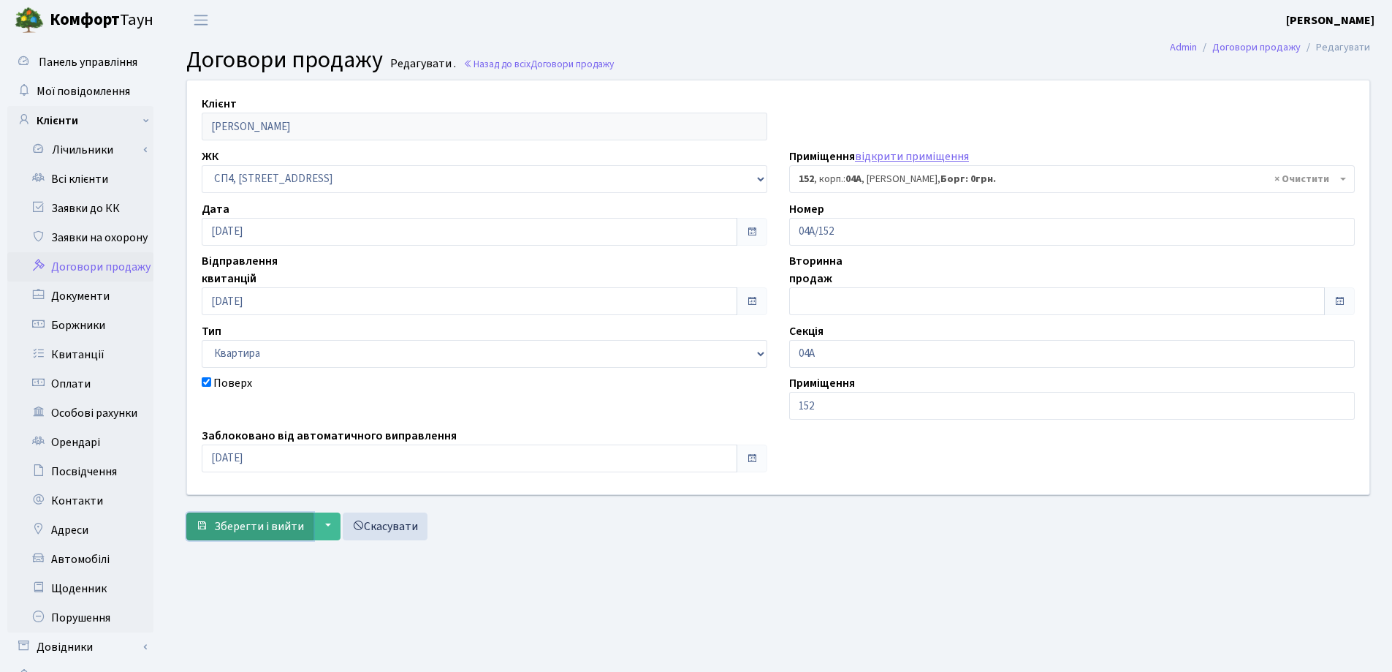
click at [249, 532] on span "Зберегти і вийти" at bounding box center [259, 526] width 90 height 16
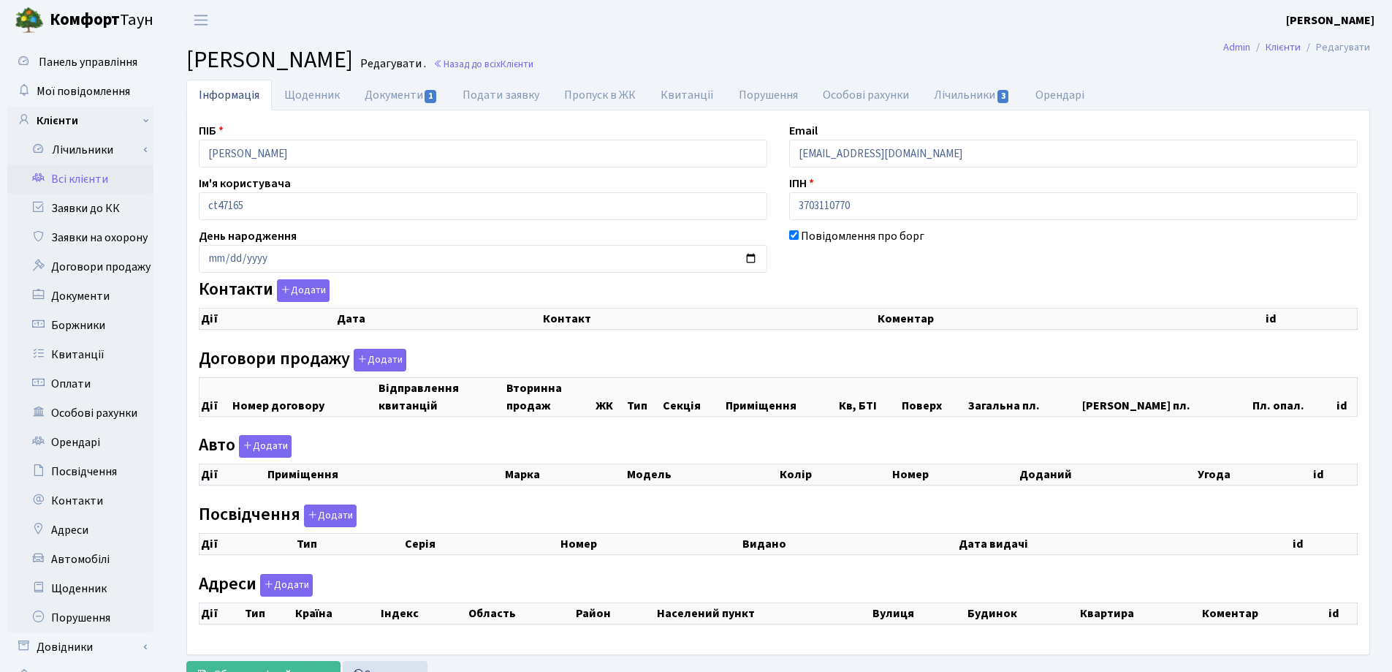
checkbox input "true"
select select "25"
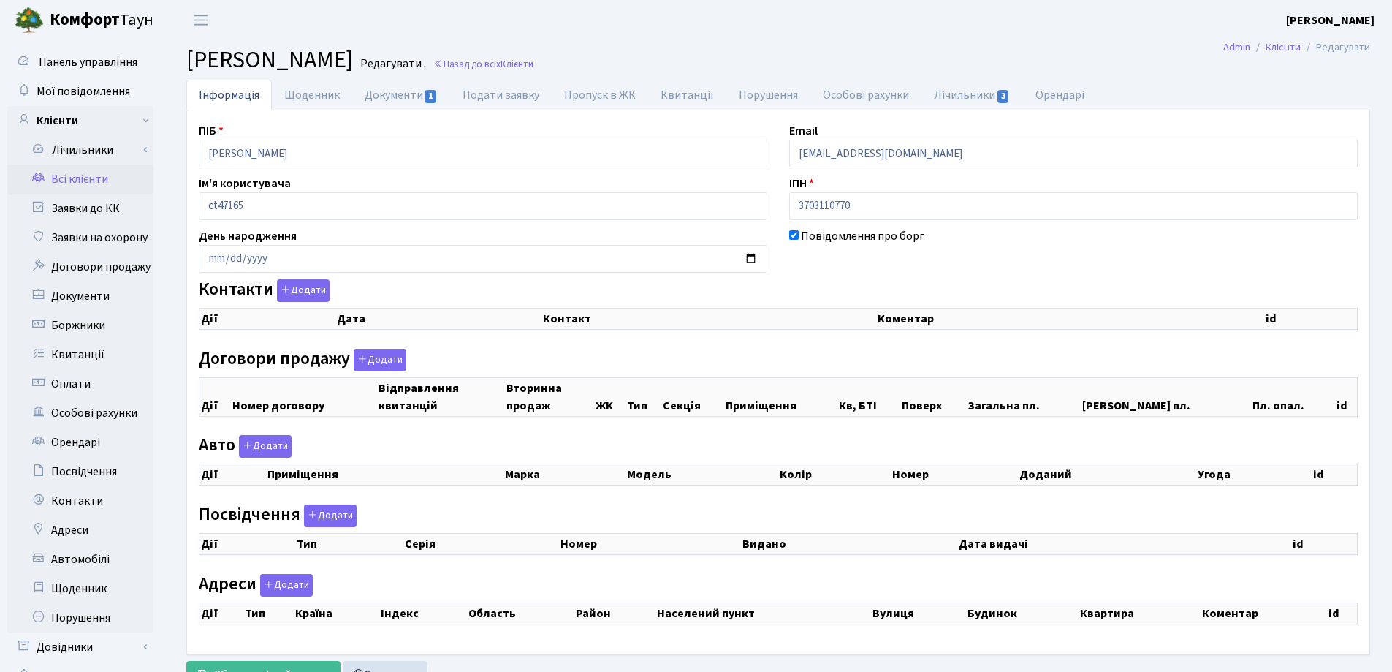
select select "25"
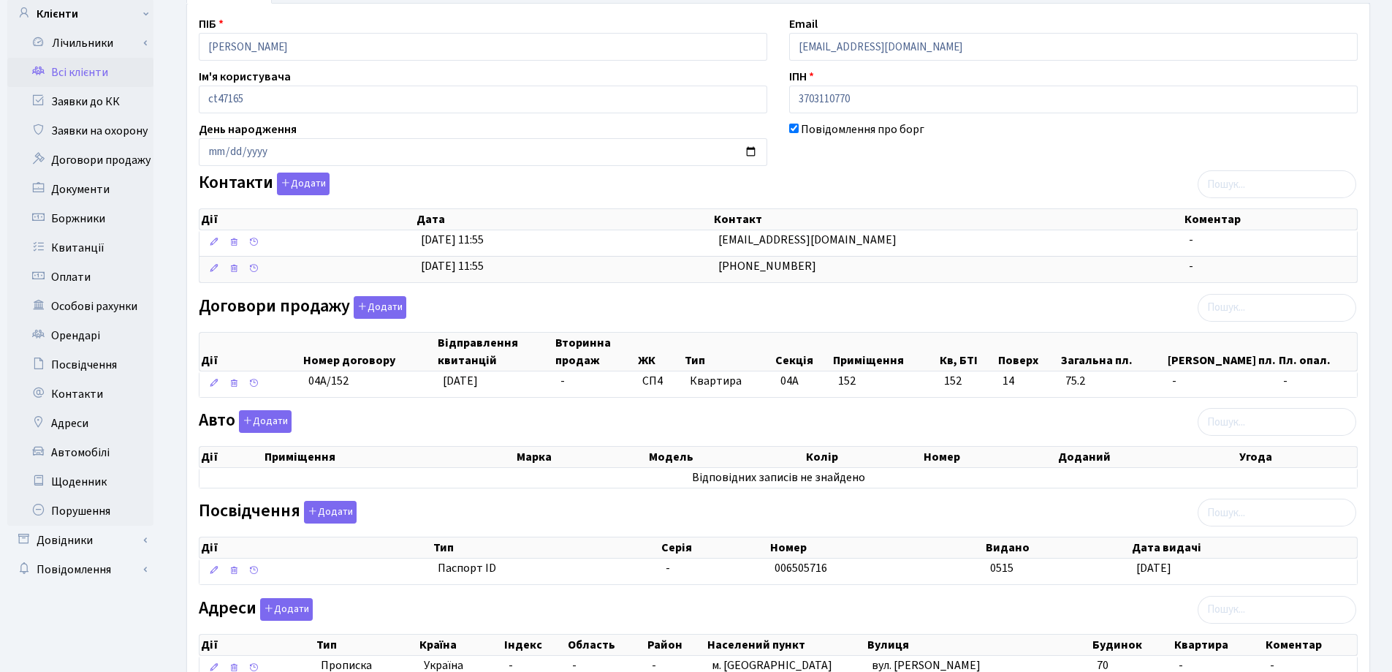
scroll to position [219, 0]
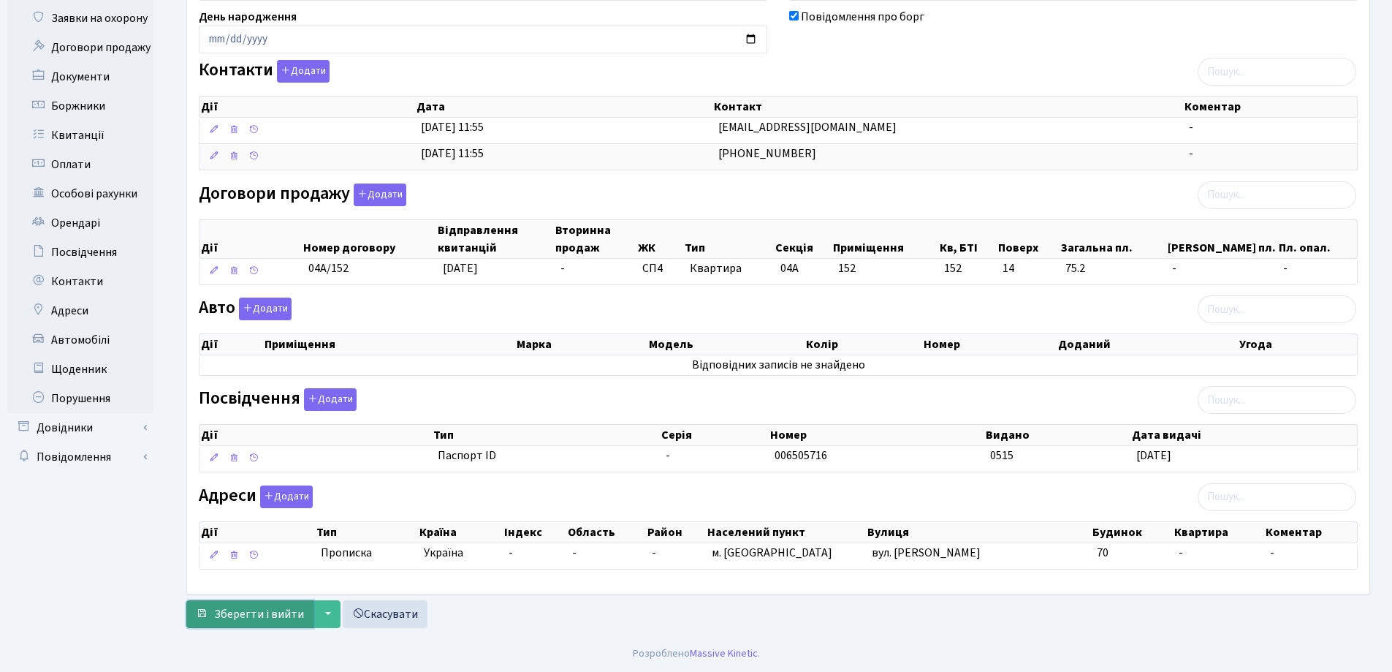
click at [238, 613] on span "Зберегти і вийти" at bounding box center [259, 614] width 90 height 16
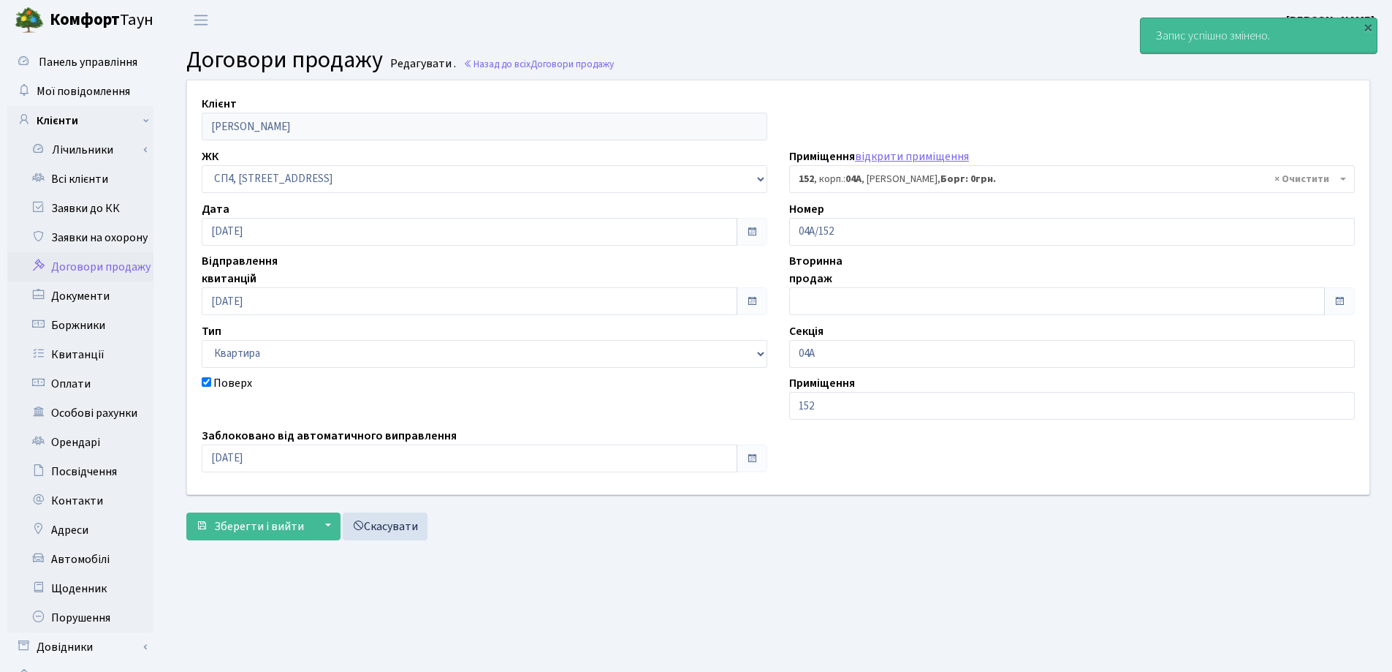
select select "21180"
click at [69, 180] on link "Всі клієнти" at bounding box center [80, 178] width 146 height 29
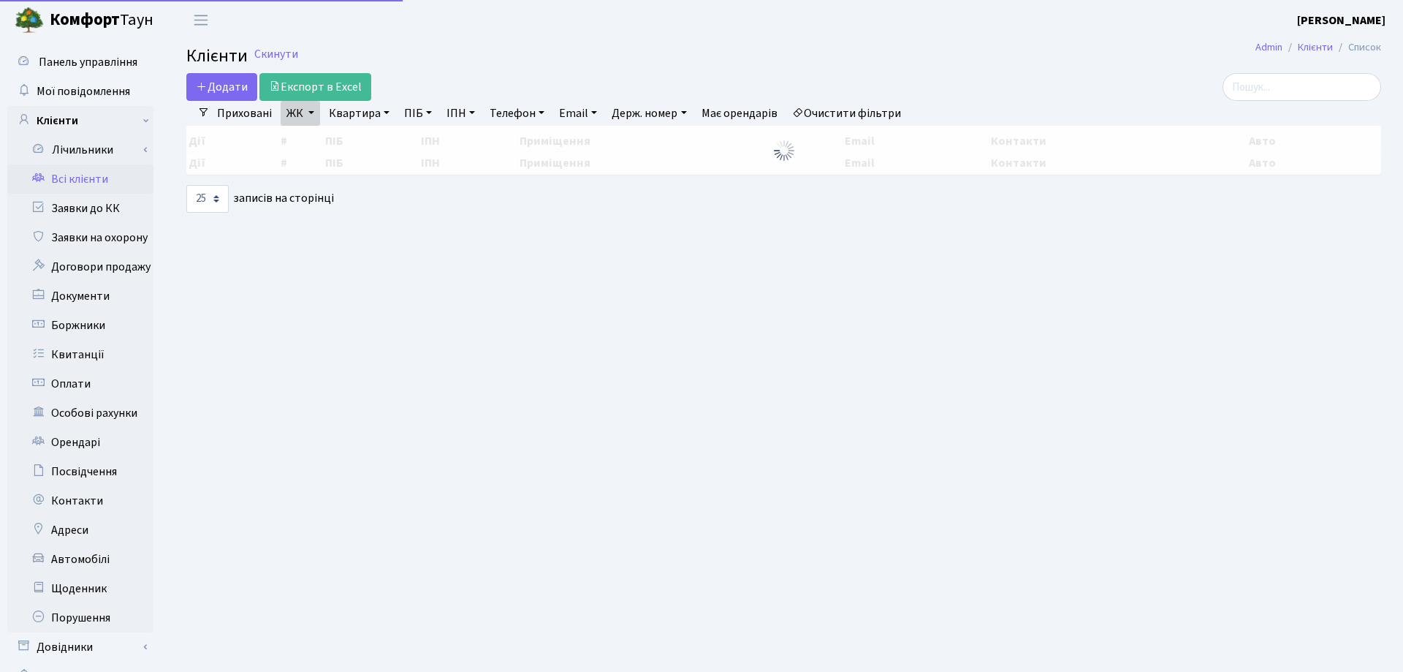
select select "25"
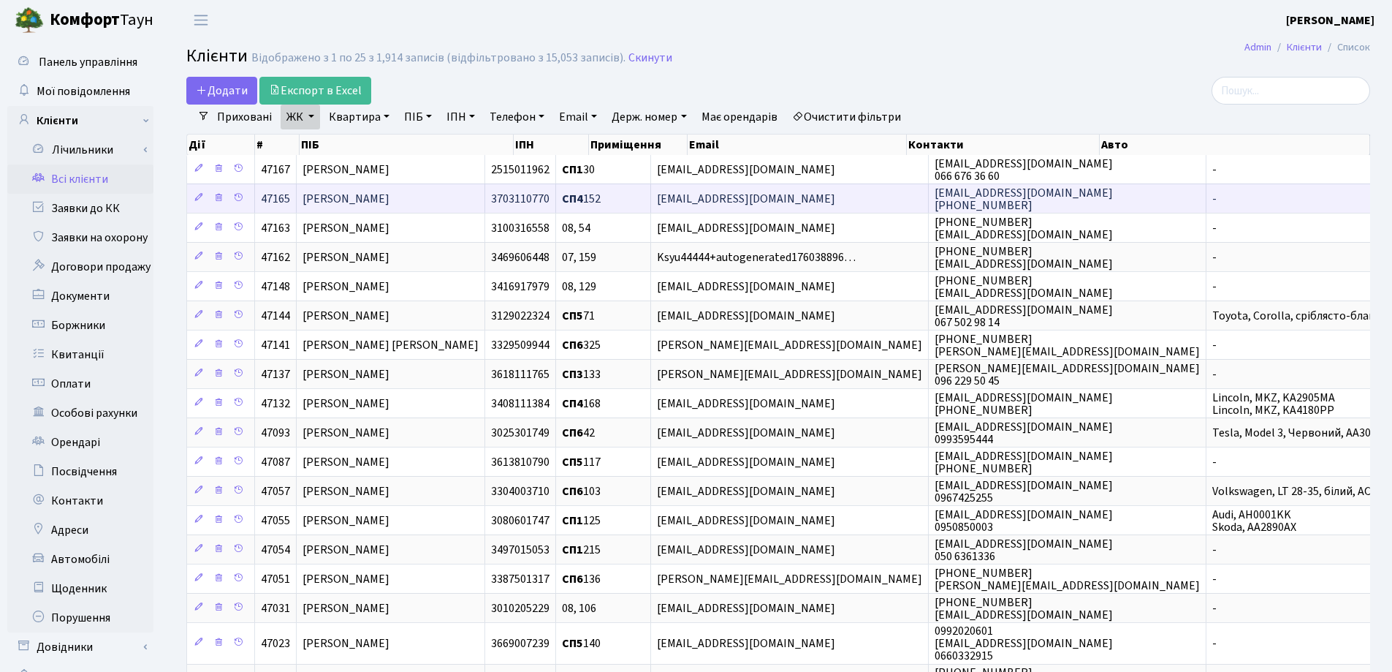
click at [380, 199] on span "[PERSON_NAME]" at bounding box center [346, 199] width 87 height 16
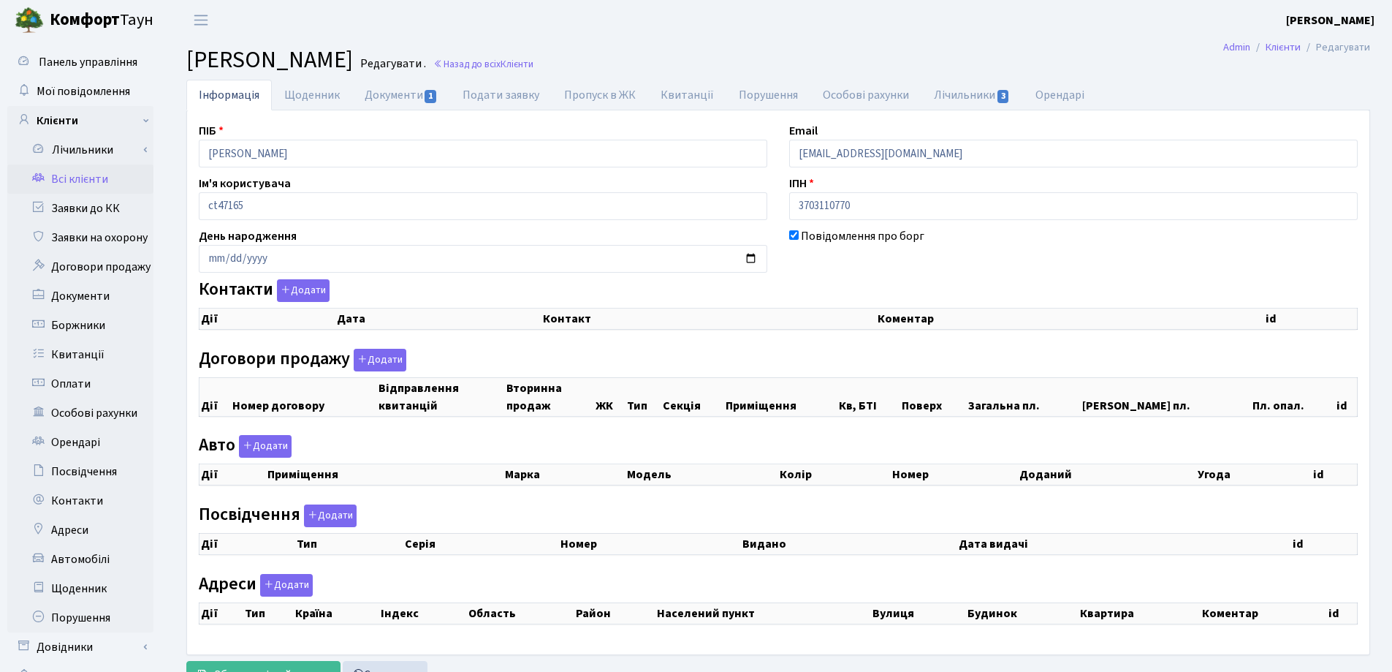
checkbox input "true"
select select "25"
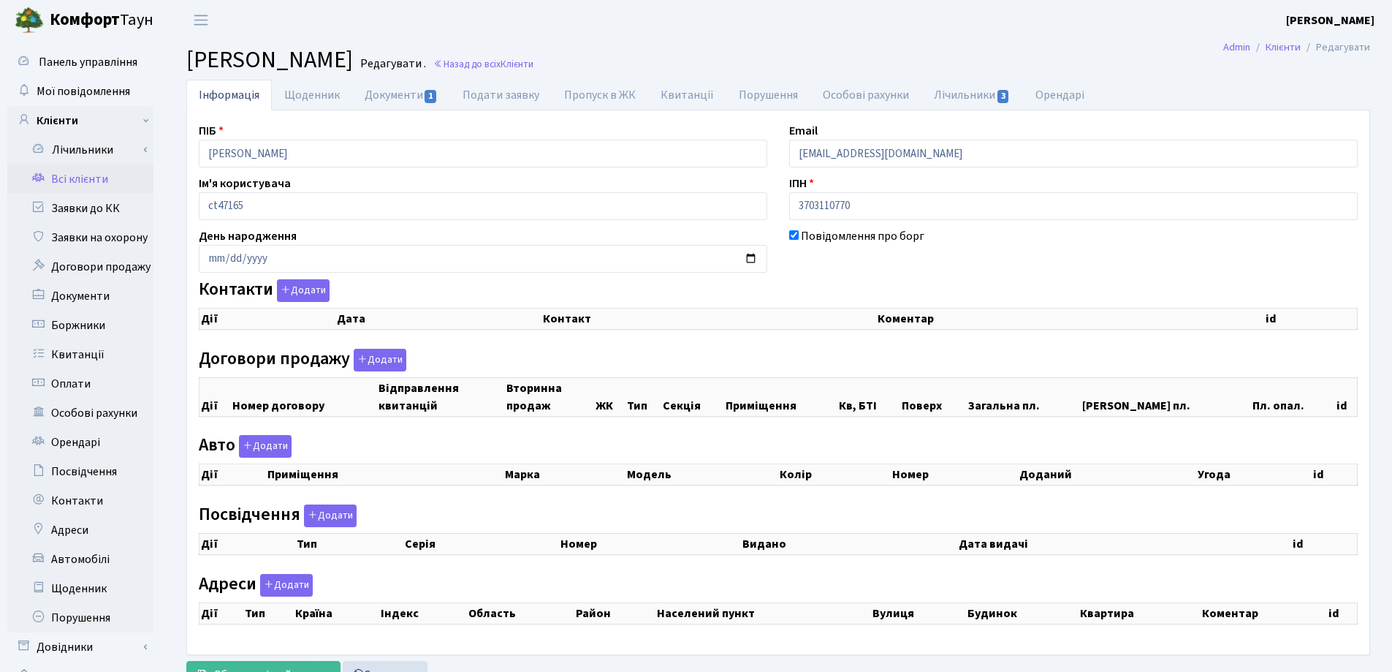
select select "25"
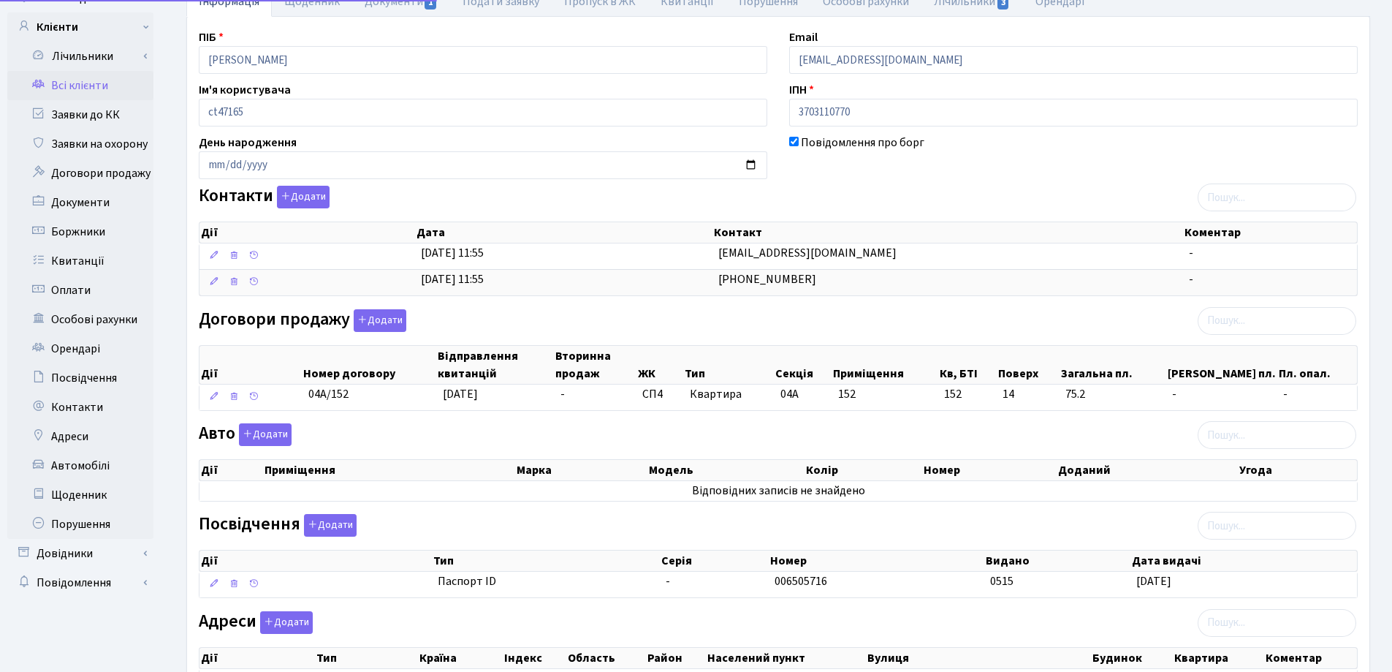
scroll to position [219, 0]
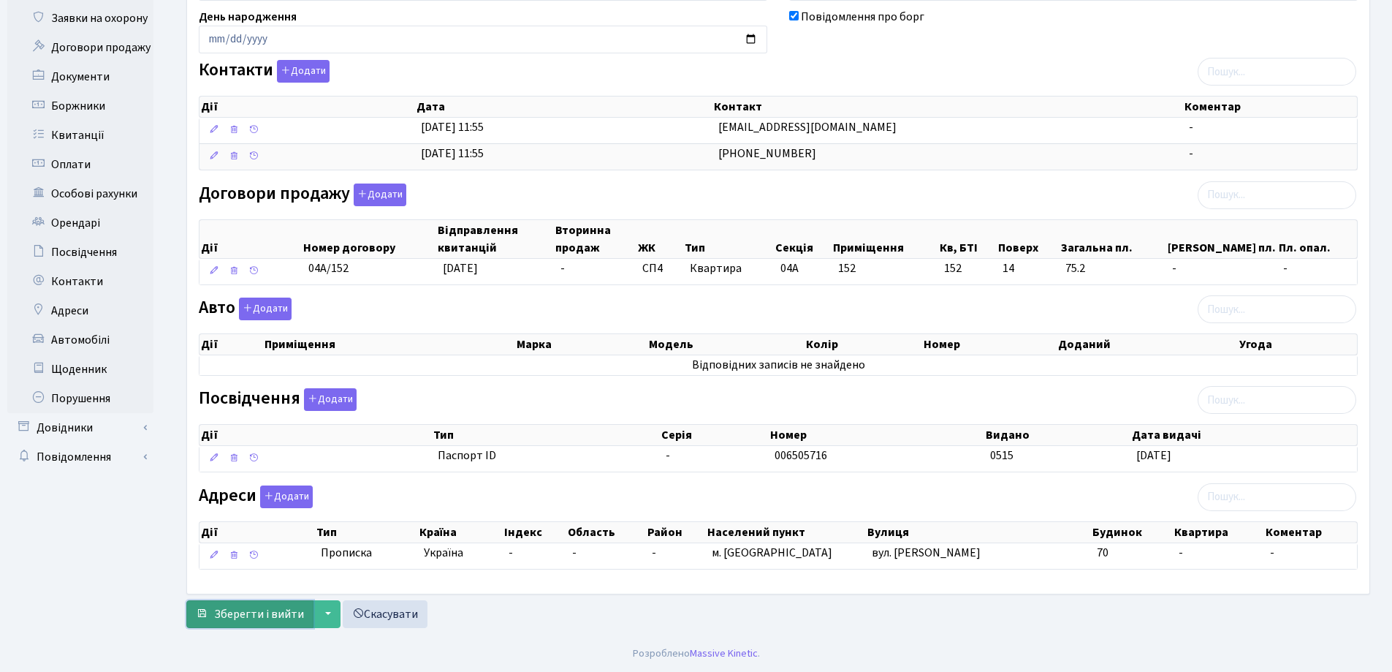
click at [264, 616] on span "Зберегти і вийти" at bounding box center [259, 614] width 90 height 16
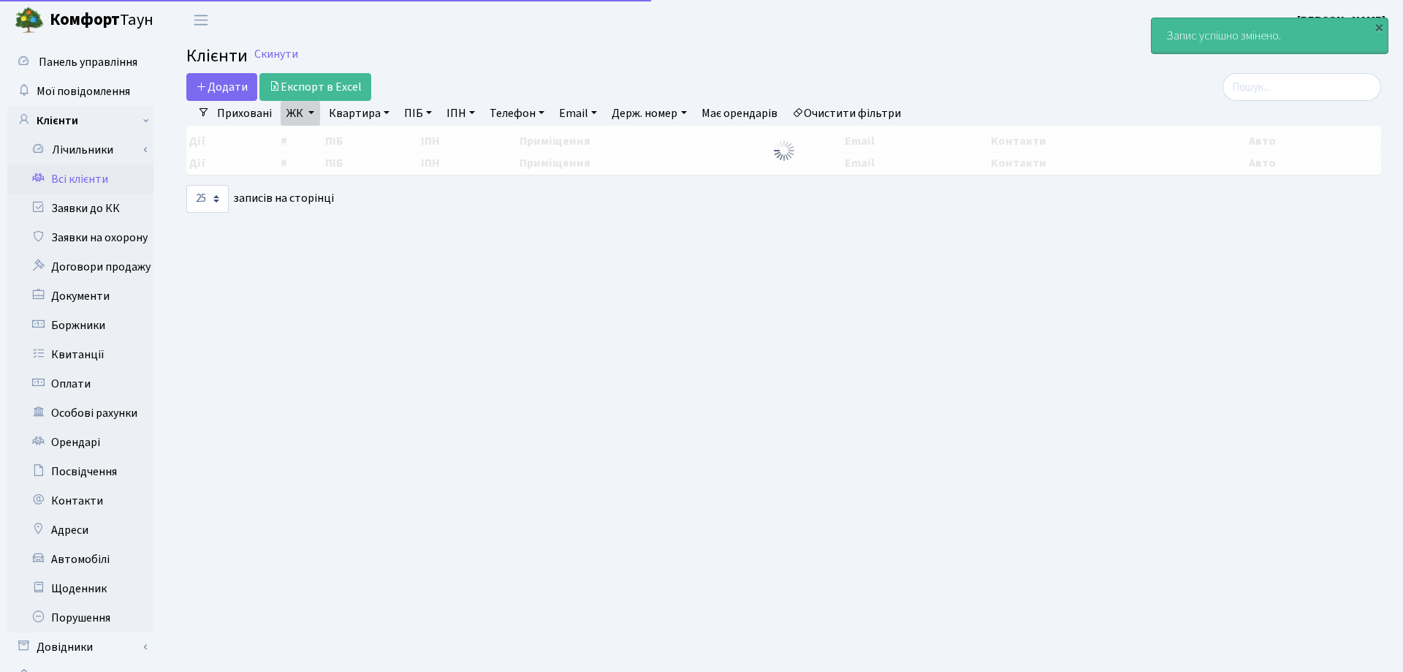
select select "25"
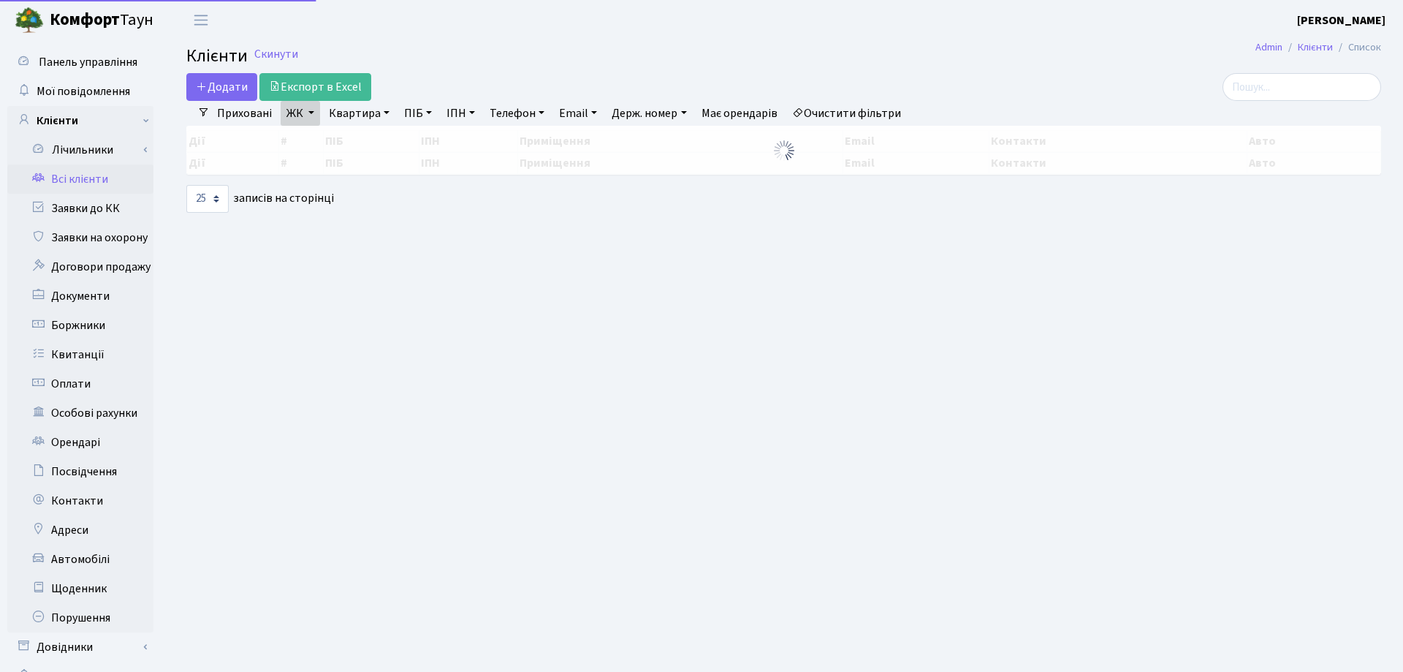
select select "25"
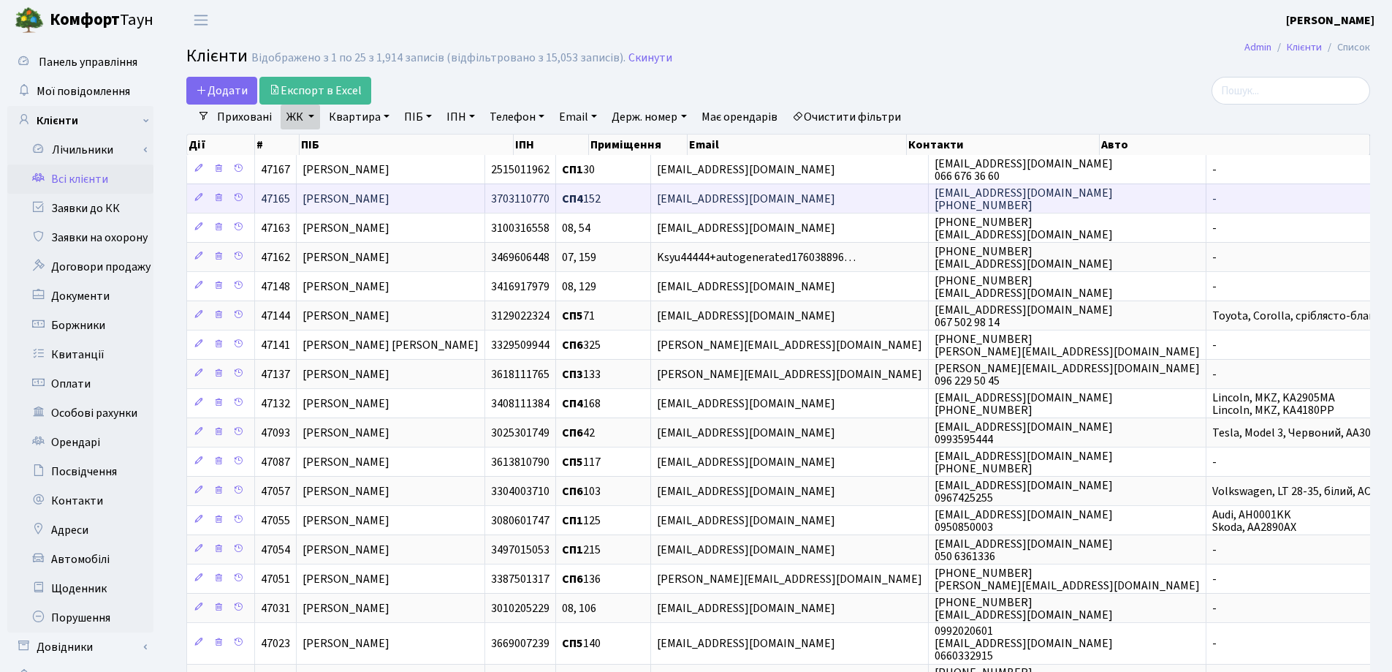
click at [390, 194] on span "[PERSON_NAME]" at bounding box center [346, 199] width 87 height 16
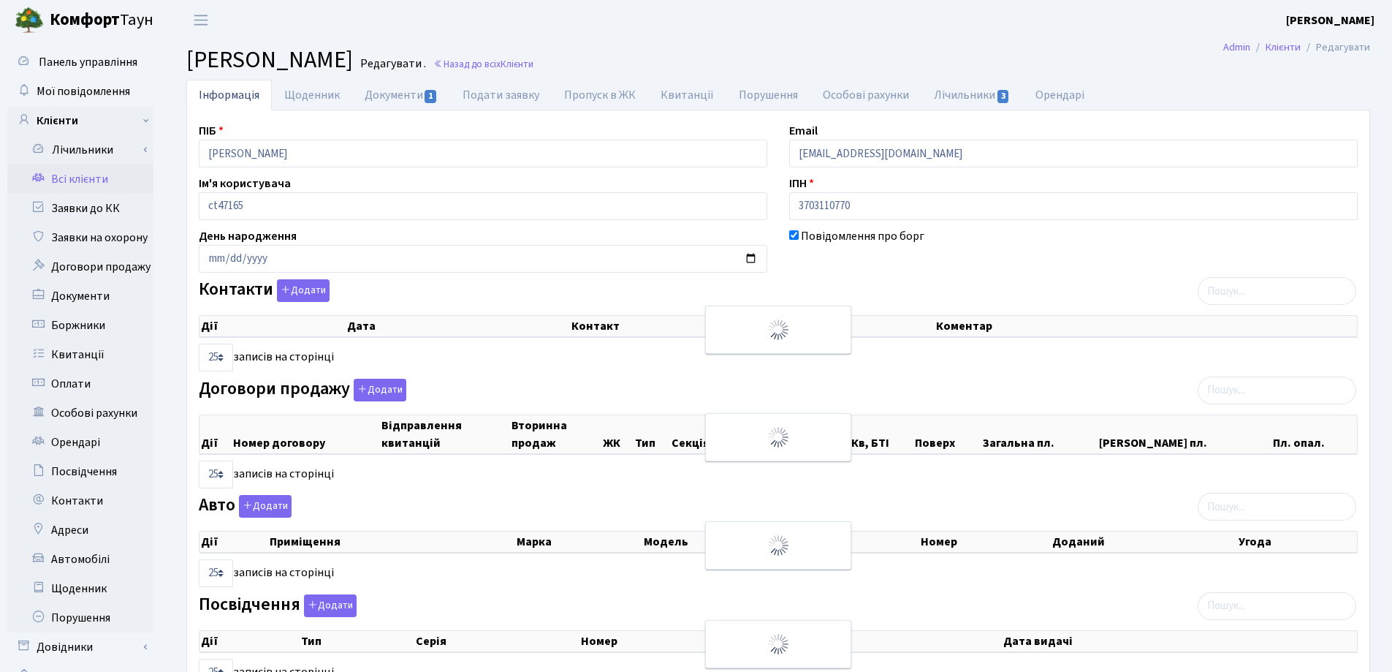
select select "25"
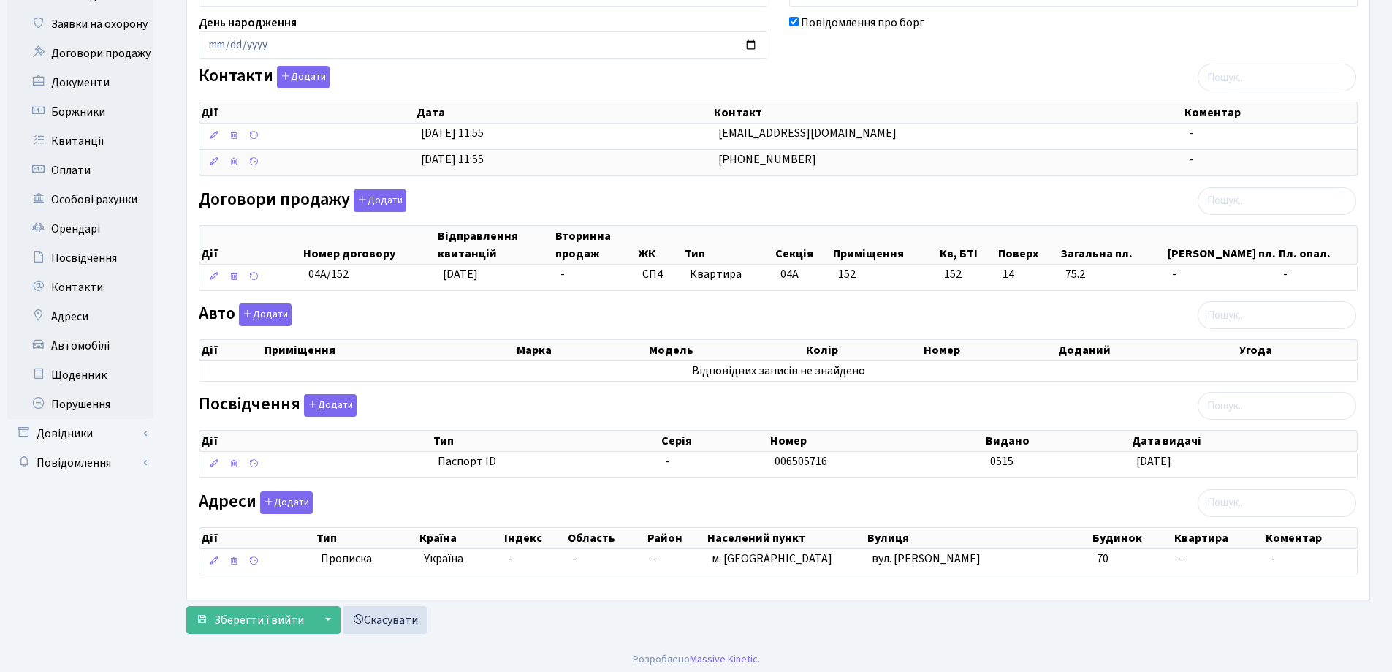
scroll to position [219, 0]
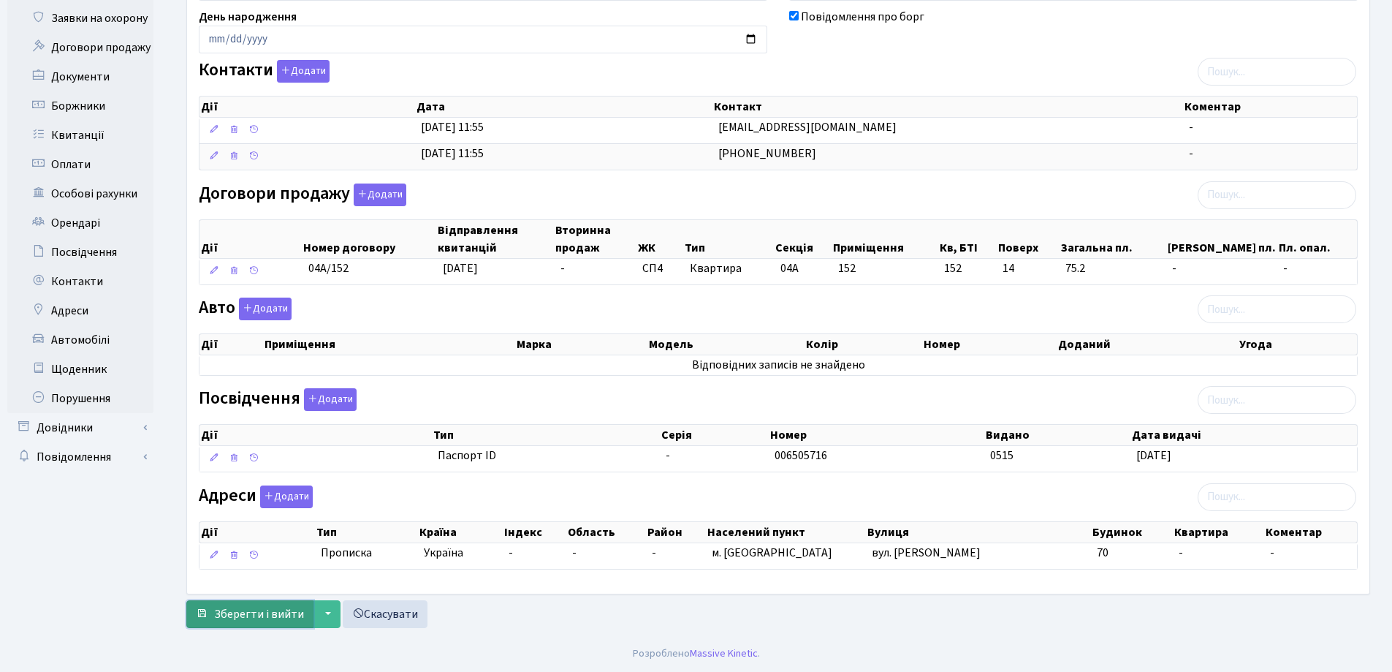
click at [246, 613] on span "Зберегти і вийти" at bounding box center [259, 614] width 90 height 16
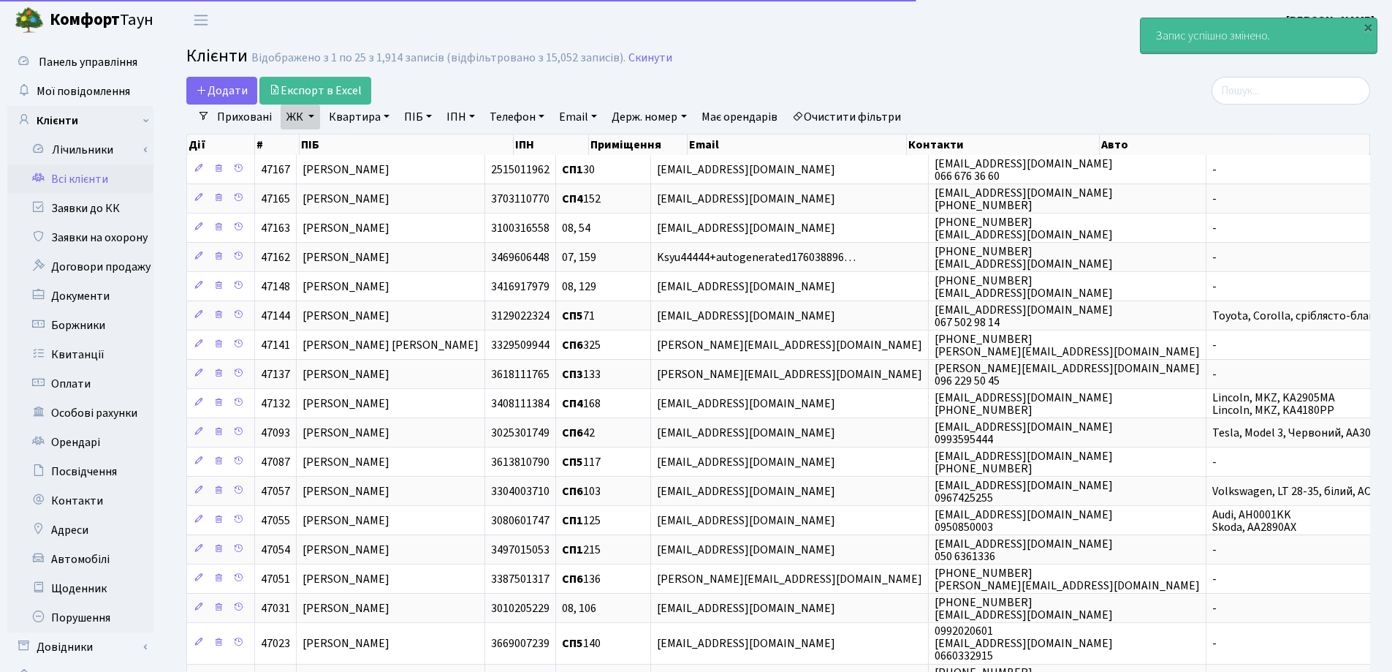
select select "25"
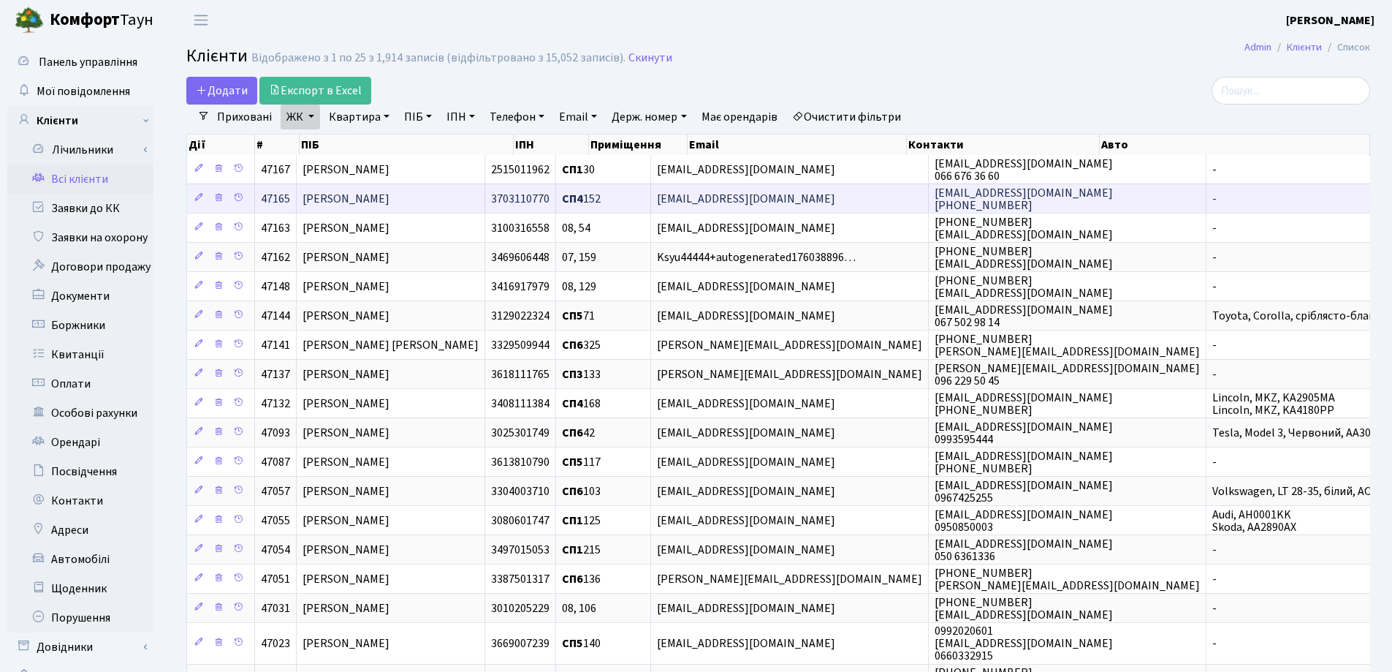
click at [390, 193] on span "[PERSON_NAME]" at bounding box center [346, 199] width 87 height 16
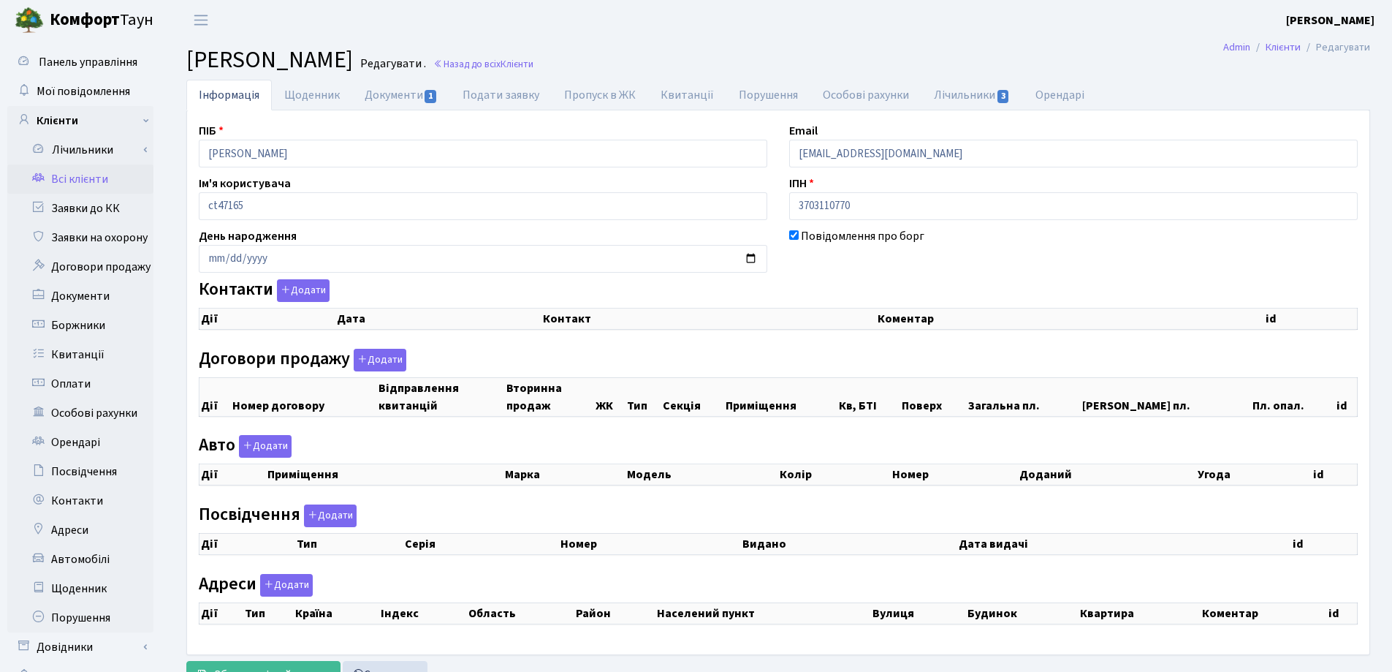
click at [154, 151] on div "Панель управління Мої повідомлення Клієнти Лічильники Показання" at bounding box center [696, 369] width 1392 height 658
checkbox input "true"
select select "25"
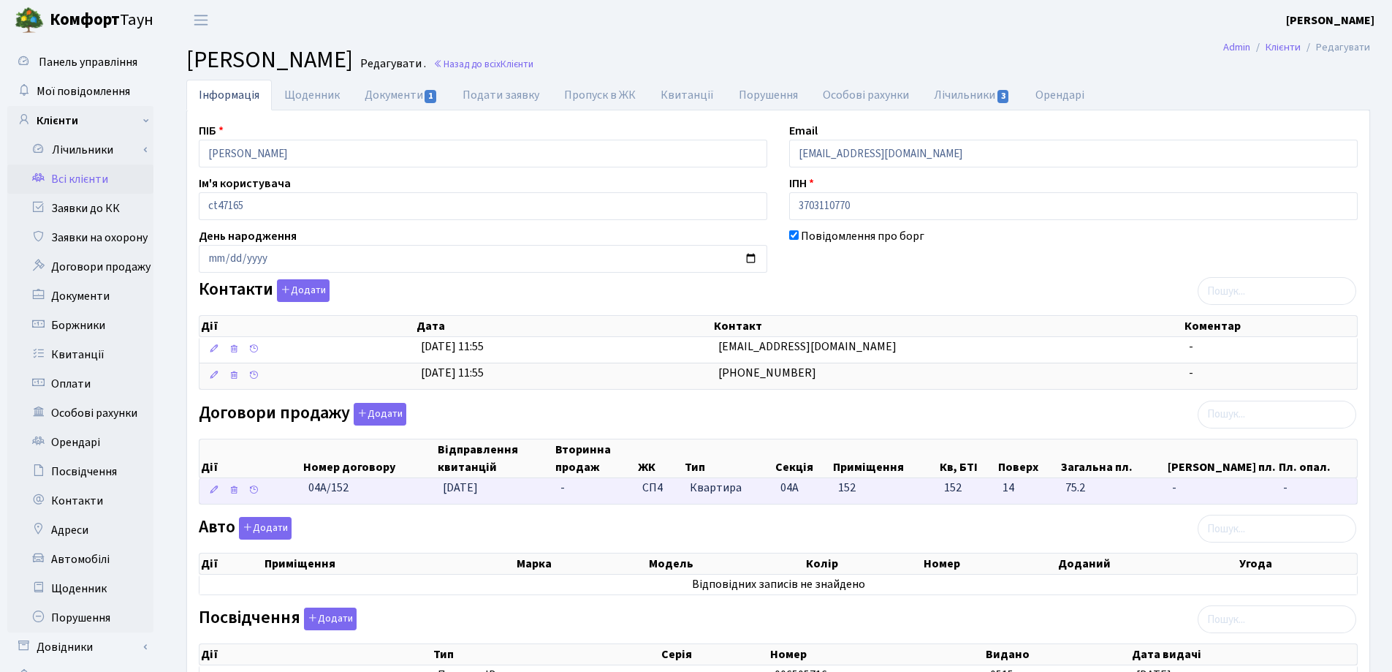
drag, startPoint x: 387, startPoint y: 492, endPoint x: 334, endPoint y: 496, distance: 52.8
click at [300, 493] on \<\/span\>\a "04А/152 [DATE] - СП4 Квартира 04А 152 152 - -" at bounding box center [779, 491] width 1158 height 26
copy span "04А/152"
